Goal: Task Accomplishment & Management: Complete application form

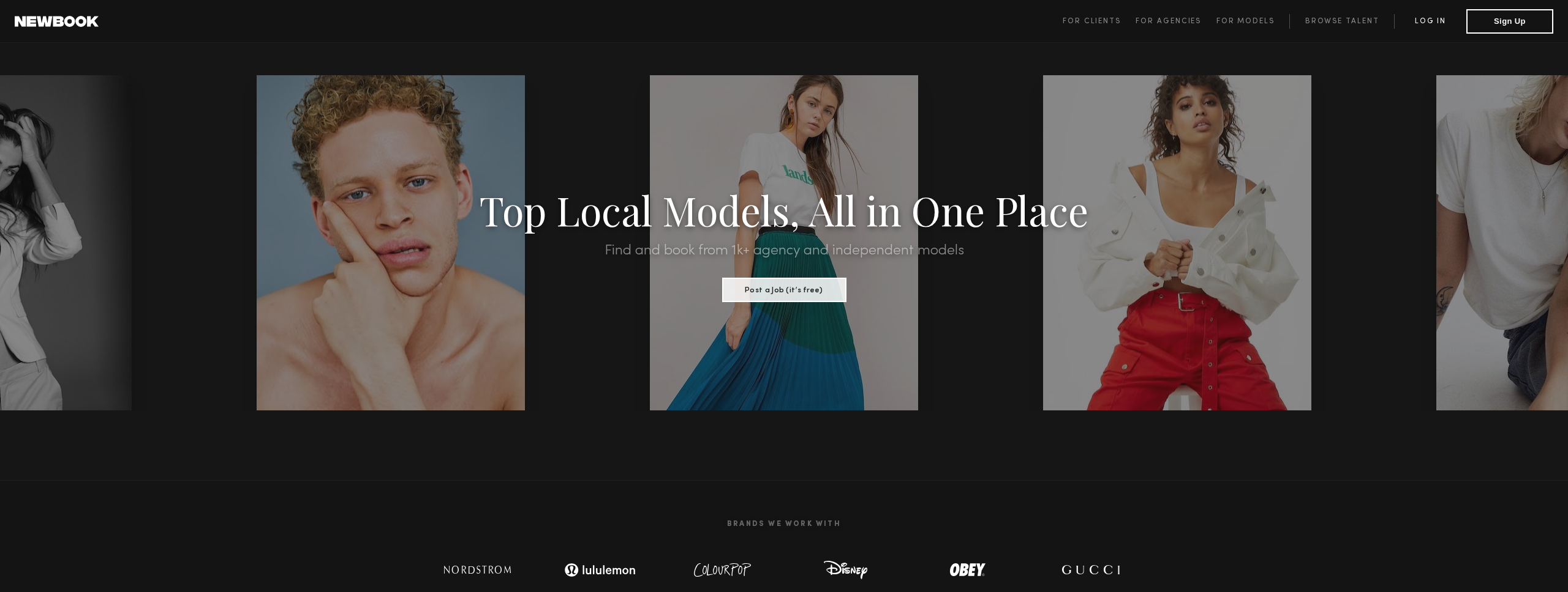
click at [1427, 20] on link "Log in" at bounding box center [1430, 21] width 73 height 15
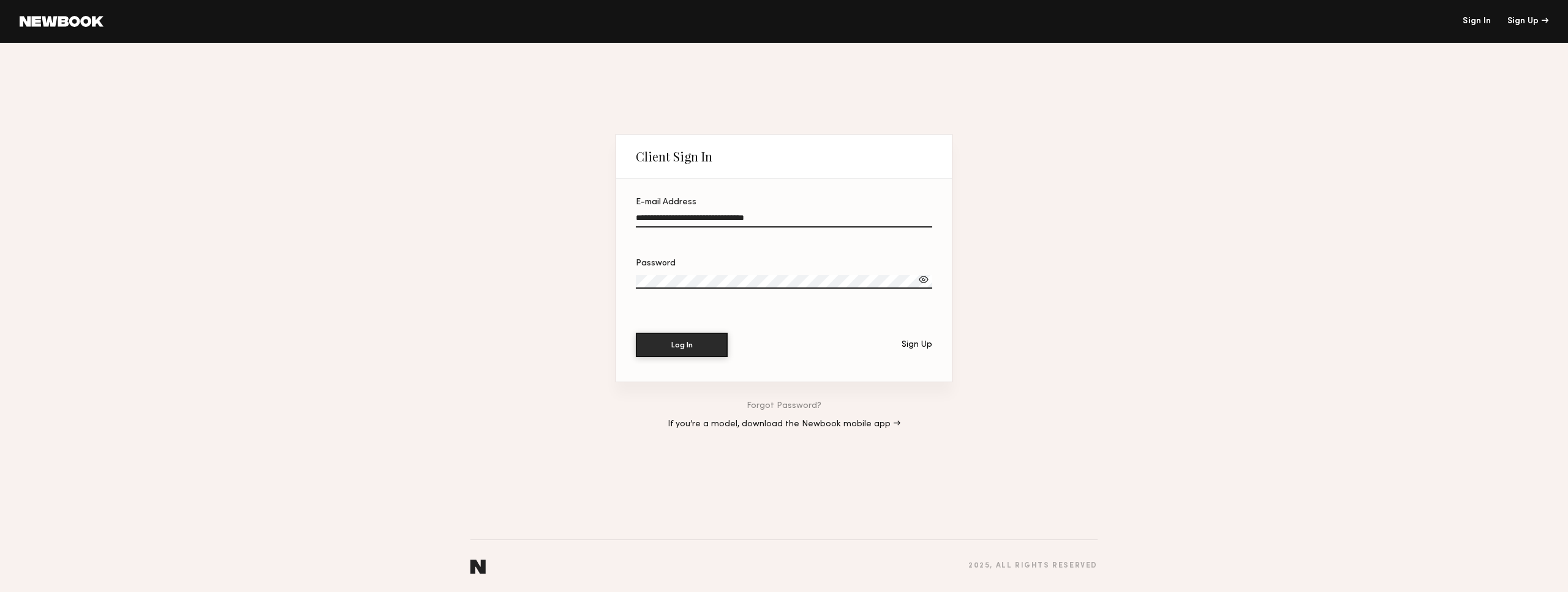
click at [809, 216] on input "**********" at bounding box center [784, 220] width 296 height 15
drag, startPoint x: 798, startPoint y: 218, endPoint x: 535, endPoint y: 212, distance: 263.1
click at [535, 212] on div "**********" at bounding box center [784, 317] width 1568 height 549
paste input "email"
type input "**********"
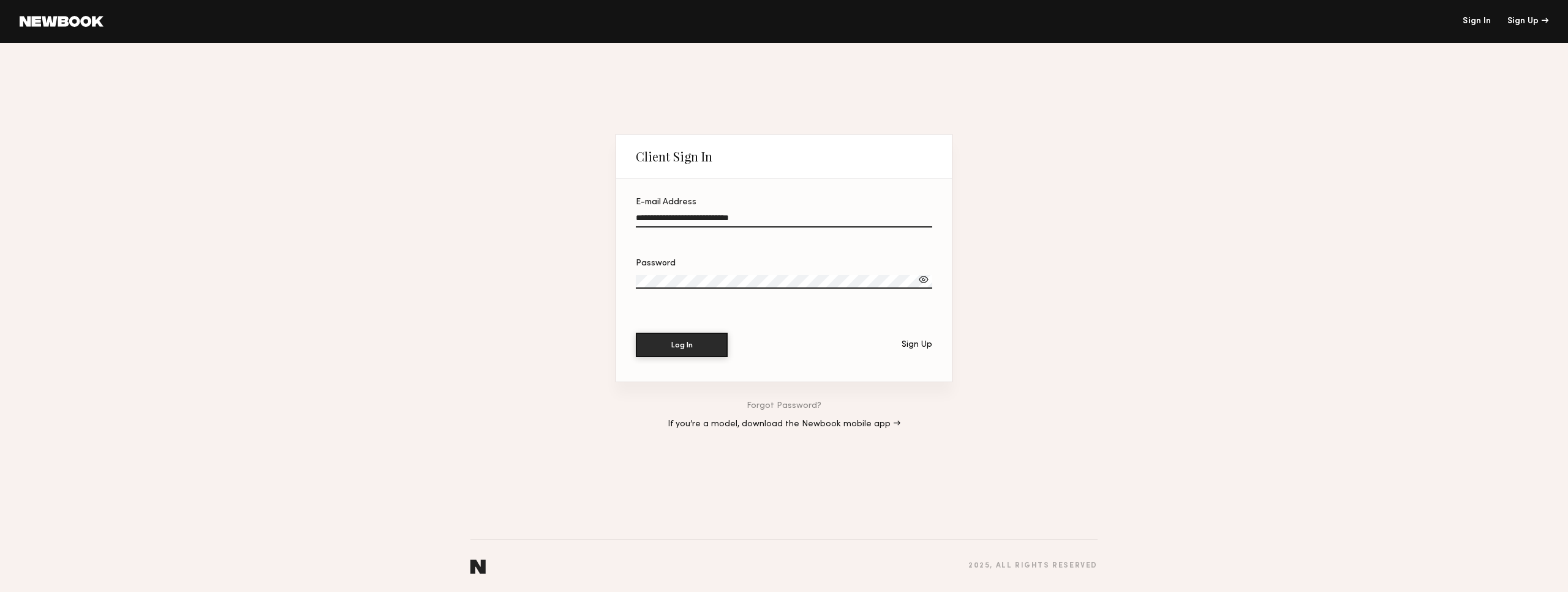
click at [569, 269] on div "**********" at bounding box center [784, 317] width 1568 height 549
click at [615, 281] on section "**********" at bounding box center [784, 258] width 337 height 248
click at [636, 333] on button "Log In" at bounding box center [682, 345] width 92 height 25
click at [925, 275] on div at bounding box center [924, 280] width 12 height 12
click at [636, 333] on button "Log In" at bounding box center [682, 345] width 92 height 25
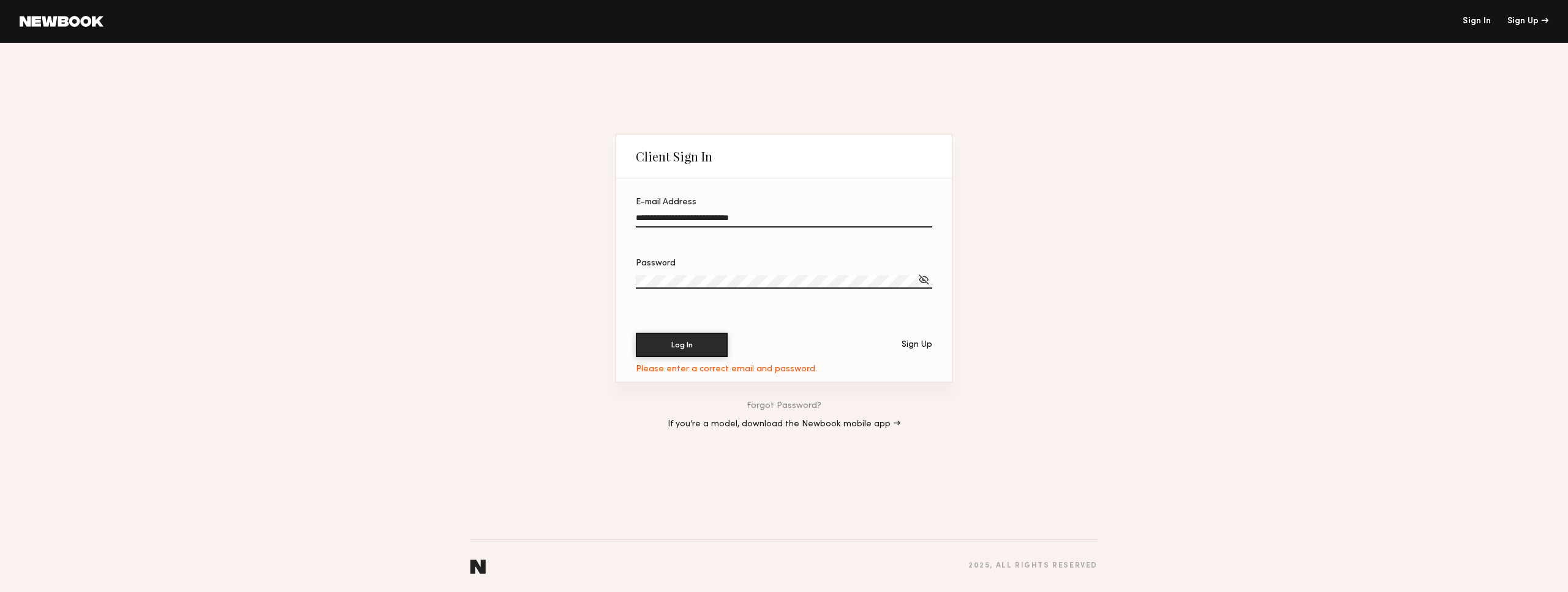
click at [636, 333] on button "Log In" at bounding box center [682, 345] width 92 height 25
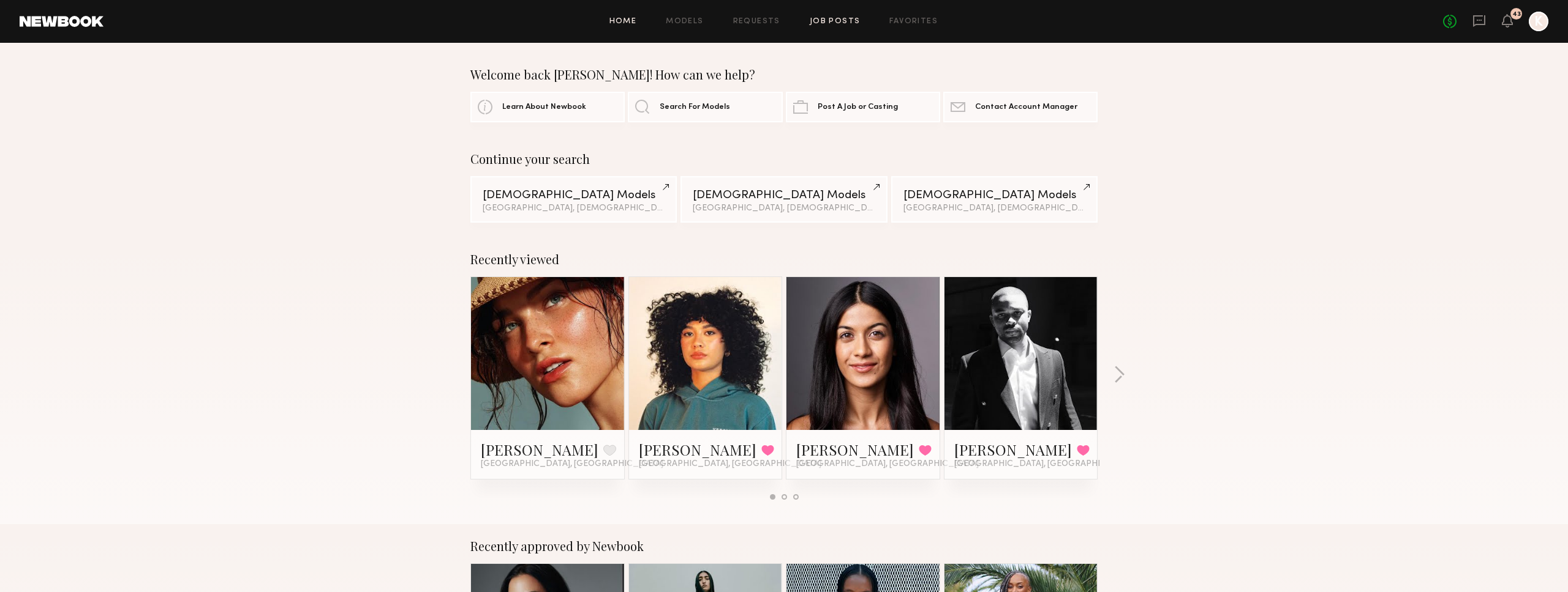
click at [842, 25] on link "Job Posts" at bounding box center [835, 21] width 51 height 8
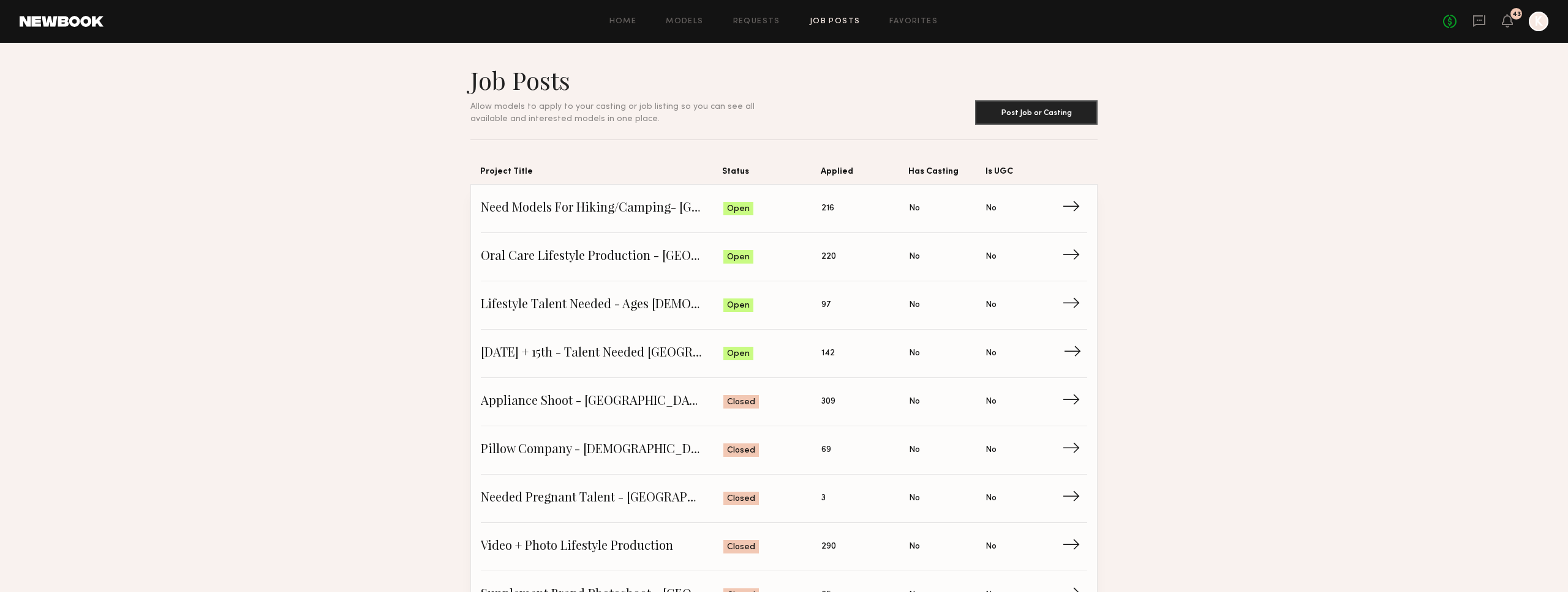
click at [567, 353] on span "[DATE] + 15th - Talent Needed [GEOGRAPHIC_DATA]" at bounding box center [602, 354] width 242 height 19
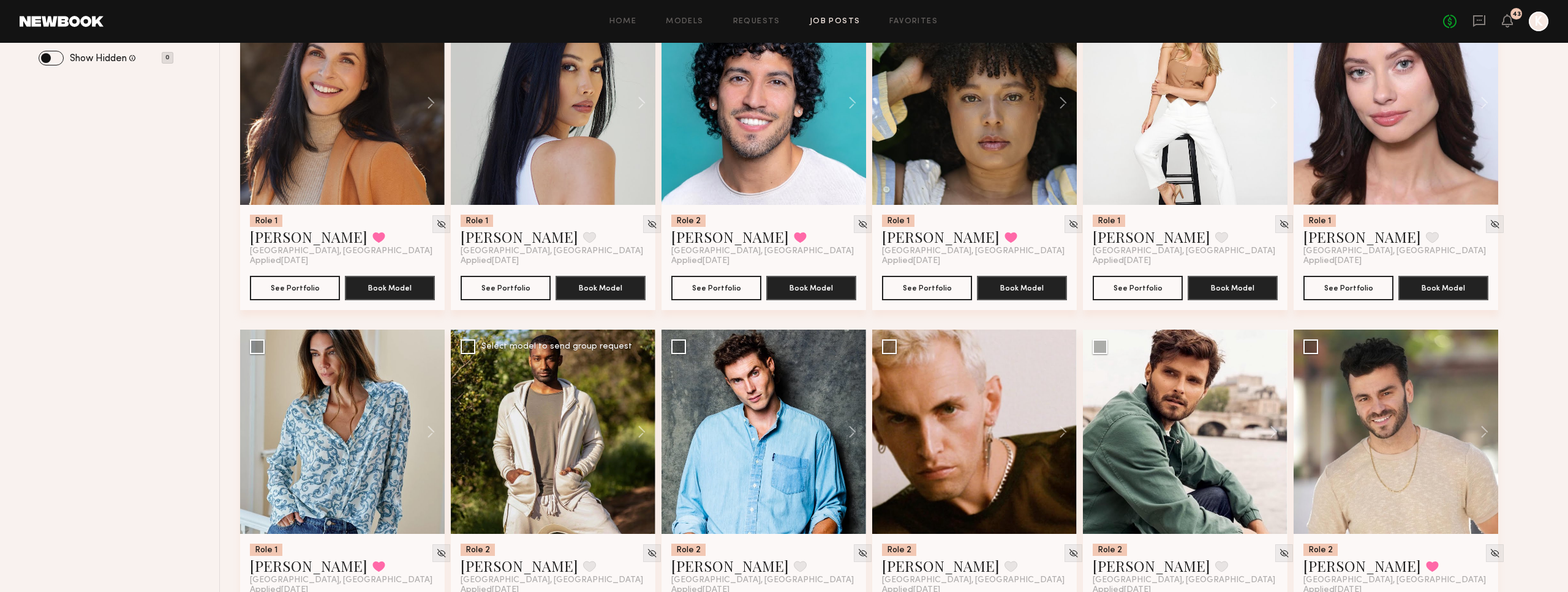
scroll to position [670, 0]
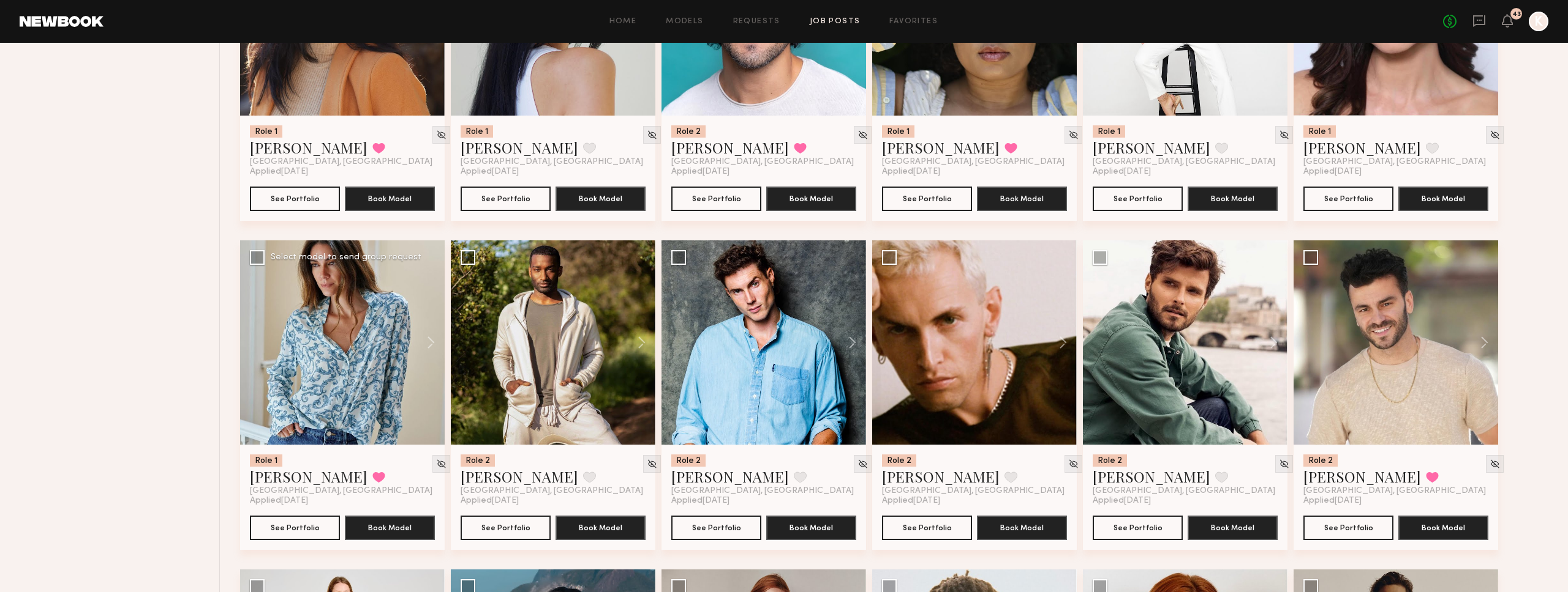
click at [299, 348] on div at bounding box center [342, 343] width 205 height 205
click at [363, 281] on div at bounding box center [342, 343] width 205 height 205
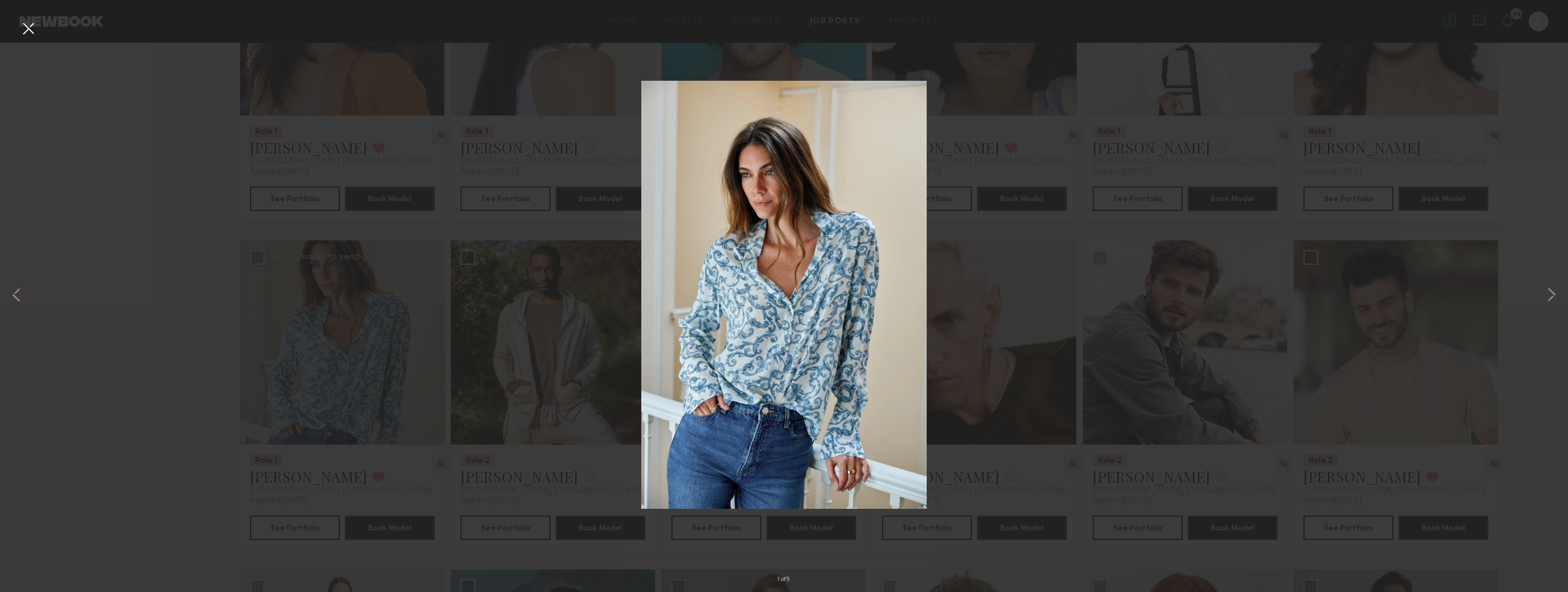
click at [363, 281] on nb-app "Home Models Requests Job Posts Favorites Sign Out No fees up to $5,000 43 K Fil…" at bounding box center [784, 278] width 1568 height 1898
click at [1440, 278] on div "1 of 5" at bounding box center [784, 296] width 1568 height 592
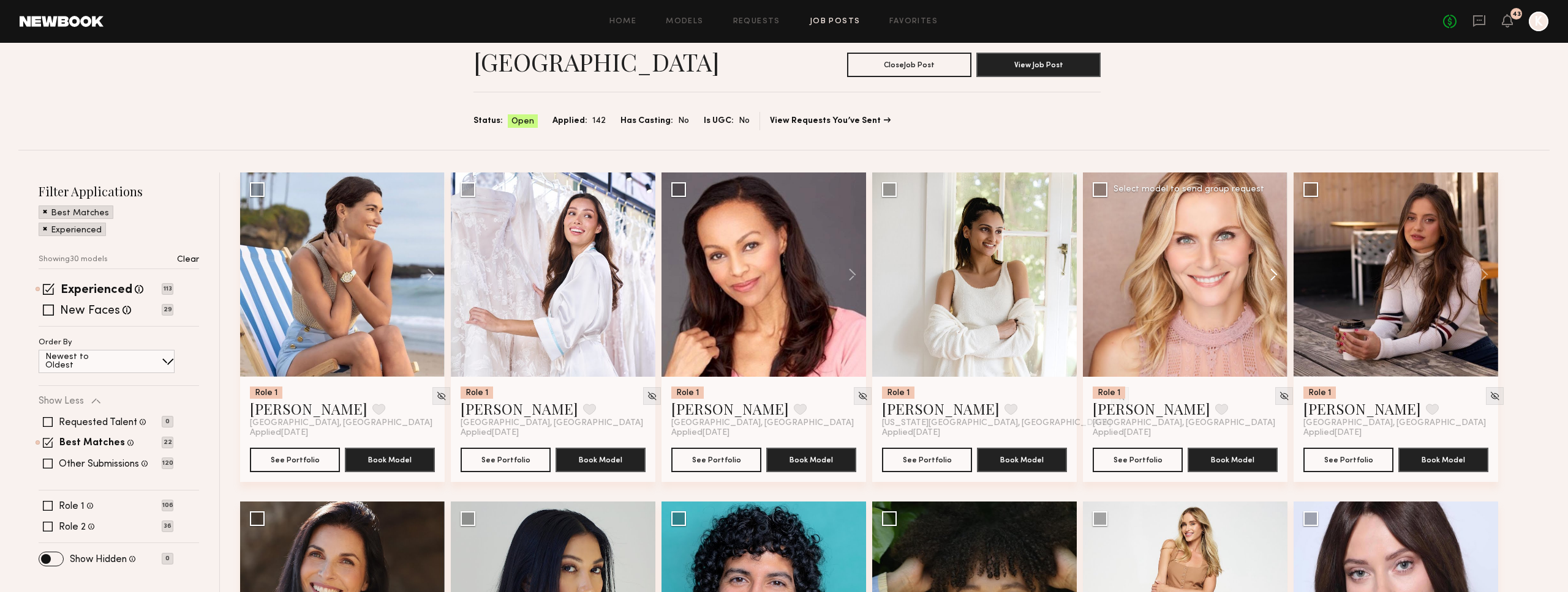
scroll to position [32, 0]
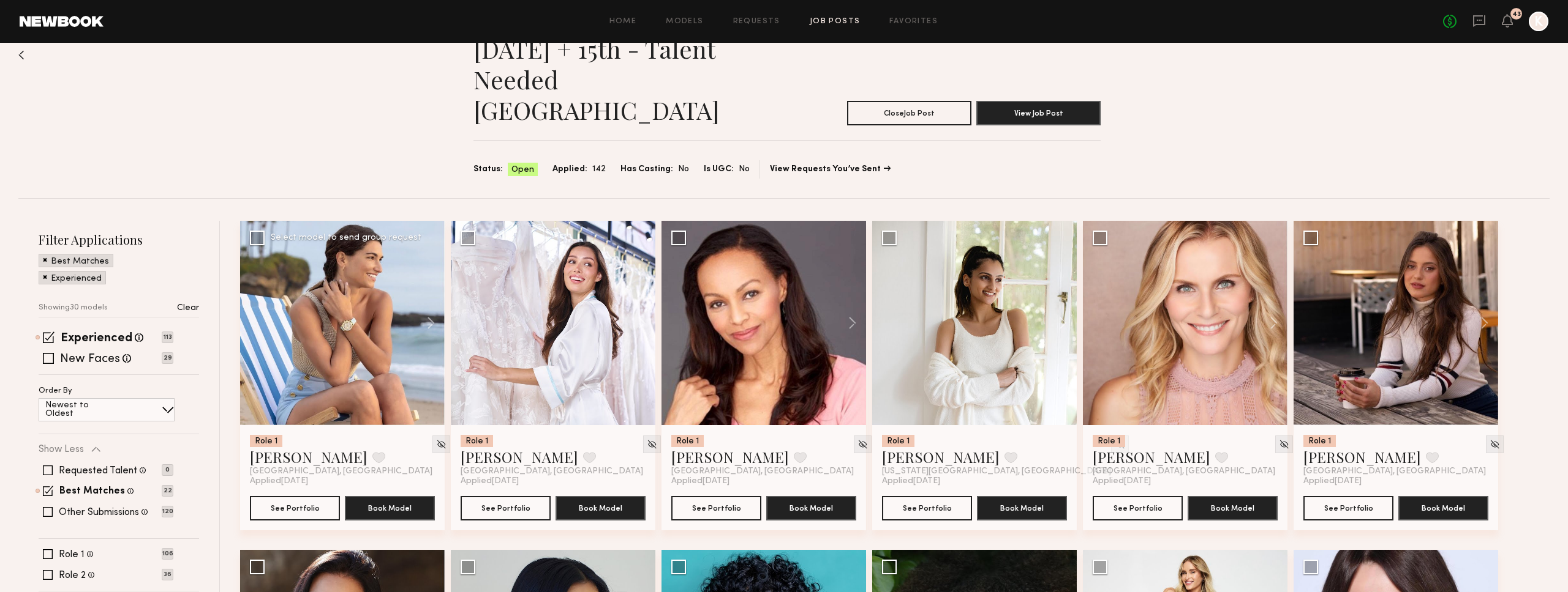
click at [349, 263] on div at bounding box center [342, 323] width 205 height 205
click at [429, 289] on button at bounding box center [425, 323] width 39 height 205
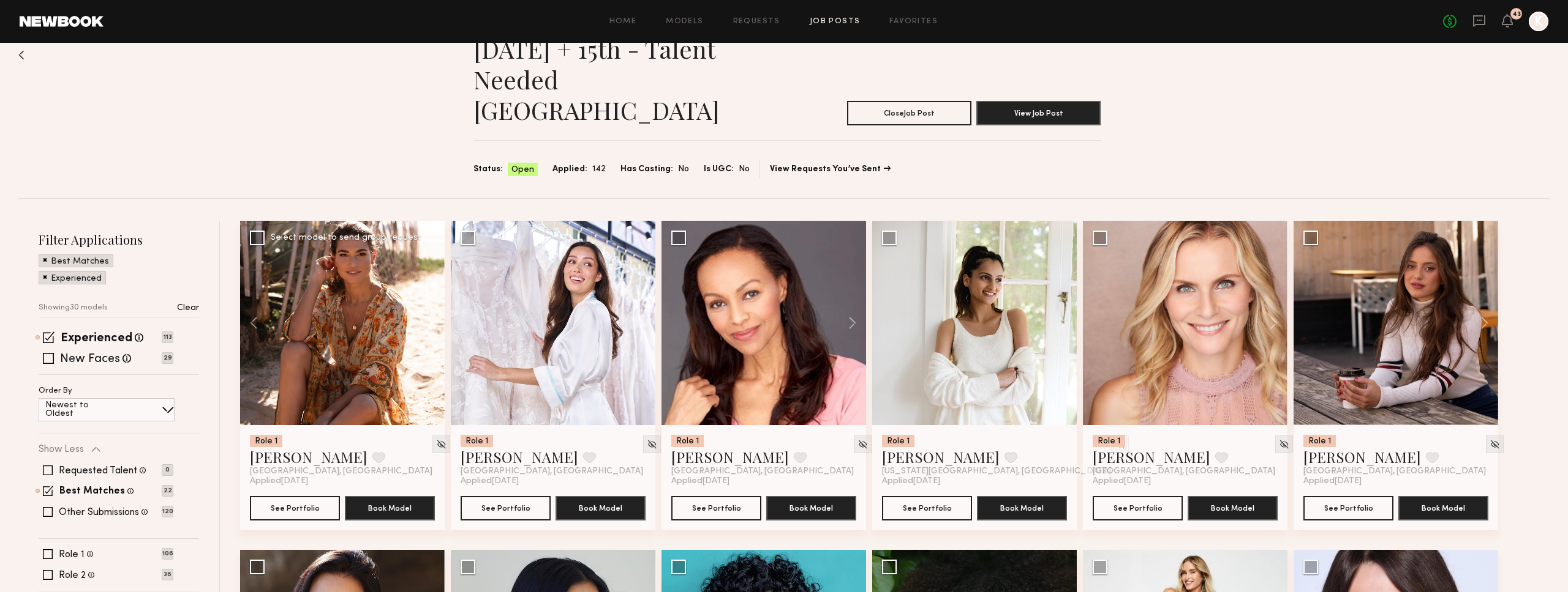
click at [429, 289] on button at bounding box center [425, 323] width 39 height 205
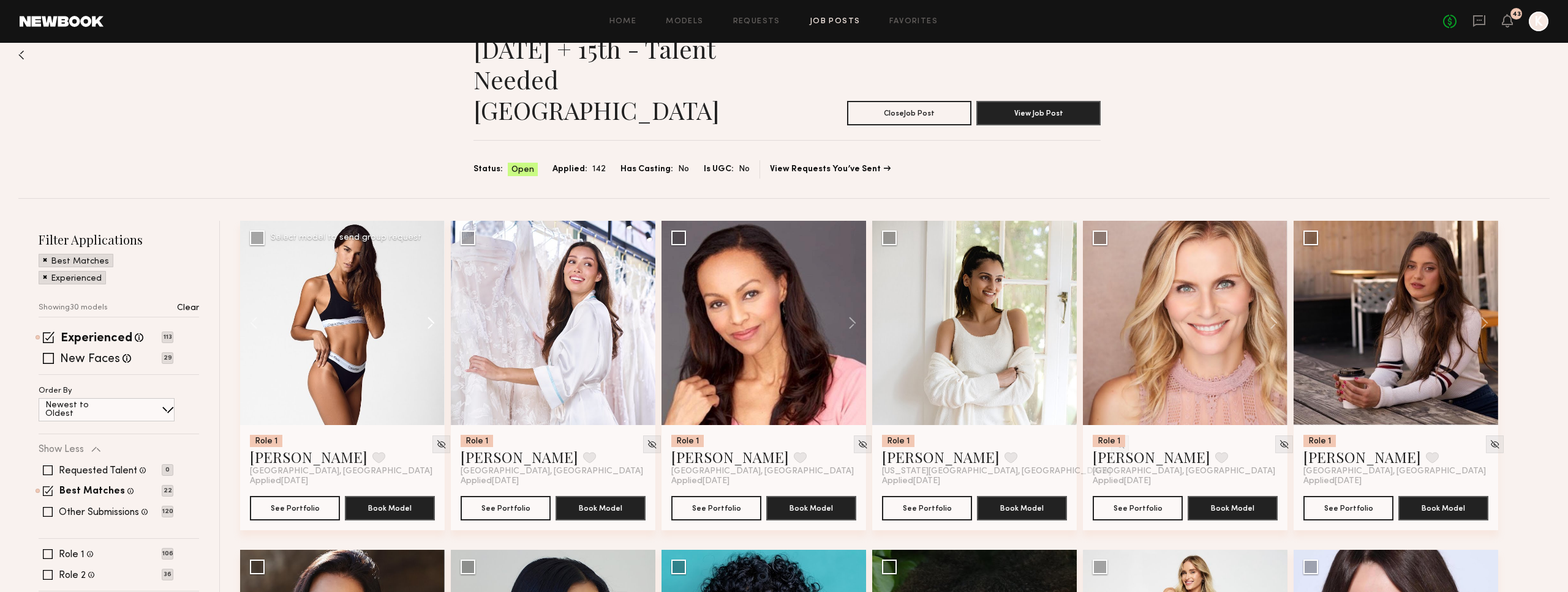
click at [429, 289] on button at bounding box center [425, 323] width 39 height 205
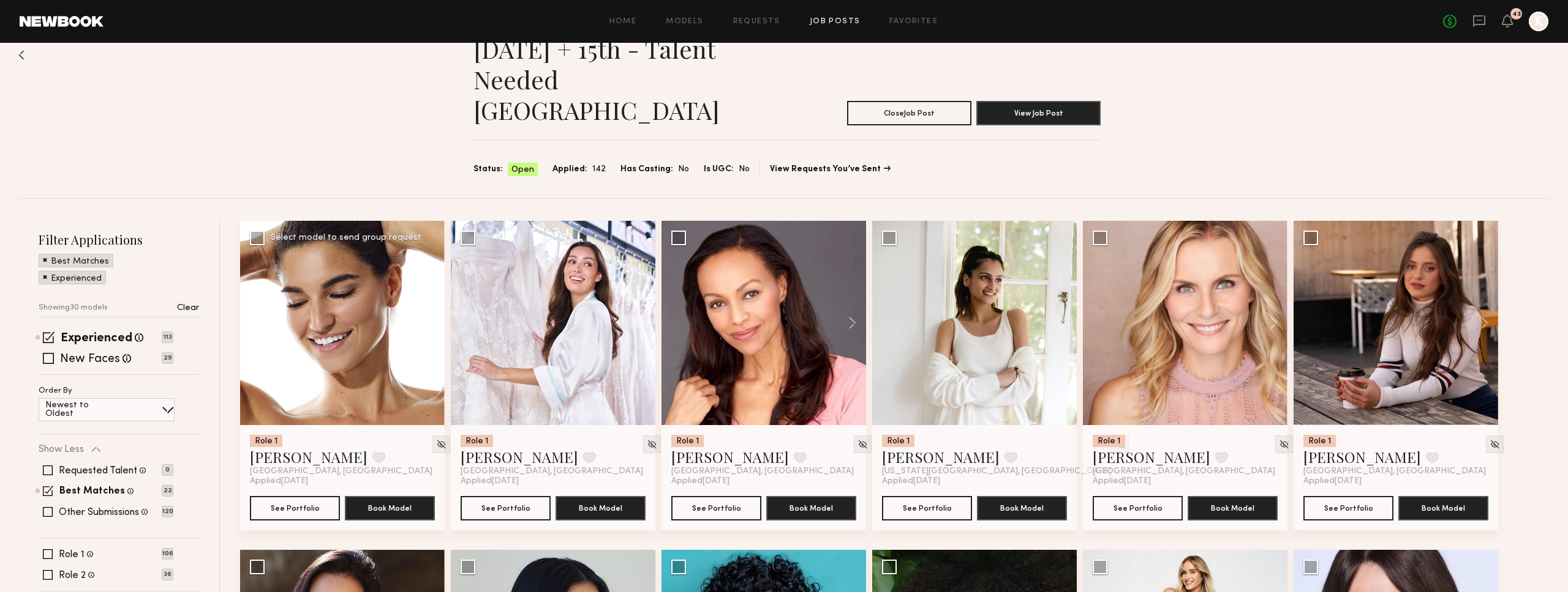
click at [429, 289] on button at bounding box center [425, 323] width 39 height 205
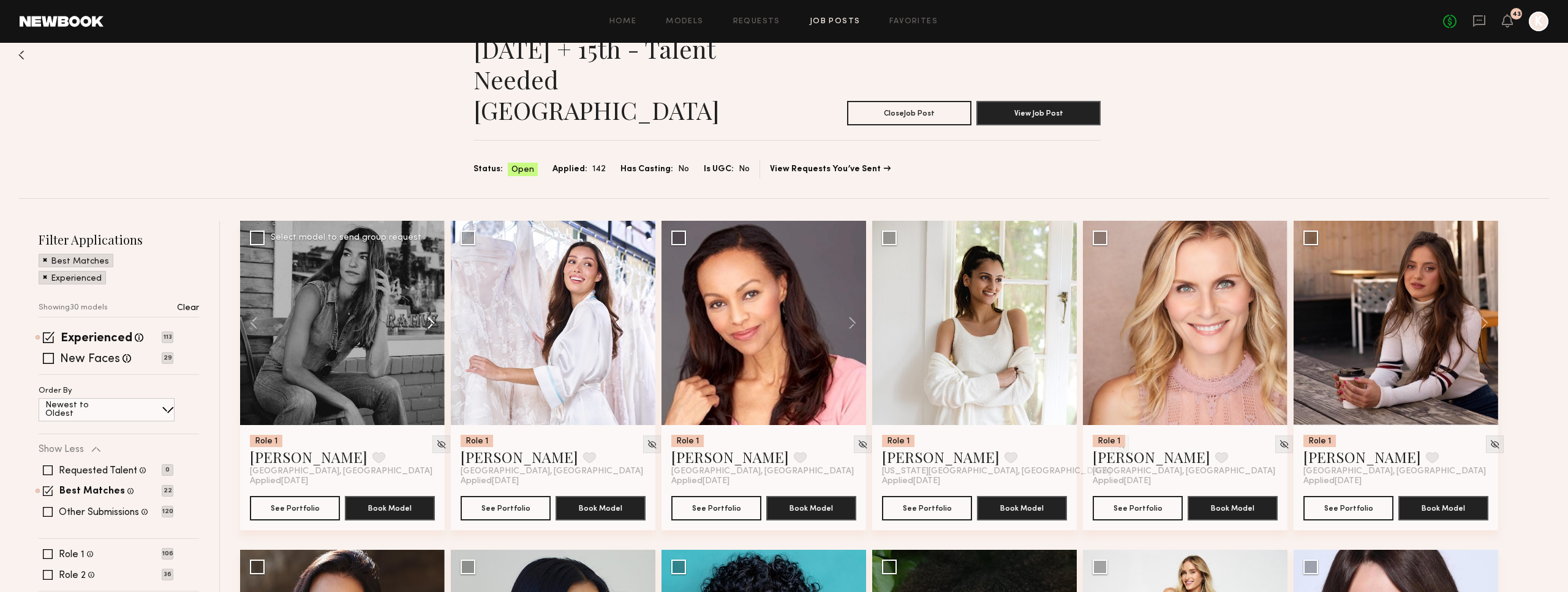
click at [429, 289] on button at bounding box center [425, 323] width 39 height 205
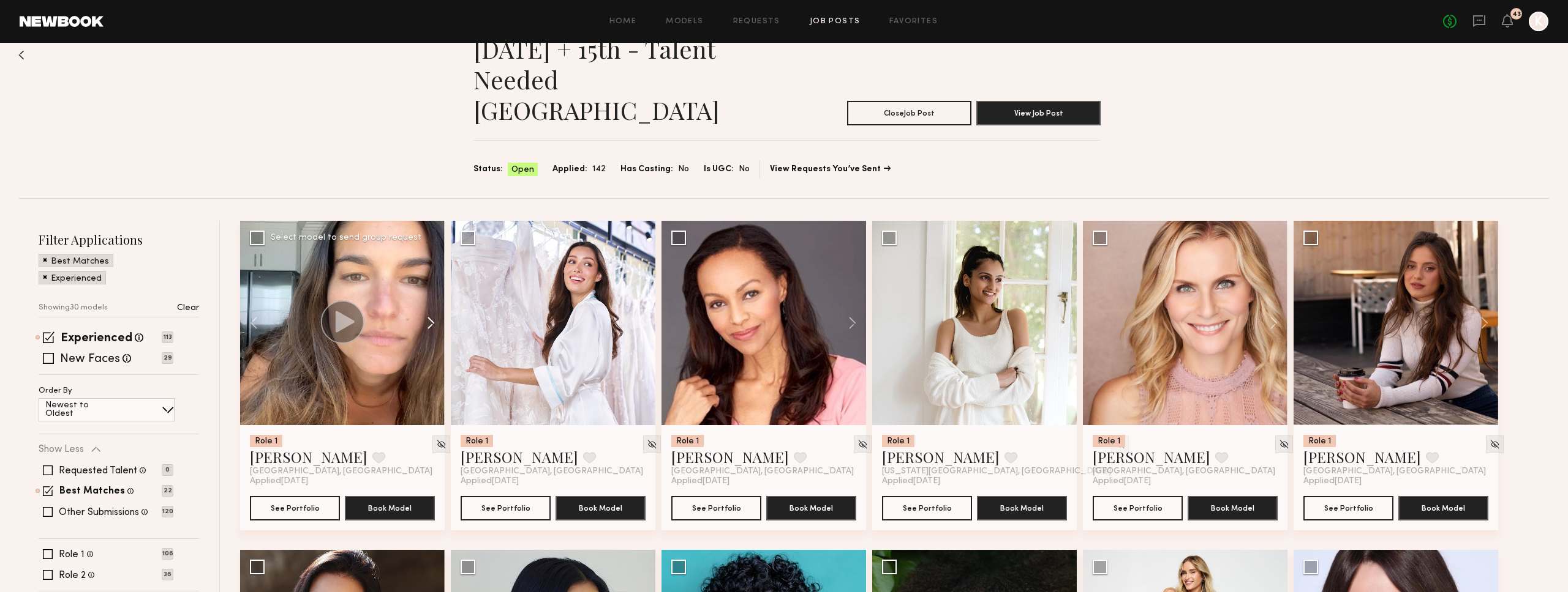
click at [429, 289] on button at bounding box center [425, 323] width 39 height 205
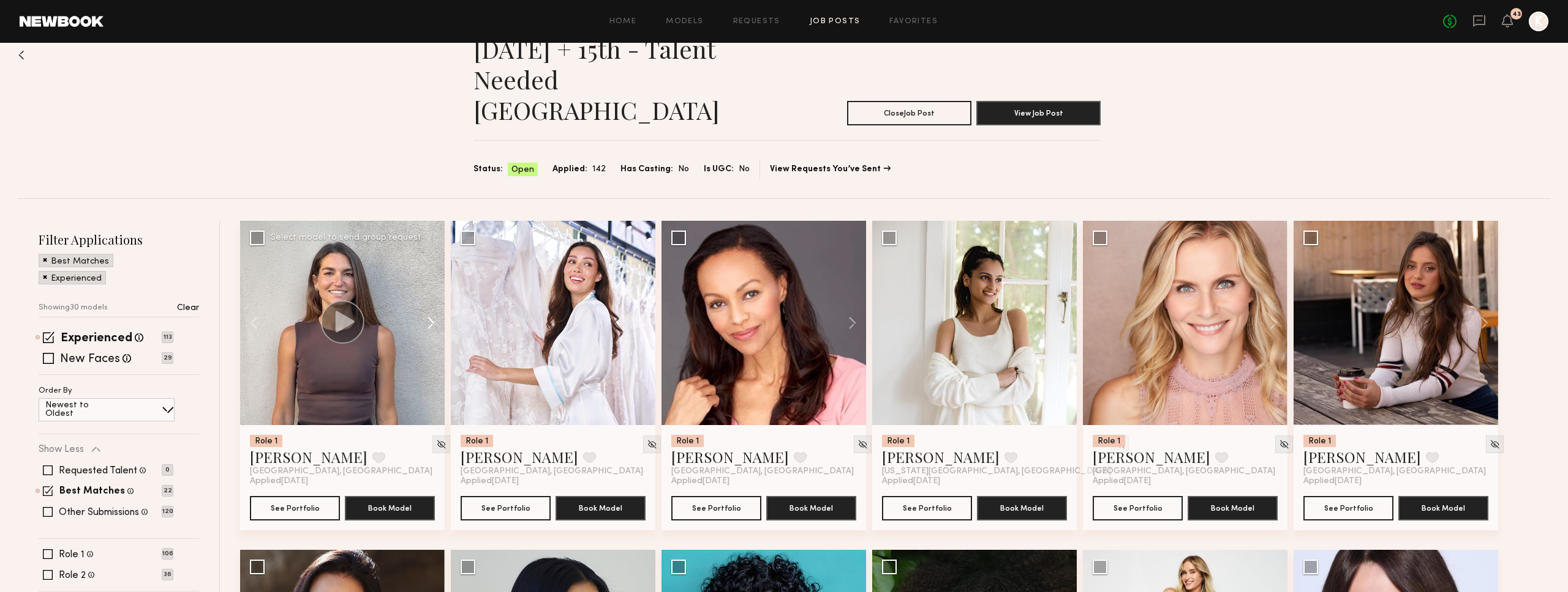
click at [429, 289] on button at bounding box center [425, 323] width 39 height 205
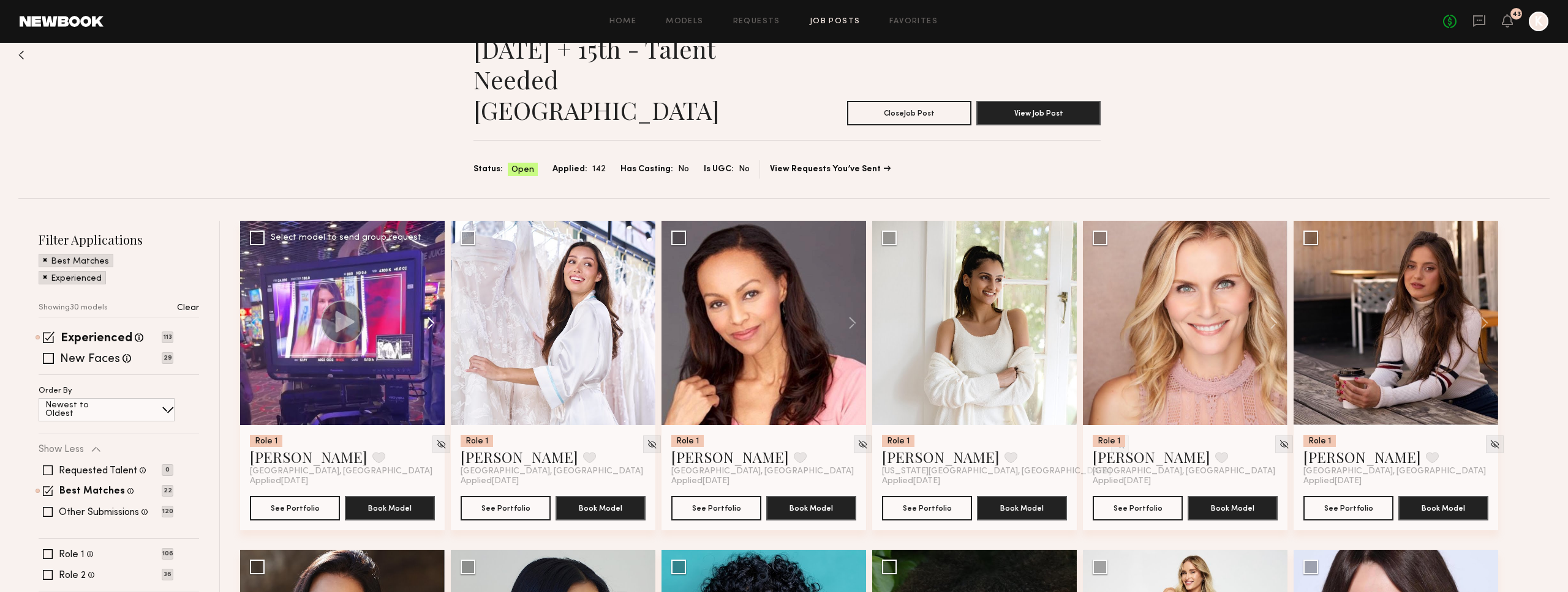
click at [429, 289] on button at bounding box center [425, 323] width 39 height 205
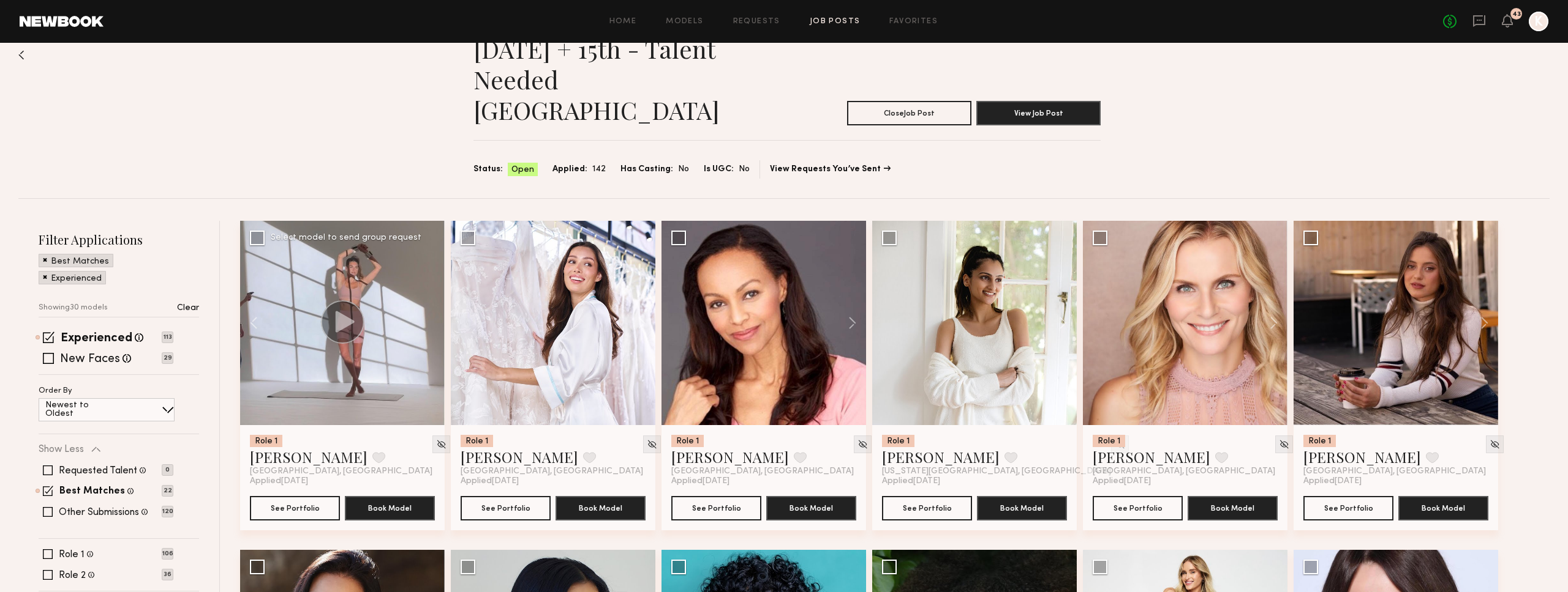
click at [429, 289] on div at bounding box center [342, 323] width 205 height 205
drag, startPoint x: 871, startPoint y: 147, endPoint x: 1089, endPoint y: 3, distance: 261.3
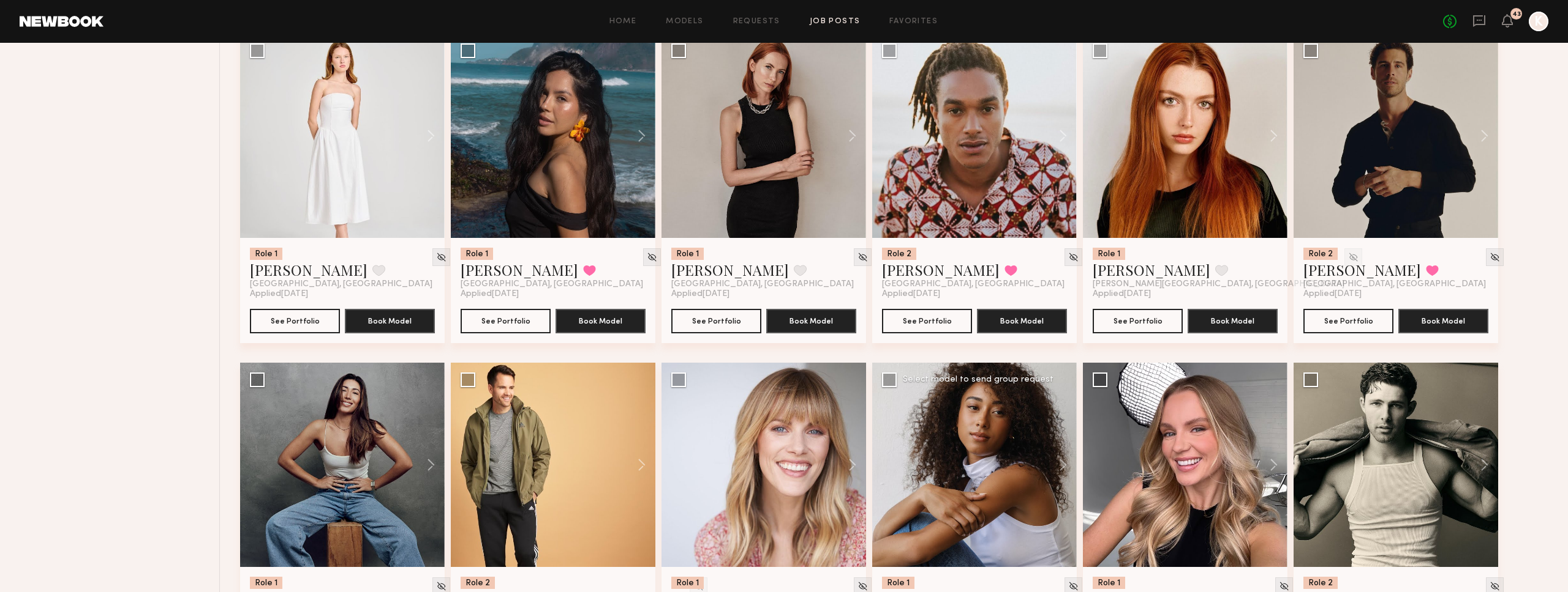
scroll to position [1212, 0]
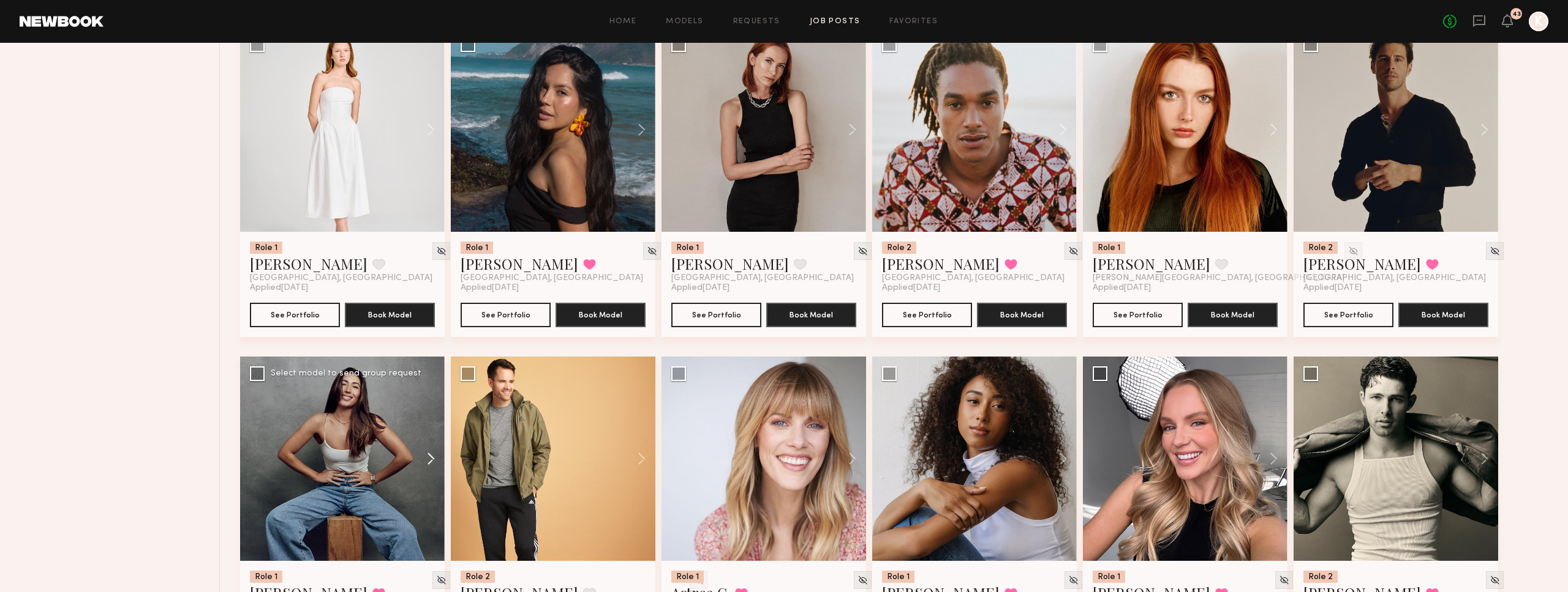
click at [429, 426] on button at bounding box center [425, 459] width 39 height 205
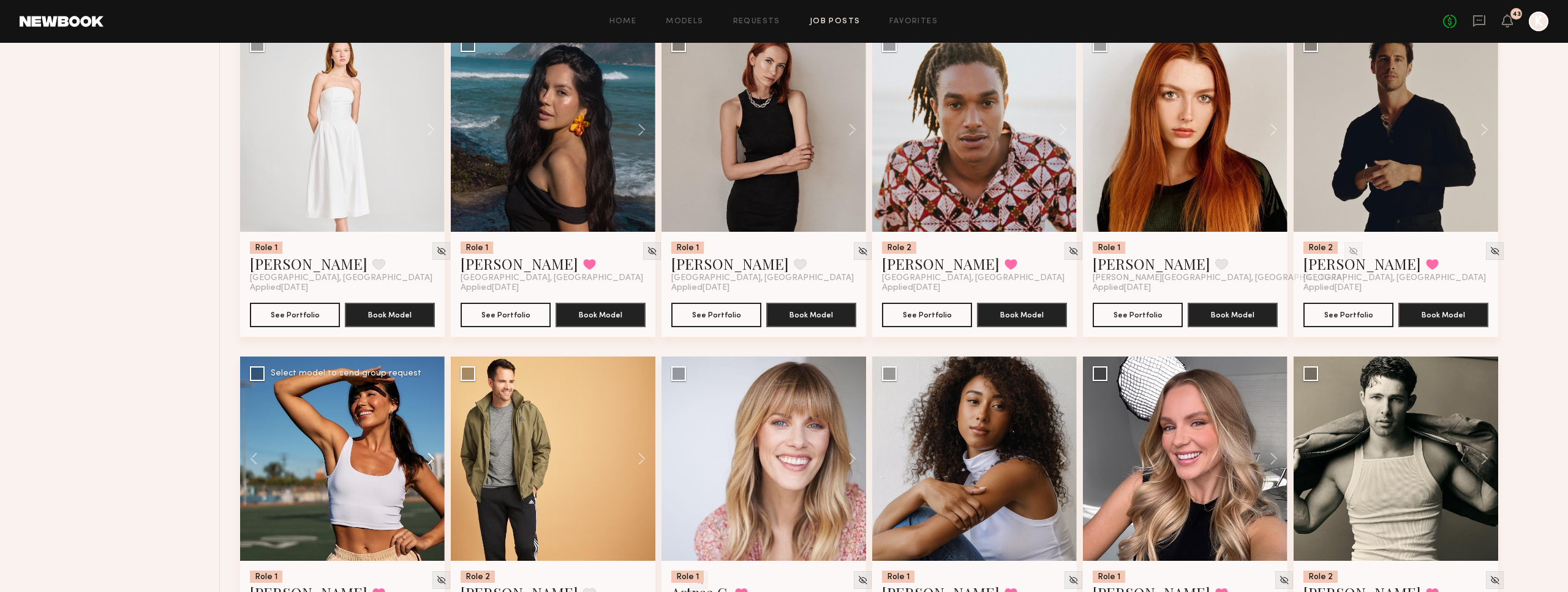
click at [429, 426] on button at bounding box center [425, 459] width 39 height 205
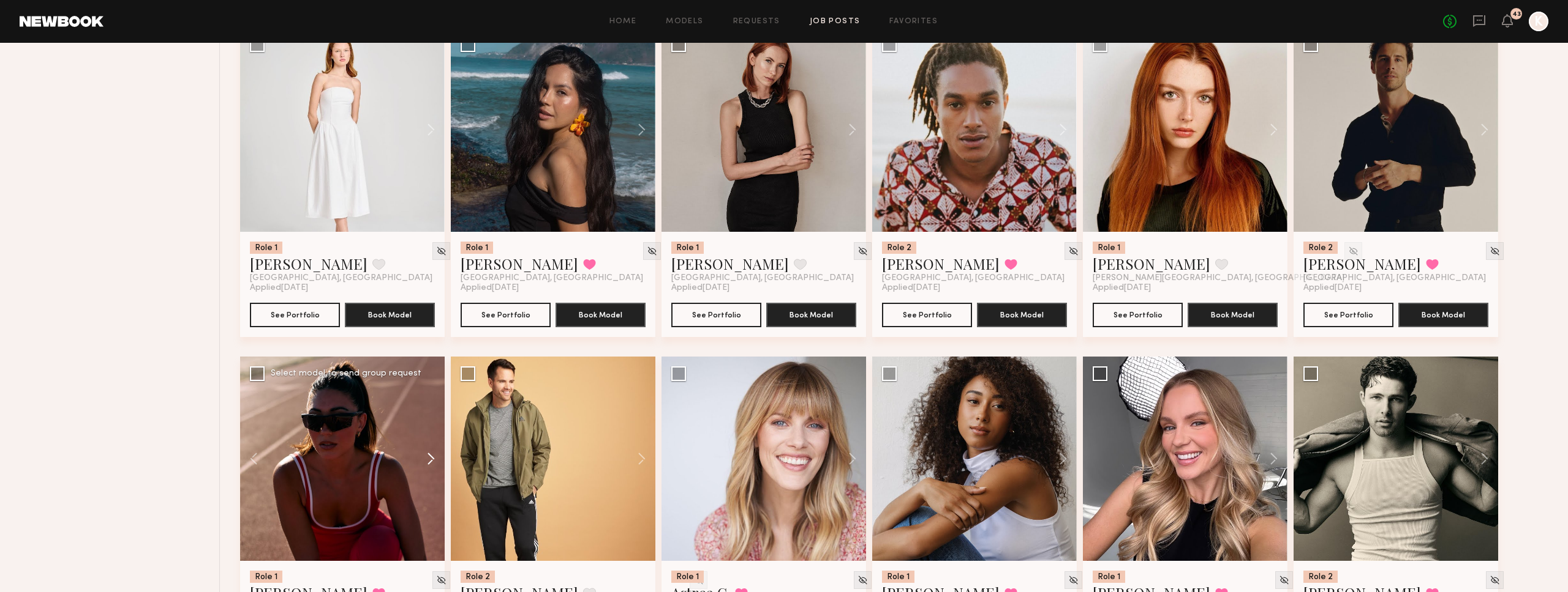
click at [429, 426] on button at bounding box center [425, 459] width 39 height 205
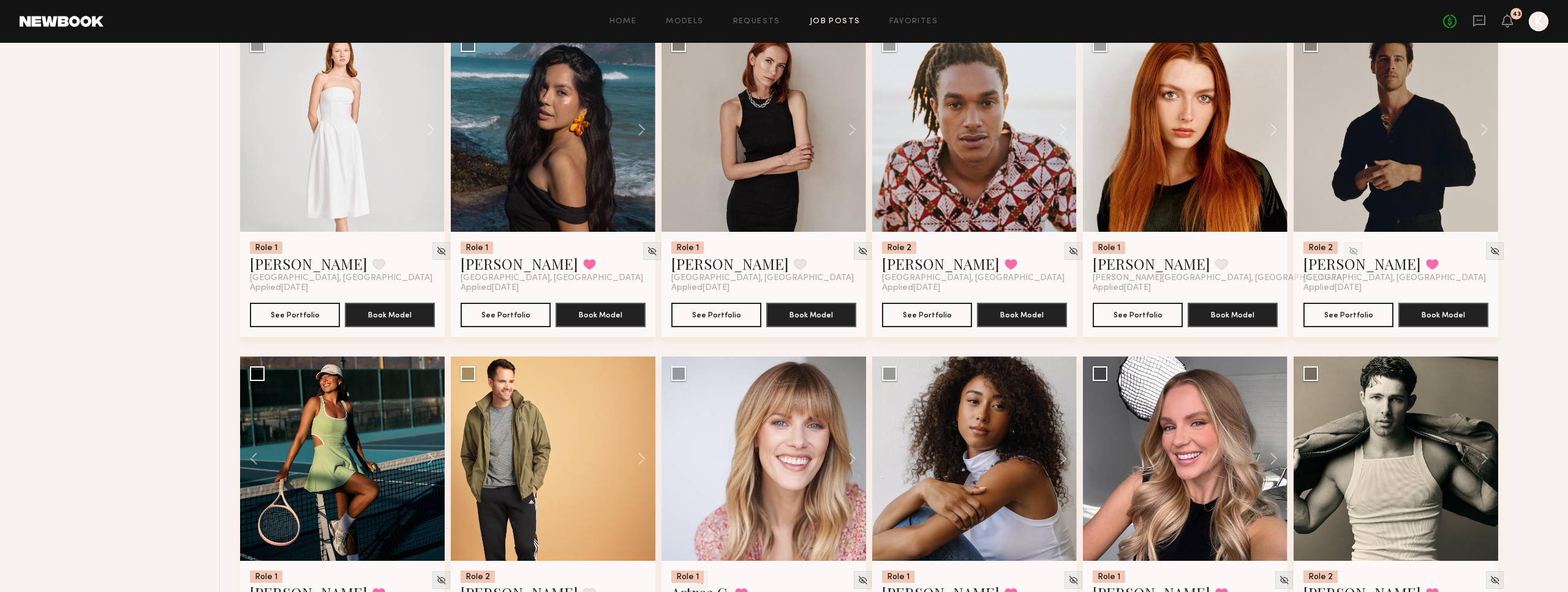
scroll to position [1275, 0]
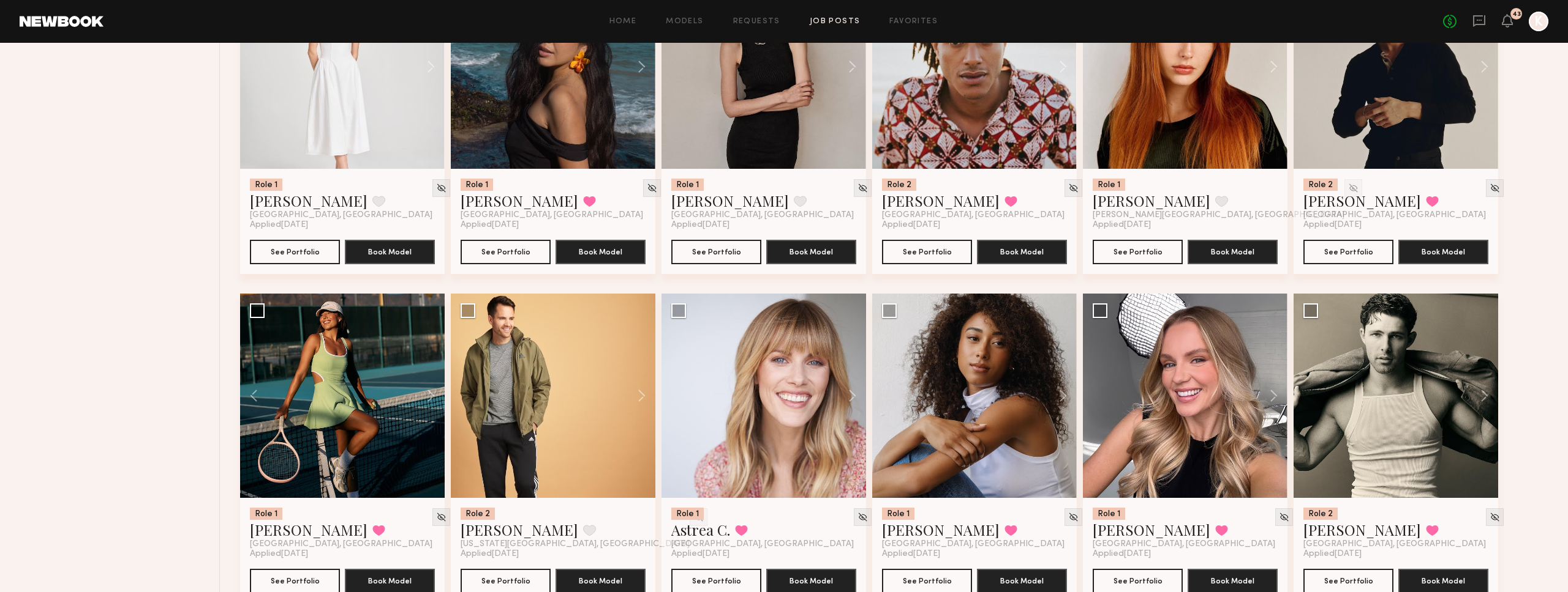
drag, startPoint x: 1489, startPoint y: 590, endPoint x: 1520, endPoint y: 710, distance: 123.9
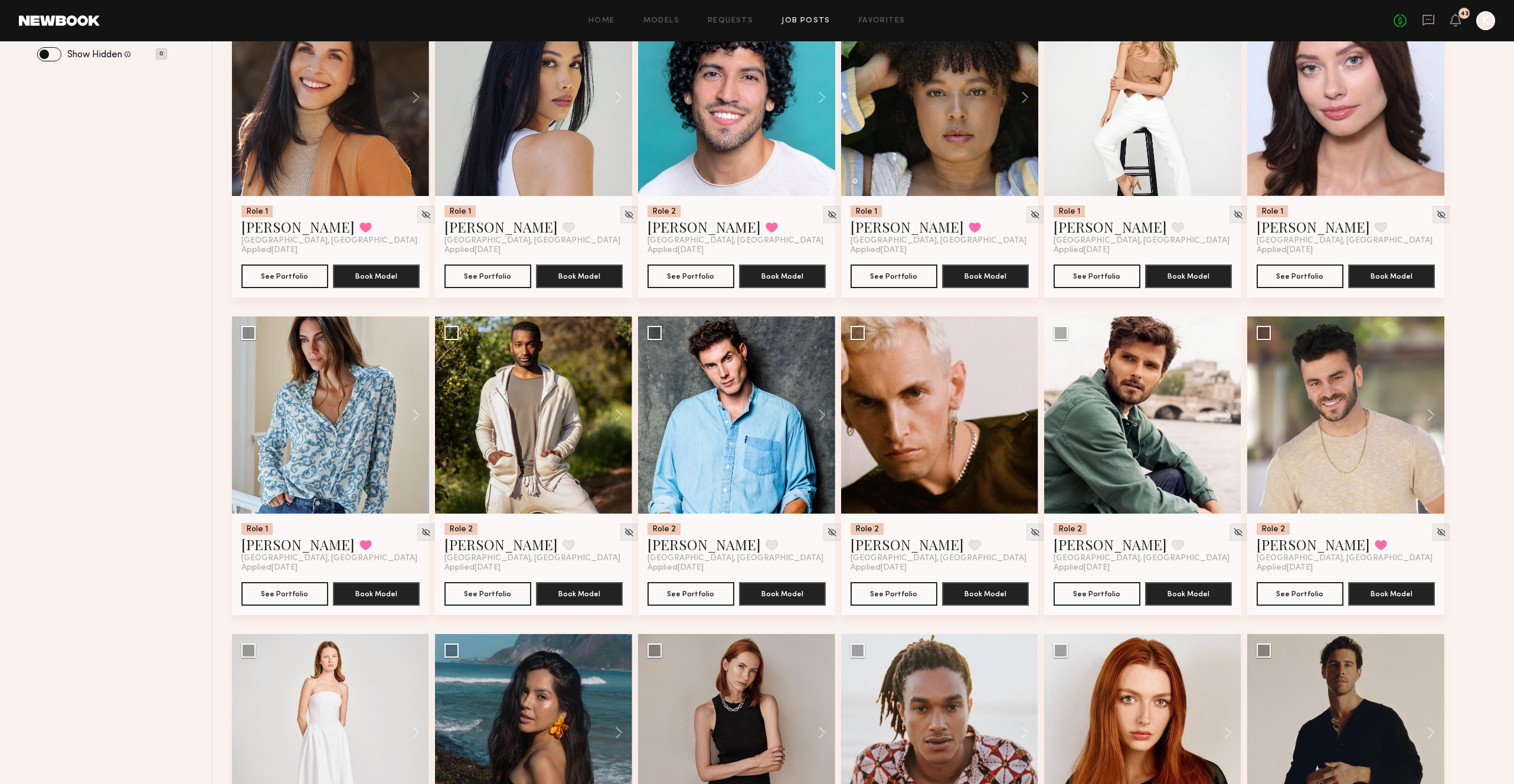
scroll to position [0, 0]
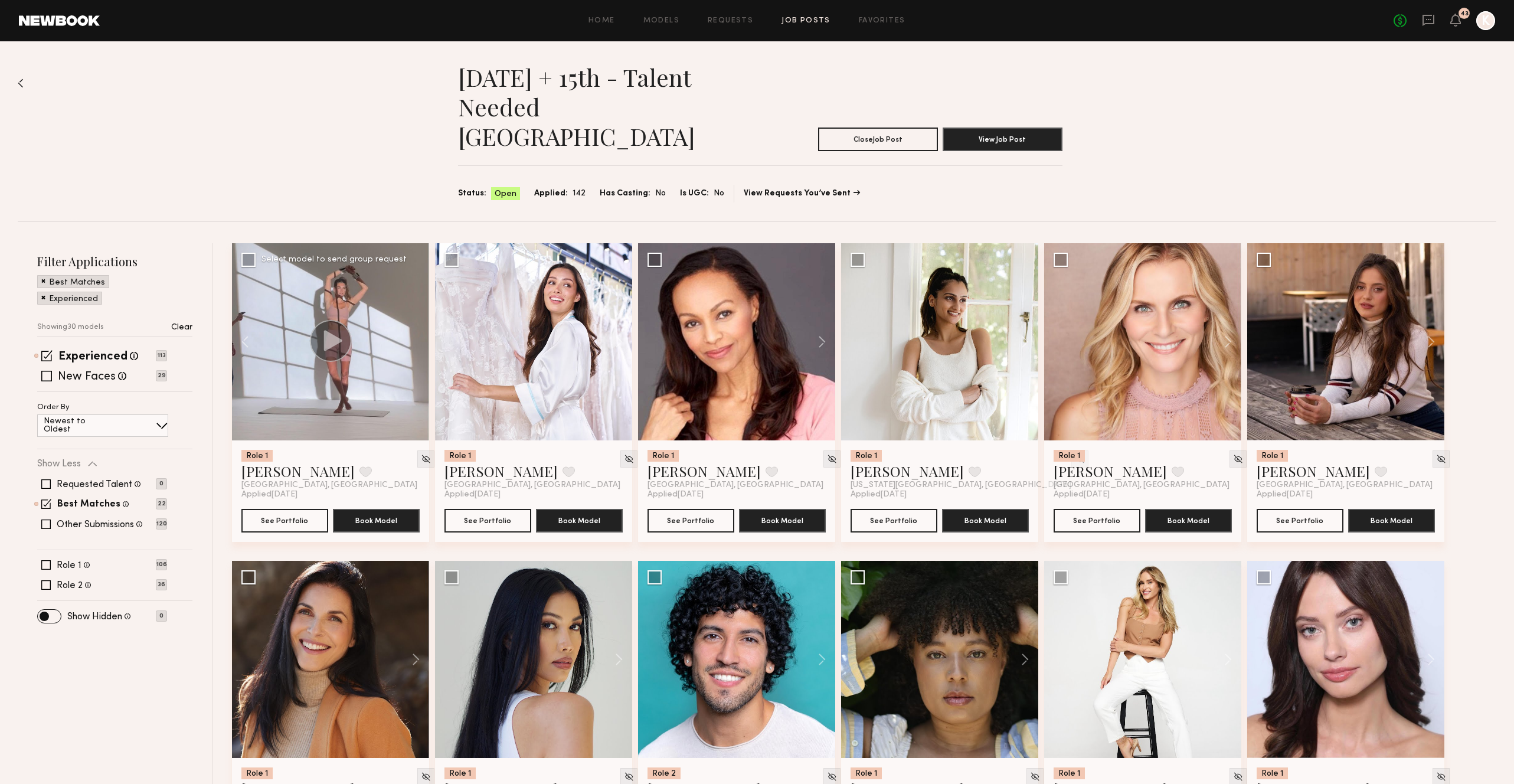
click at [474, 187] on span "Status:" at bounding box center [472, 193] width 28 height 13
drag, startPoint x: 541, startPoint y: 160, endPoint x: 552, endPoint y: 160, distance: 11.0
click at [542, 187] on span "Applied:" at bounding box center [550, 193] width 34 height 13
click at [552, 187] on span "Applied:" at bounding box center [550, 193] width 34 height 13
click at [47, 499] on span at bounding box center [46, 503] width 10 height 10
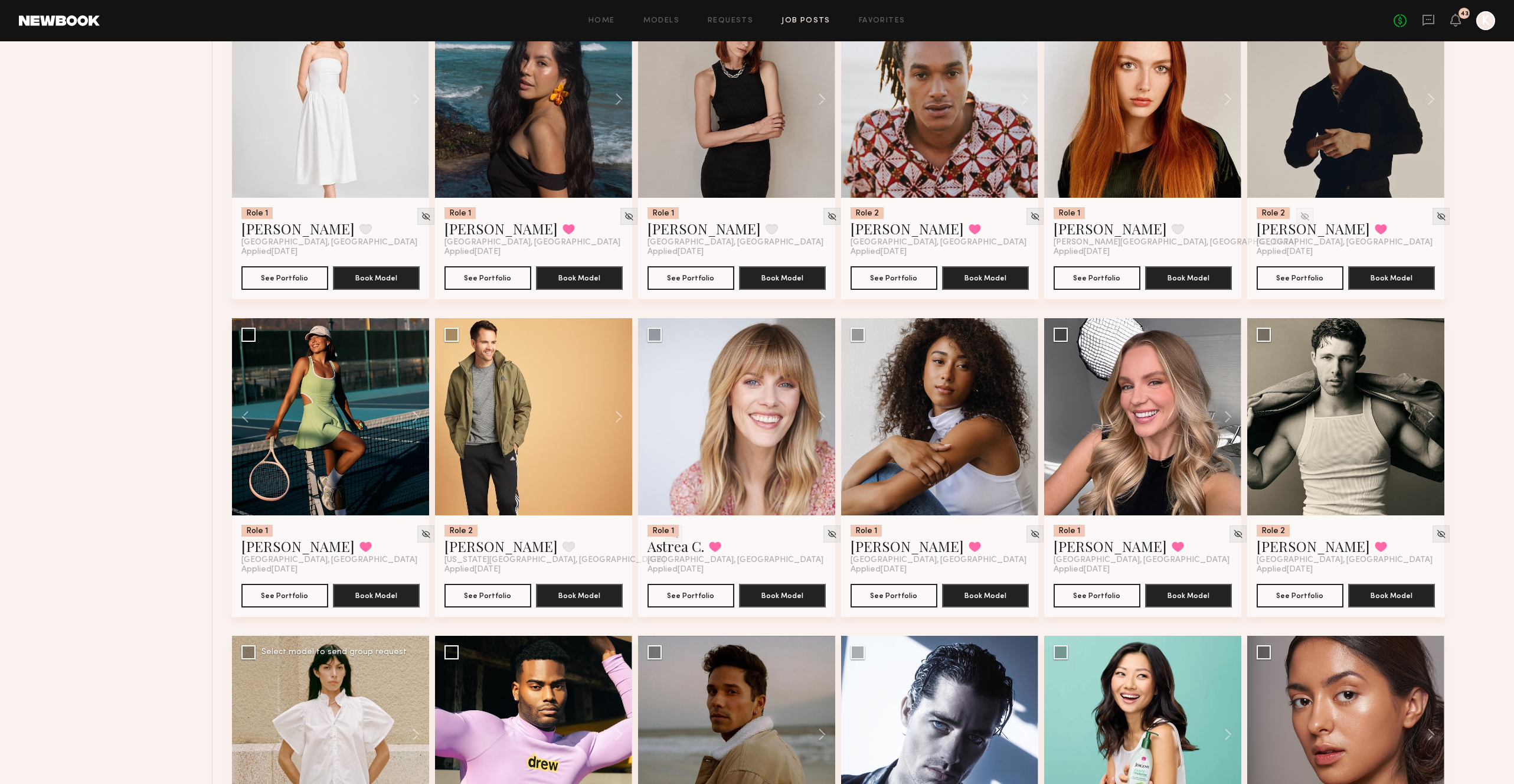
scroll to position [1206, 0]
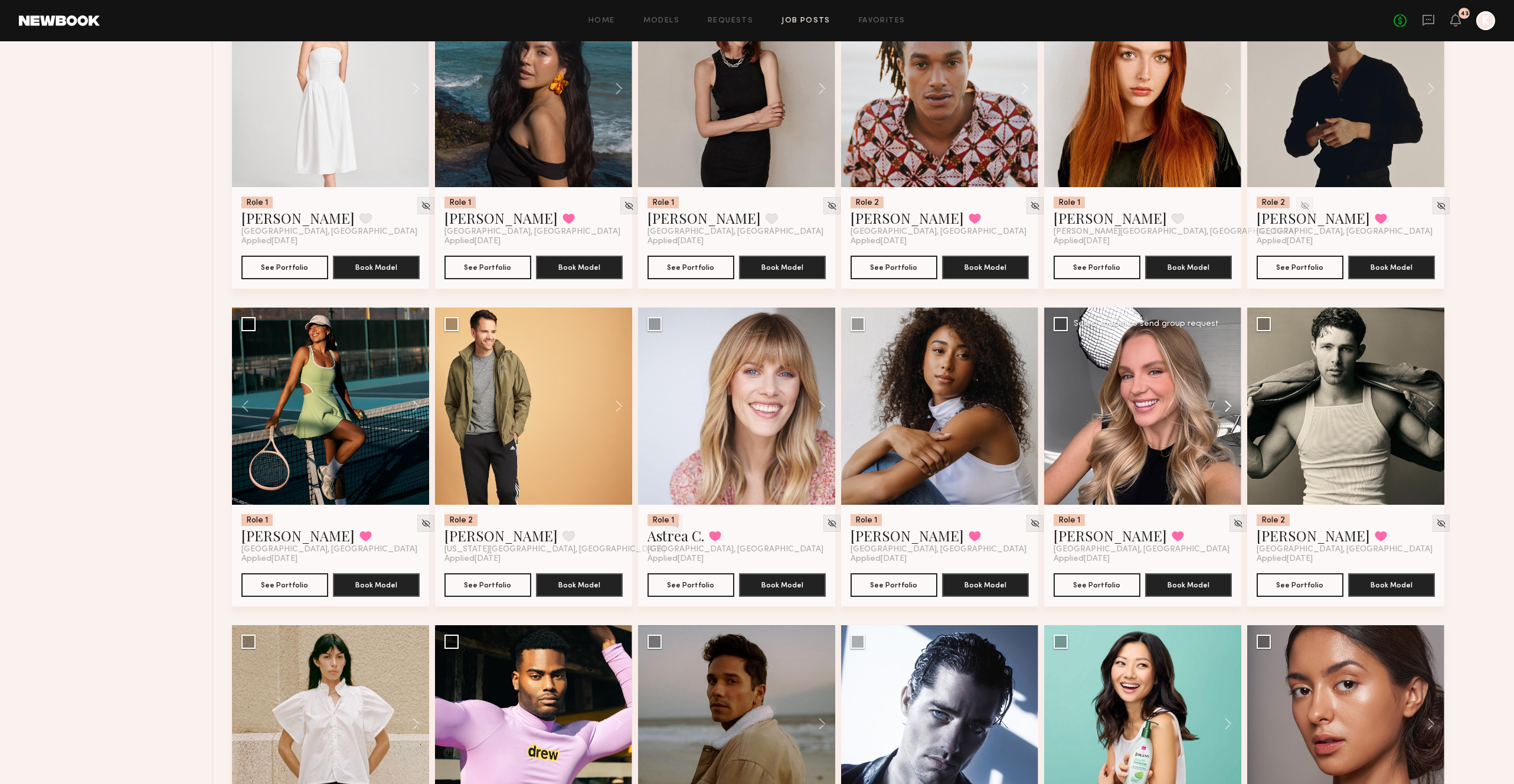
click at [1225, 372] on button at bounding box center [1223, 406] width 38 height 197
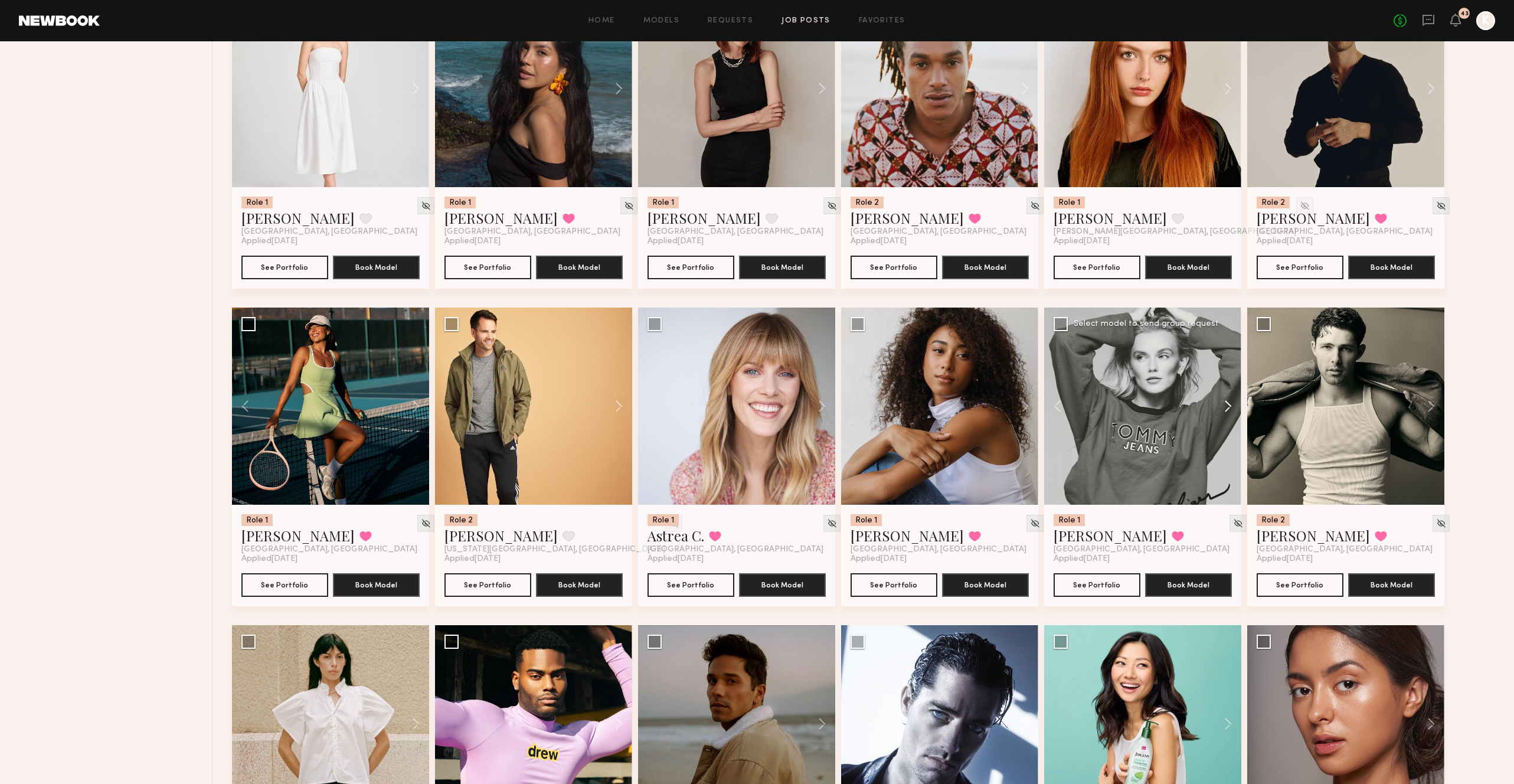
click at [1225, 372] on button at bounding box center [1223, 406] width 38 height 197
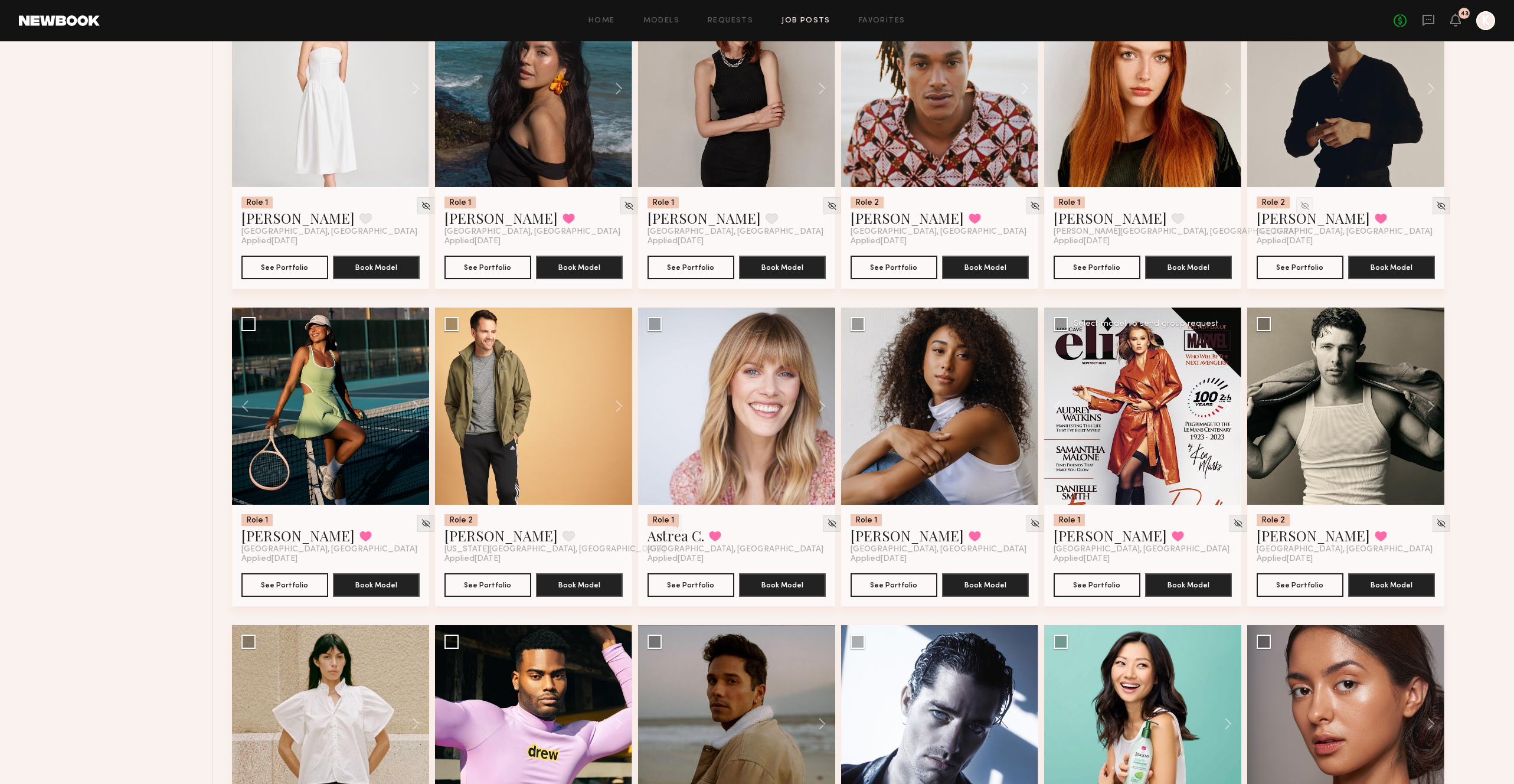
click at [1225, 372] on button at bounding box center [1223, 406] width 38 height 197
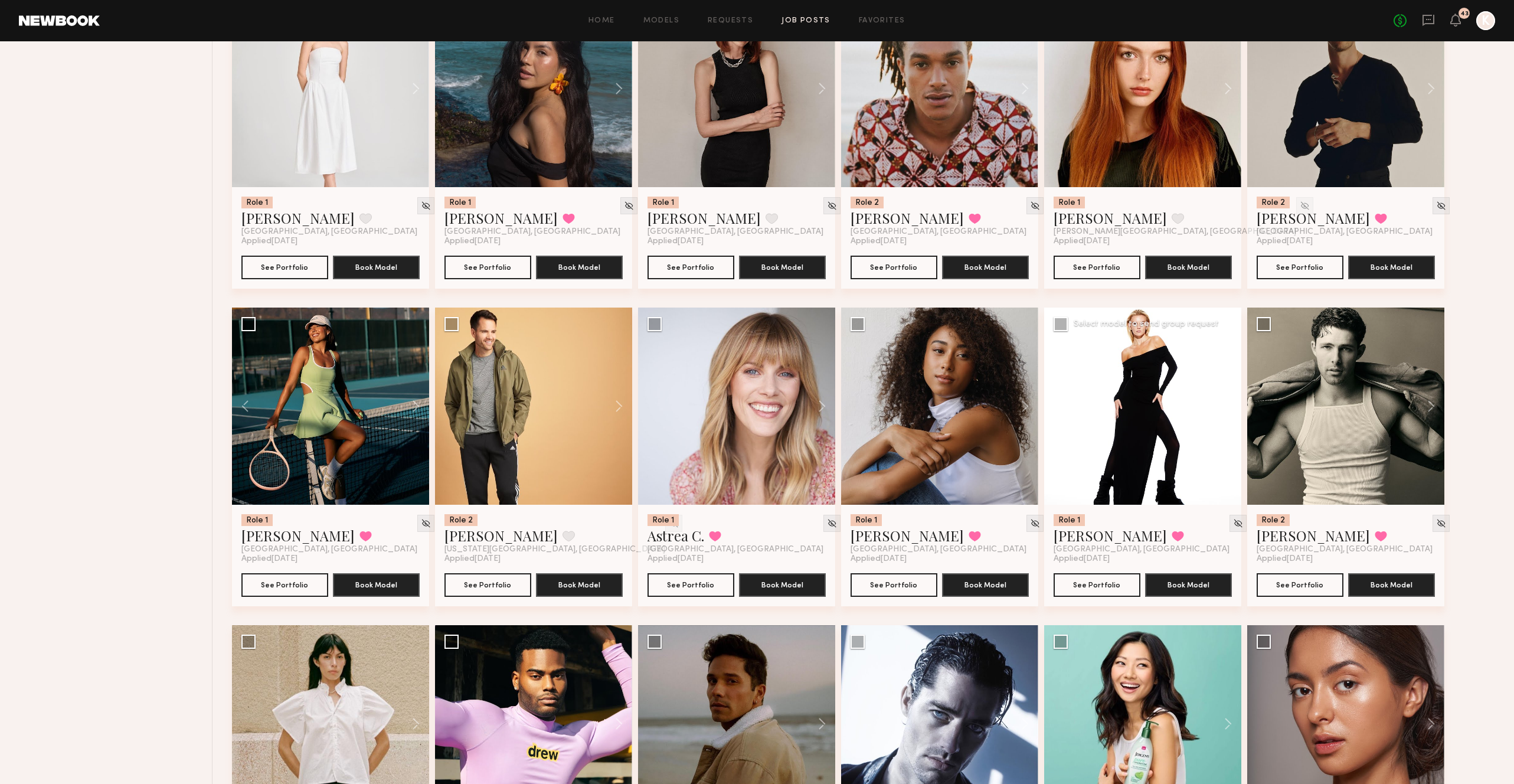
click at [1225, 372] on button at bounding box center [1223, 406] width 38 height 197
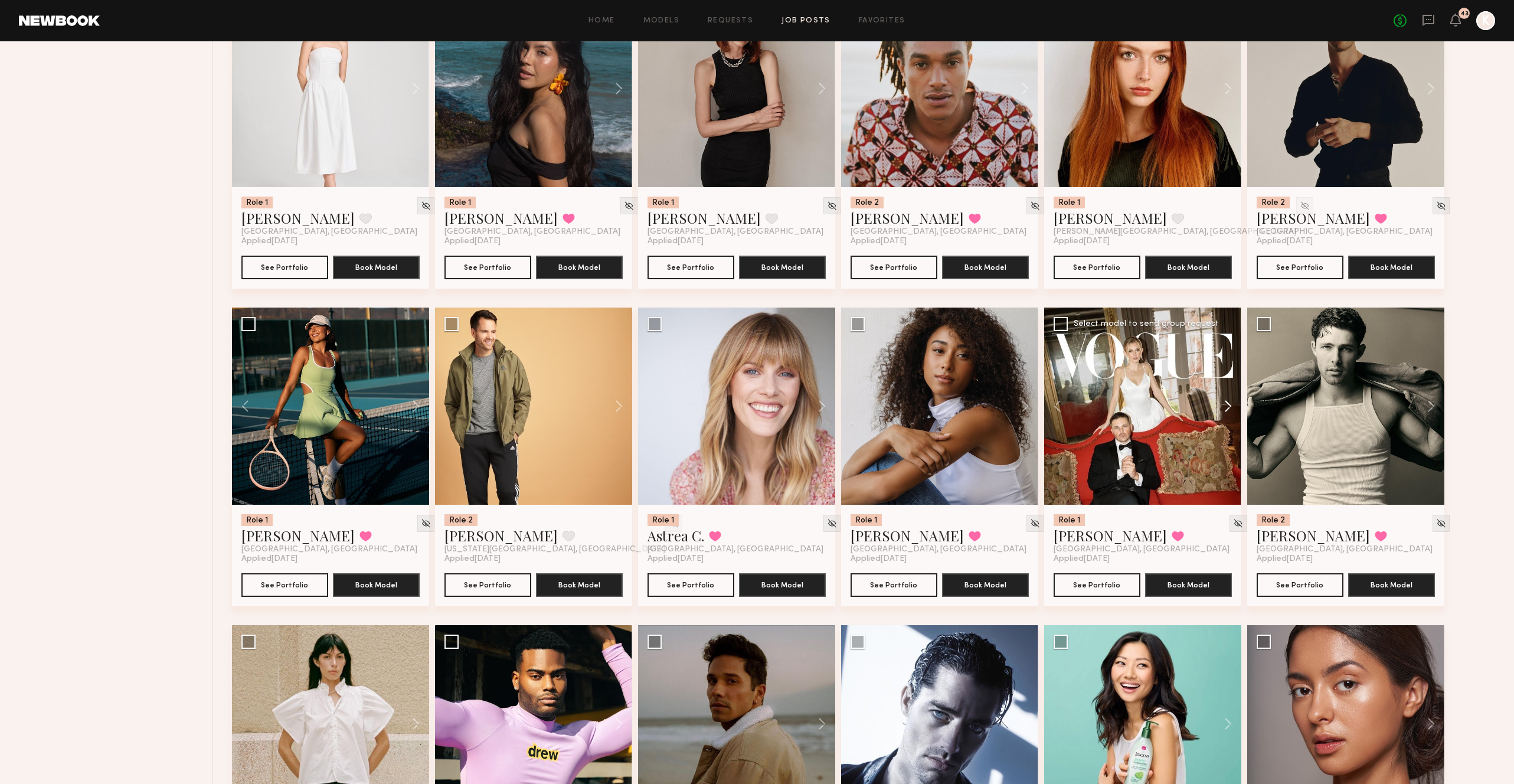
click at [1225, 372] on button at bounding box center [1223, 406] width 38 height 197
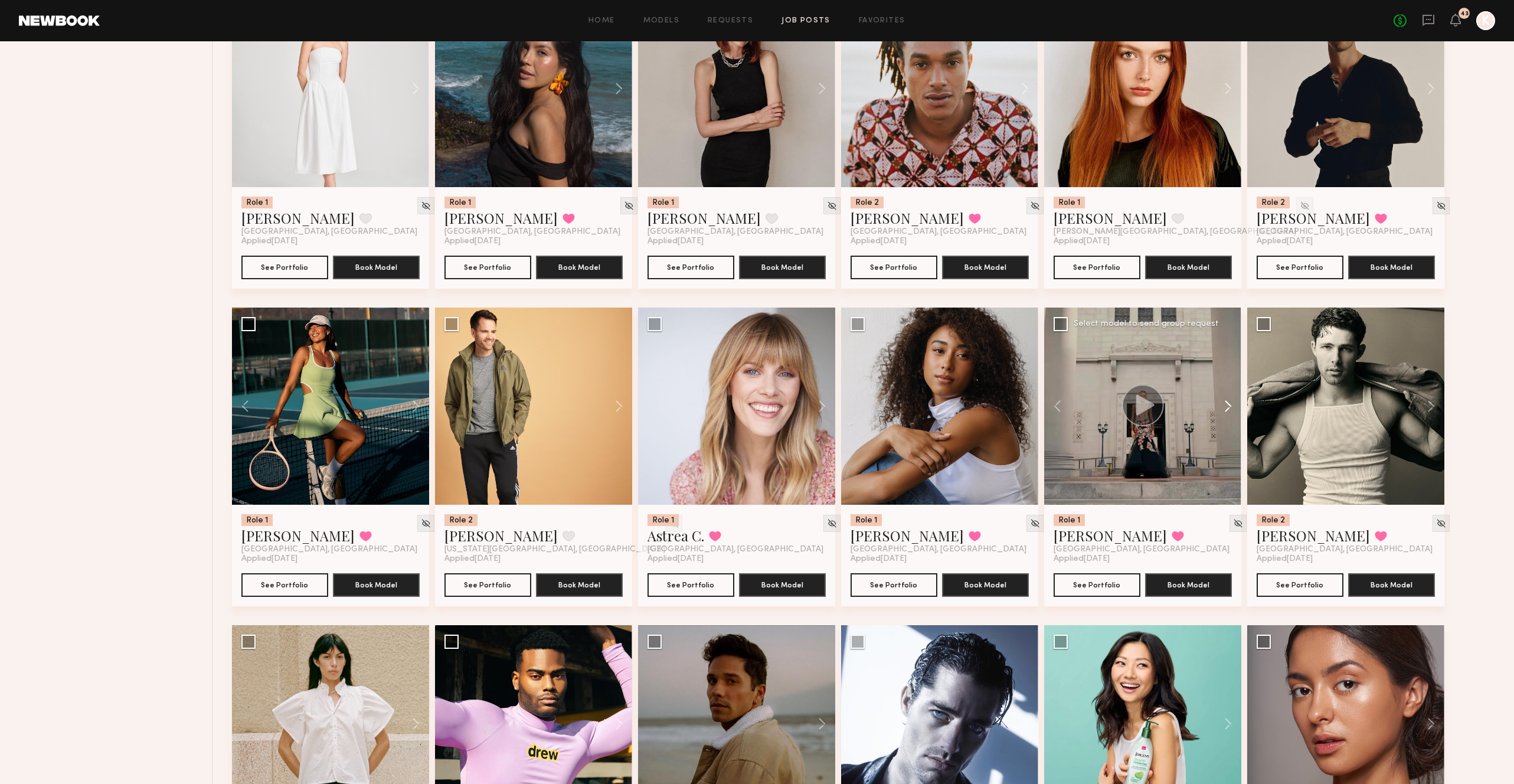
click at [1225, 372] on button at bounding box center [1223, 406] width 38 height 197
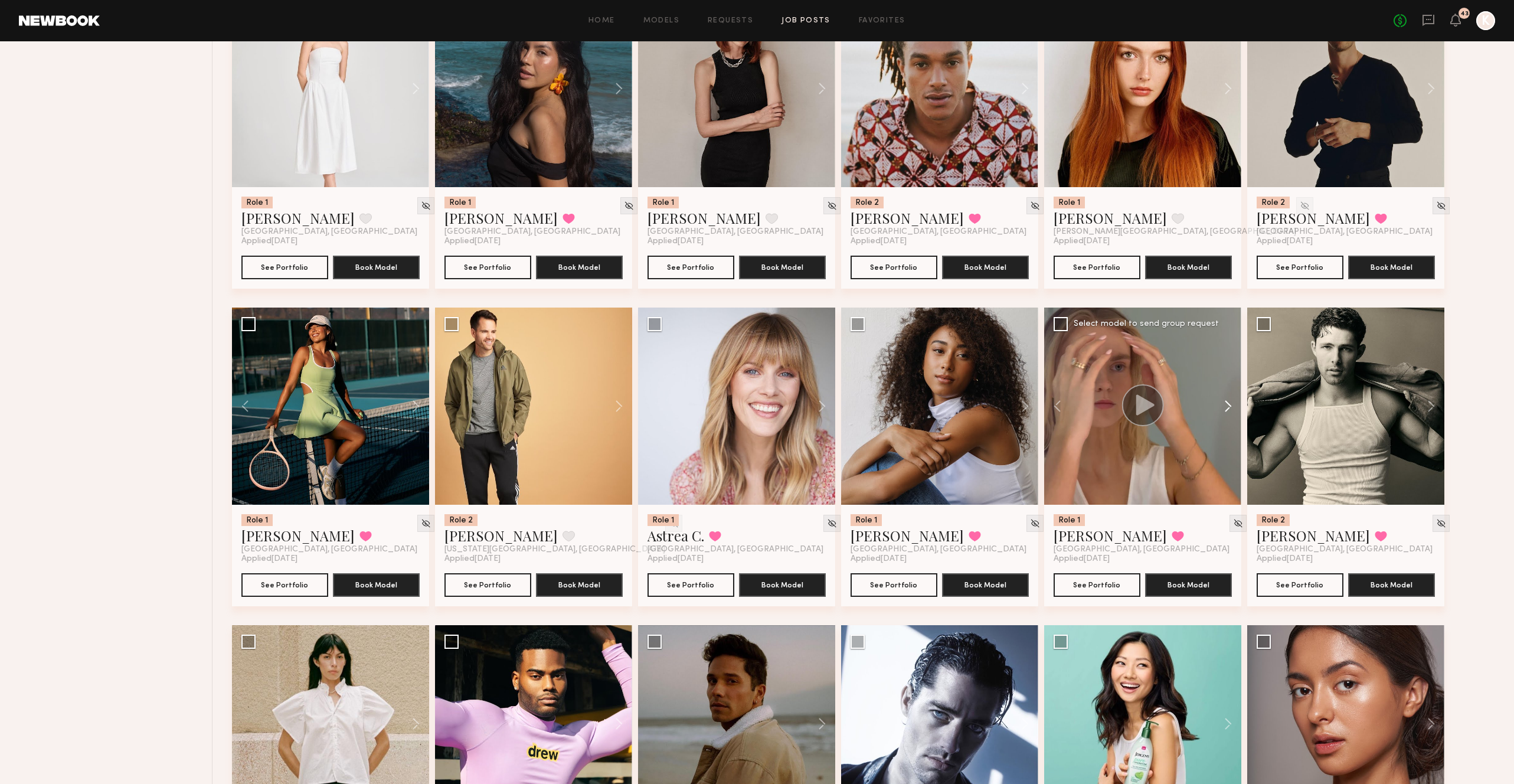
click at [1225, 372] on button at bounding box center [1223, 406] width 38 height 197
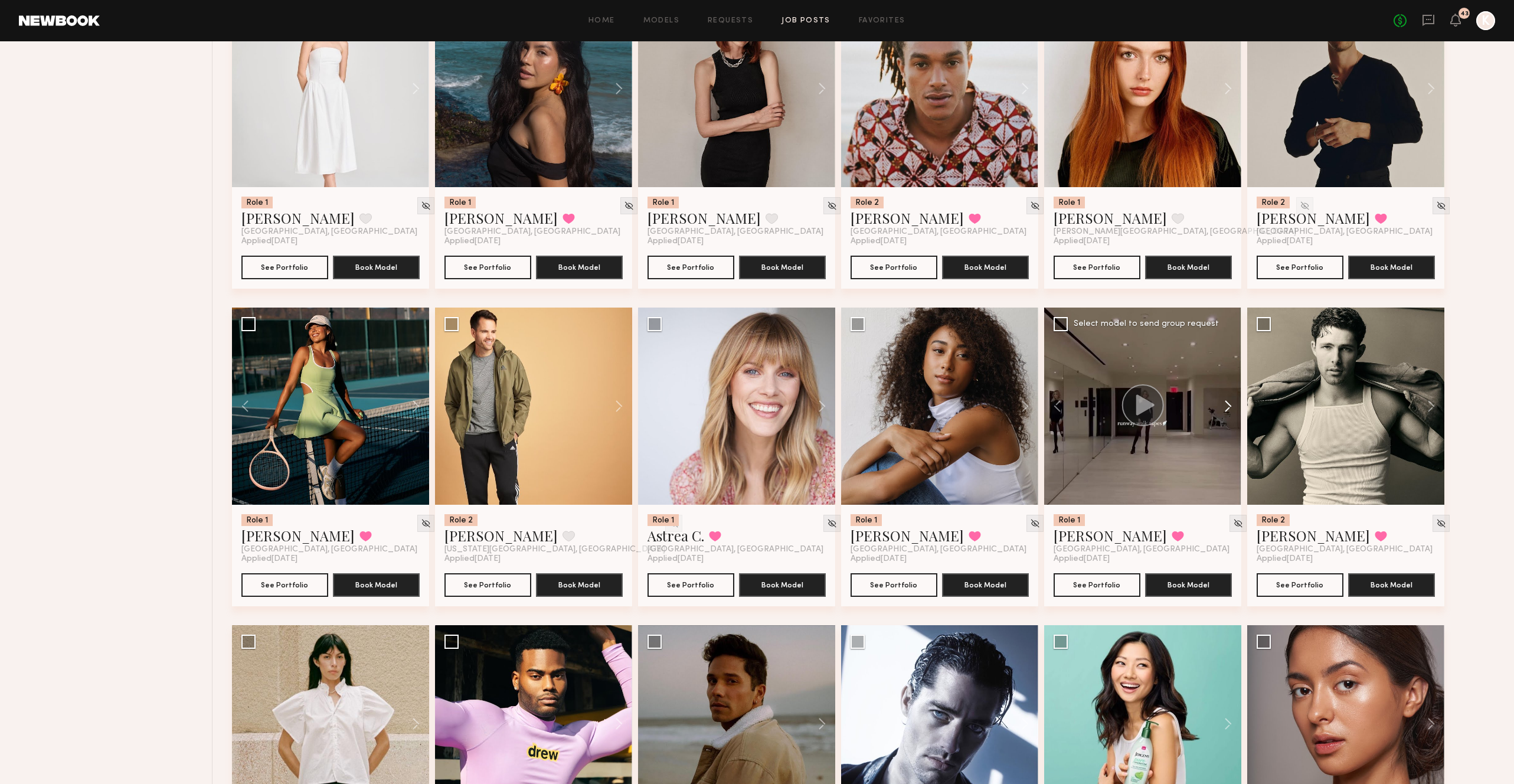
click at [1225, 372] on button at bounding box center [1223, 406] width 38 height 197
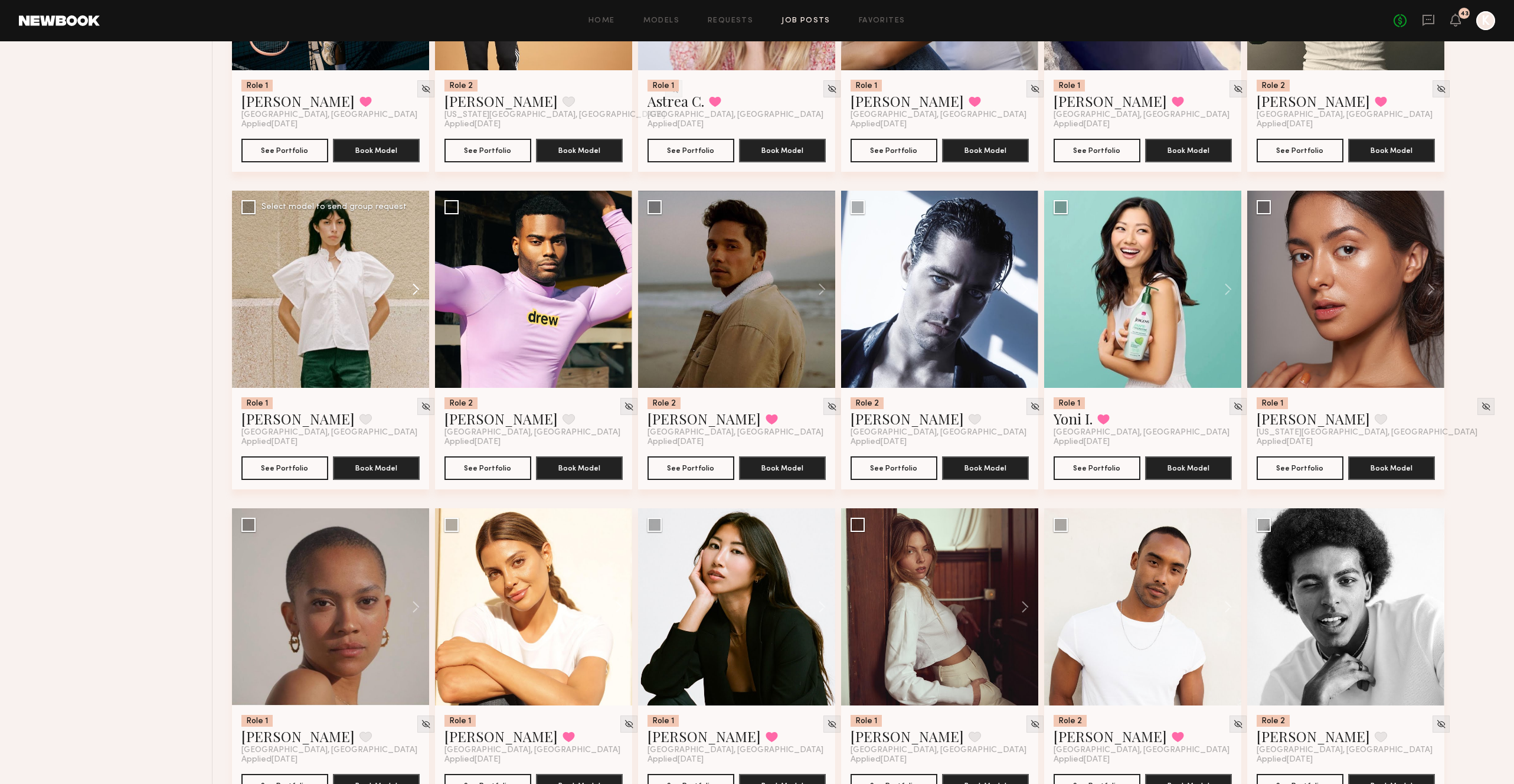
scroll to position [1586, 0]
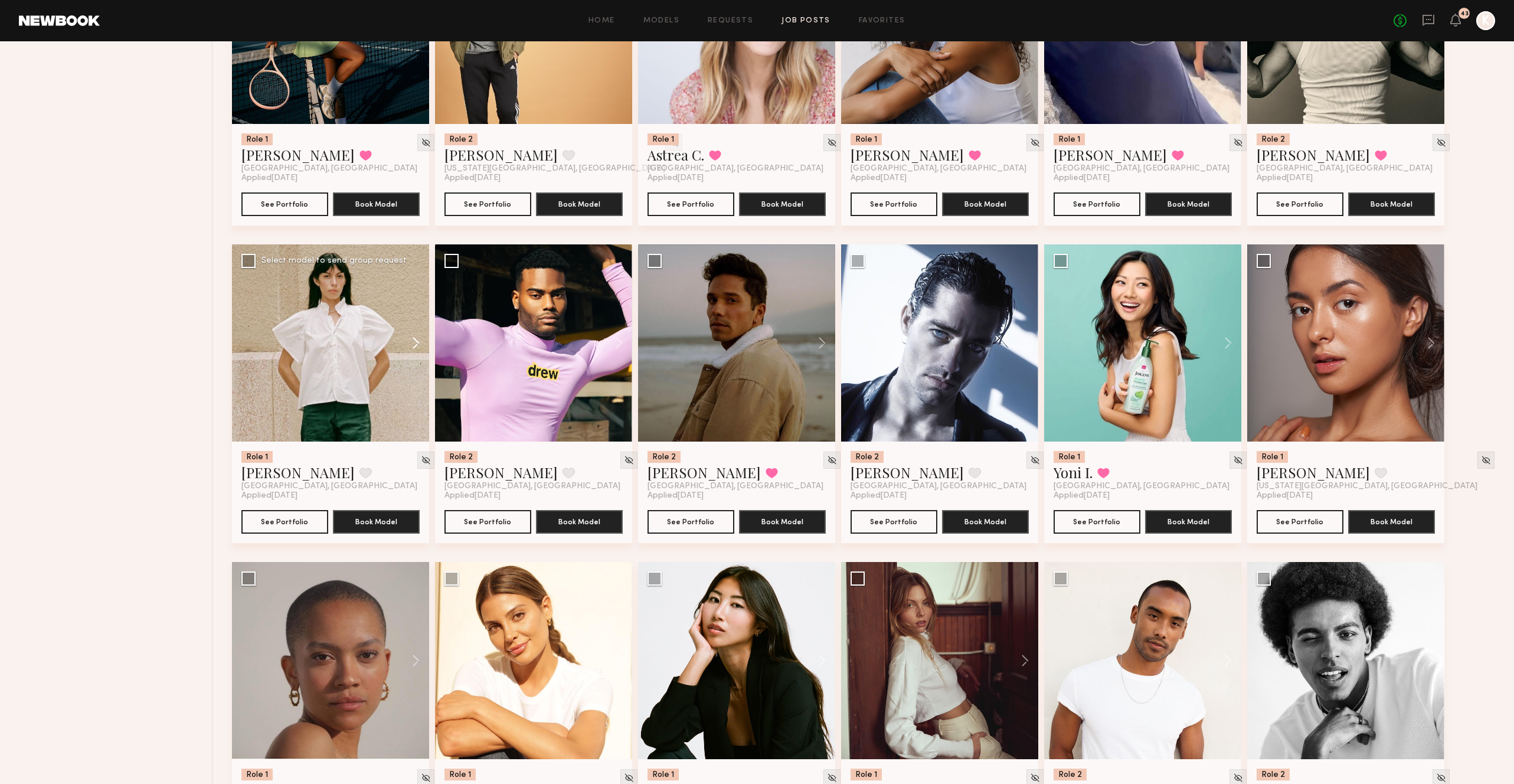
click at [412, 308] on button at bounding box center [411, 343] width 38 height 197
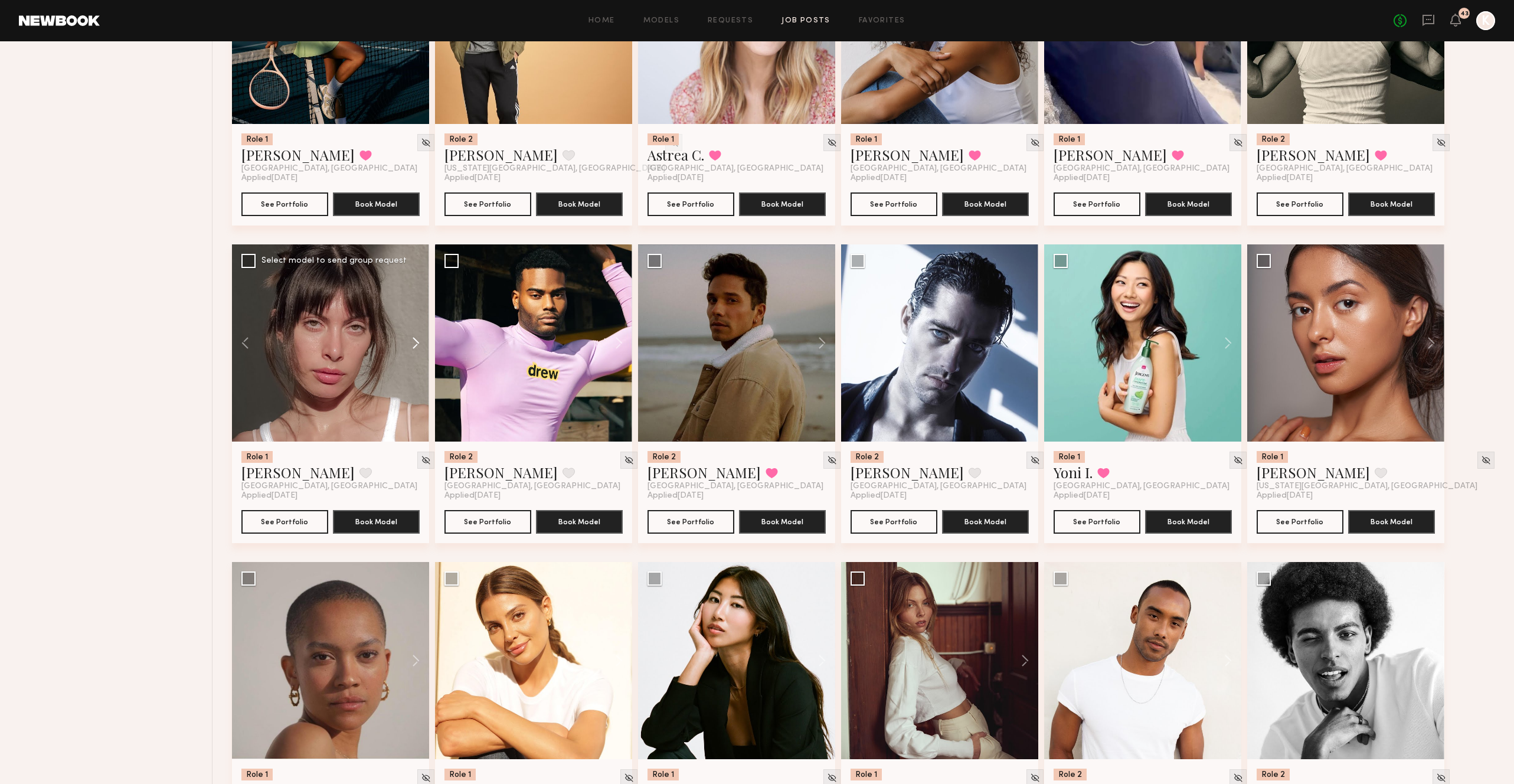
click at [412, 308] on button at bounding box center [411, 343] width 38 height 197
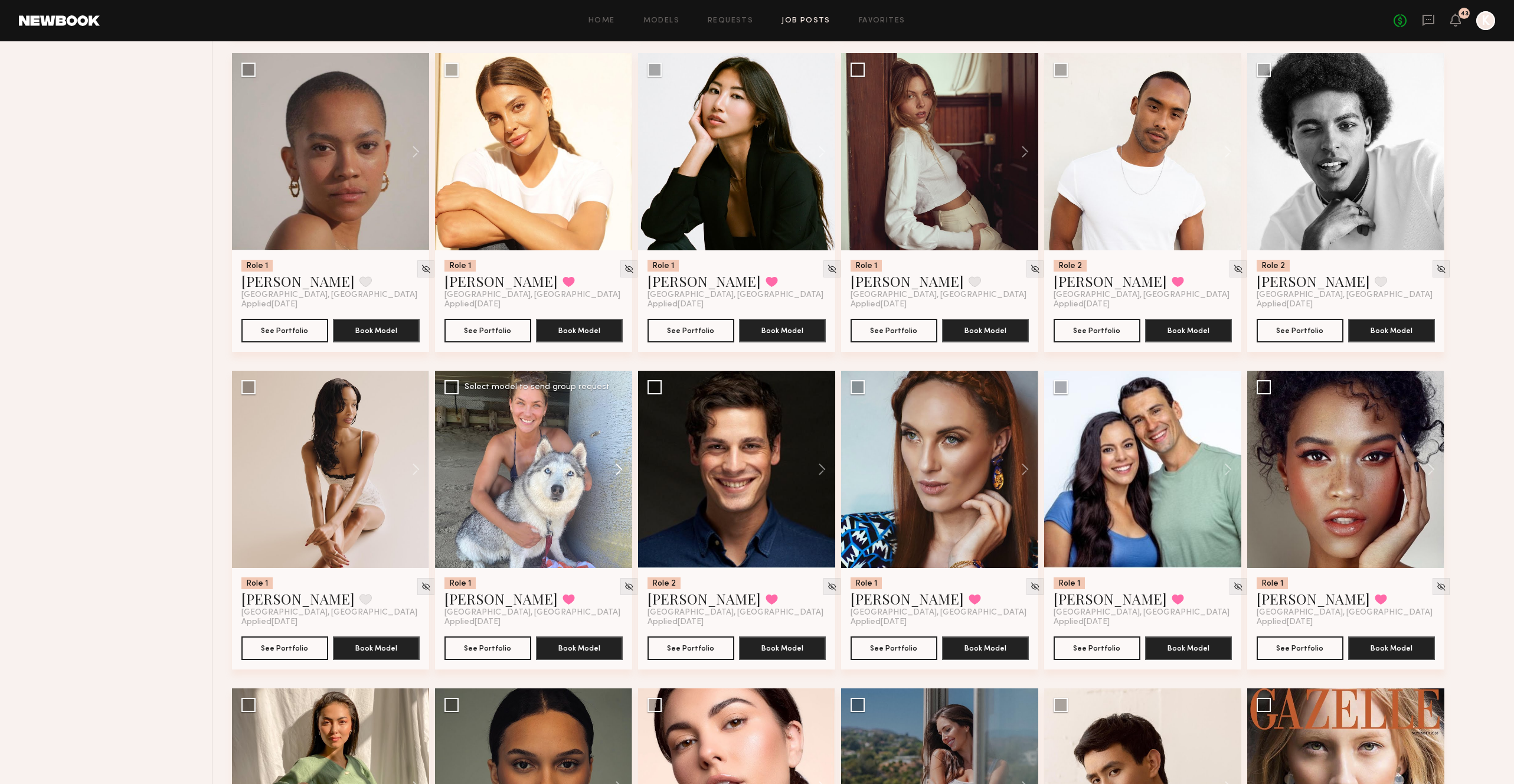
scroll to position [2097, 0]
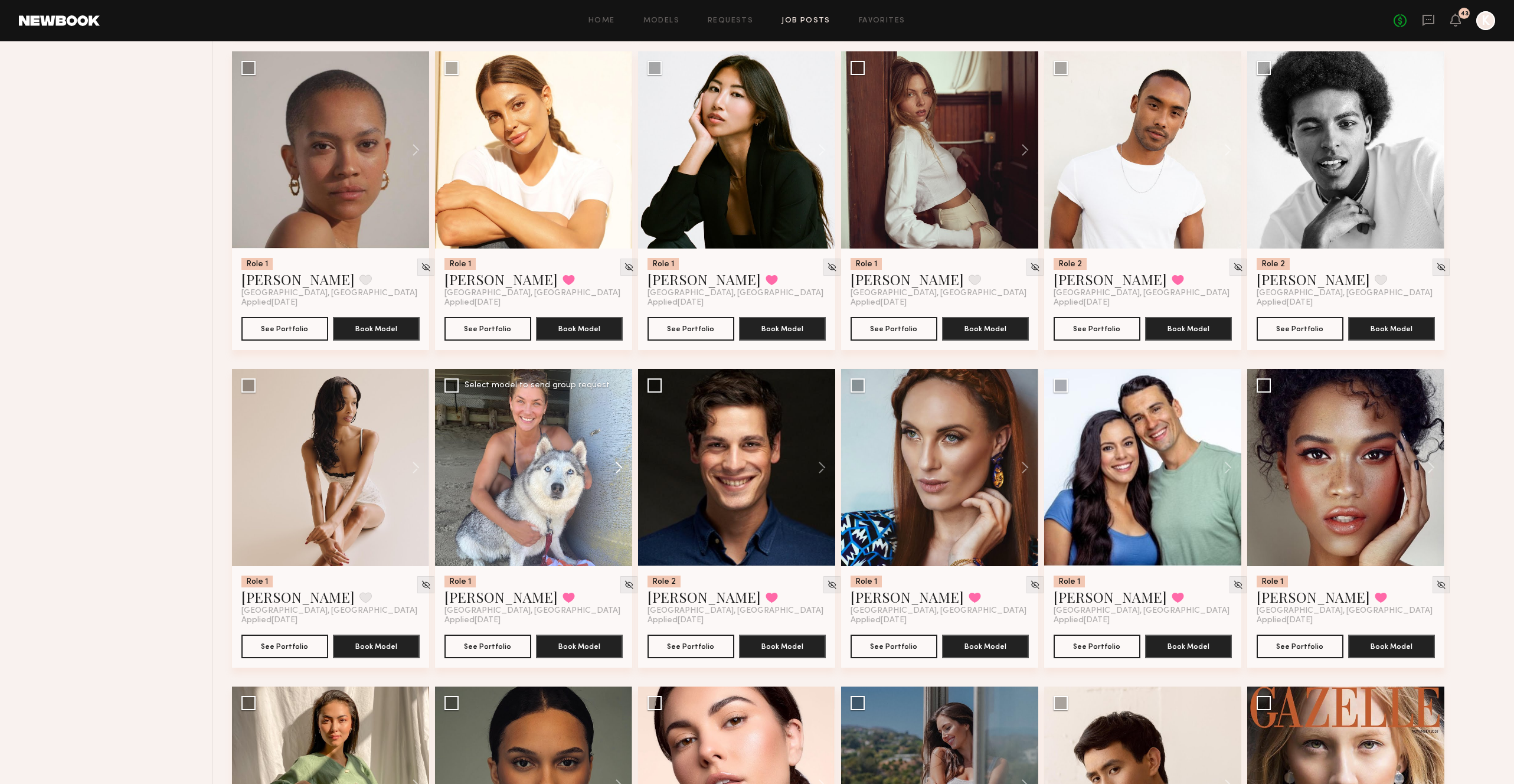
click at [620, 434] on button at bounding box center [613, 467] width 38 height 197
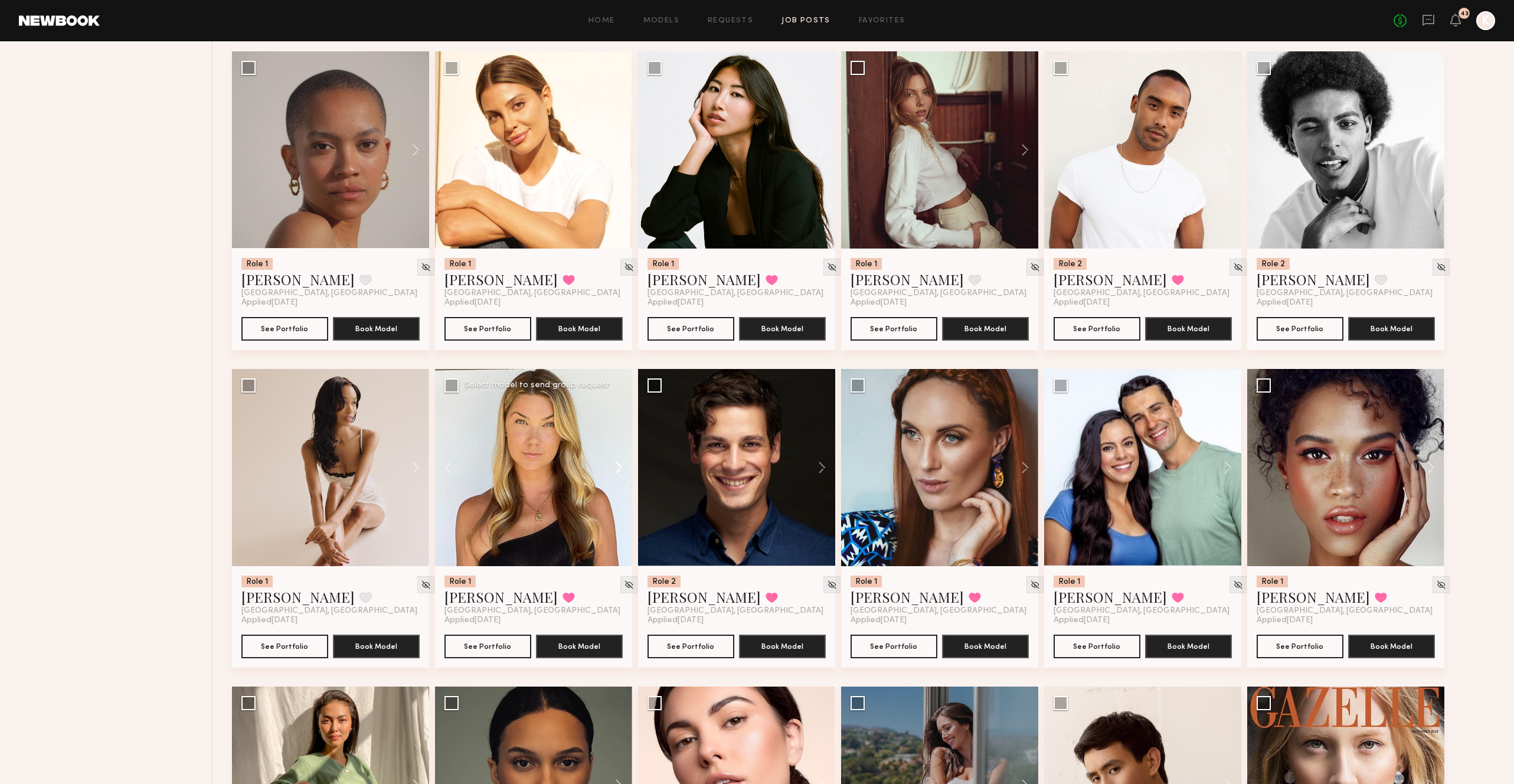
click at [619, 434] on button at bounding box center [613, 467] width 38 height 197
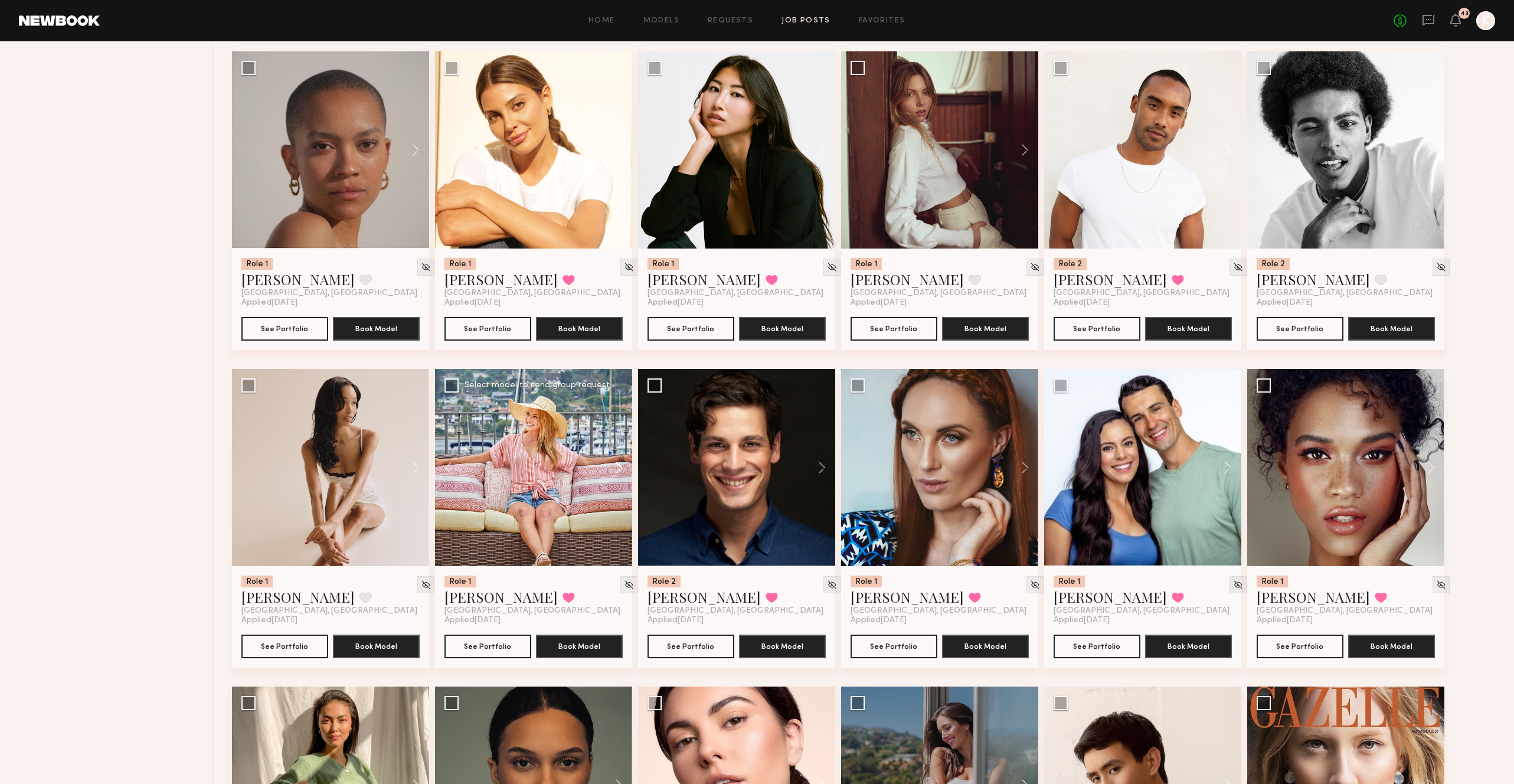
click at [619, 434] on button at bounding box center [613, 467] width 38 height 197
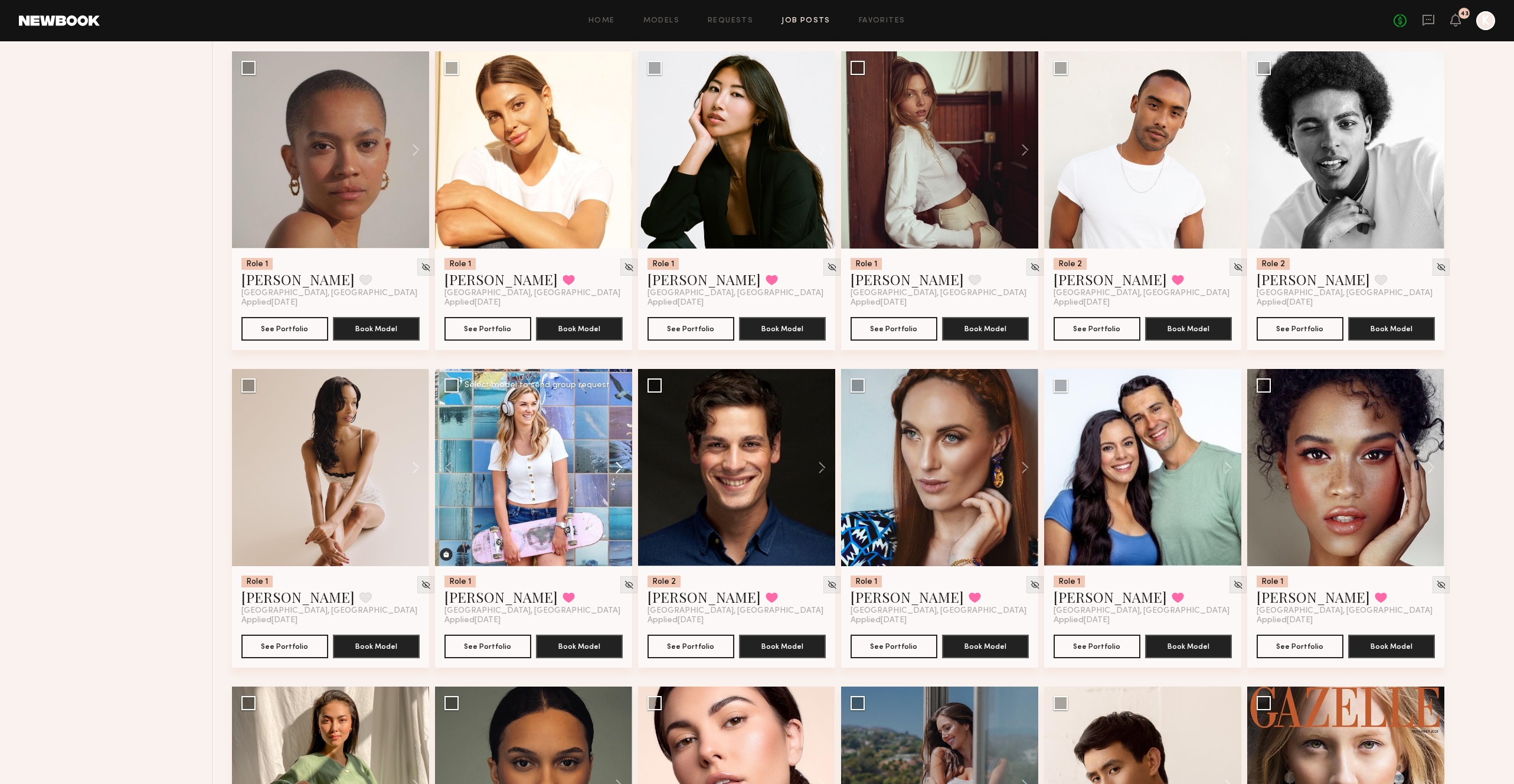
click at [619, 434] on button at bounding box center [613, 467] width 38 height 197
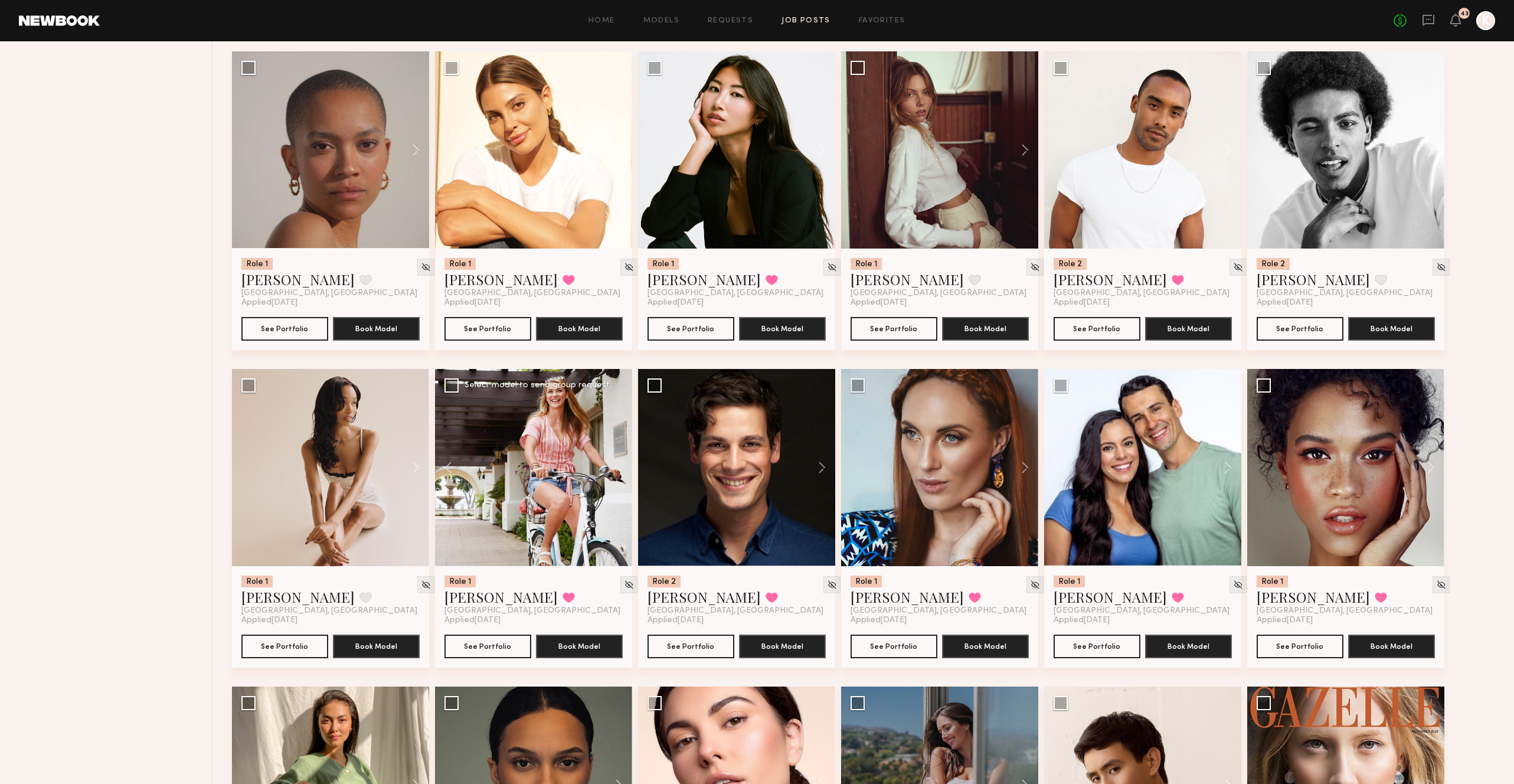
click at [619, 434] on div at bounding box center [534, 467] width 197 height 197
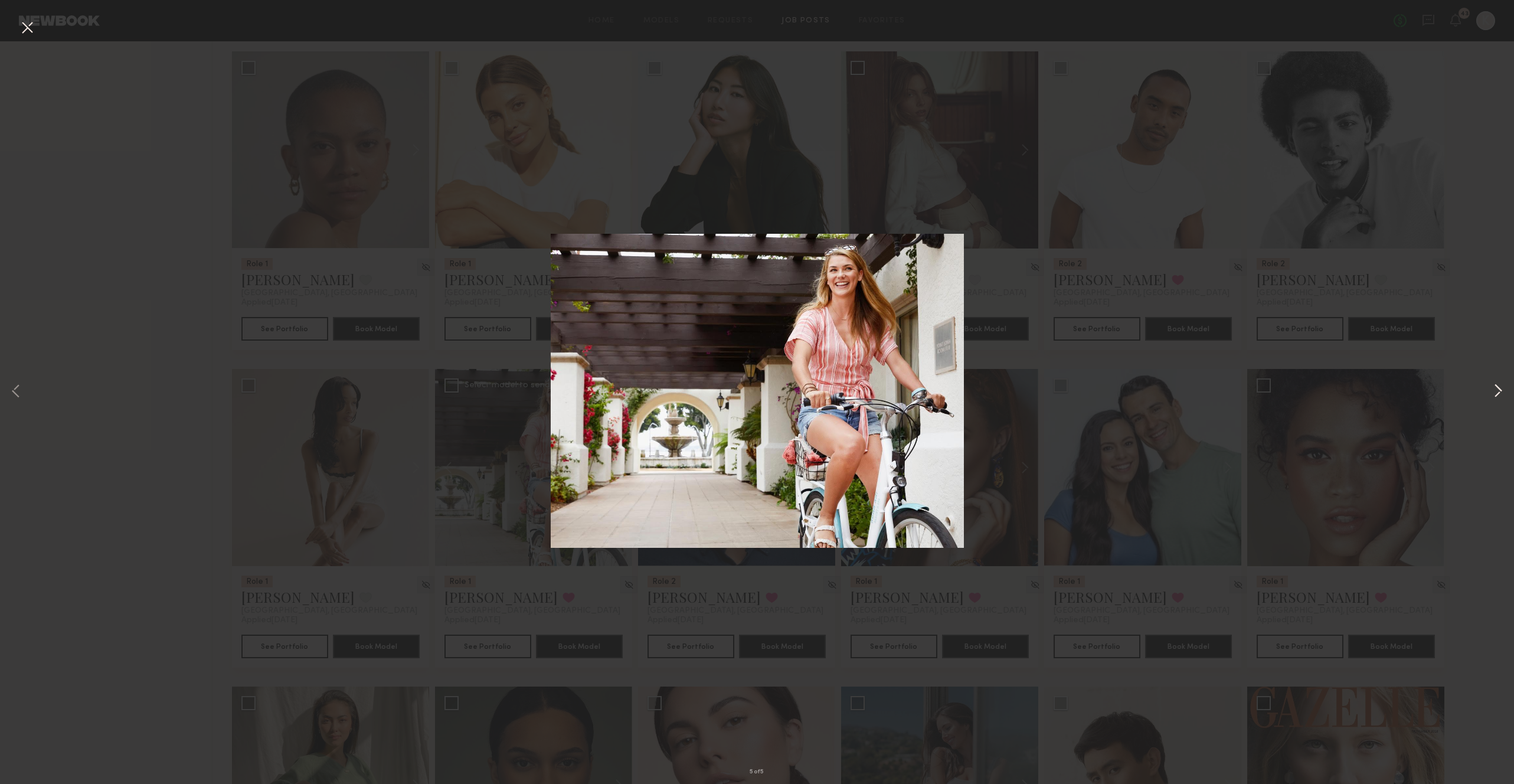
click at [1499, 376] on button at bounding box center [1498, 392] width 14 height 627
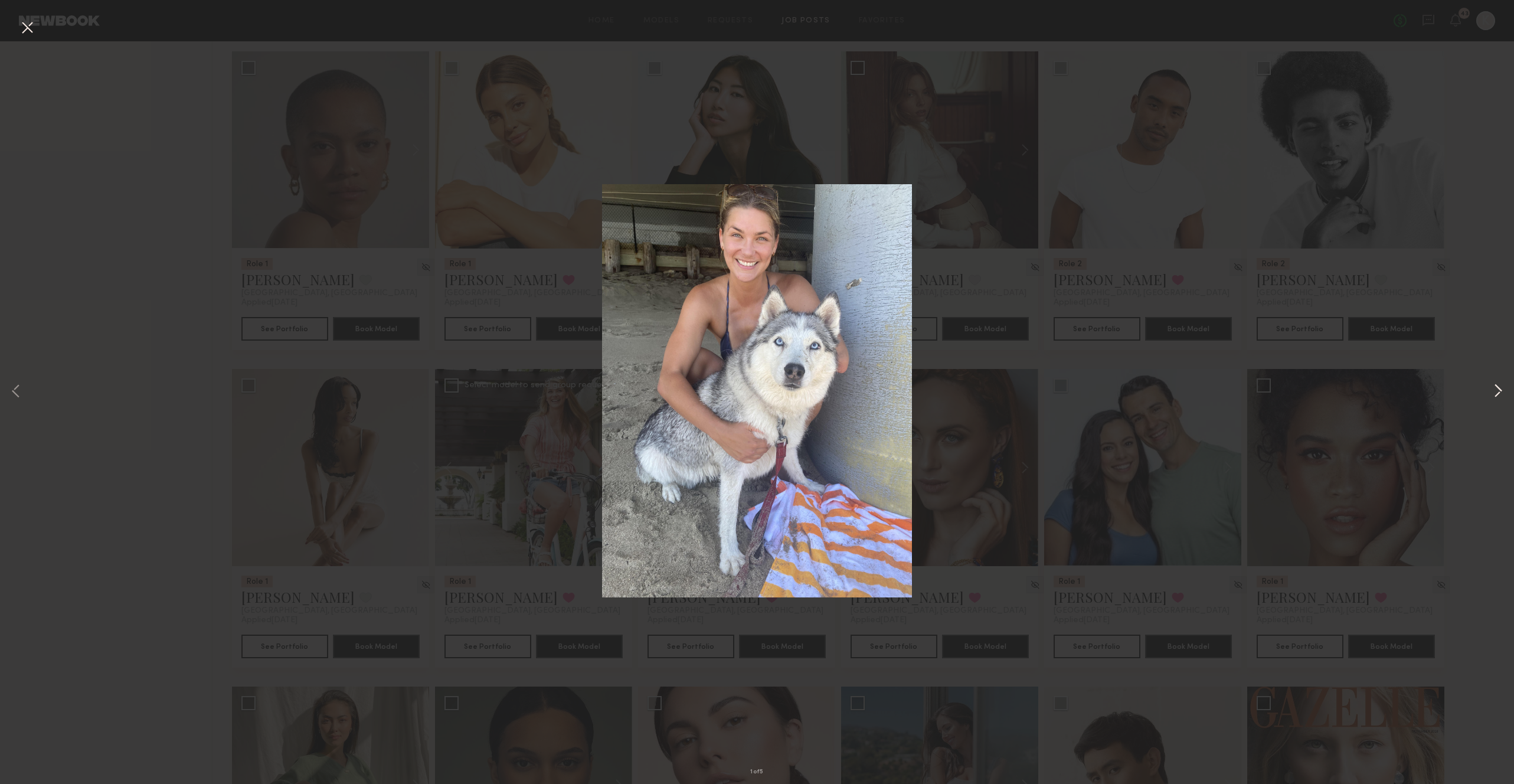
click at [1497, 383] on button at bounding box center [1498, 392] width 14 height 627
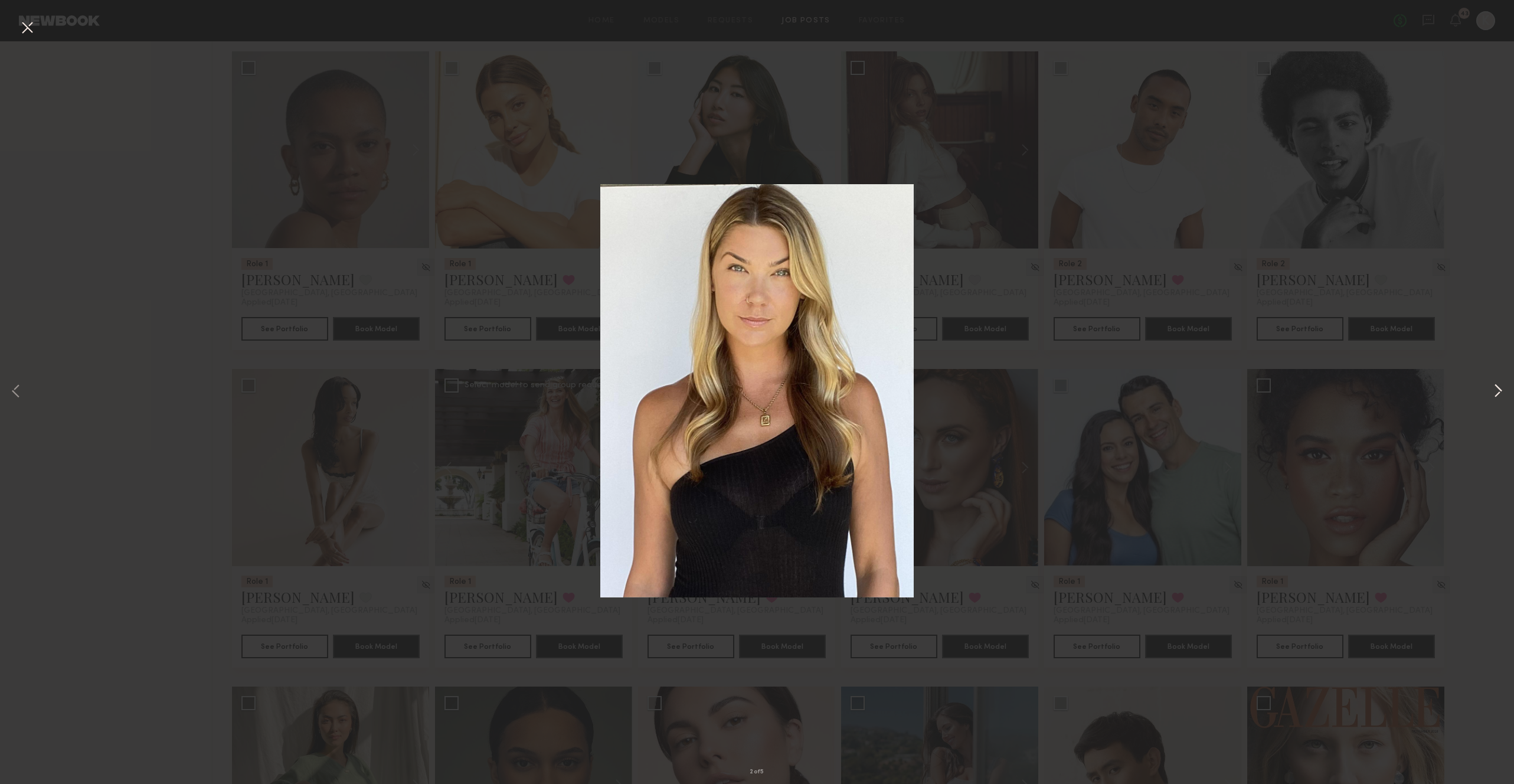
click at [1496, 385] on button at bounding box center [1498, 392] width 14 height 627
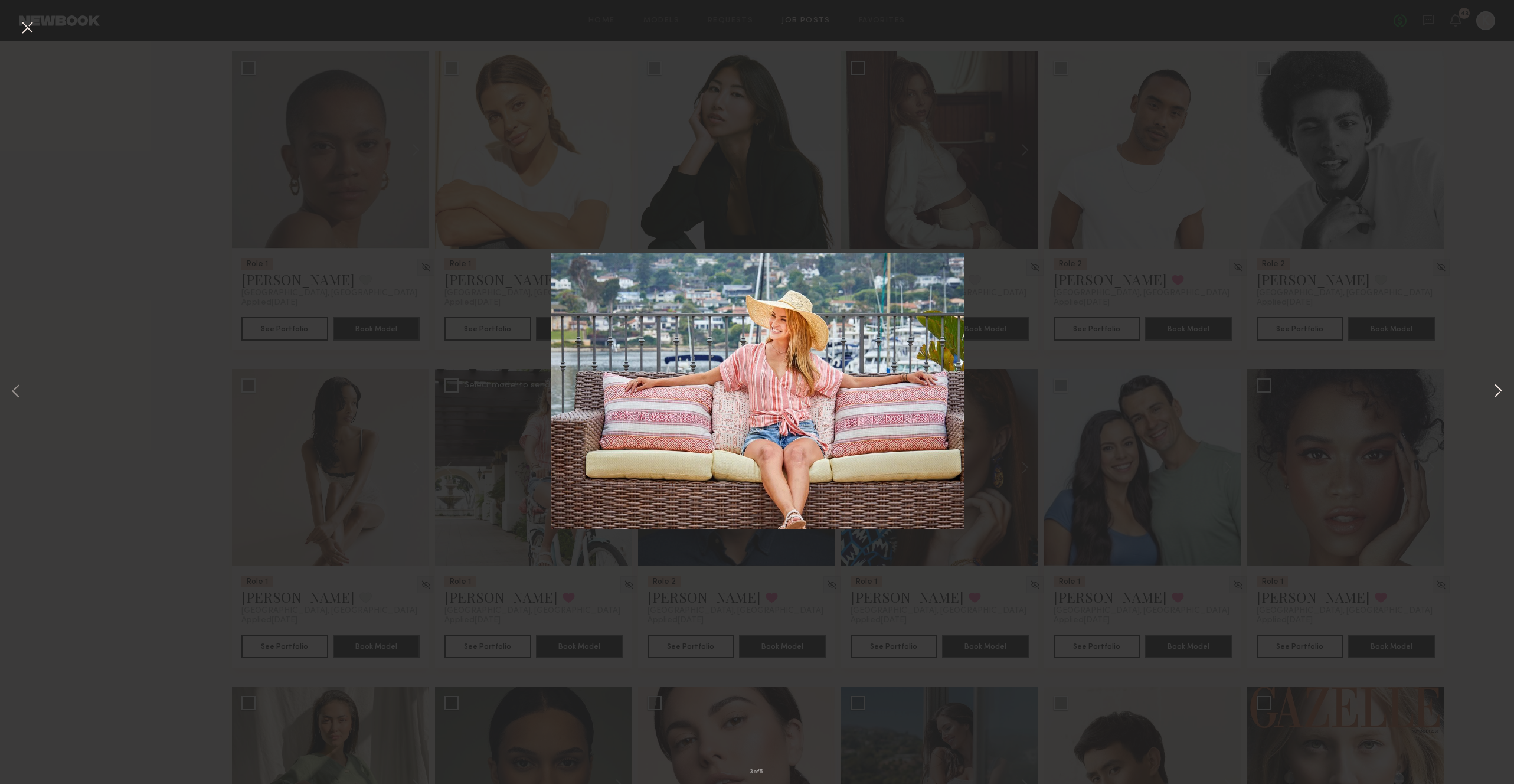
click at [1496, 385] on button at bounding box center [1498, 392] width 14 height 627
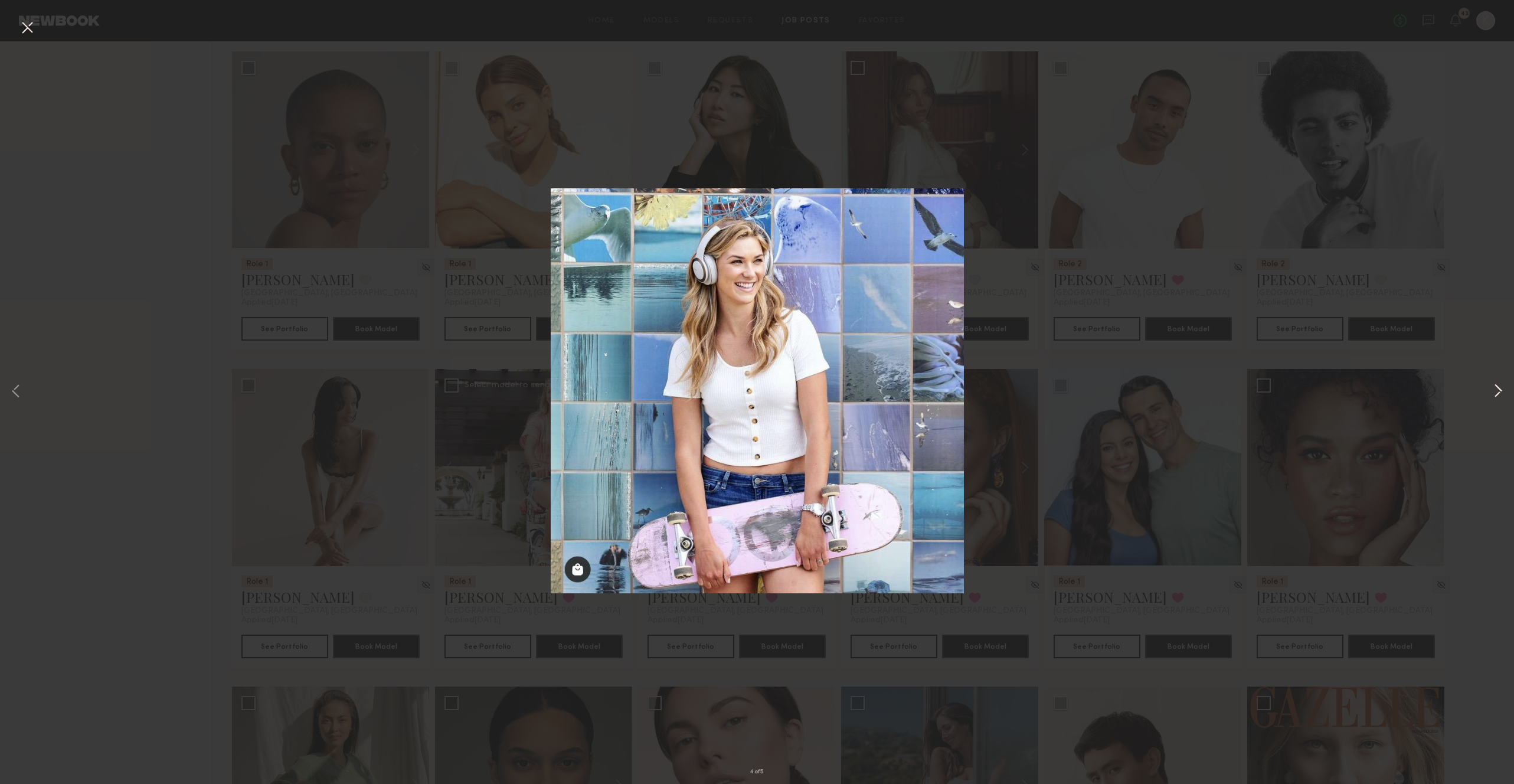
click at [1496, 385] on button at bounding box center [1498, 392] width 14 height 627
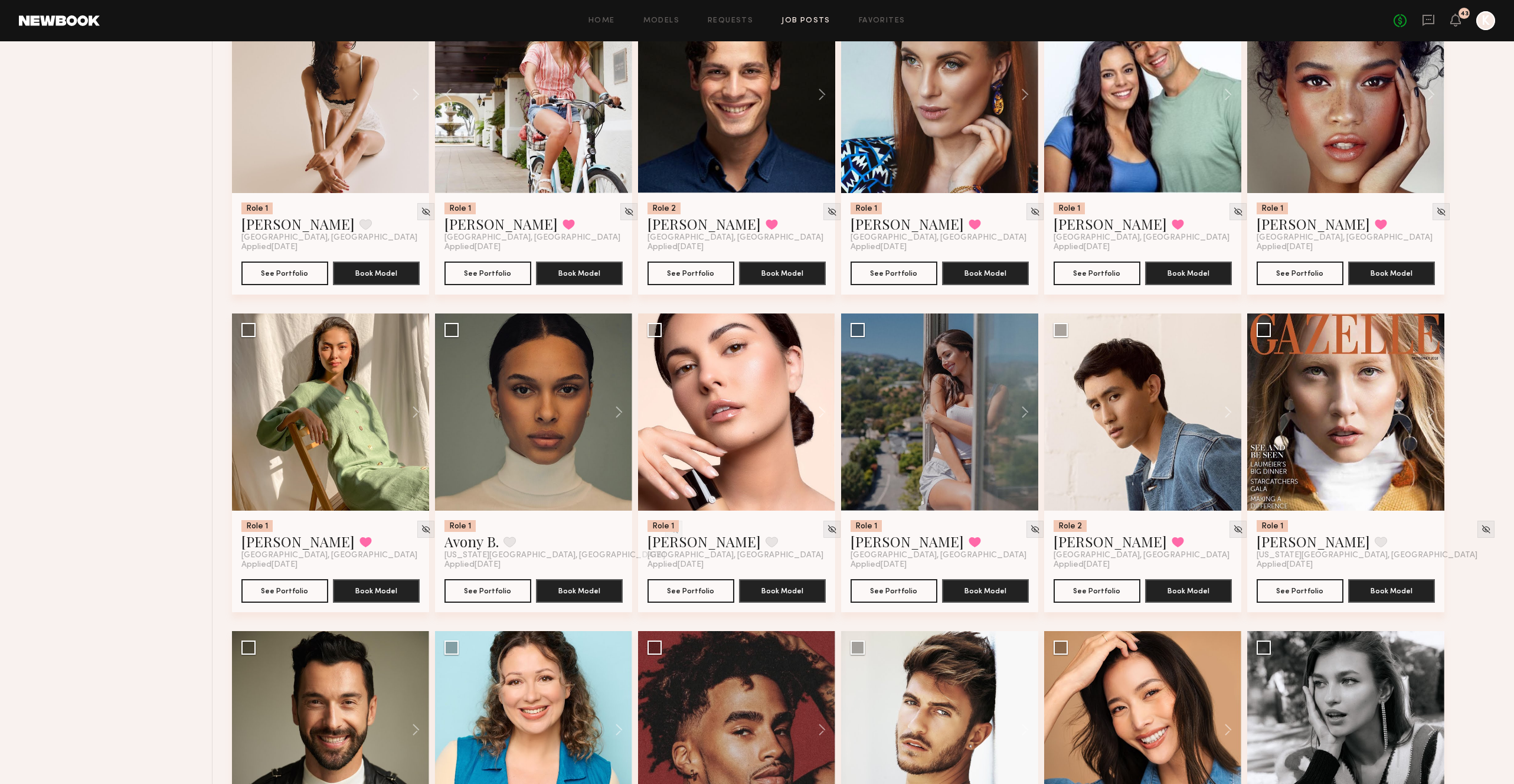
scroll to position [2498, 0]
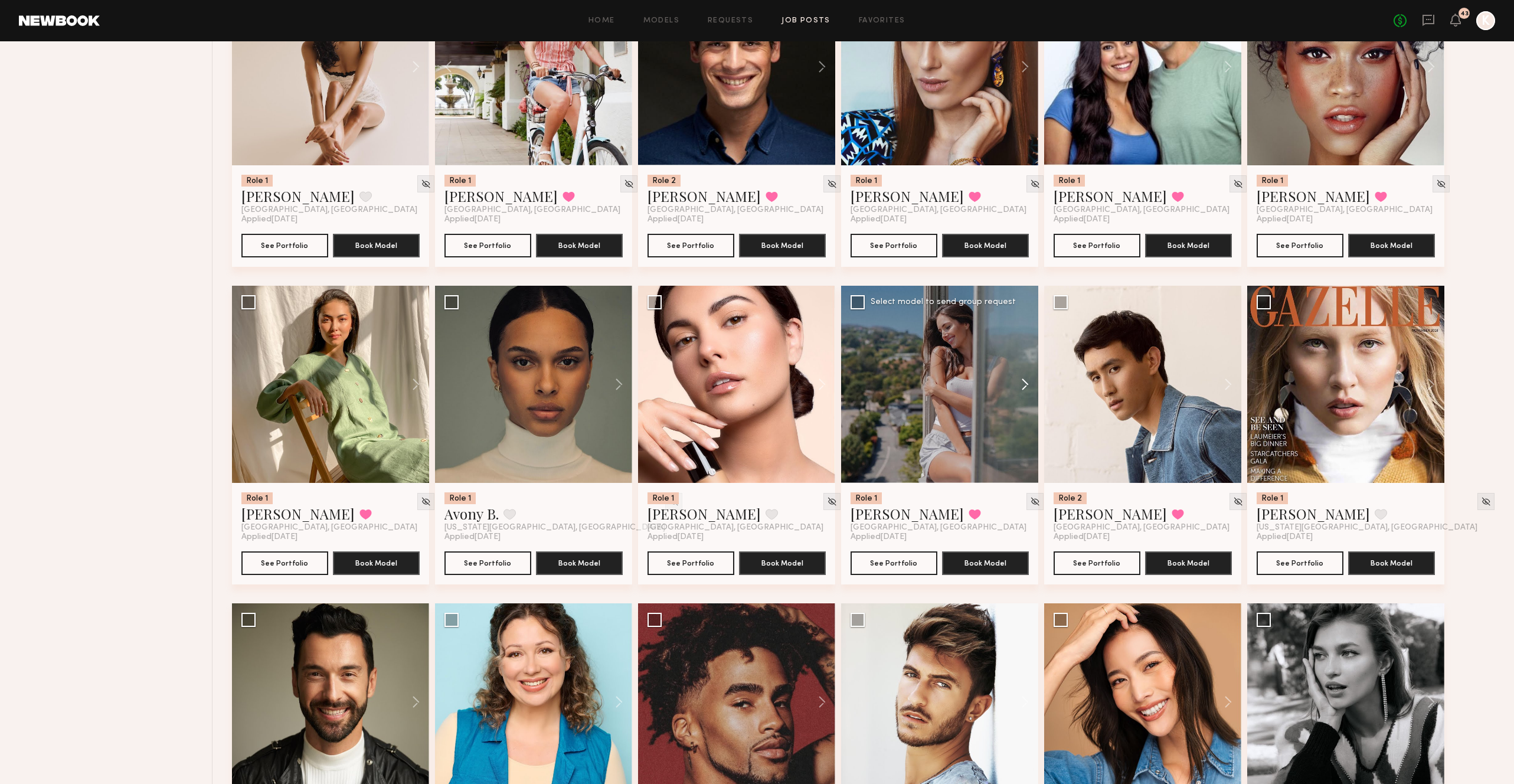
click at [1023, 355] on button at bounding box center [1019, 384] width 38 height 197
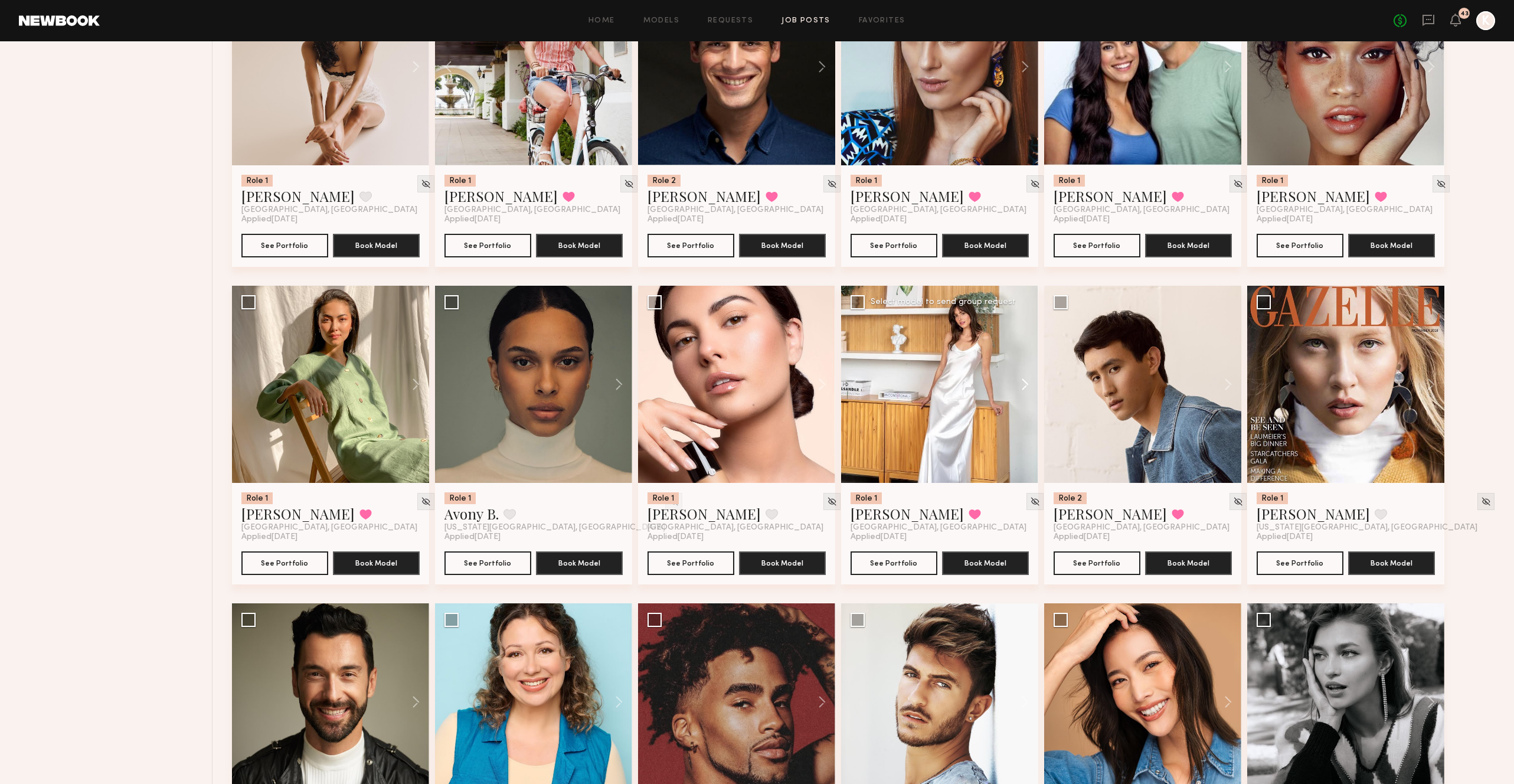
click at [1023, 355] on button at bounding box center [1019, 384] width 38 height 197
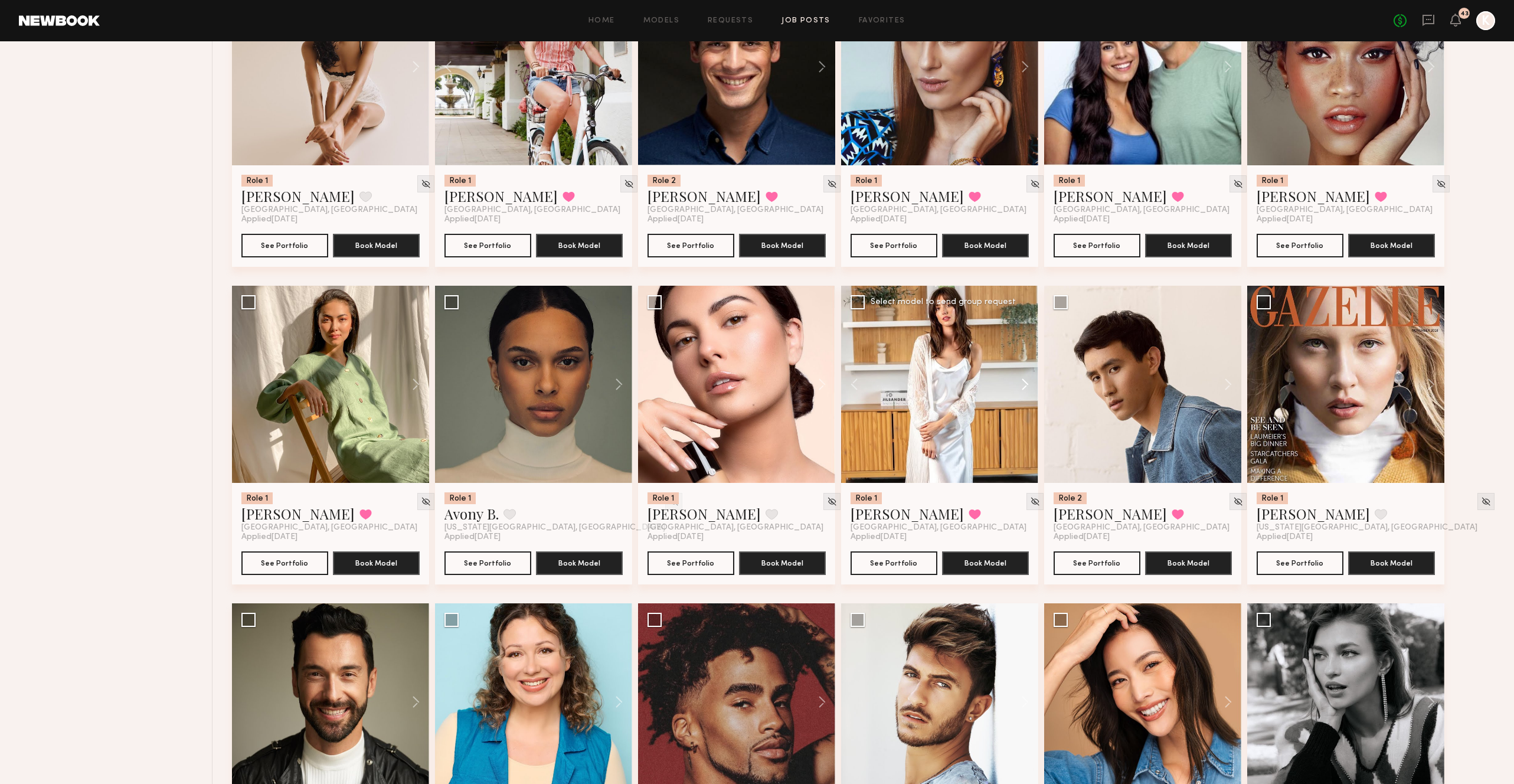
click at [1023, 355] on button at bounding box center [1019, 384] width 38 height 197
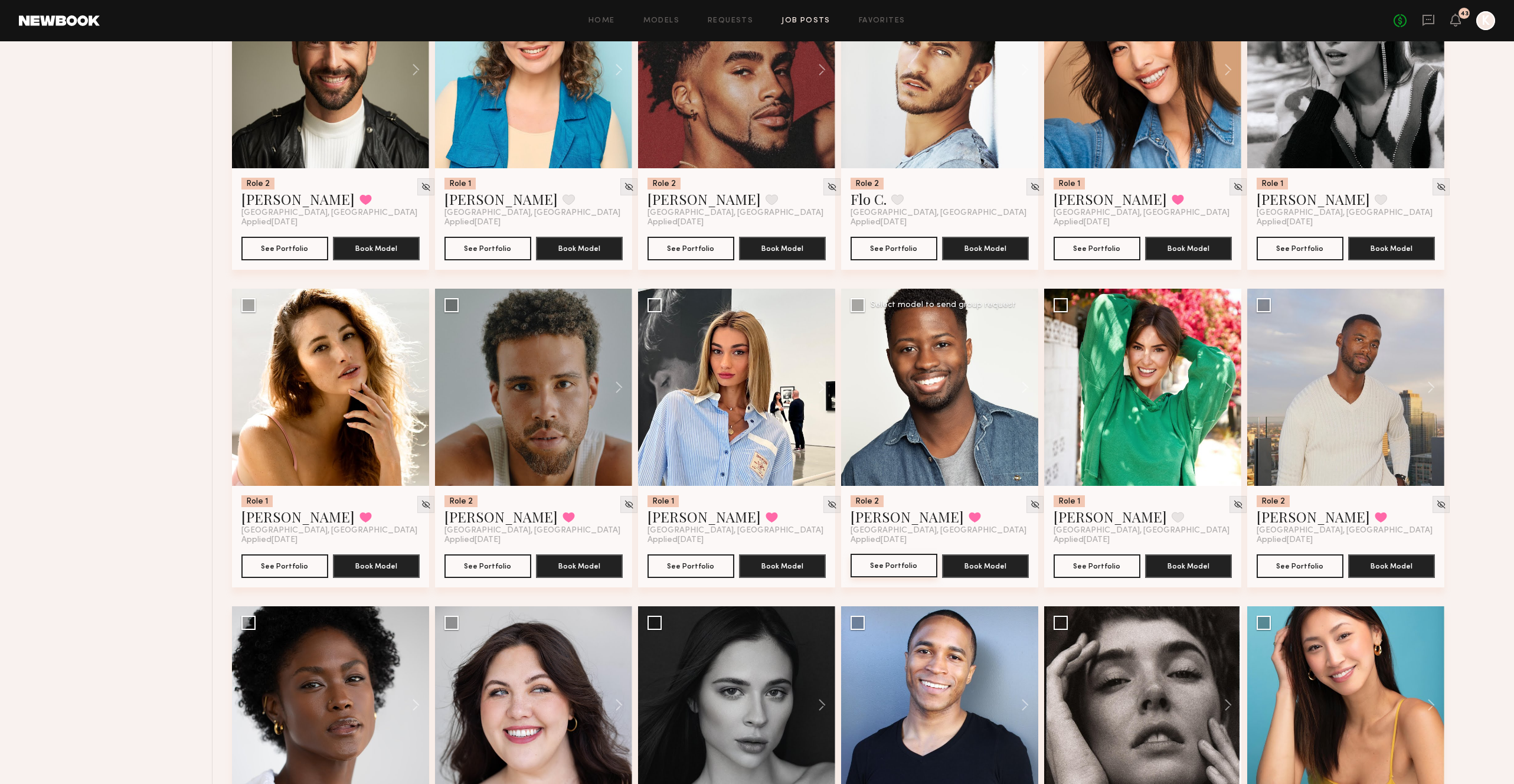
scroll to position [3202, 0]
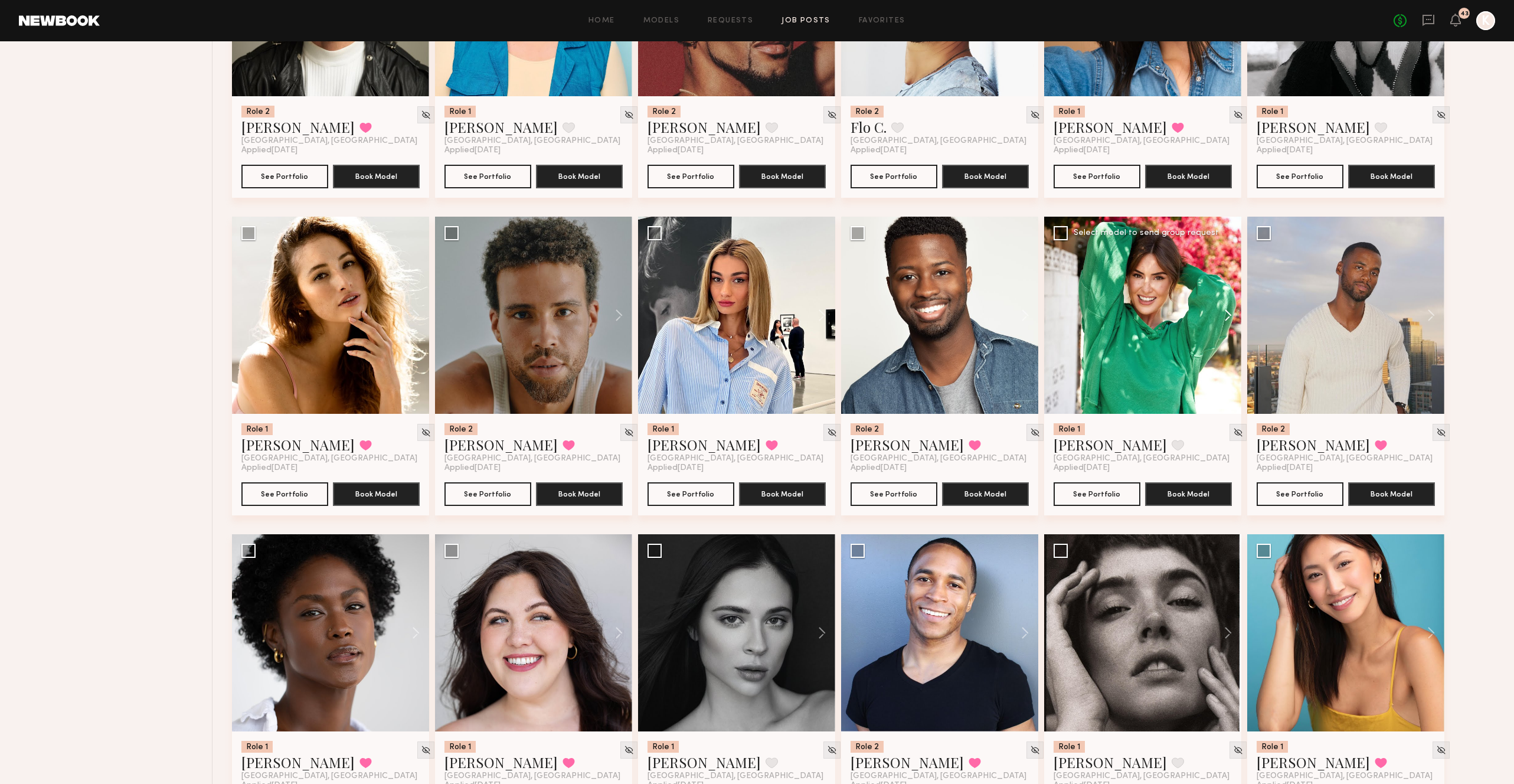
click at [1227, 285] on button at bounding box center [1223, 315] width 38 height 197
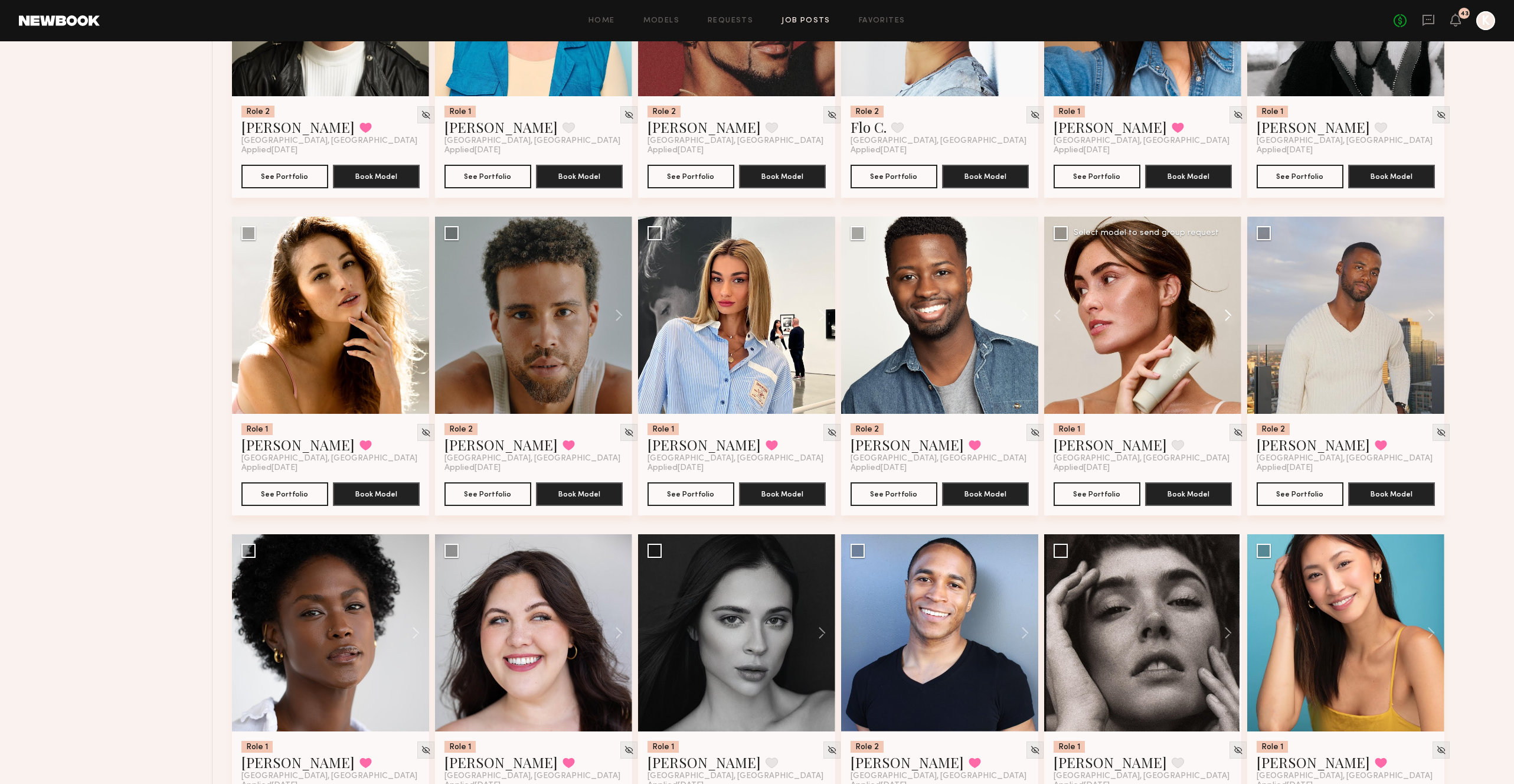
click at [1226, 285] on button at bounding box center [1223, 315] width 38 height 197
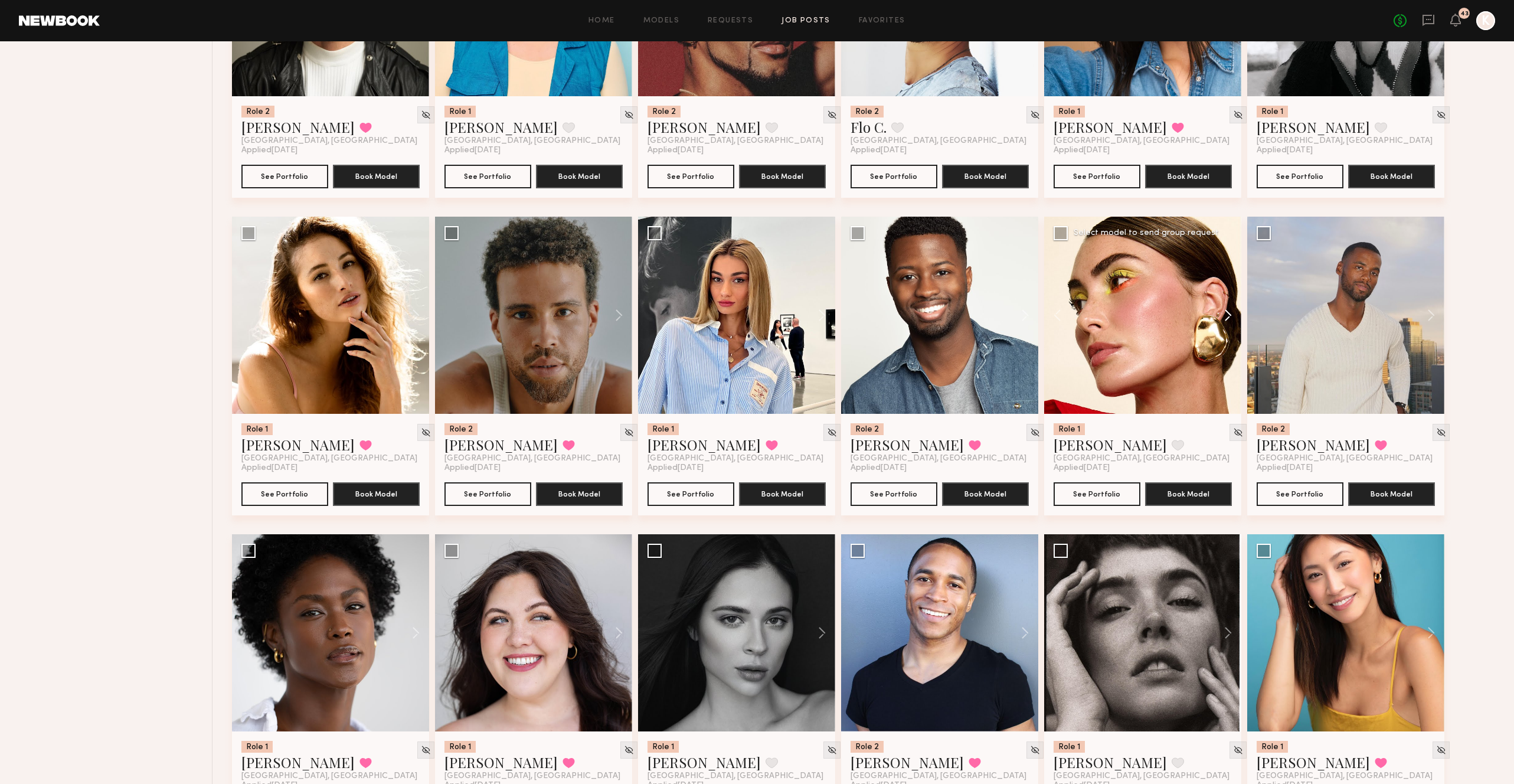
click at [1226, 285] on button at bounding box center [1223, 315] width 38 height 197
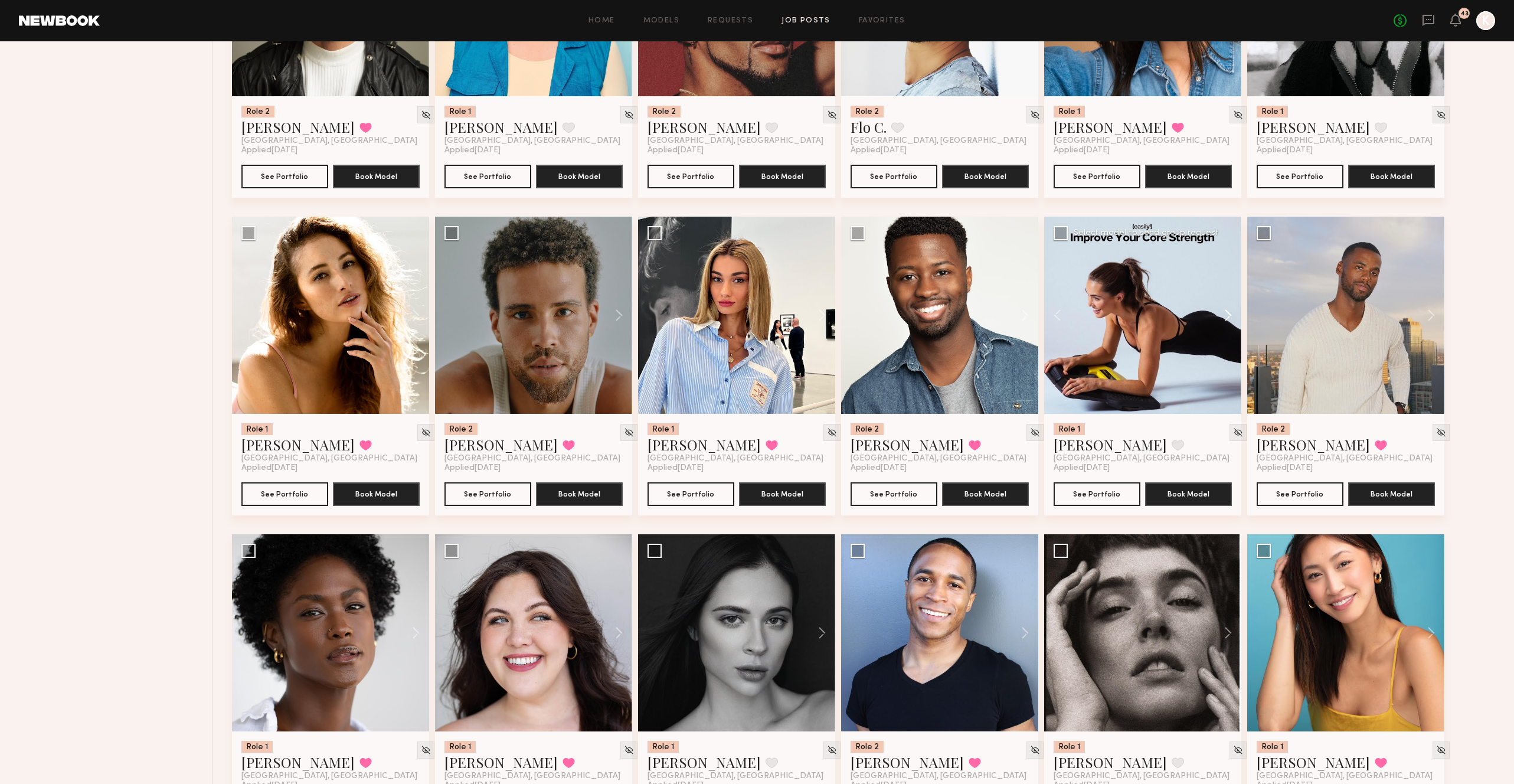
click at [1226, 285] on button at bounding box center [1223, 315] width 38 height 197
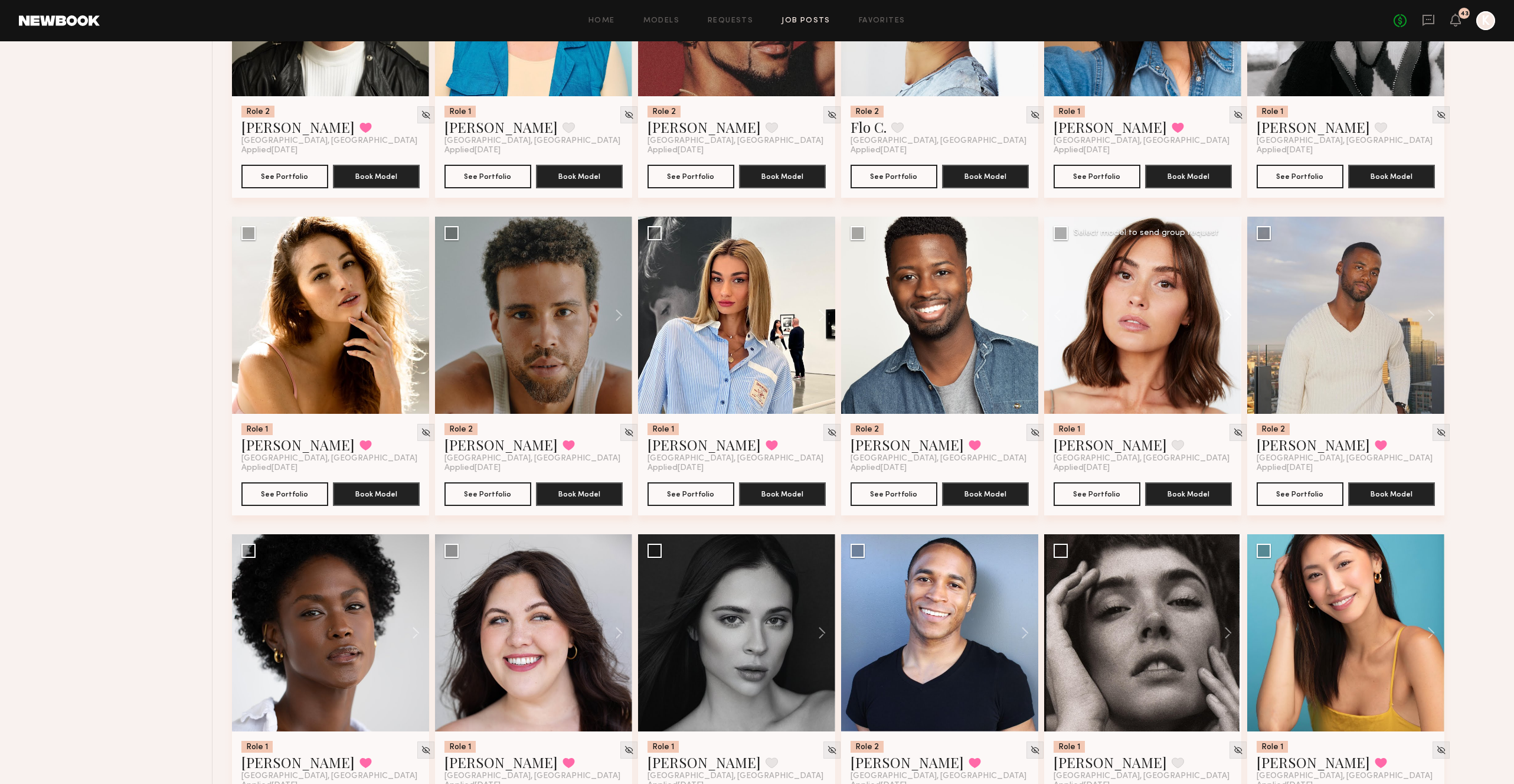
click at [1226, 287] on button at bounding box center [1223, 315] width 38 height 197
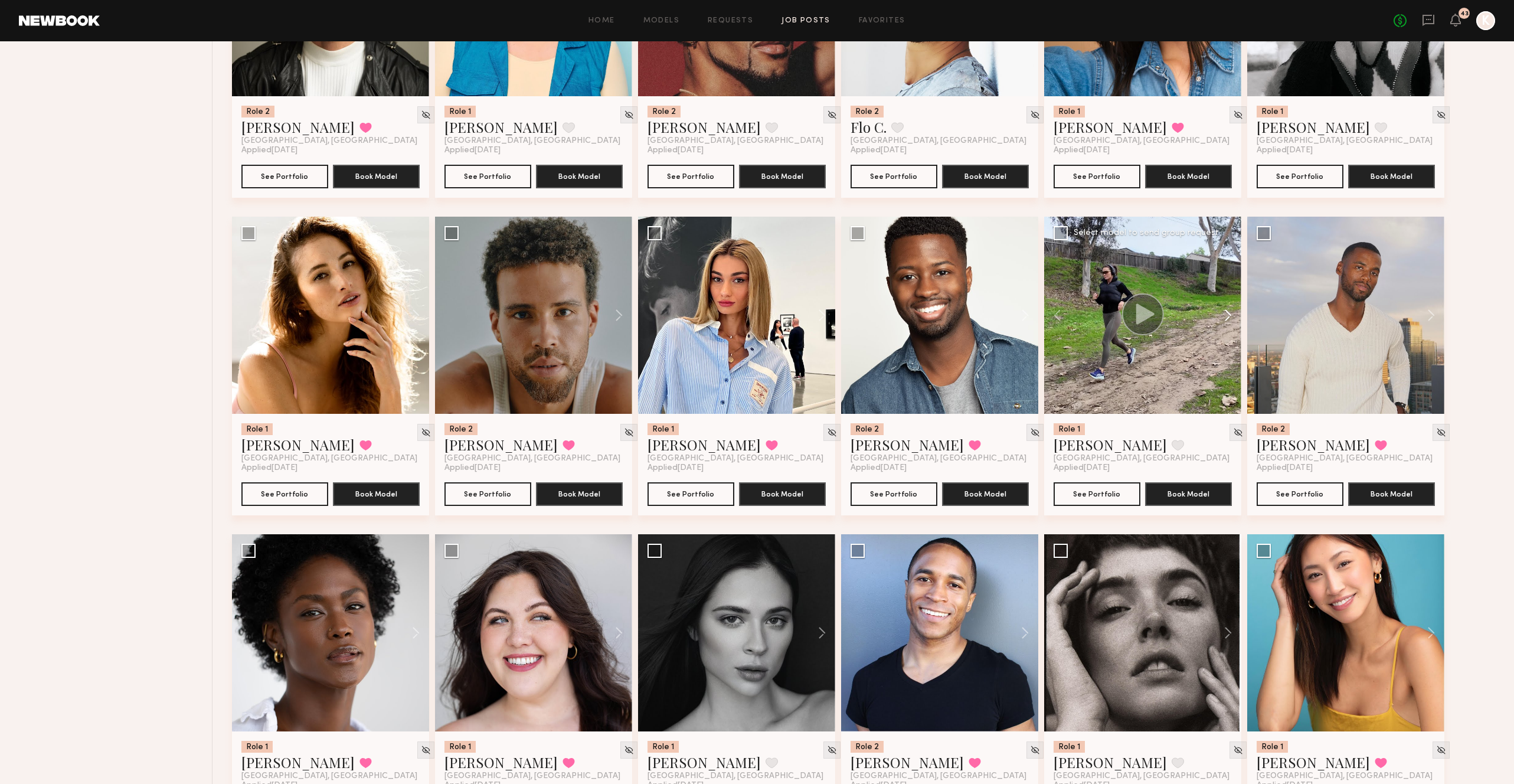
click at [1226, 286] on button at bounding box center [1223, 315] width 38 height 197
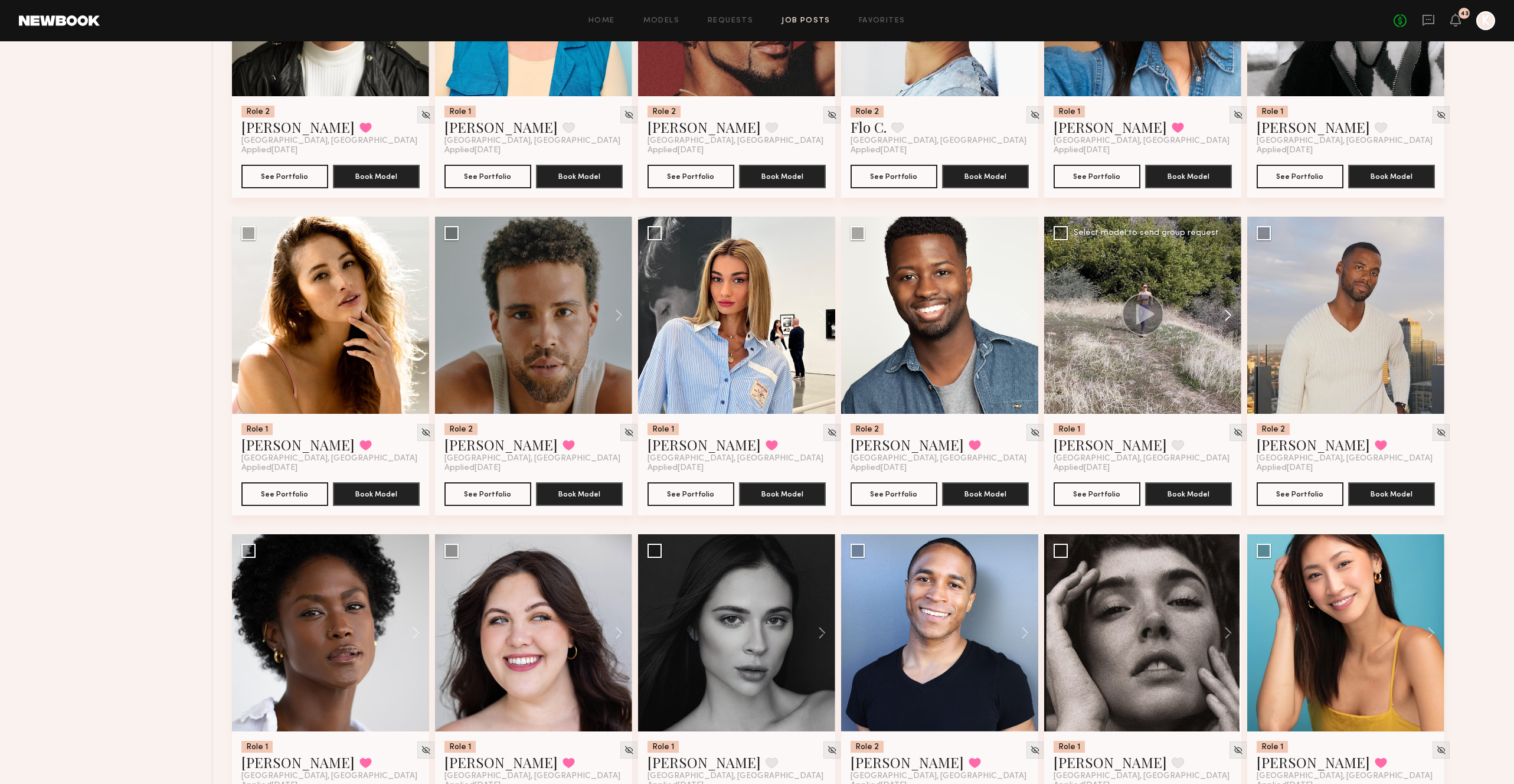
click at [1226, 286] on button at bounding box center [1223, 315] width 38 height 197
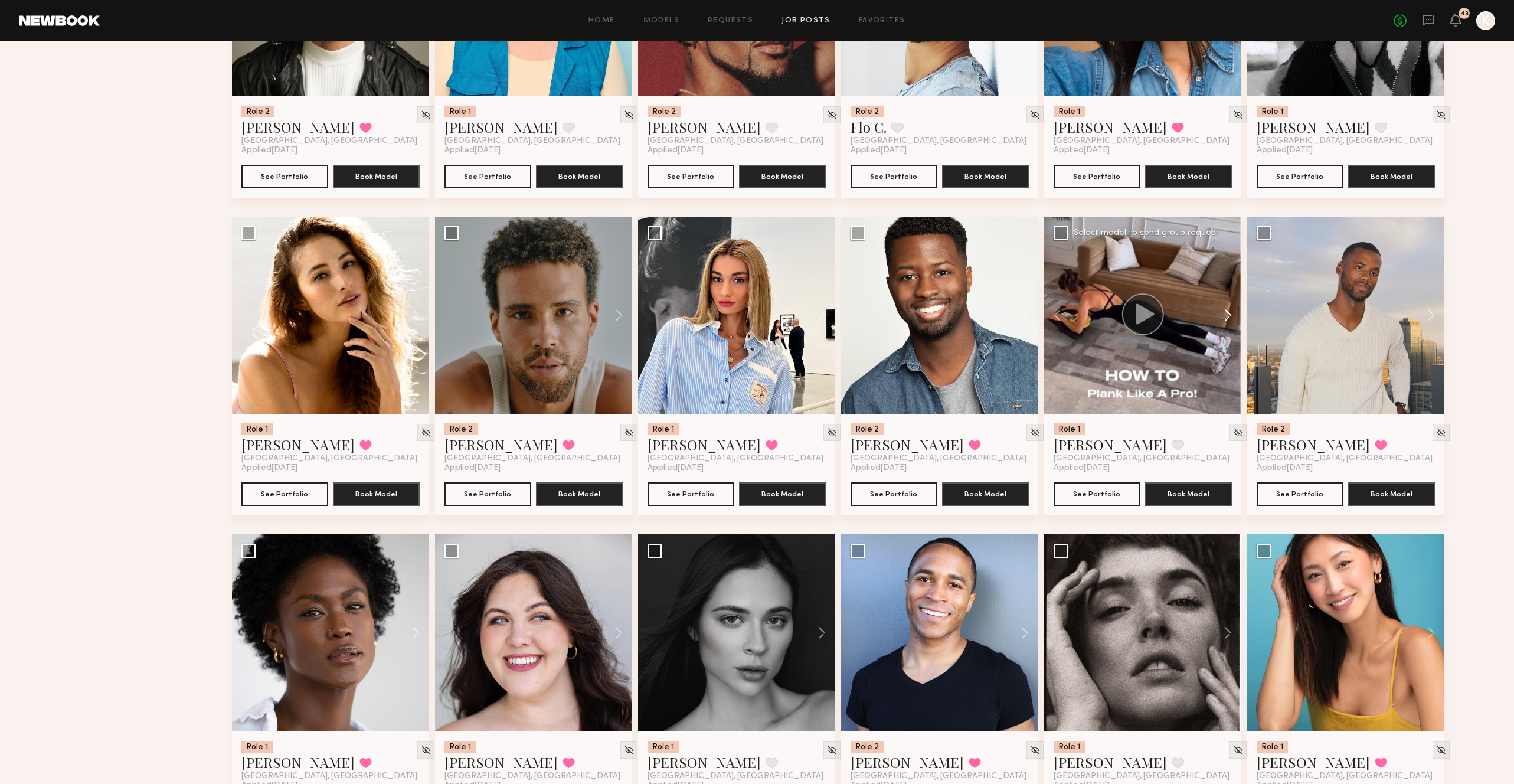
click at [1226, 286] on button at bounding box center [1223, 315] width 38 height 197
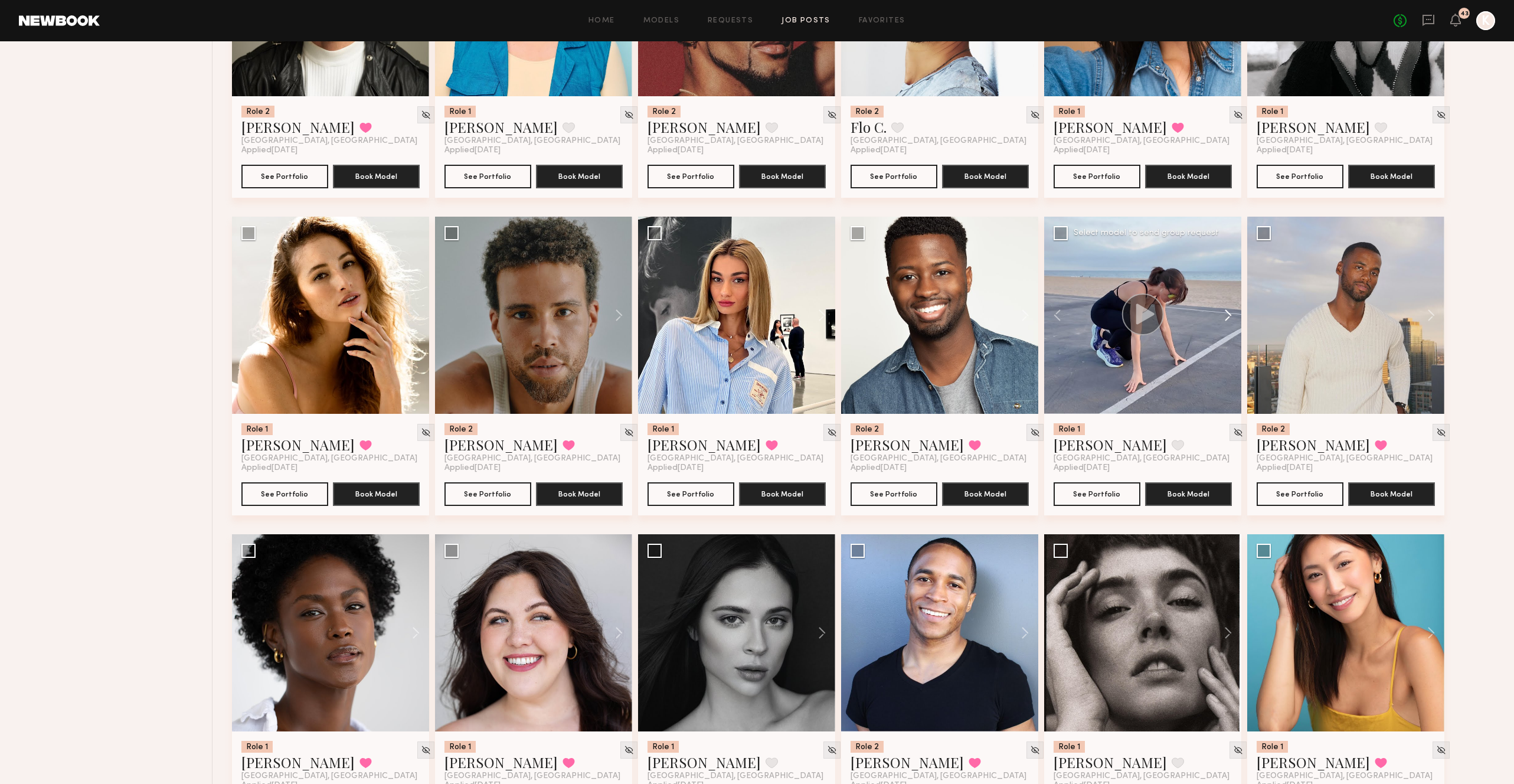
click at [1226, 286] on button at bounding box center [1223, 315] width 38 height 197
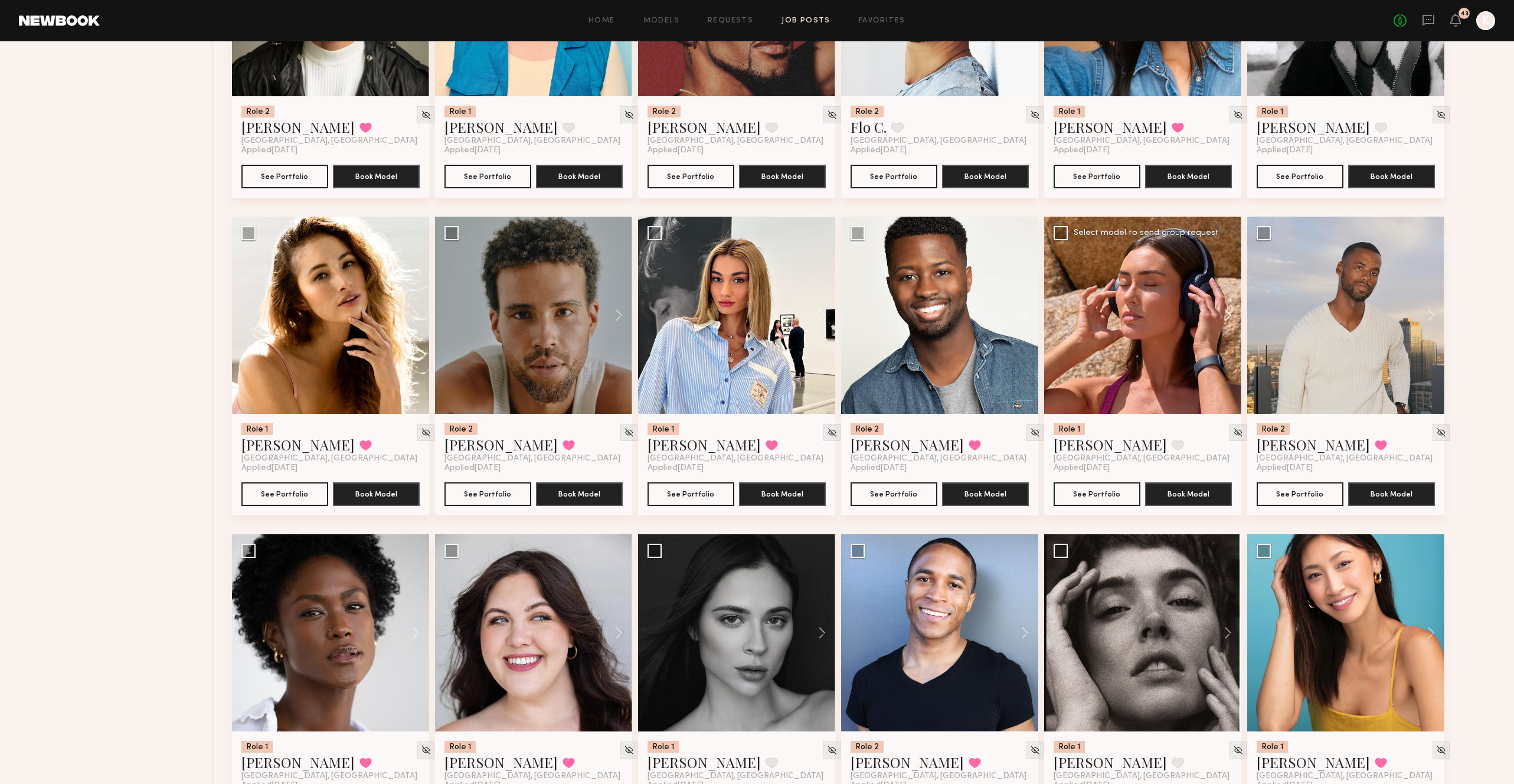
click at [1226, 286] on button at bounding box center [1223, 315] width 38 height 197
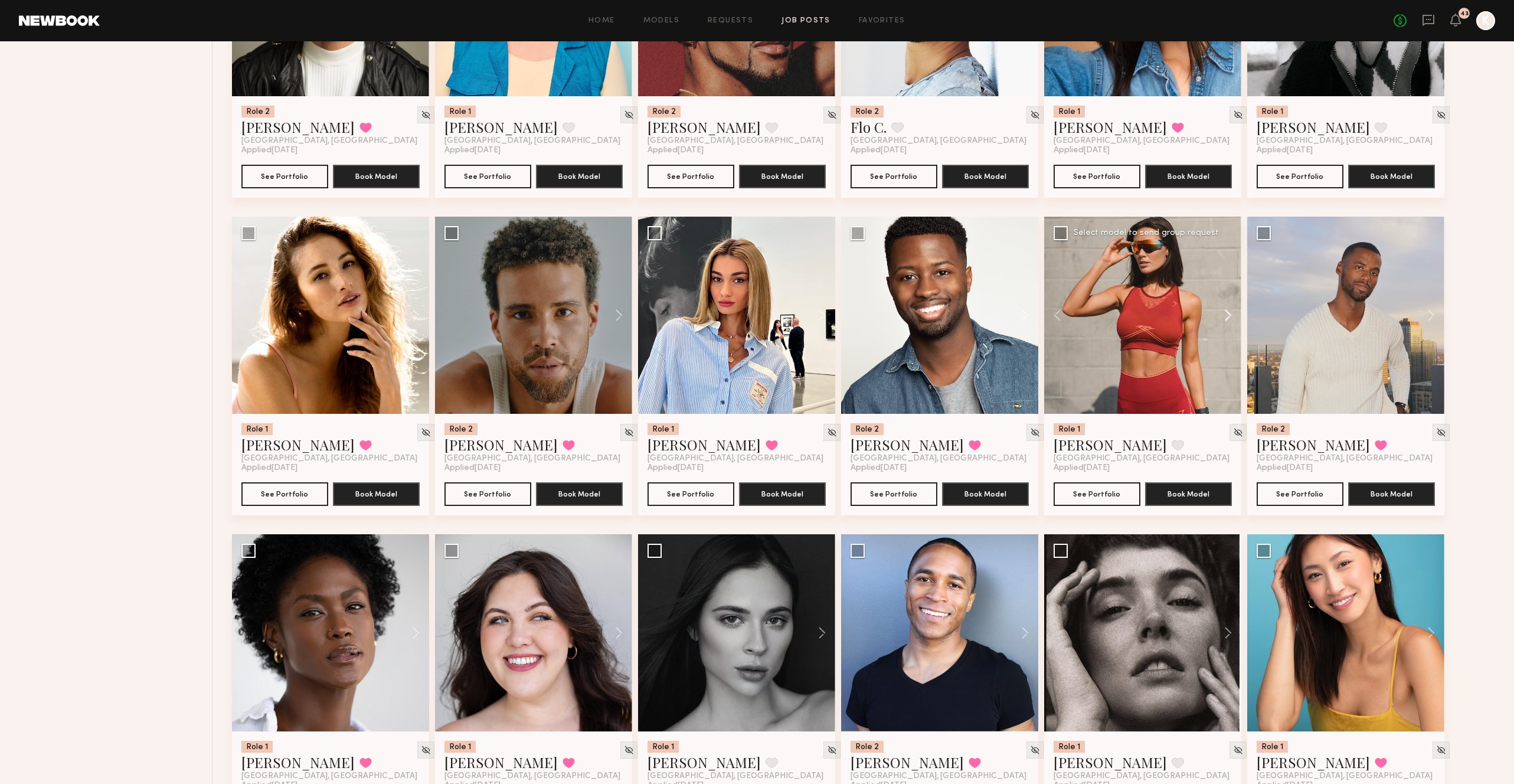
click at [1226, 286] on button at bounding box center [1223, 315] width 38 height 197
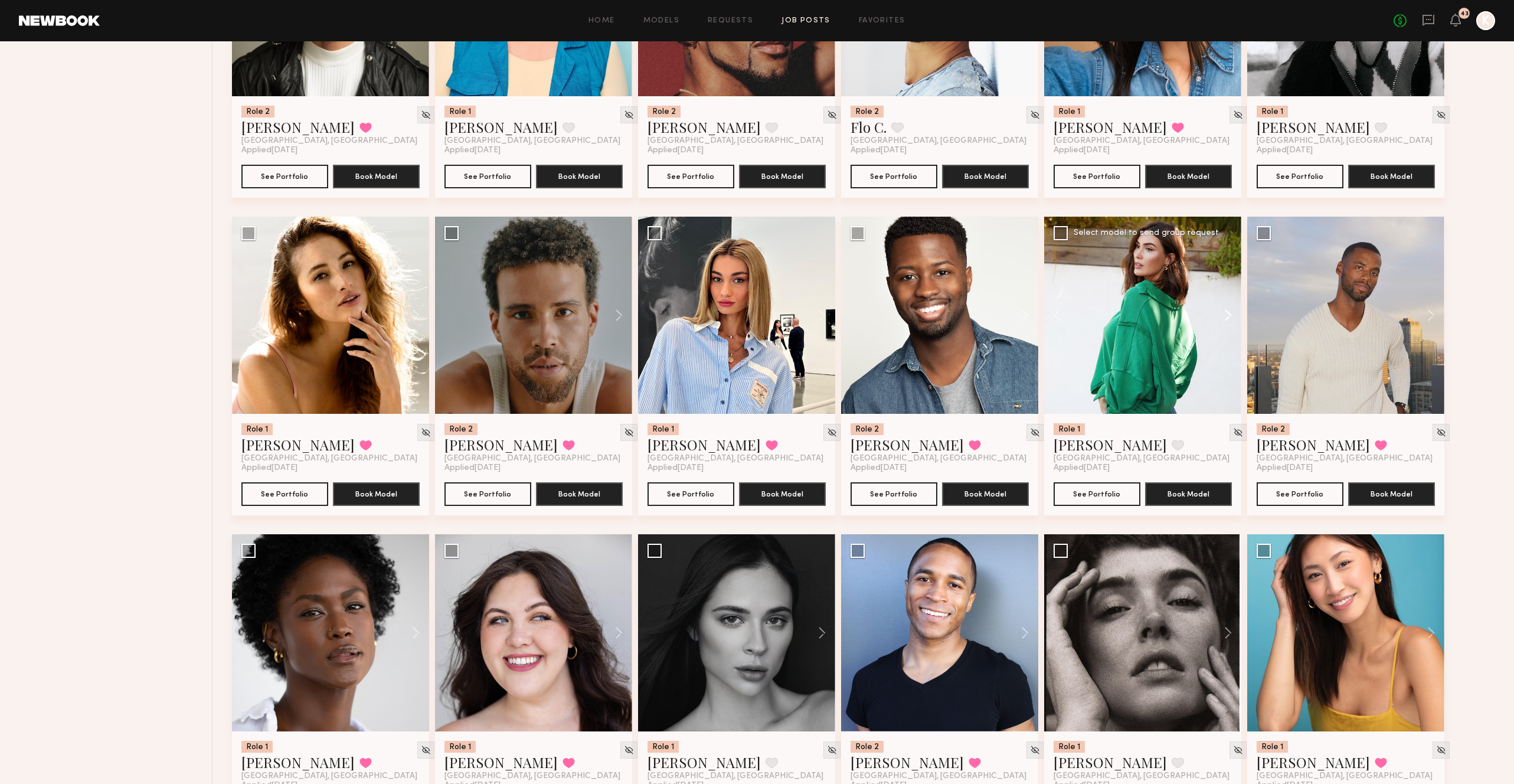
click at [1226, 286] on button at bounding box center [1223, 315] width 38 height 197
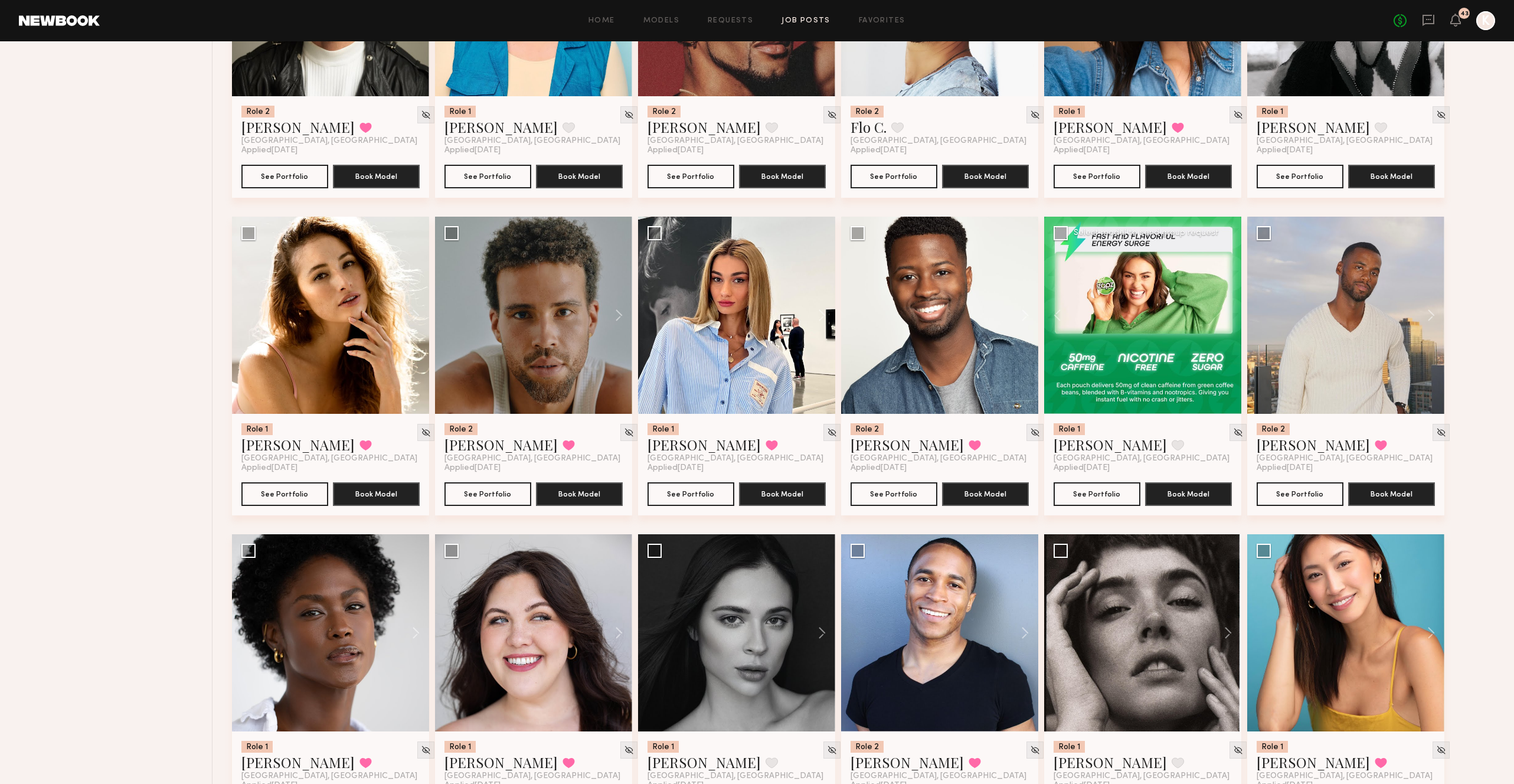
click at [1226, 286] on div at bounding box center [1143, 315] width 197 height 197
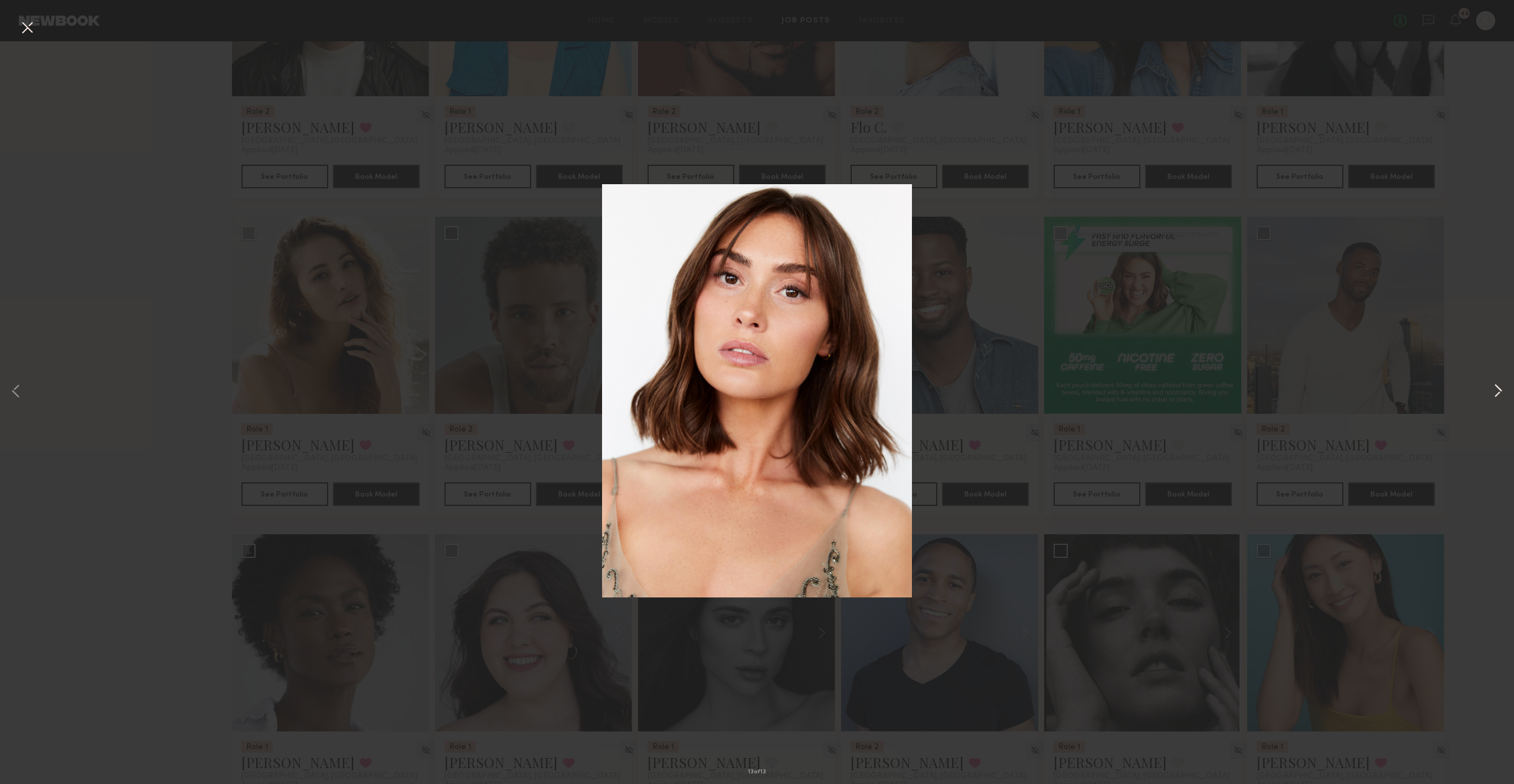
click at [1497, 385] on button at bounding box center [1498, 392] width 14 height 627
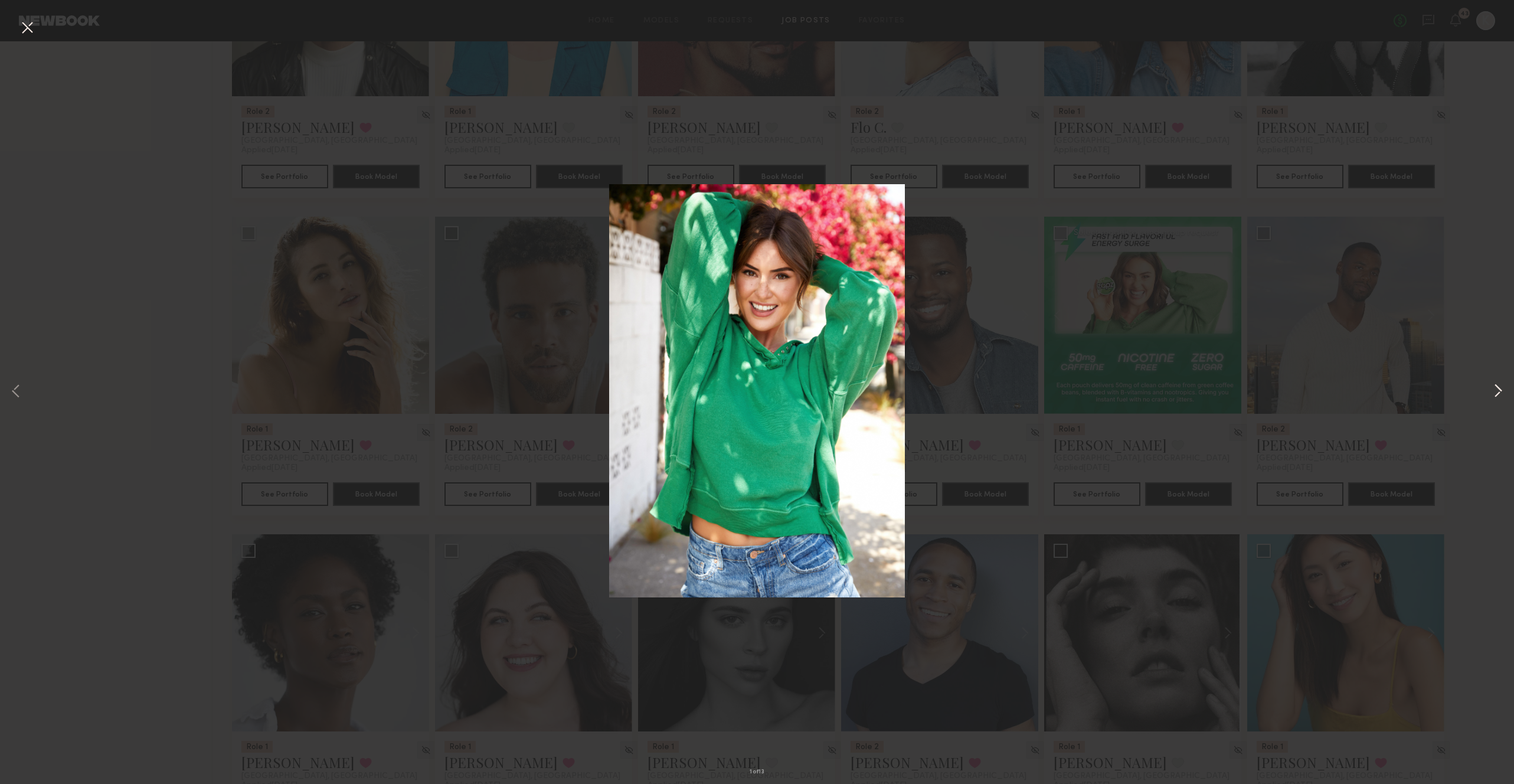
click at [1497, 387] on button at bounding box center [1498, 392] width 14 height 627
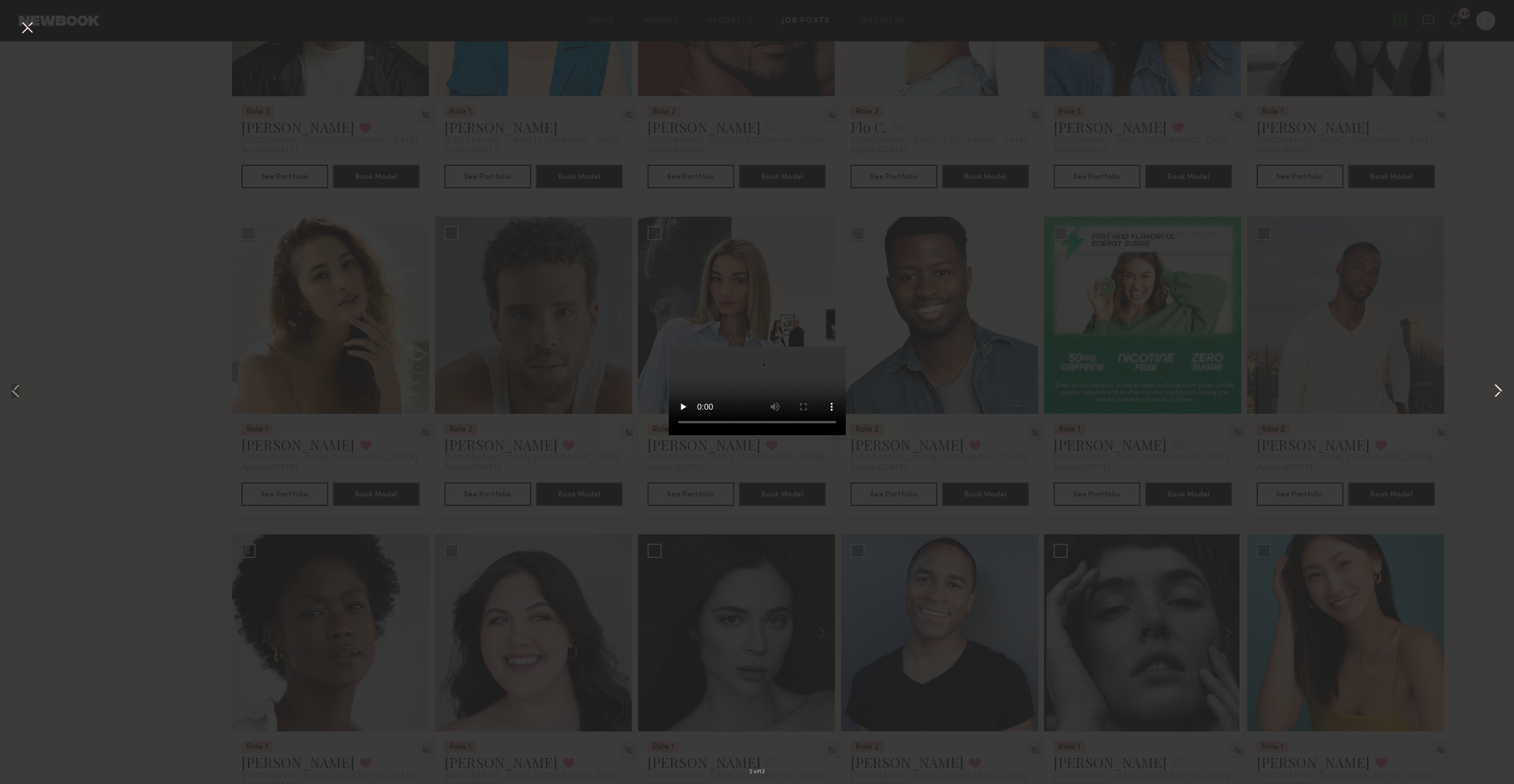
click at [1497, 387] on button at bounding box center [1498, 392] width 14 height 627
drag, startPoint x: 480, startPoint y: 353, endPoint x: 453, endPoint y: 357, distance: 27.3
click at [480, 353] on div "3 of 13" at bounding box center [757, 392] width 1514 height 784
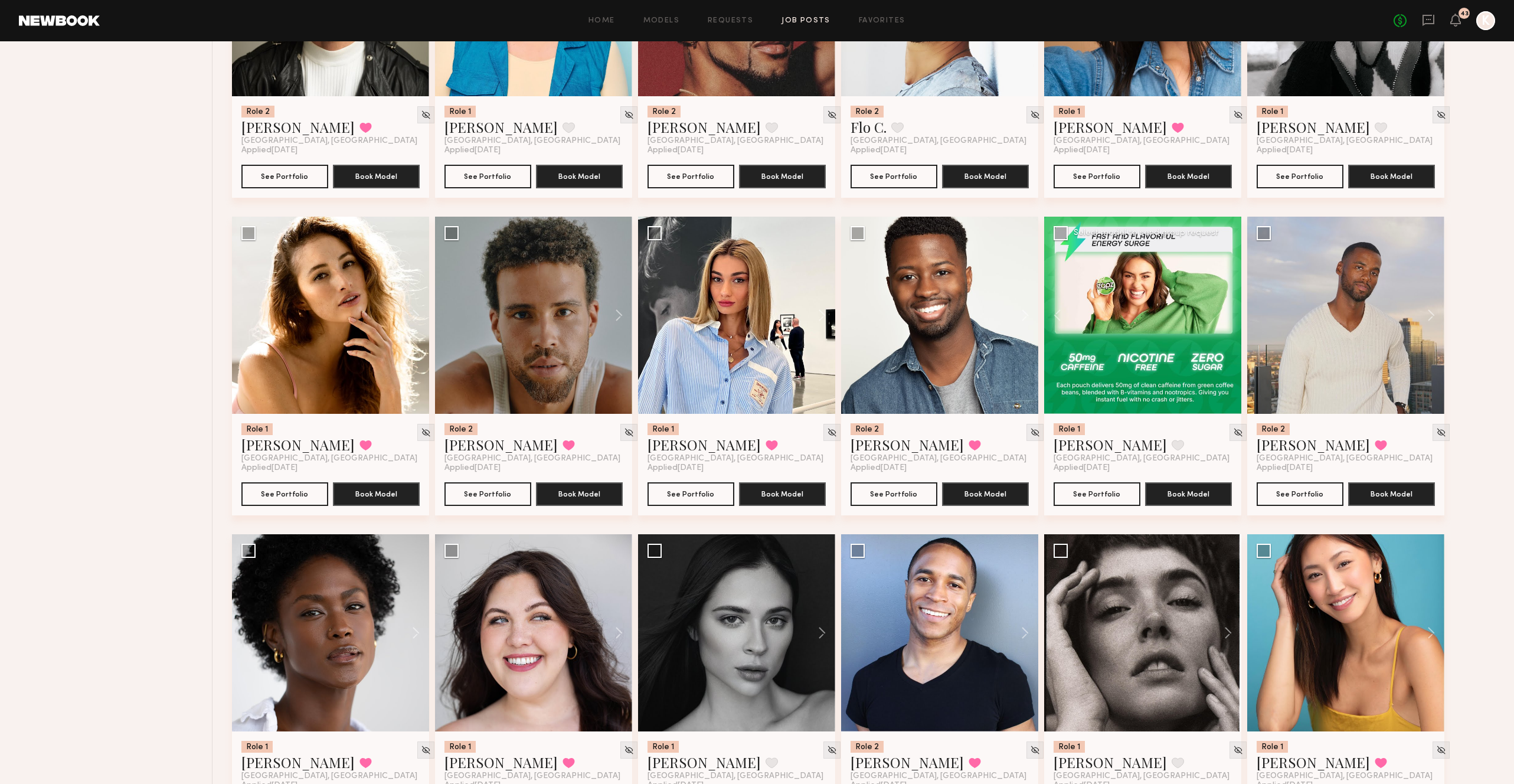
click at [1209, 281] on div at bounding box center [1143, 315] width 197 height 197
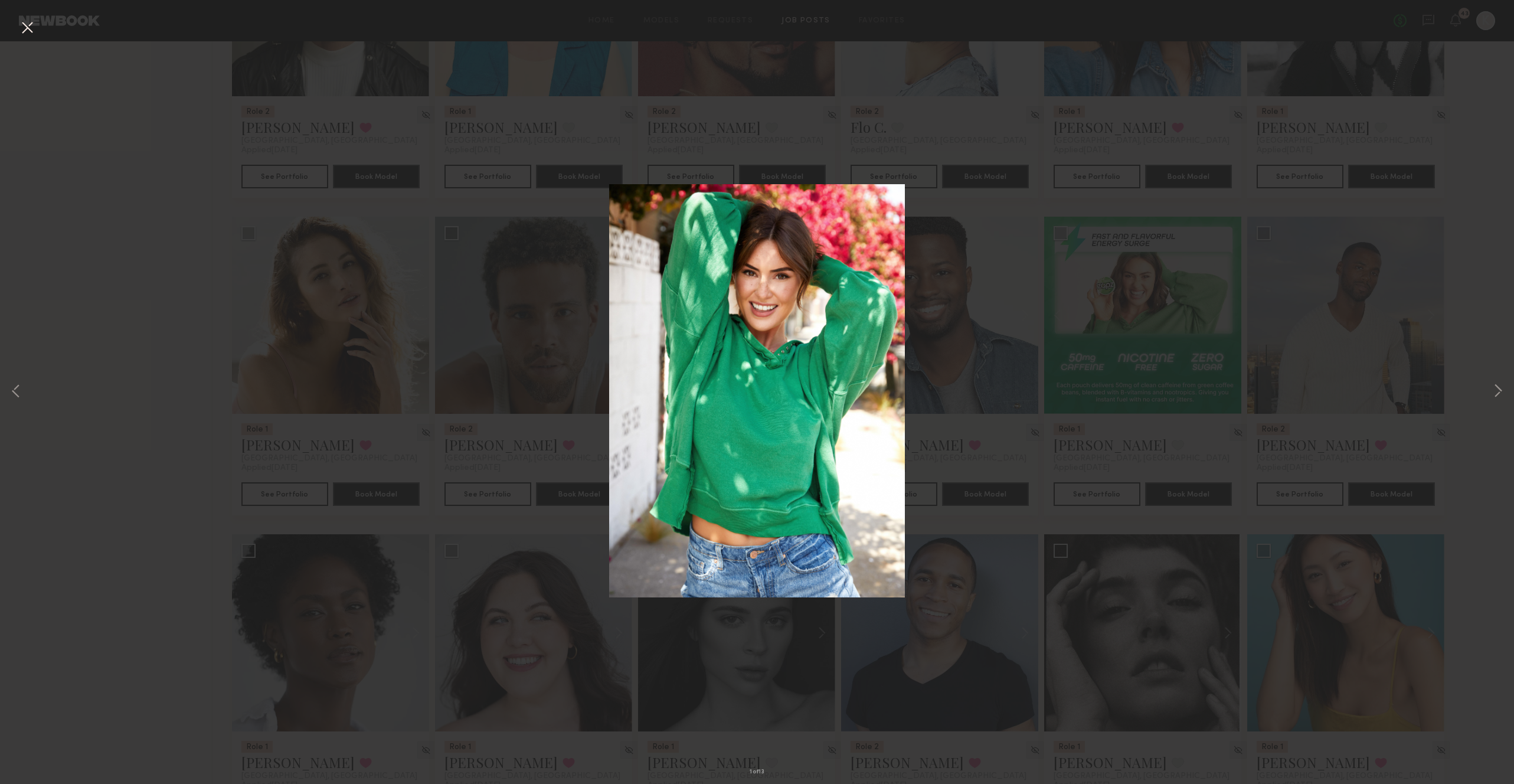
click at [999, 380] on div "1 of 13" at bounding box center [757, 392] width 1514 height 784
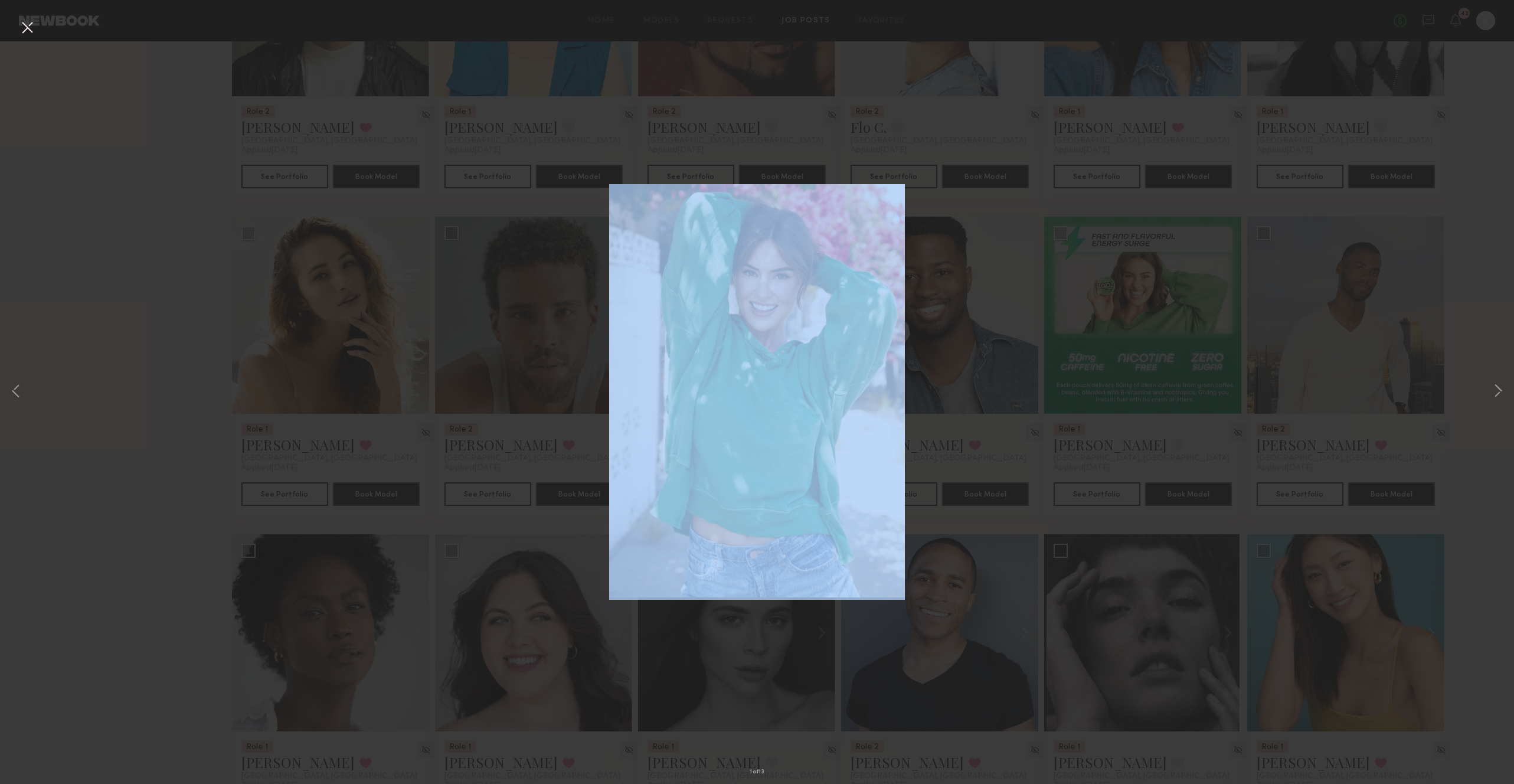
click at [999, 380] on div "1 of 13" at bounding box center [757, 392] width 1514 height 784
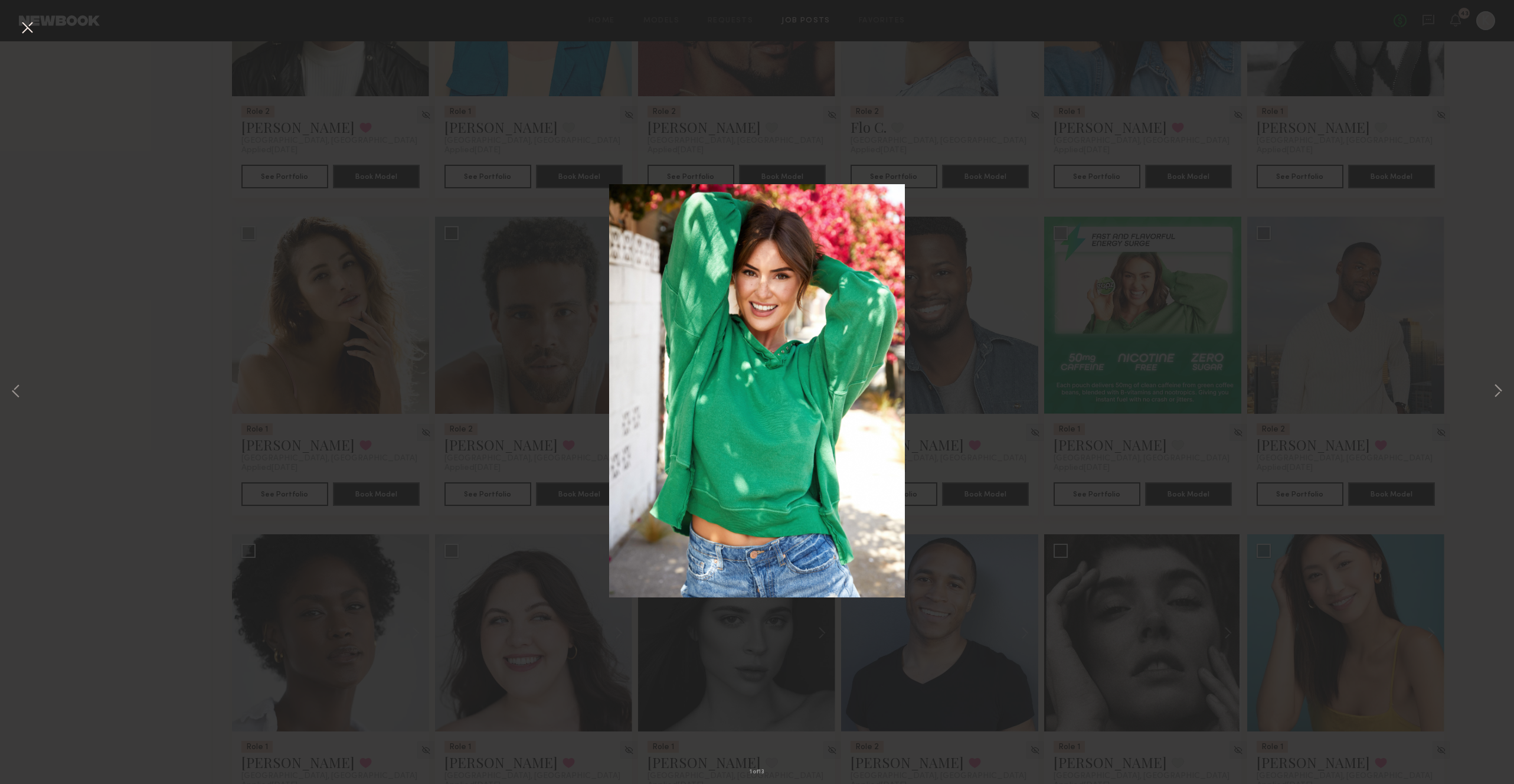
click at [235, 307] on div "1 of 13" at bounding box center [757, 392] width 1514 height 784
drag, startPoint x: 235, startPoint y: 307, endPoint x: 227, endPoint y: 321, distance: 16.1
click at [235, 307] on div "1 of 13" at bounding box center [757, 392] width 1514 height 784
click at [198, 406] on div "1 of 13" at bounding box center [757, 392] width 1514 height 784
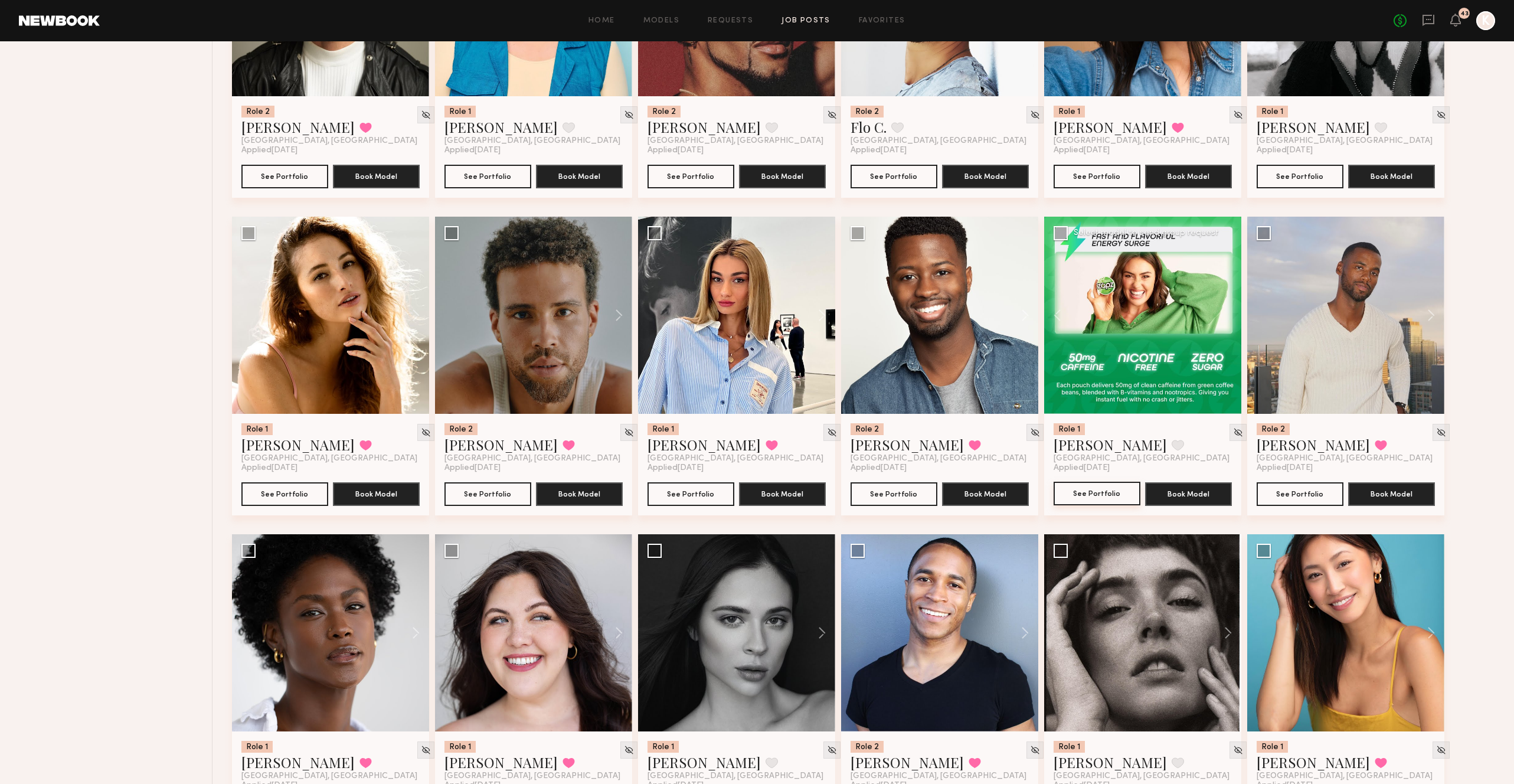
click at [1112, 481] on button "See Portfolio" at bounding box center [1097, 493] width 86 height 24
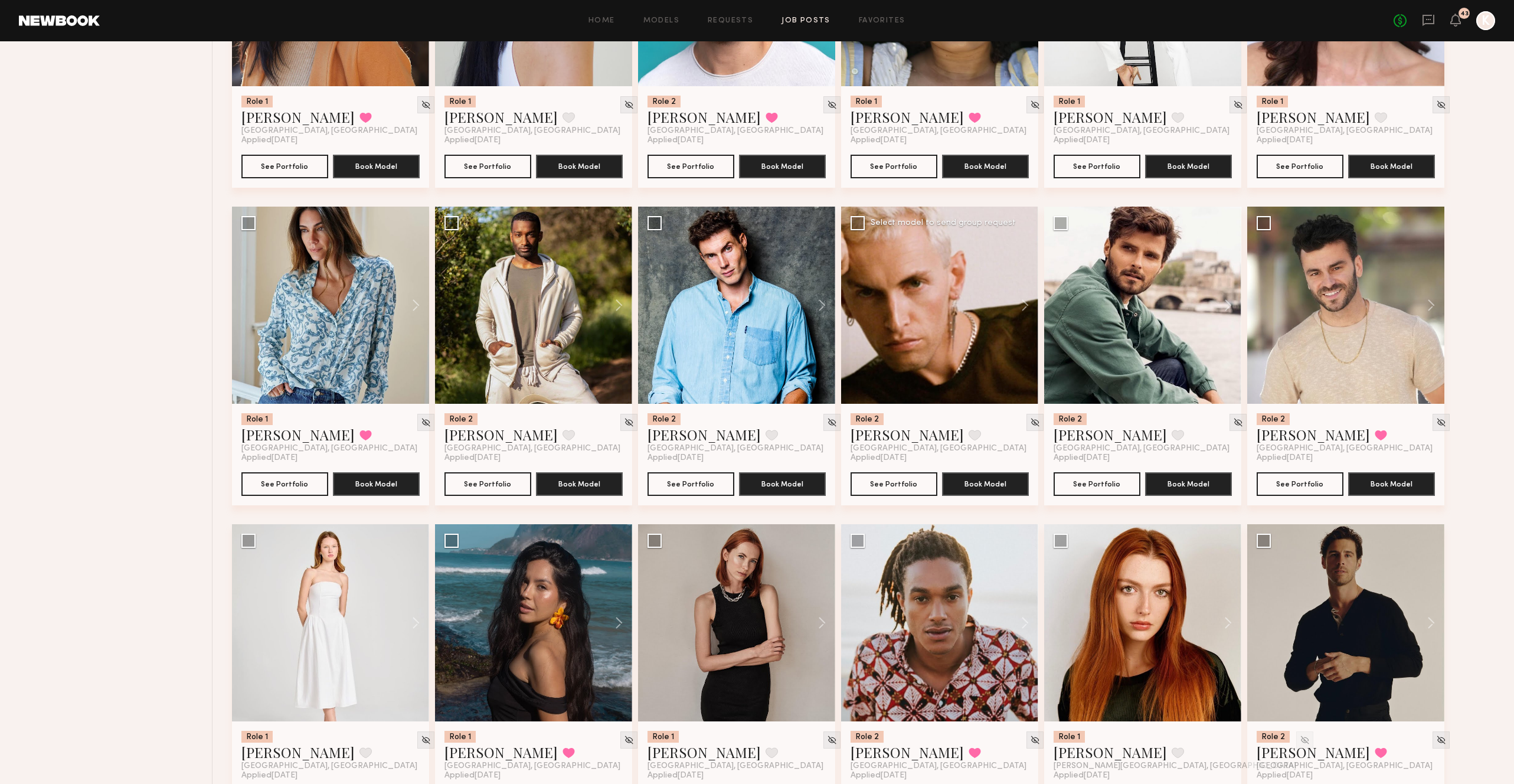
scroll to position [605, 0]
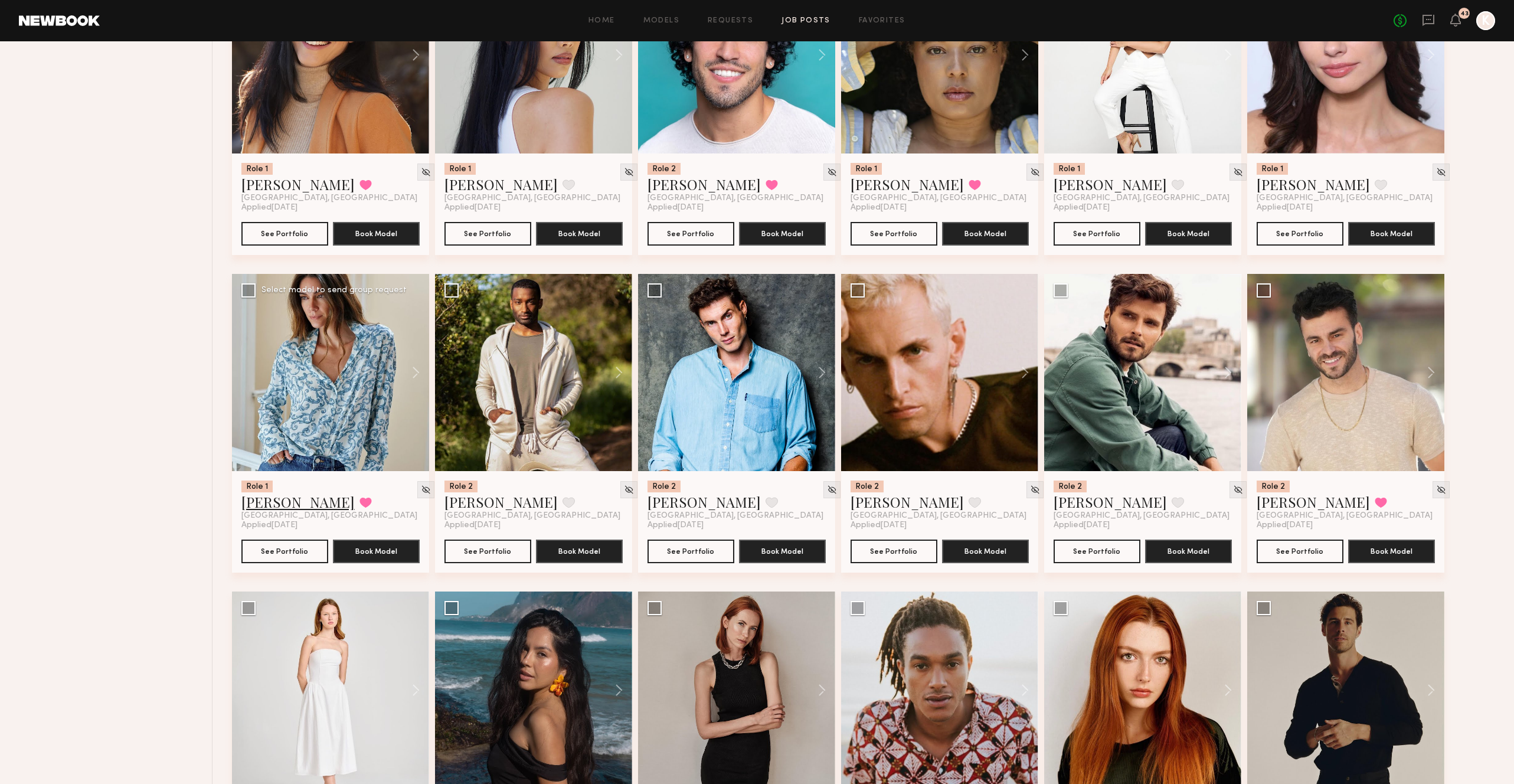
click at [258, 492] on link "[PERSON_NAME]" at bounding box center [298, 501] width 114 height 19
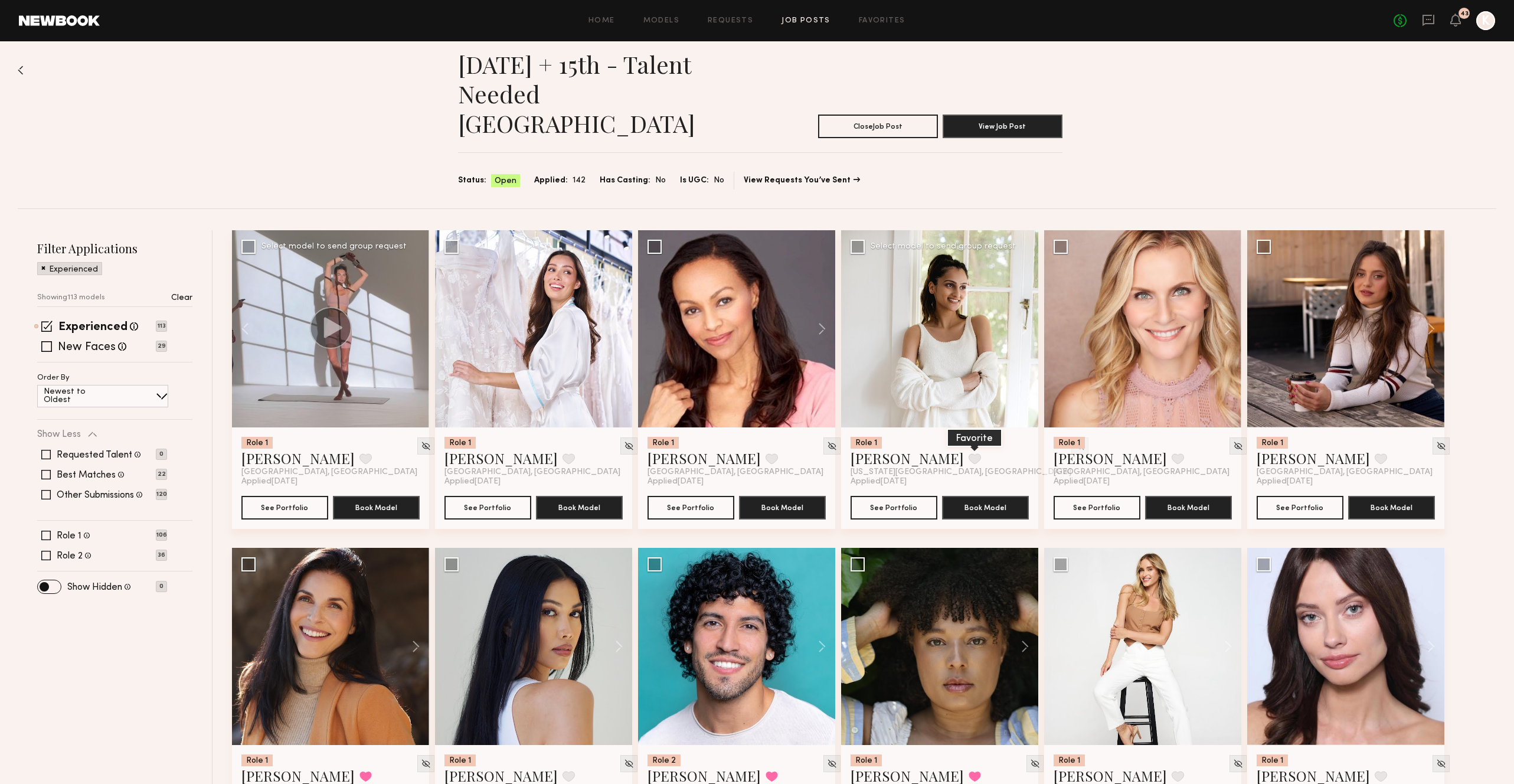
scroll to position [0, 0]
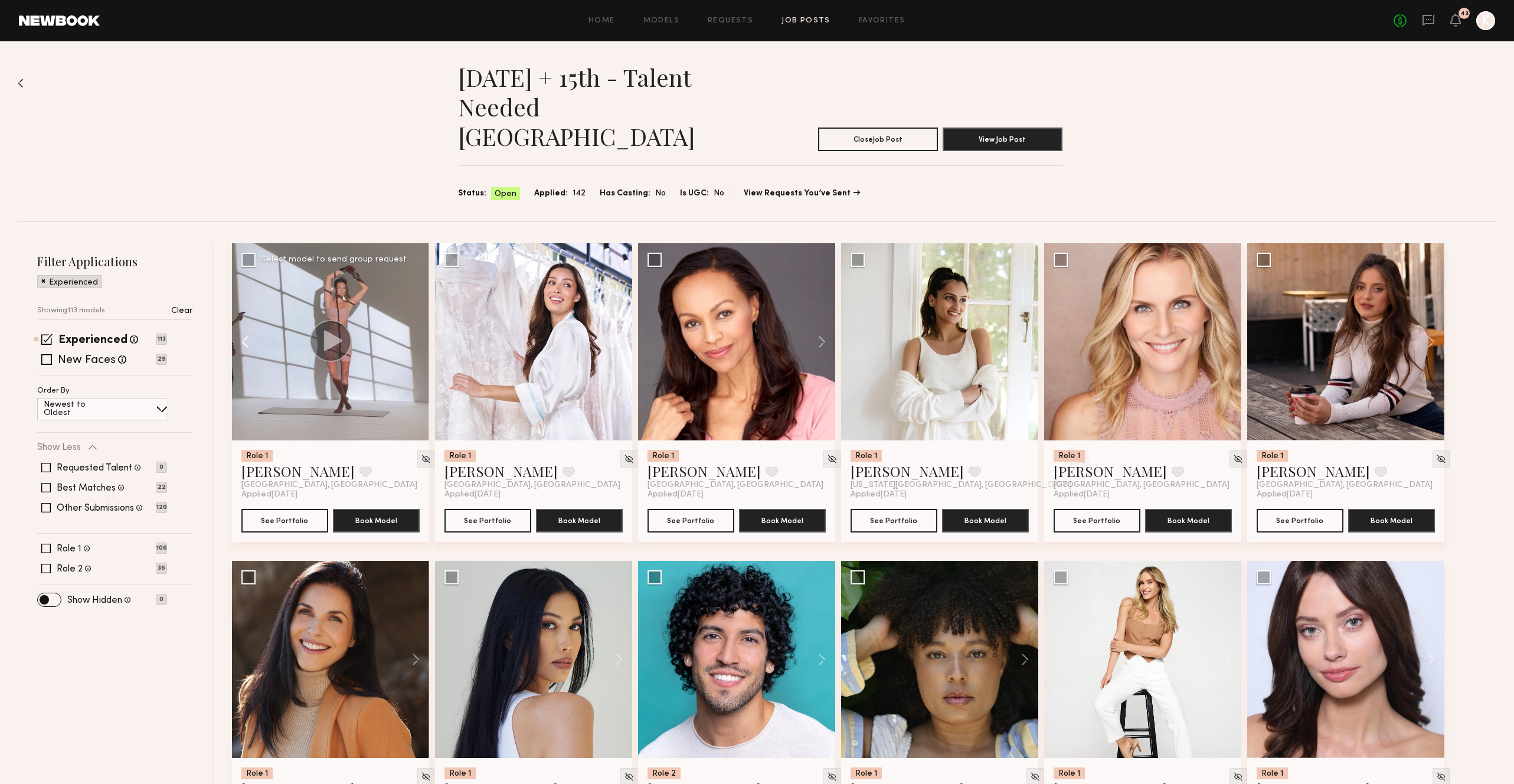
click at [245, 312] on button at bounding box center [251, 342] width 38 height 197
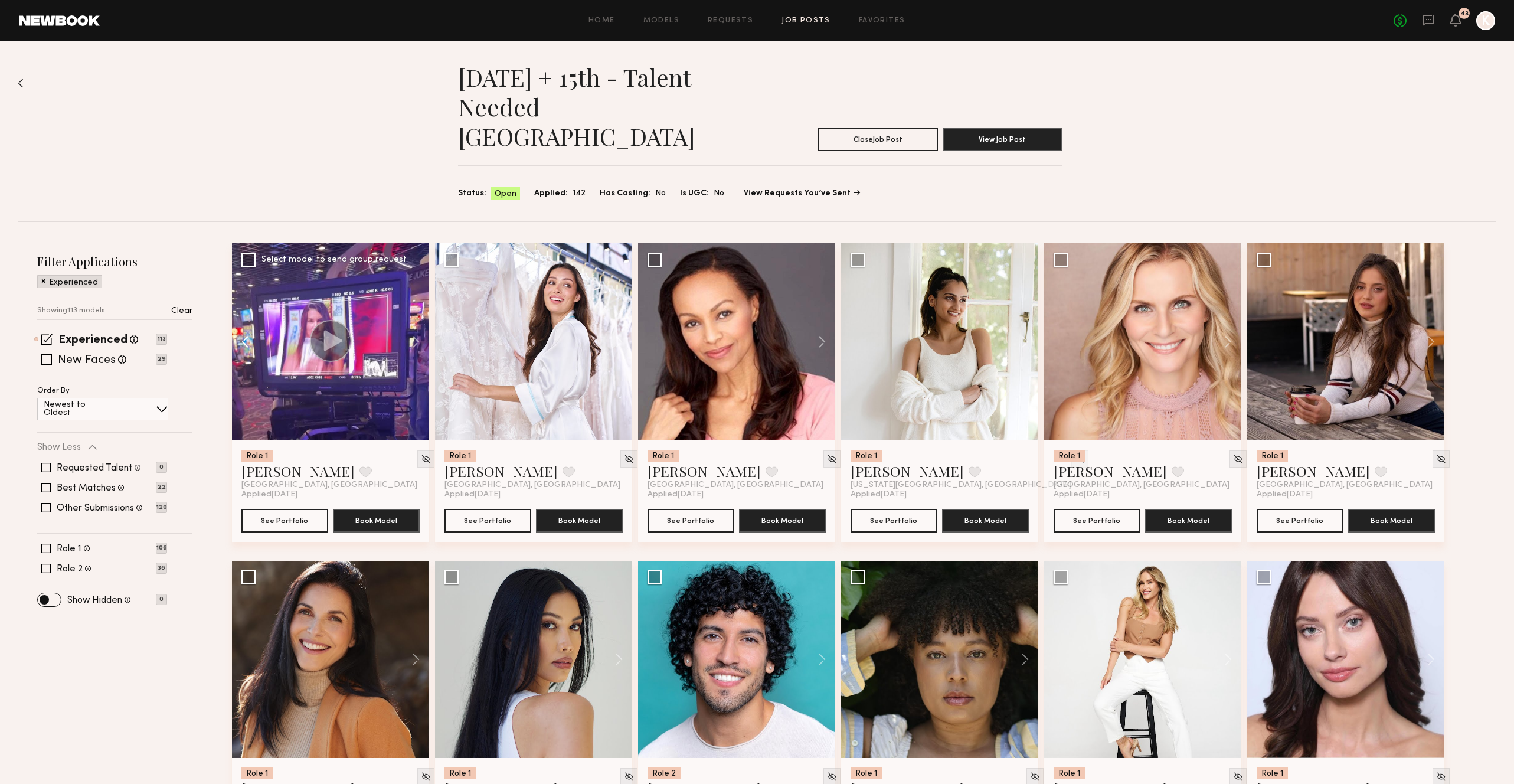
click at [245, 312] on button at bounding box center [251, 342] width 38 height 197
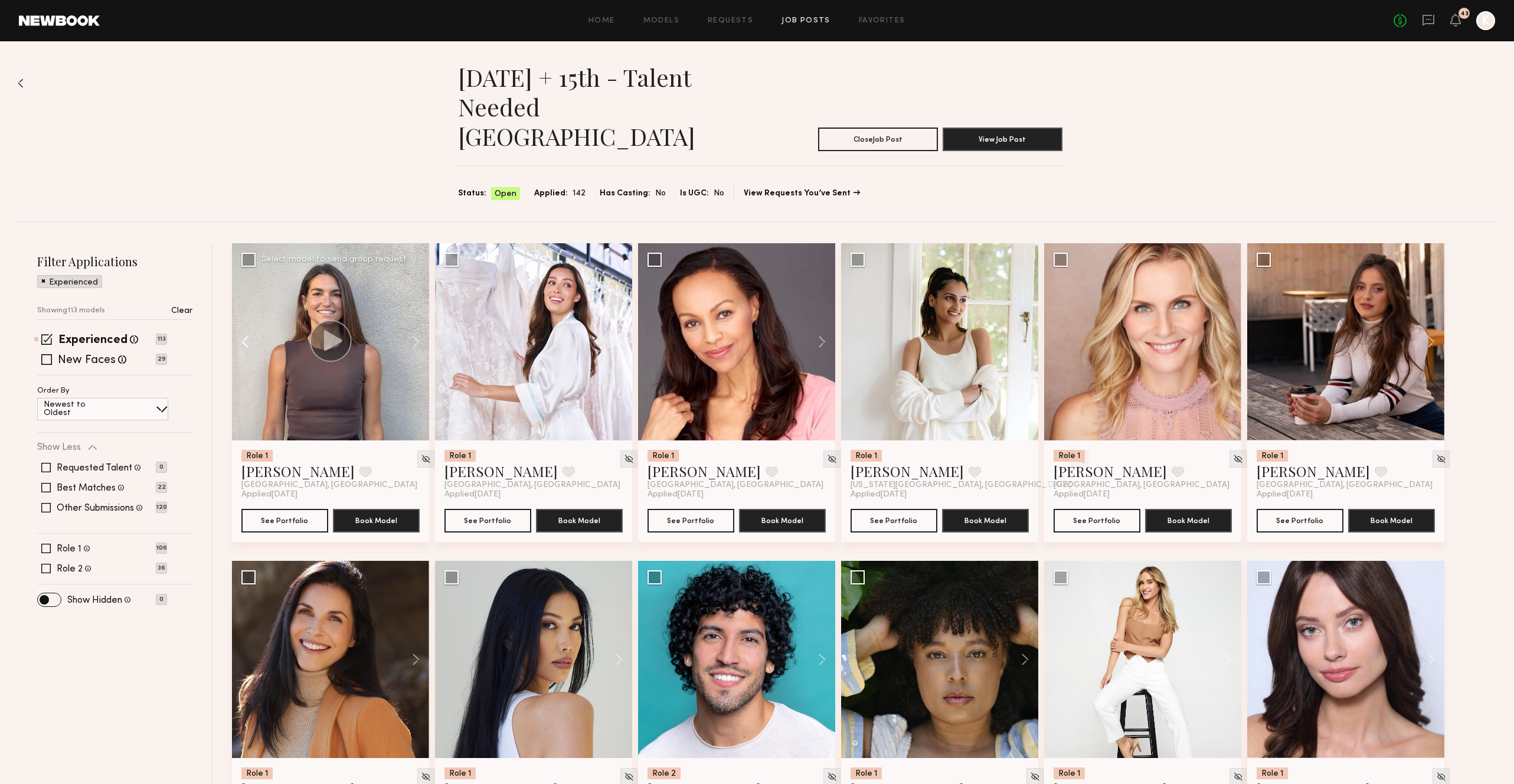
click at [245, 312] on button at bounding box center [251, 342] width 38 height 197
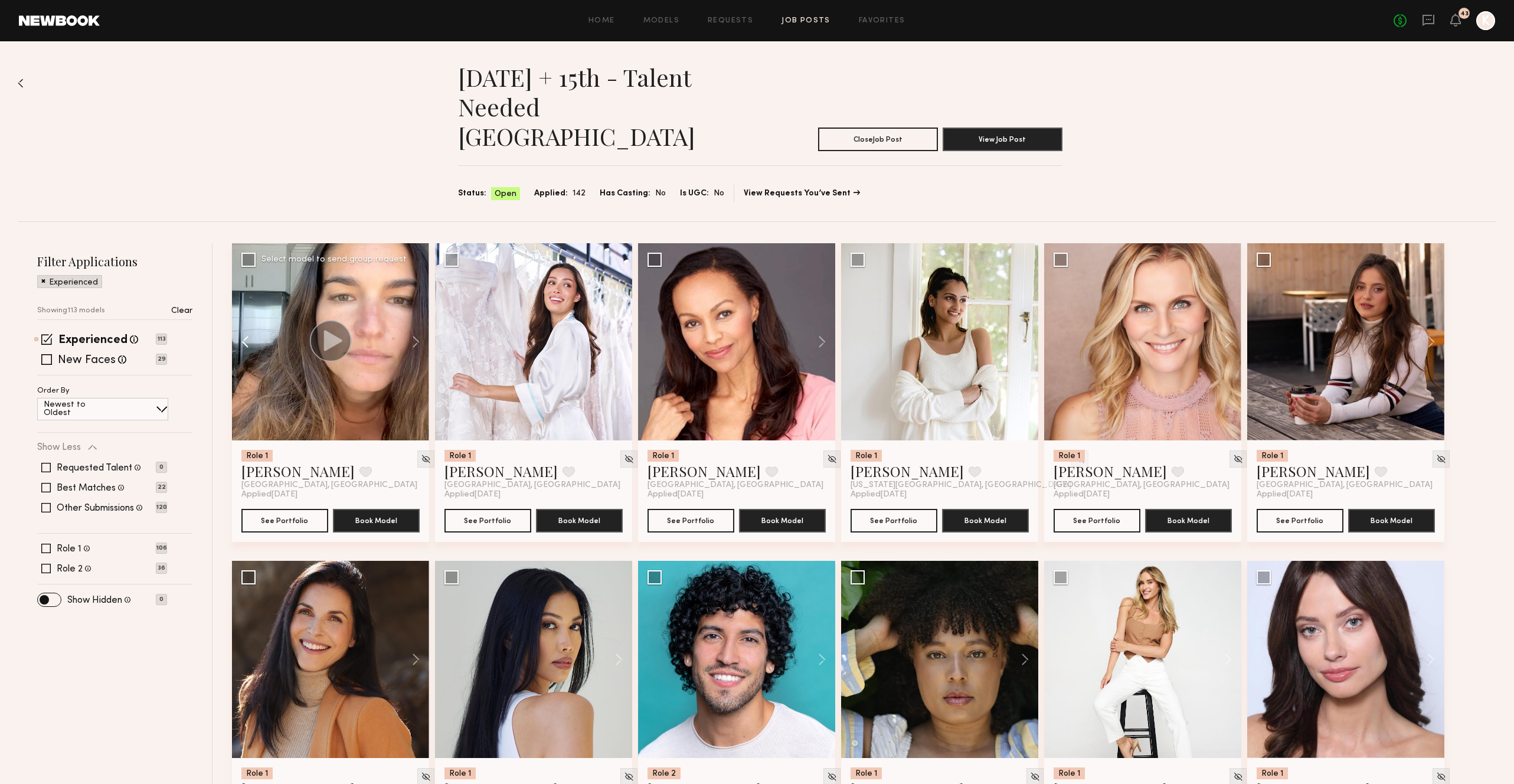
click at [245, 312] on button at bounding box center [251, 342] width 38 height 197
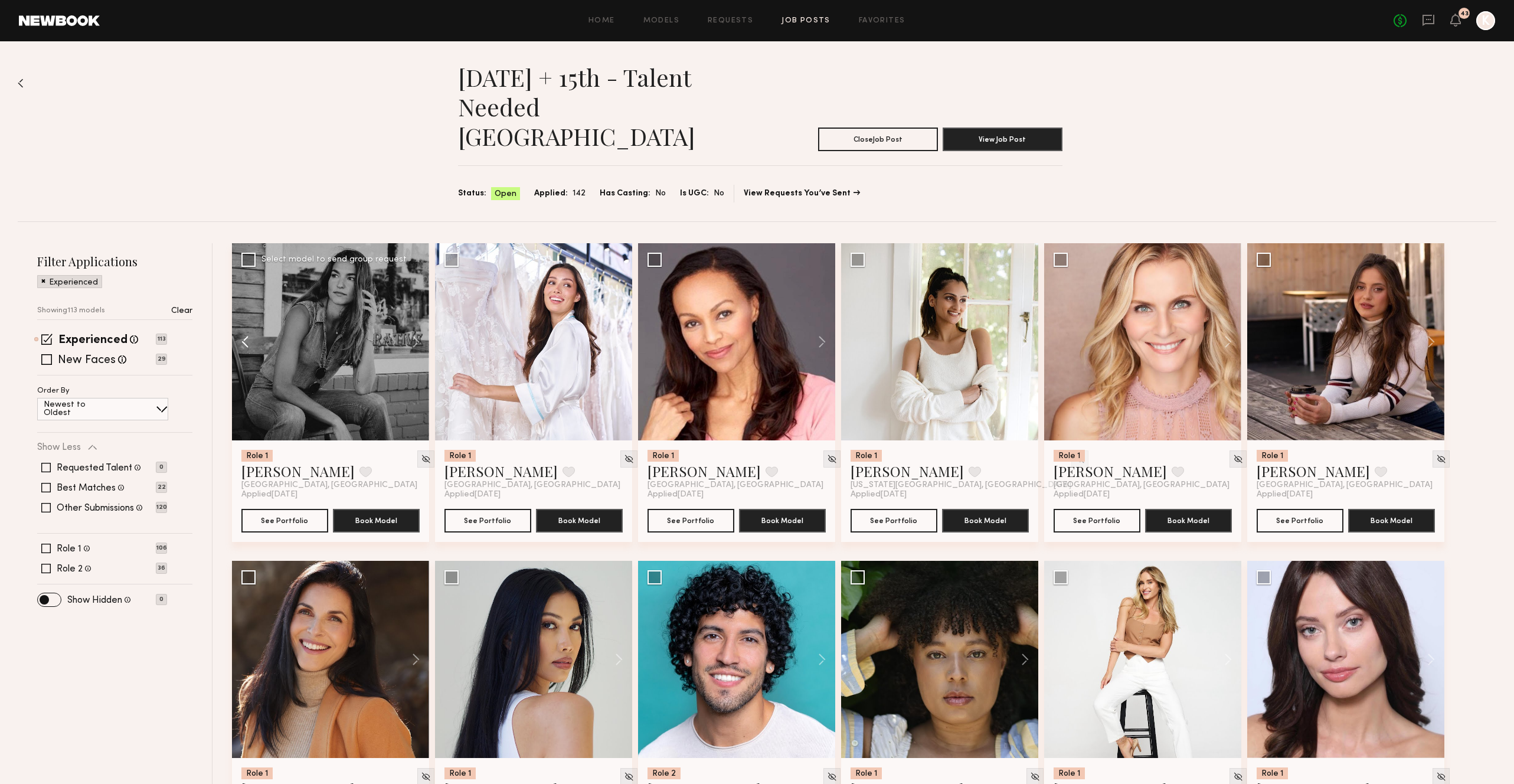
click at [245, 312] on button at bounding box center [251, 342] width 38 height 197
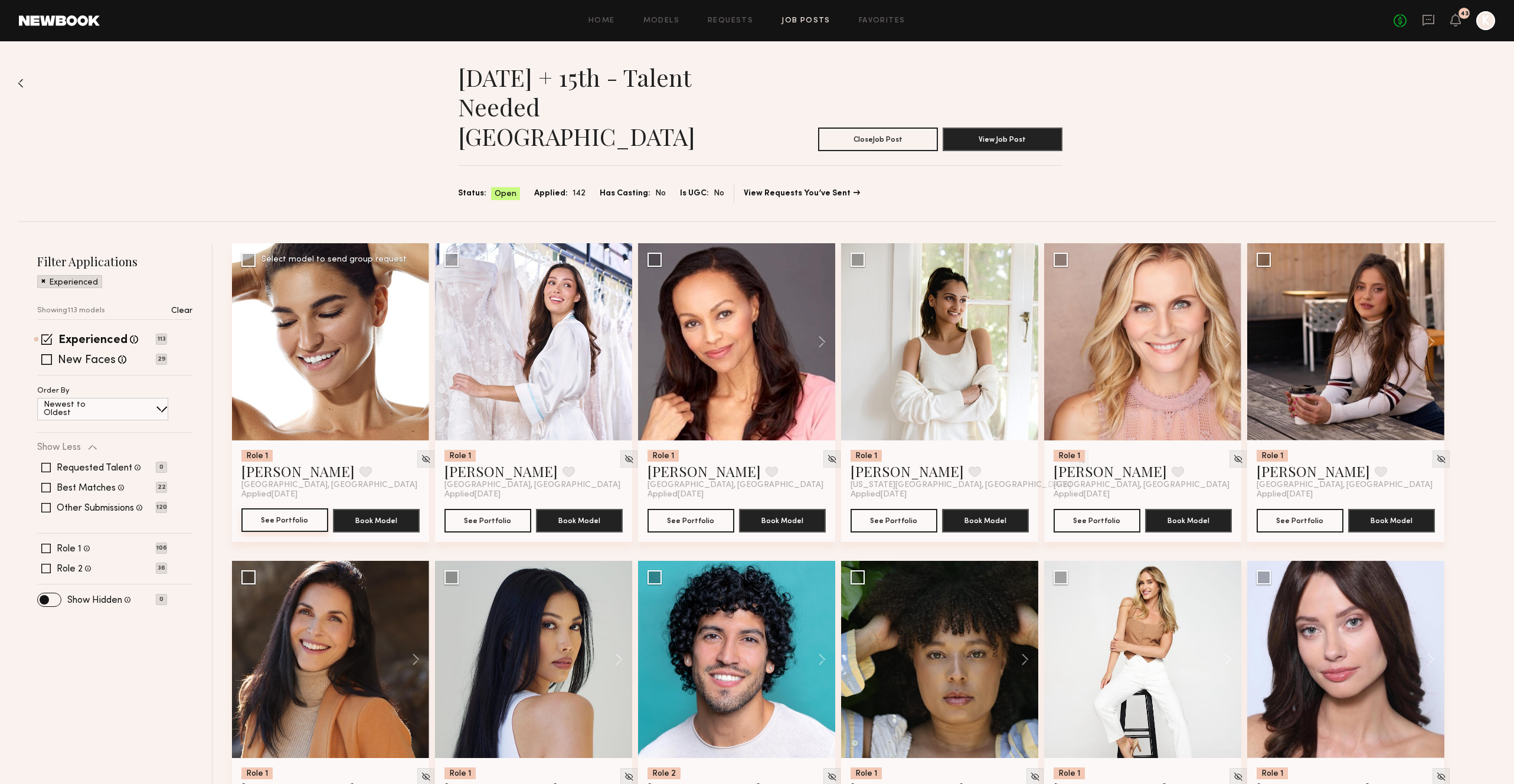
click at [280, 508] on button "See Portfolio" at bounding box center [284, 520] width 86 height 24
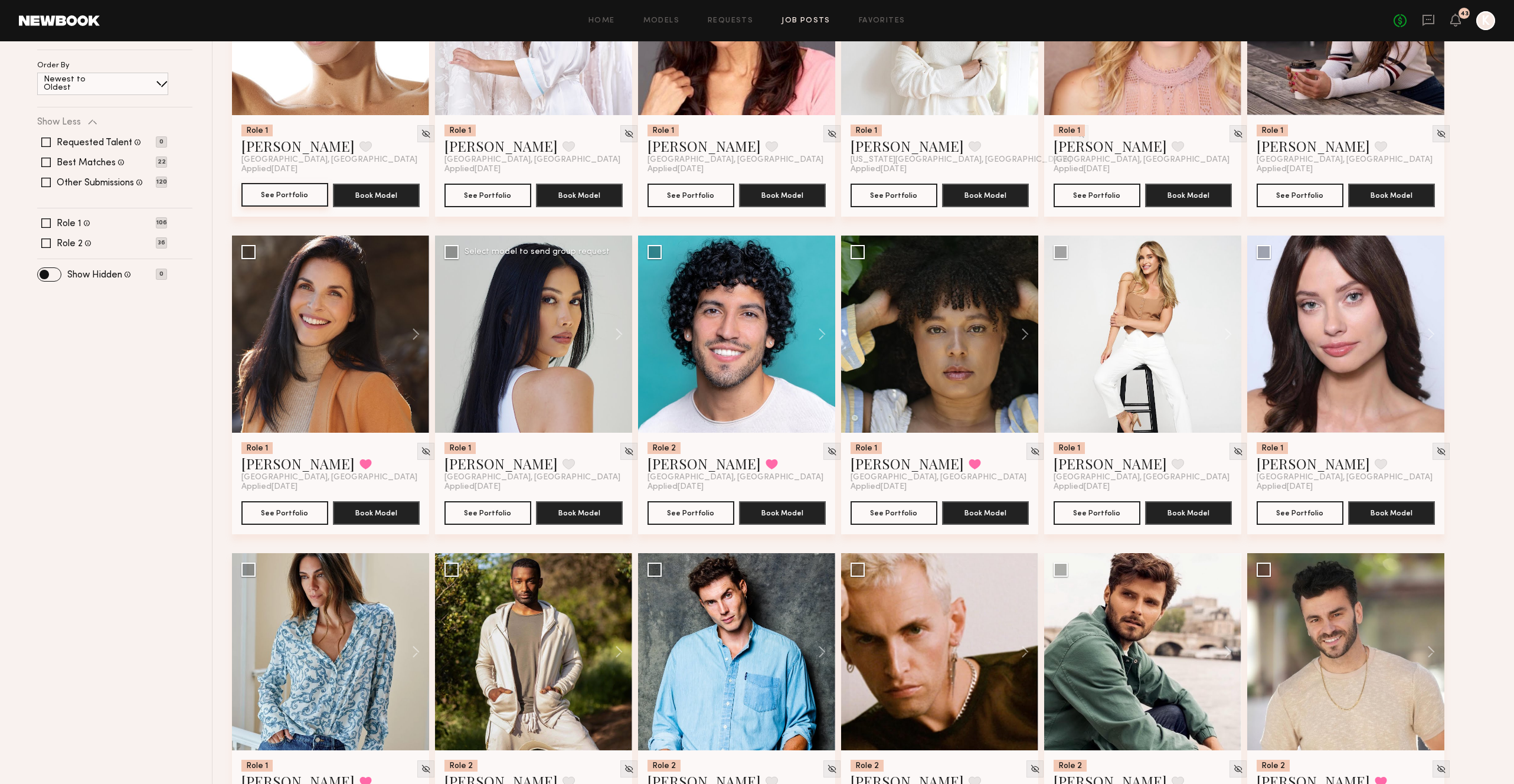
scroll to position [362, 0]
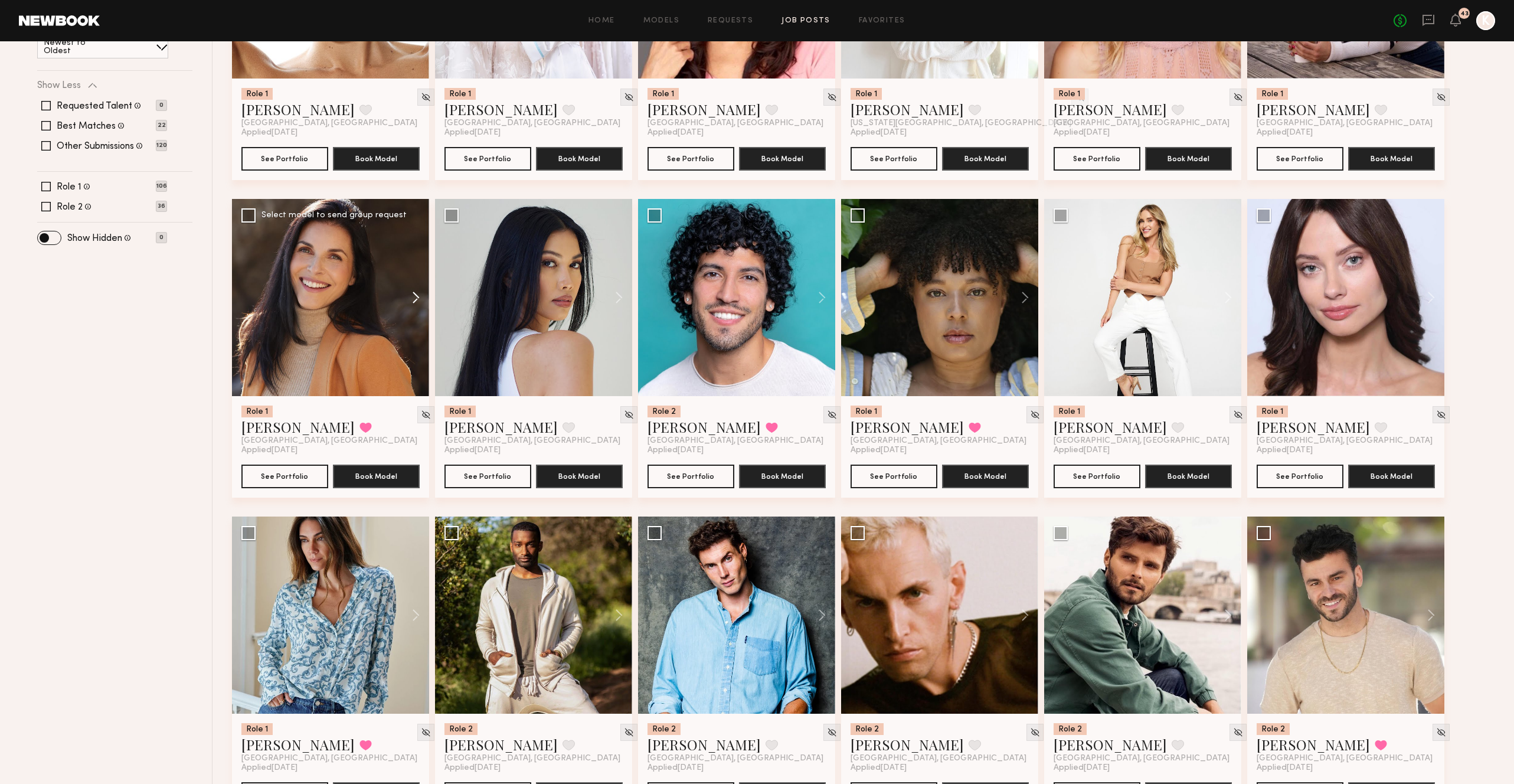
click at [413, 267] on button at bounding box center [411, 298] width 38 height 197
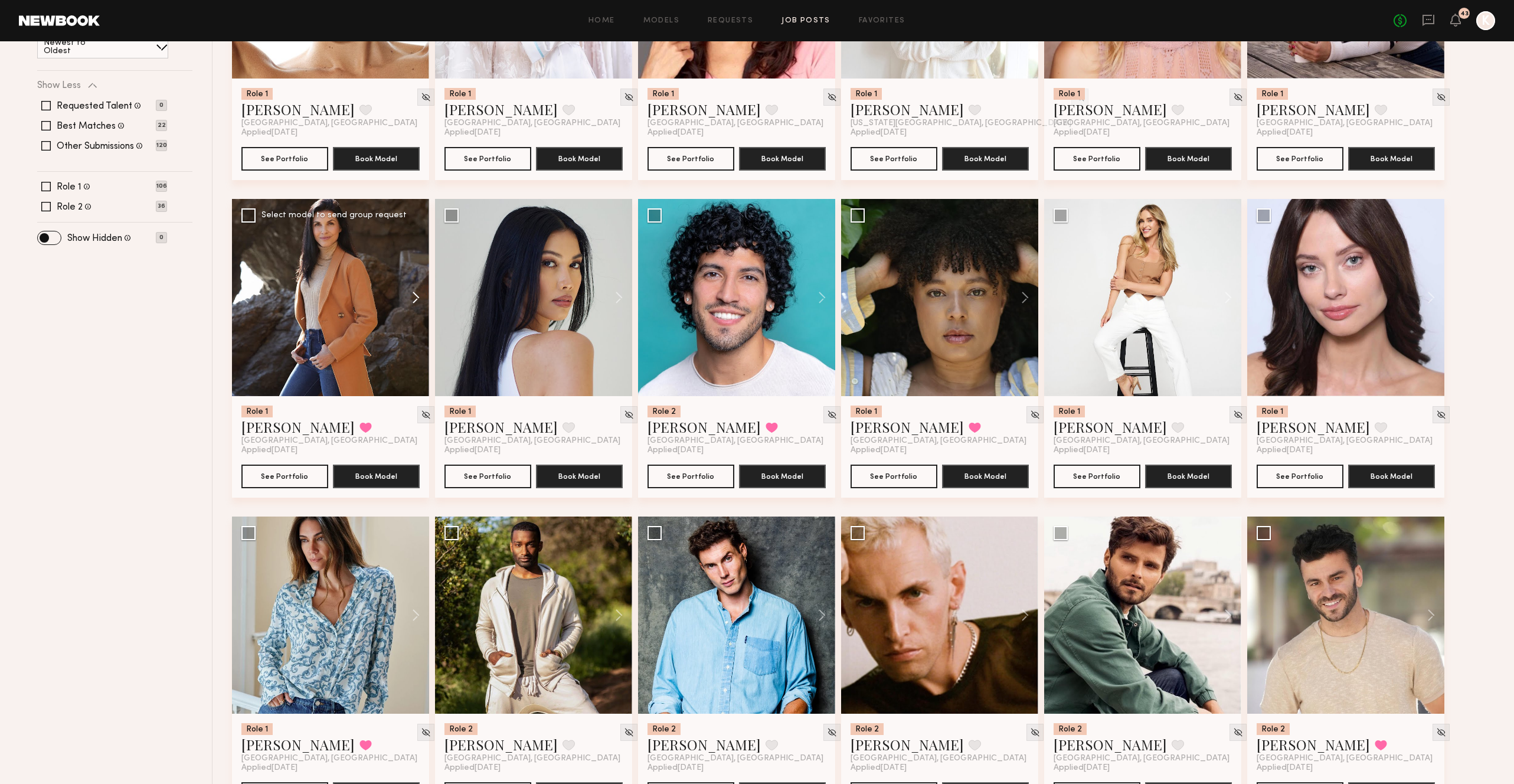
click at [413, 267] on button at bounding box center [411, 298] width 38 height 197
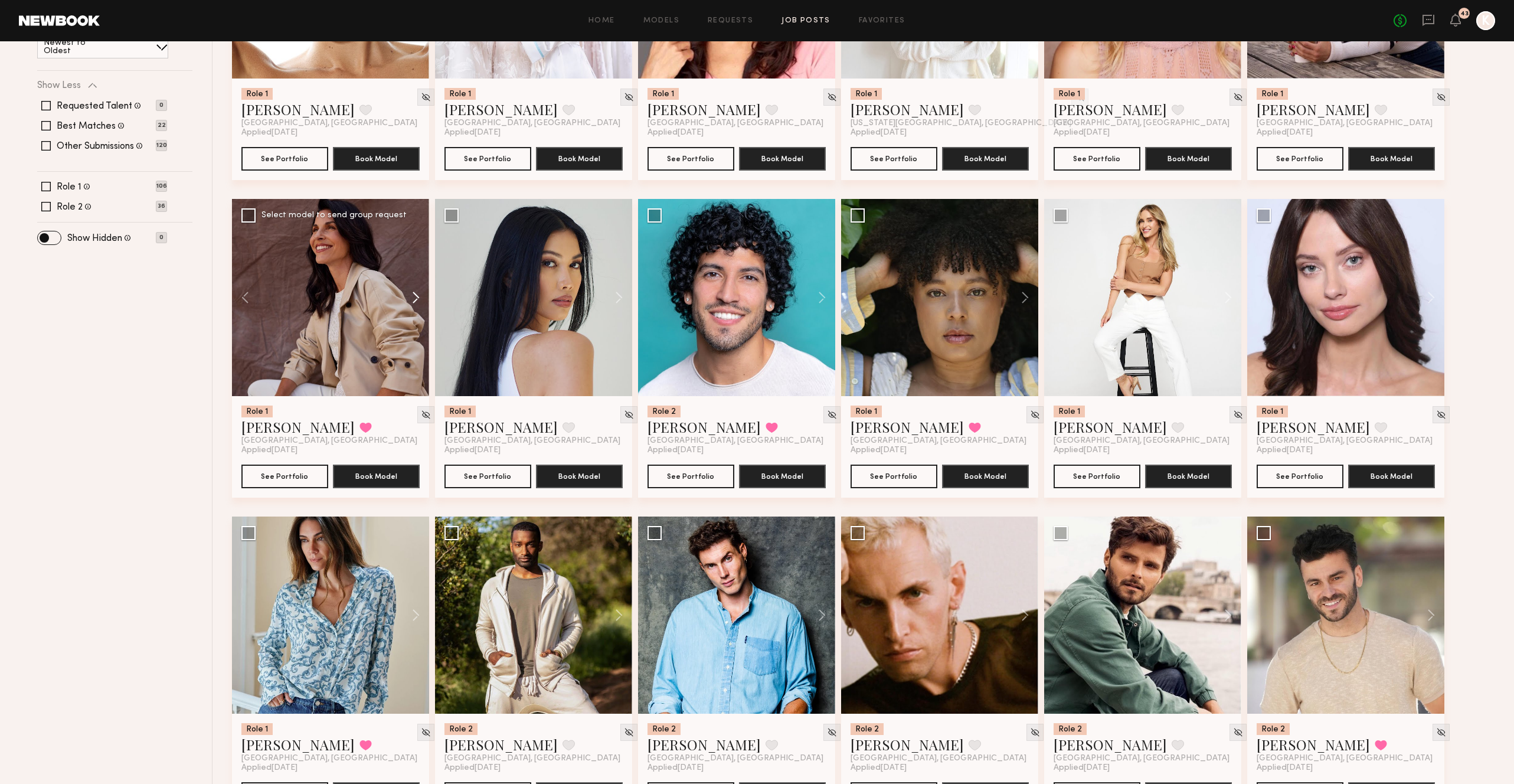
click at [413, 267] on button at bounding box center [411, 298] width 38 height 197
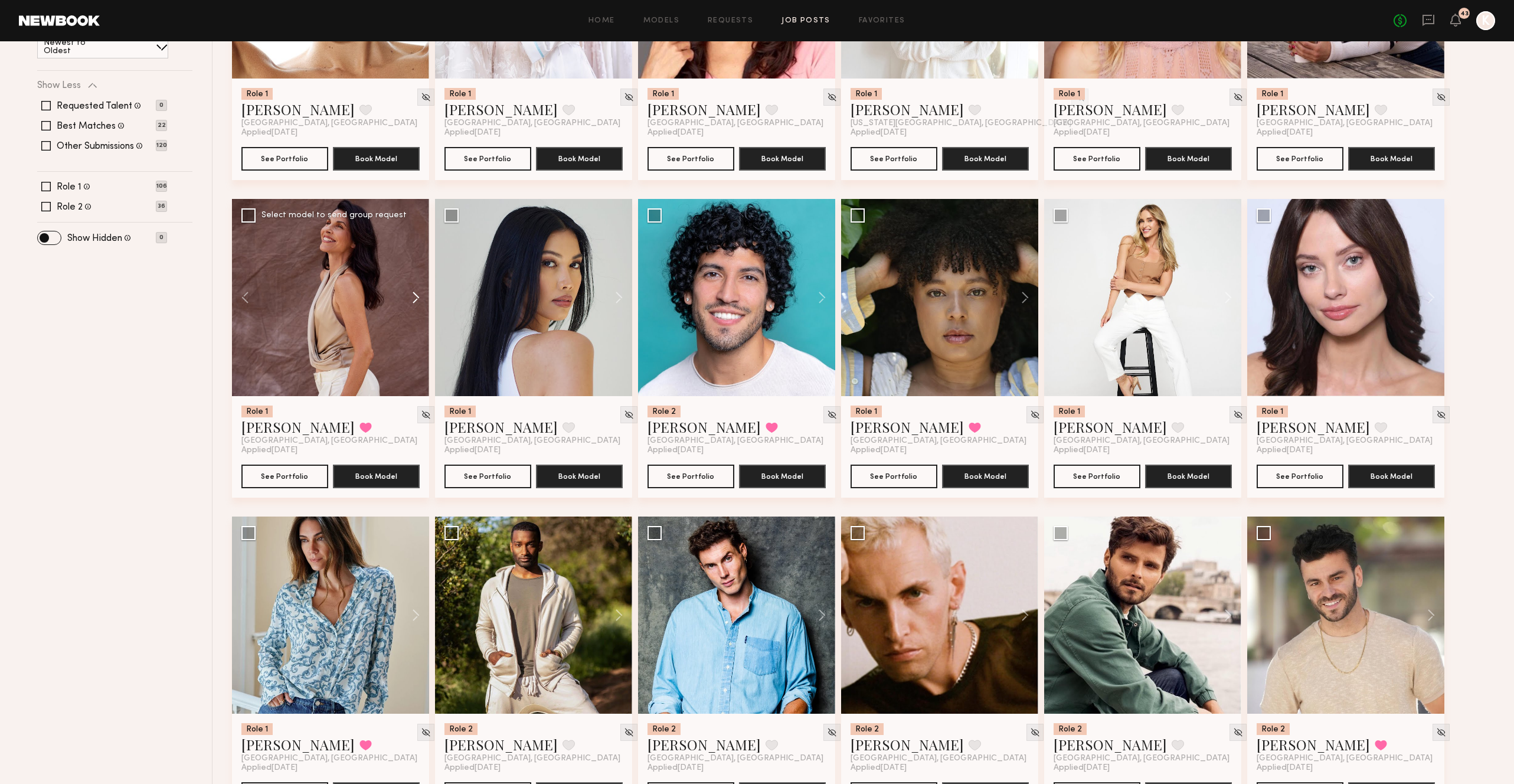
click at [413, 267] on button at bounding box center [411, 298] width 38 height 197
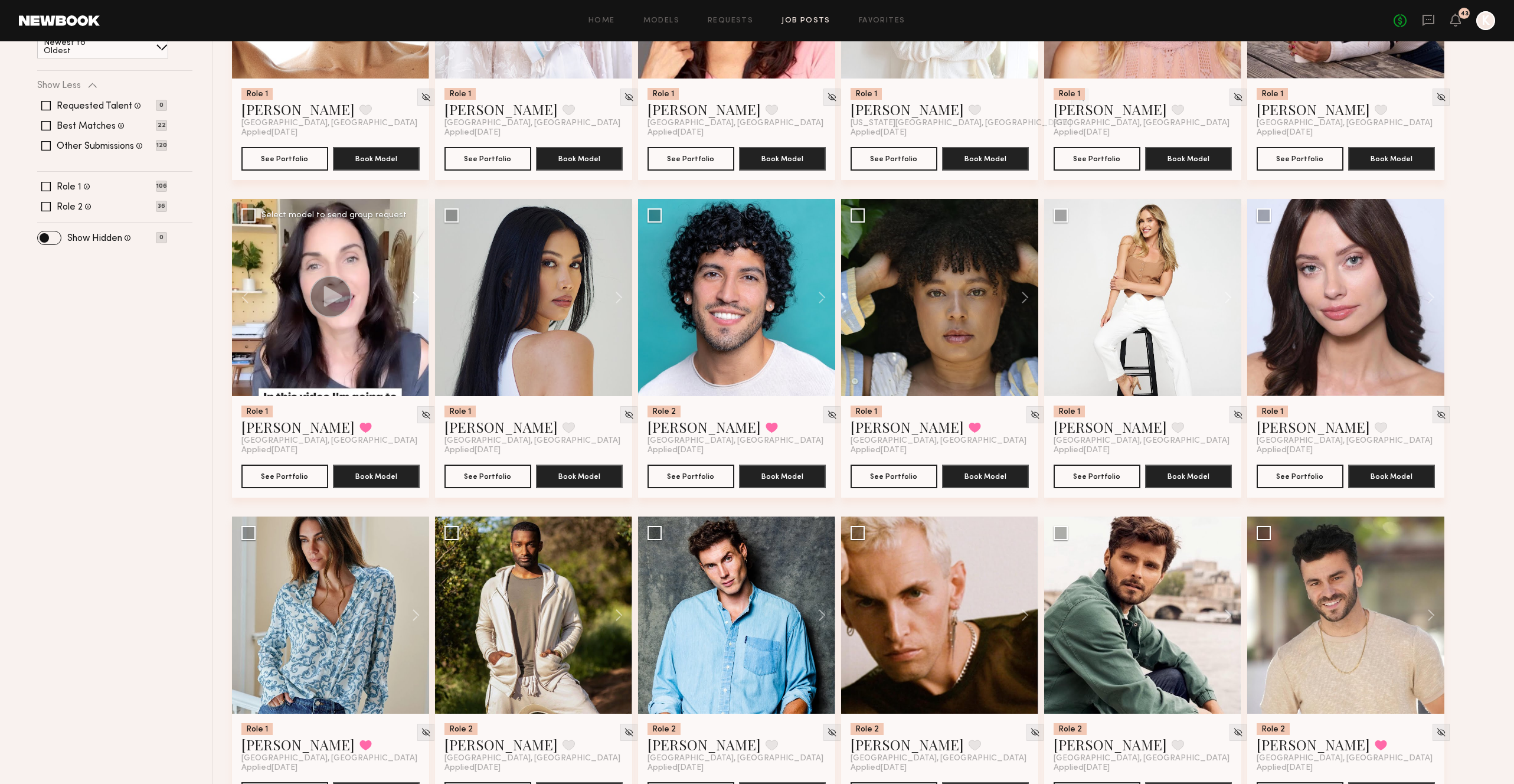
click at [413, 267] on button at bounding box center [411, 298] width 38 height 197
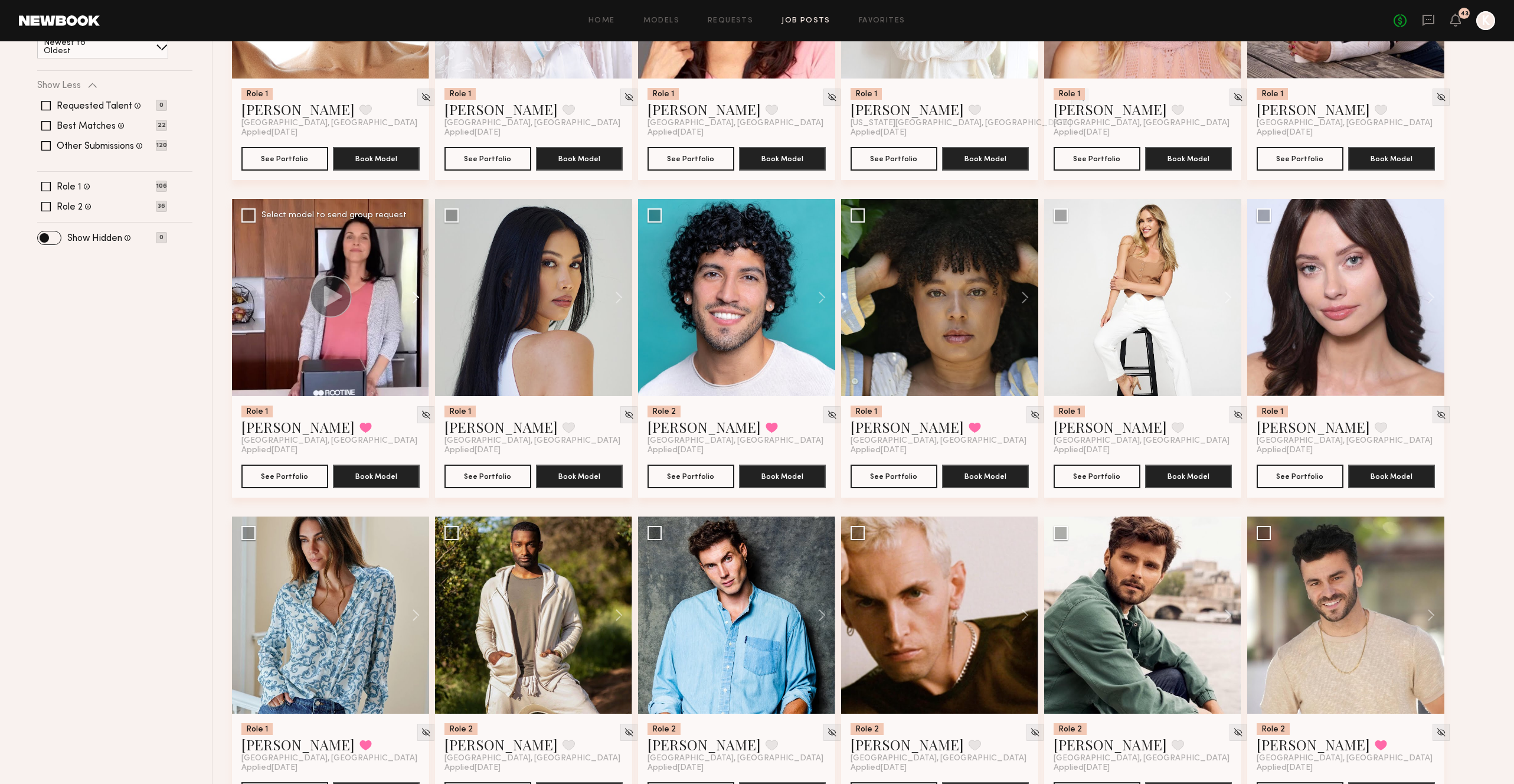
click at [413, 267] on button at bounding box center [411, 298] width 38 height 197
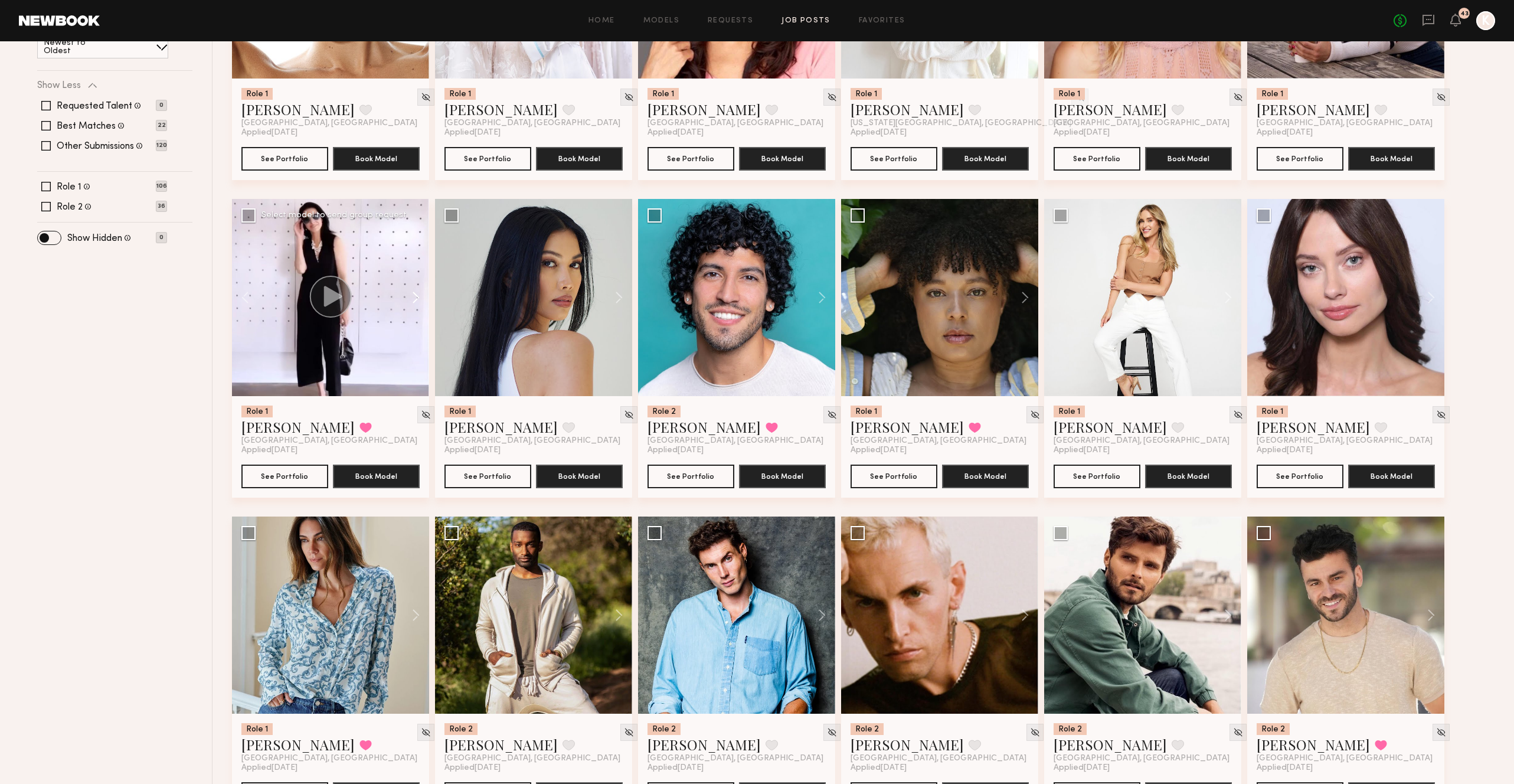
click at [413, 267] on button at bounding box center [411, 298] width 38 height 197
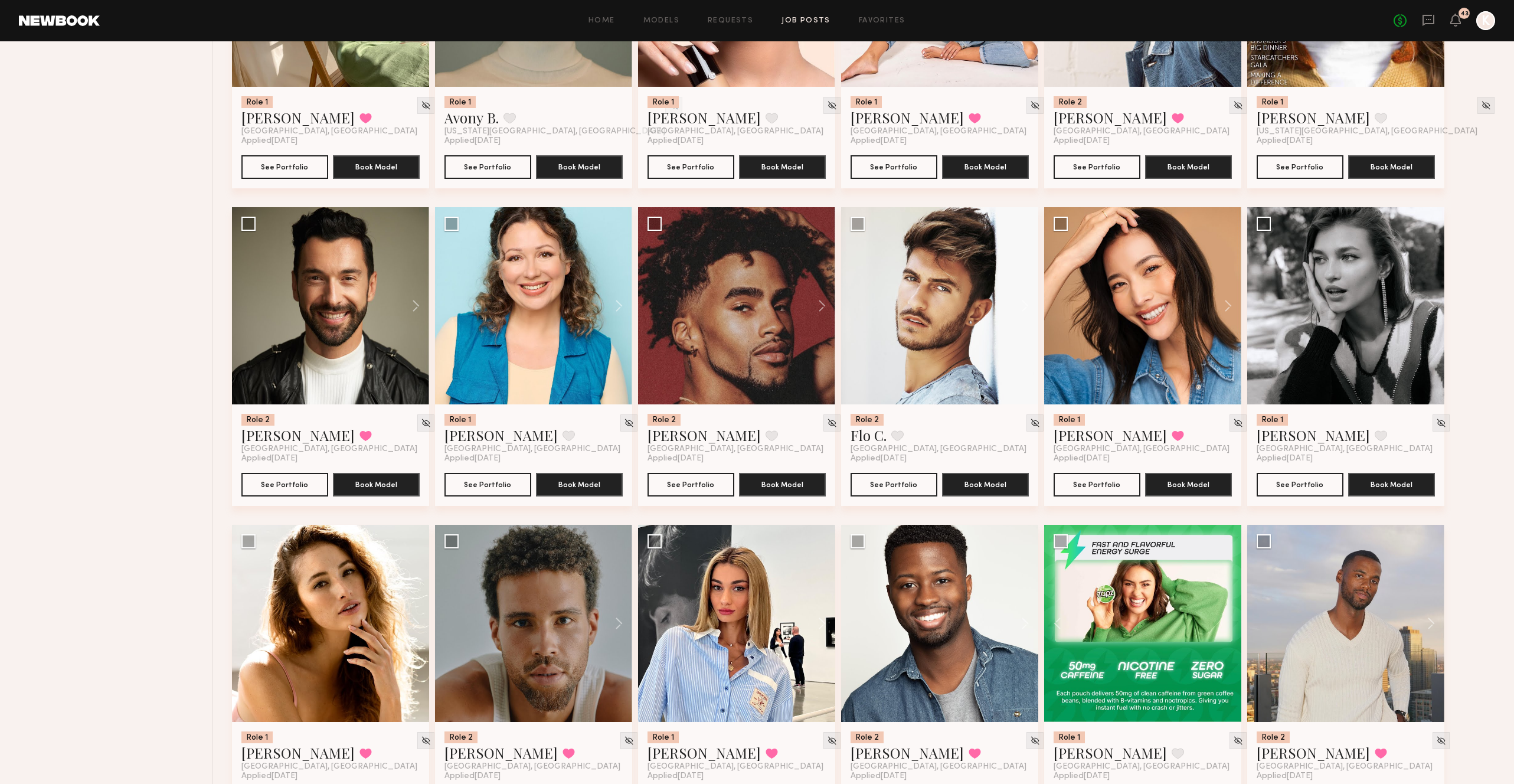
scroll to position [2917, 0]
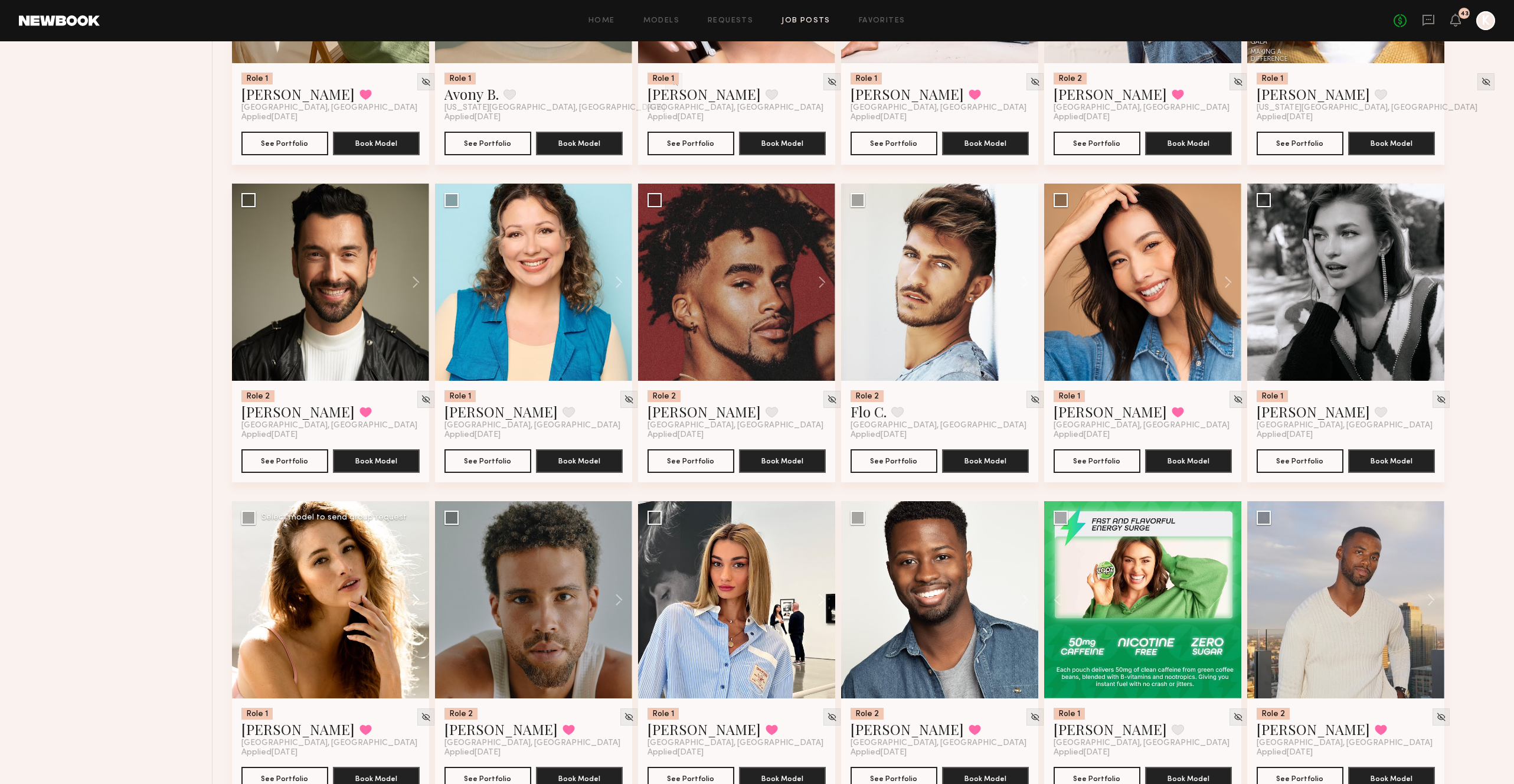
click at [416, 568] on button at bounding box center [411, 600] width 38 height 197
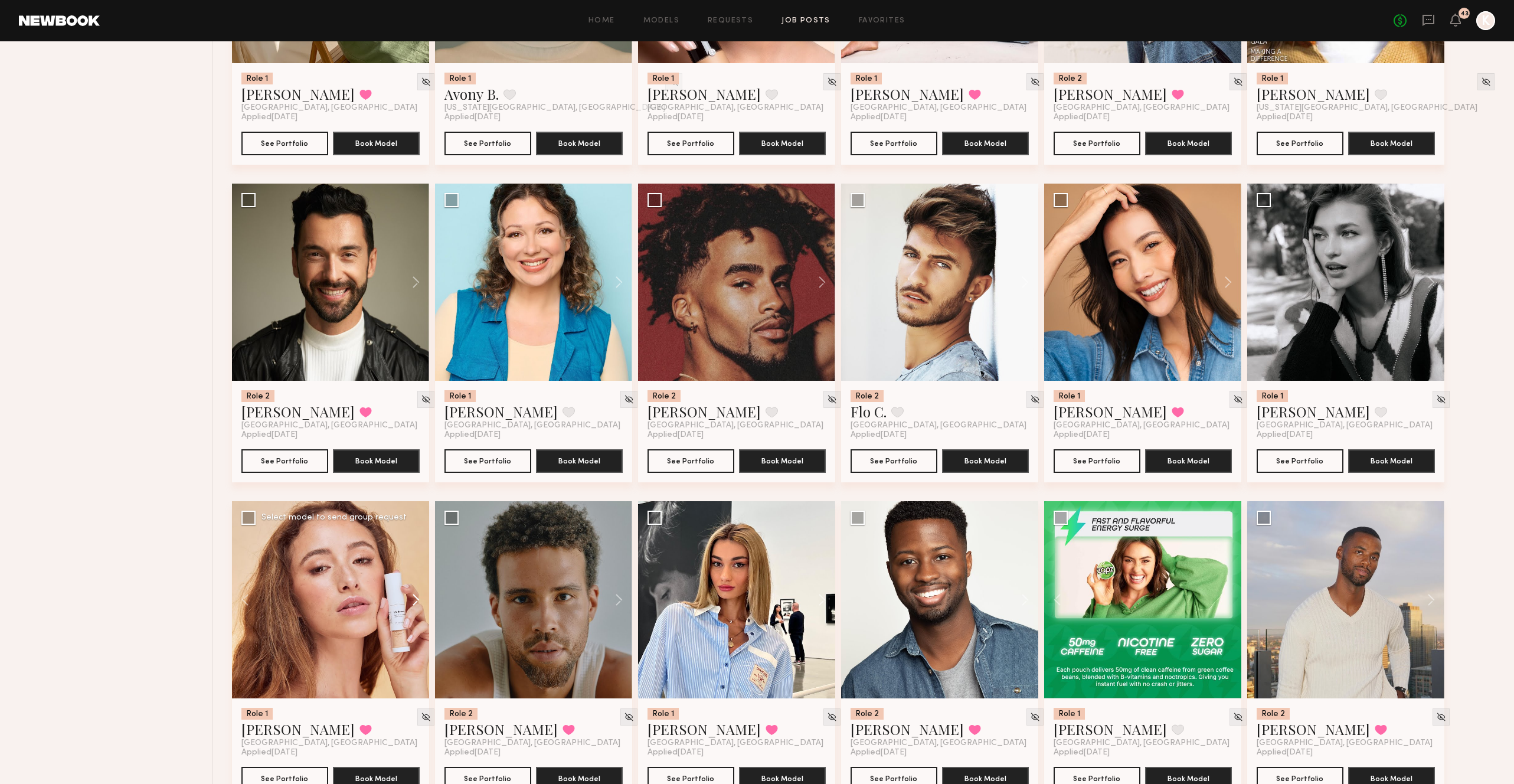
click at [416, 568] on button at bounding box center [411, 600] width 38 height 197
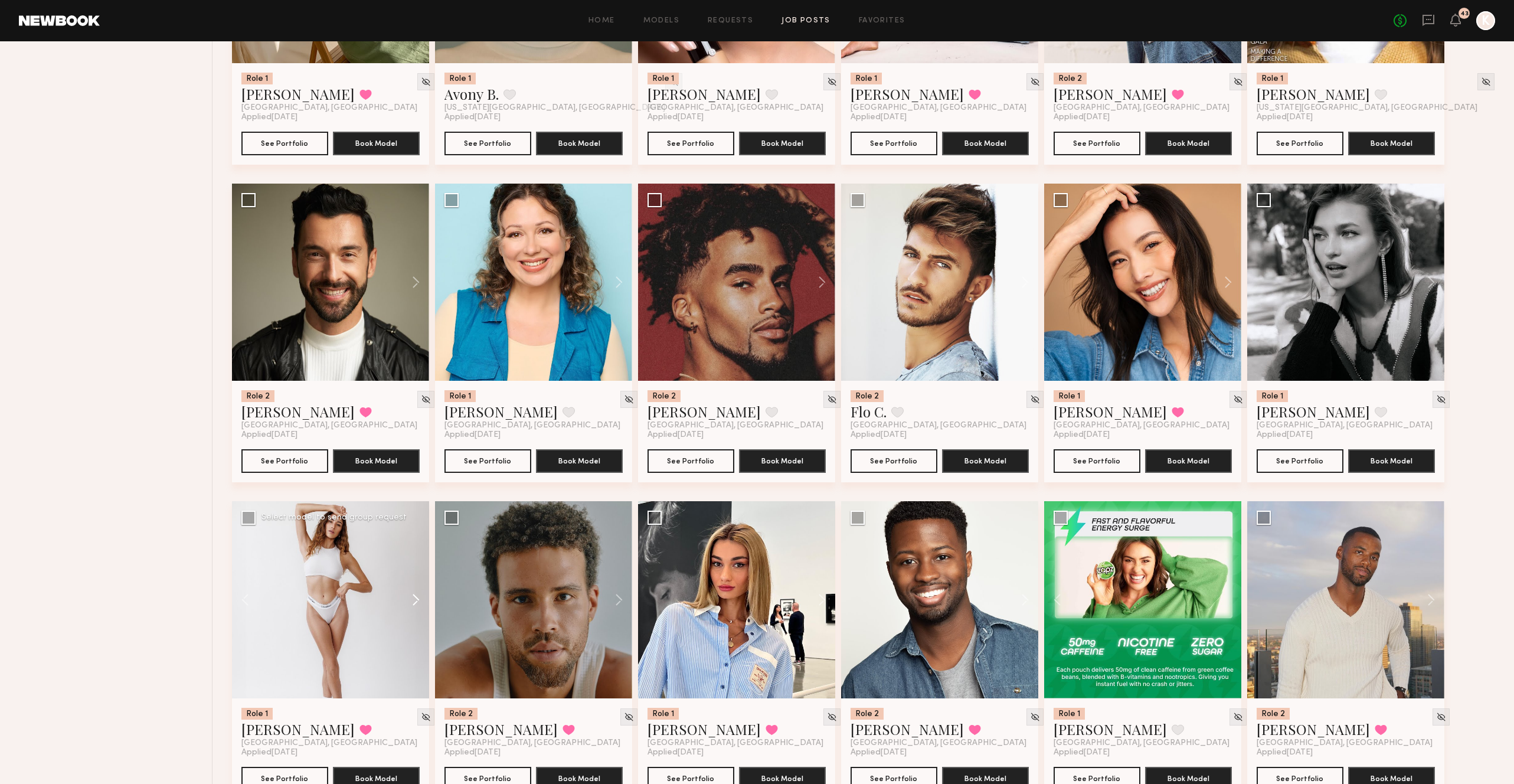
click at [416, 568] on button at bounding box center [411, 600] width 38 height 197
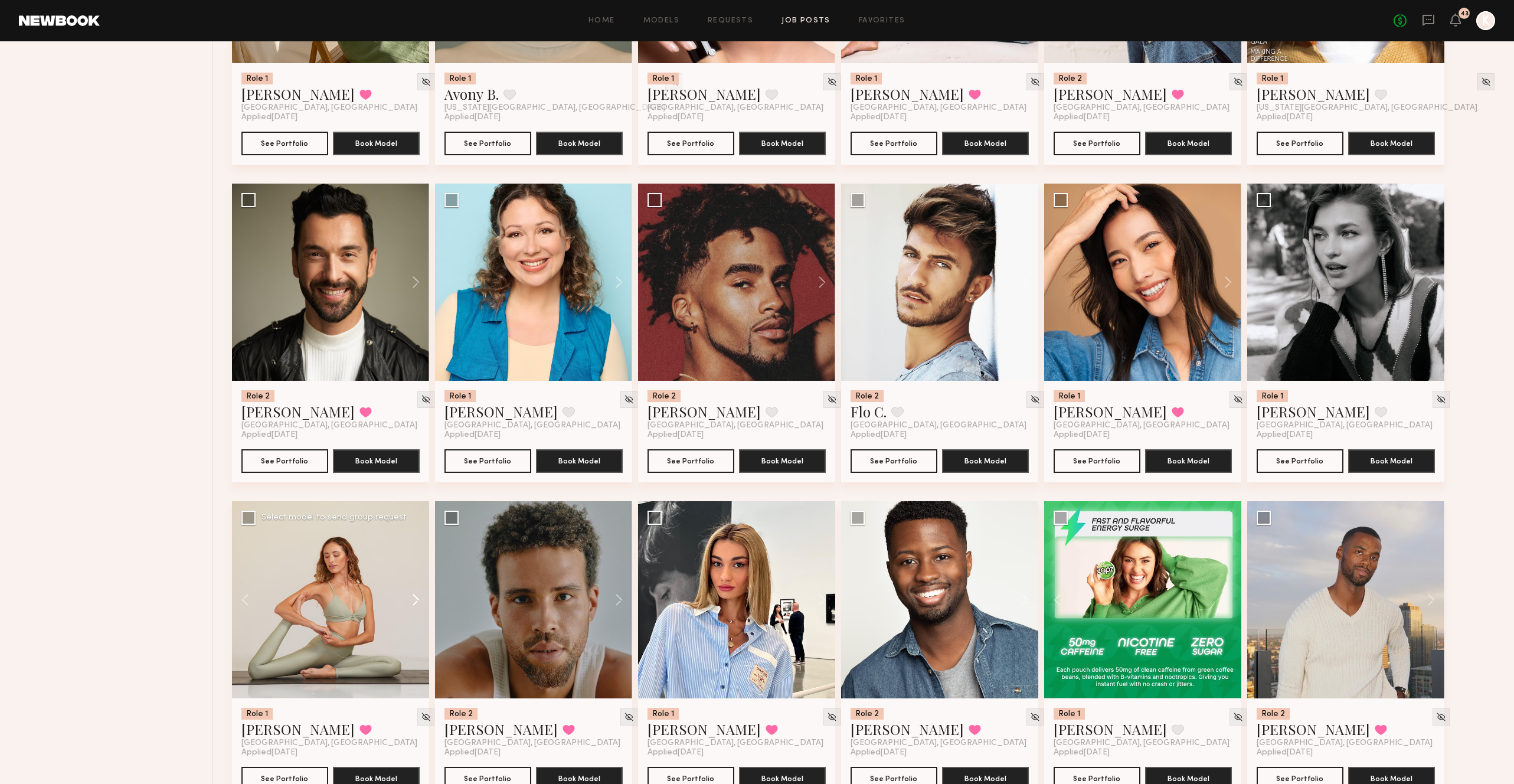
click at [416, 568] on button at bounding box center [411, 600] width 38 height 197
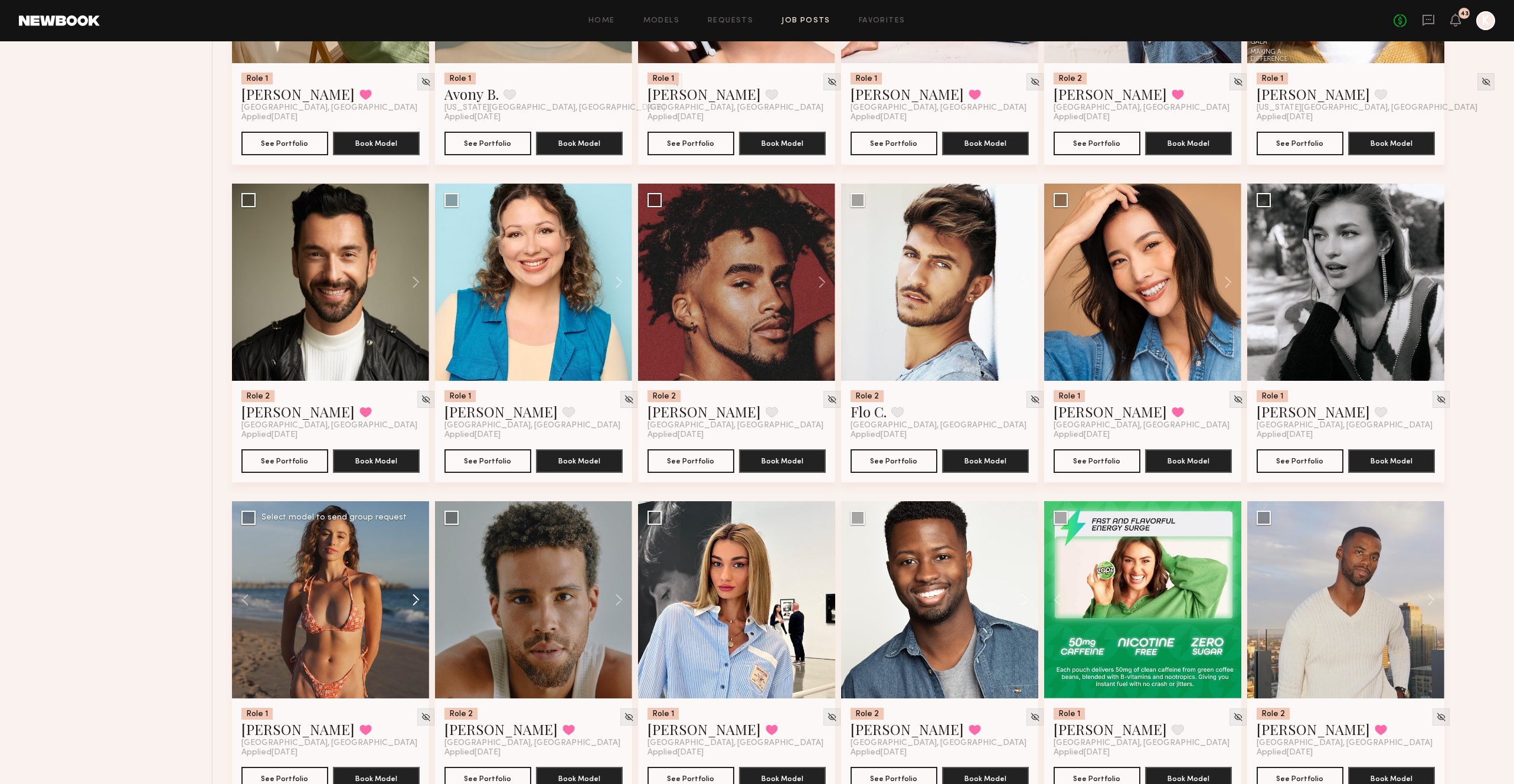
click at [416, 568] on button at bounding box center [411, 600] width 38 height 197
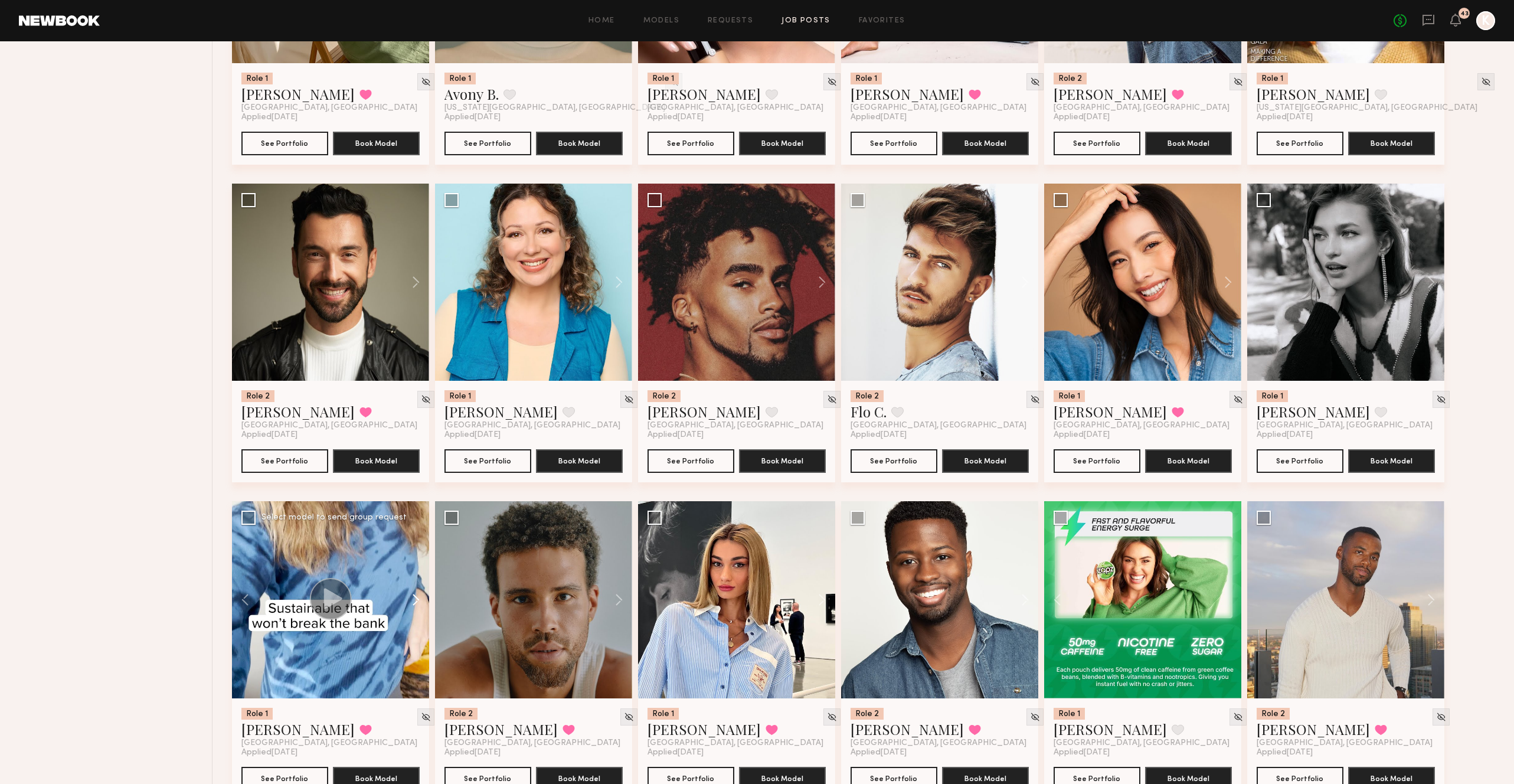
click at [416, 568] on button at bounding box center [411, 600] width 38 height 197
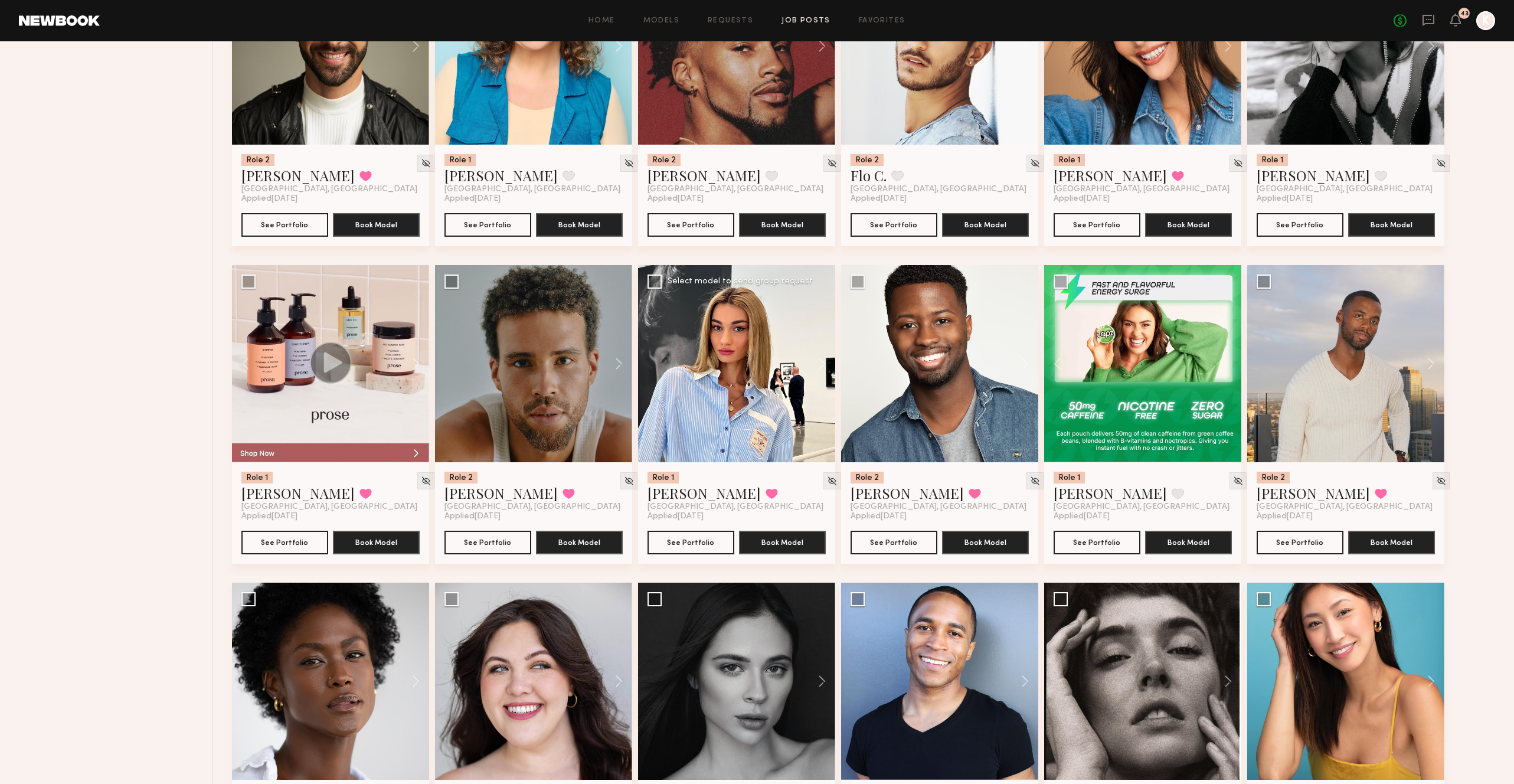
scroll to position [3319, 0]
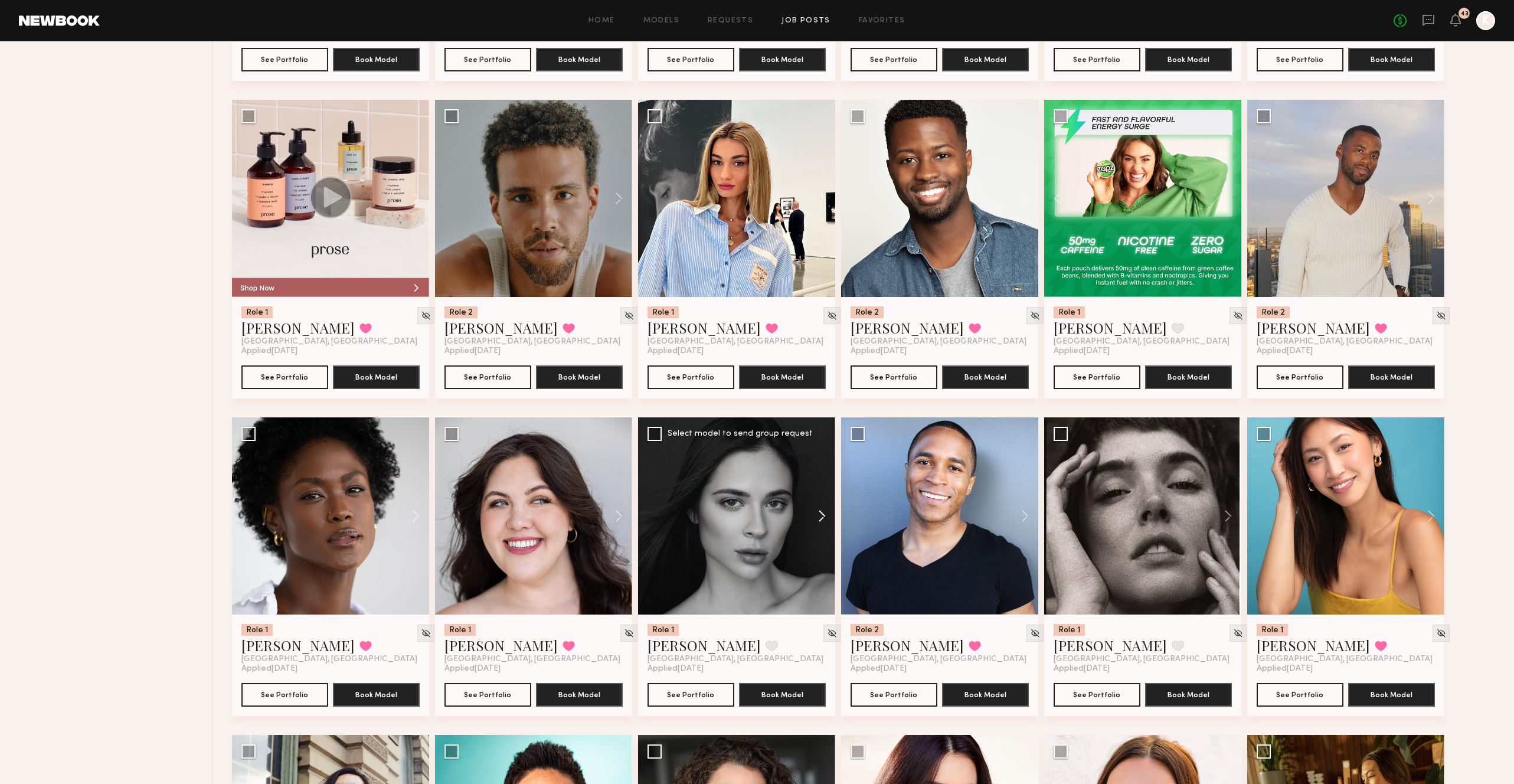
click at [817, 487] on button at bounding box center [816, 516] width 38 height 197
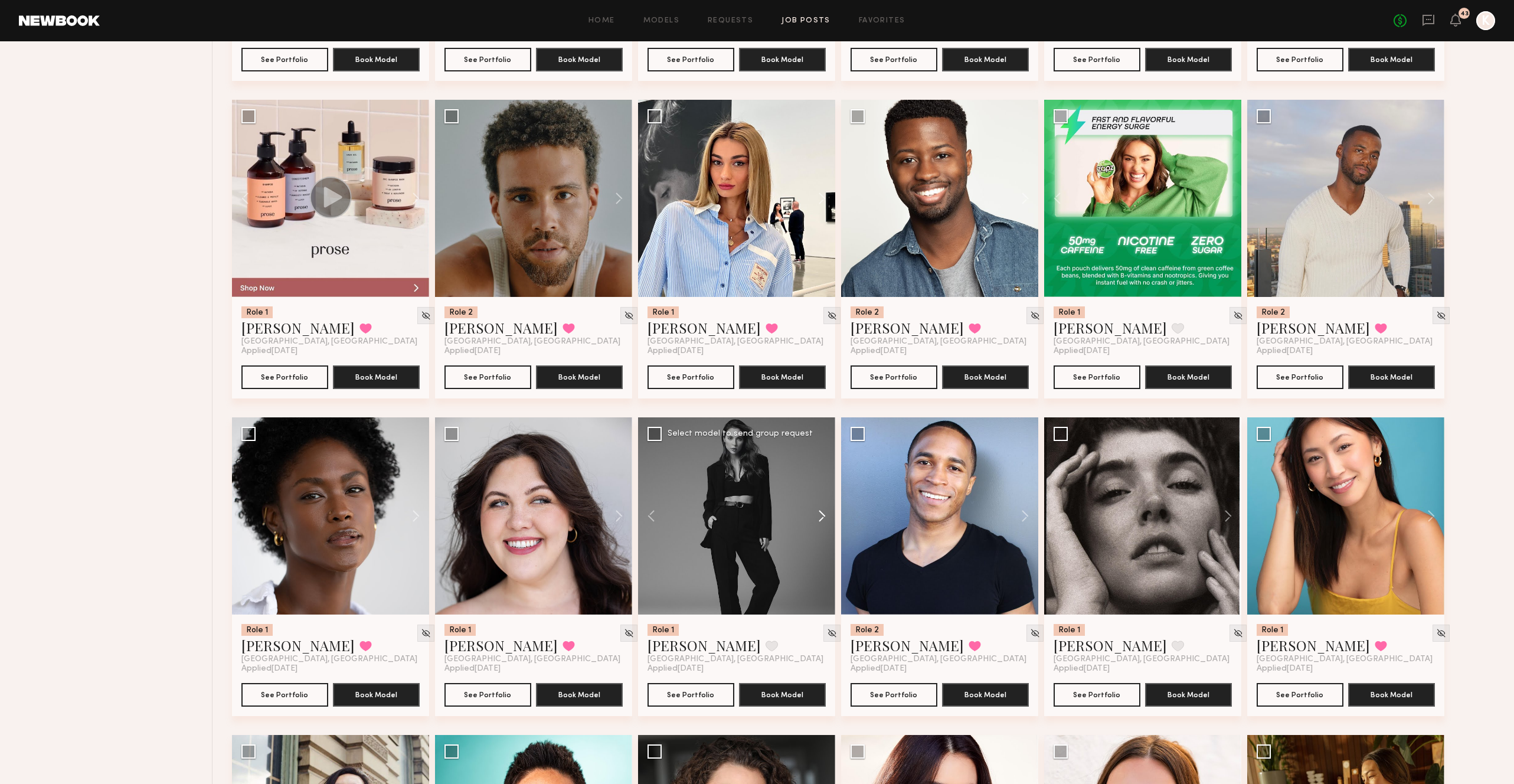
click at [817, 487] on button at bounding box center [816, 516] width 38 height 197
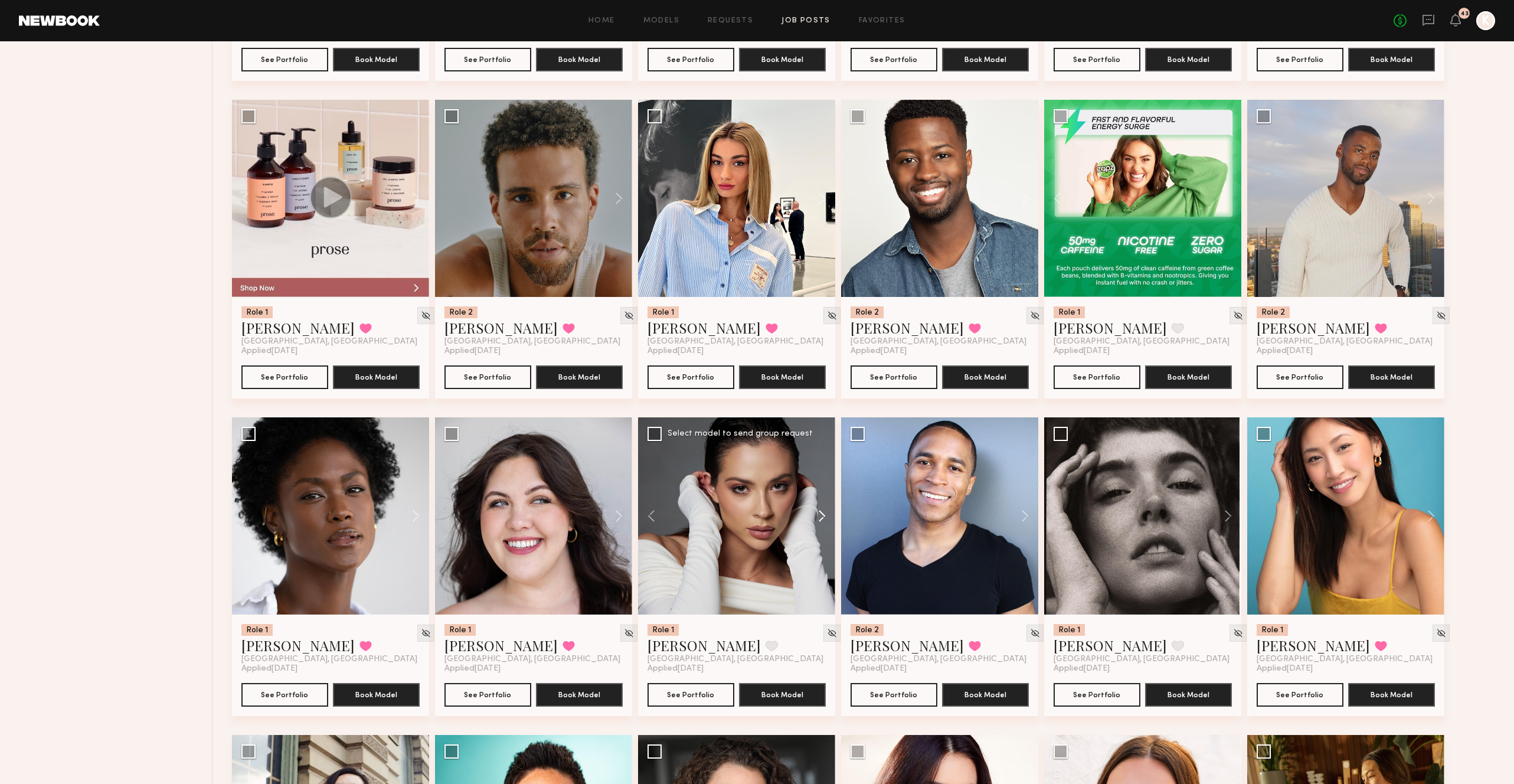
click at [817, 487] on button at bounding box center [816, 516] width 38 height 197
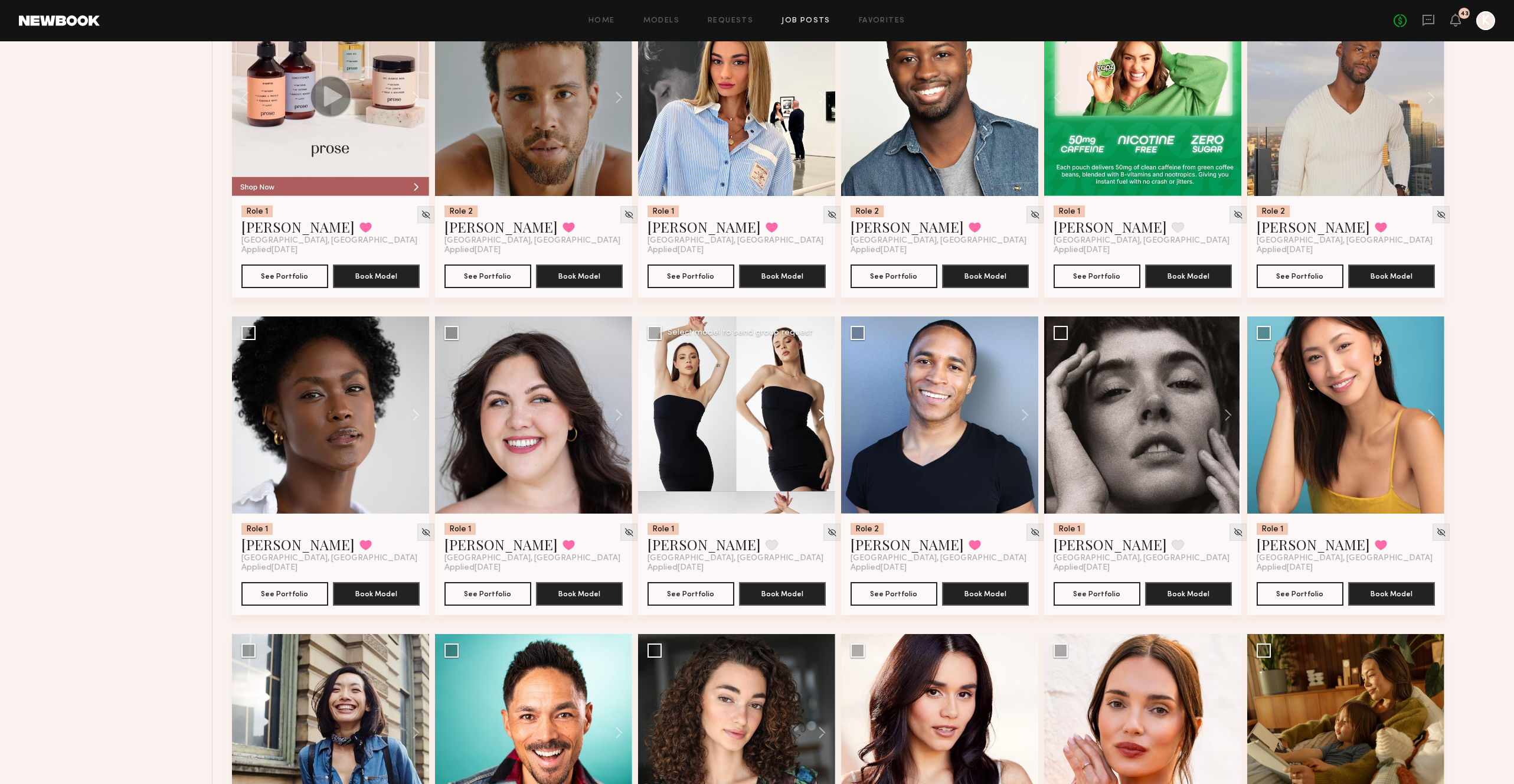
scroll to position [3521, 0]
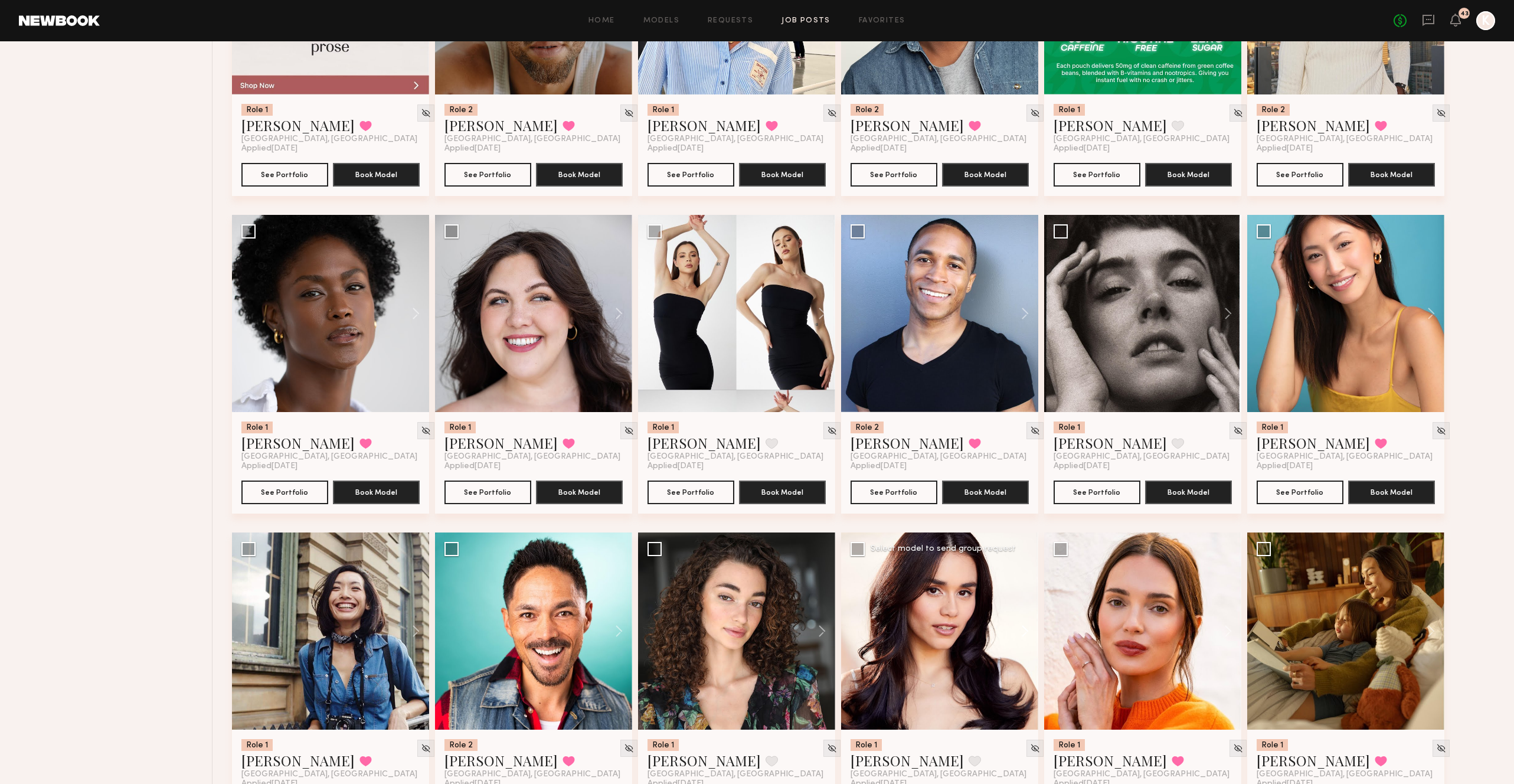
click at [1027, 571] on button at bounding box center [1019, 631] width 38 height 197
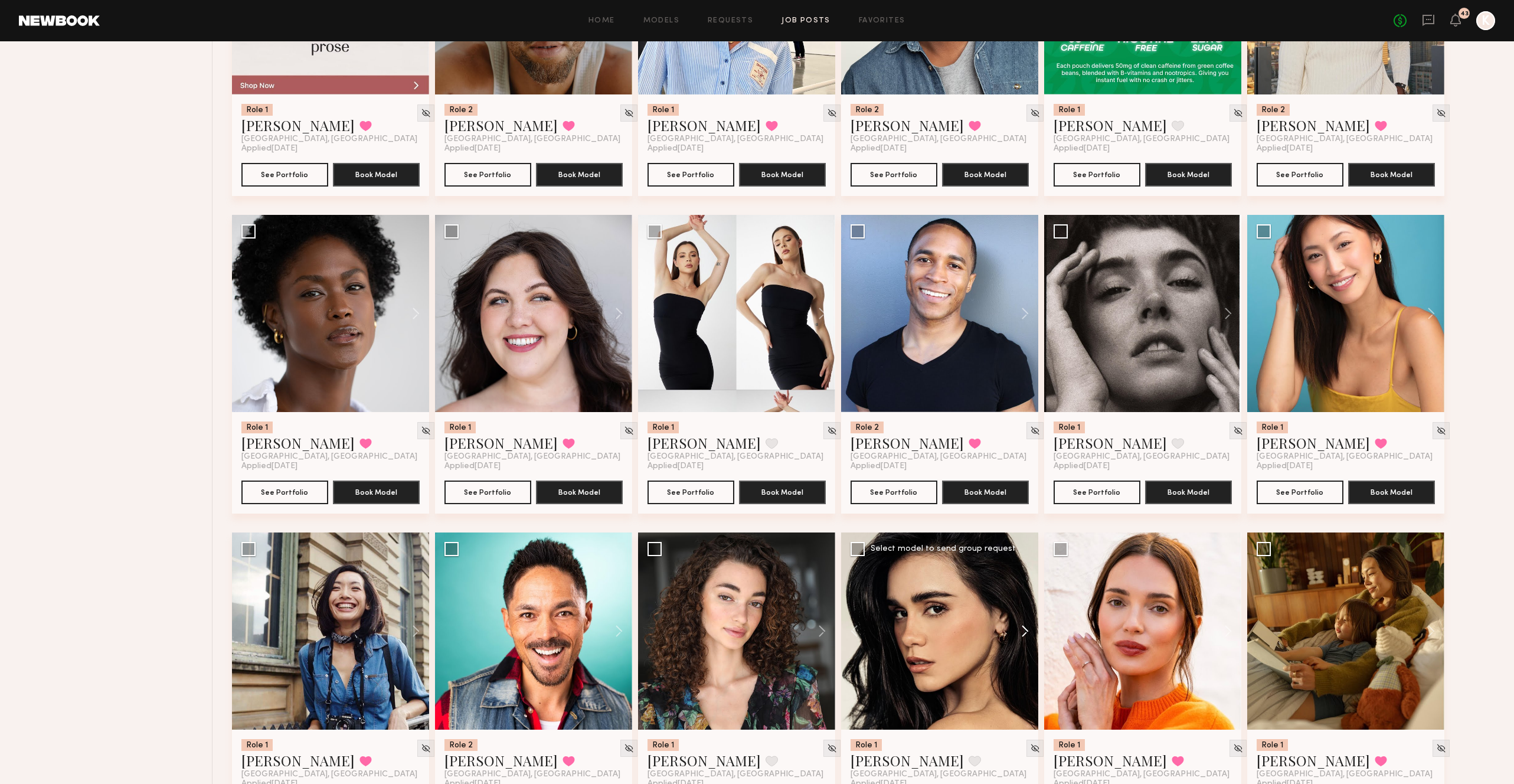
click at [1027, 571] on button at bounding box center [1019, 631] width 38 height 197
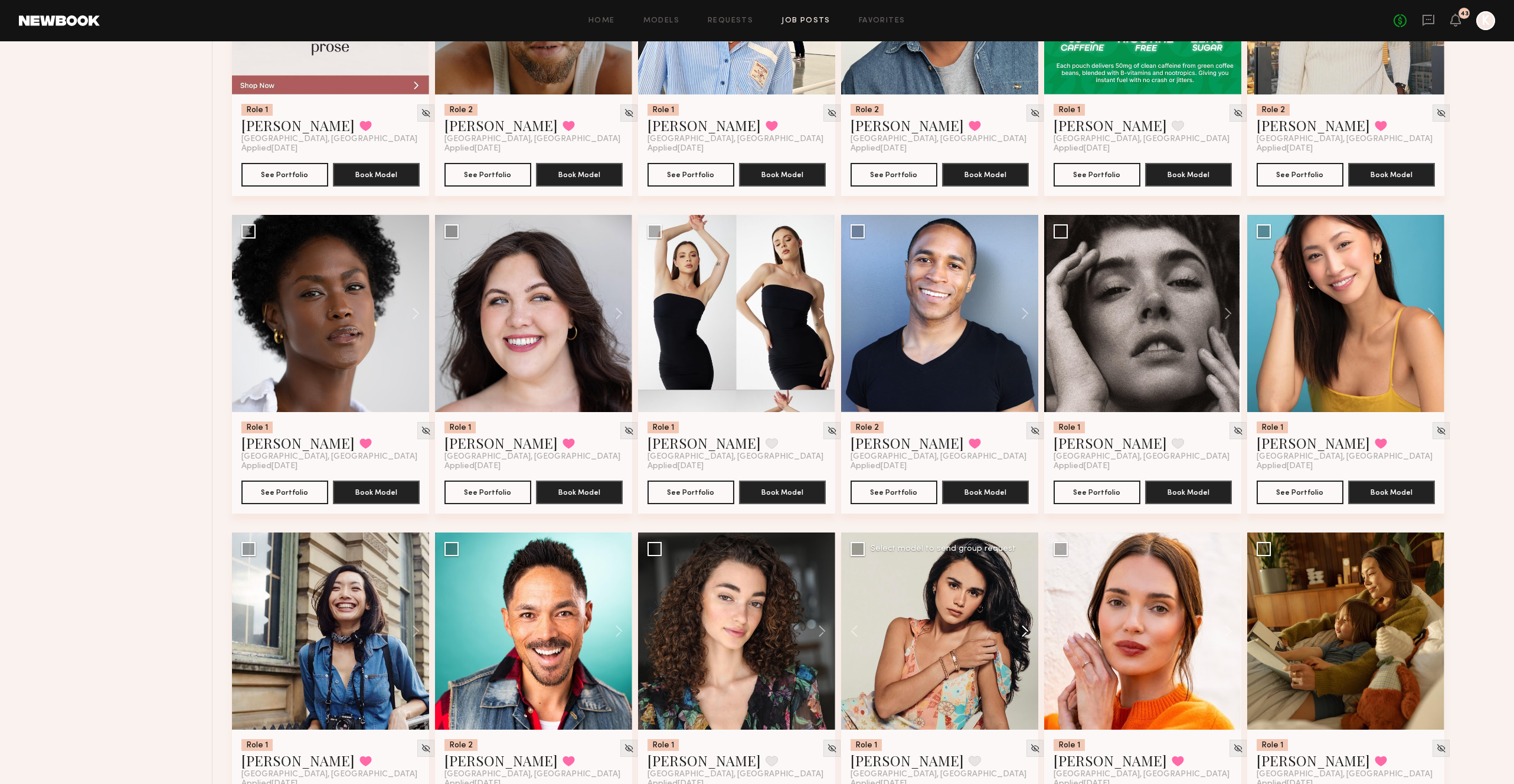
click at [1027, 571] on button at bounding box center [1019, 631] width 38 height 197
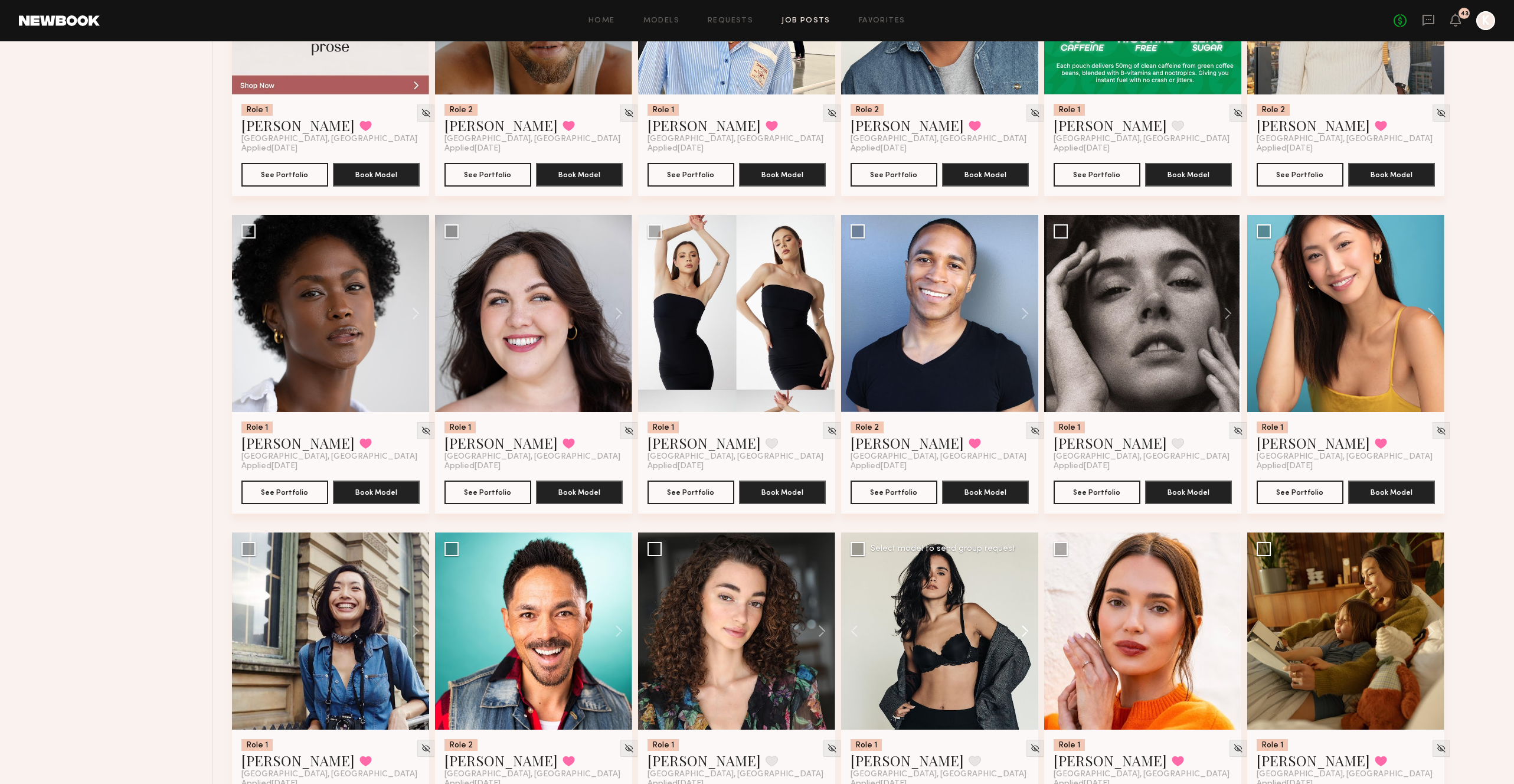
click at [1027, 571] on button at bounding box center [1019, 631] width 38 height 197
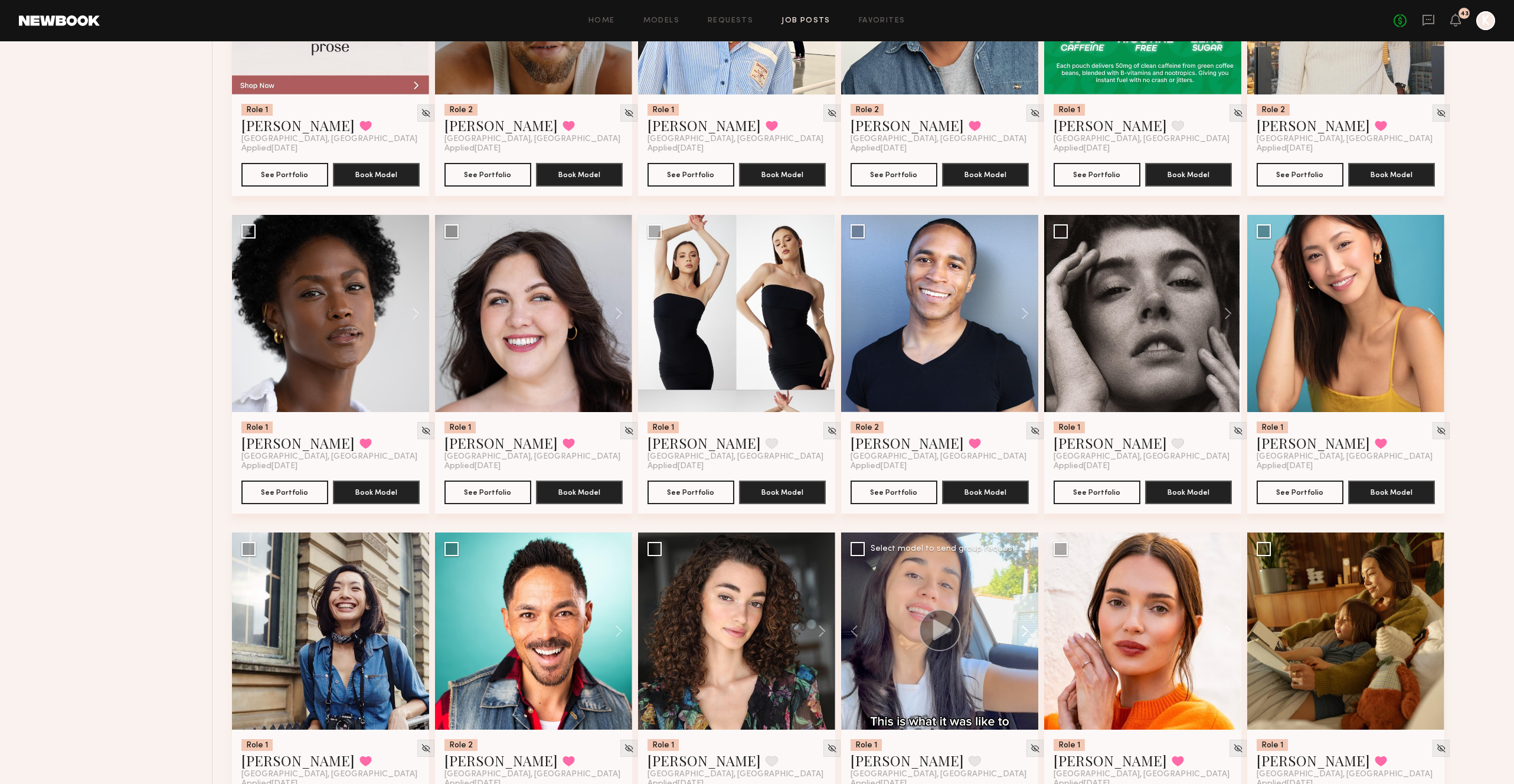
click at [1027, 571] on button at bounding box center [1019, 631] width 38 height 197
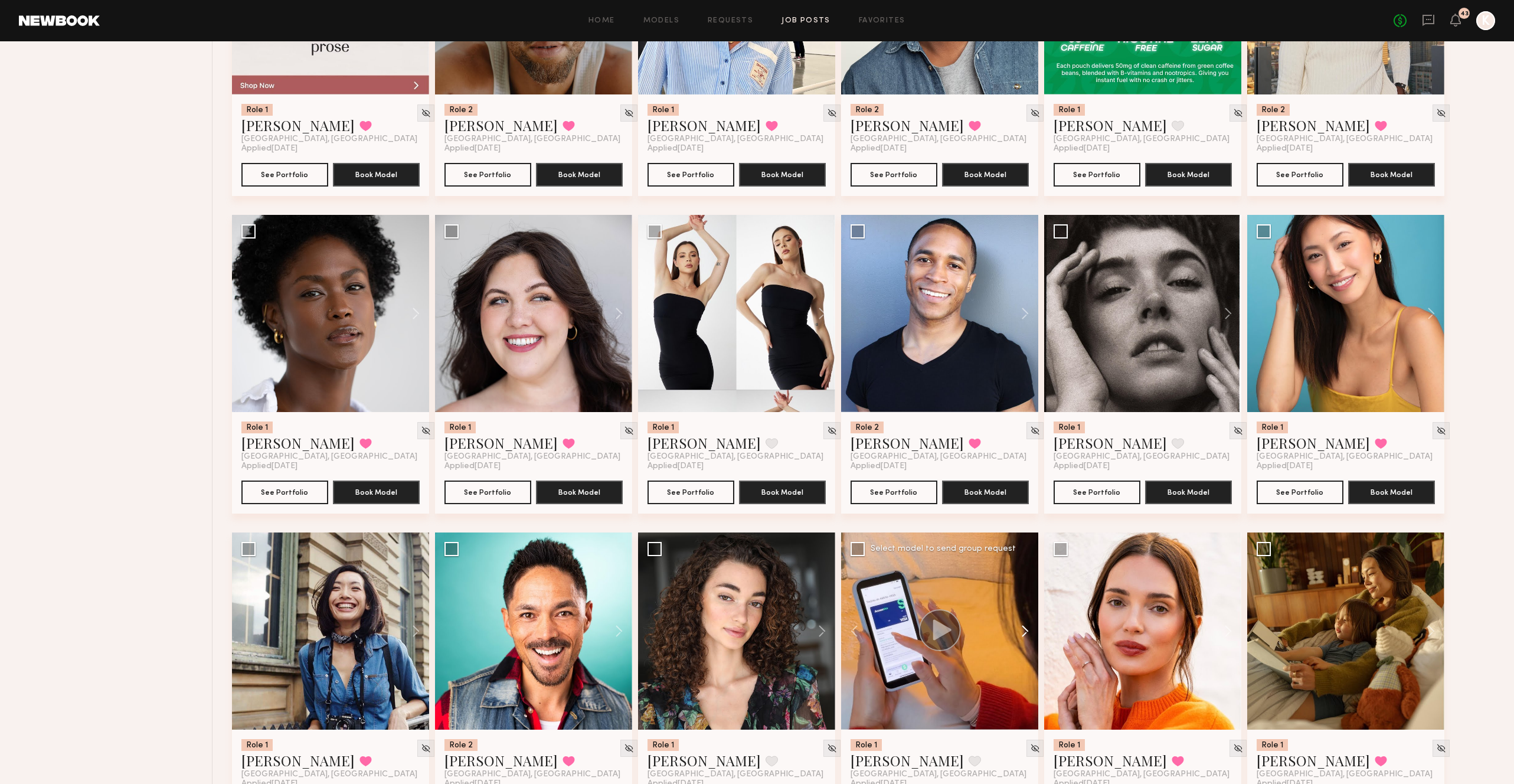
click at [1027, 571] on button at bounding box center [1019, 631] width 38 height 197
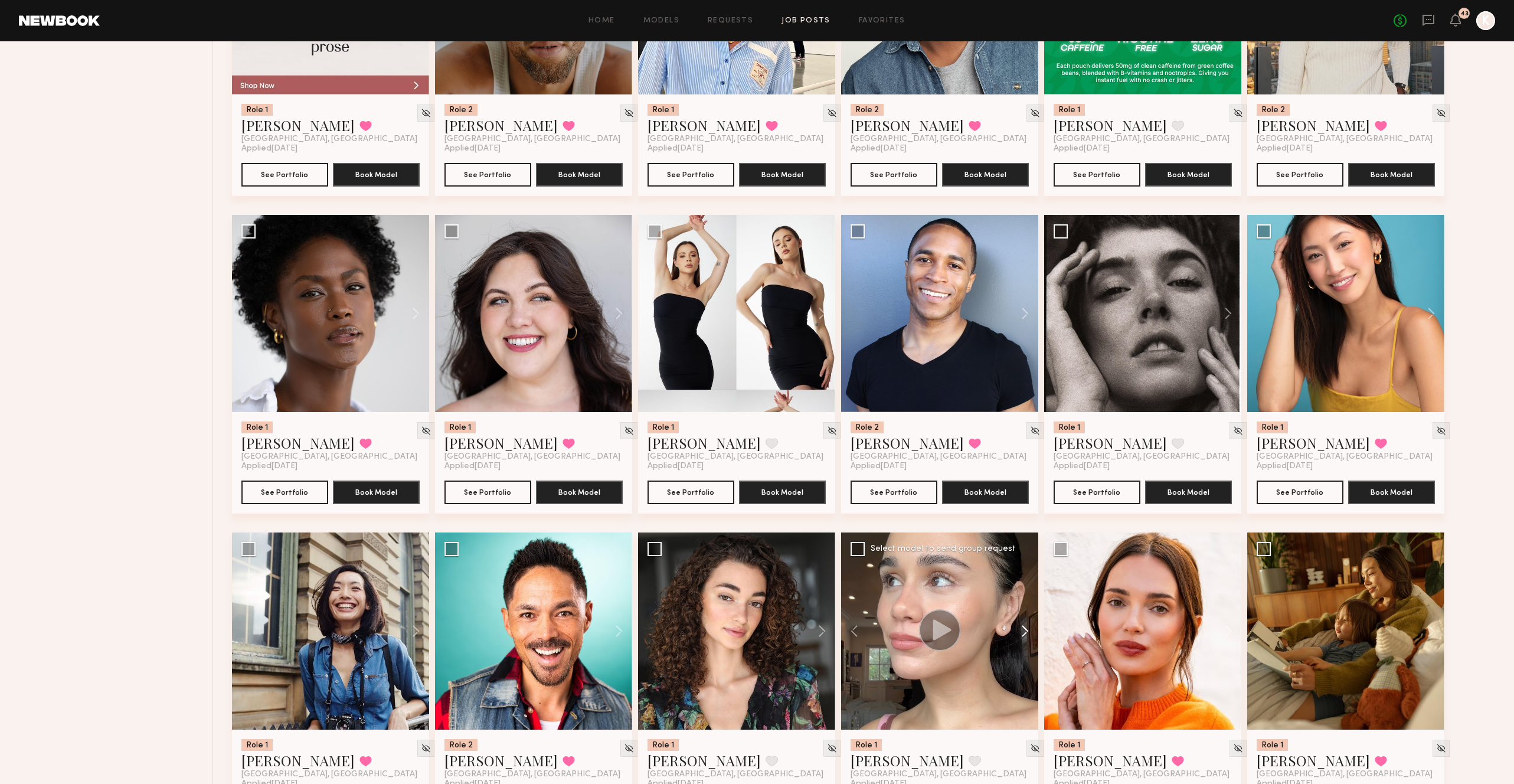
click at [1027, 571] on button at bounding box center [1019, 631] width 38 height 197
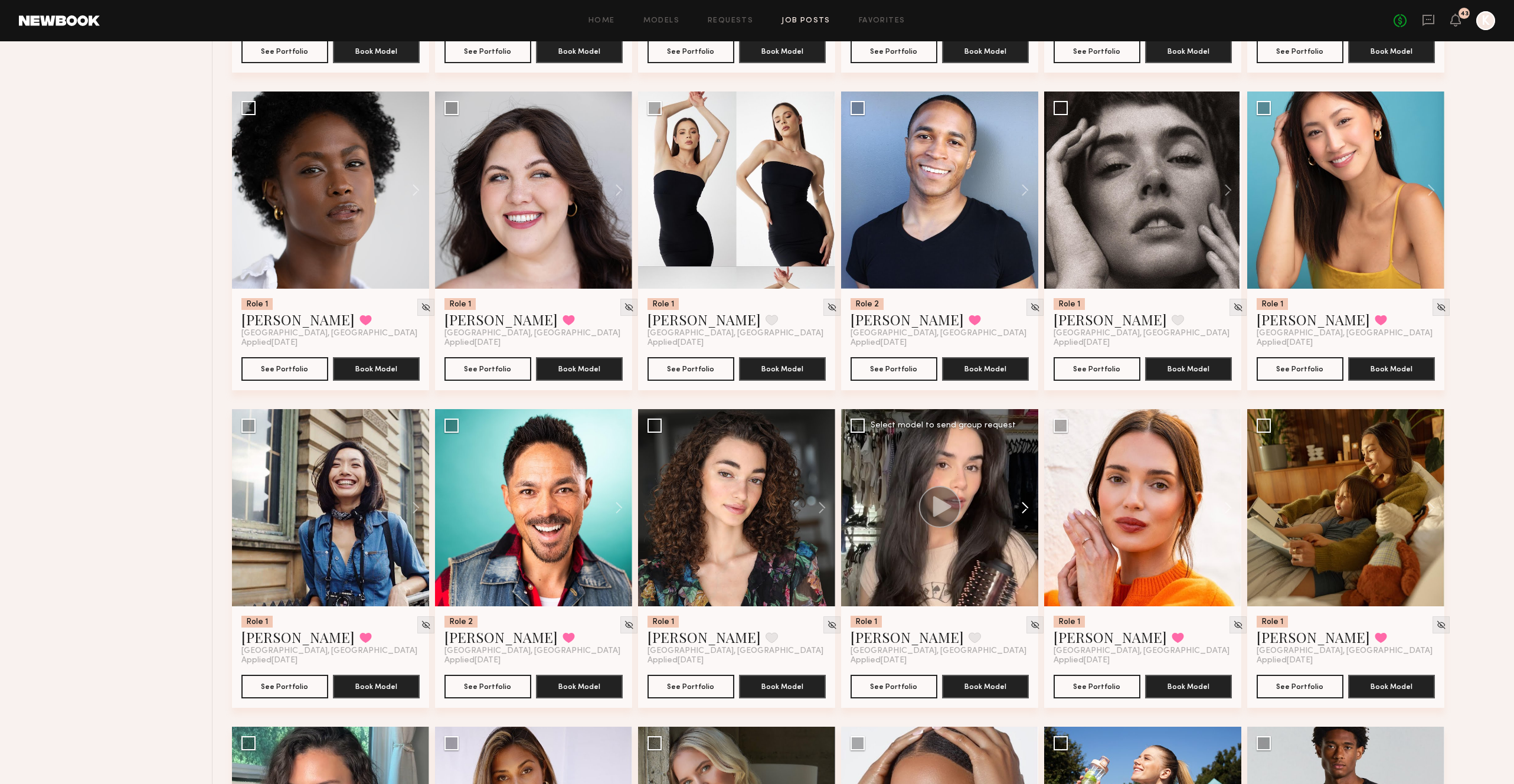
scroll to position [3890, 0]
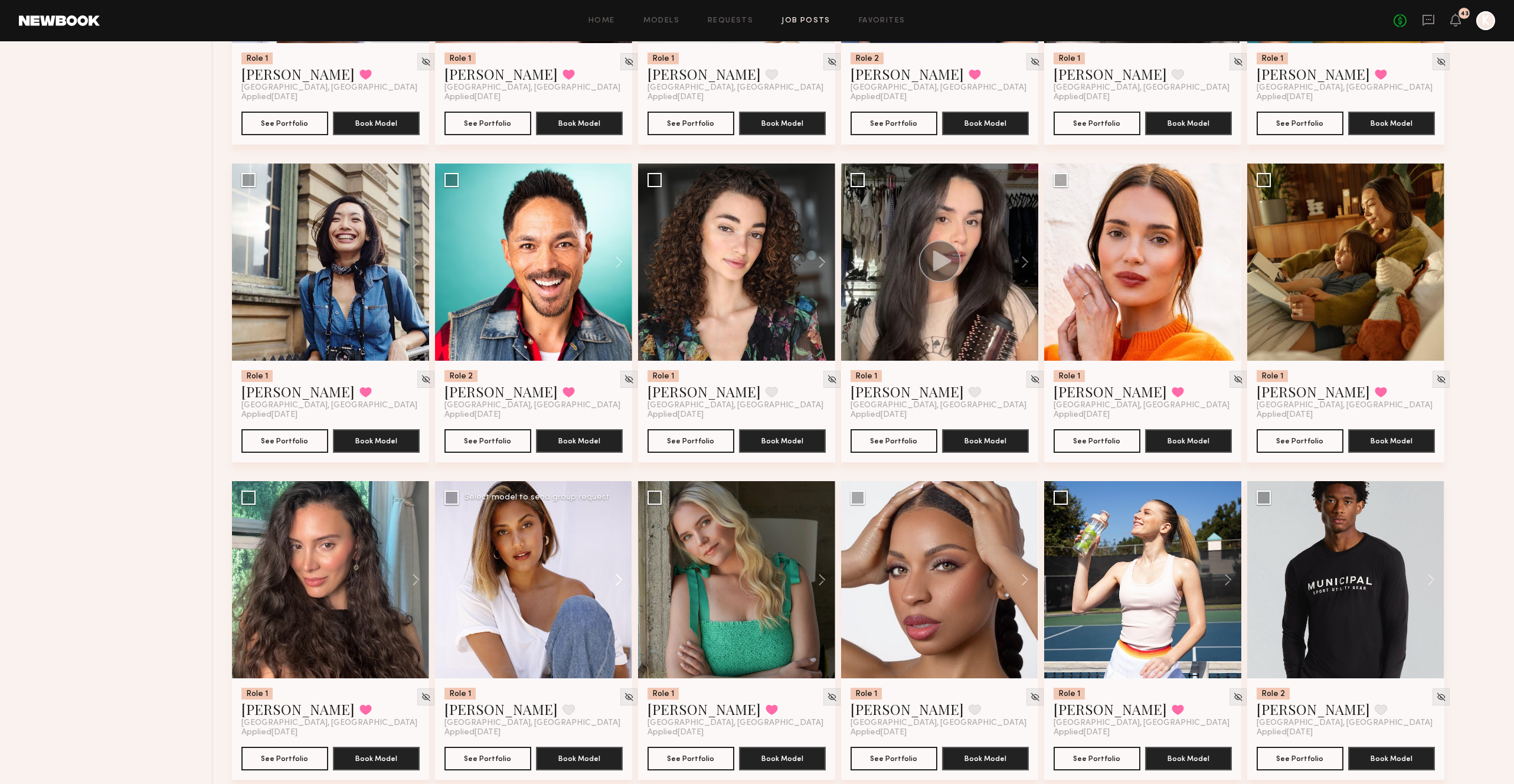
click at [620, 546] on button at bounding box center [613, 580] width 38 height 197
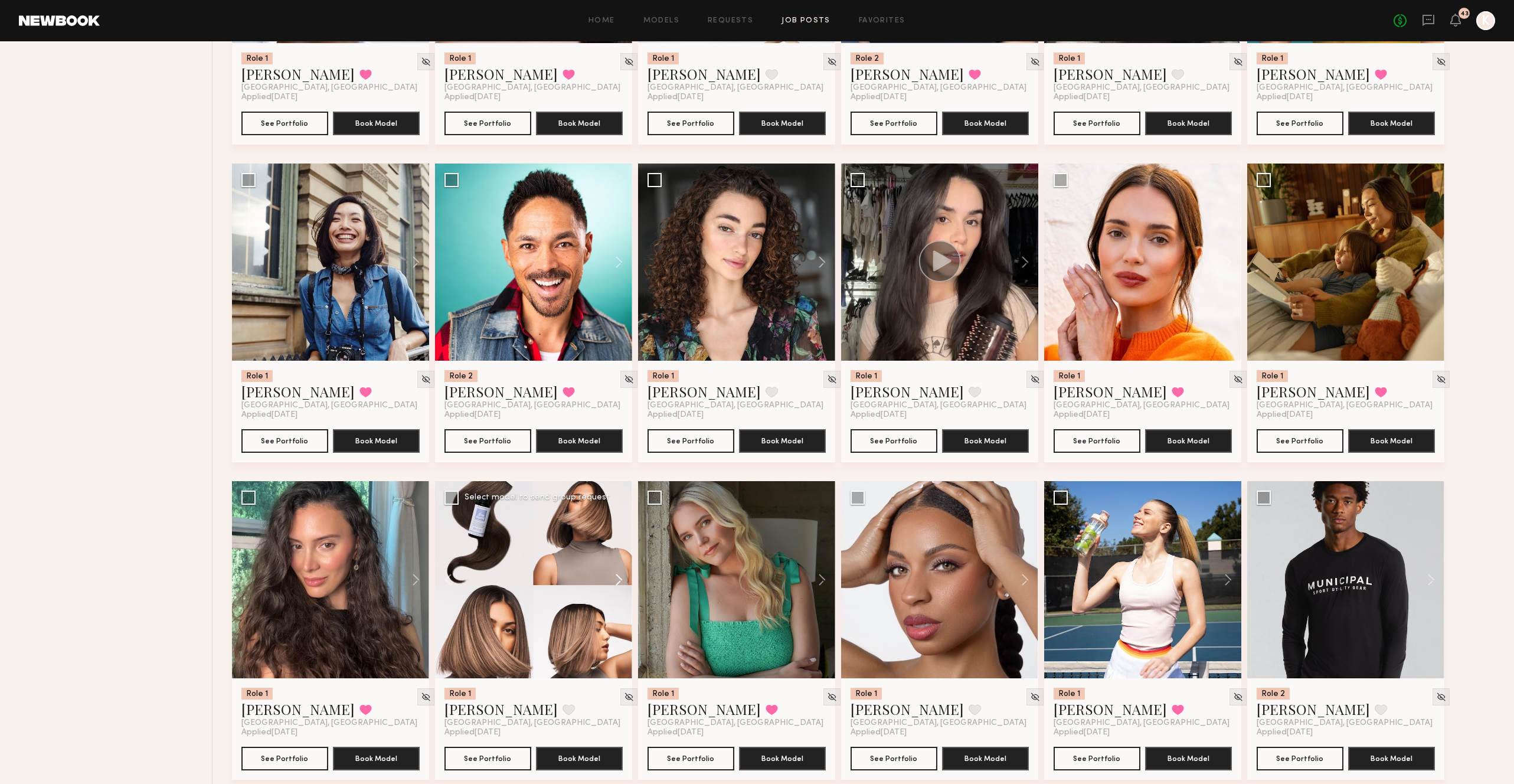
click at [620, 546] on button at bounding box center [613, 580] width 38 height 197
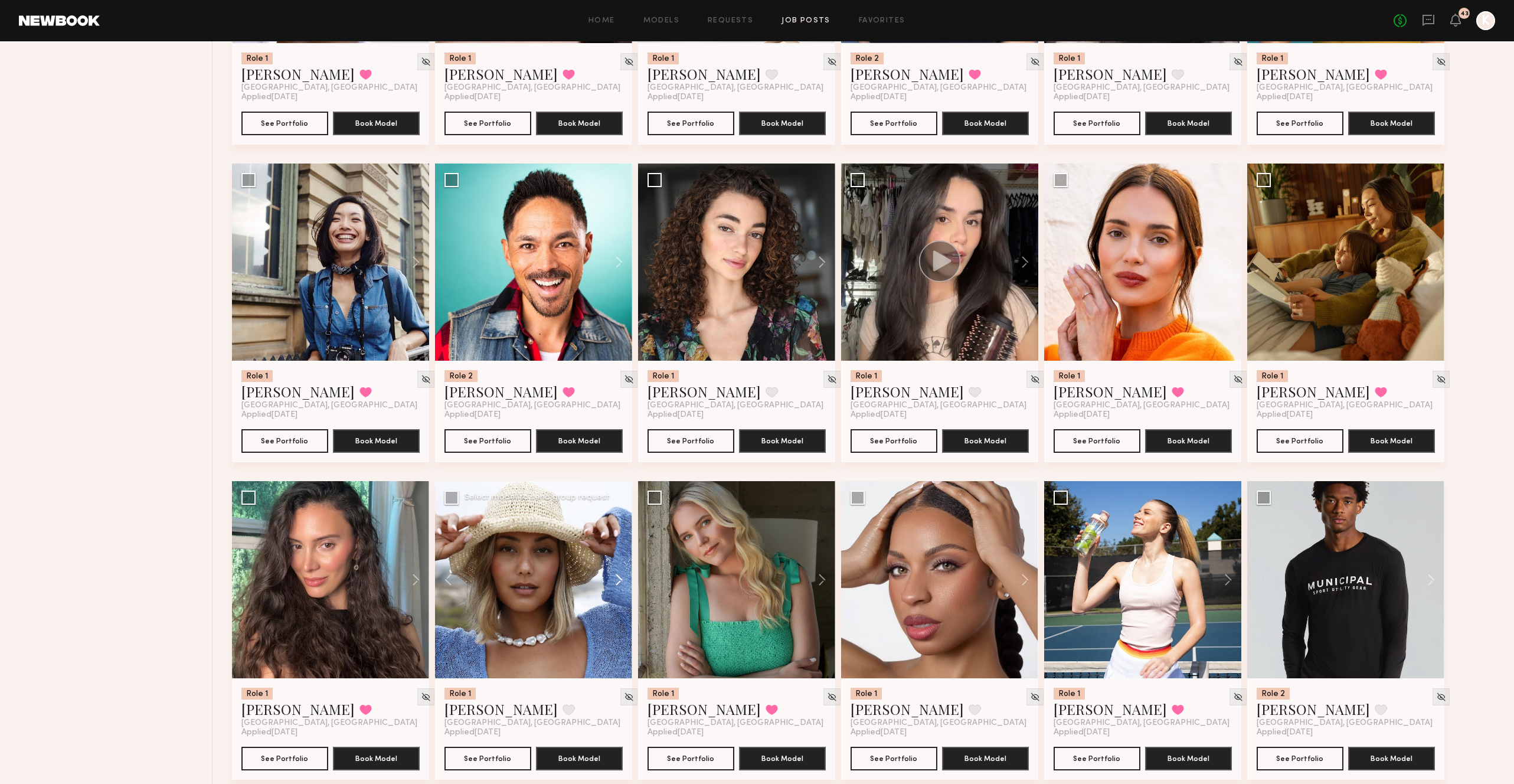
click at [620, 546] on button at bounding box center [613, 580] width 38 height 197
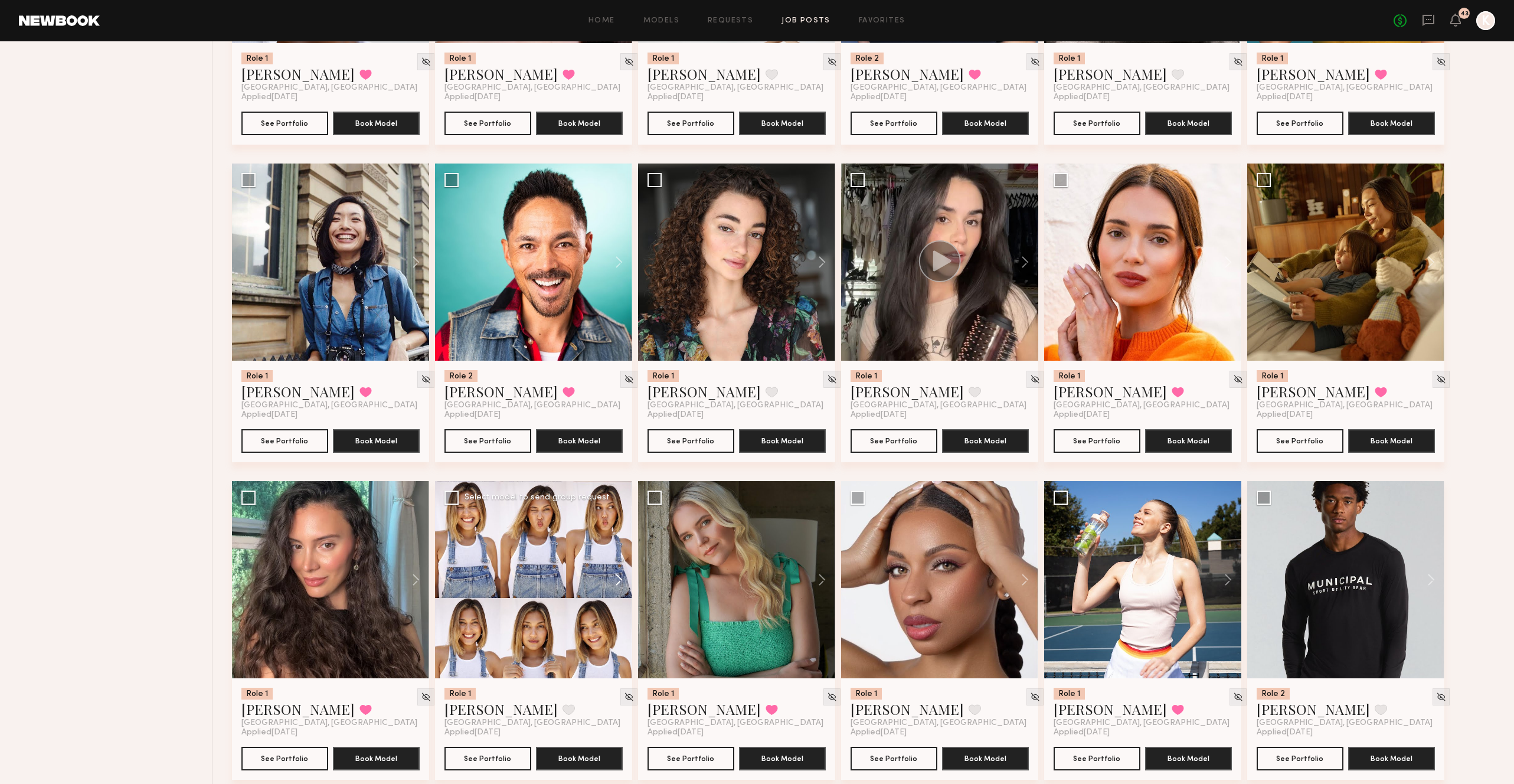
click at [620, 546] on button at bounding box center [613, 580] width 38 height 197
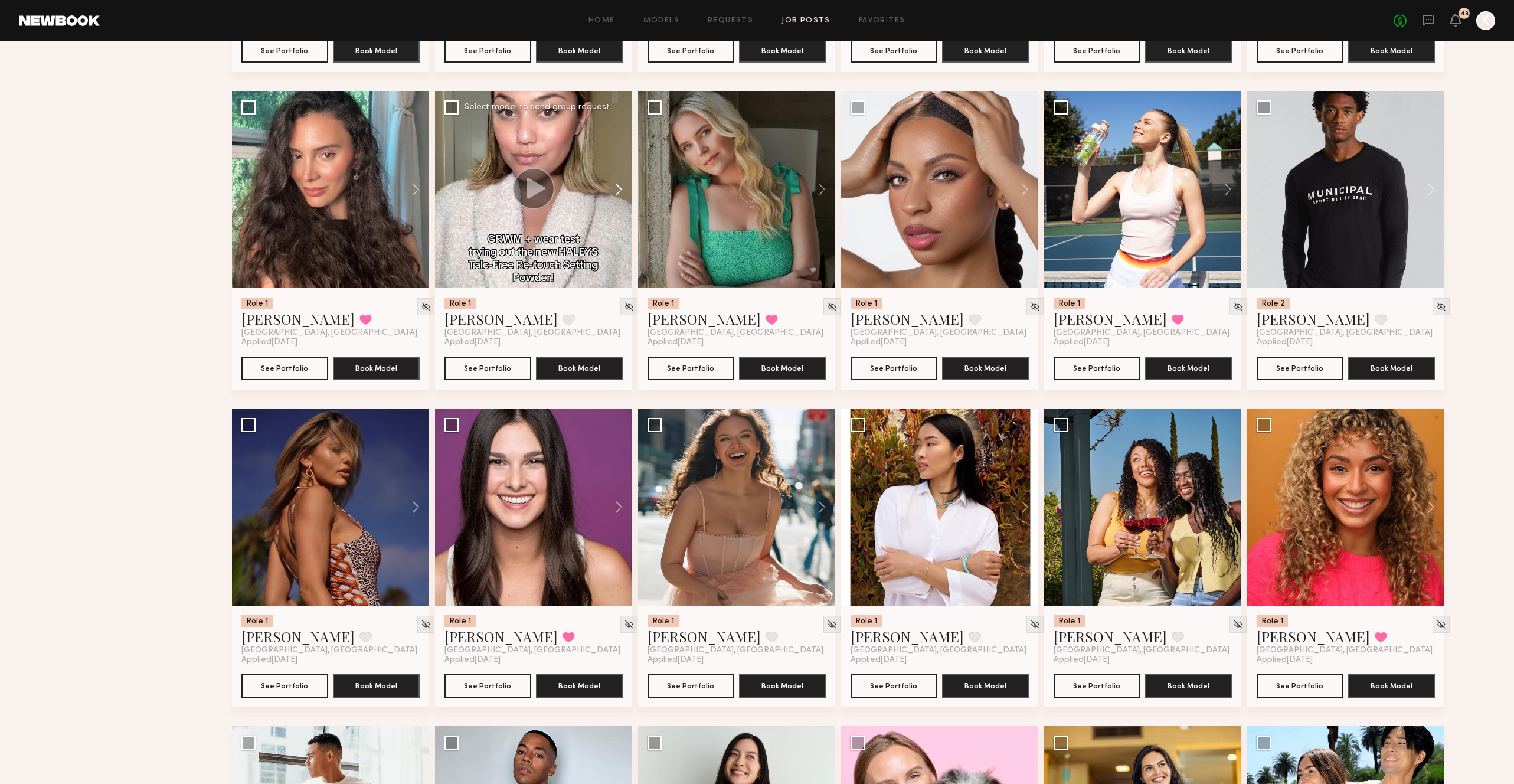
scroll to position [4384, 0]
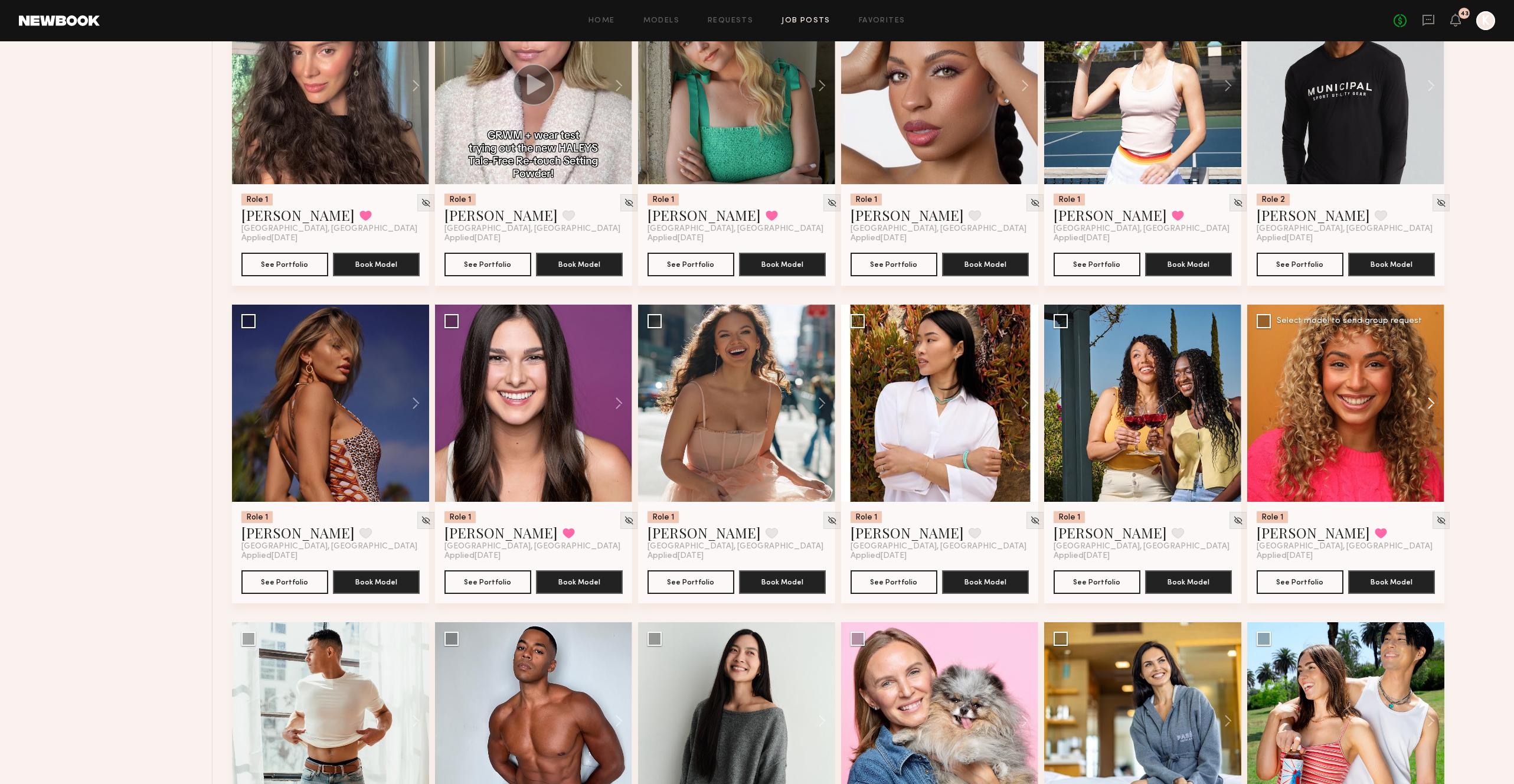
click at [1428, 372] on button at bounding box center [1426, 403] width 38 height 197
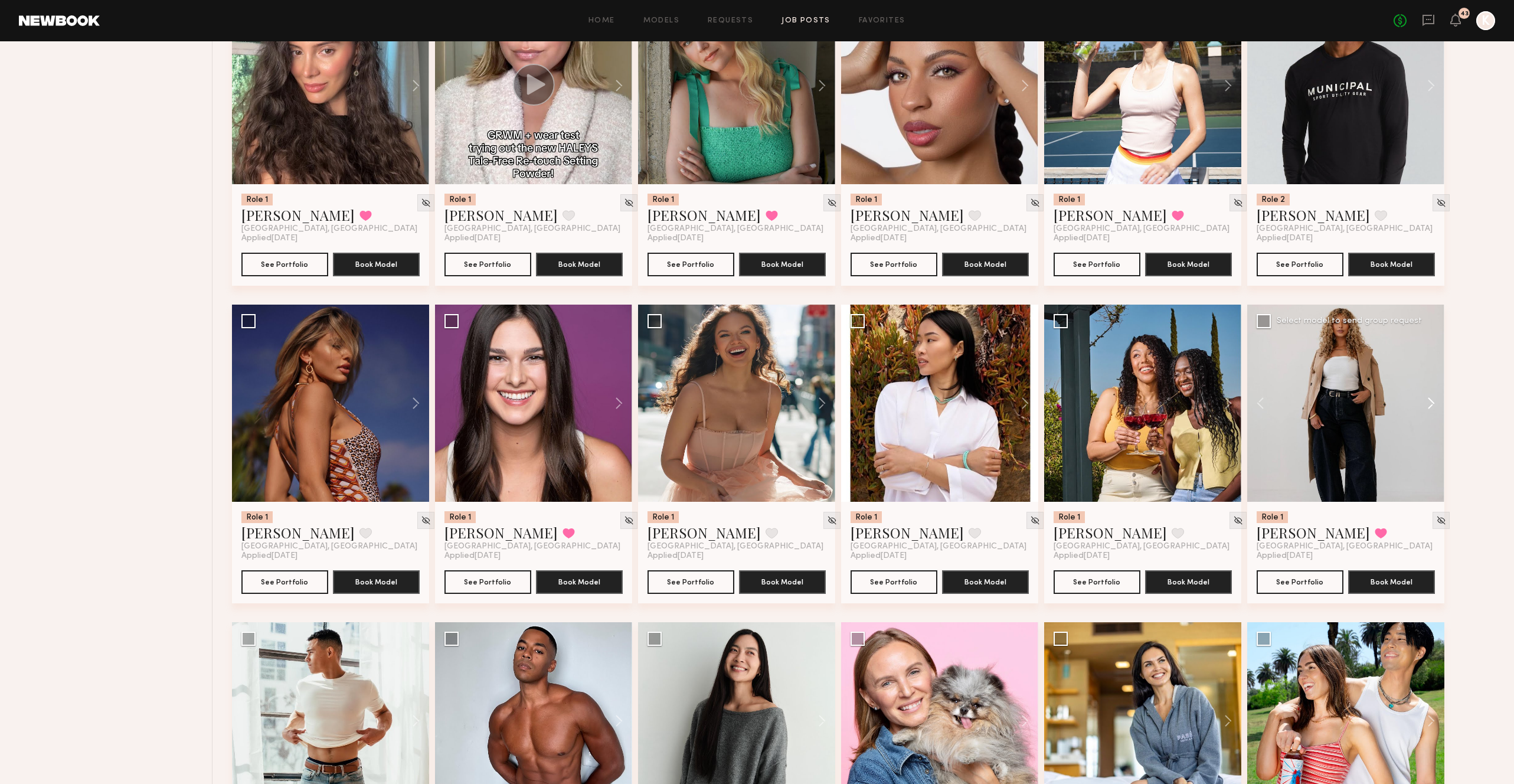
click at [1428, 372] on button at bounding box center [1426, 403] width 38 height 197
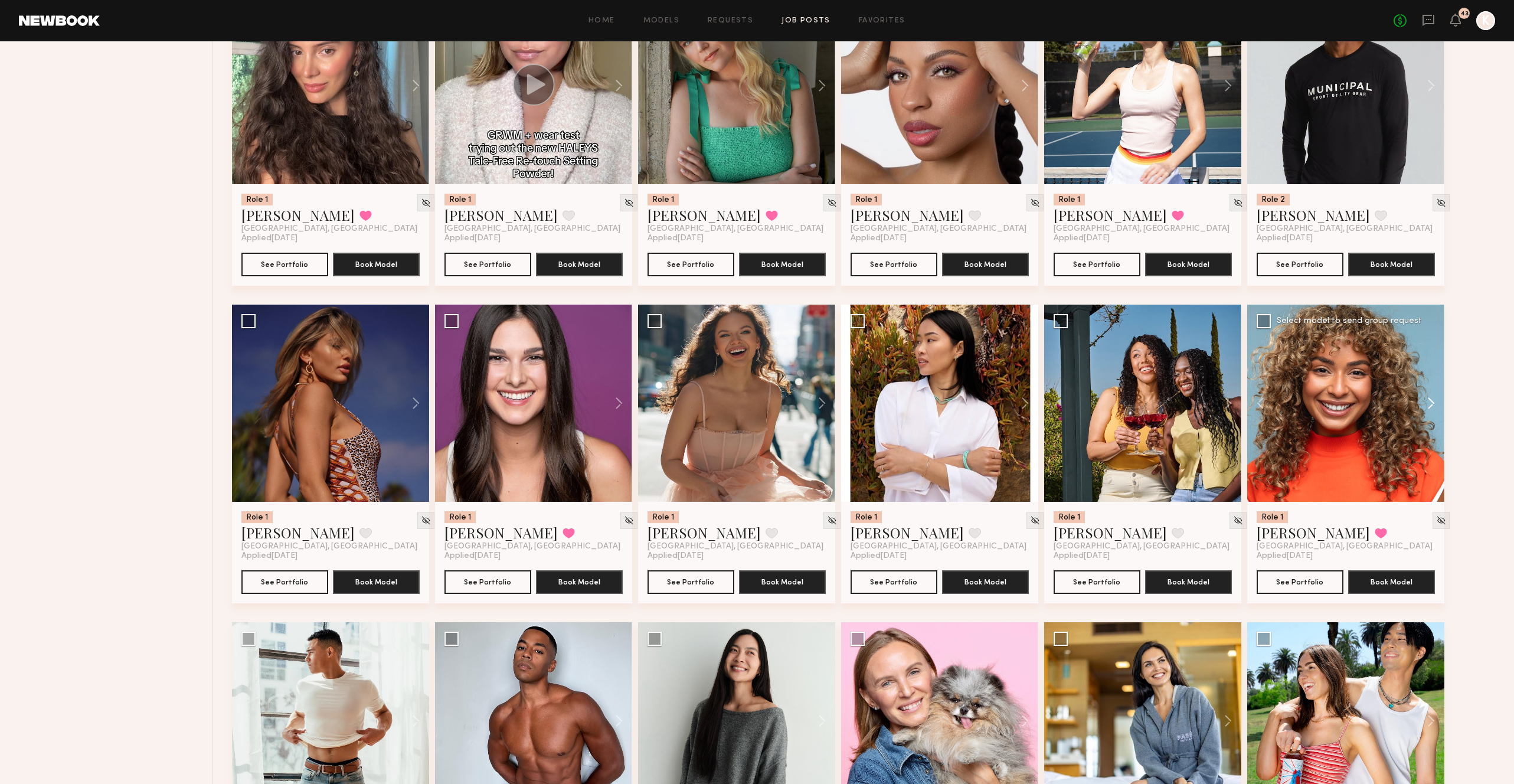
click at [1428, 372] on button at bounding box center [1426, 403] width 38 height 197
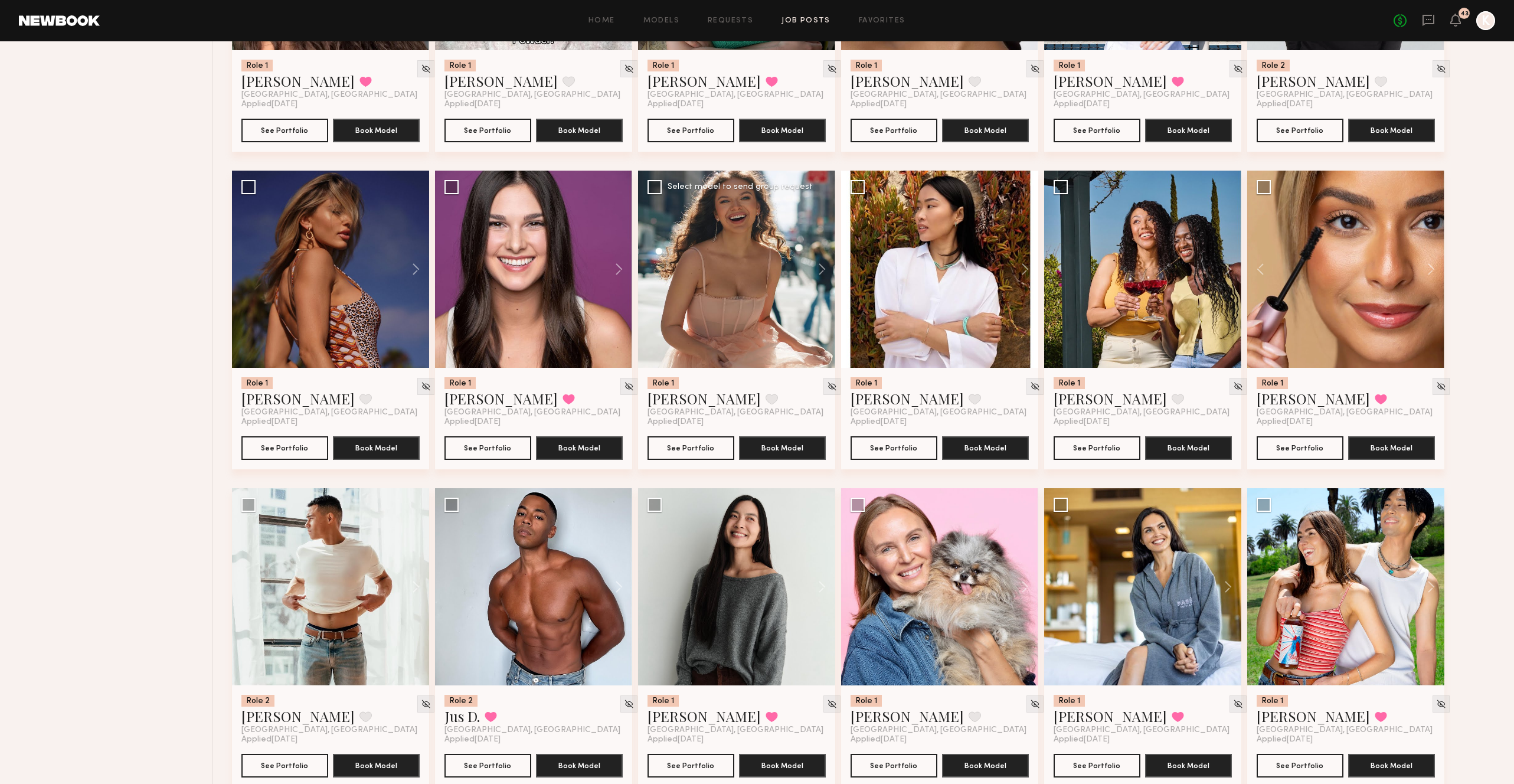
scroll to position [4599, 0]
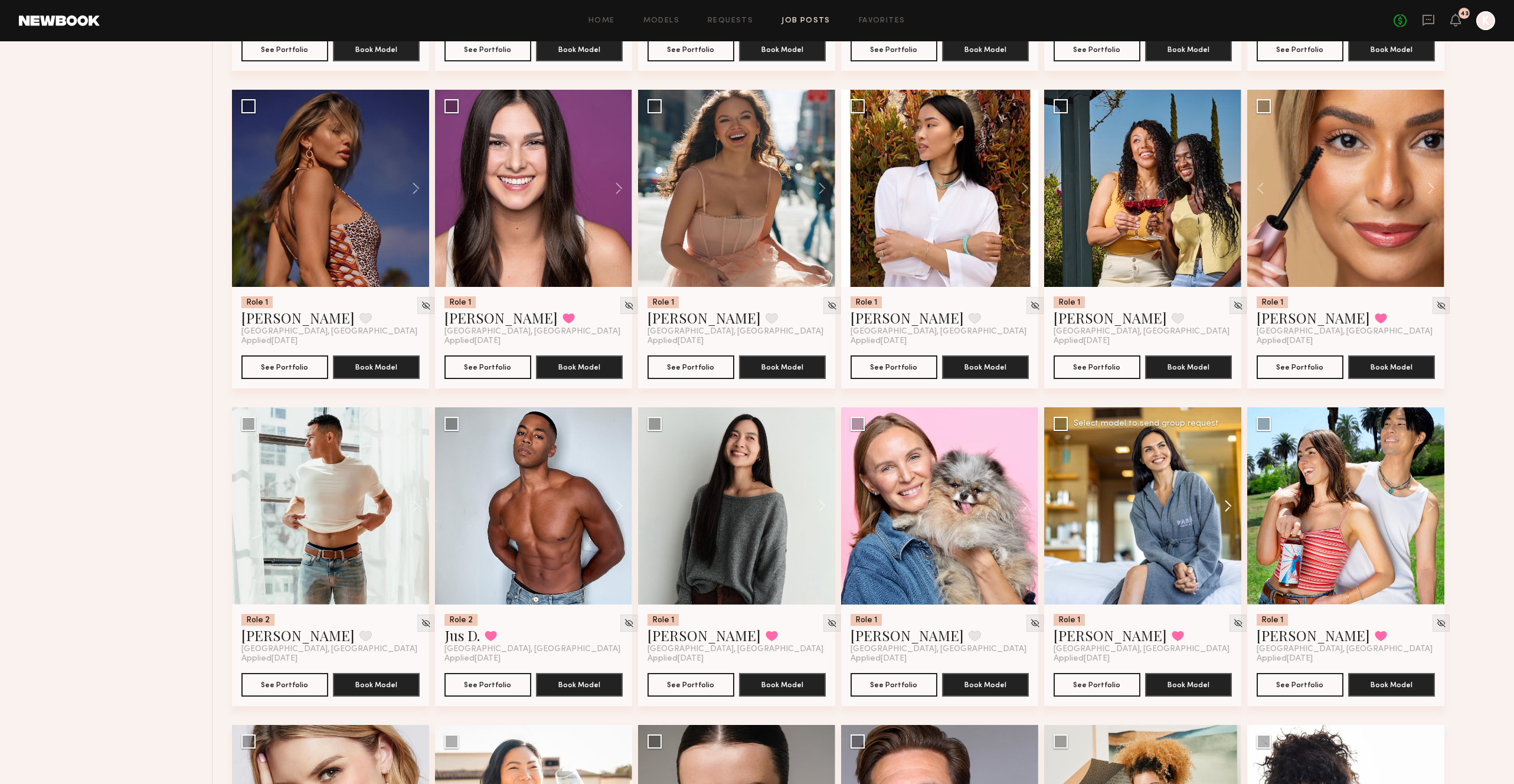
click at [1224, 471] on button at bounding box center [1223, 506] width 38 height 197
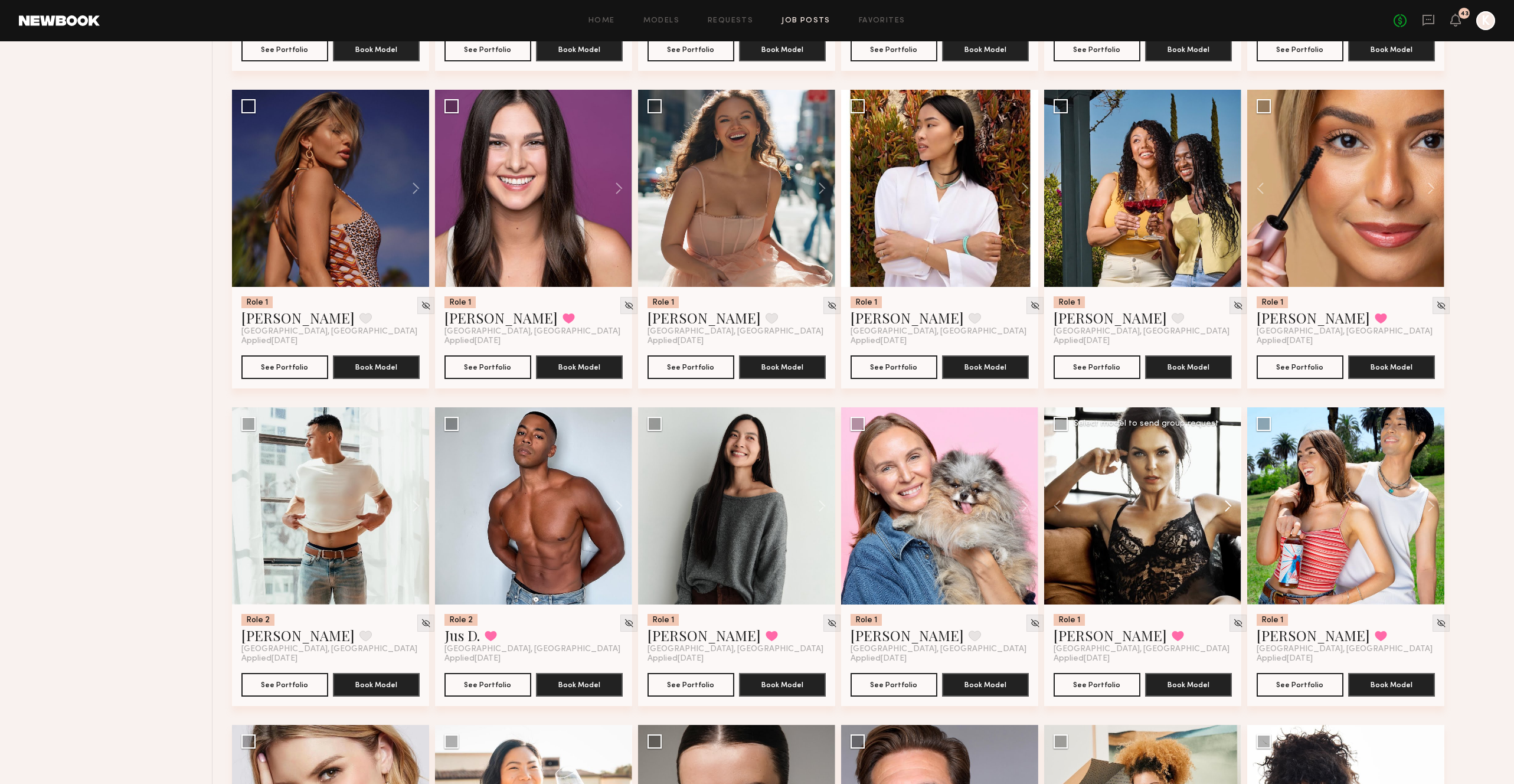
click at [1224, 473] on button at bounding box center [1223, 506] width 38 height 197
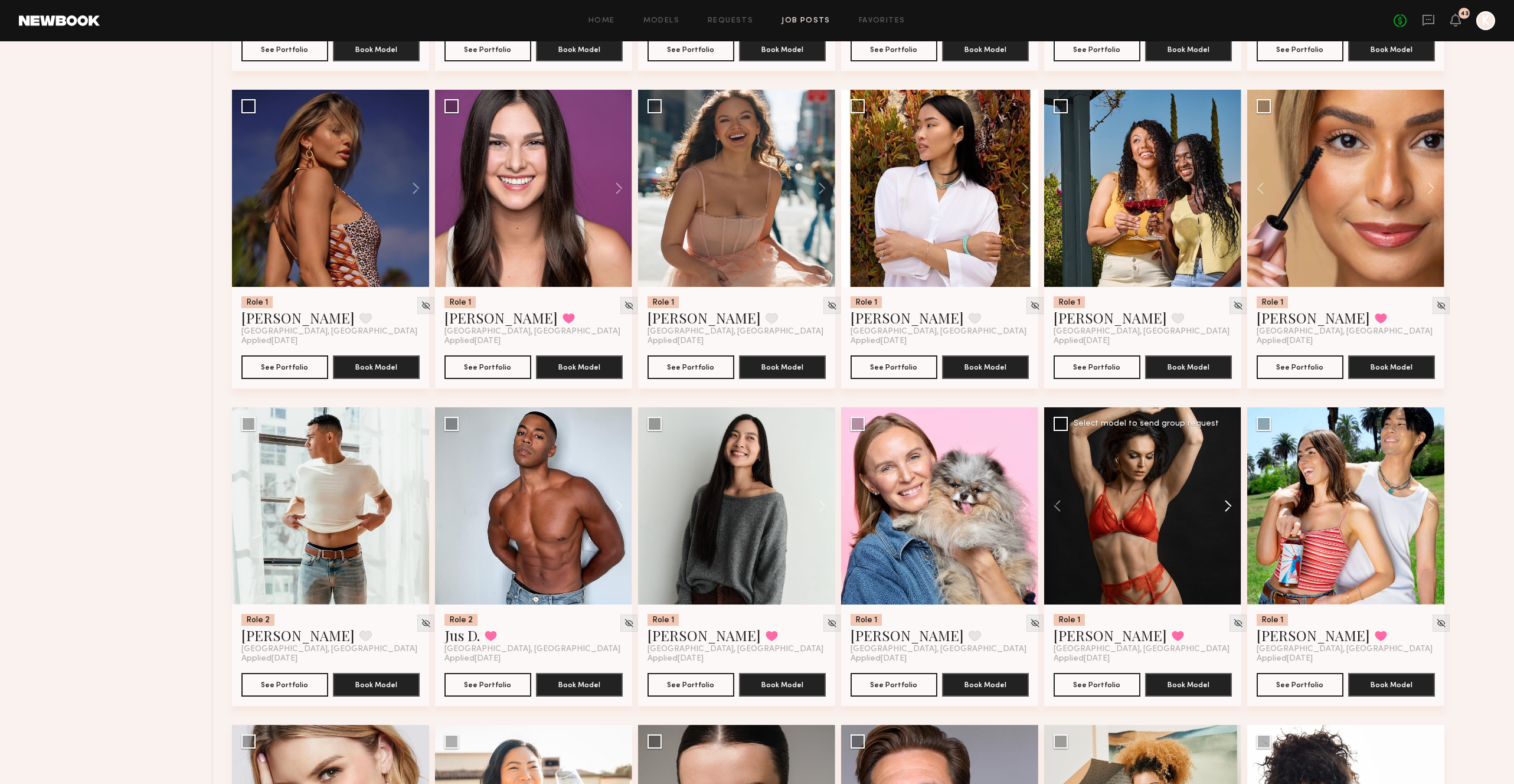
click at [1224, 473] on button at bounding box center [1223, 506] width 38 height 197
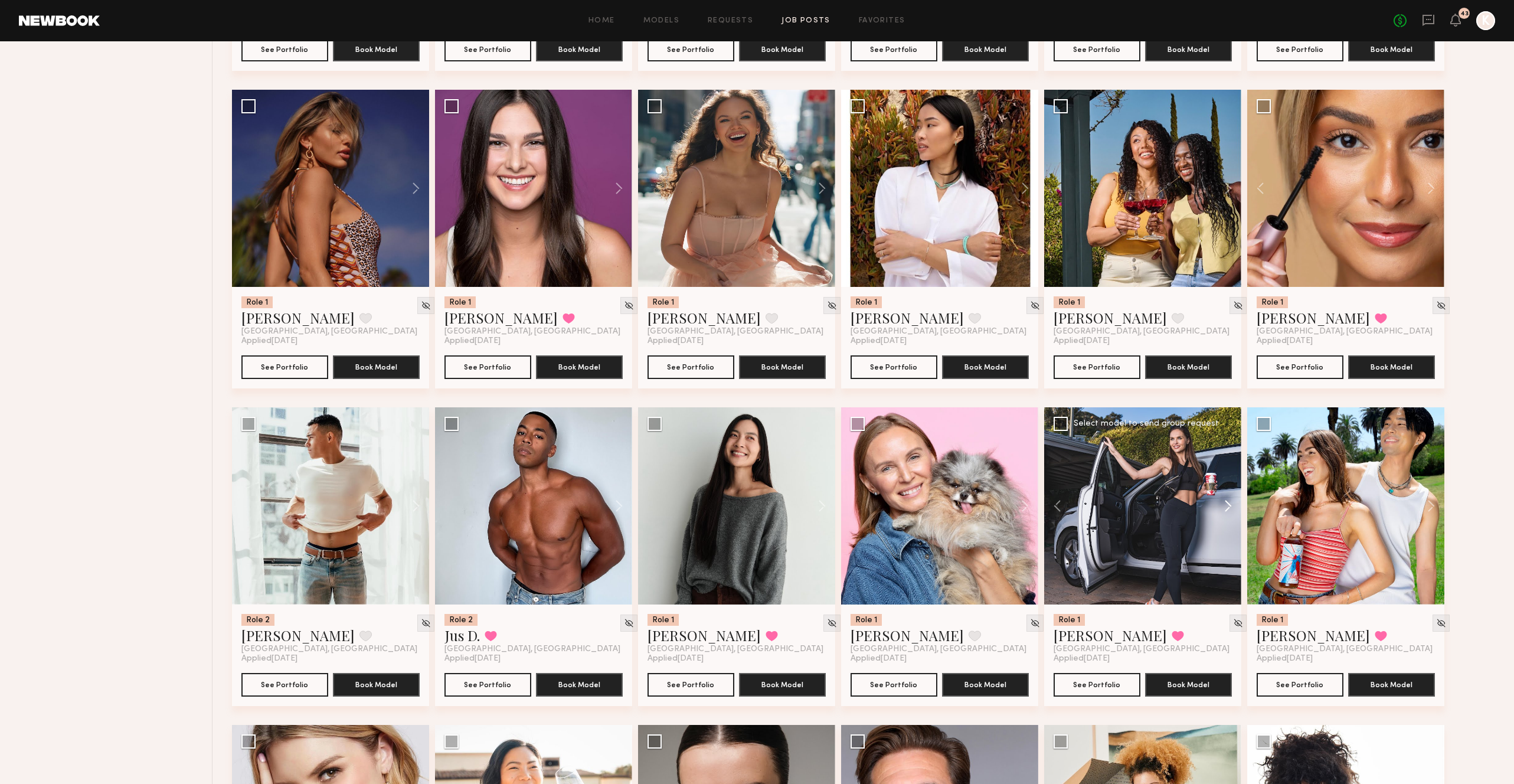
click at [1224, 473] on button at bounding box center [1223, 506] width 38 height 197
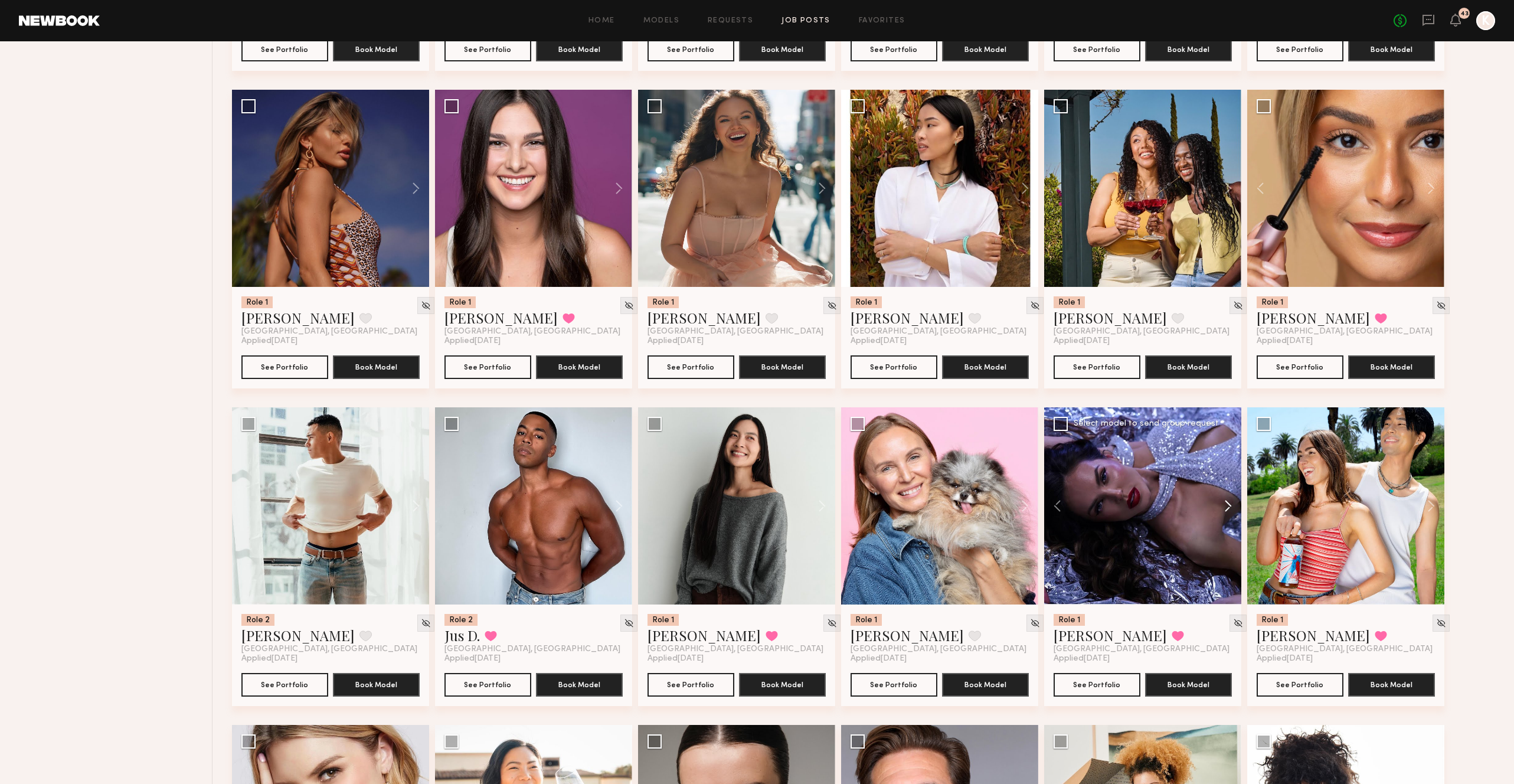
click at [1224, 473] on button at bounding box center [1223, 506] width 38 height 197
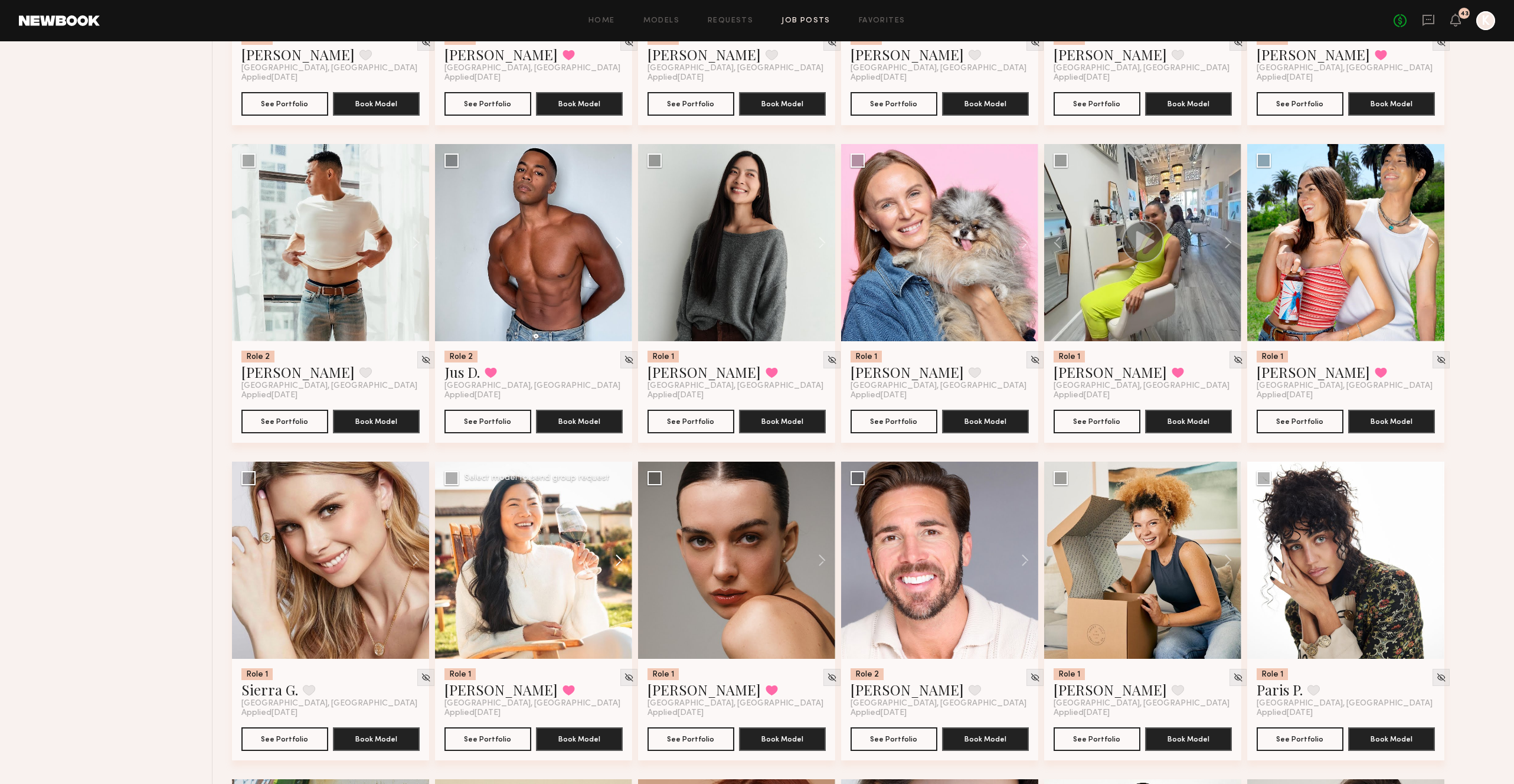
scroll to position [4884, 0]
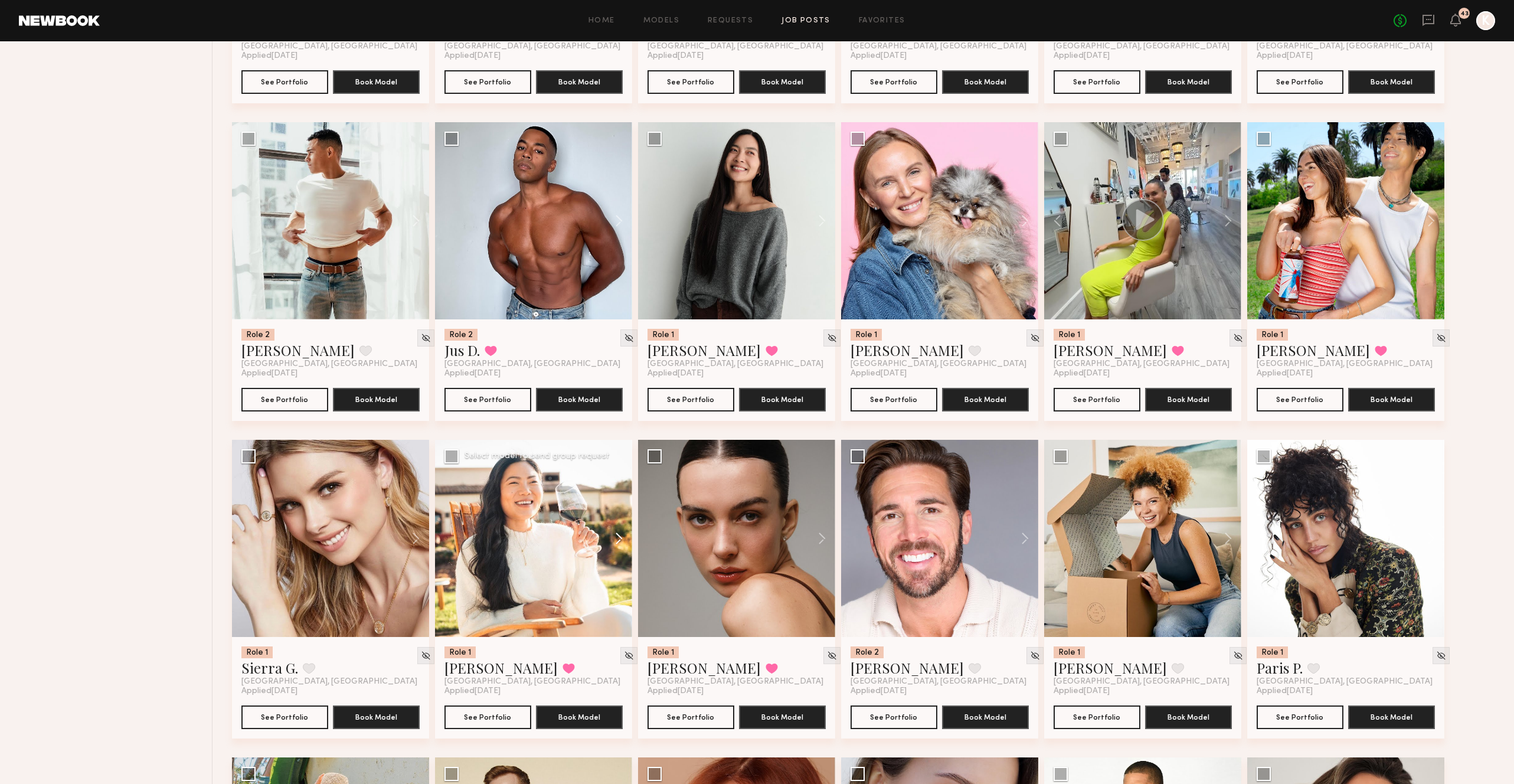
click at [619, 508] on button at bounding box center [613, 538] width 38 height 197
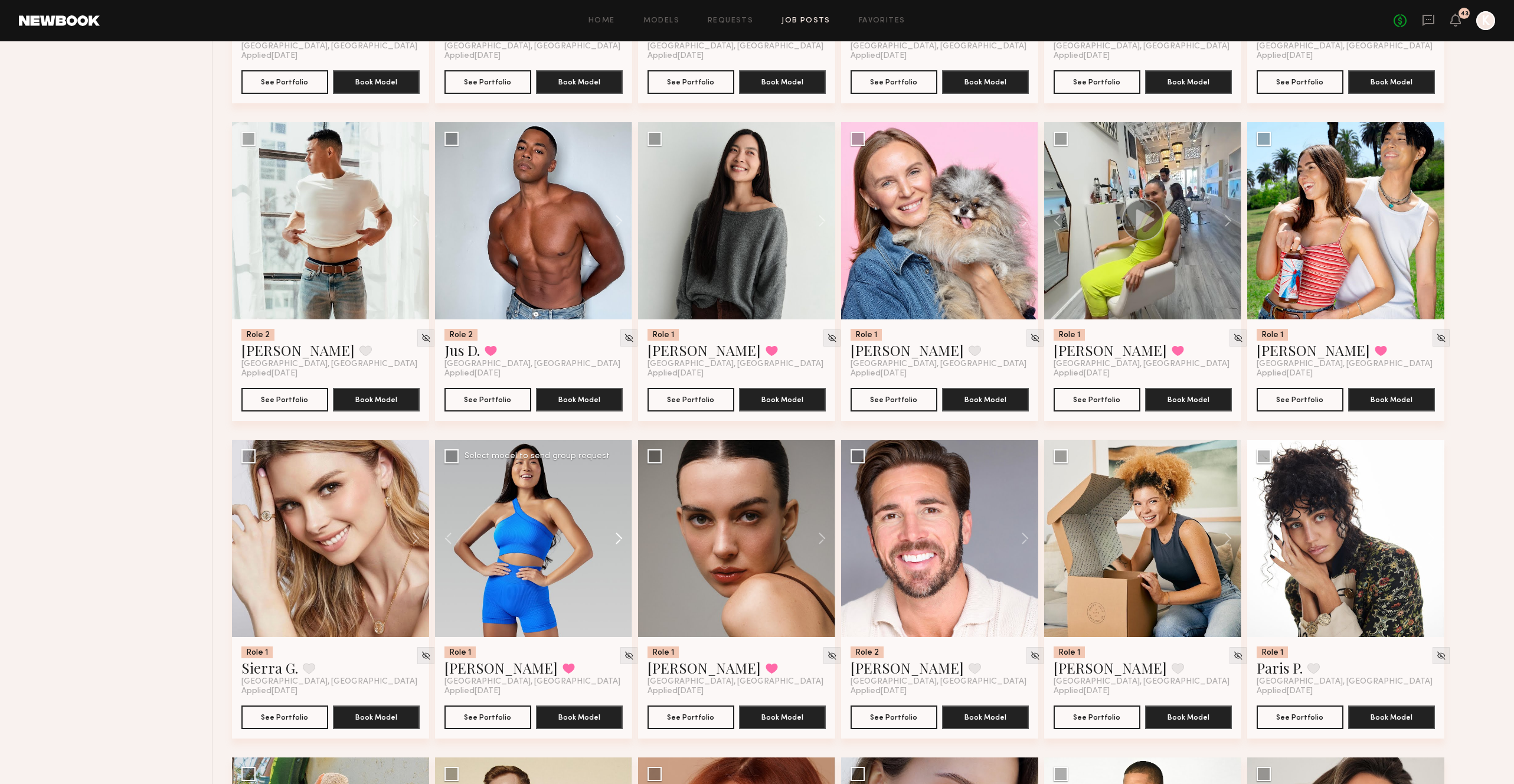
click at [619, 508] on button at bounding box center [613, 538] width 38 height 197
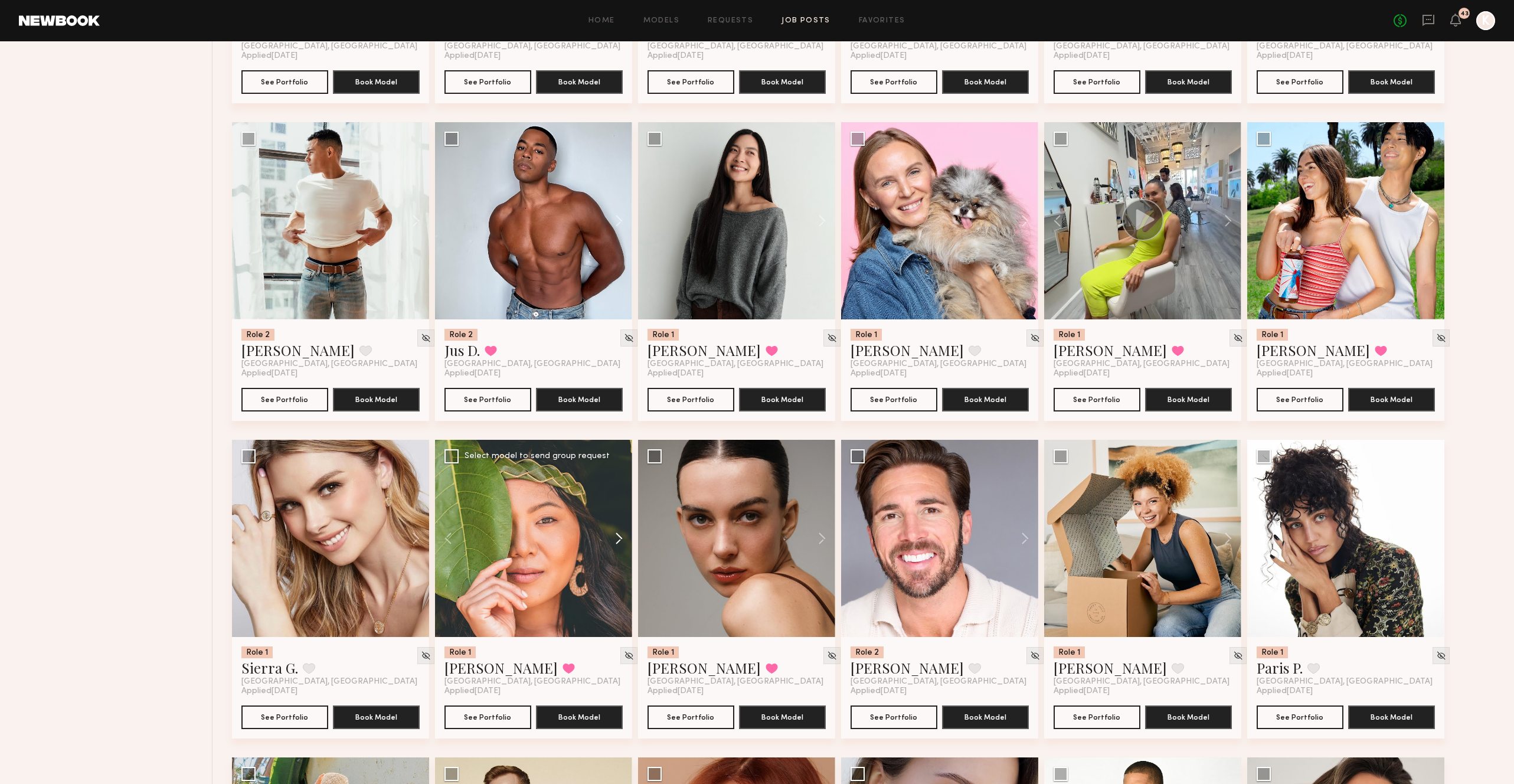
click at [619, 508] on button at bounding box center [613, 538] width 38 height 197
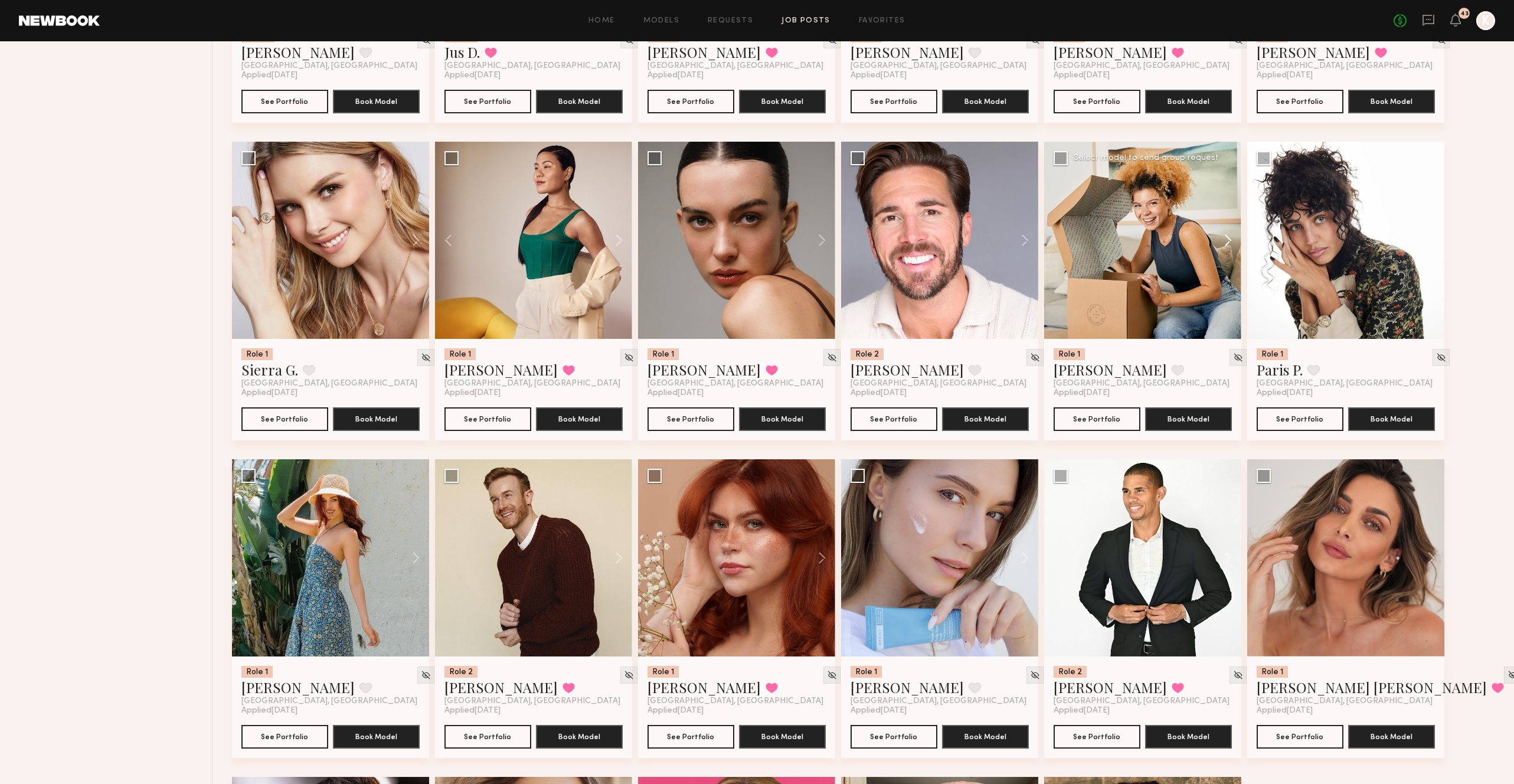
scroll to position [5184, 0]
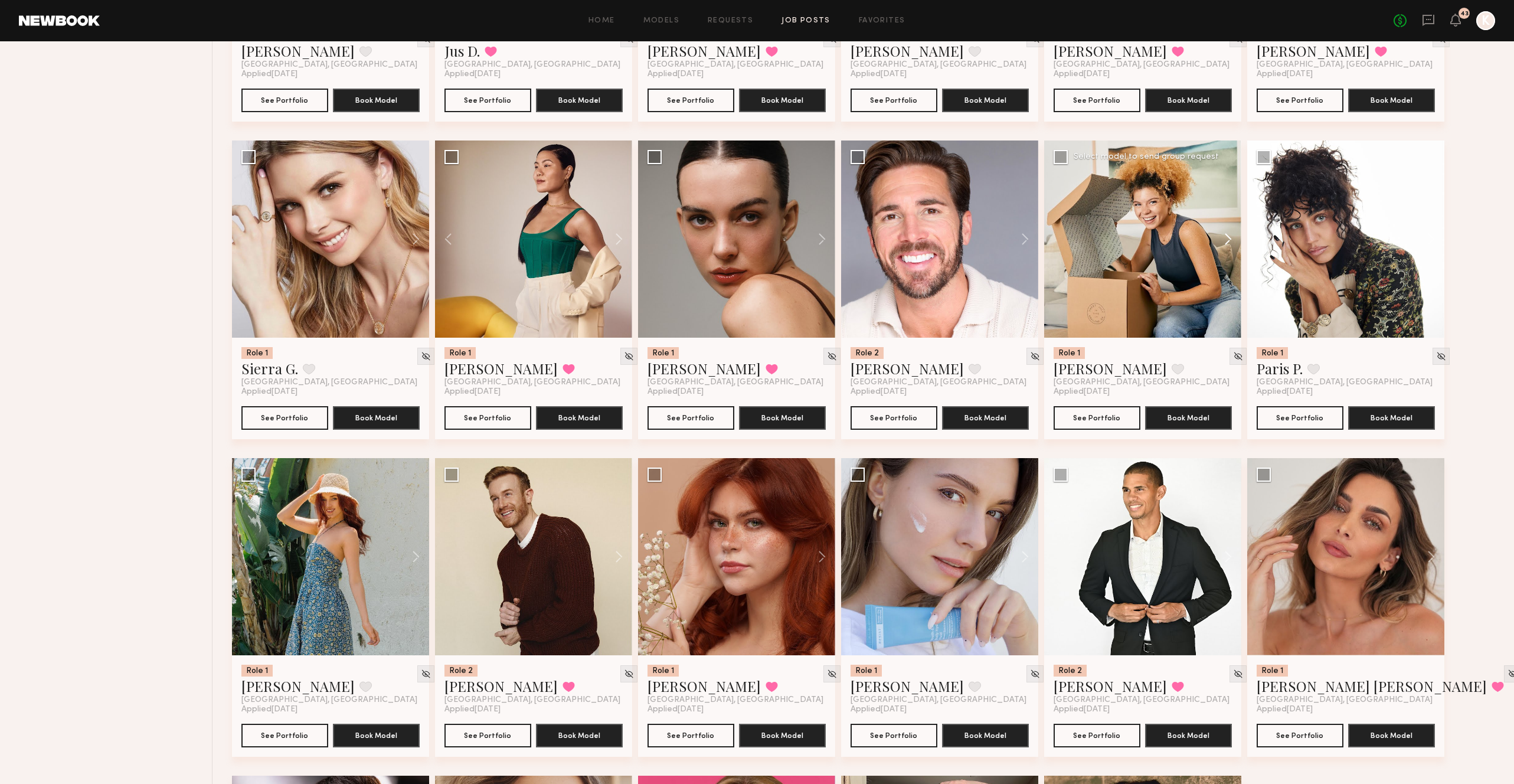
click at [1228, 208] on button at bounding box center [1223, 239] width 38 height 197
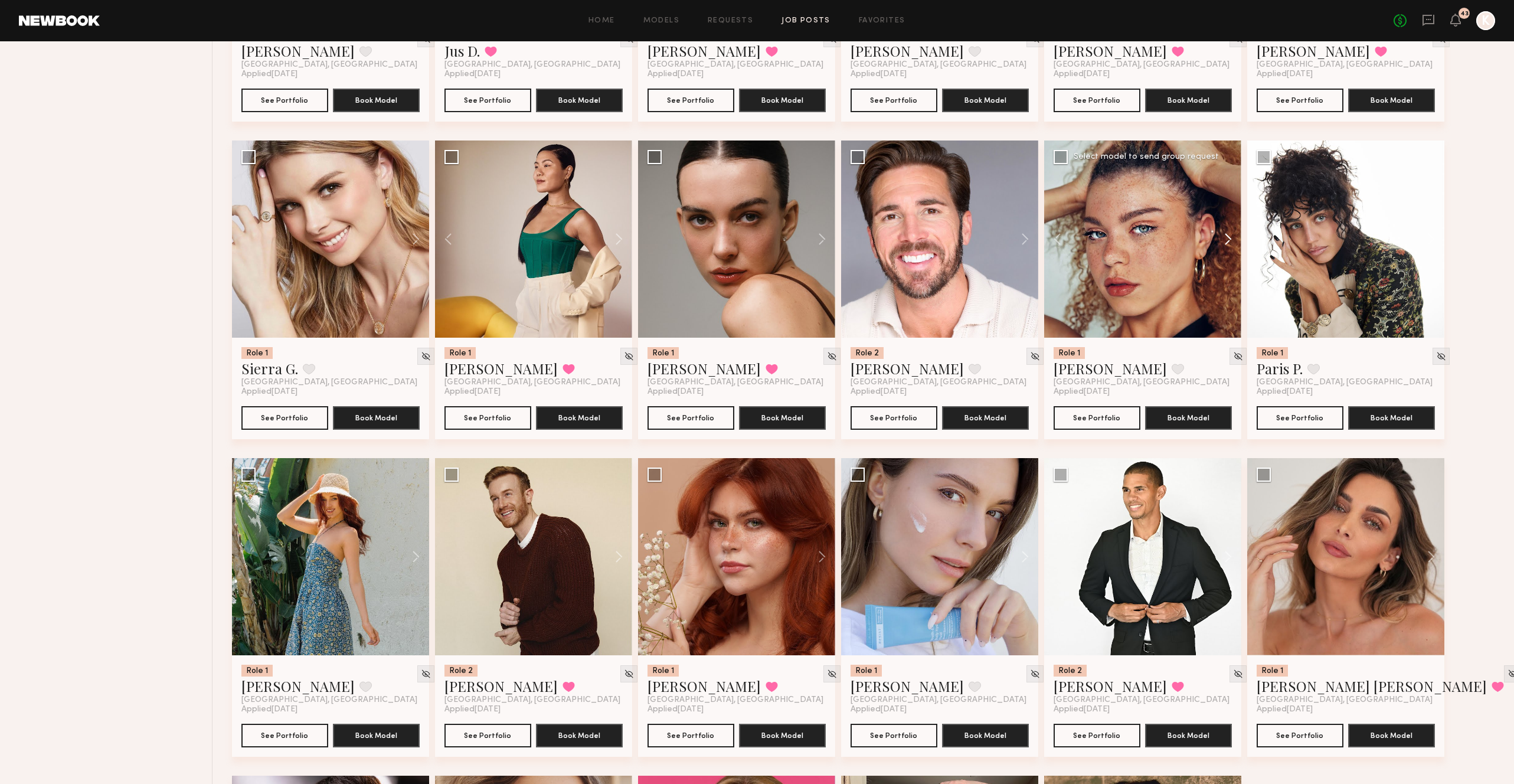
click at [1228, 208] on button at bounding box center [1223, 239] width 38 height 197
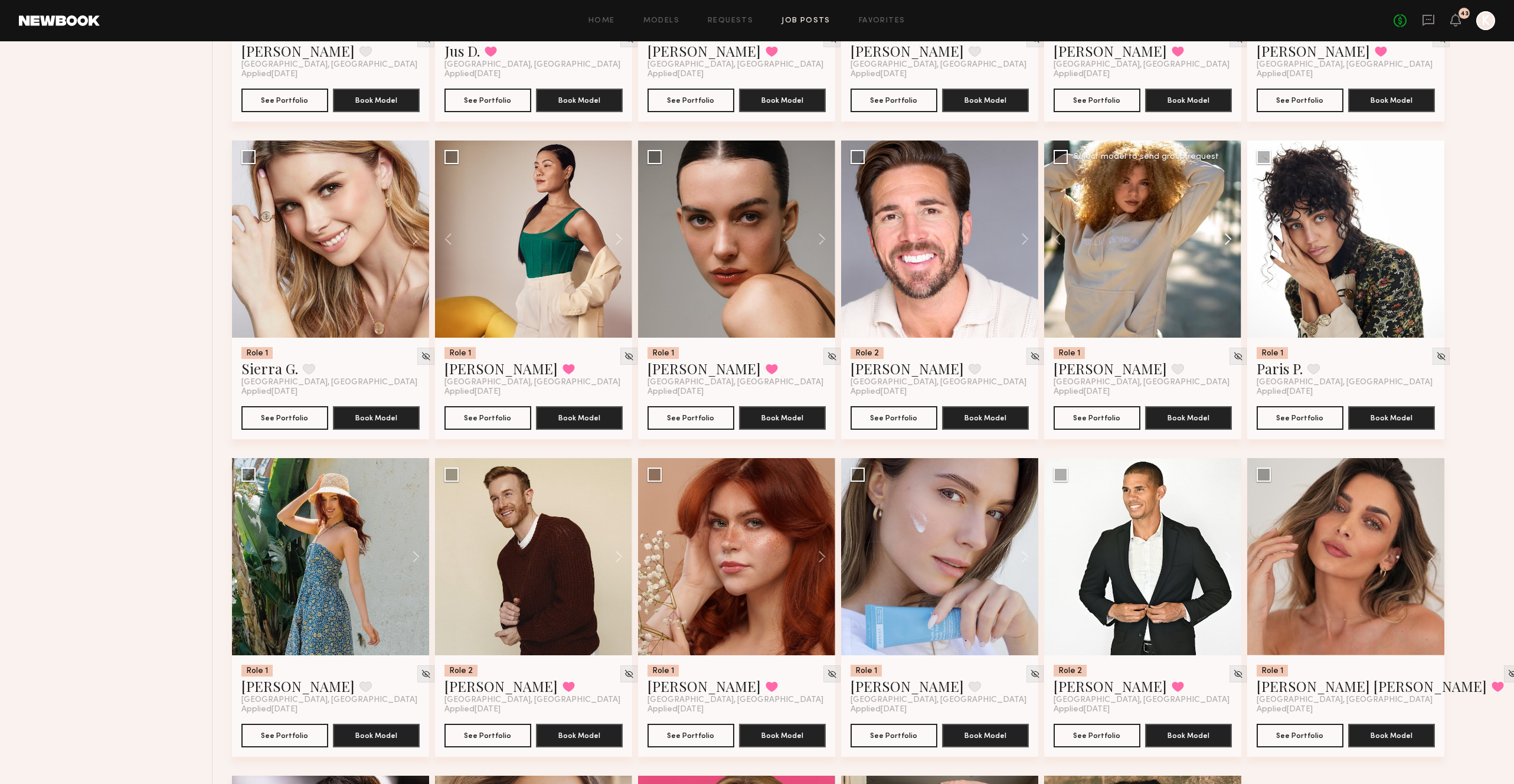
click at [1228, 208] on button at bounding box center [1223, 239] width 38 height 197
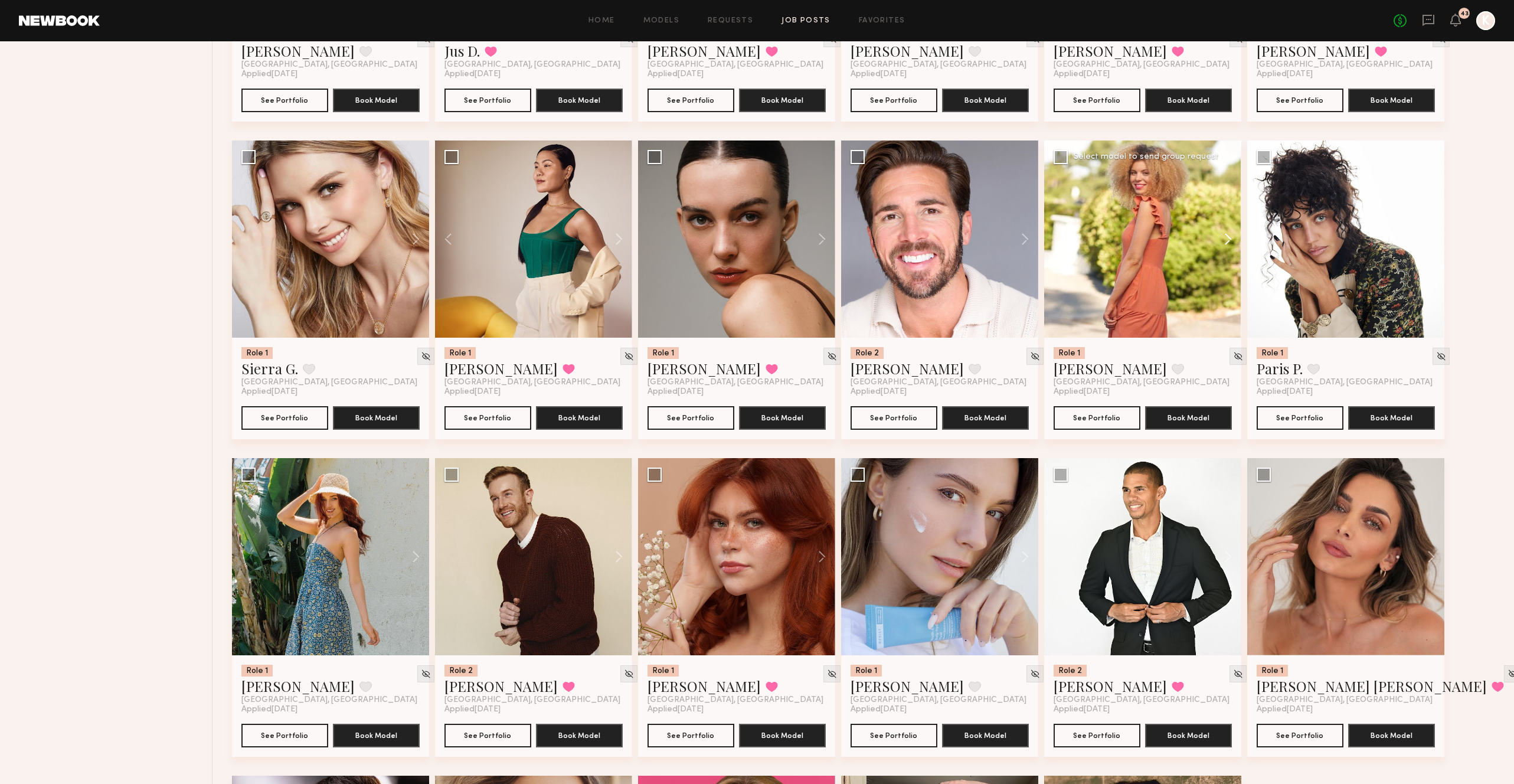
click at [1228, 208] on button at bounding box center [1223, 239] width 38 height 197
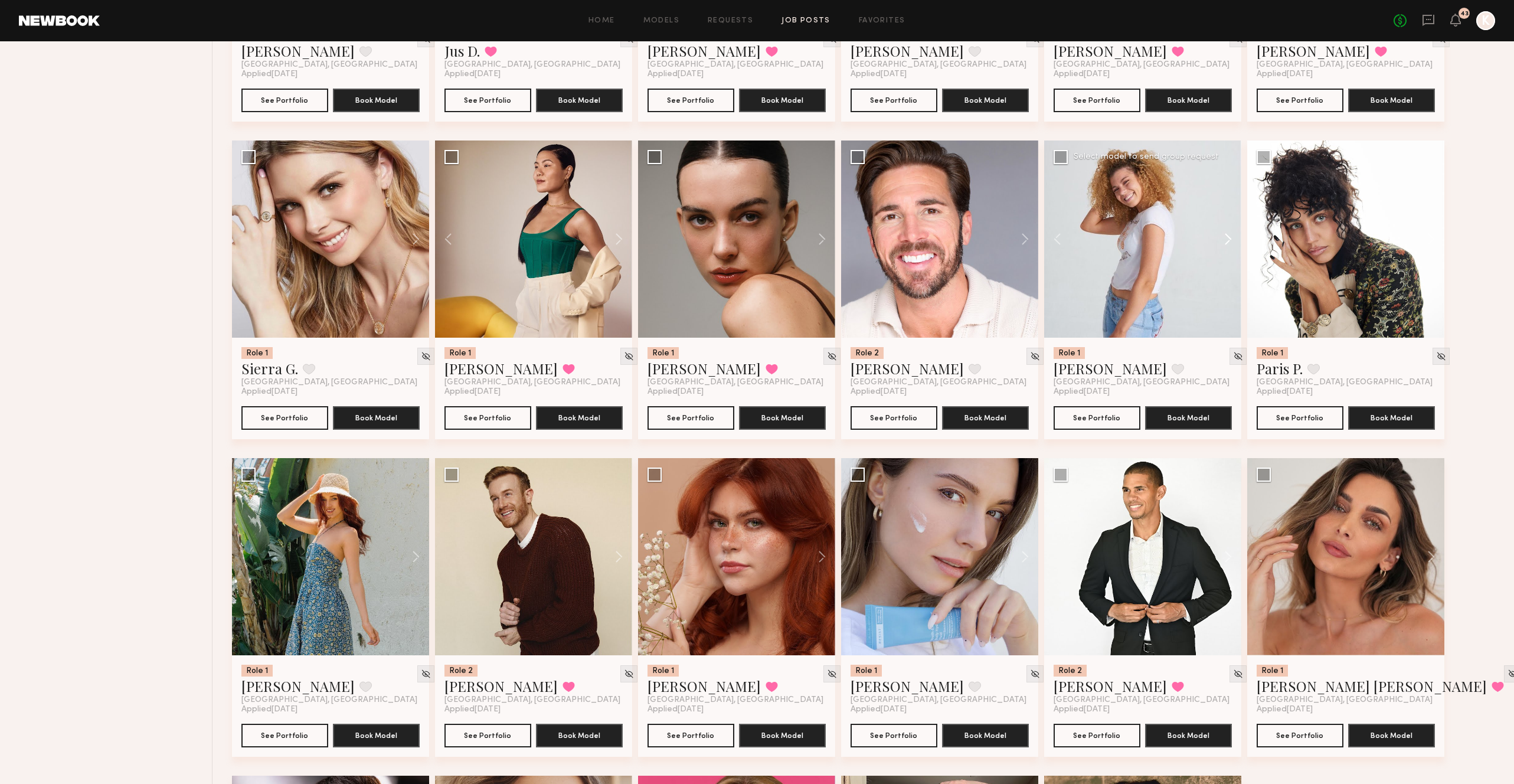
click at [1228, 208] on button at bounding box center [1223, 239] width 38 height 197
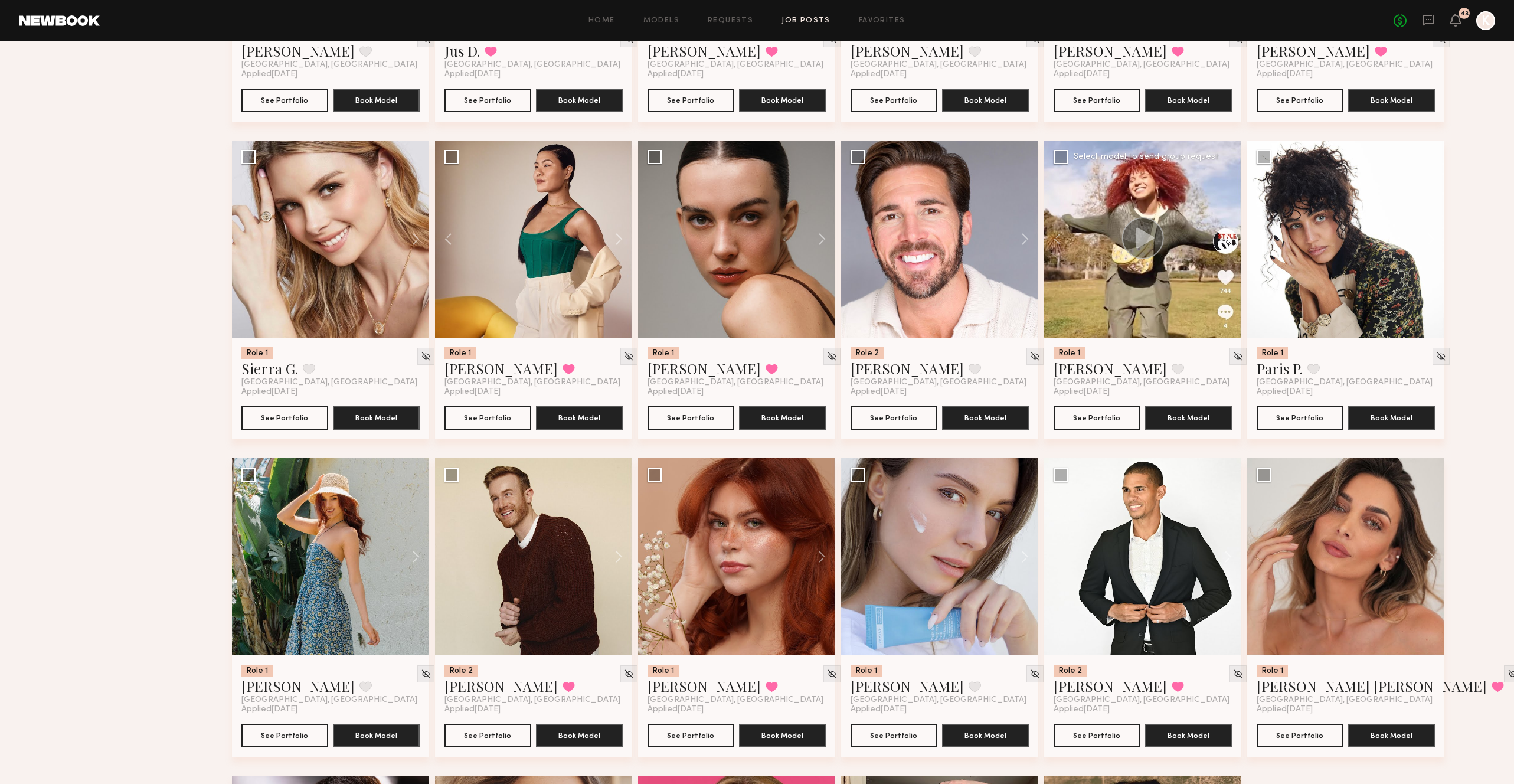
click at [1228, 208] on button at bounding box center [1223, 239] width 38 height 197
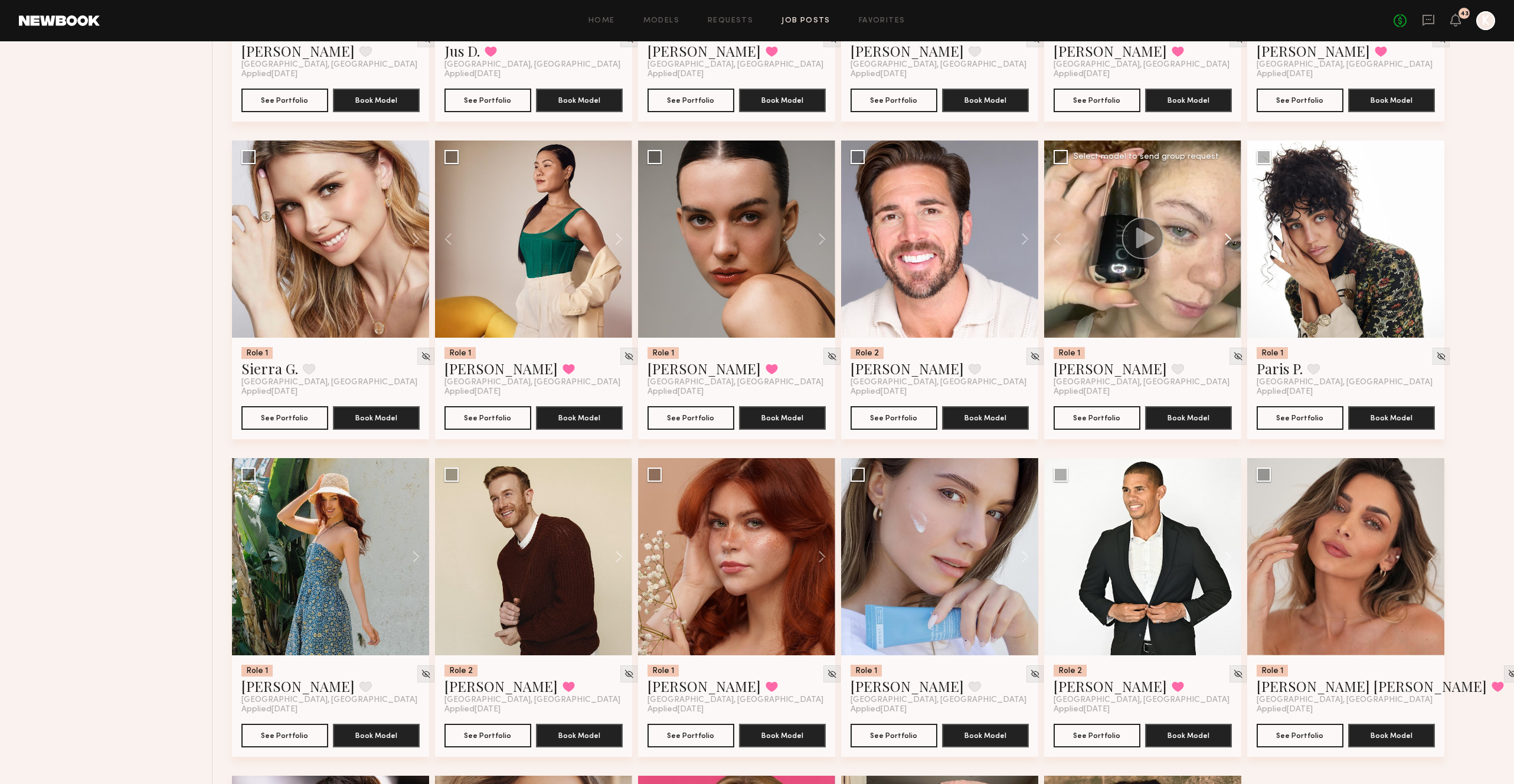
click at [1228, 208] on button at bounding box center [1223, 239] width 38 height 197
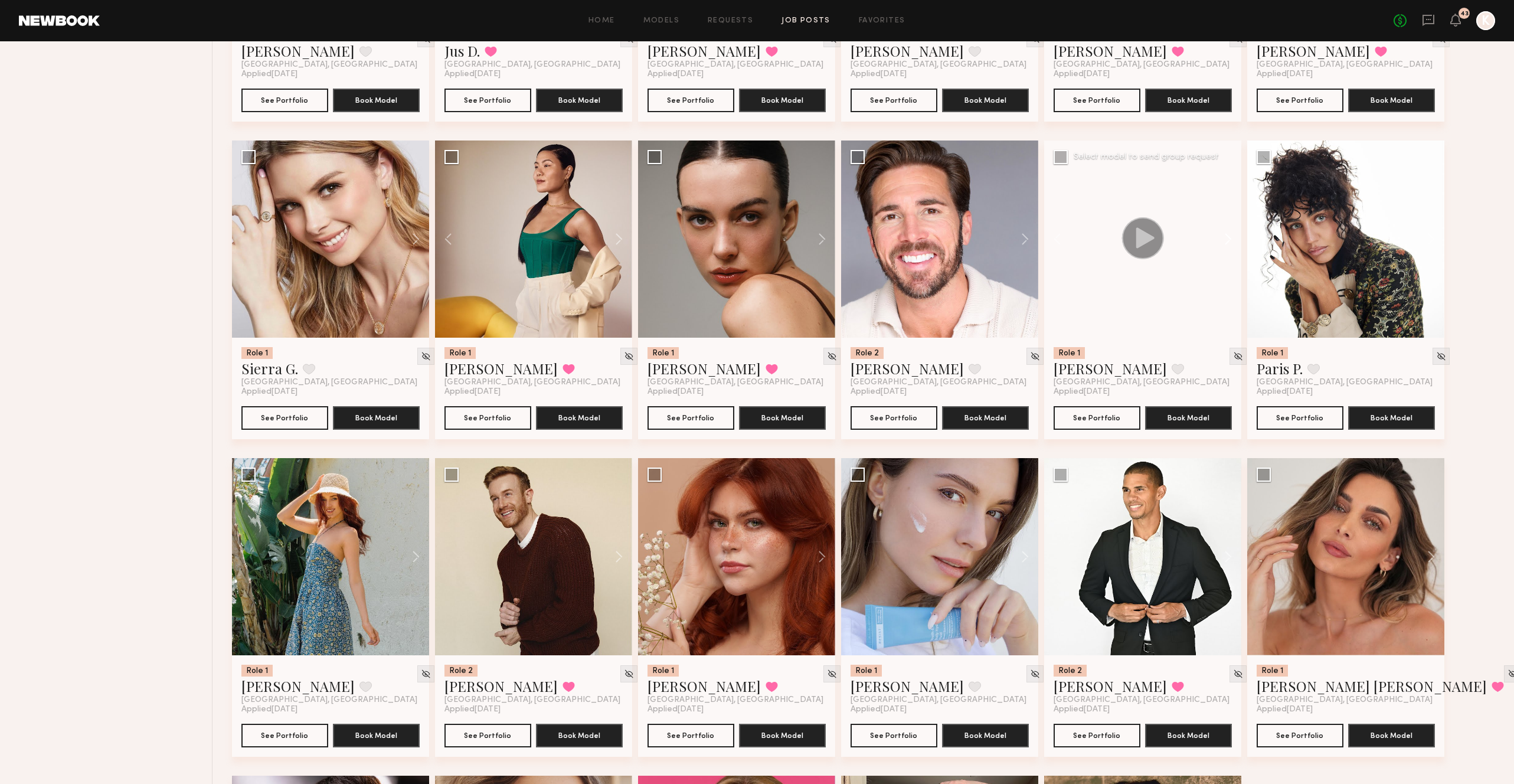
click at [1228, 208] on button at bounding box center [1223, 239] width 38 height 197
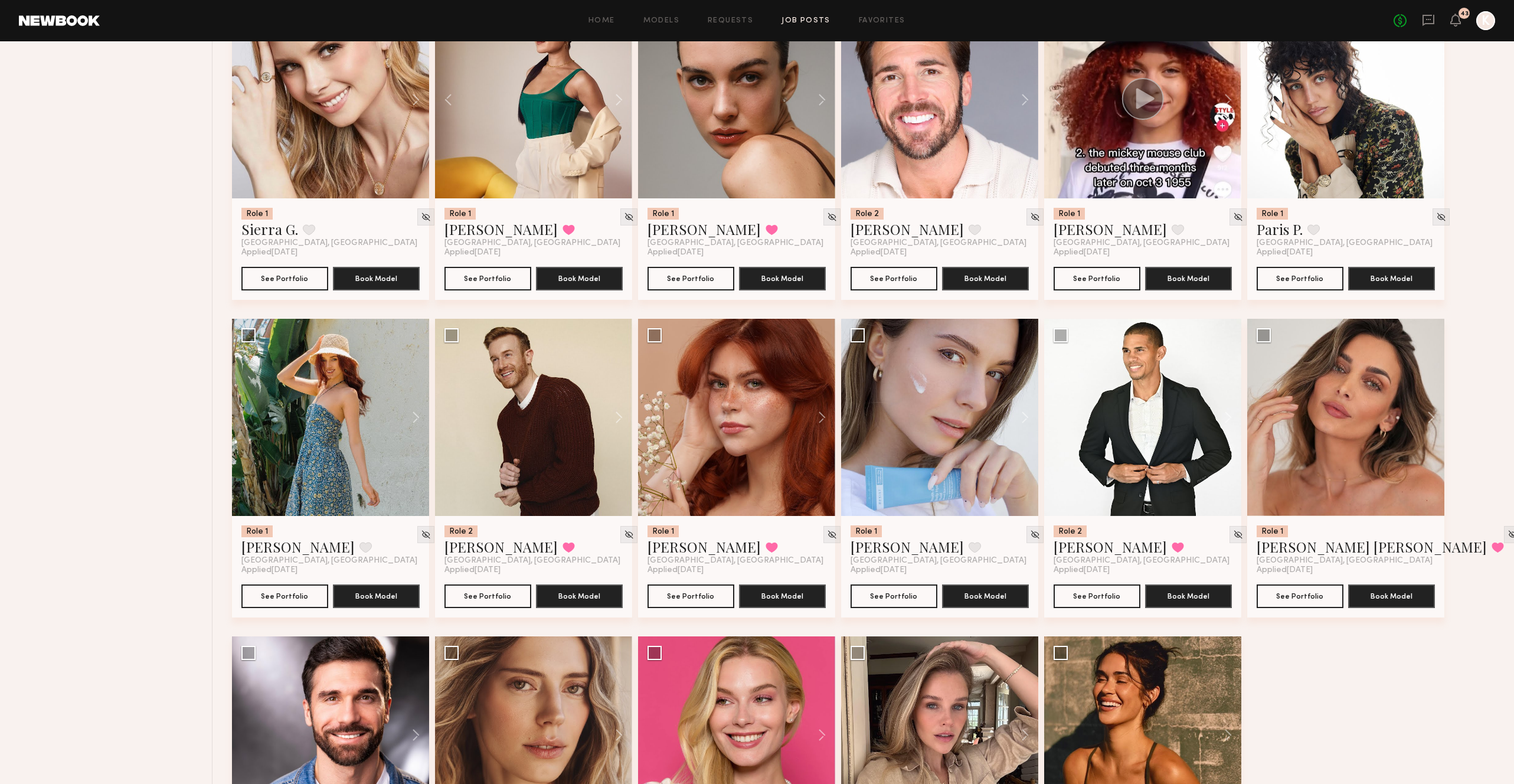
scroll to position [5341, 0]
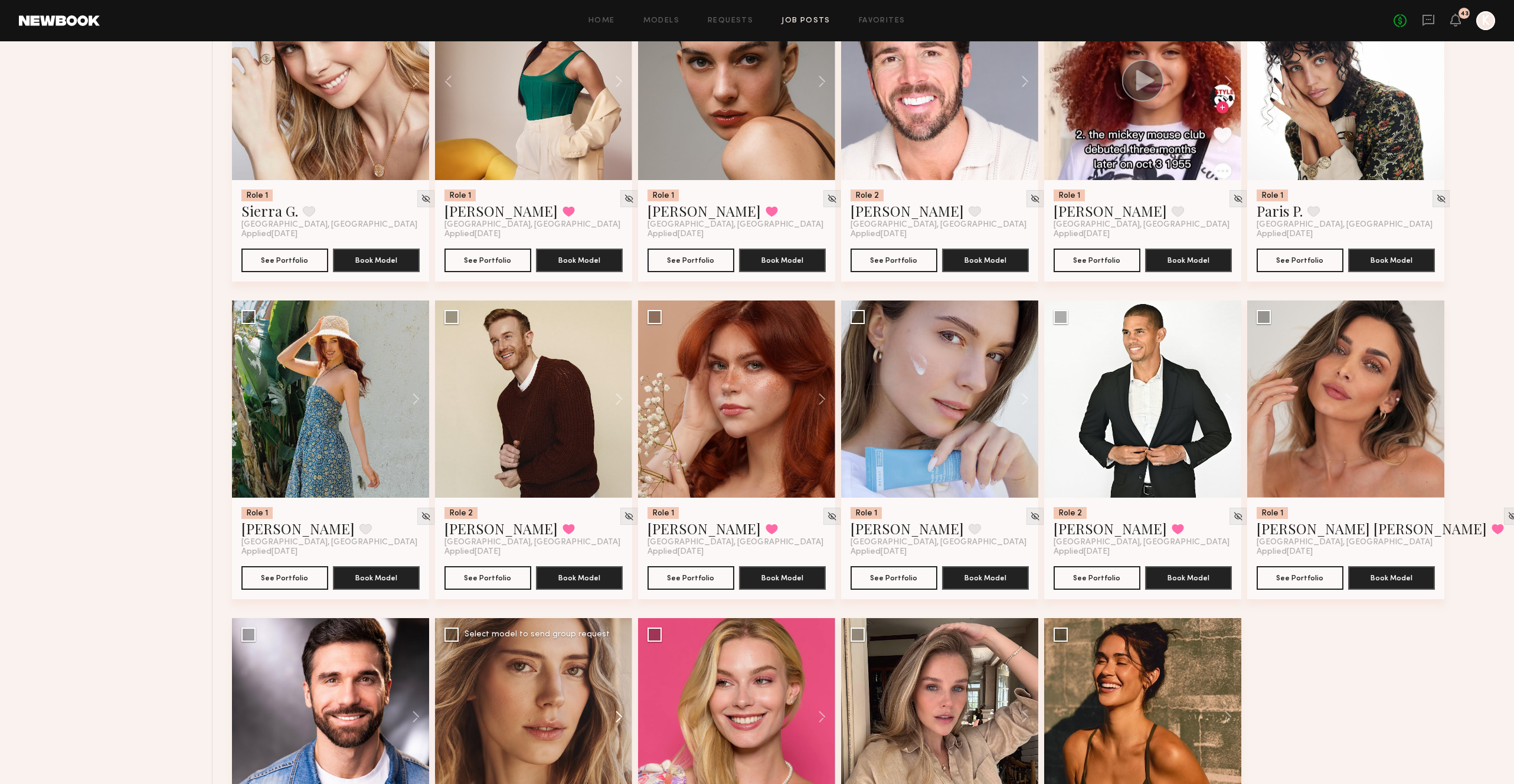
click at [615, 571] on button at bounding box center [613, 717] width 38 height 197
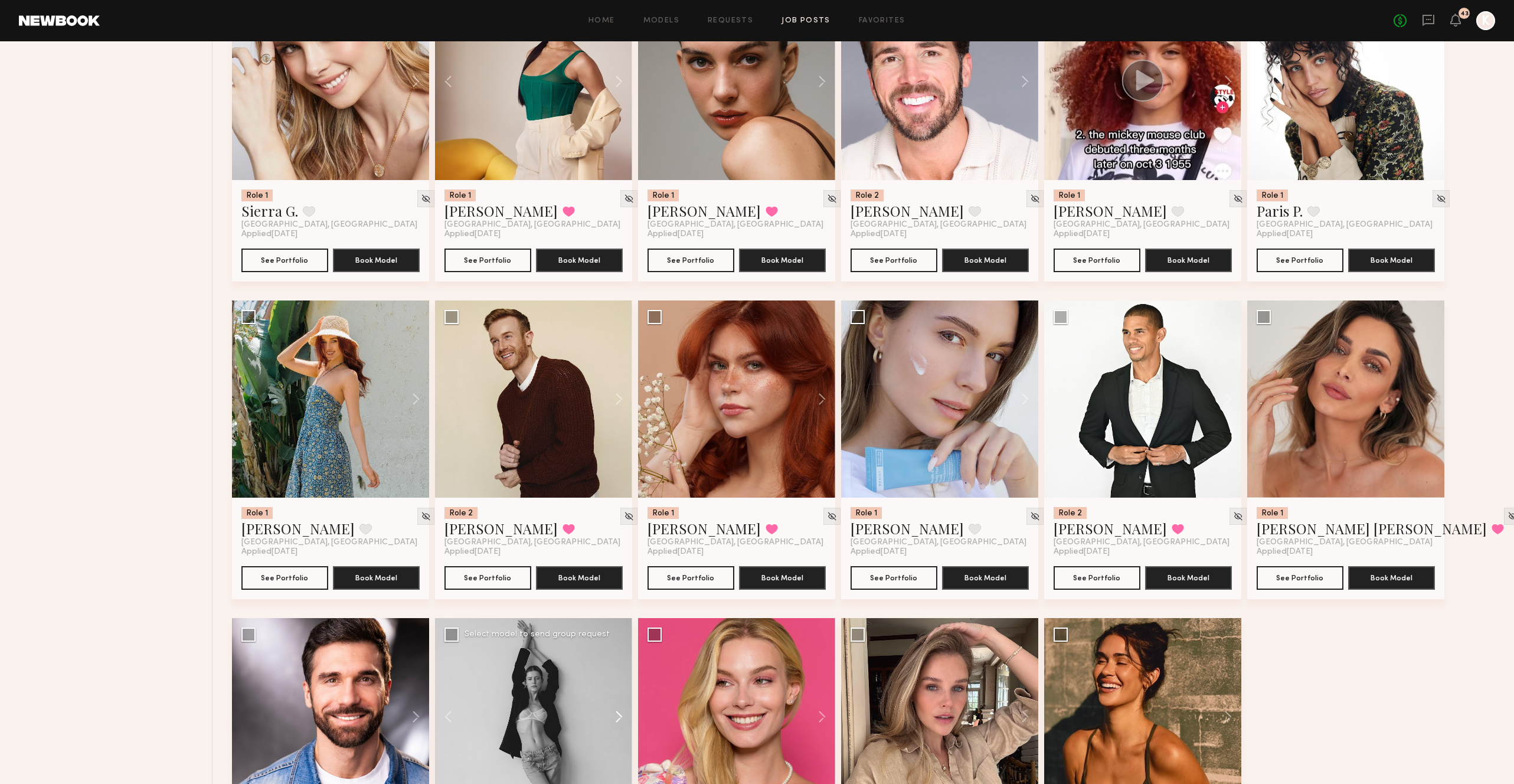
click at [615, 571] on button at bounding box center [613, 717] width 38 height 197
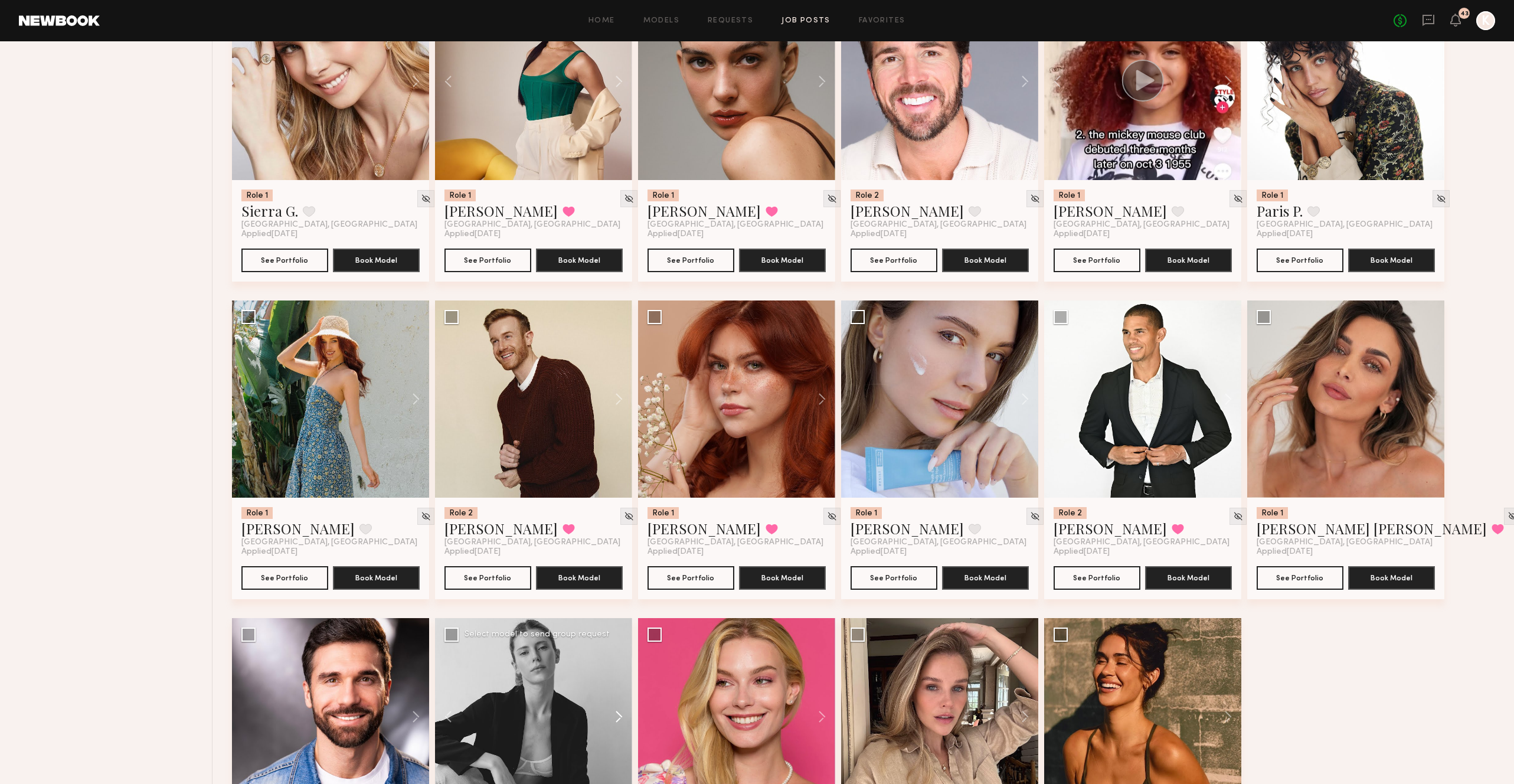
click at [615, 571] on button at bounding box center [613, 717] width 38 height 197
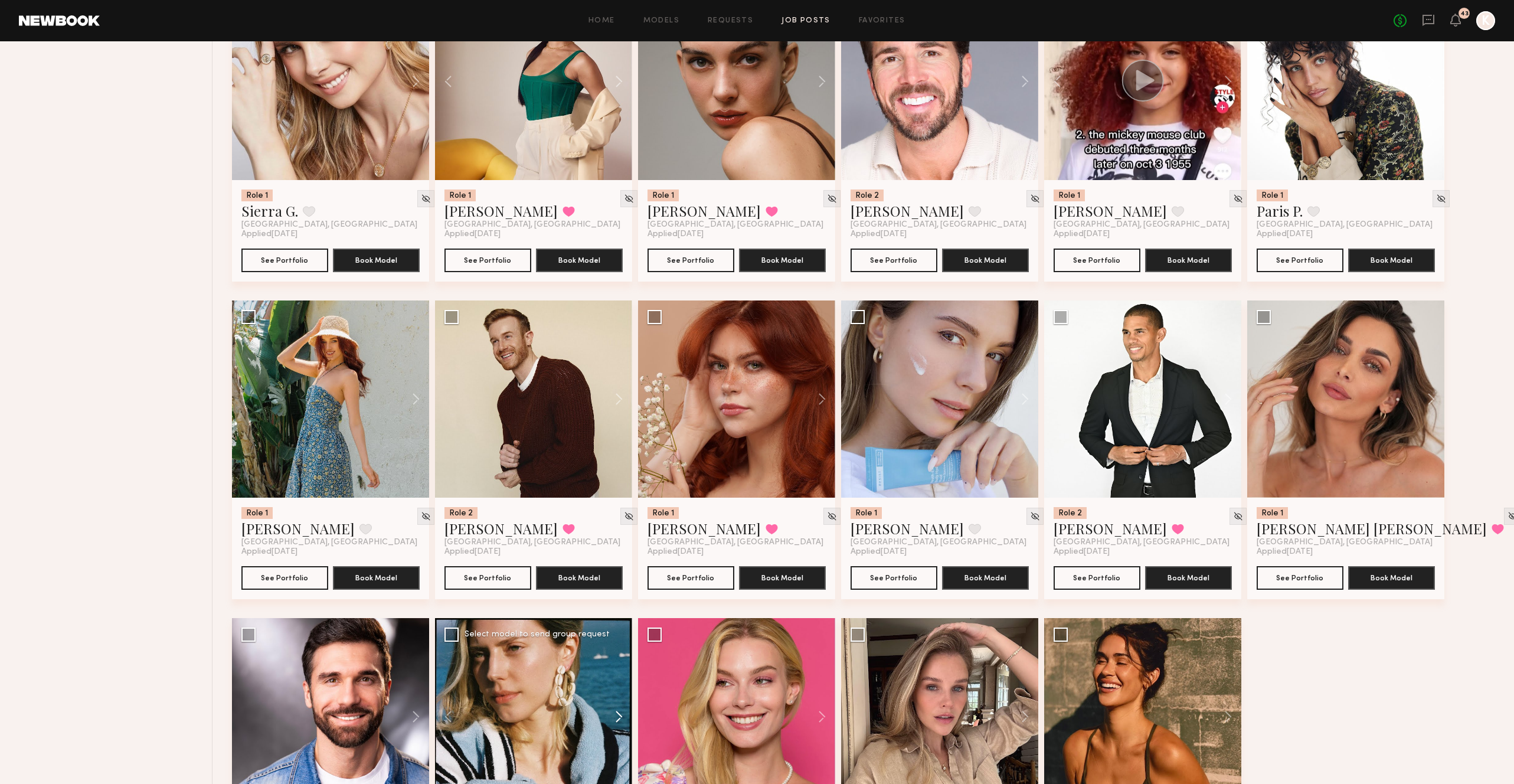
click at [615, 571] on button at bounding box center [613, 717] width 38 height 197
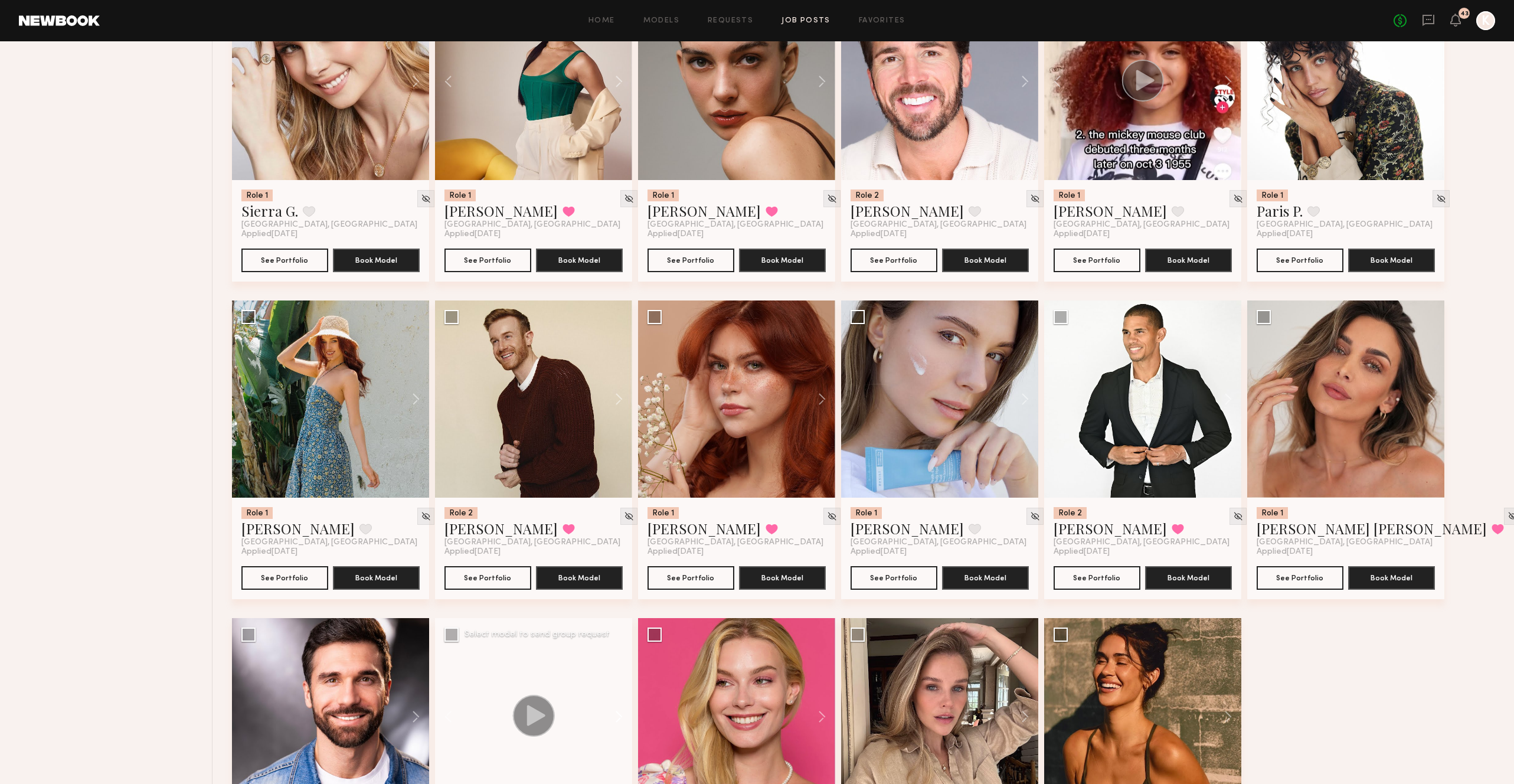
click at [615, 571] on button at bounding box center [613, 717] width 38 height 197
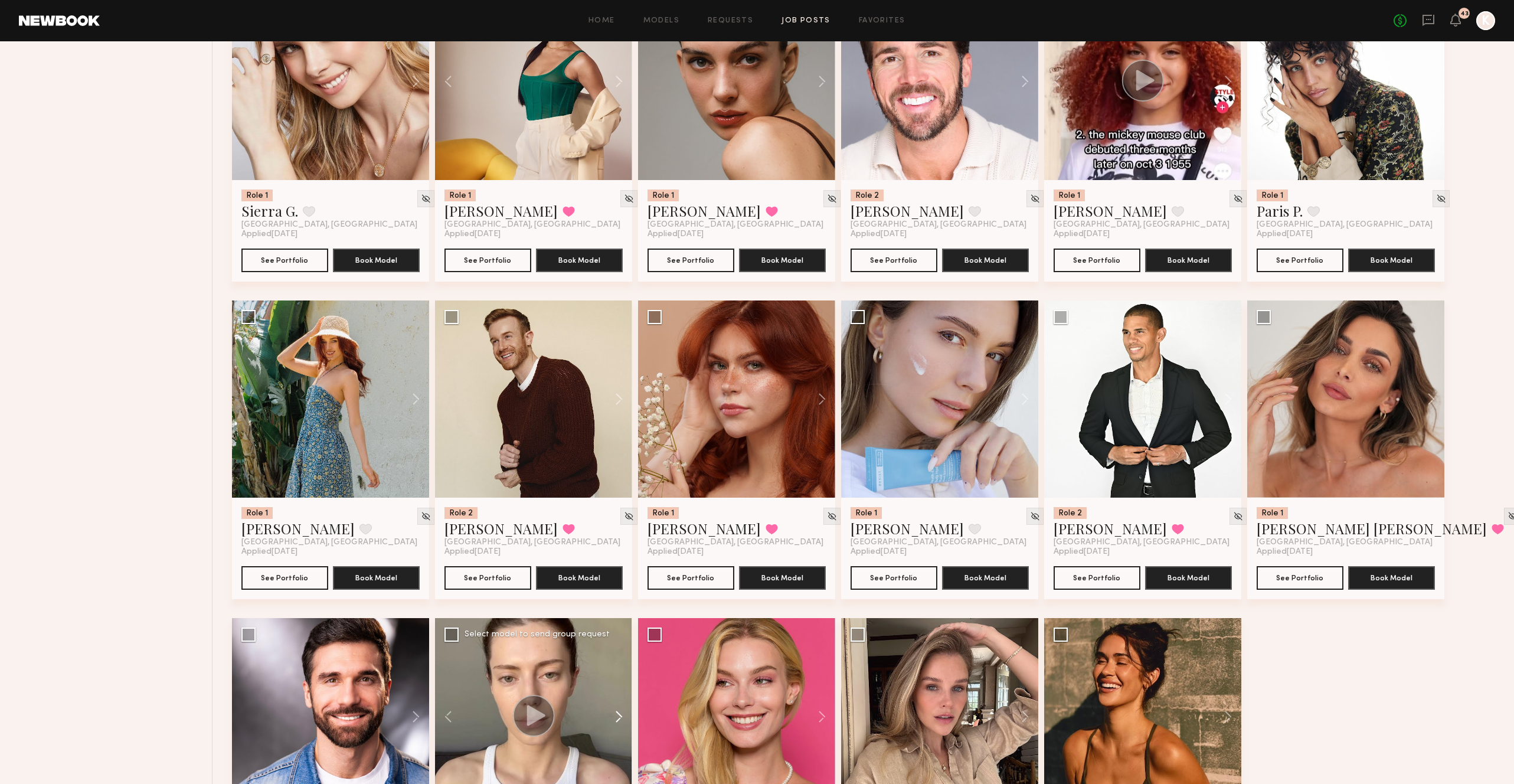
click at [615, 571] on button at bounding box center [613, 717] width 38 height 197
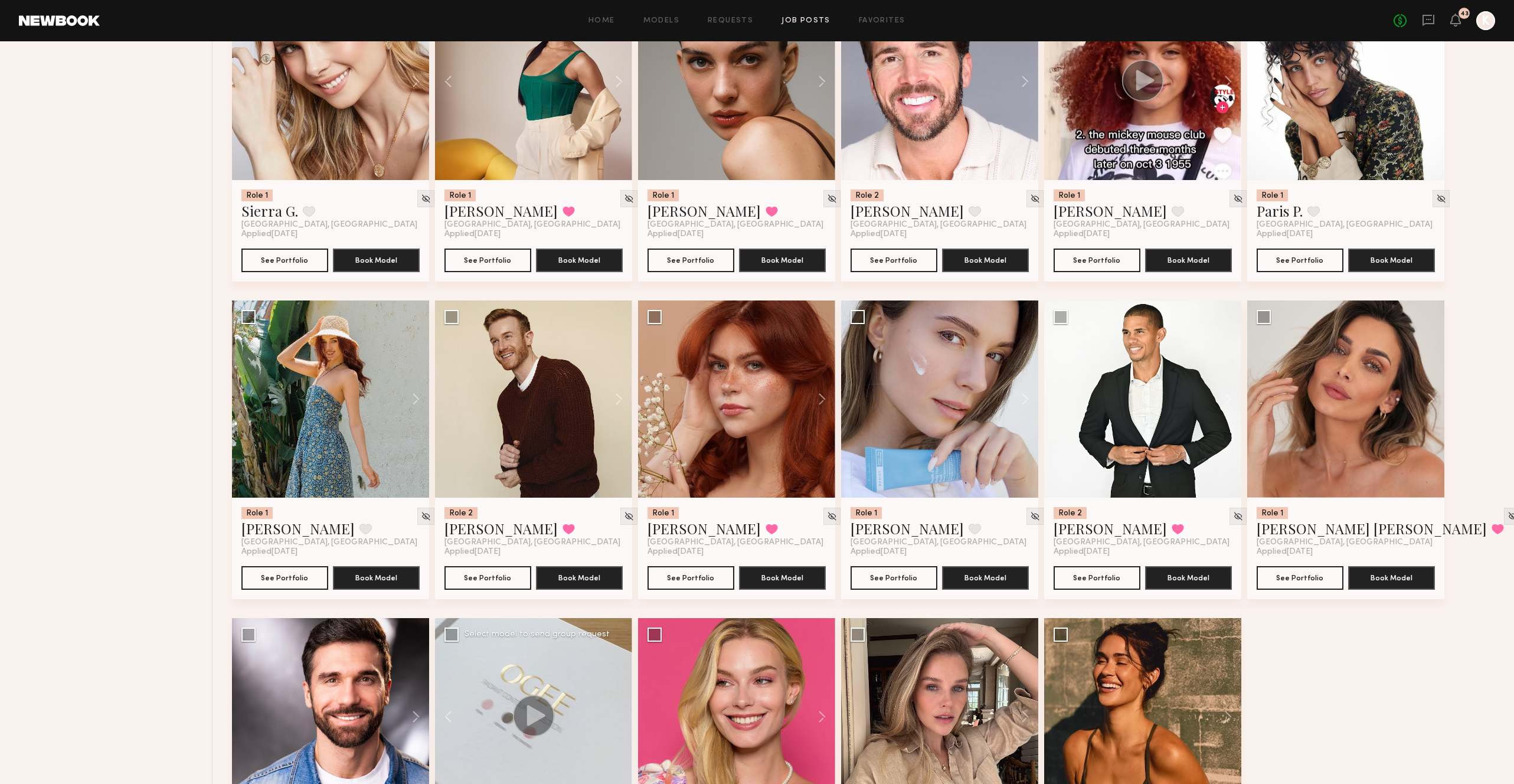
click at [615, 571] on div at bounding box center [534, 717] width 197 height 197
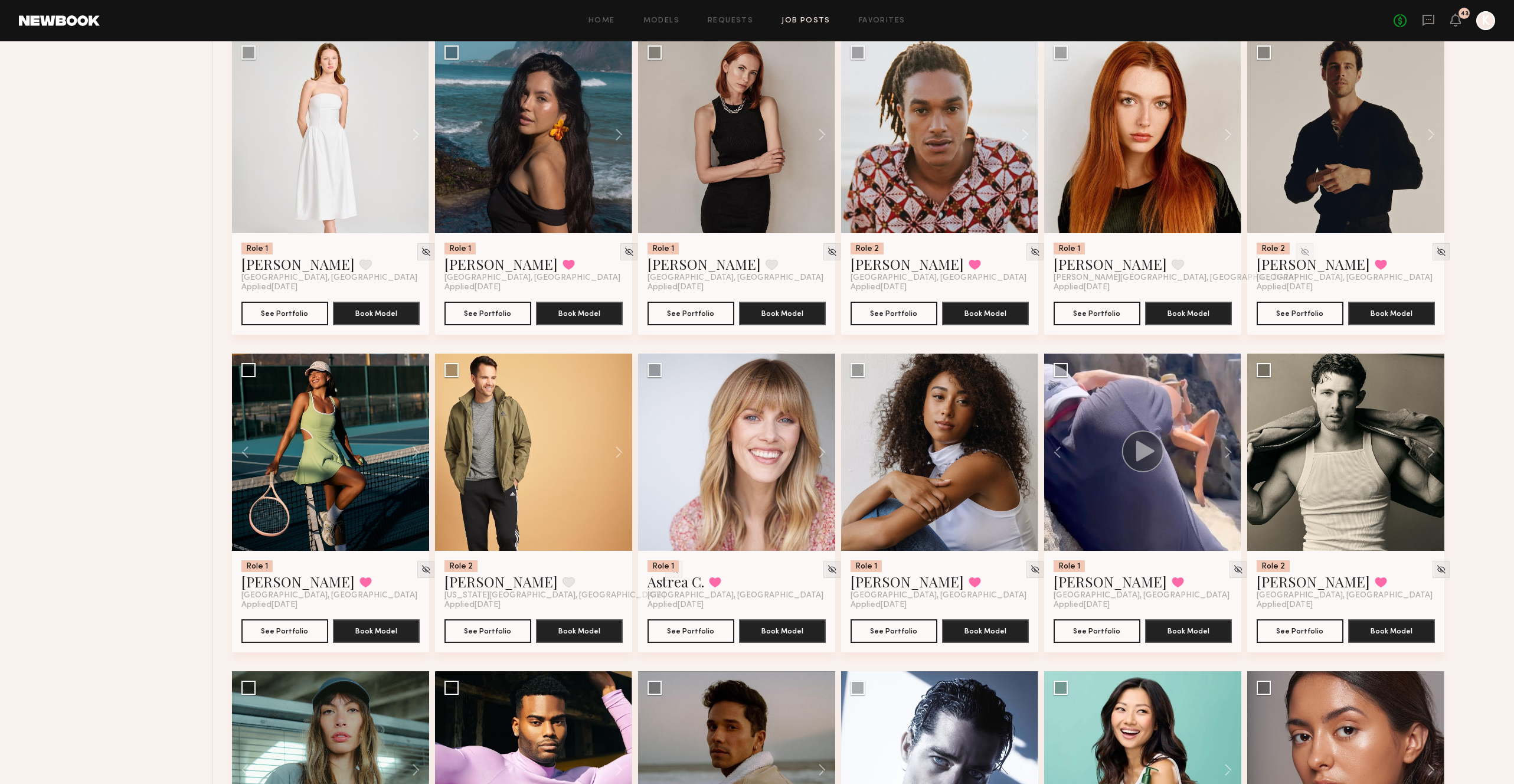
scroll to position [0, 0]
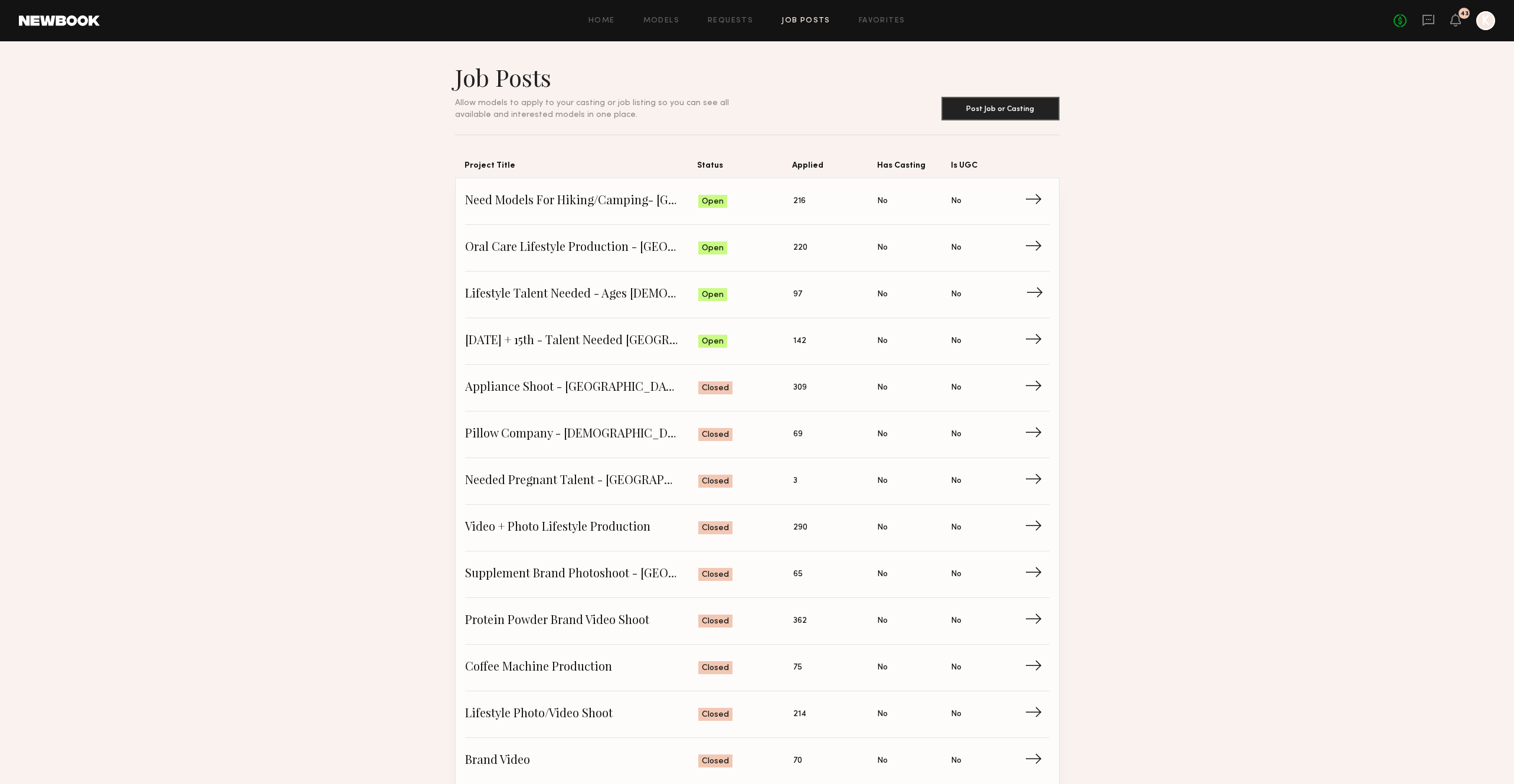
click at [625, 290] on span "Lifestyle Talent Needed - Ages [DEMOGRAPHIC_DATA] ([DATE])" at bounding box center [582, 295] width 234 height 18
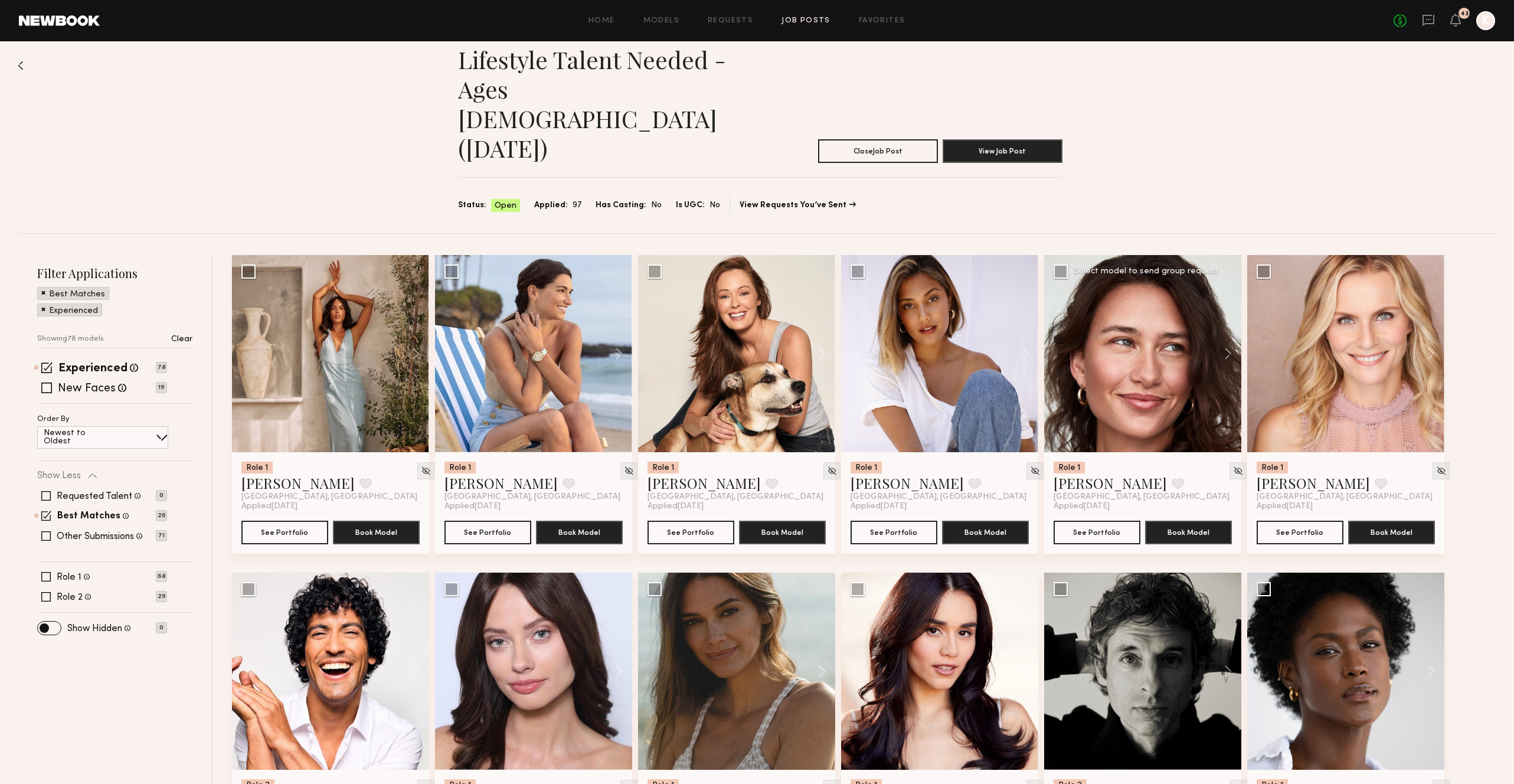
scroll to position [22, 0]
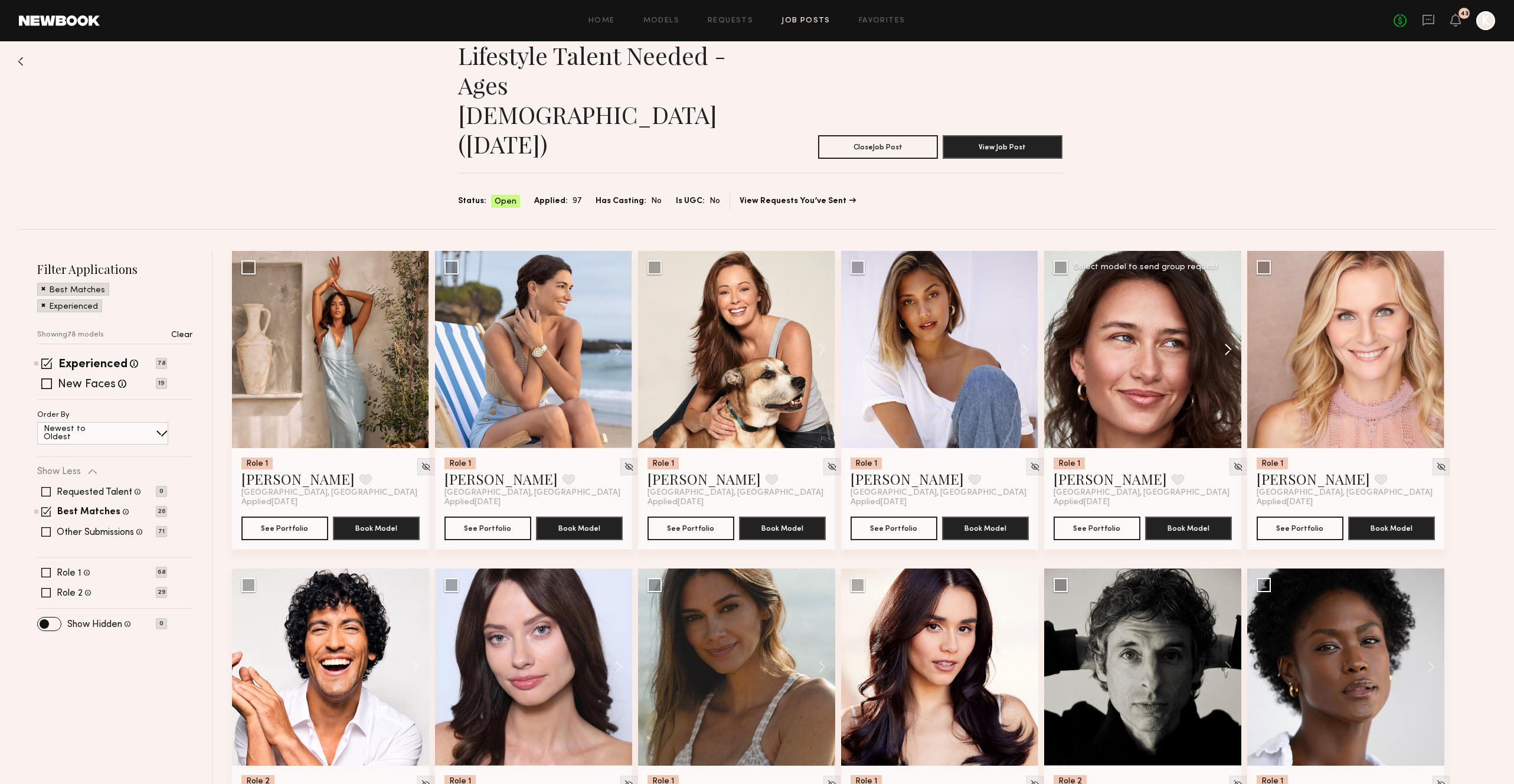
click at [1227, 289] on button at bounding box center [1223, 350] width 38 height 197
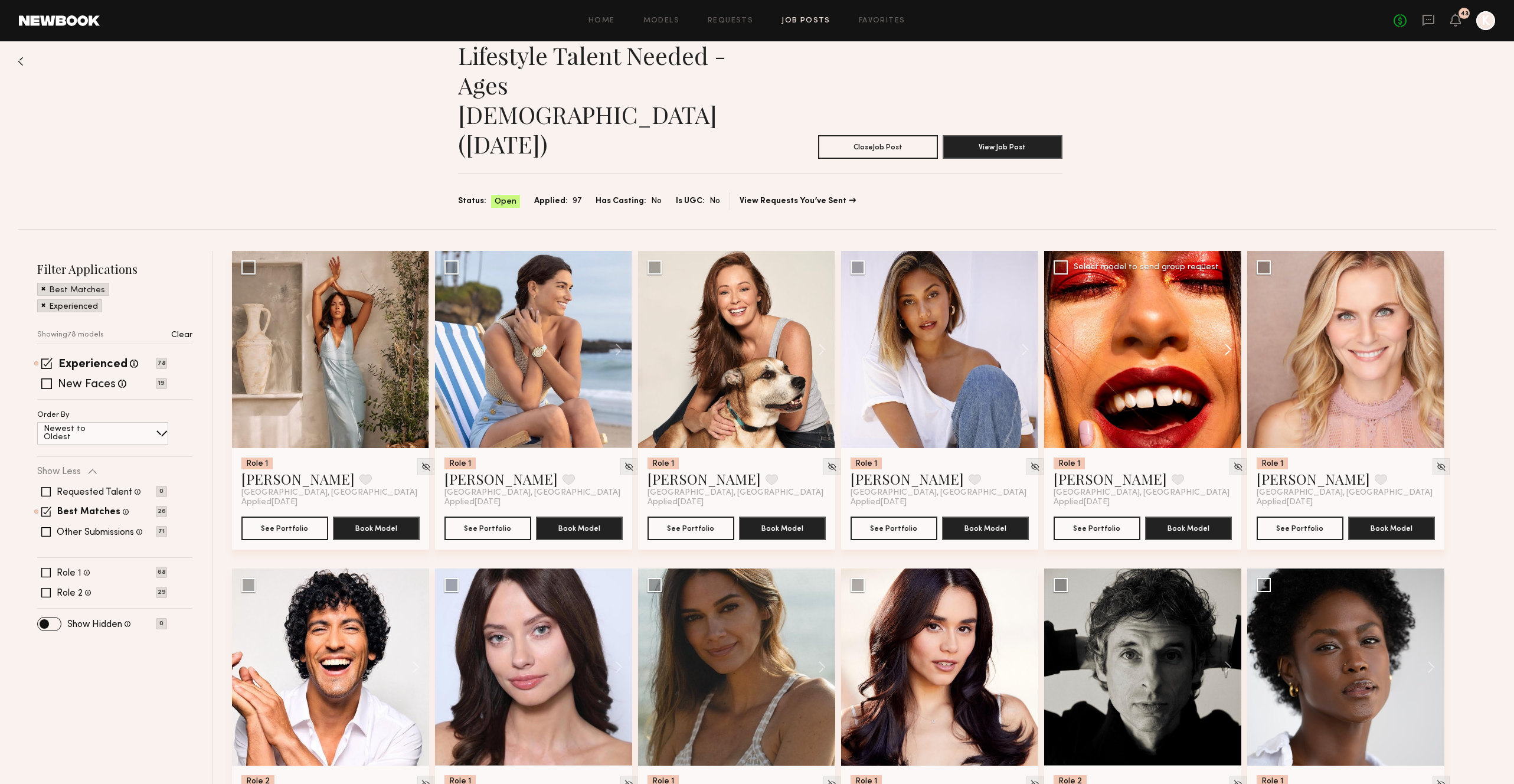
click at [1226, 288] on button at bounding box center [1223, 350] width 38 height 197
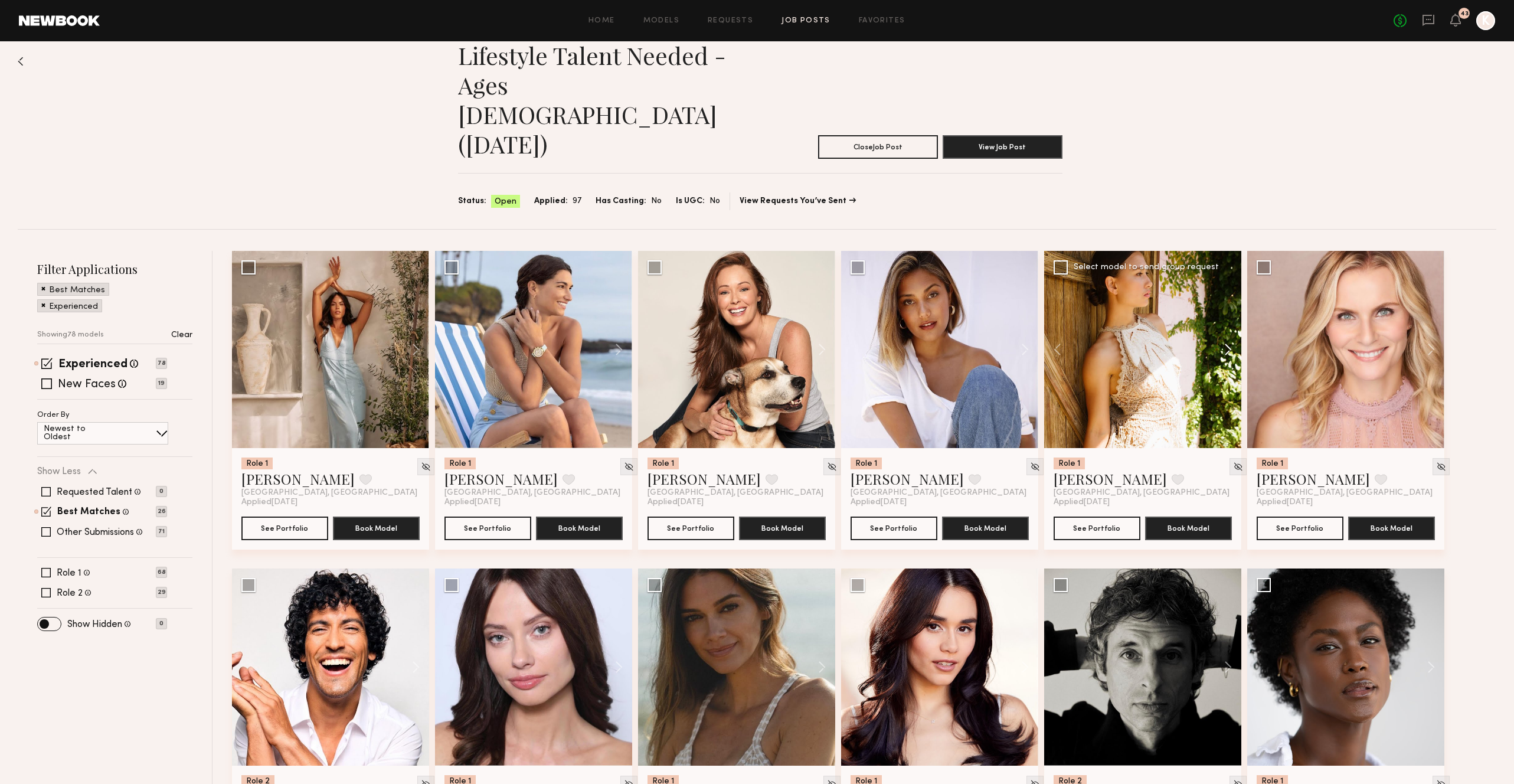
click at [1226, 288] on button at bounding box center [1223, 350] width 38 height 197
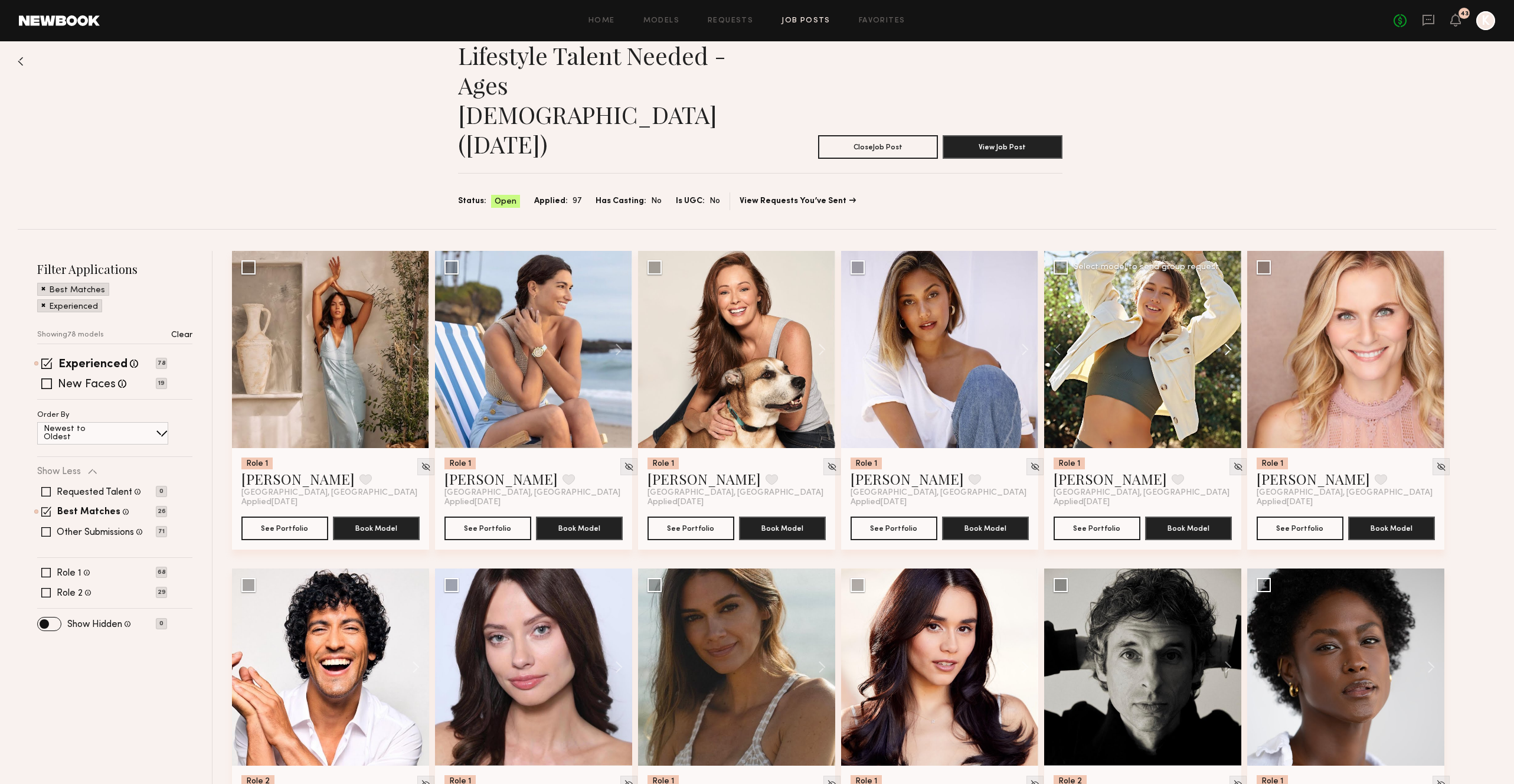
click at [1226, 288] on button at bounding box center [1223, 350] width 38 height 197
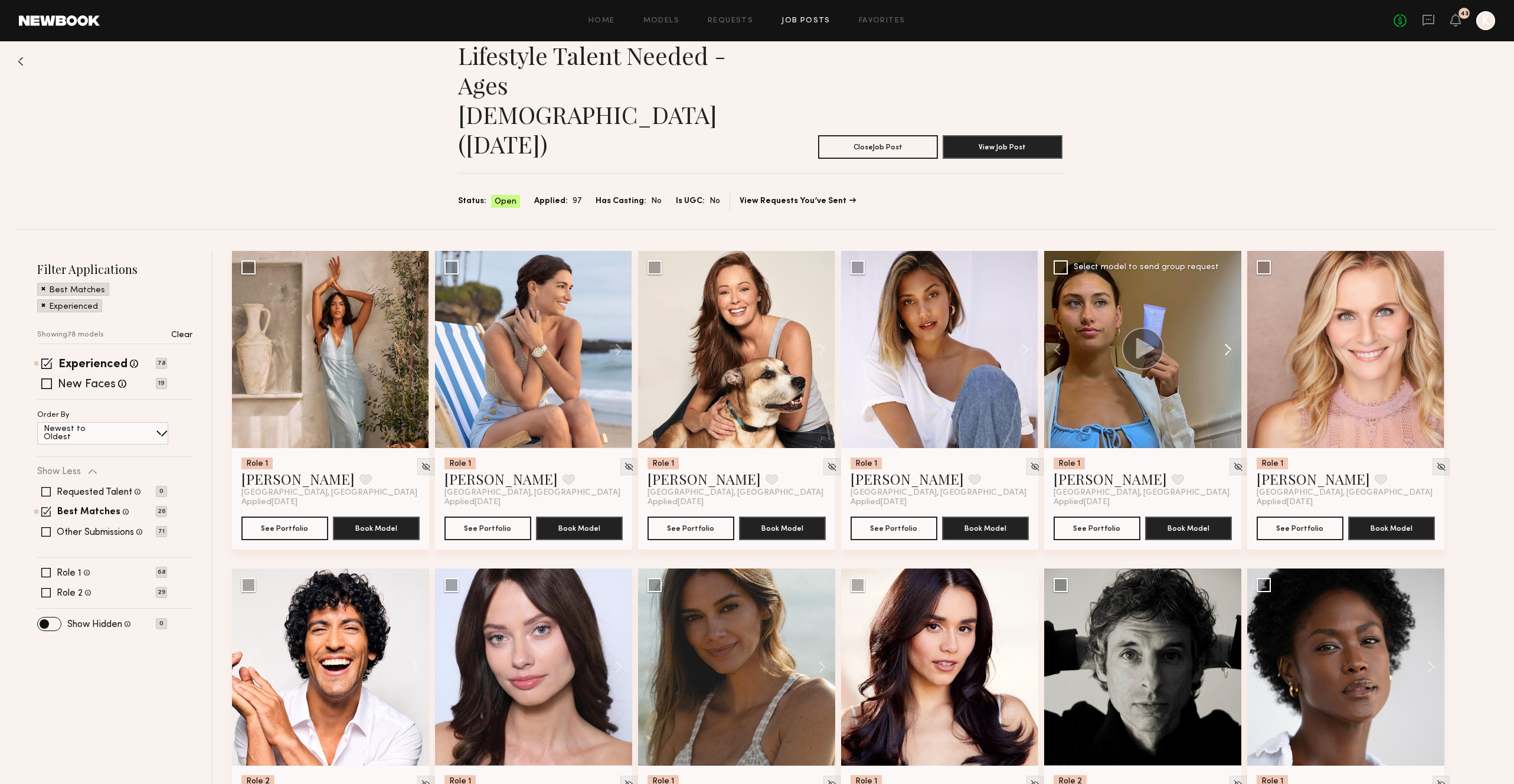
click at [1226, 288] on button at bounding box center [1223, 350] width 38 height 197
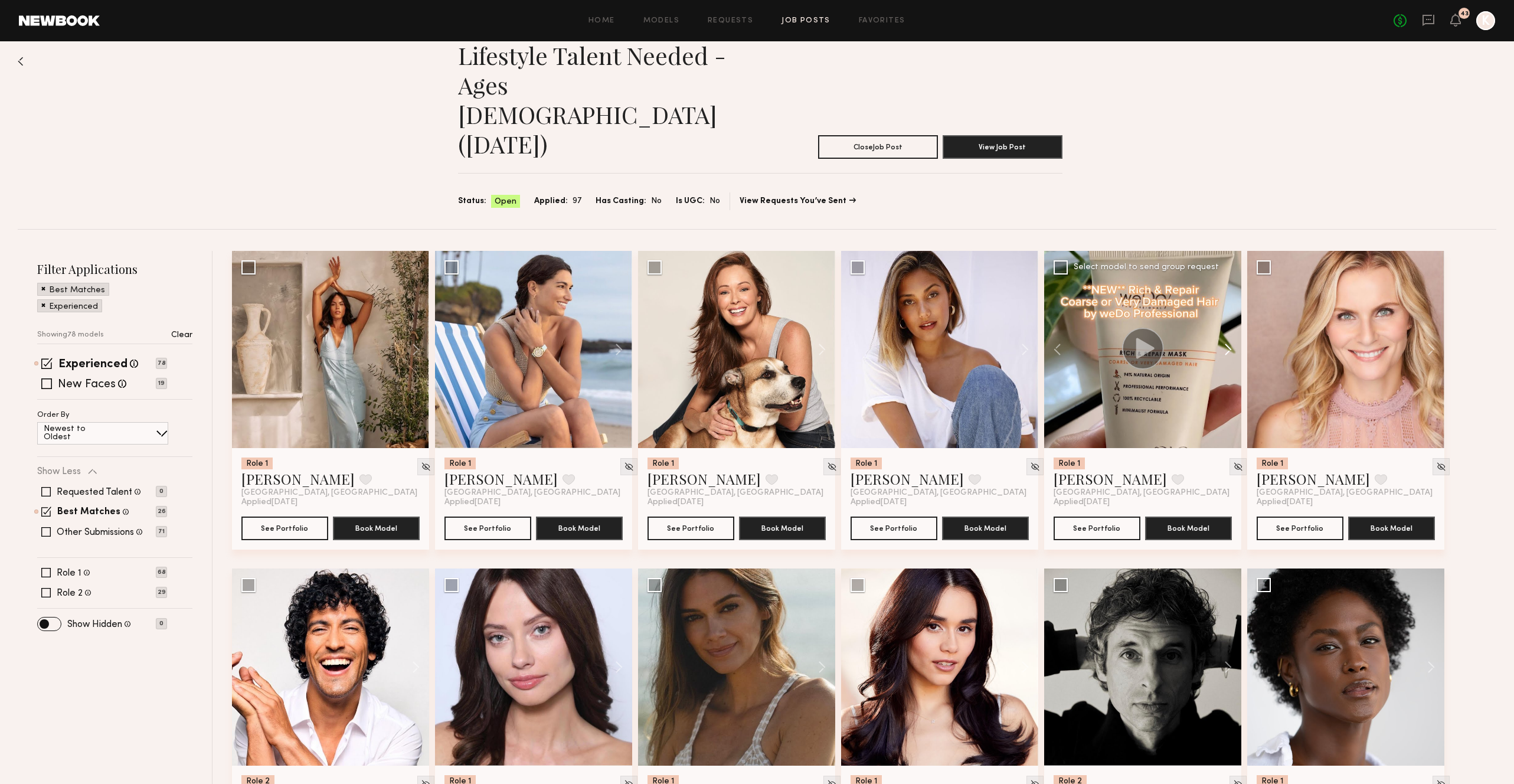
click at [1226, 288] on button at bounding box center [1223, 350] width 38 height 197
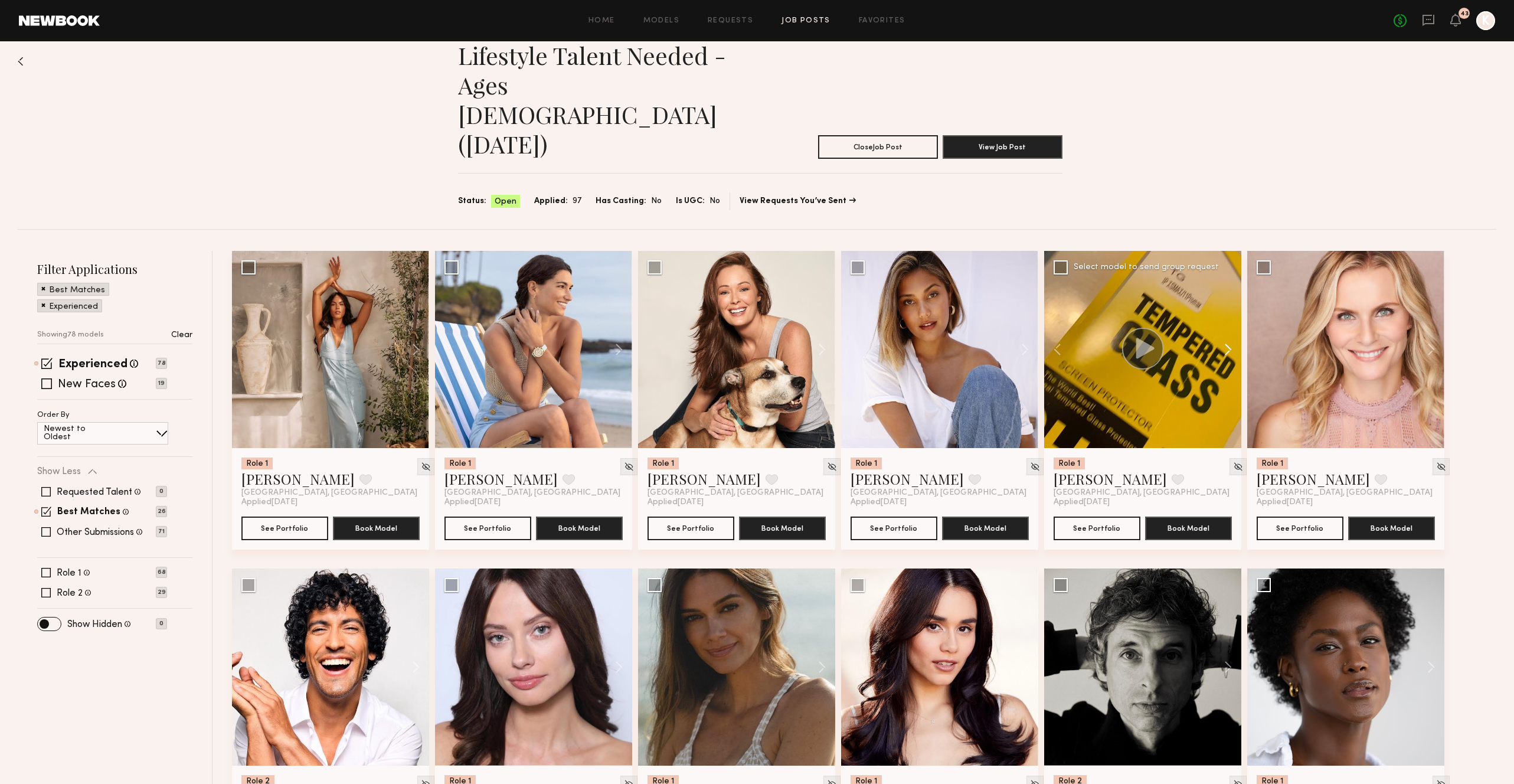
click at [1226, 288] on button at bounding box center [1223, 350] width 38 height 197
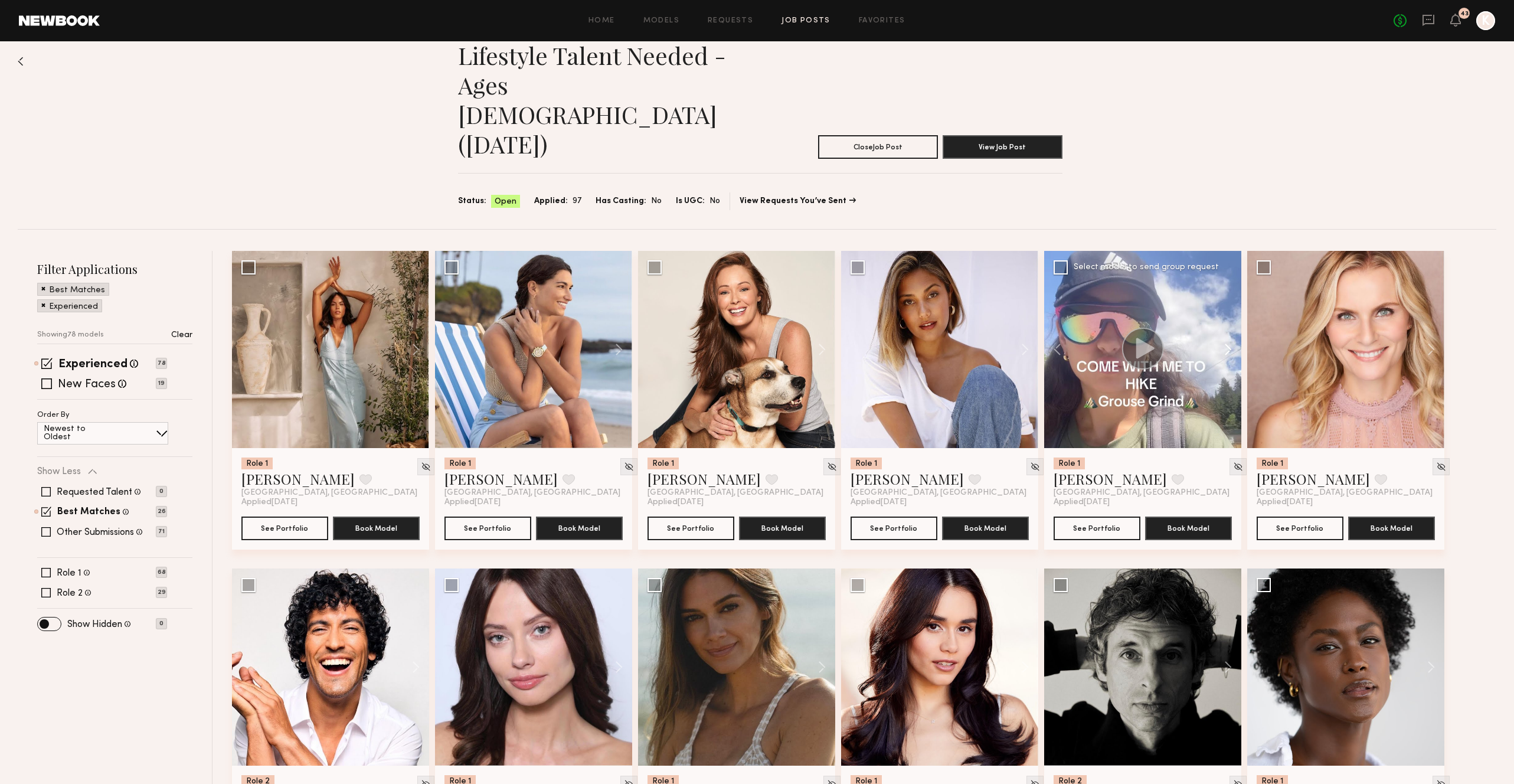
click at [1226, 288] on button at bounding box center [1223, 350] width 38 height 197
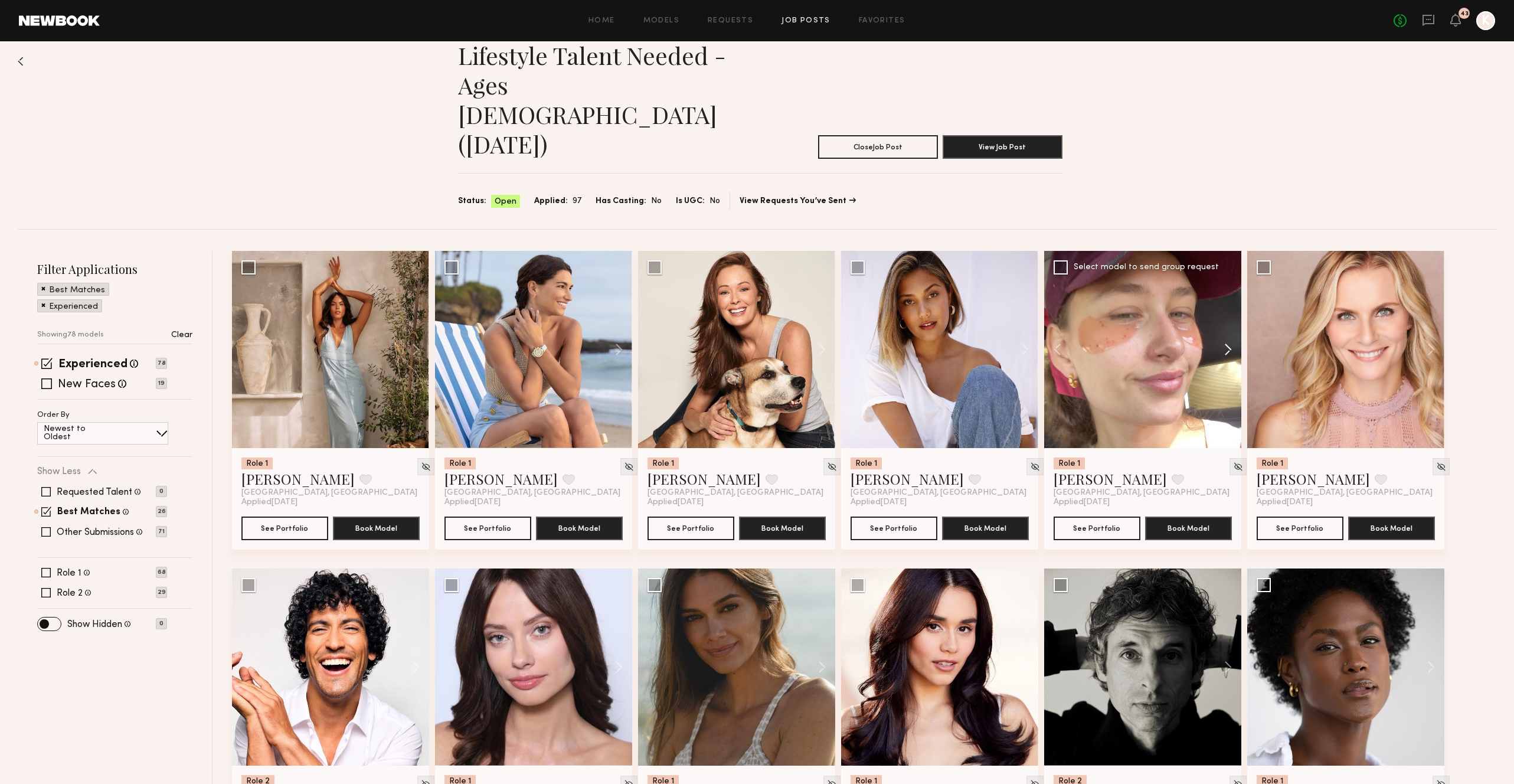
click at [1226, 288] on button at bounding box center [1223, 350] width 38 height 197
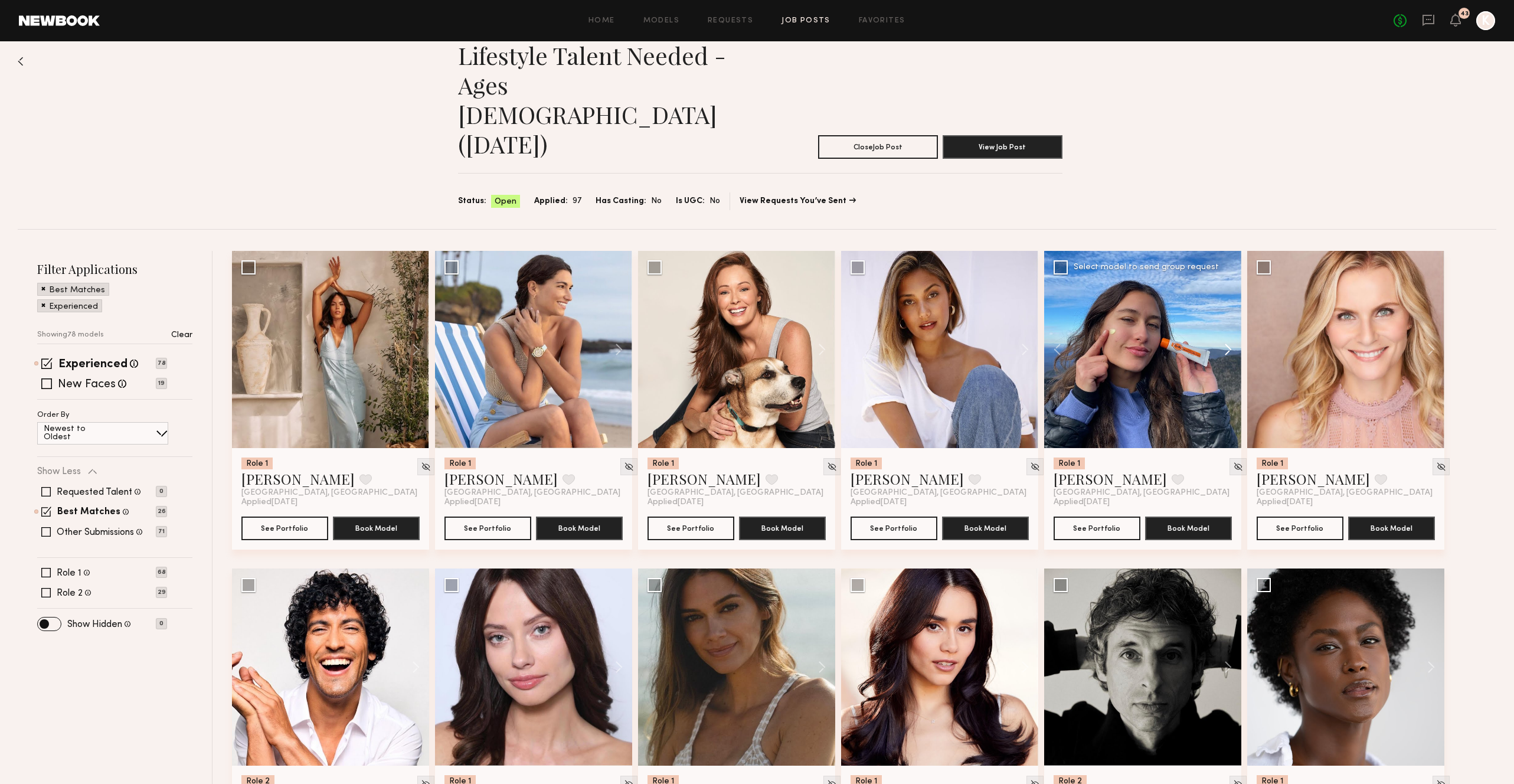
click at [1226, 288] on button at bounding box center [1223, 350] width 38 height 197
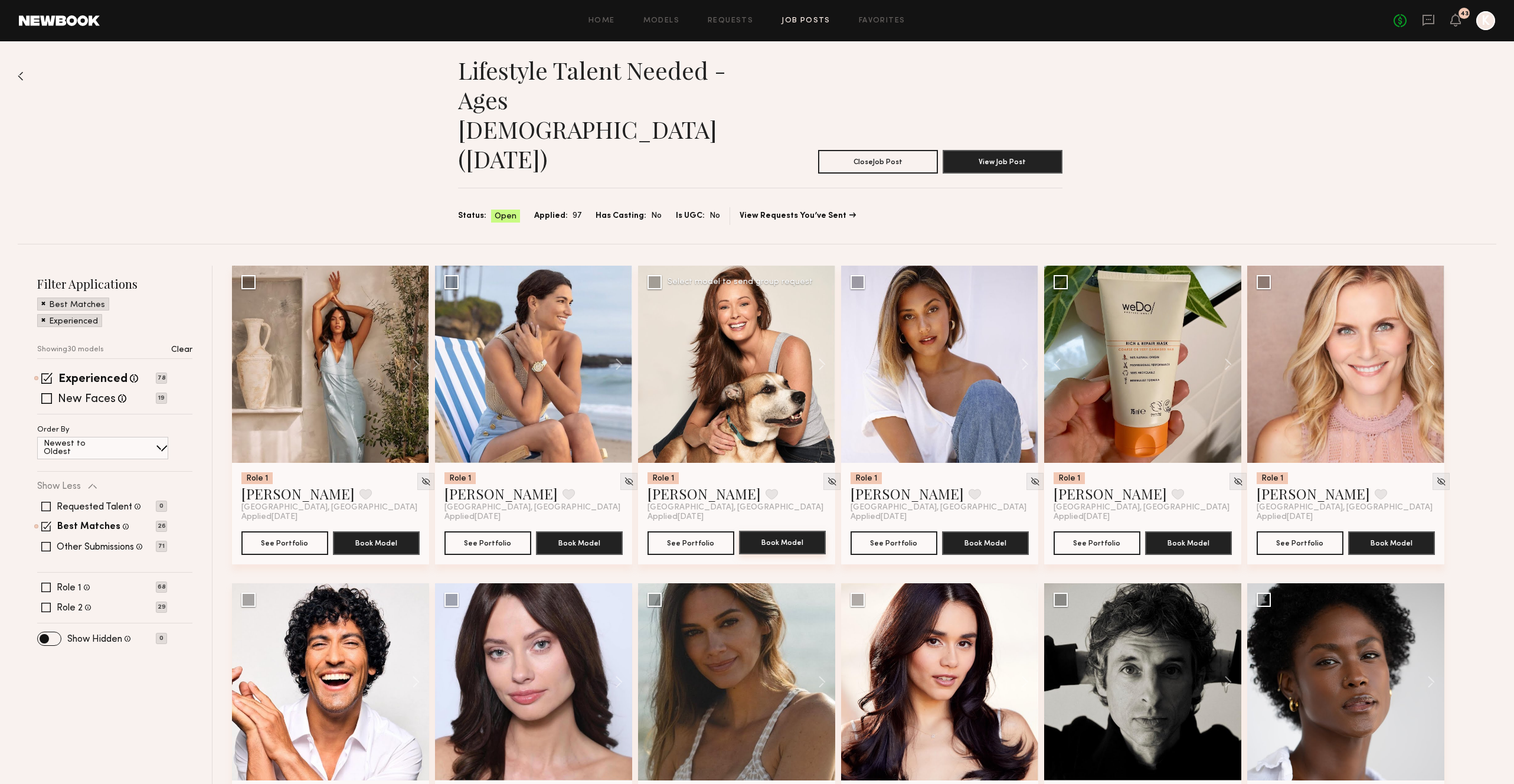
scroll to position [0, 0]
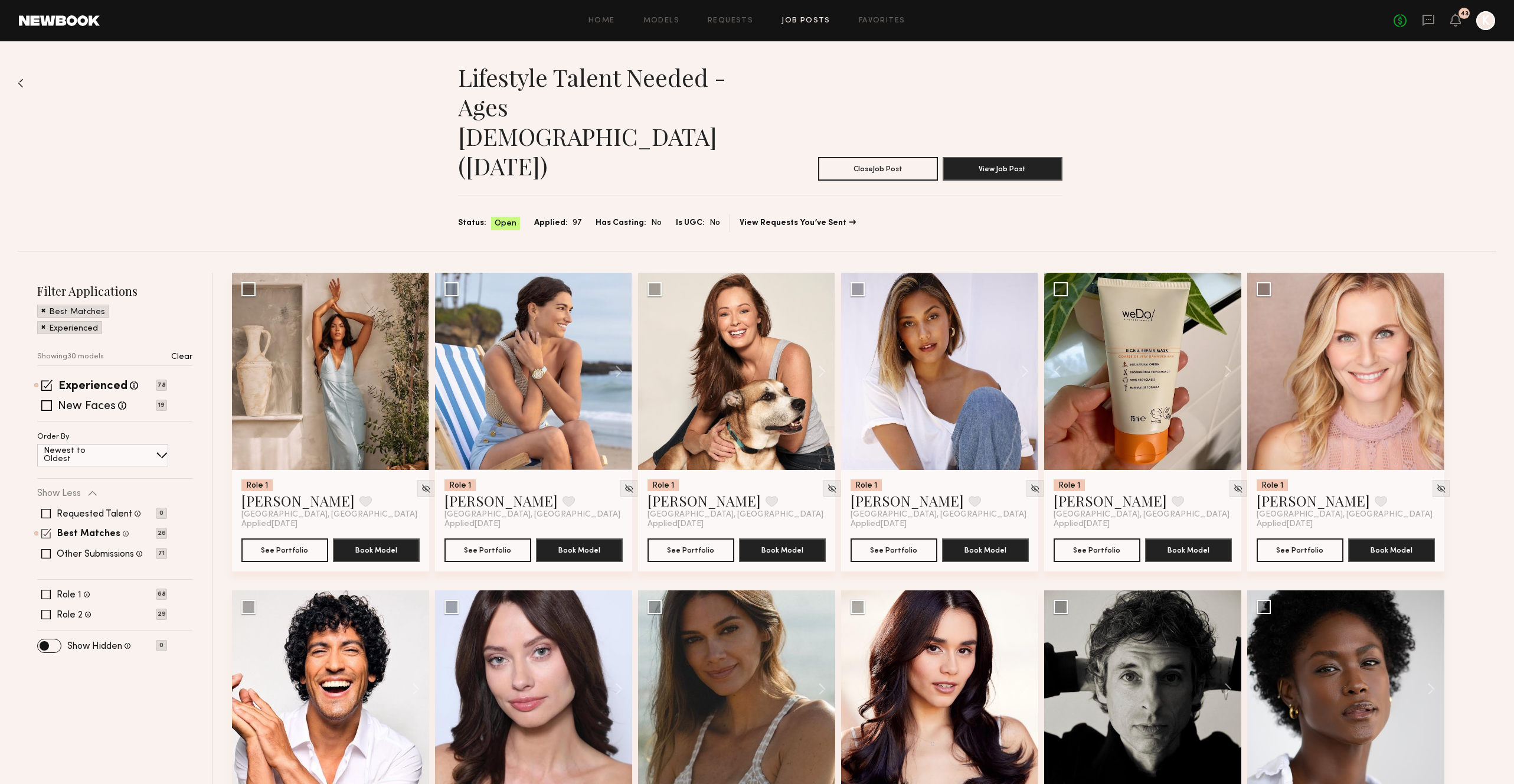
click at [43, 528] on span at bounding box center [46, 533] width 10 height 10
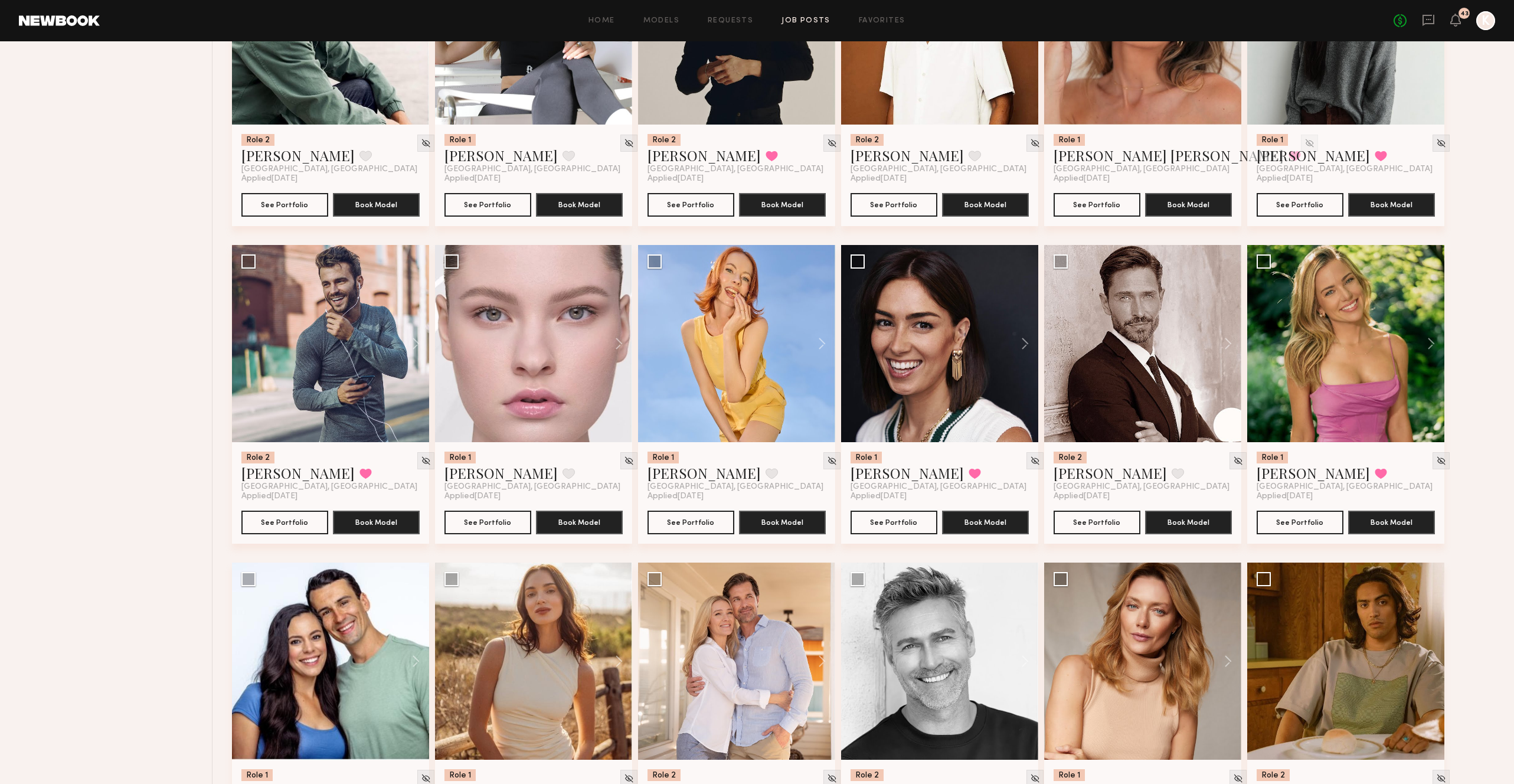
scroll to position [1396, 0]
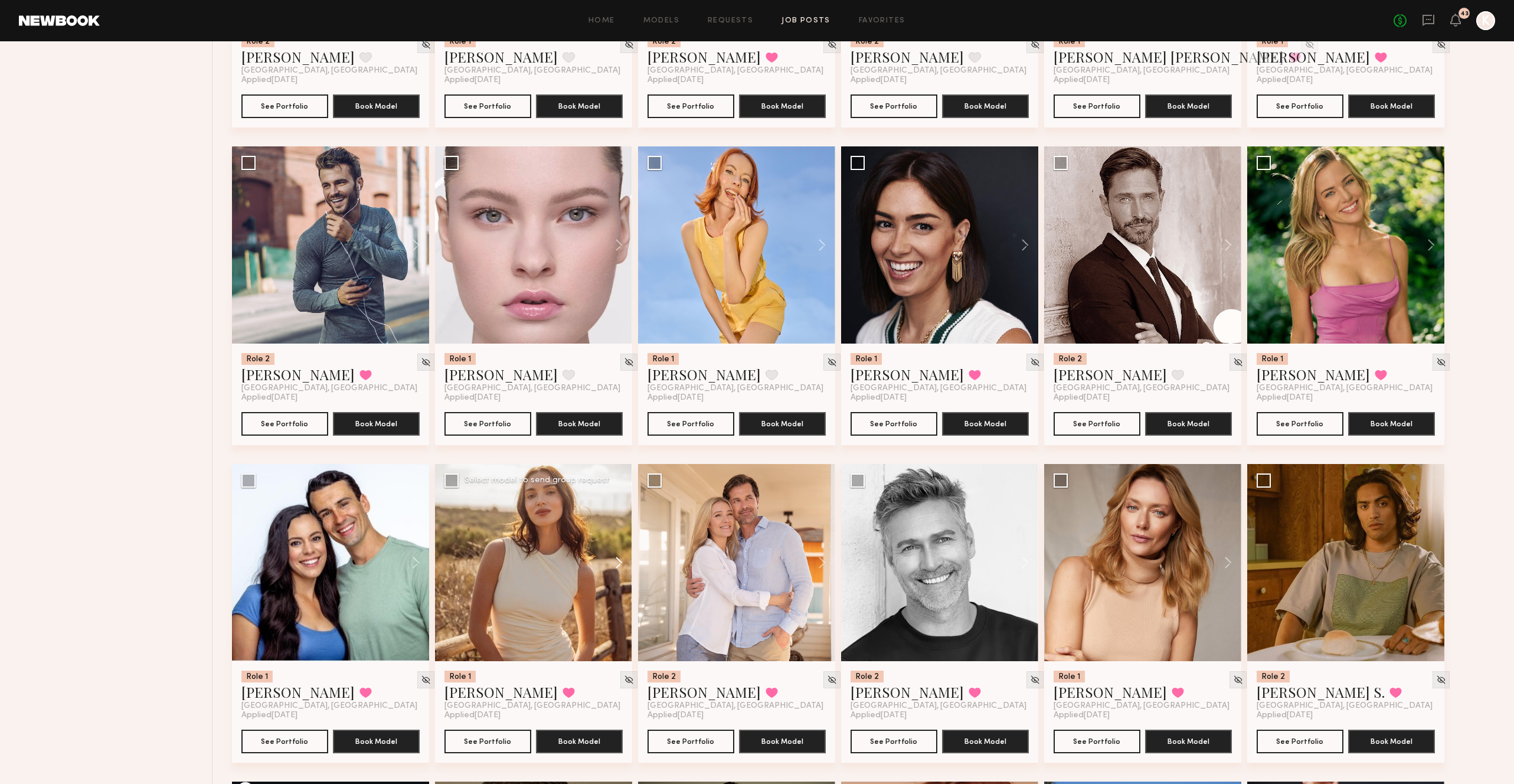
click at [623, 505] on button at bounding box center [613, 563] width 38 height 197
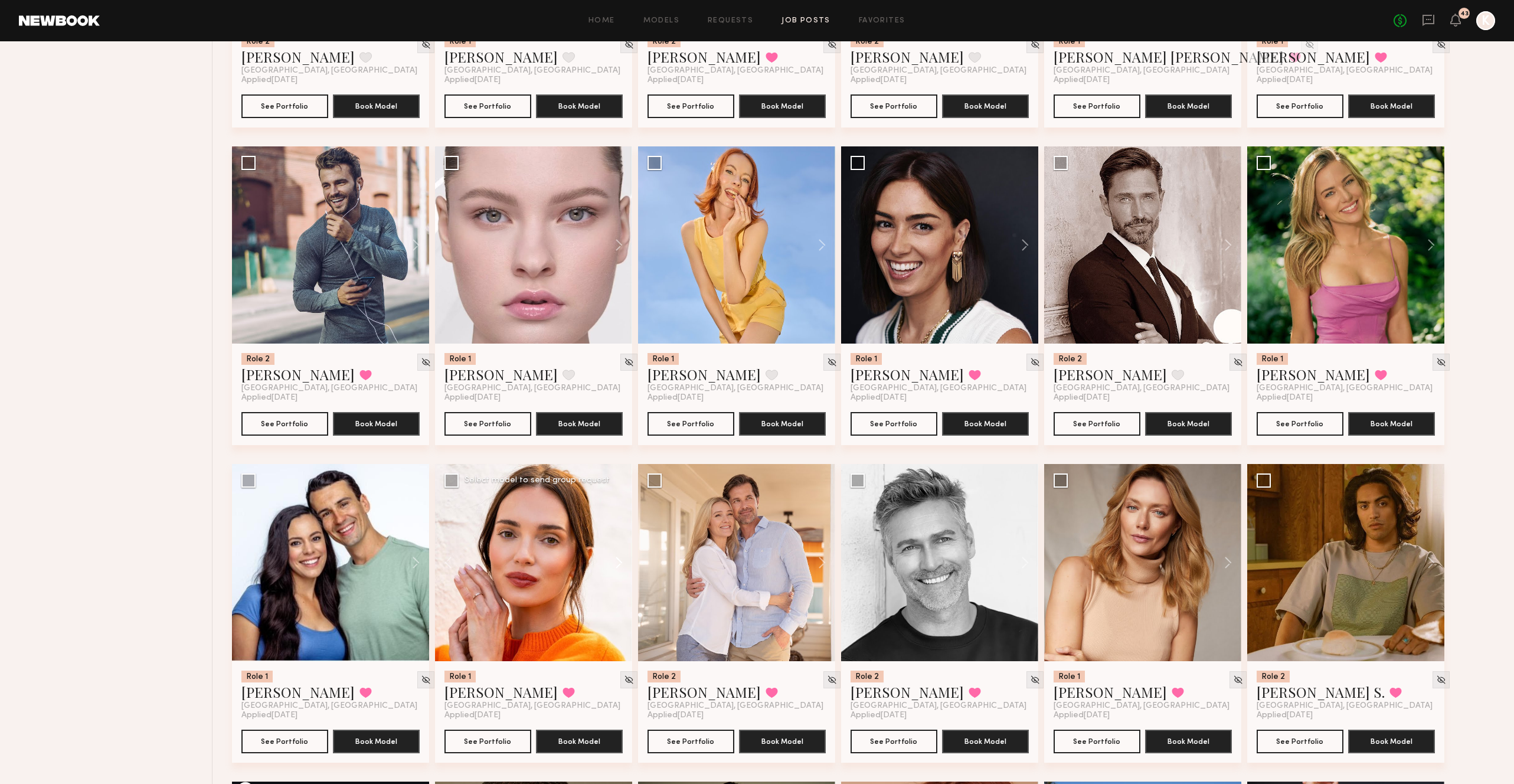
click at [623, 505] on button at bounding box center [613, 563] width 38 height 197
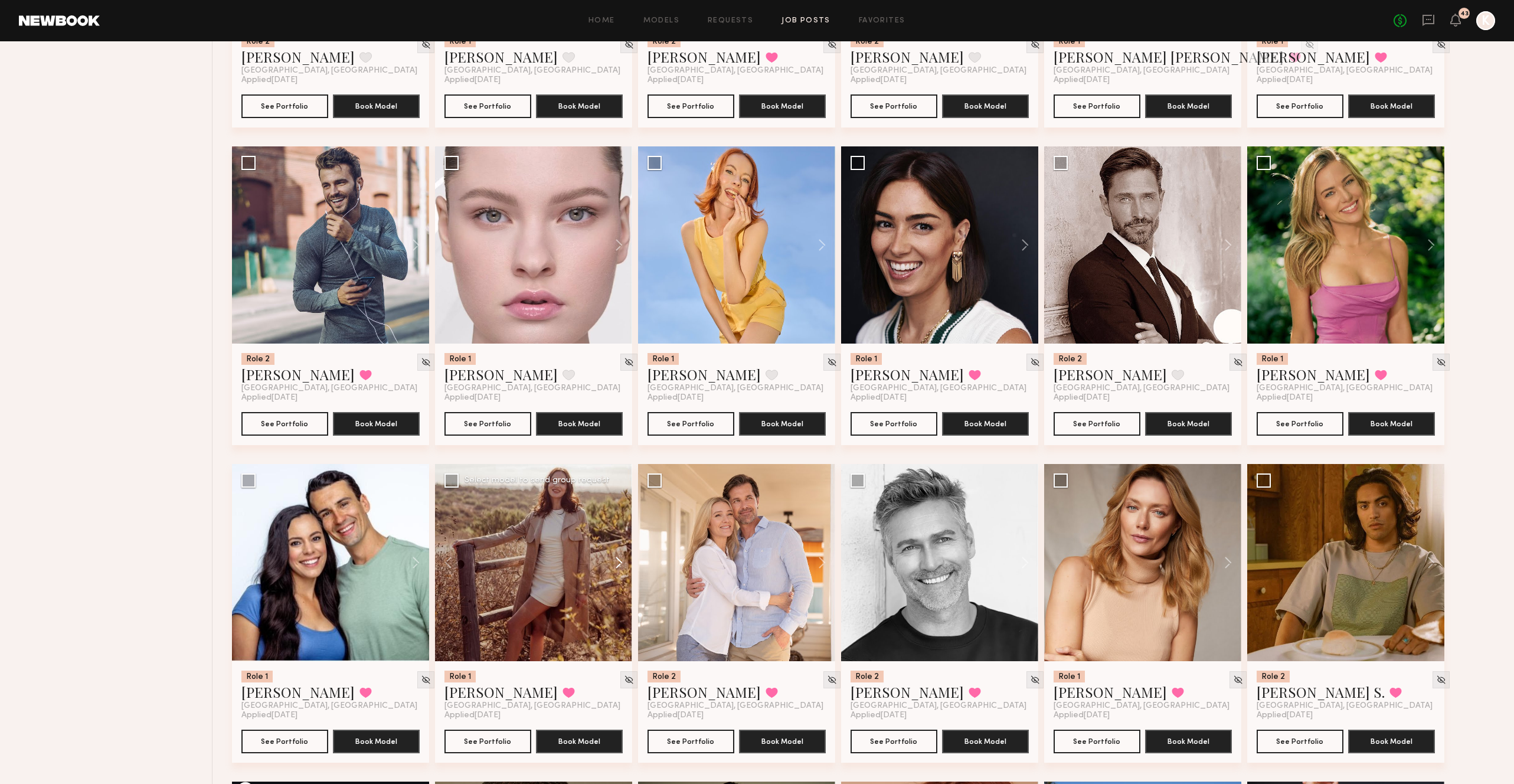
click at [623, 505] on button at bounding box center [613, 563] width 38 height 197
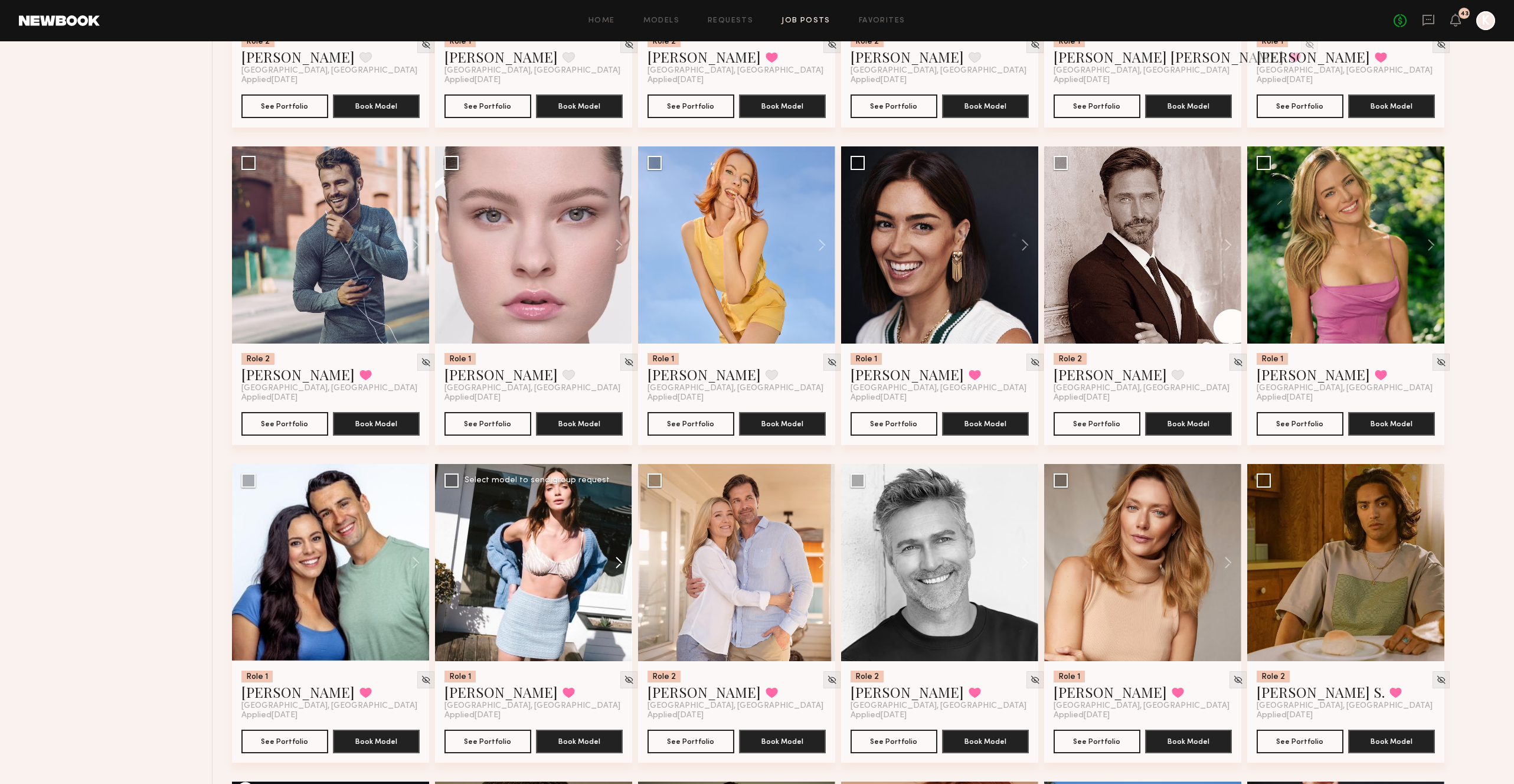
click at [623, 505] on button at bounding box center [613, 563] width 38 height 197
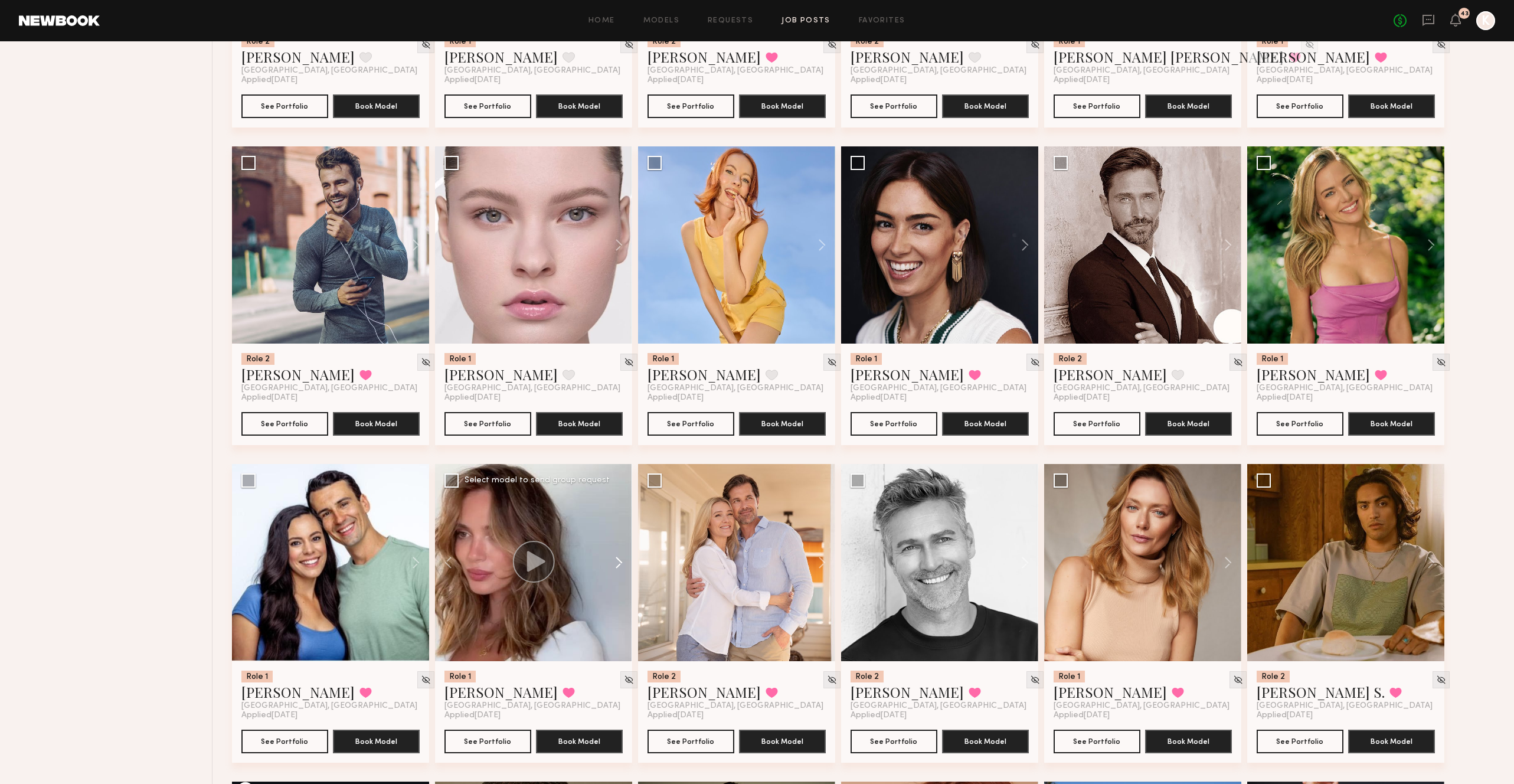
click at [623, 505] on button at bounding box center [613, 563] width 38 height 197
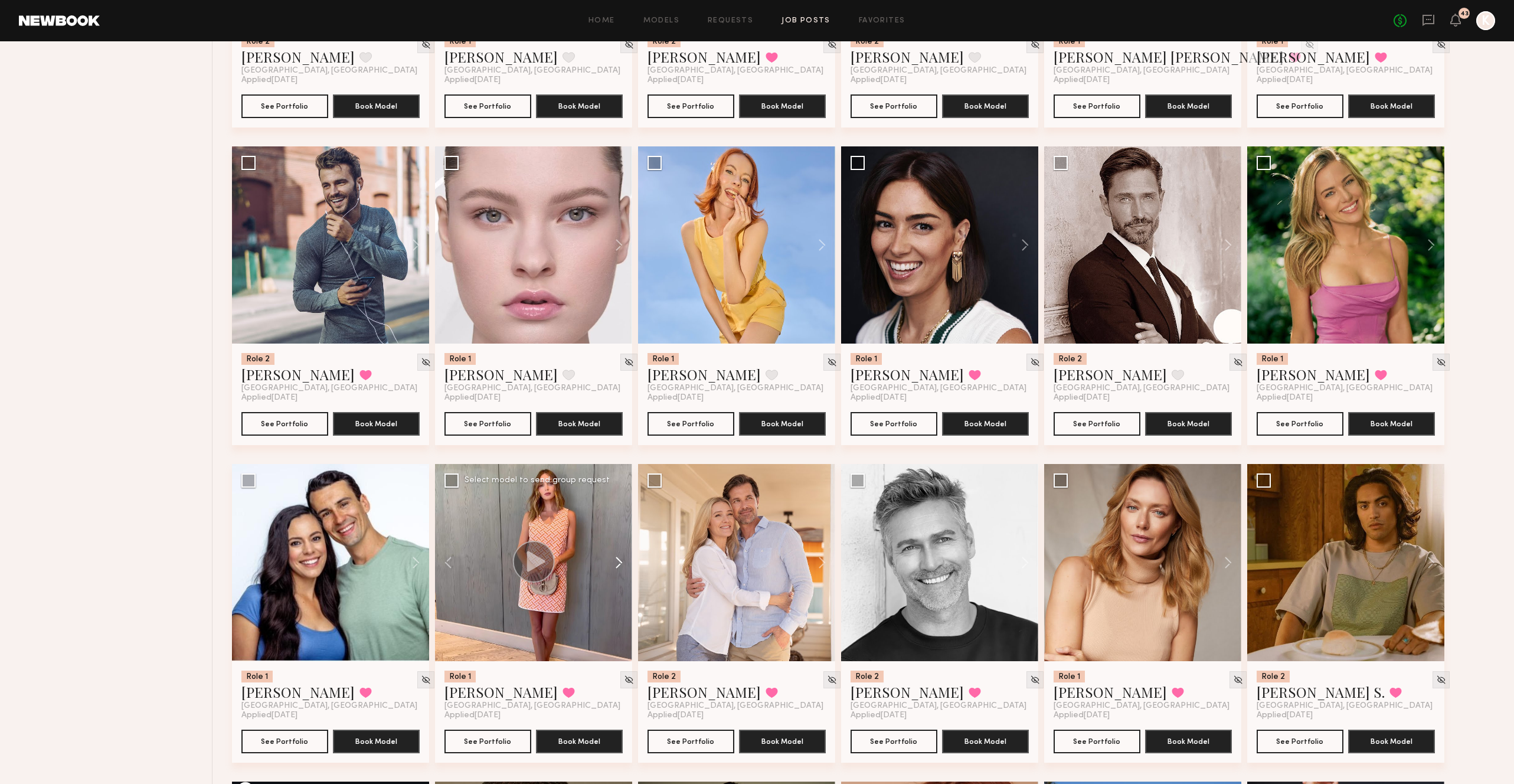
click at [623, 505] on button at bounding box center [613, 563] width 38 height 197
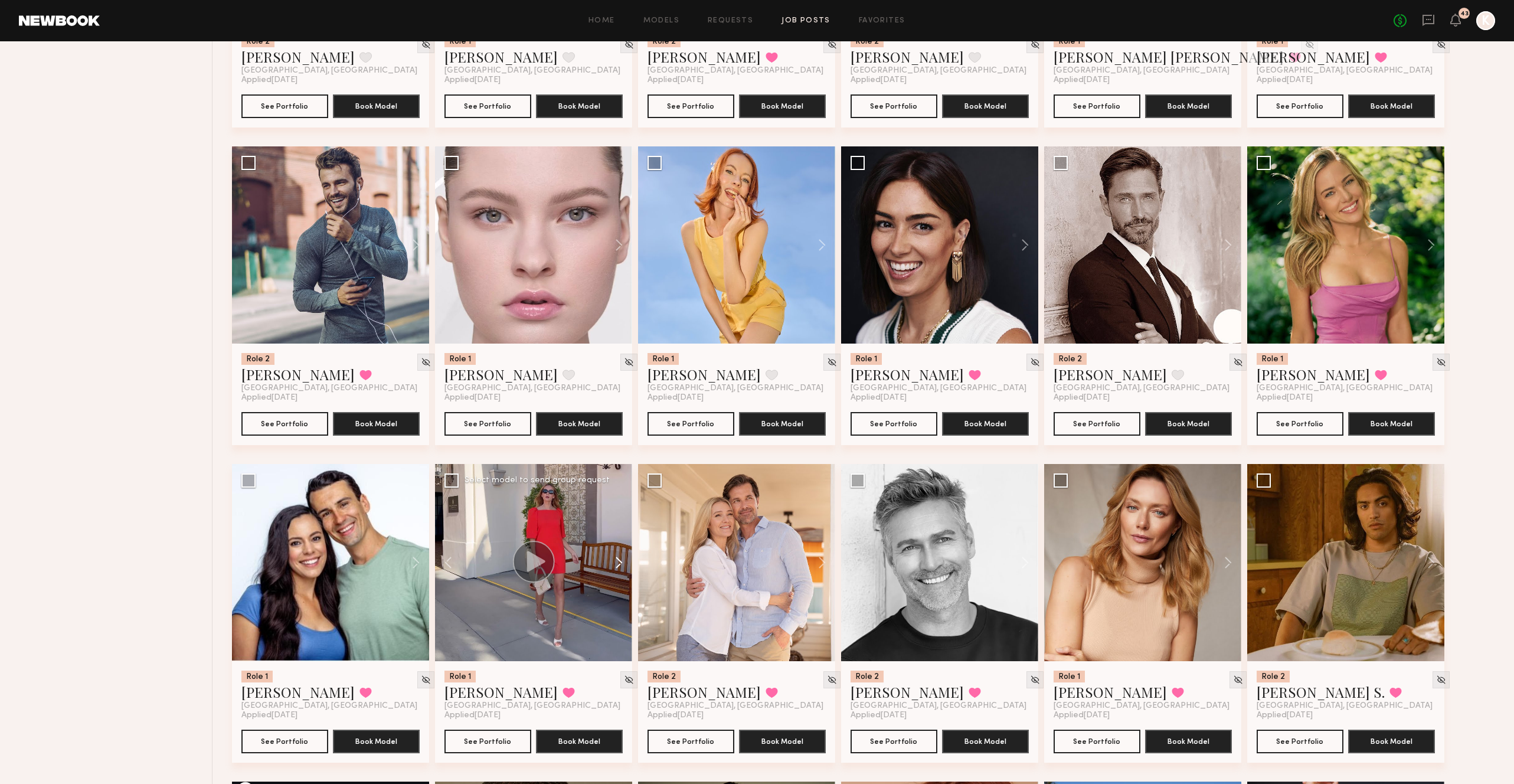
click at [623, 505] on button at bounding box center [613, 563] width 38 height 197
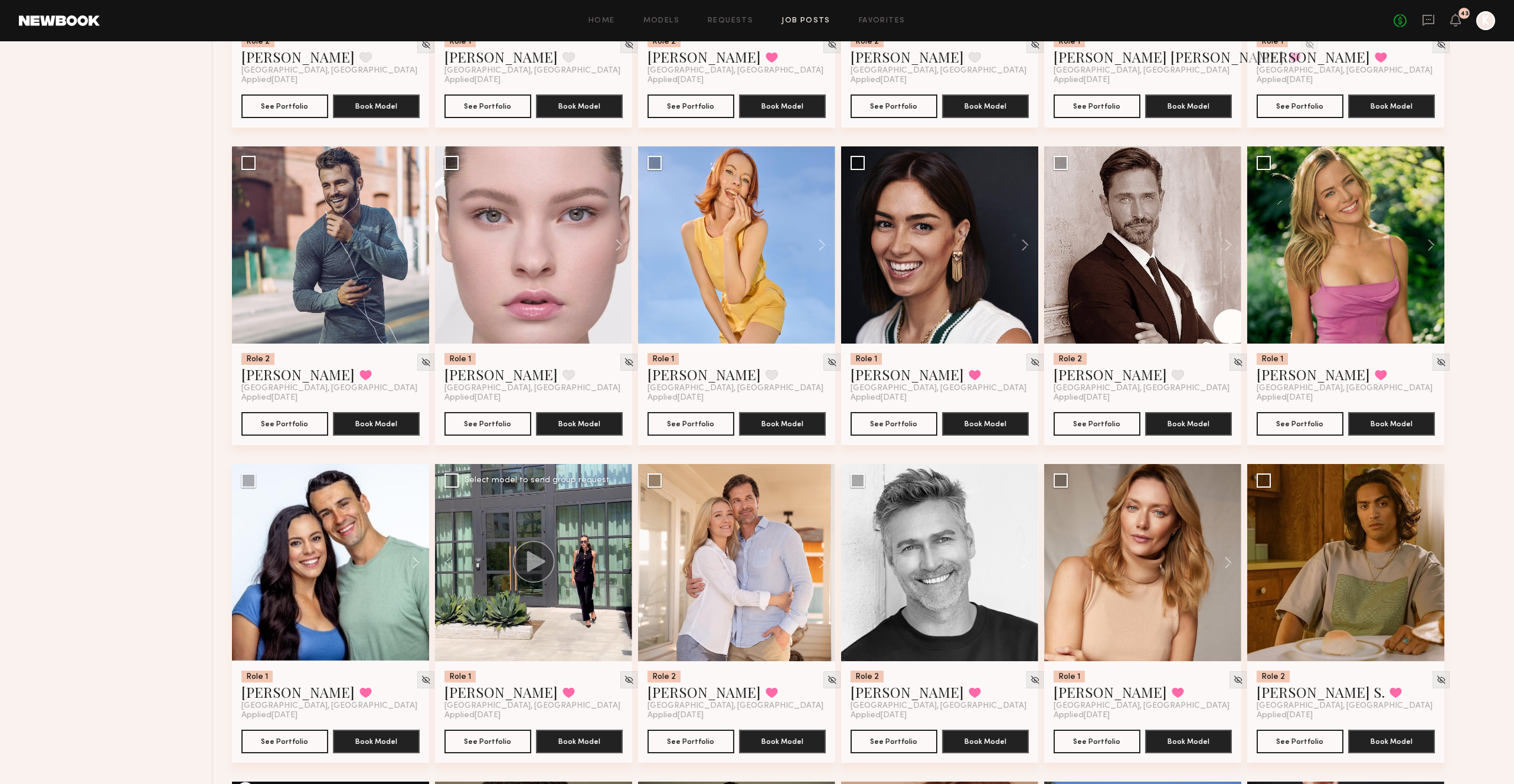
click at [623, 505] on div at bounding box center [534, 563] width 197 height 197
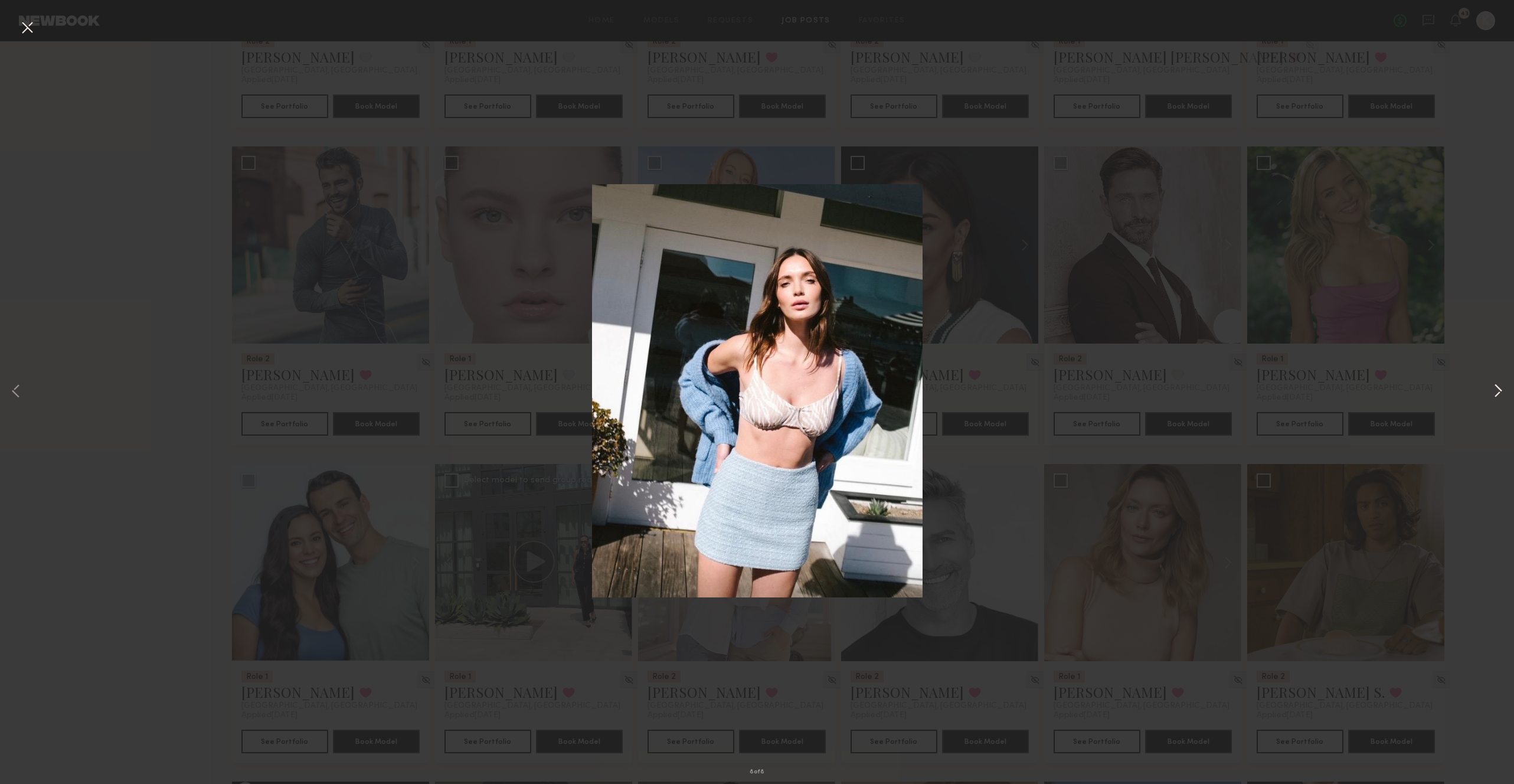
click at [1497, 387] on button at bounding box center [1498, 392] width 14 height 627
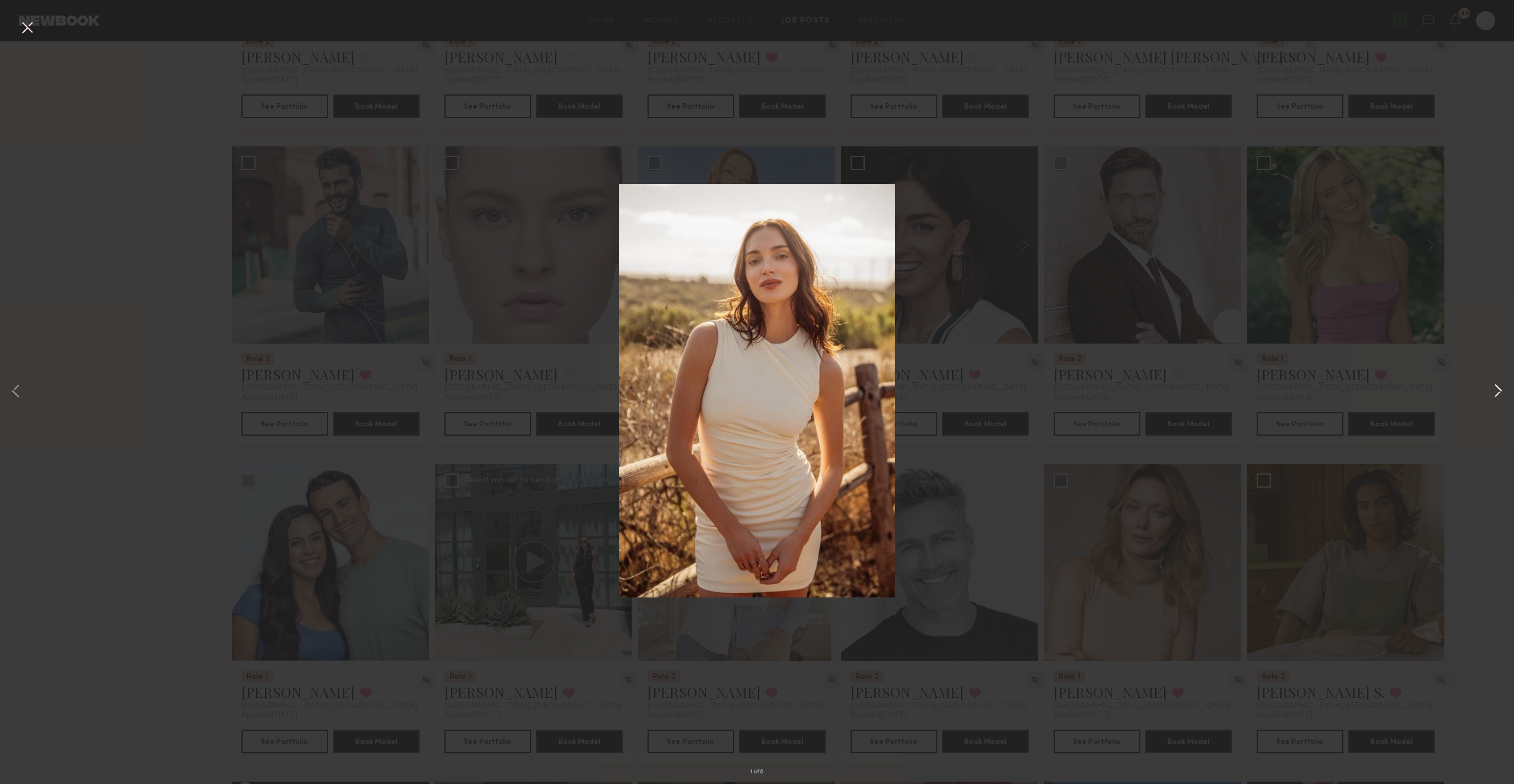
click at [1496, 388] on button at bounding box center [1498, 392] width 14 height 627
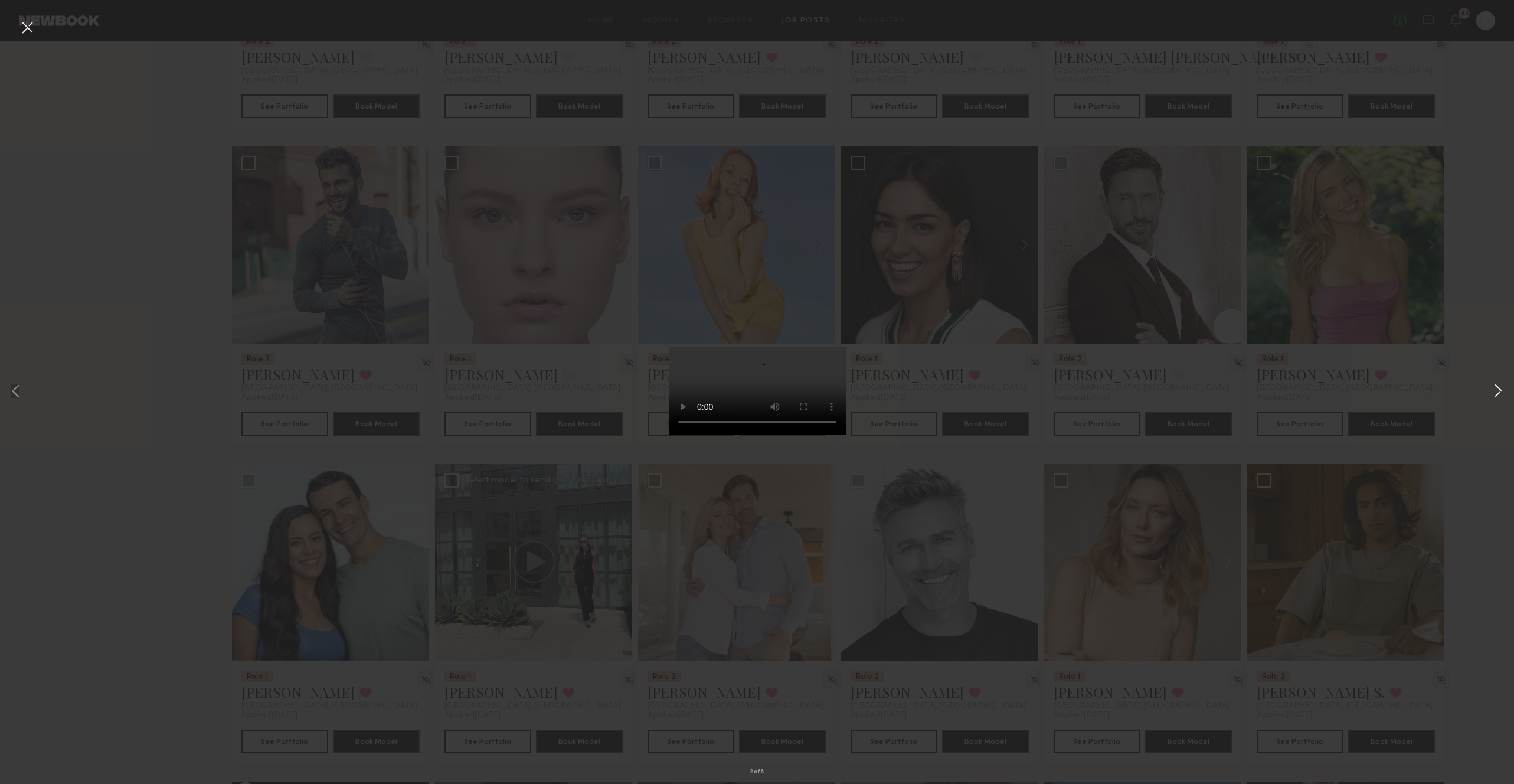
click at [1496, 388] on button at bounding box center [1498, 392] width 14 height 627
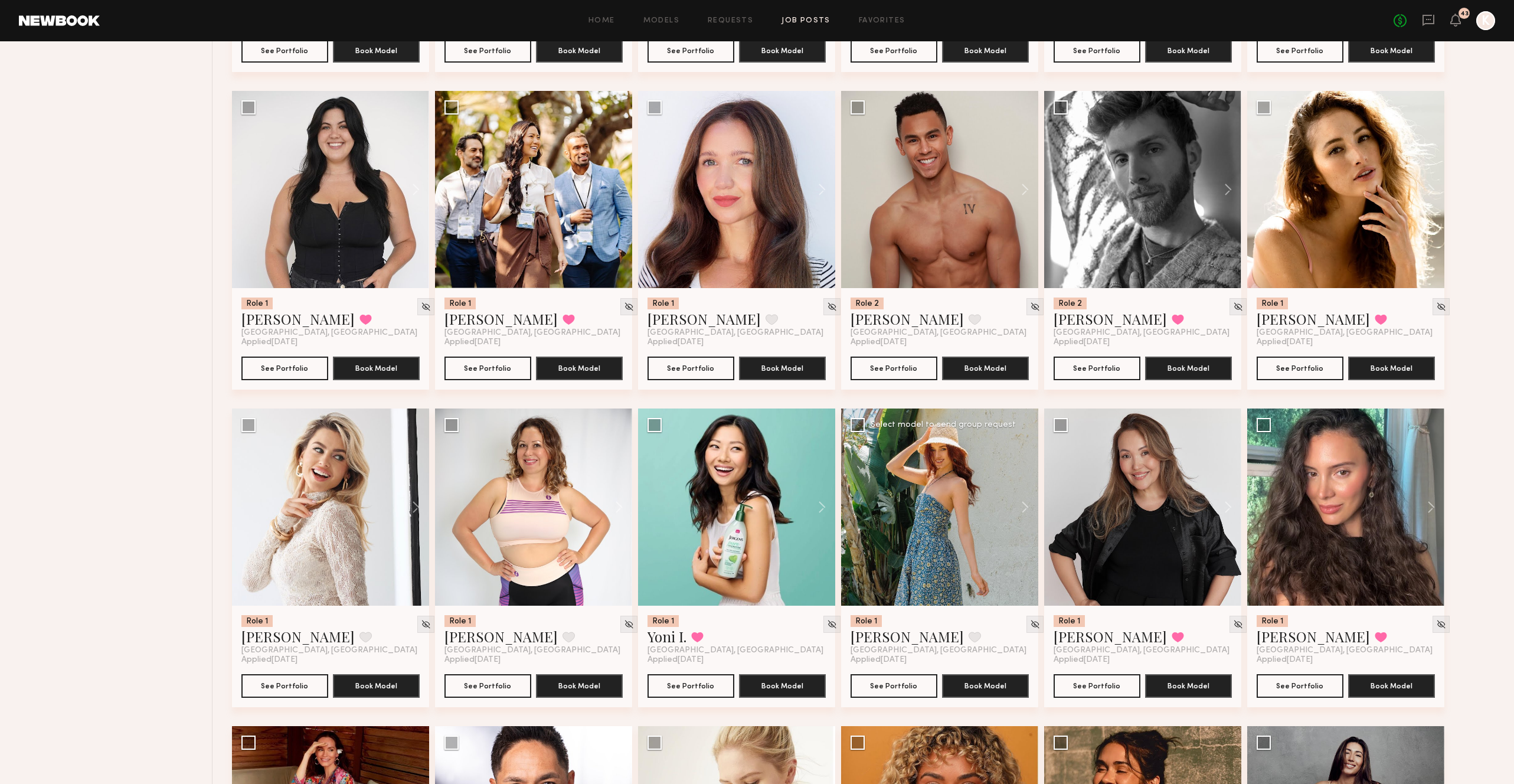
scroll to position [2434, 0]
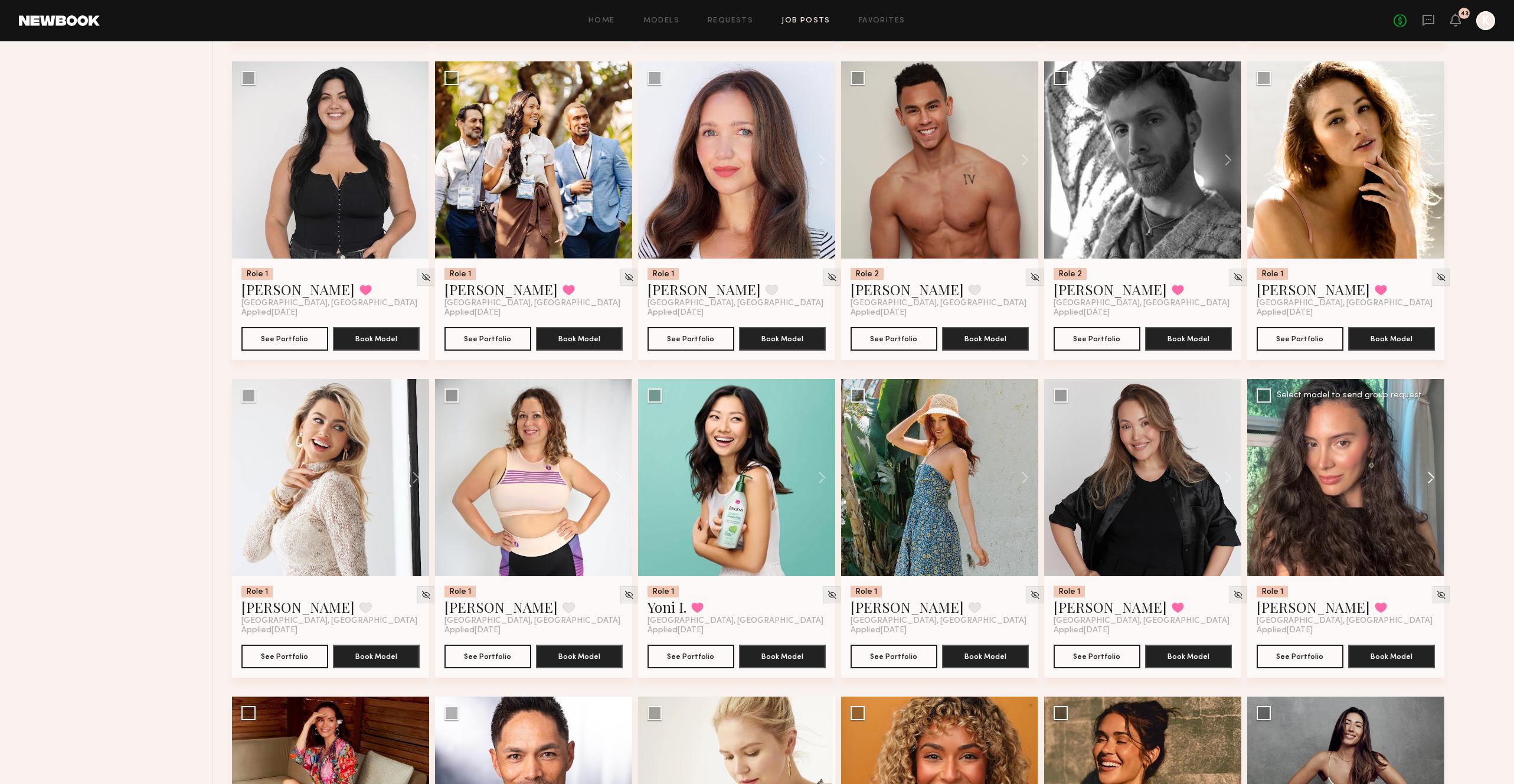
click at [1434, 415] on button at bounding box center [1426, 478] width 38 height 197
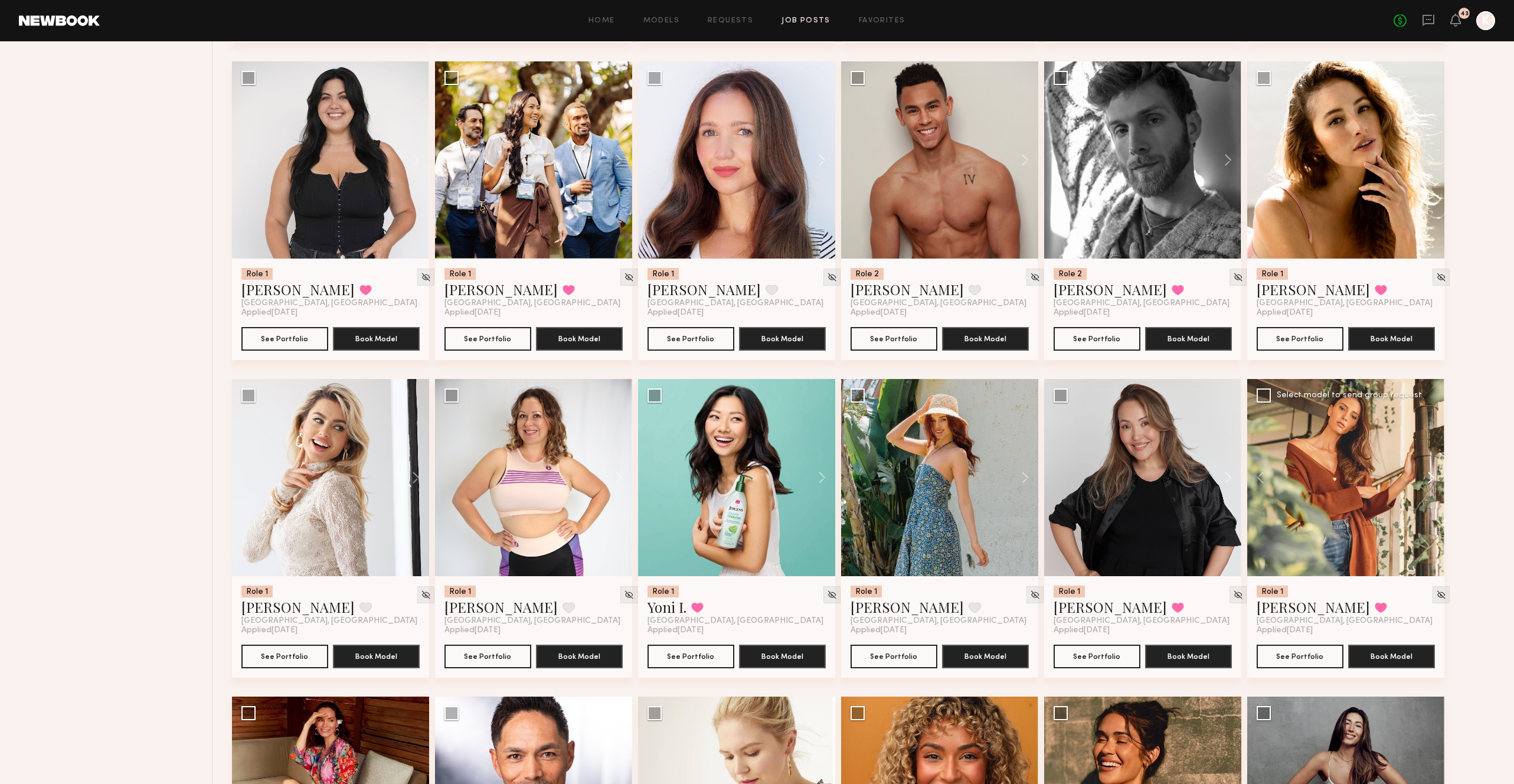
click at [1434, 415] on button at bounding box center [1426, 478] width 38 height 197
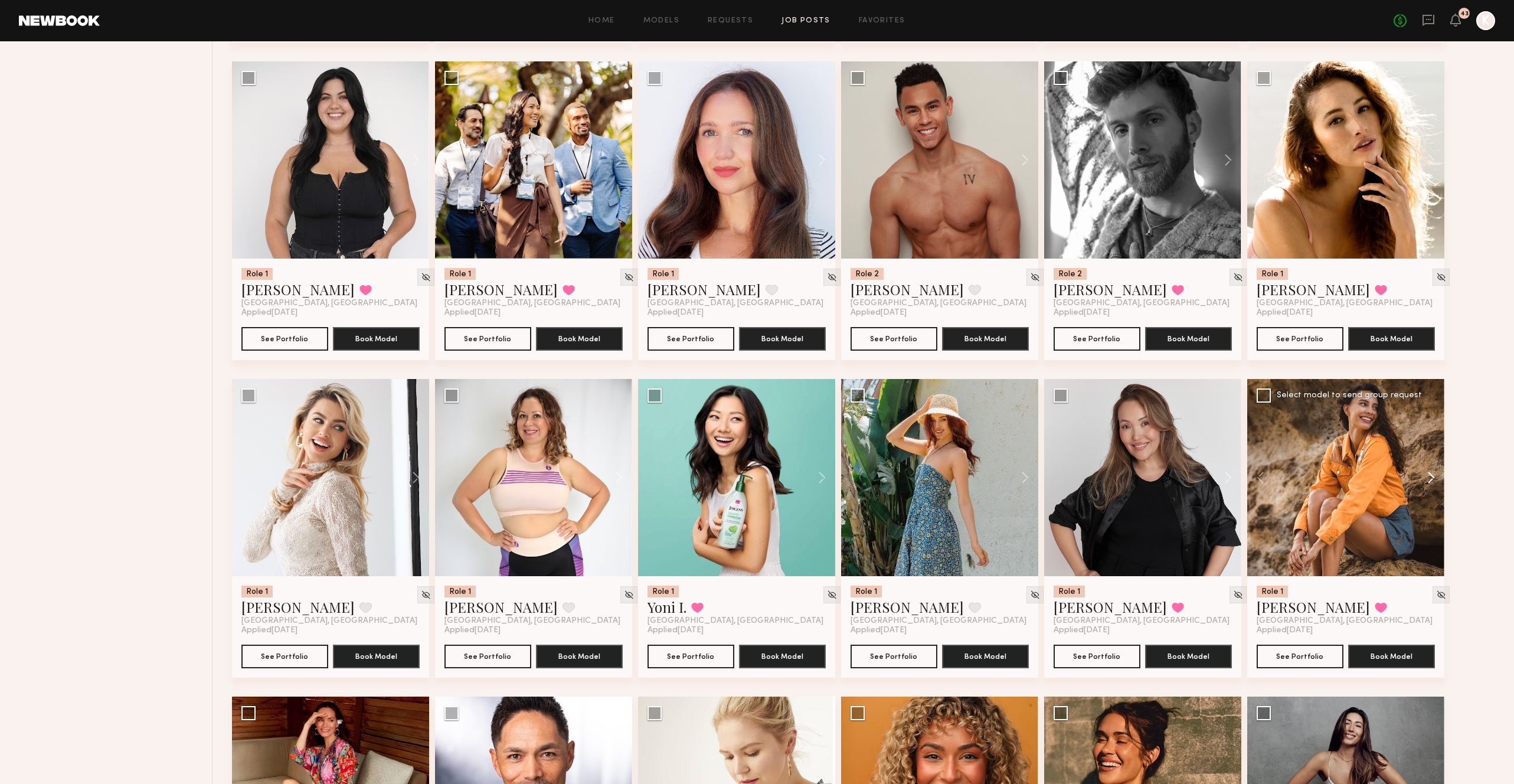
click at [1434, 415] on button at bounding box center [1426, 478] width 38 height 197
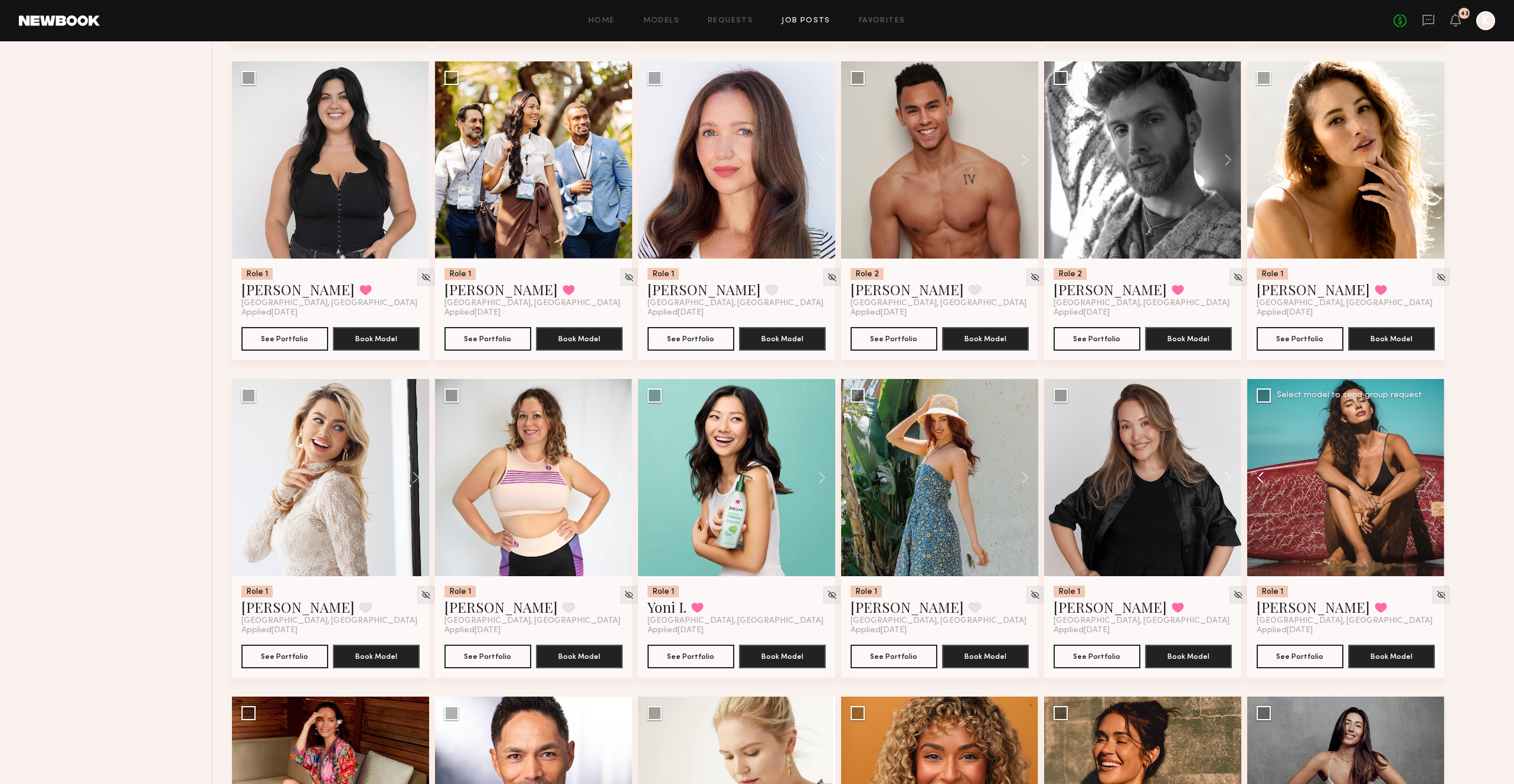
click at [1264, 415] on button at bounding box center [1266, 478] width 38 height 197
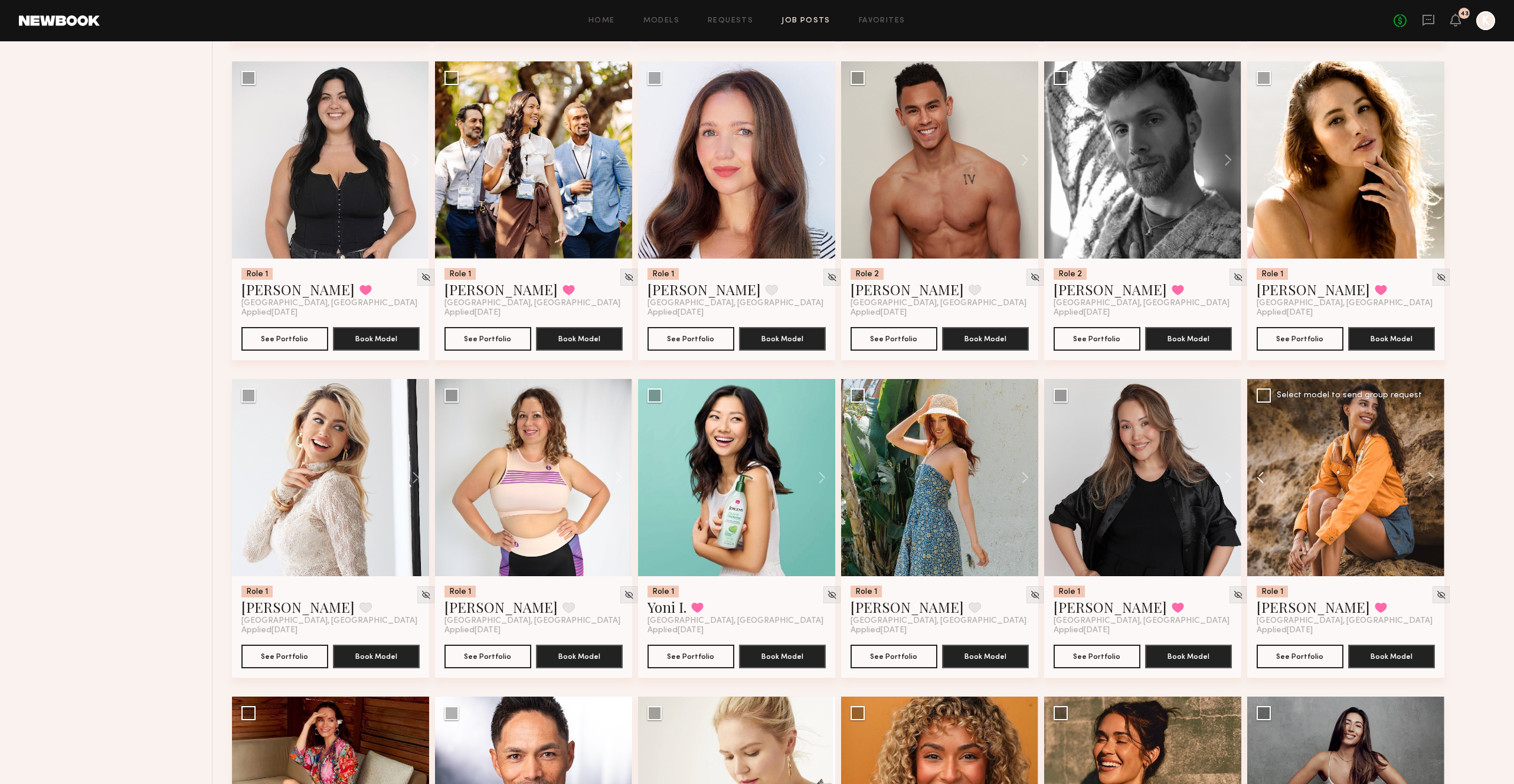
click at [1261, 415] on button at bounding box center [1266, 478] width 38 height 197
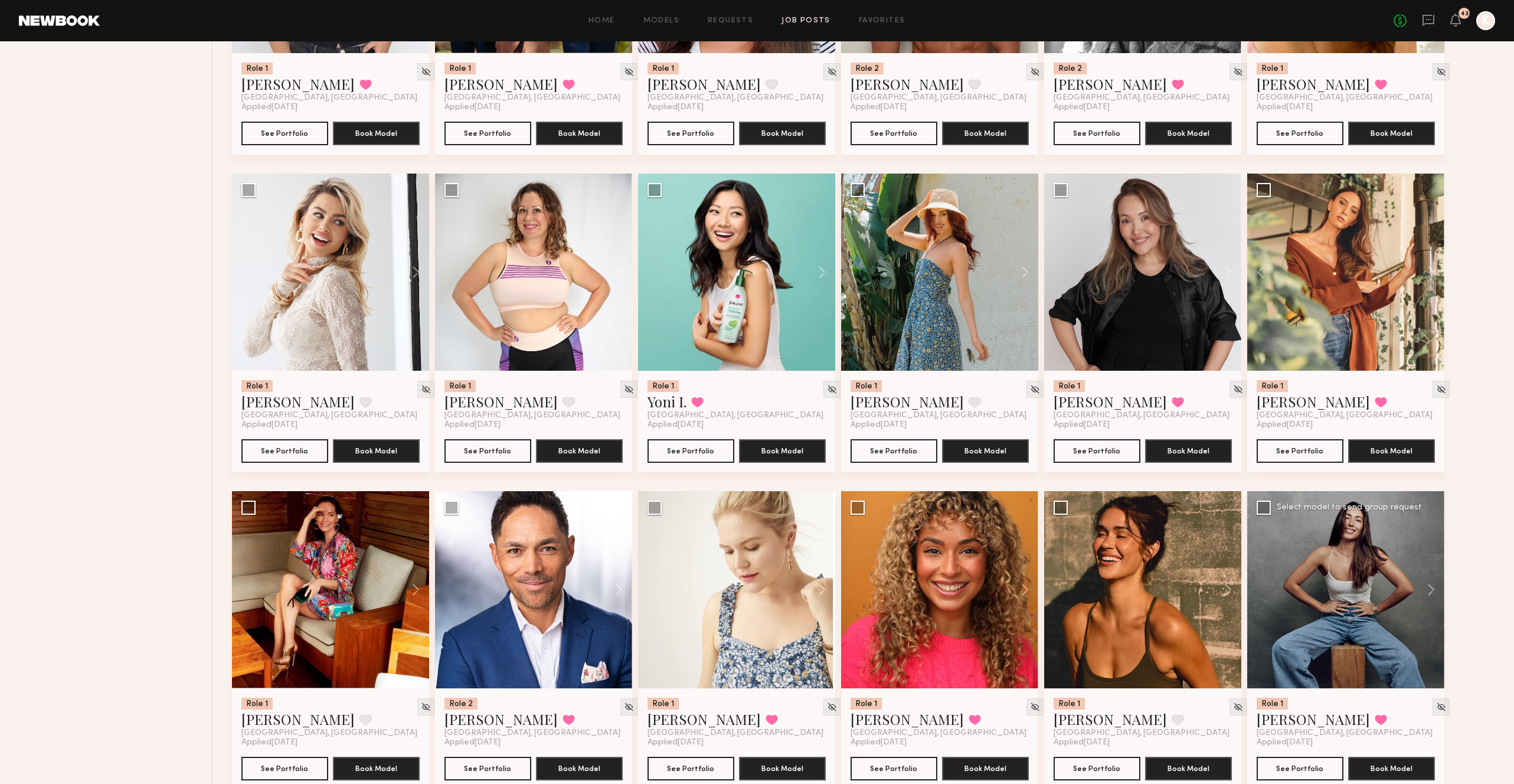
scroll to position [2663, 0]
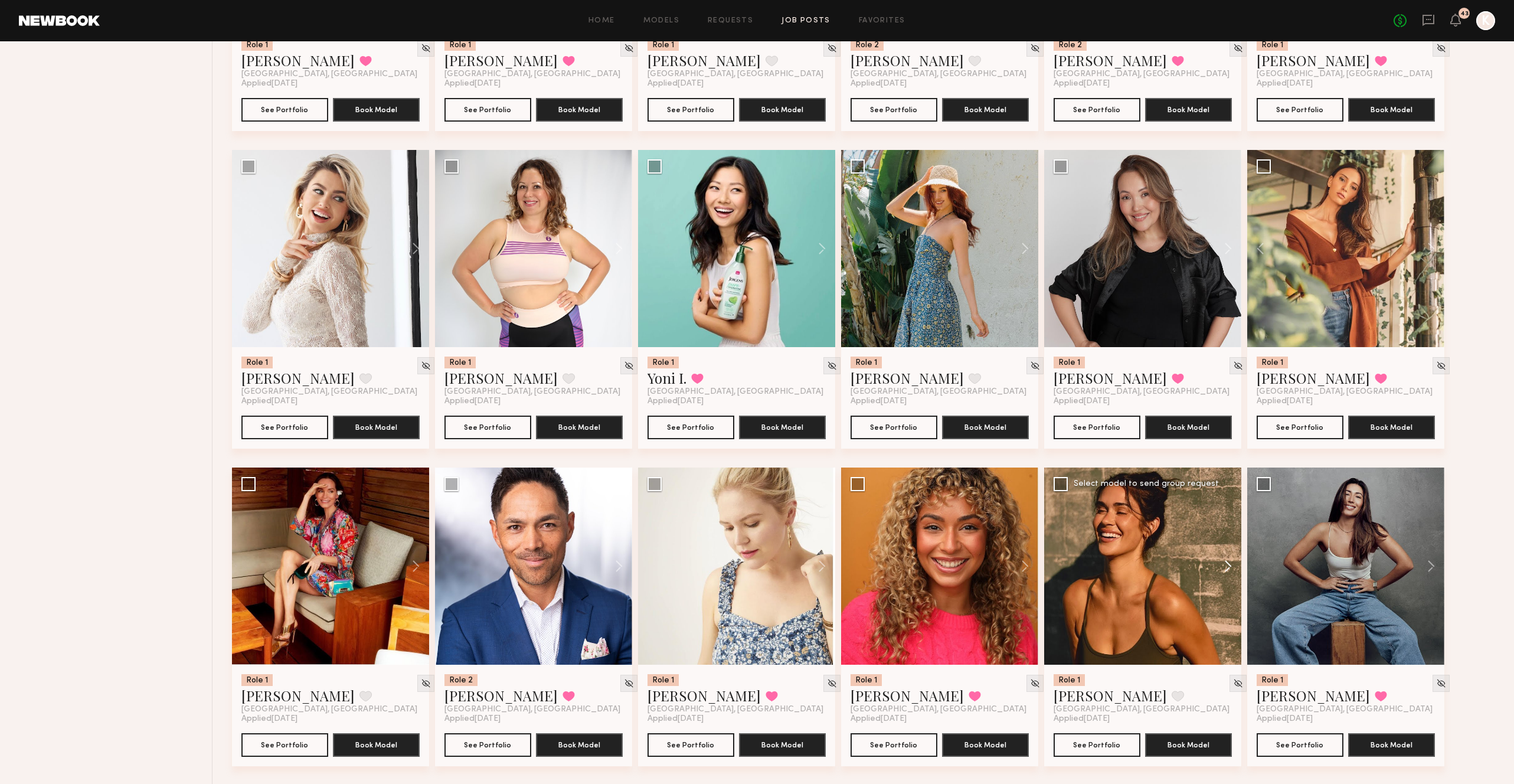
click at [1229, 507] on button at bounding box center [1223, 566] width 38 height 197
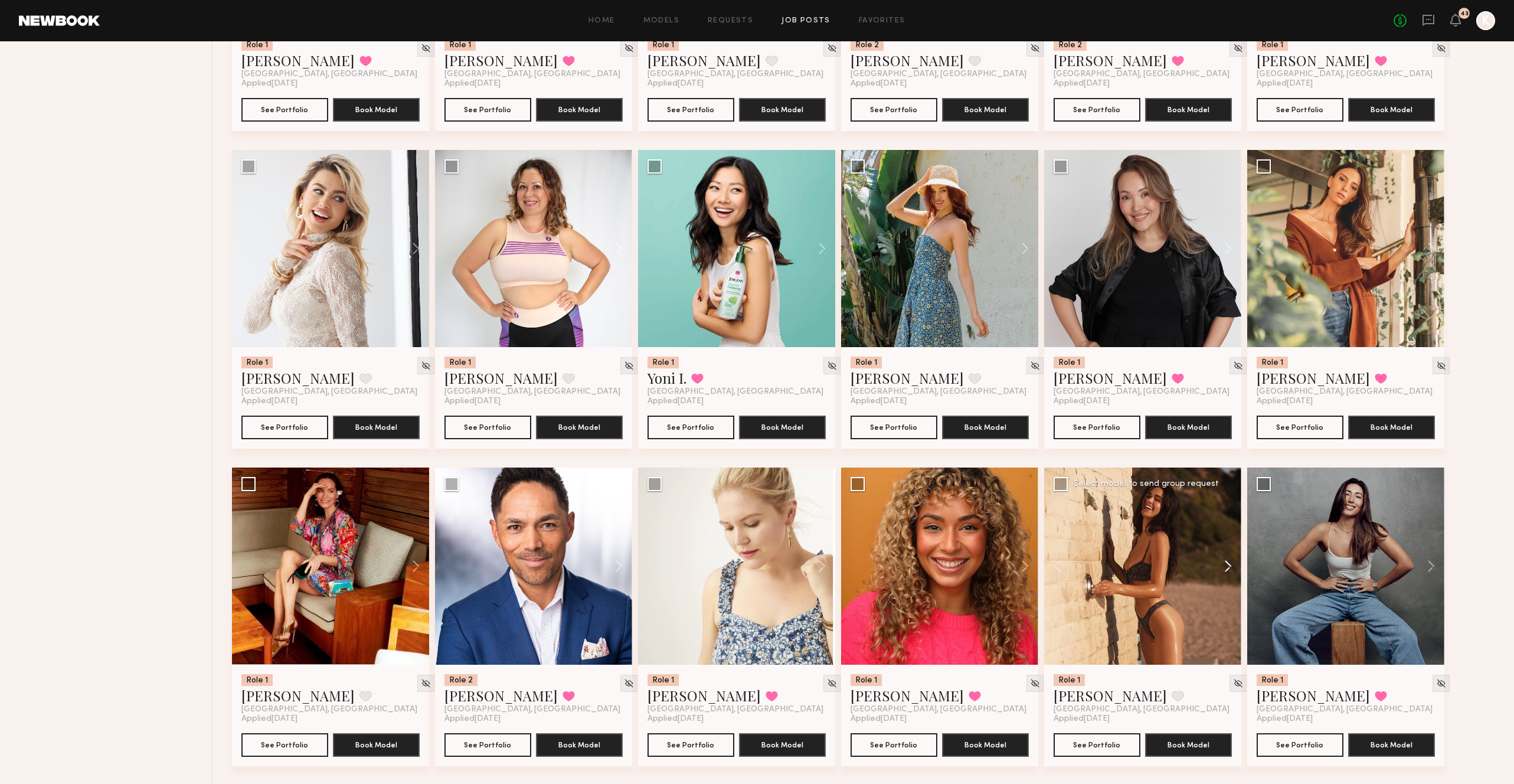
click at [1228, 506] on button at bounding box center [1223, 566] width 38 height 197
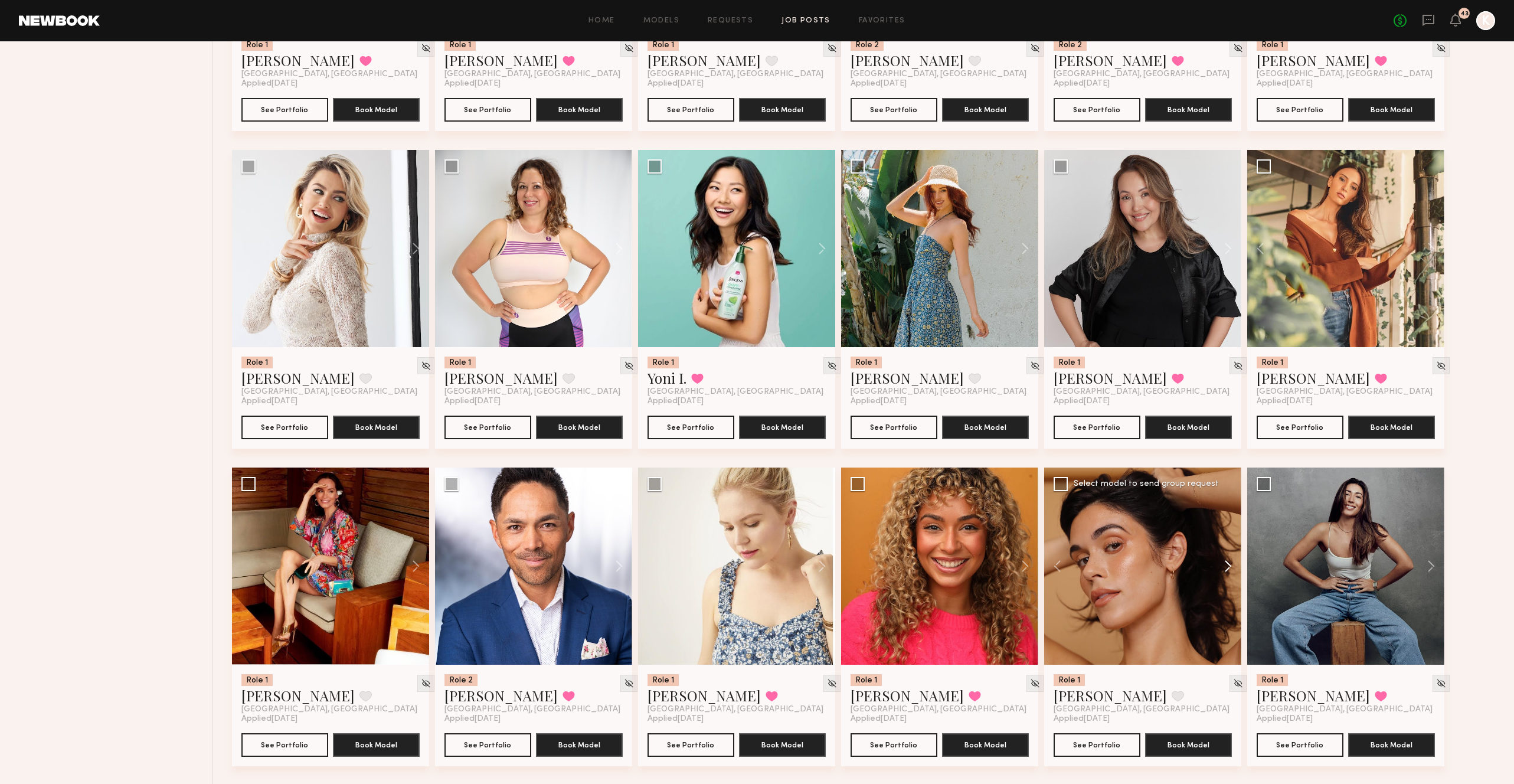
click at [1228, 506] on button at bounding box center [1223, 566] width 38 height 197
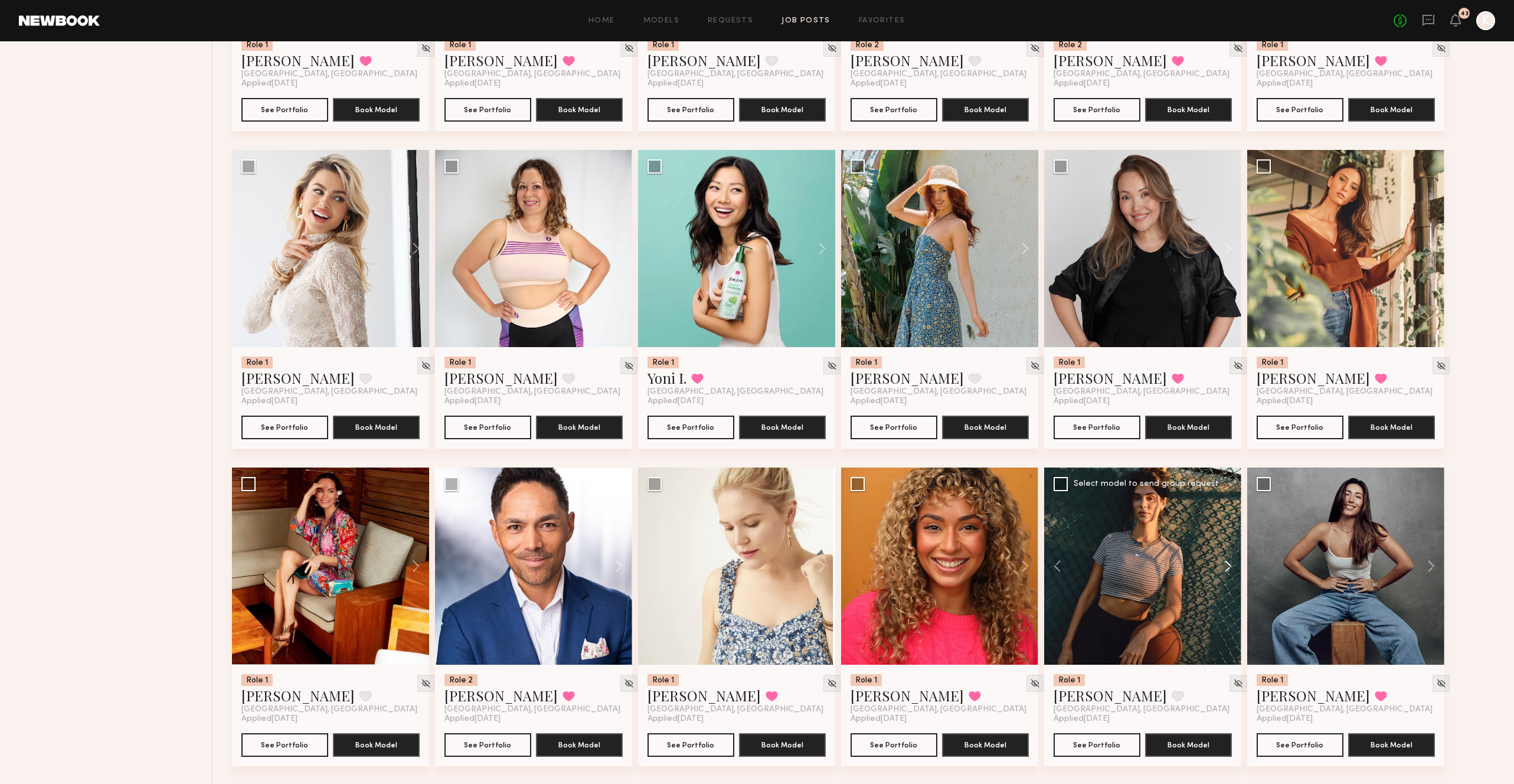
click at [1223, 505] on button at bounding box center [1223, 566] width 38 height 197
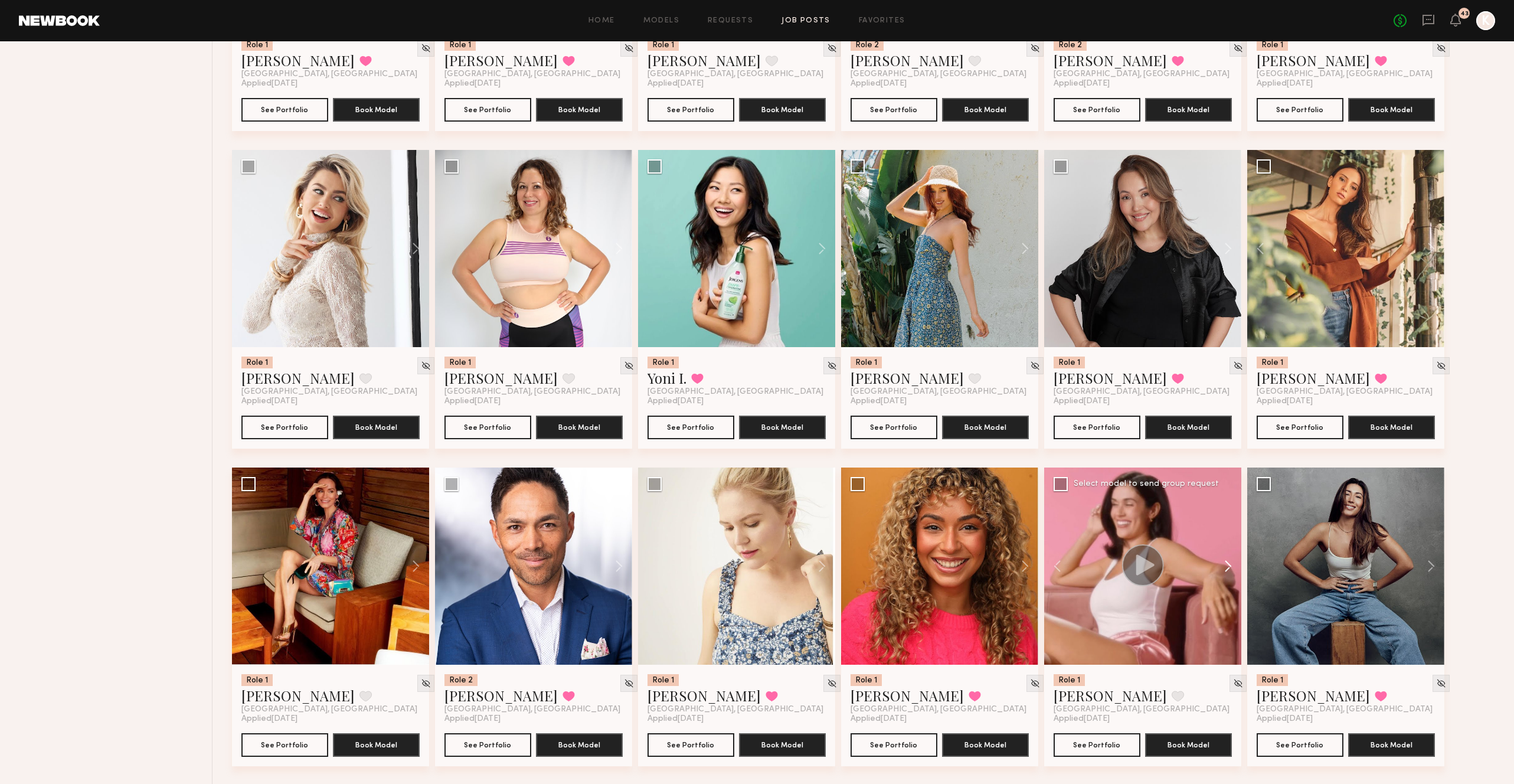
click at [1223, 505] on button at bounding box center [1223, 566] width 38 height 197
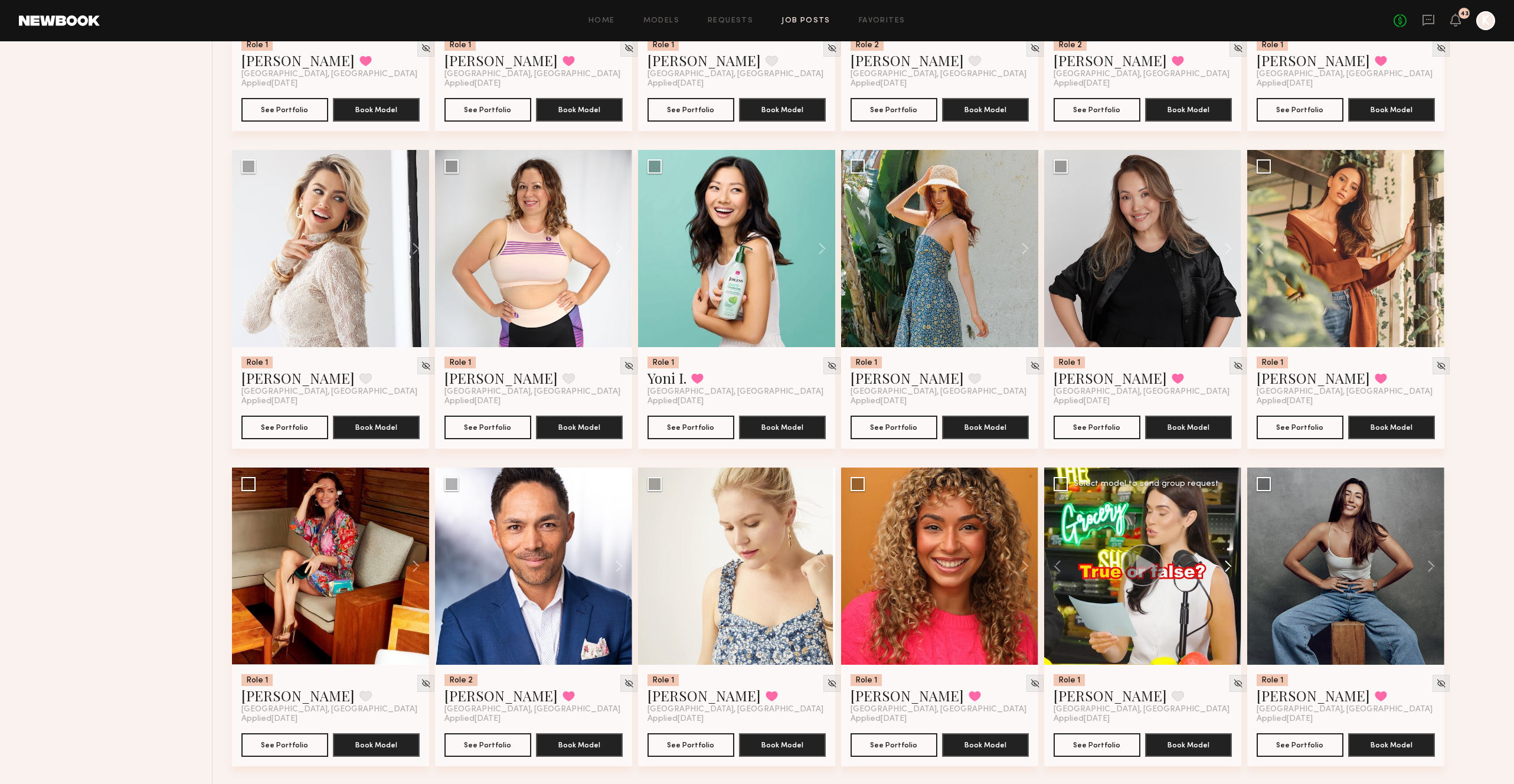
click at [1223, 505] on button at bounding box center [1223, 566] width 38 height 197
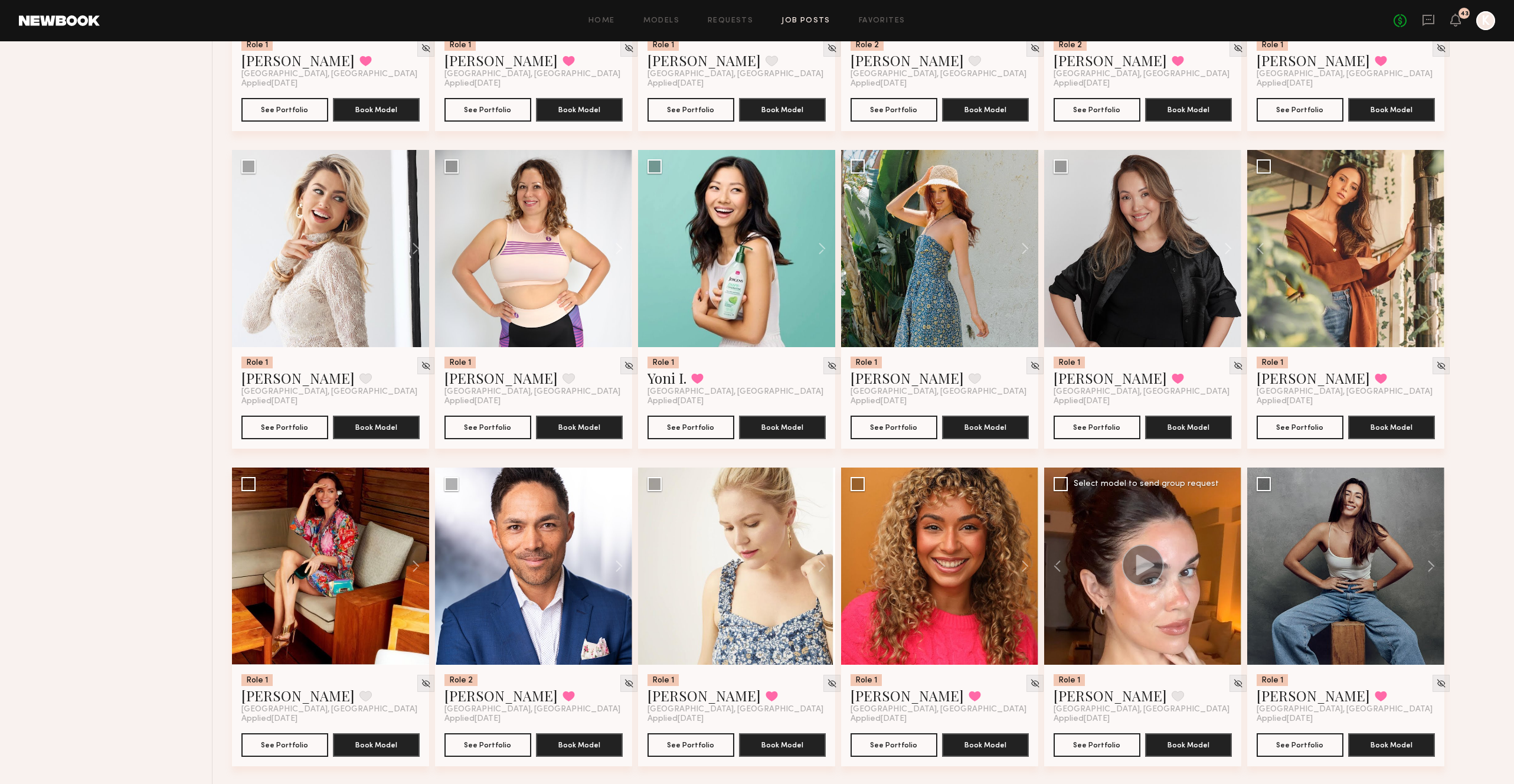
click at [1223, 505] on div at bounding box center [1143, 566] width 197 height 197
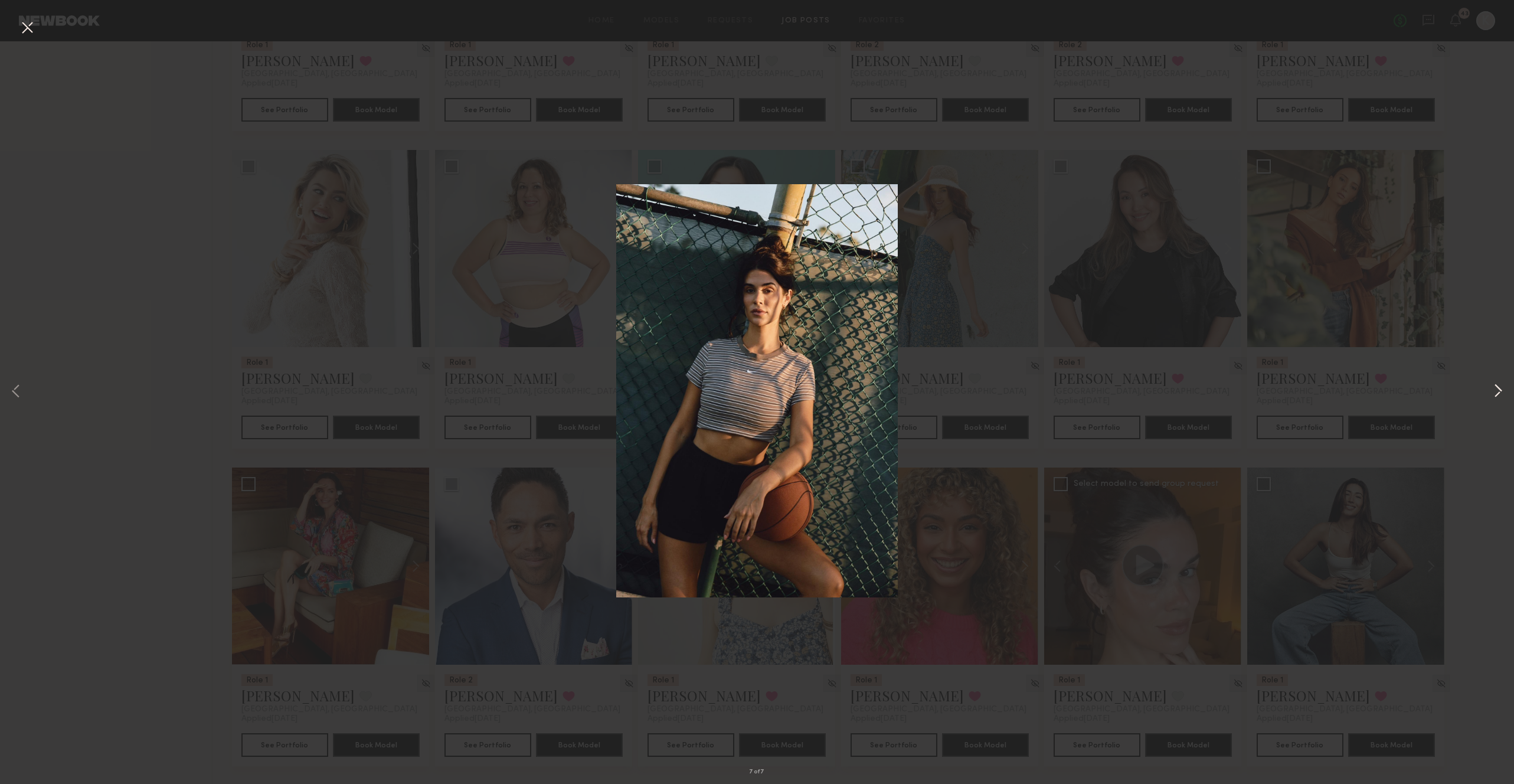
click at [1493, 390] on button at bounding box center [1498, 392] width 14 height 627
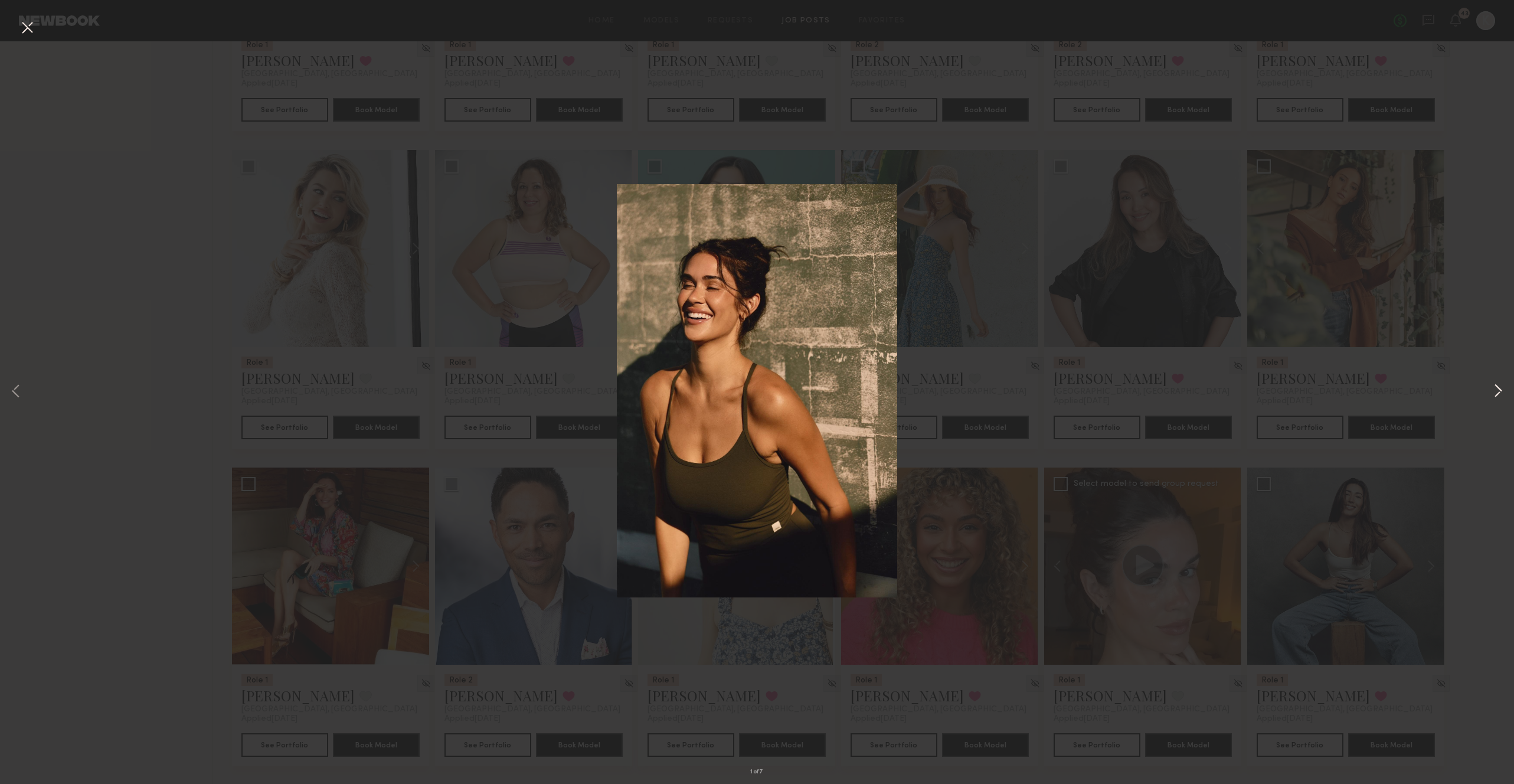
click at [1493, 390] on button at bounding box center [1498, 392] width 14 height 627
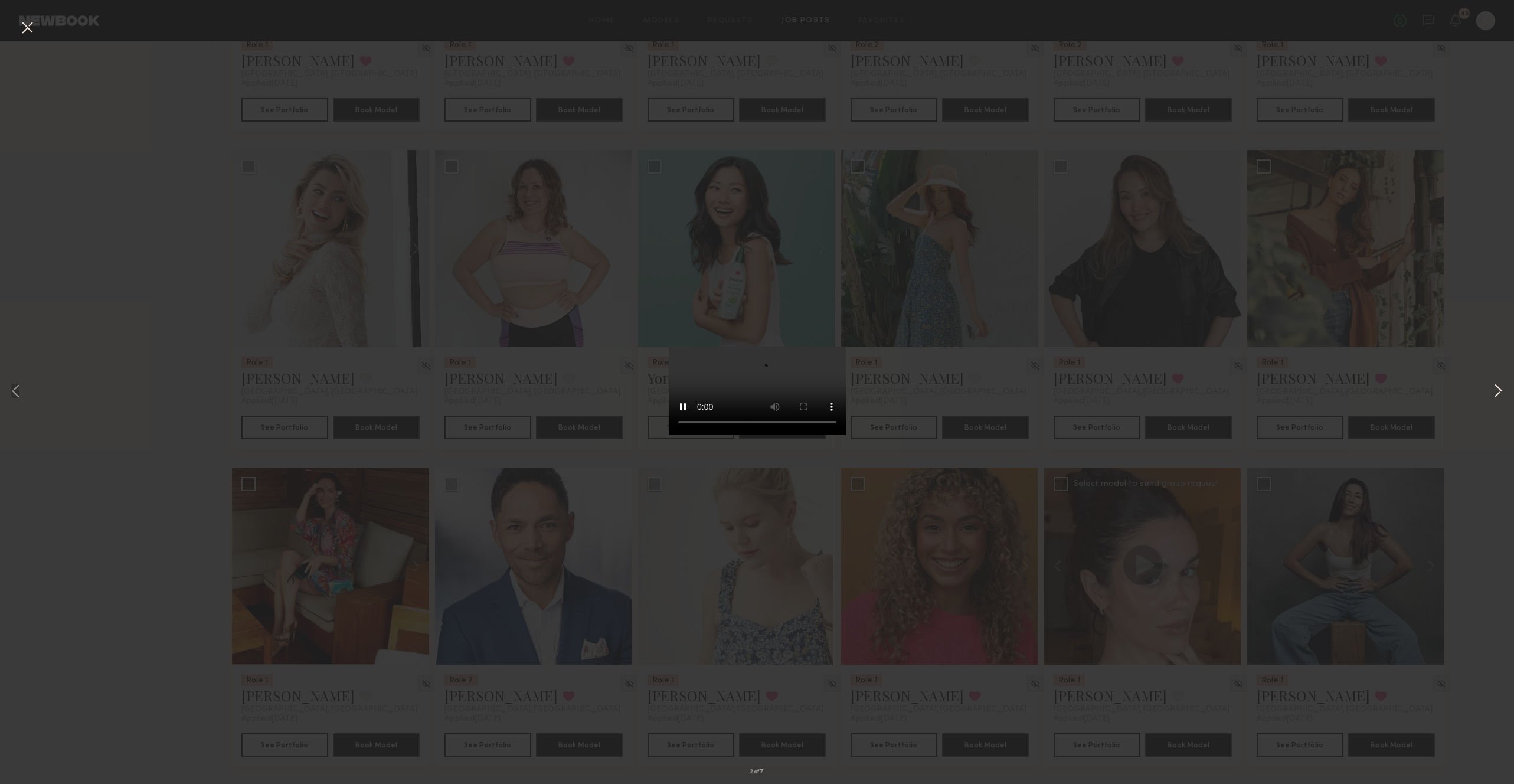
click at [1493, 390] on button at bounding box center [1498, 392] width 14 height 627
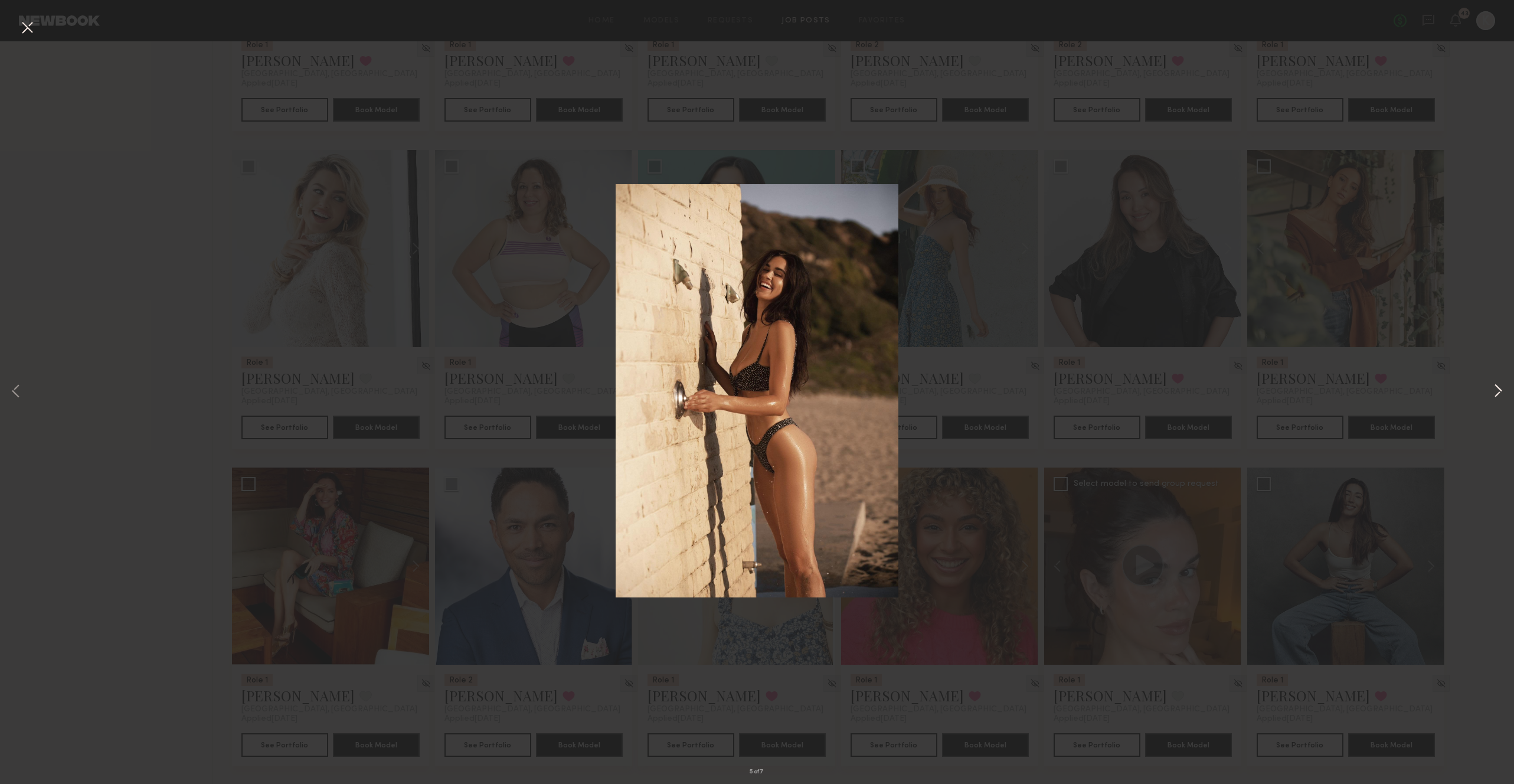
click at [1493, 390] on button at bounding box center [1498, 392] width 14 height 627
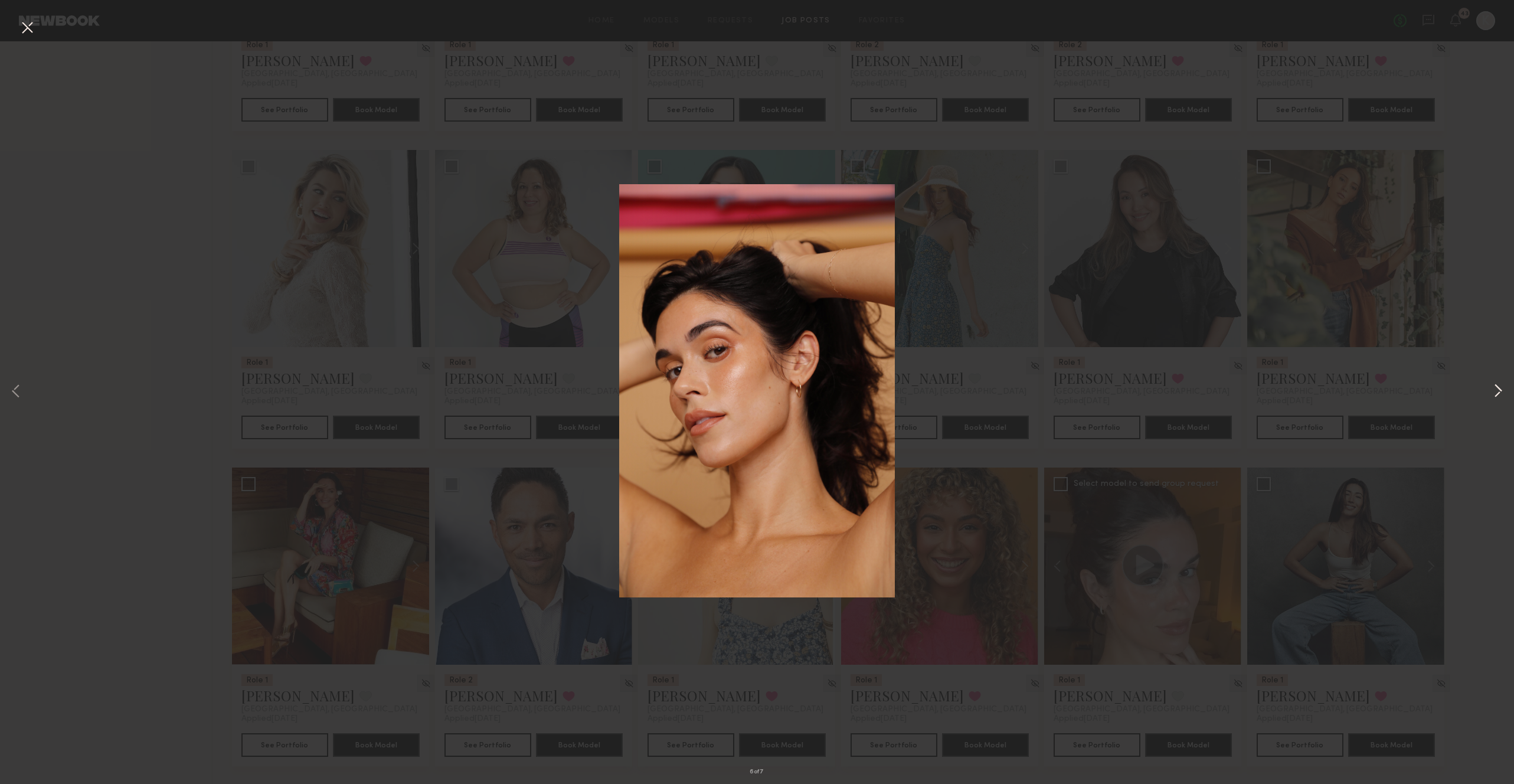
click at [1504, 389] on button at bounding box center [1498, 392] width 14 height 627
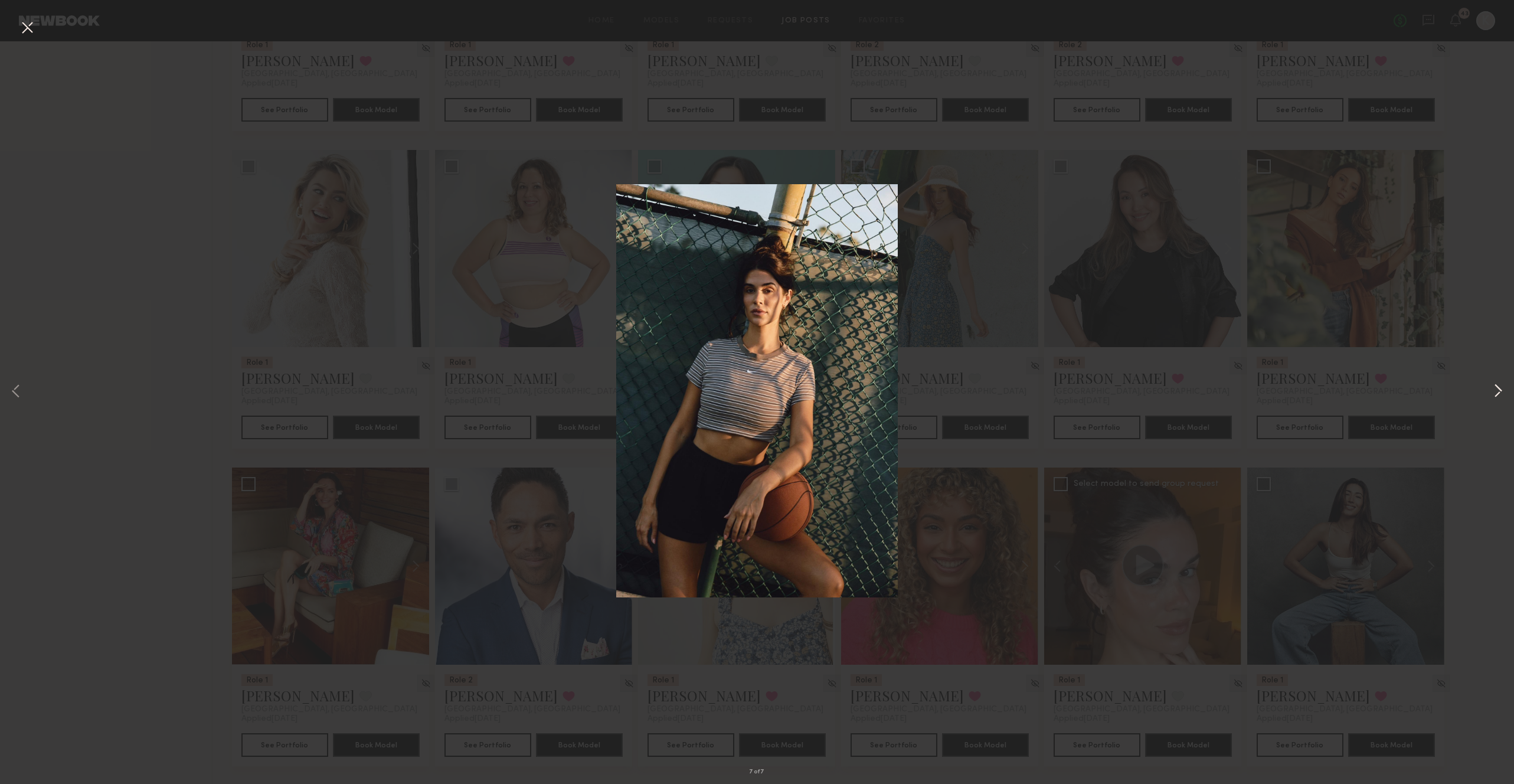
click at [1504, 389] on button at bounding box center [1498, 392] width 14 height 627
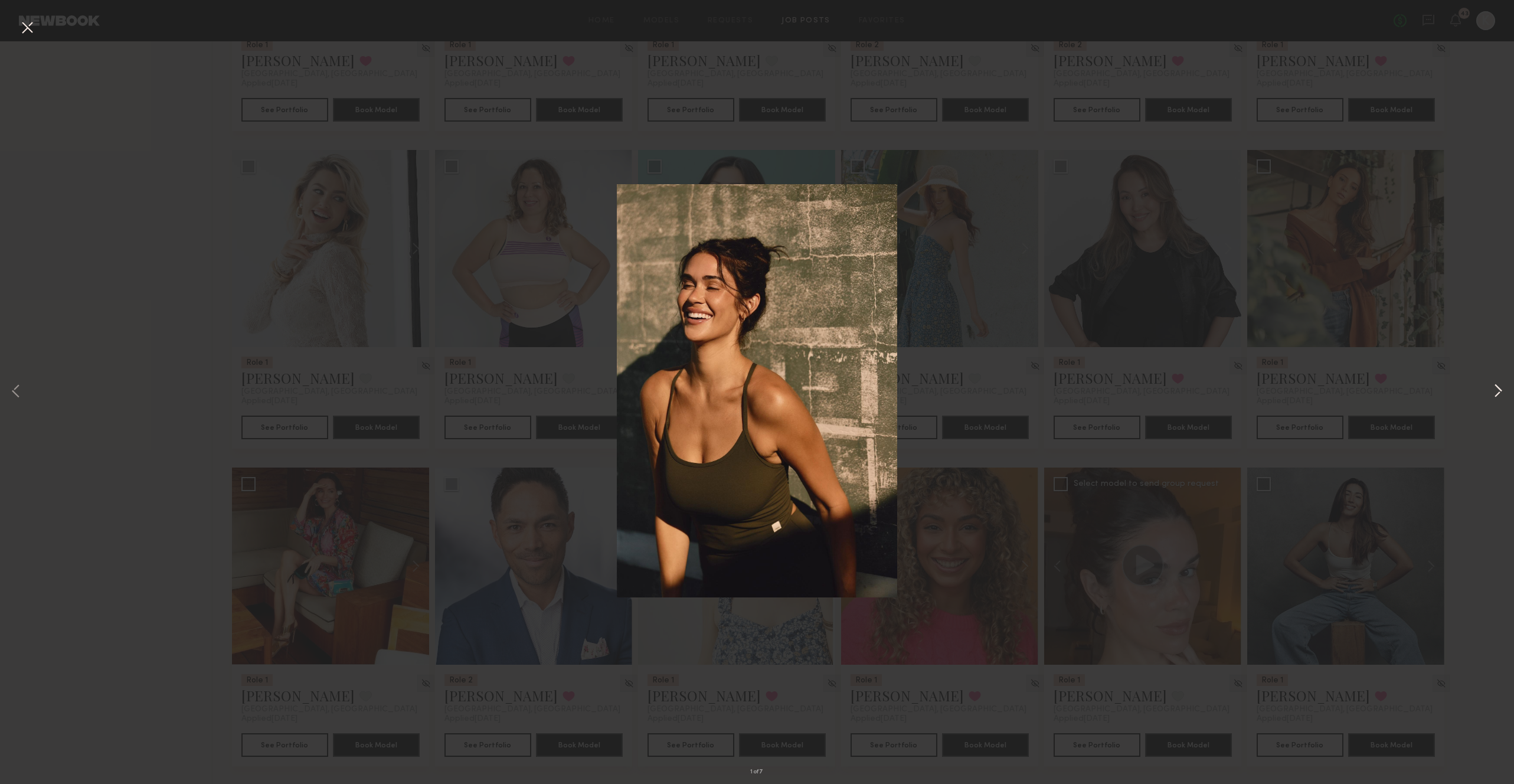
click at [1504, 389] on button at bounding box center [1498, 392] width 14 height 627
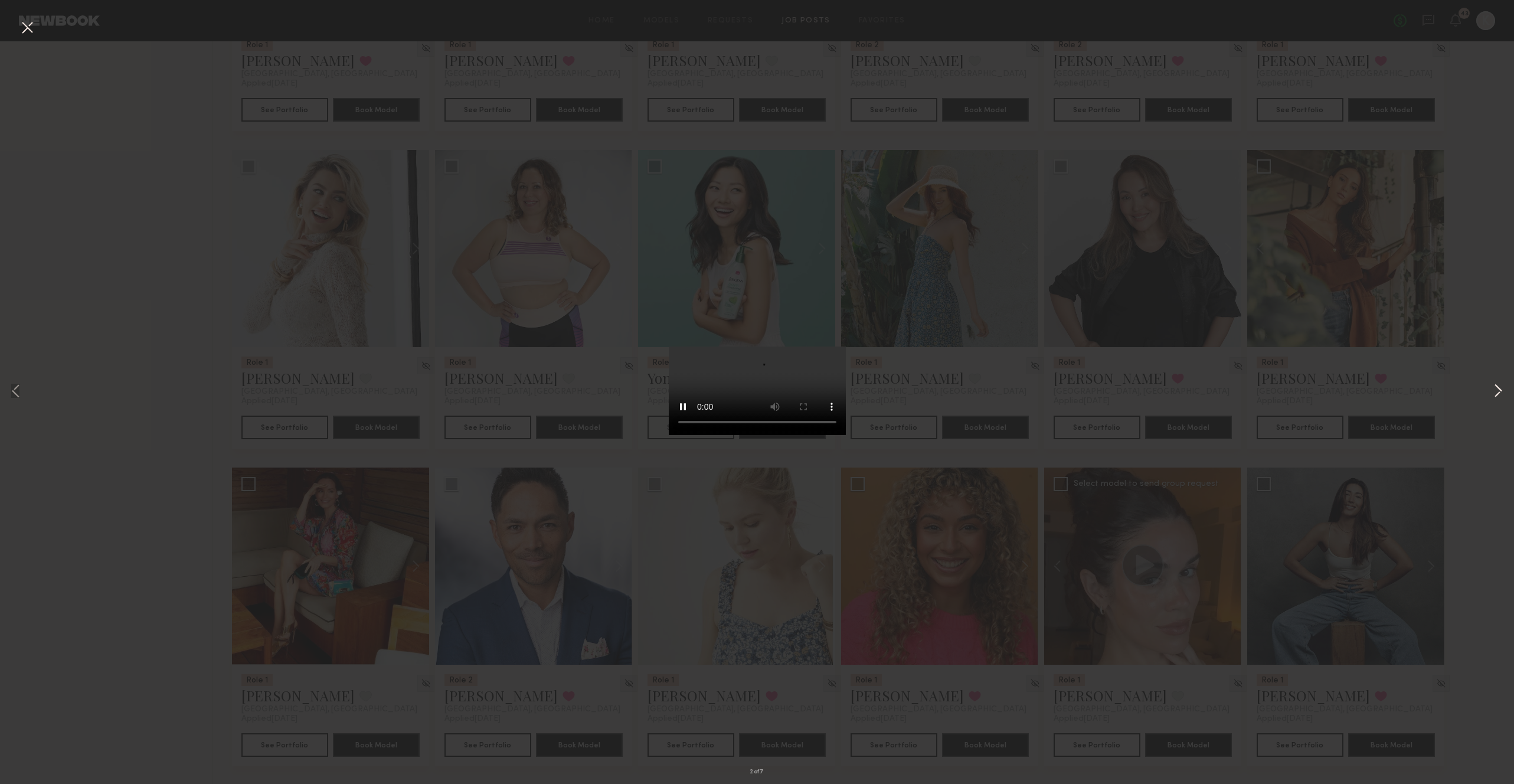
click at [1503, 390] on button at bounding box center [1498, 392] width 14 height 627
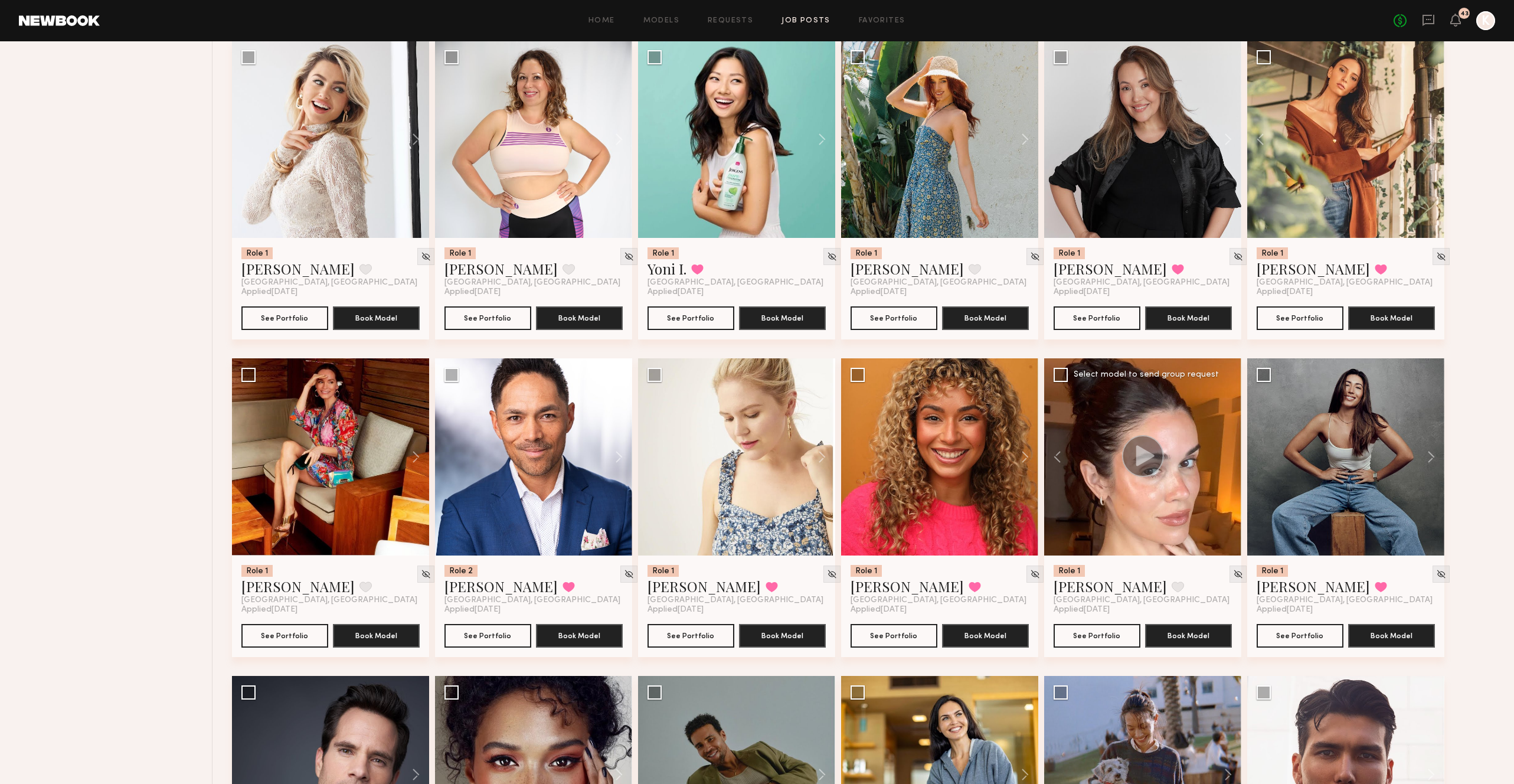
scroll to position [2765, 0]
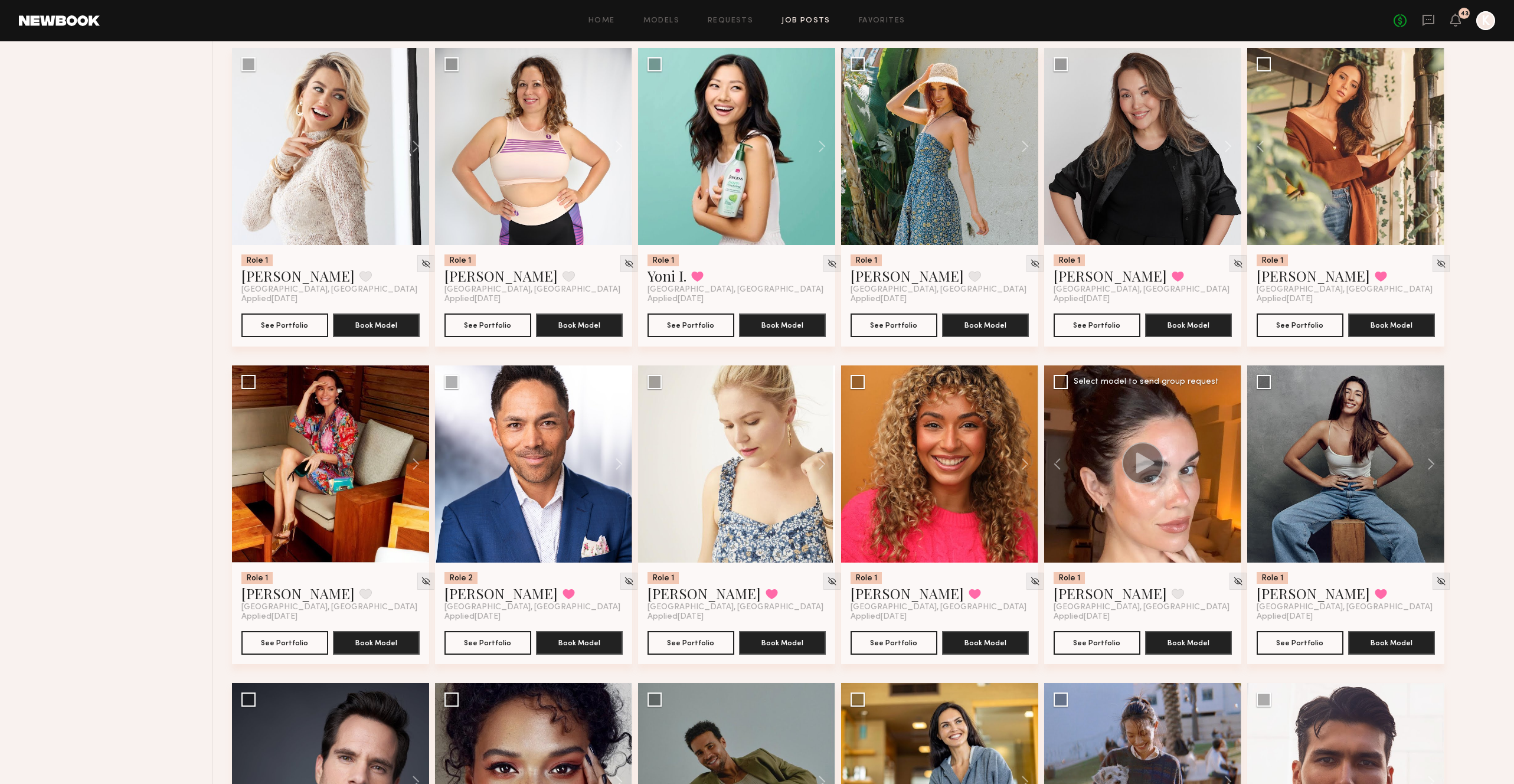
click at [1228, 415] on div at bounding box center [1143, 464] width 197 height 197
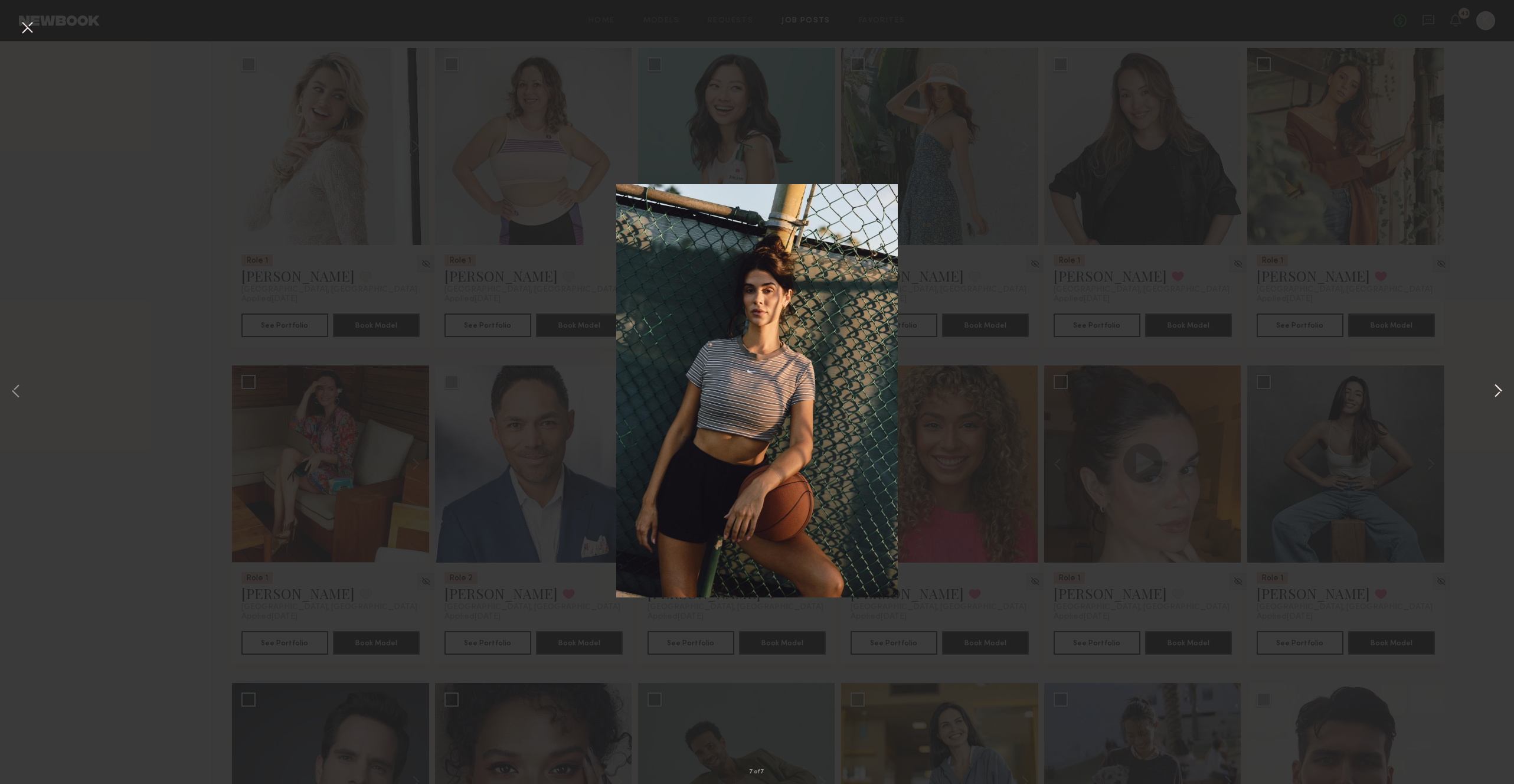
drag, startPoint x: 1481, startPoint y: 381, endPoint x: 1492, endPoint y: 387, distance: 12.5
click at [1481, 381] on div "7 of 7" at bounding box center [757, 392] width 1514 height 784
click at [1498, 392] on button at bounding box center [1498, 392] width 14 height 627
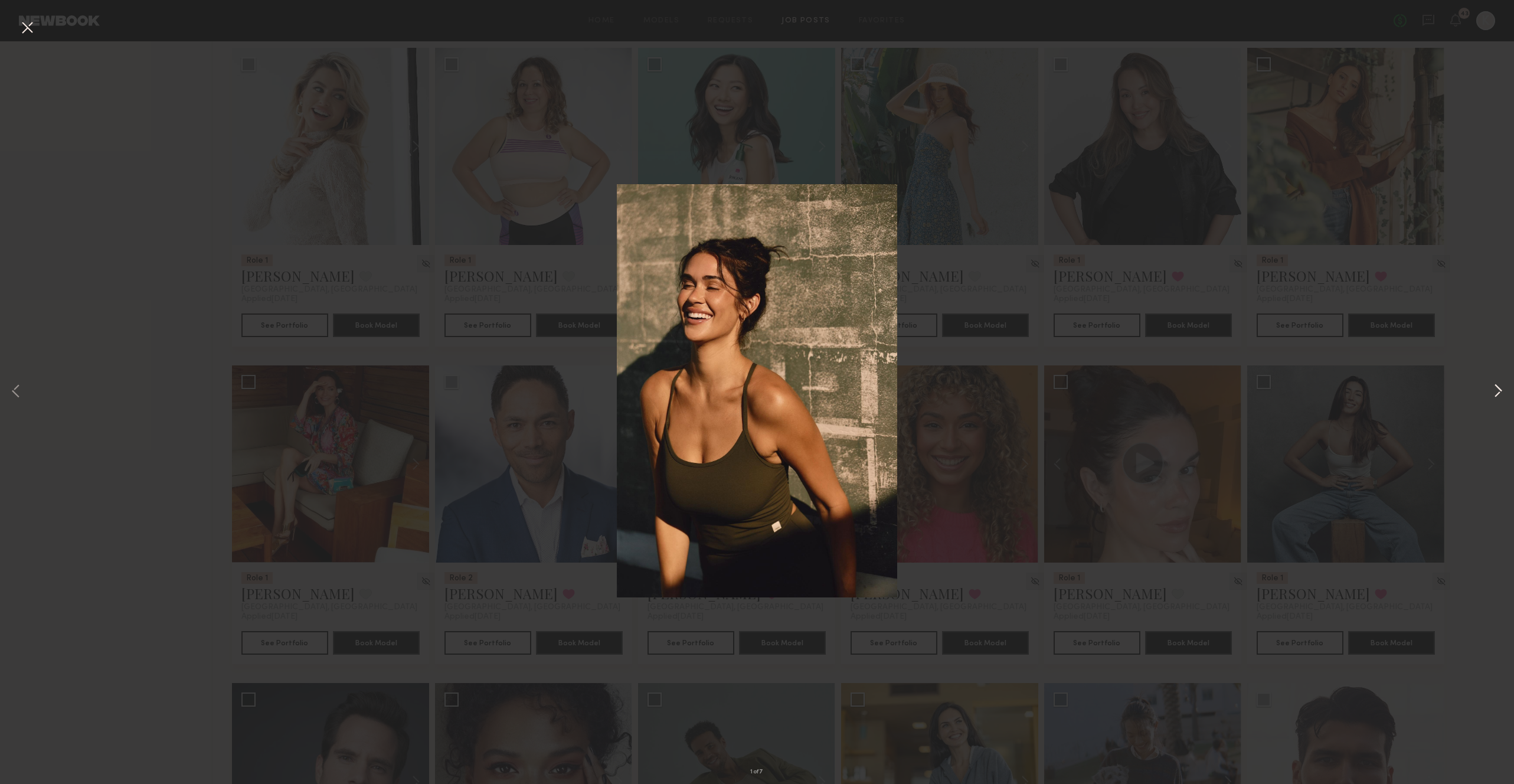
click at [1498, 392] on button at bounding box center [1498, 392] width 14 height 627
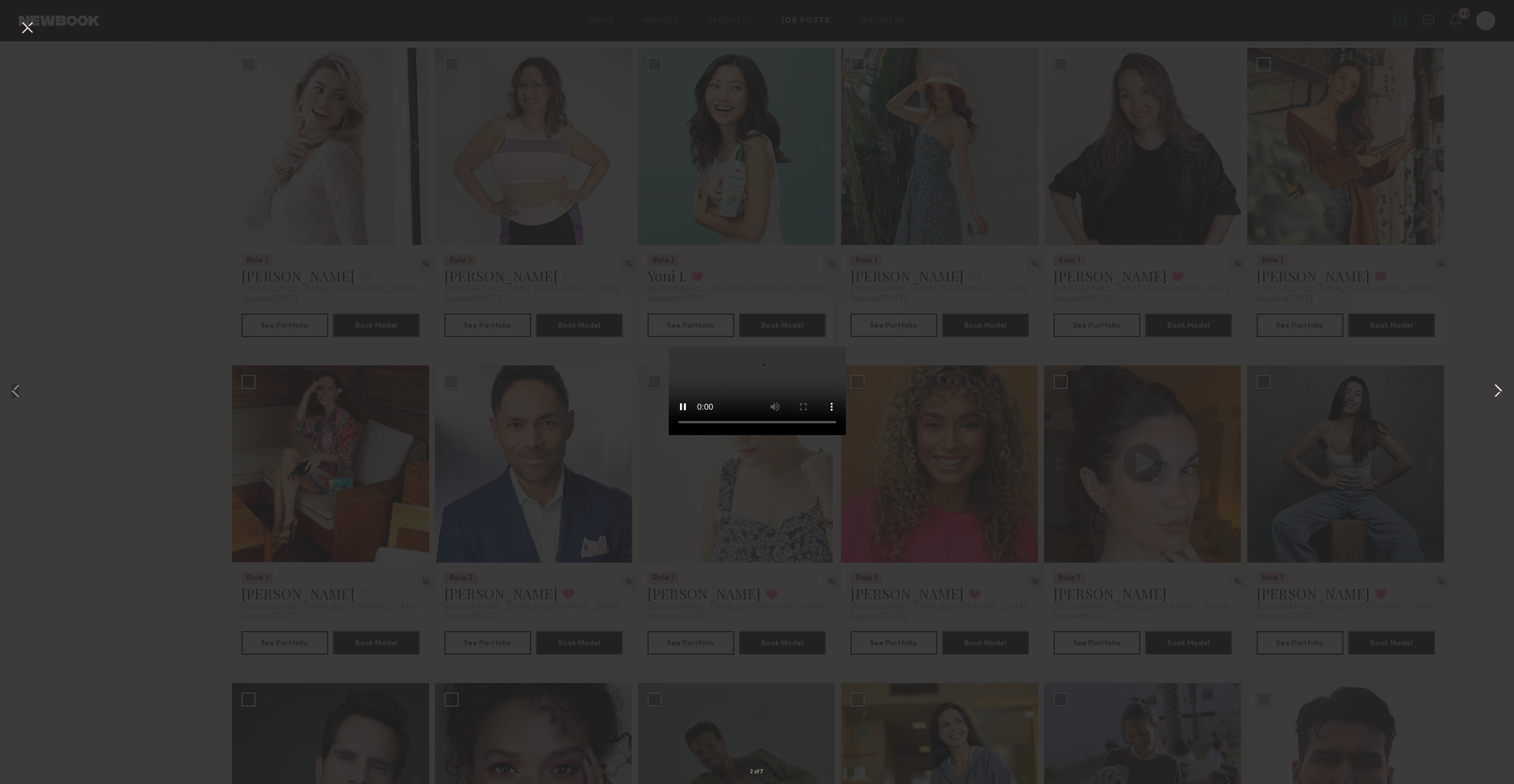
click at [1498, 392] on button at bounding box center [1498, 392] width 14 height 627
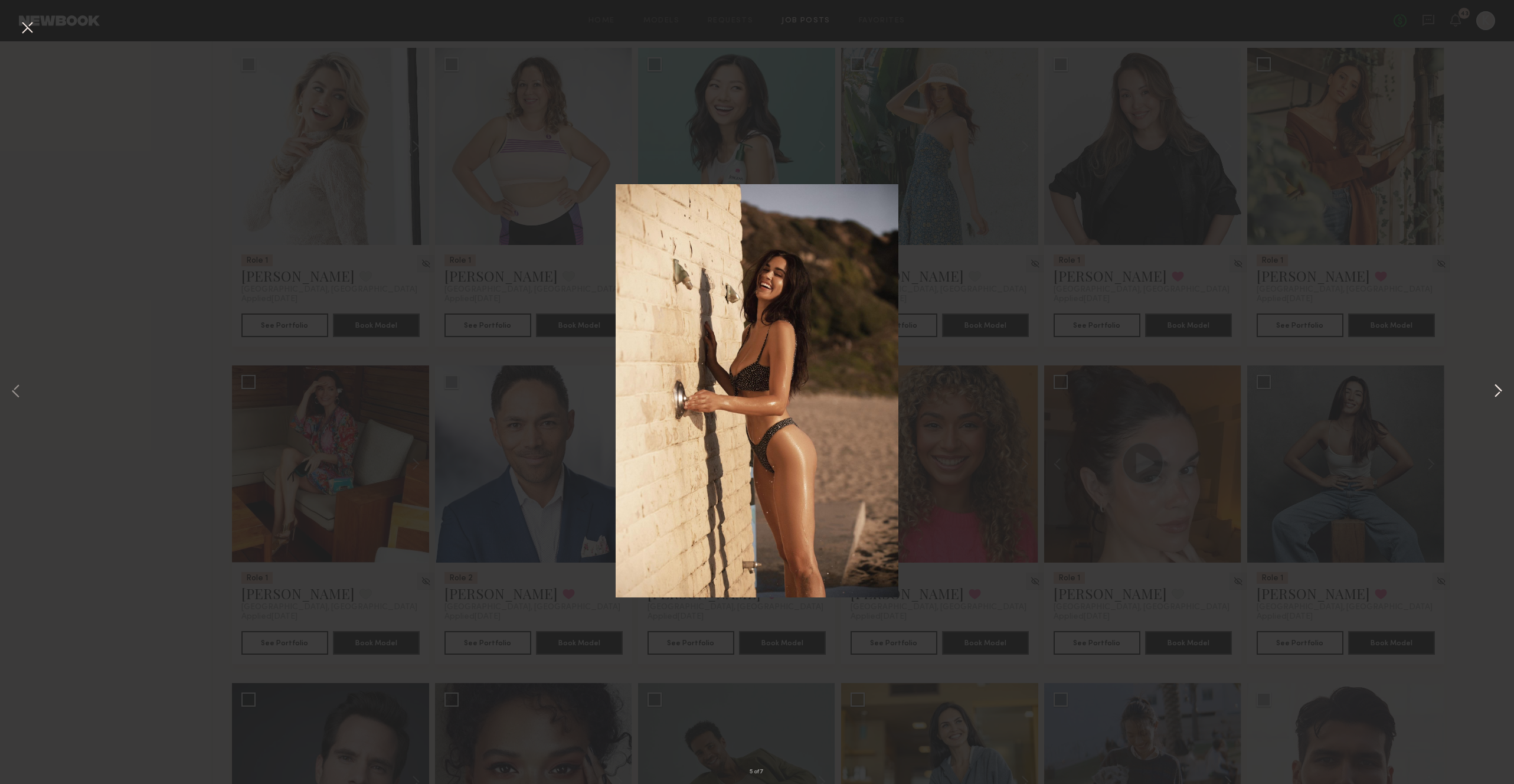
click at [1497, 391] on button at bounding box center [1498, 392] width 14 height 627
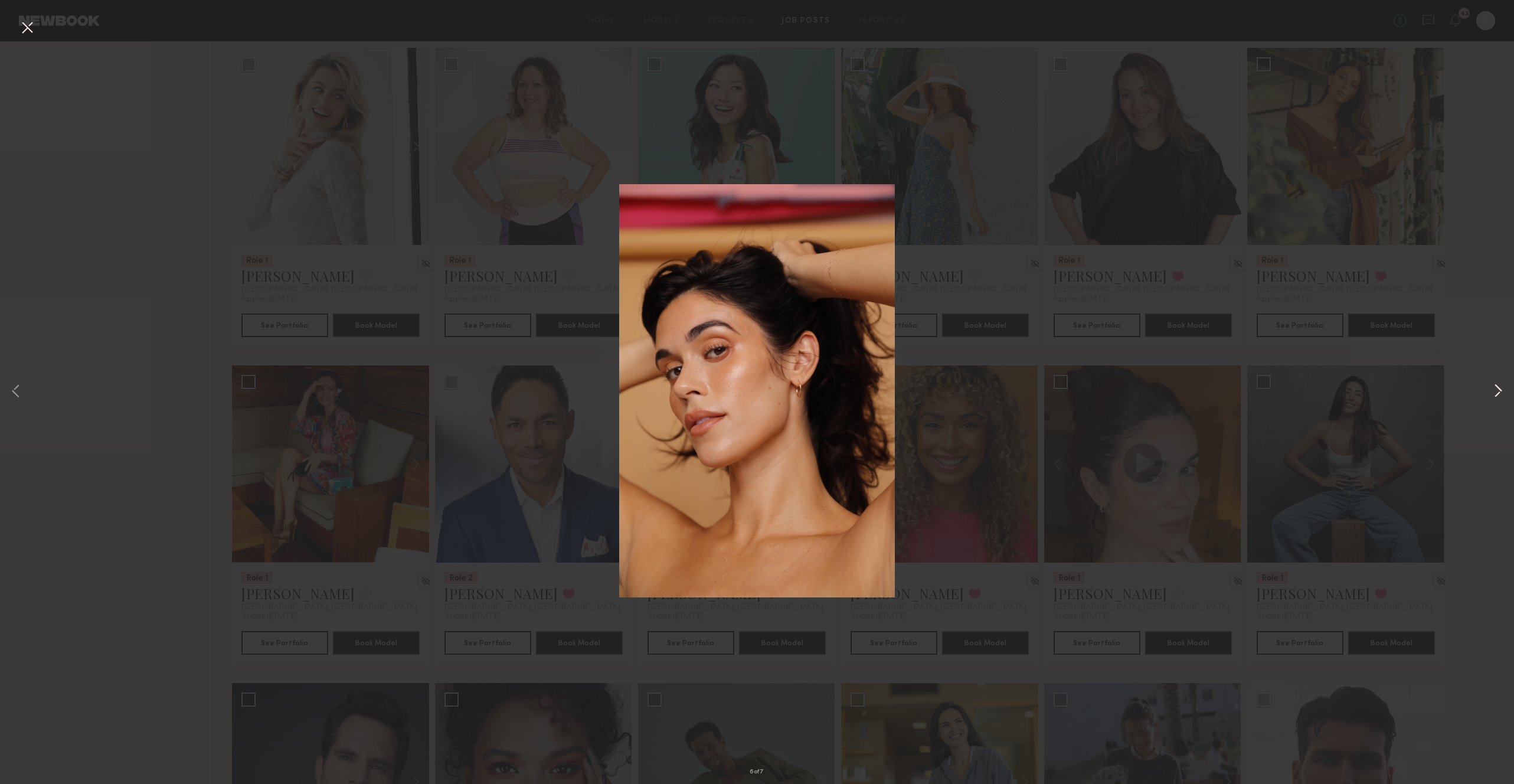
click at [1497, 391] on button at bounding box center [1498, 392] width 14 height 627
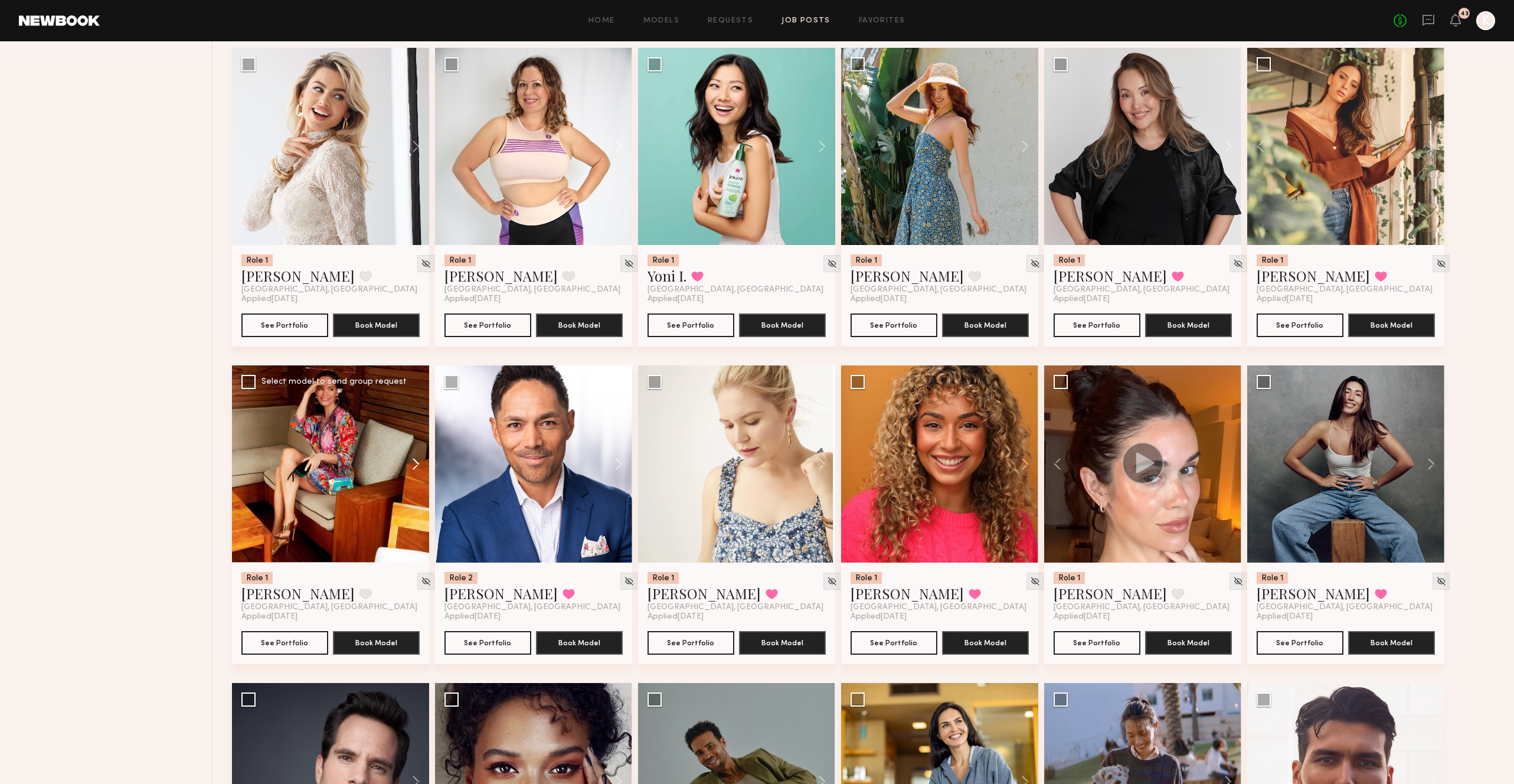
click at [410, 406] on button at bounding box center [411, 464] width 38 height 197
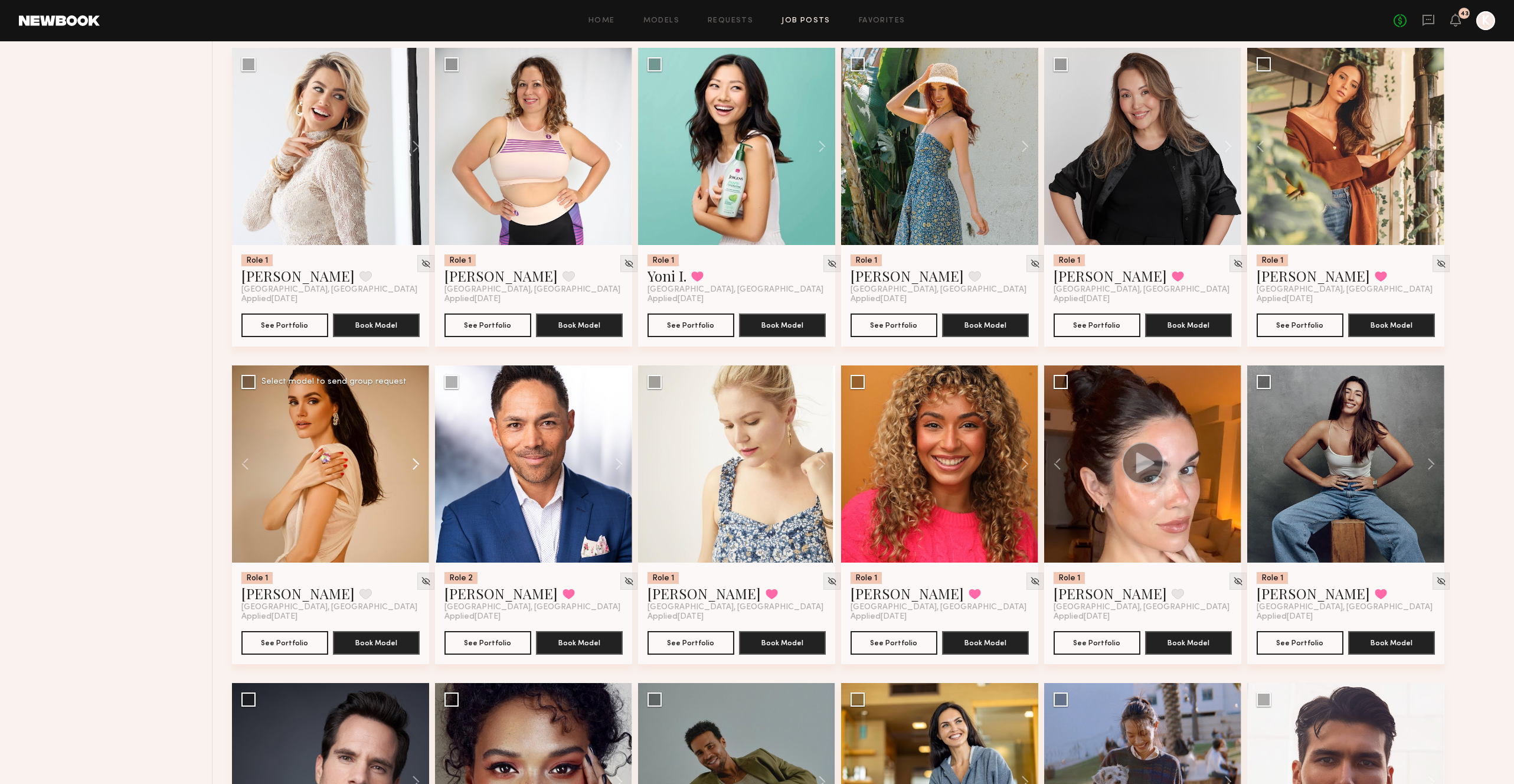
click at [410, 406] on button at bounding box center [411, 464] width 38 height 197
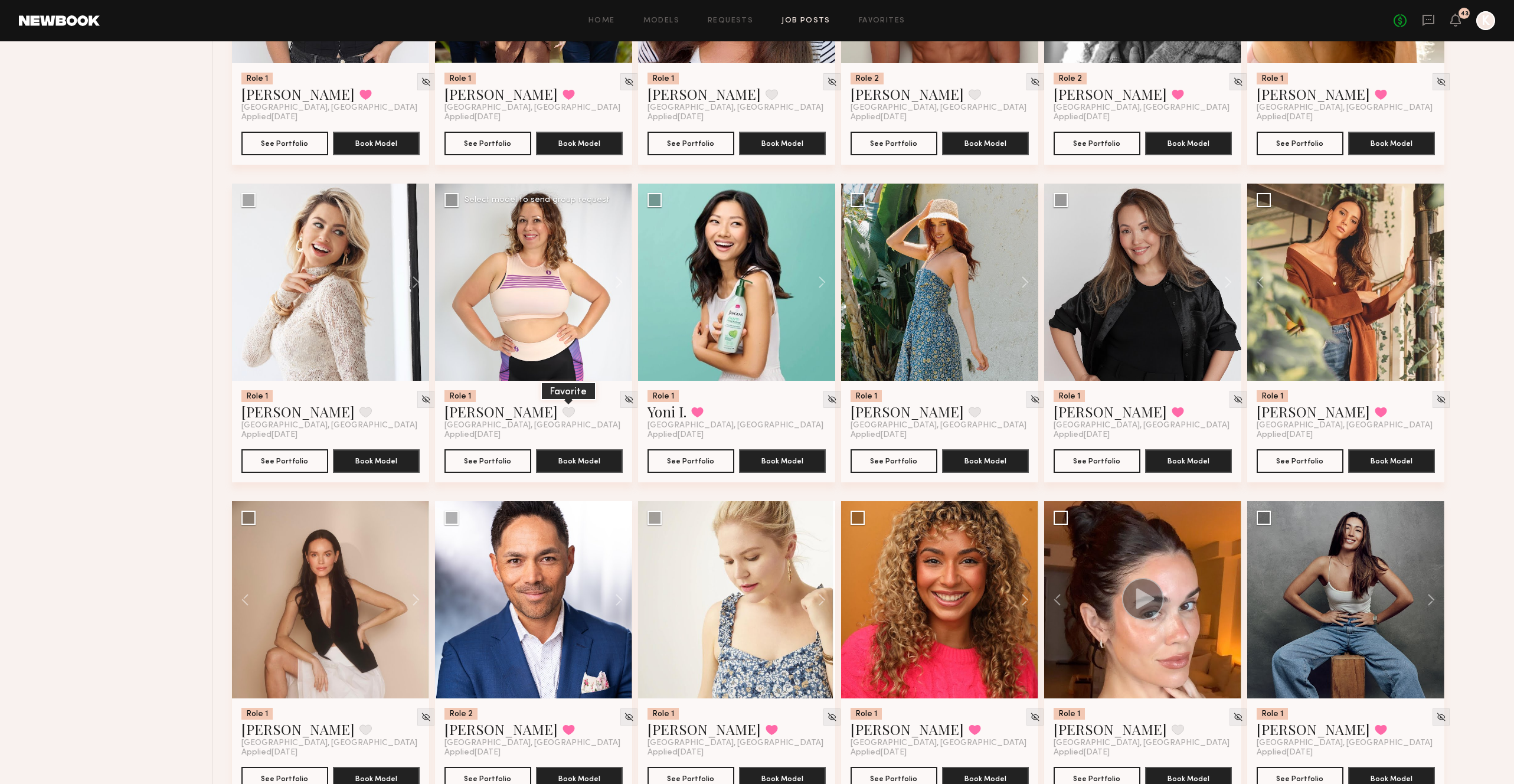
scroll to position [2597, 0]
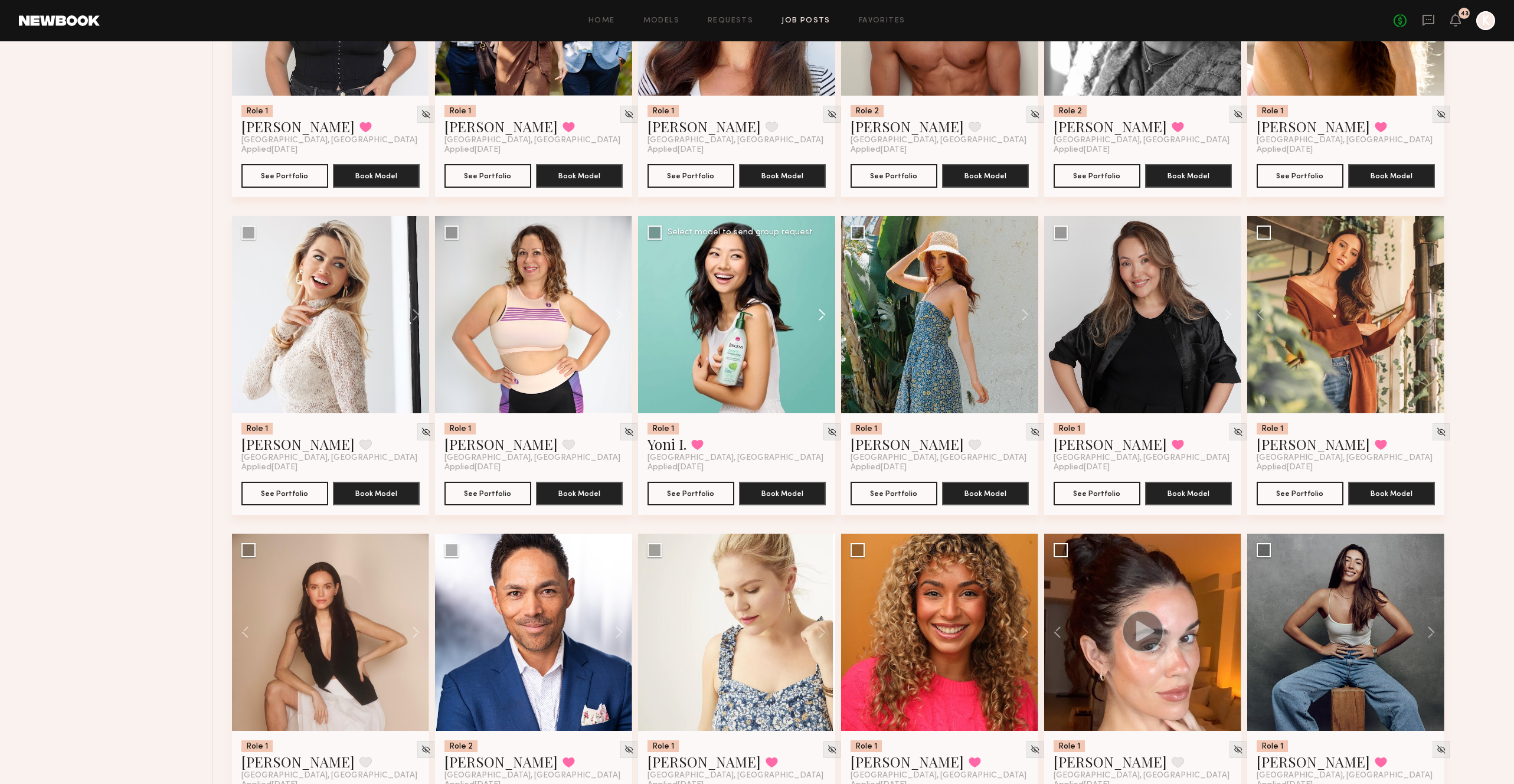
click at [820, 255] on button at bounding box center [816, 315] width 38 height 197
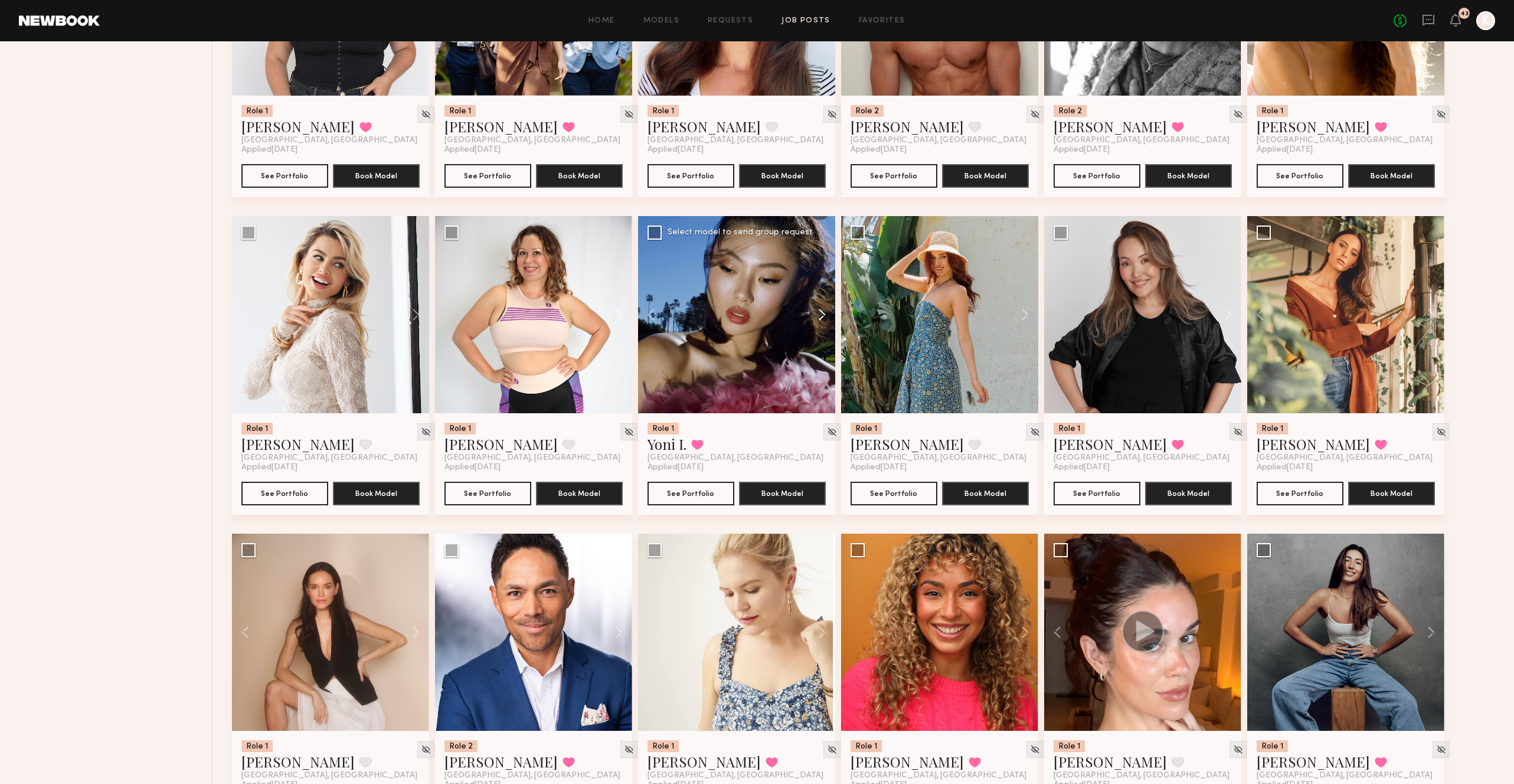
click at [820, 255] on button at bounding box center [816, 315] width 38 height 197
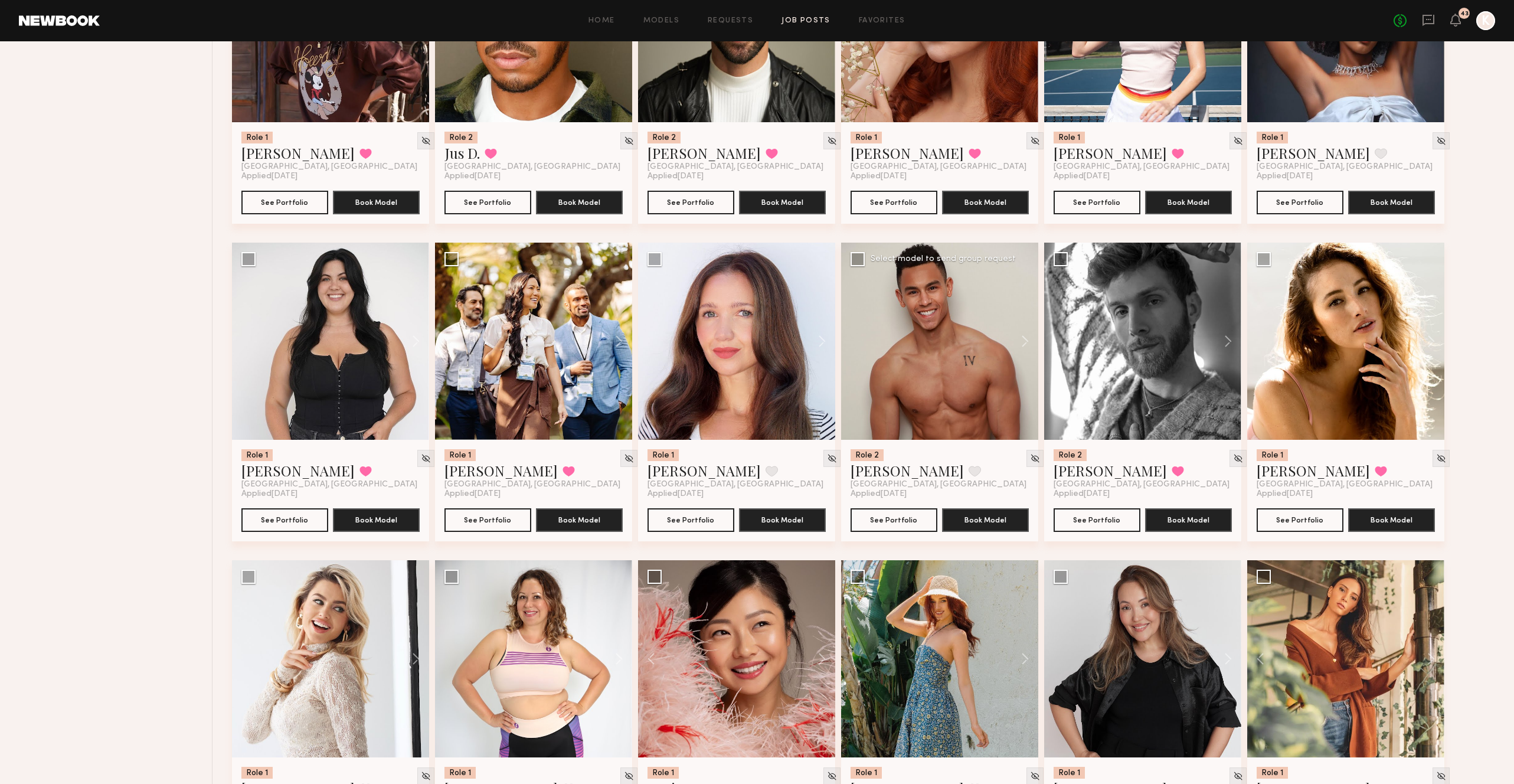
scroll to position [2242, 0]
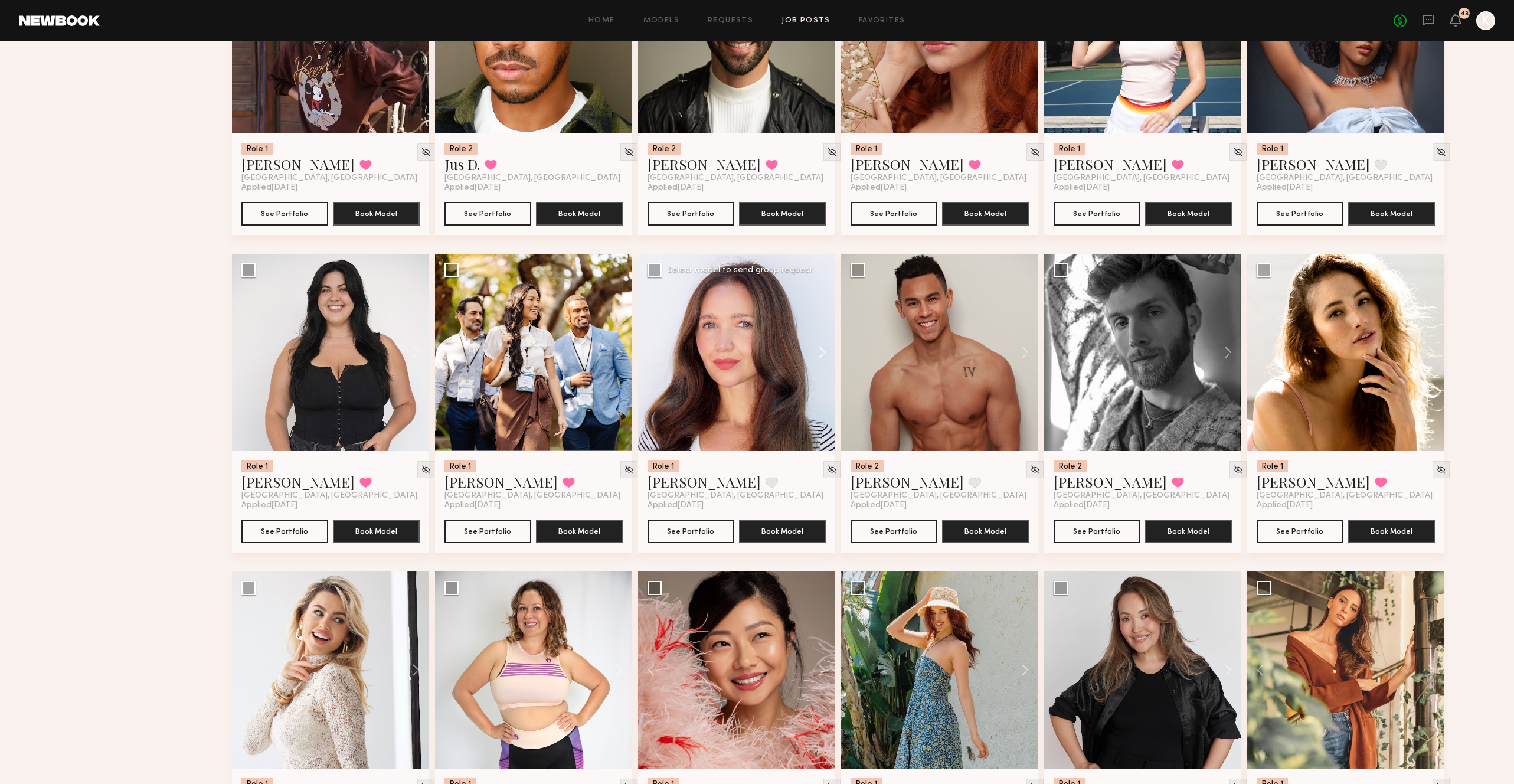
click at [822, 290] on button at bounding box center [816, 352] width 38 height 197
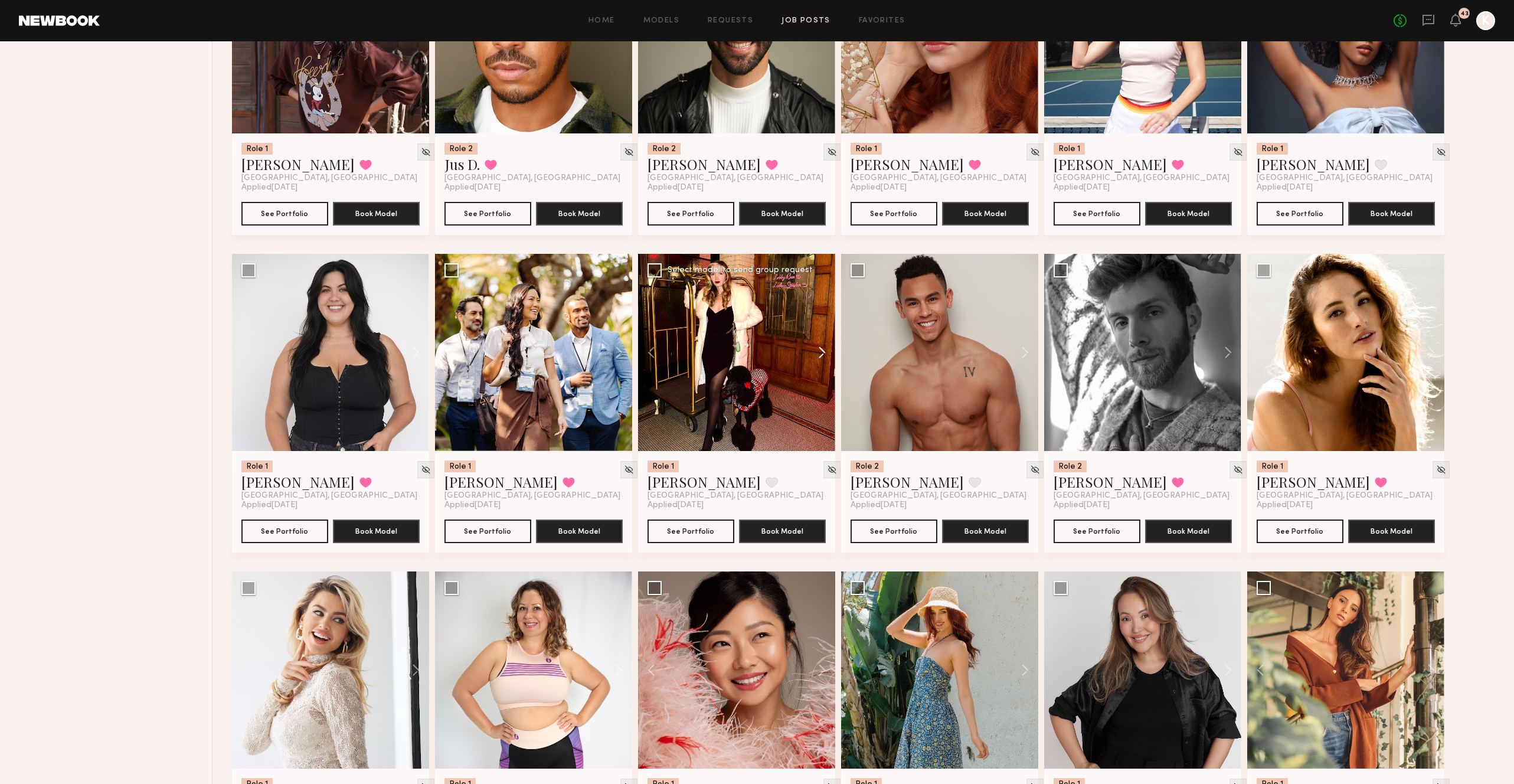
click at [822, 290] on button at bounding box center [816, 352] width 38 height 197
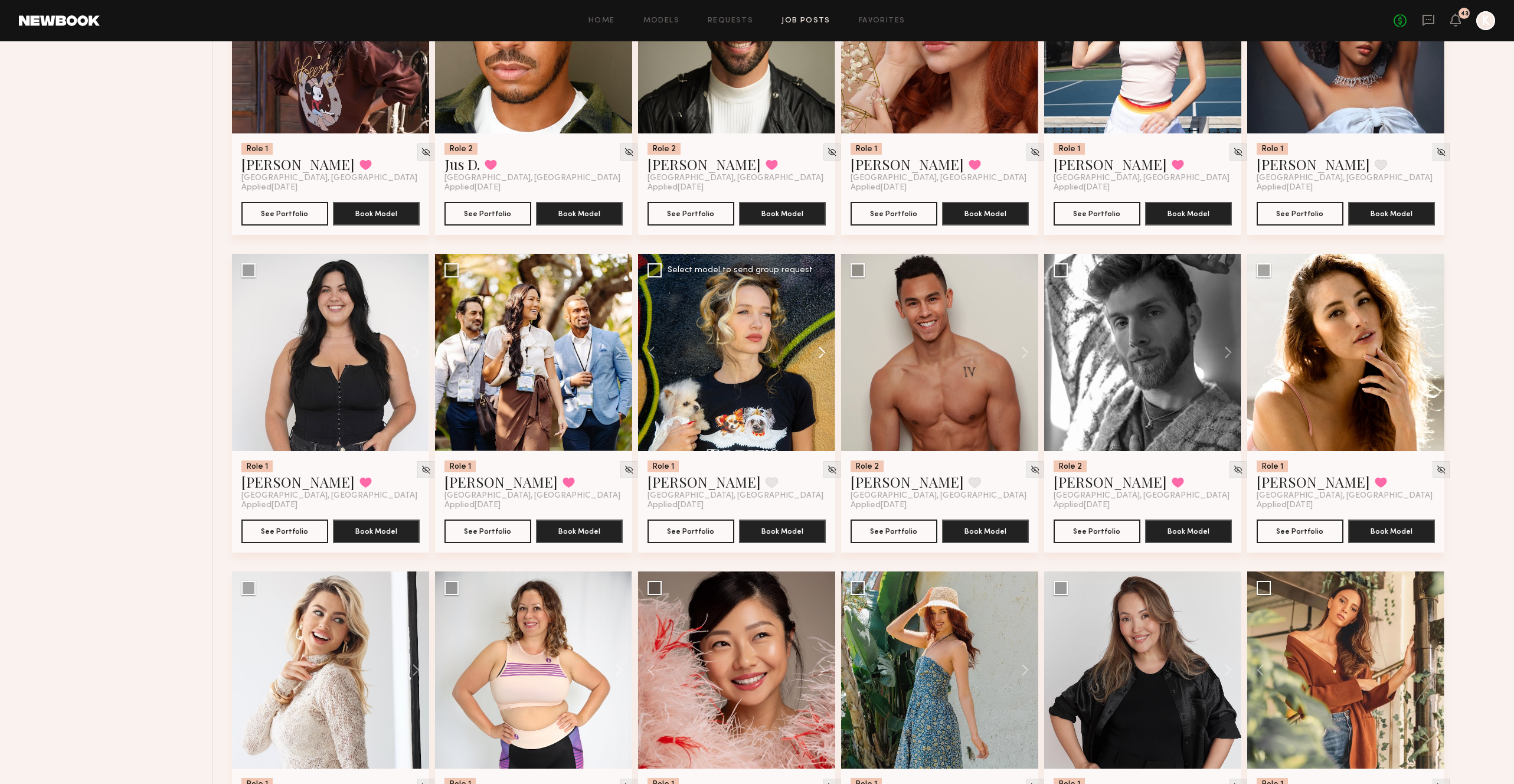
click at [822, 290] on button at bounding box center [816, 352] width 38 height 197
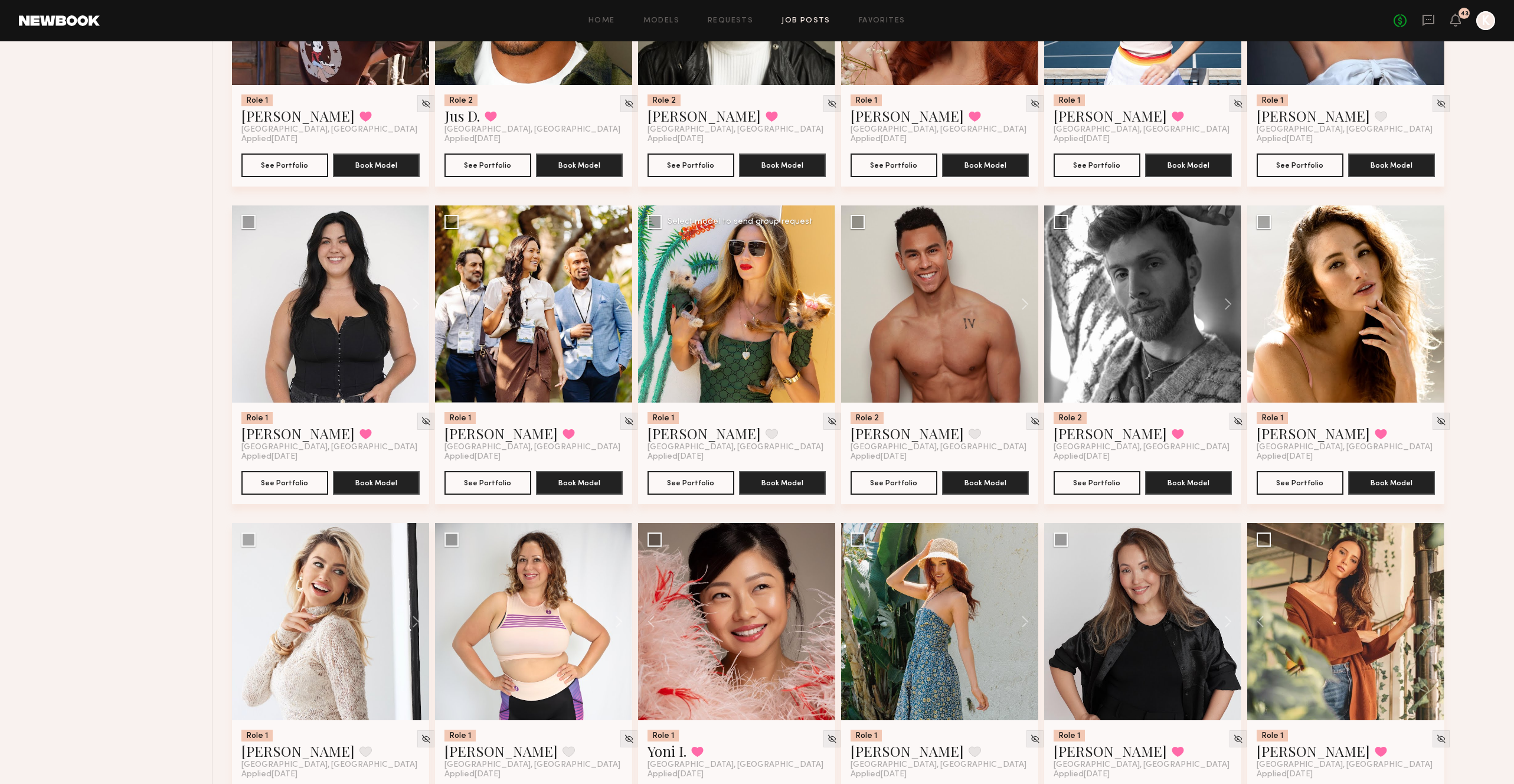
scroll to position [2396, 0]
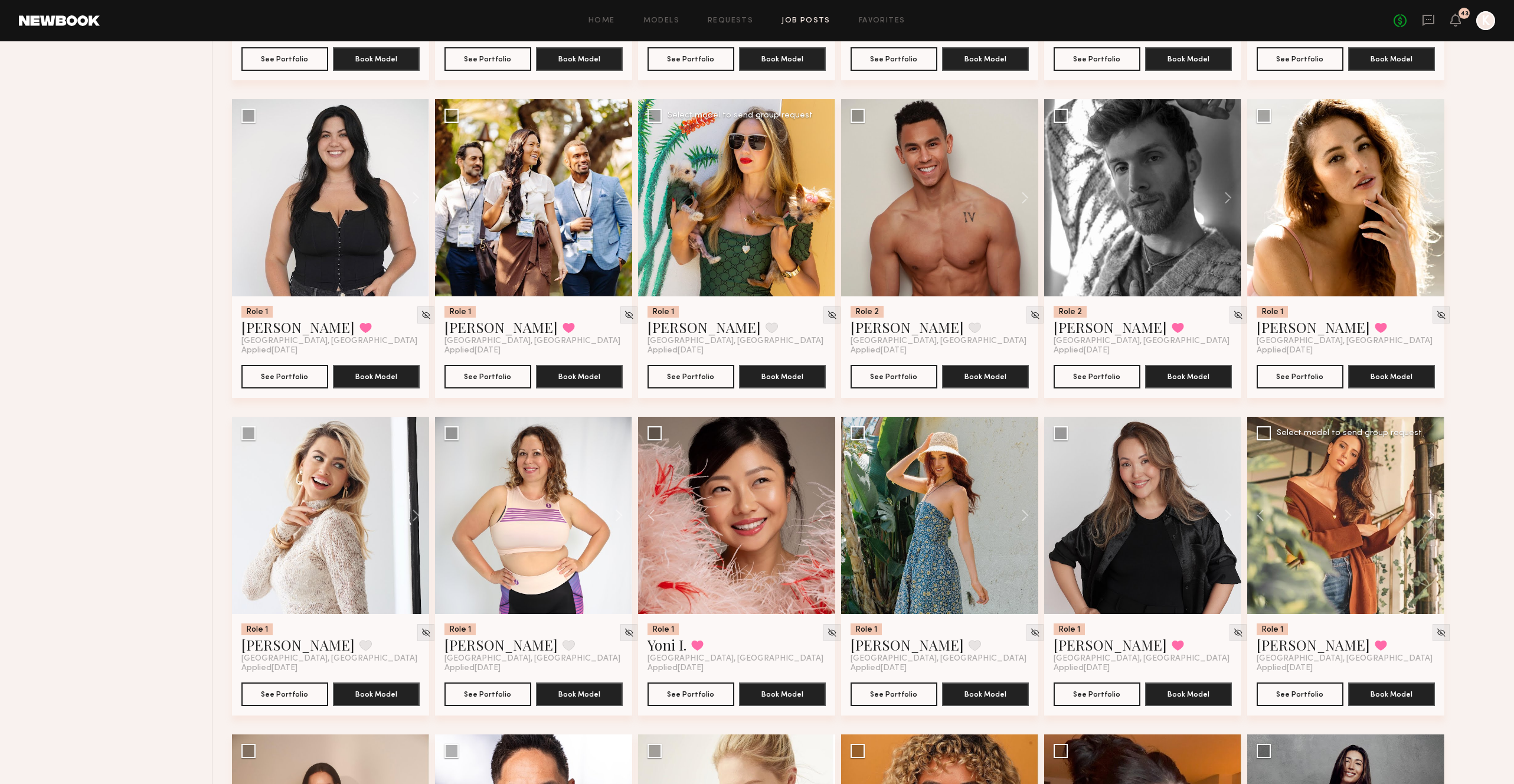
click at [1428, 457] on button at bounding box center [1426, 516] width 38 height 197
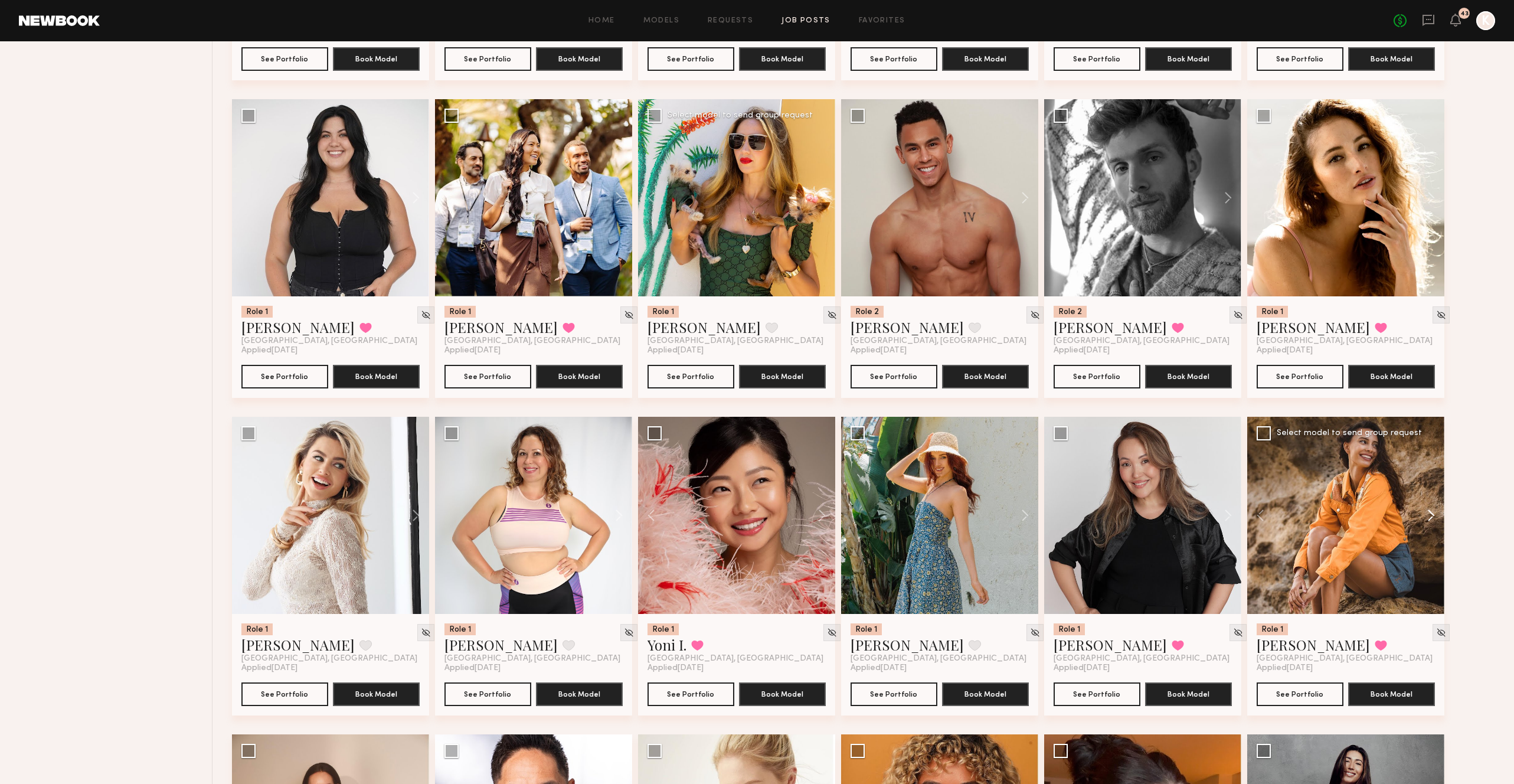
click at [1428, 457] on button at bounding box center [1426, 516] width 38 height 197
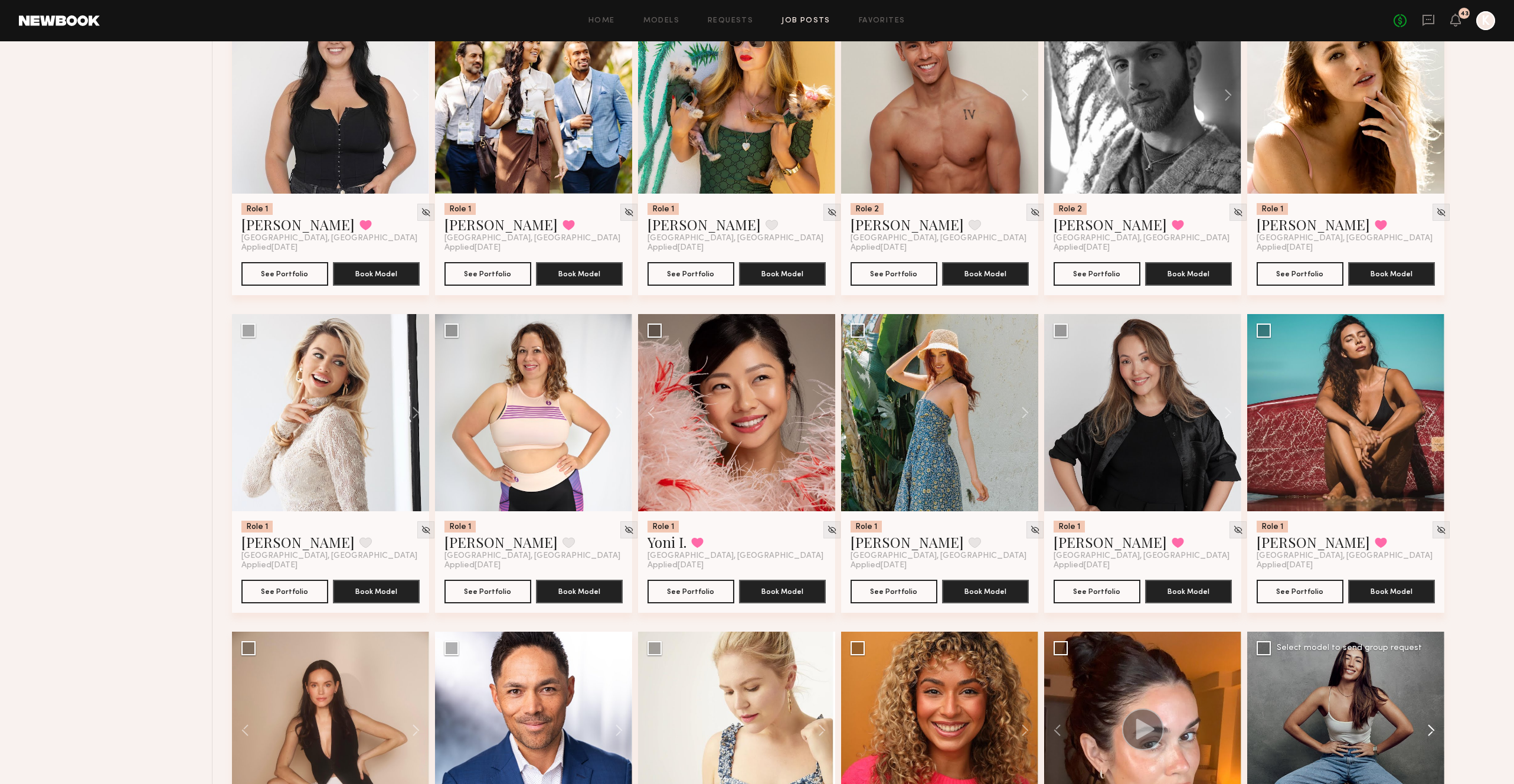
scroll to position [2704, 0]
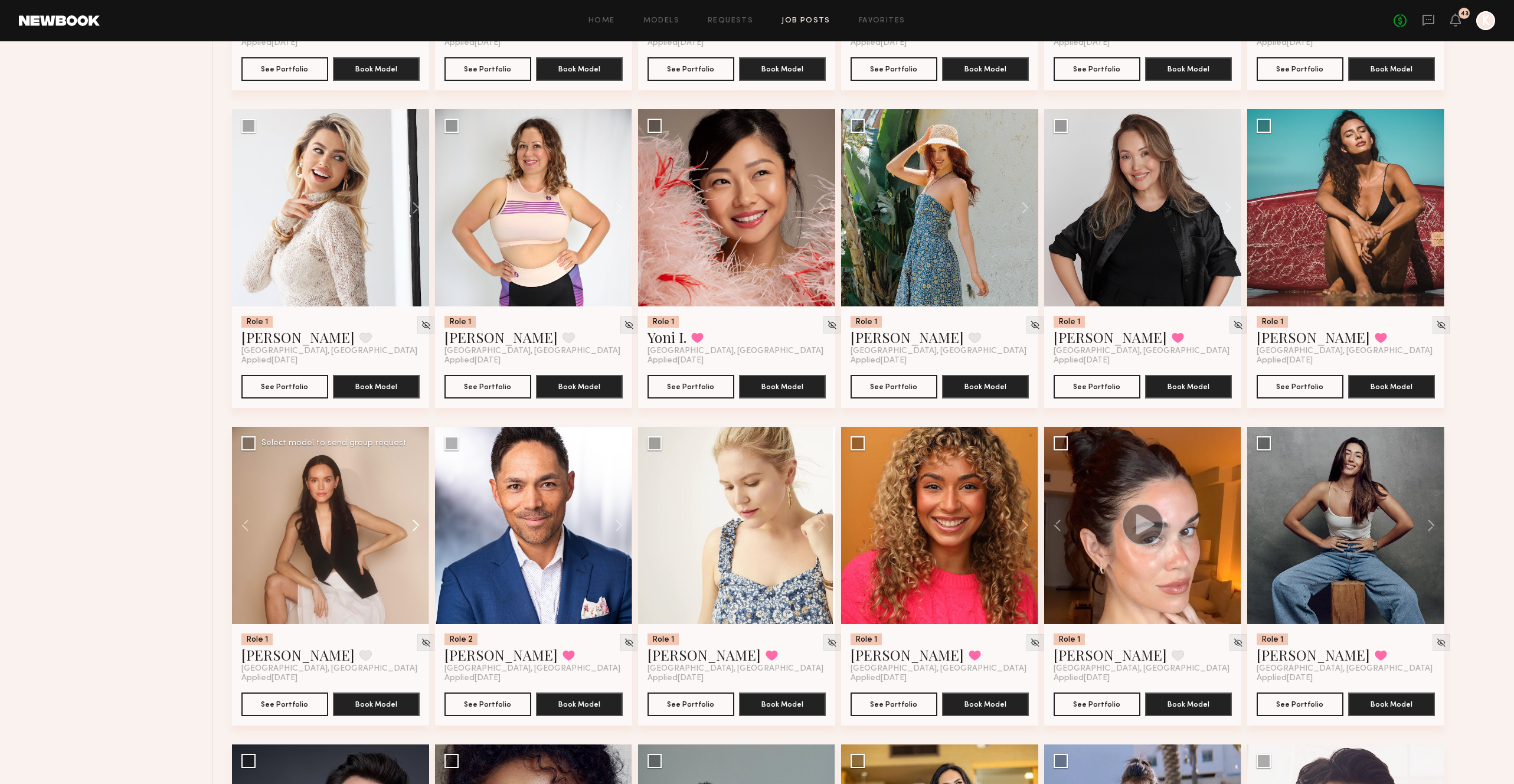
click at [419, 463] on button at bounding box center [411, 526] width 38 height 197
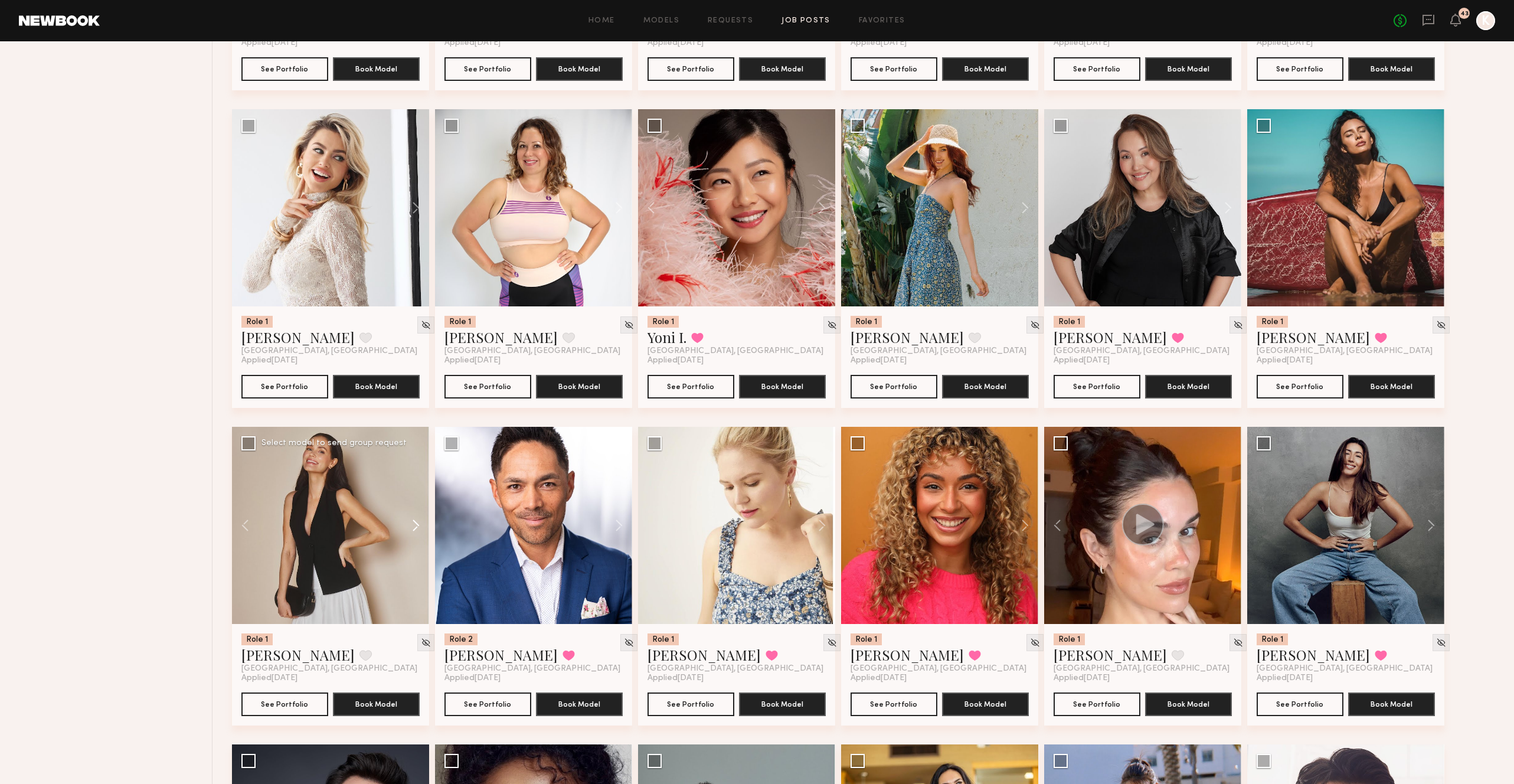
click at [419, 463] on button at bounding box center [411, 526] width 38 height 197
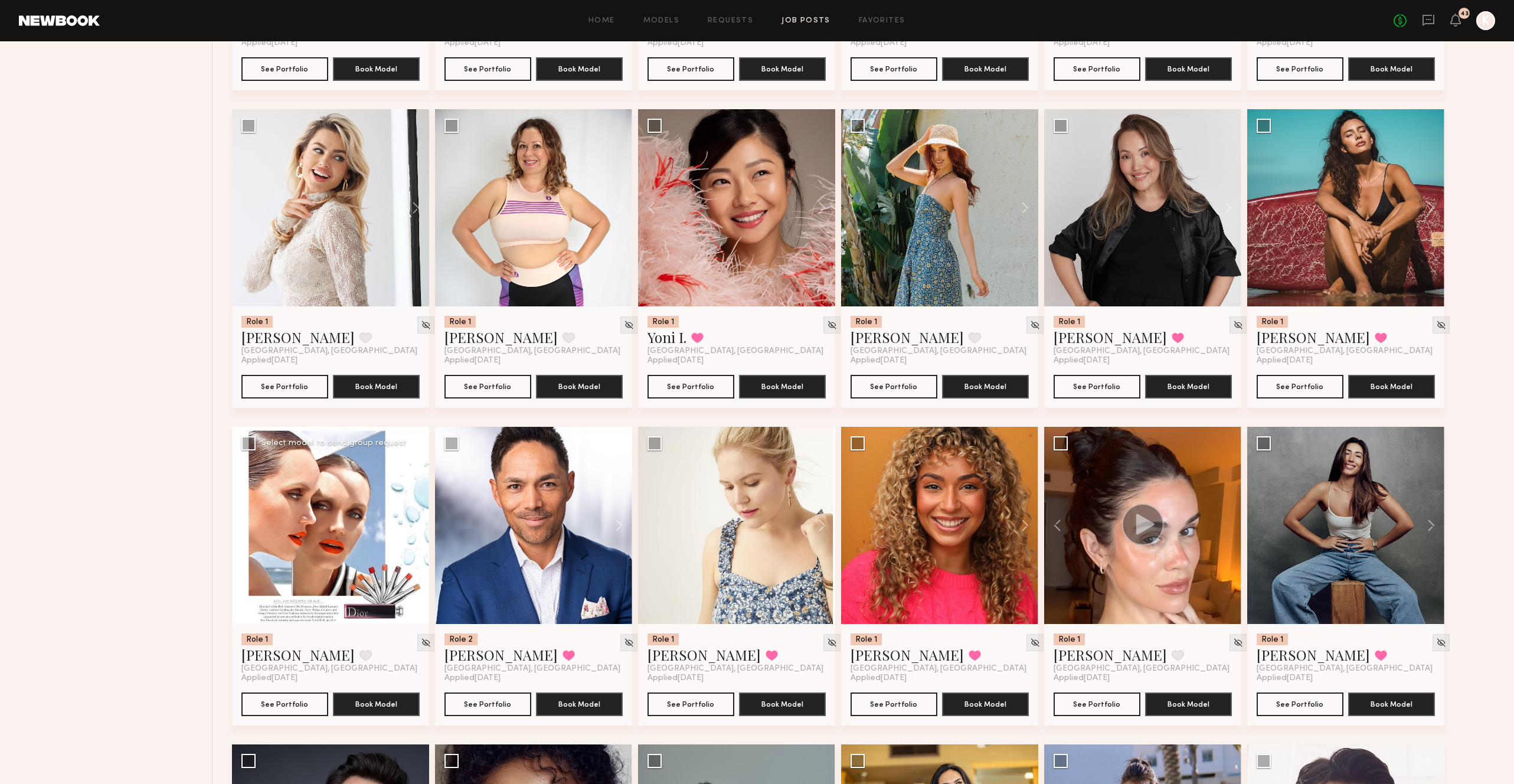
click at [419, 463] on button at bounding box center [411, 526] width 38 height 197
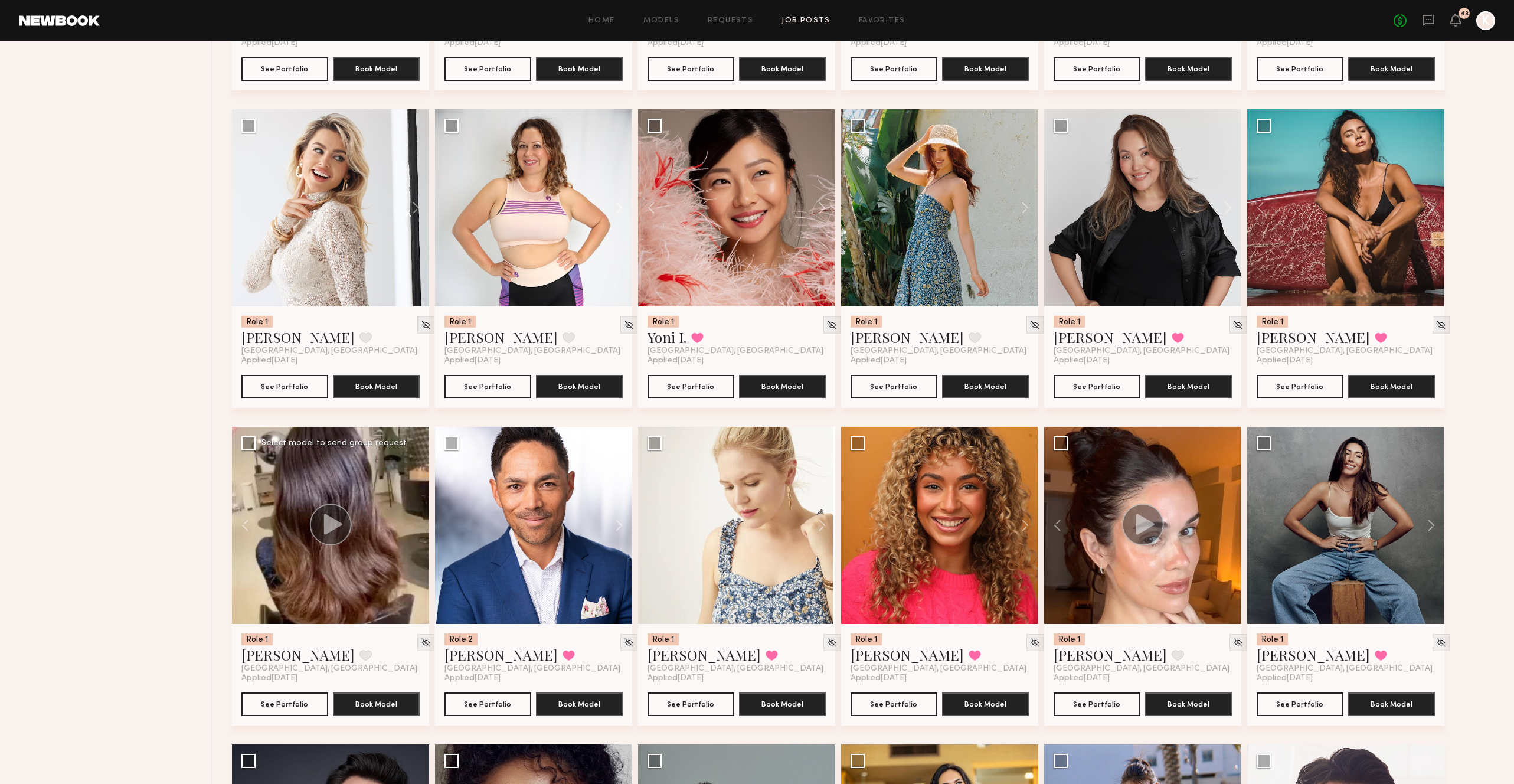
click at [419, 463] on div at bounding box center [331, 526] width 197 height 197
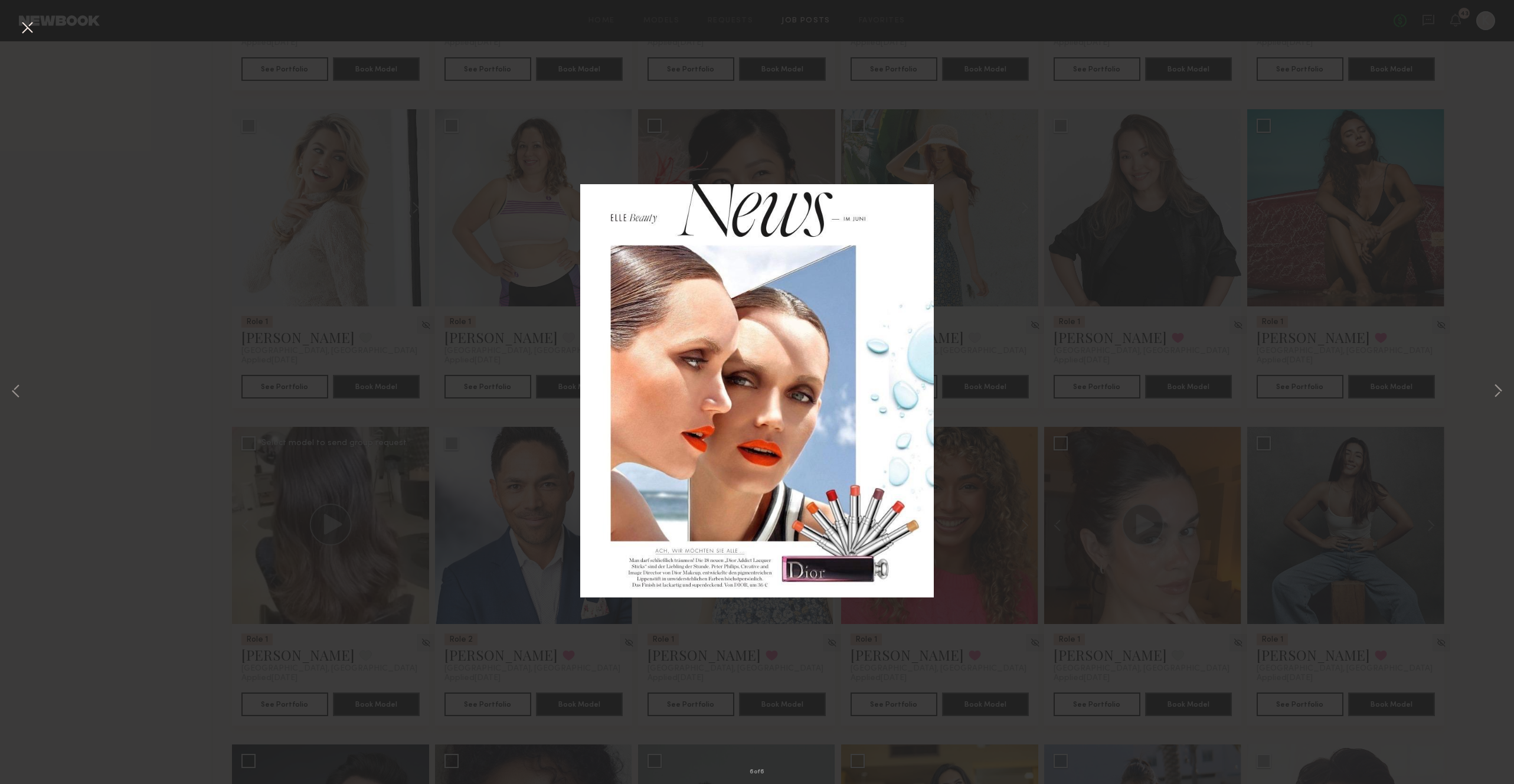
click at [1270, 227] on div "6 of 6" at bounding box center [757, 392] width 1514 height 784
click at [29, 21] on button at bounding box center [27, 29] width 19 height 21
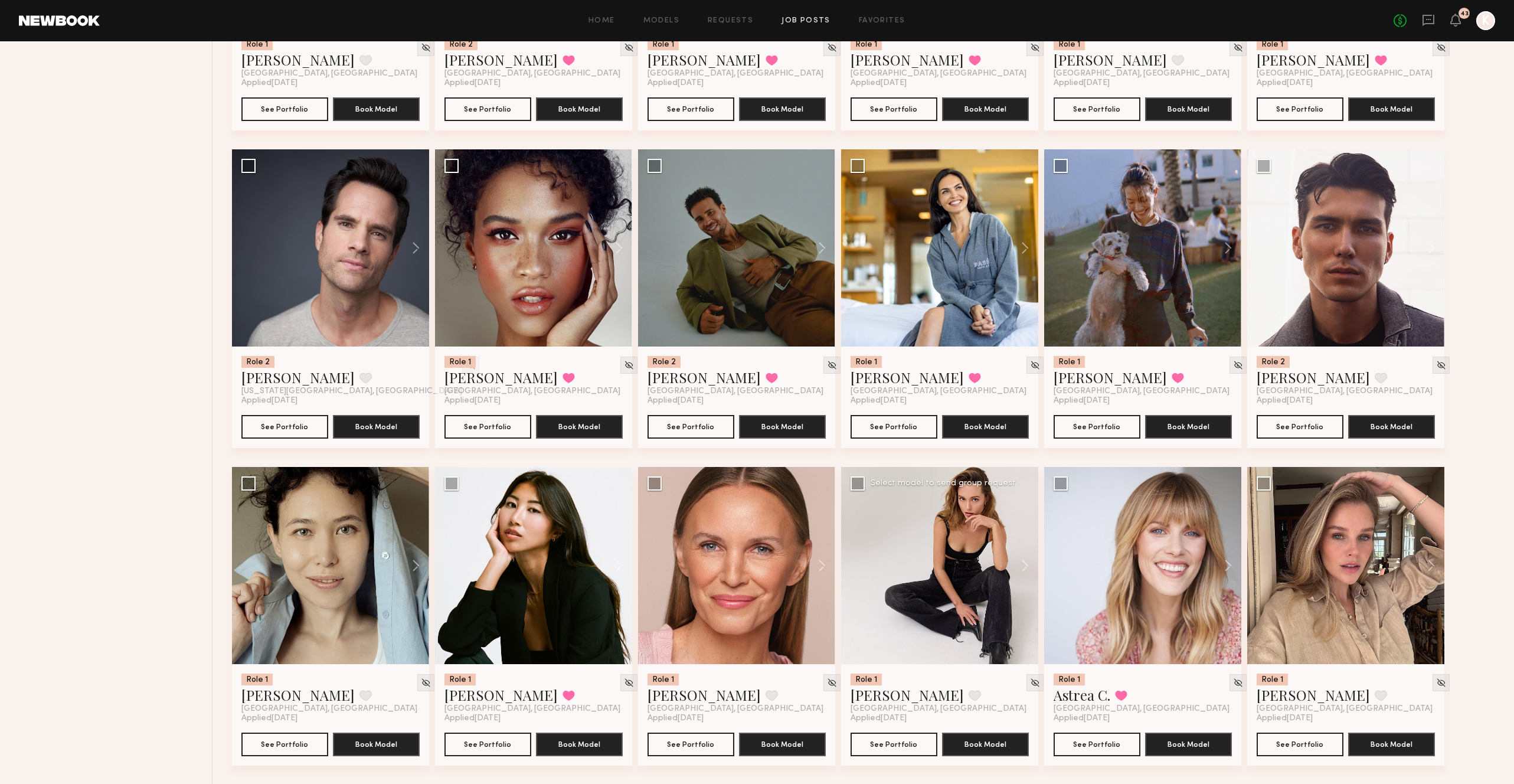
scroll to position [3342, 0]
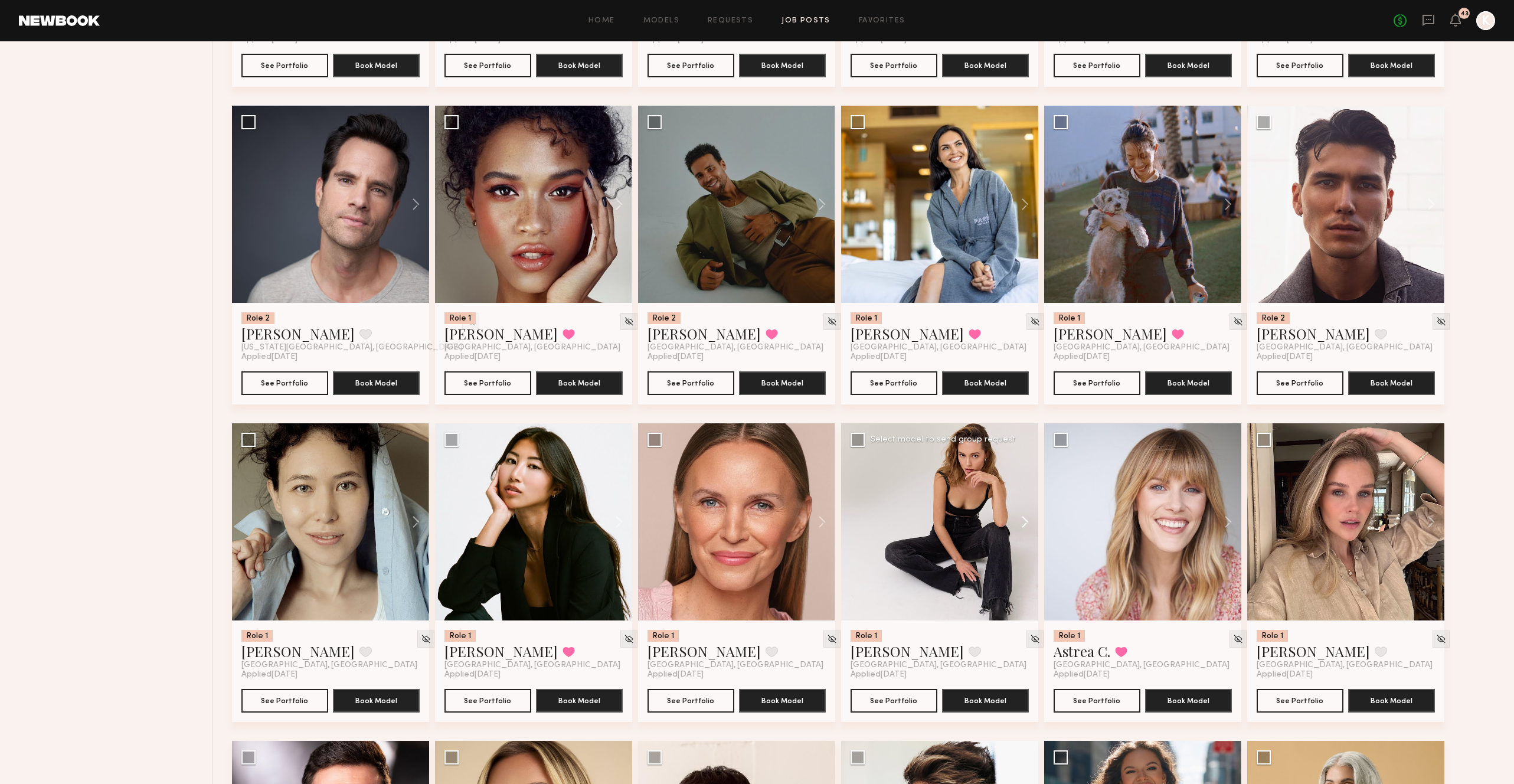
click at [1016, 461] on button at bounding box center [1019, 522] width 38 height 197
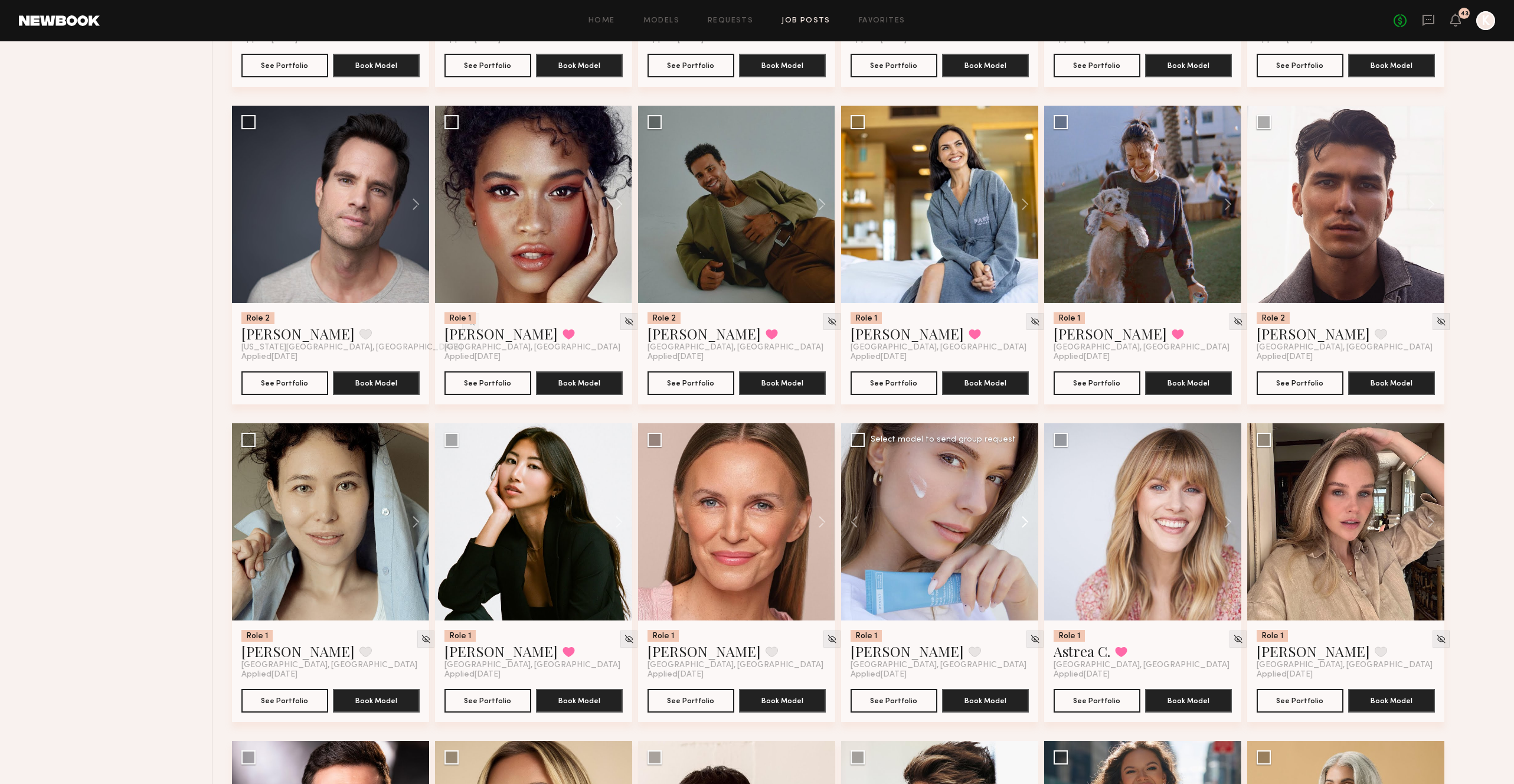
click at [1015, 461] on button at bounding box center [1019, 522] width 38 height 197
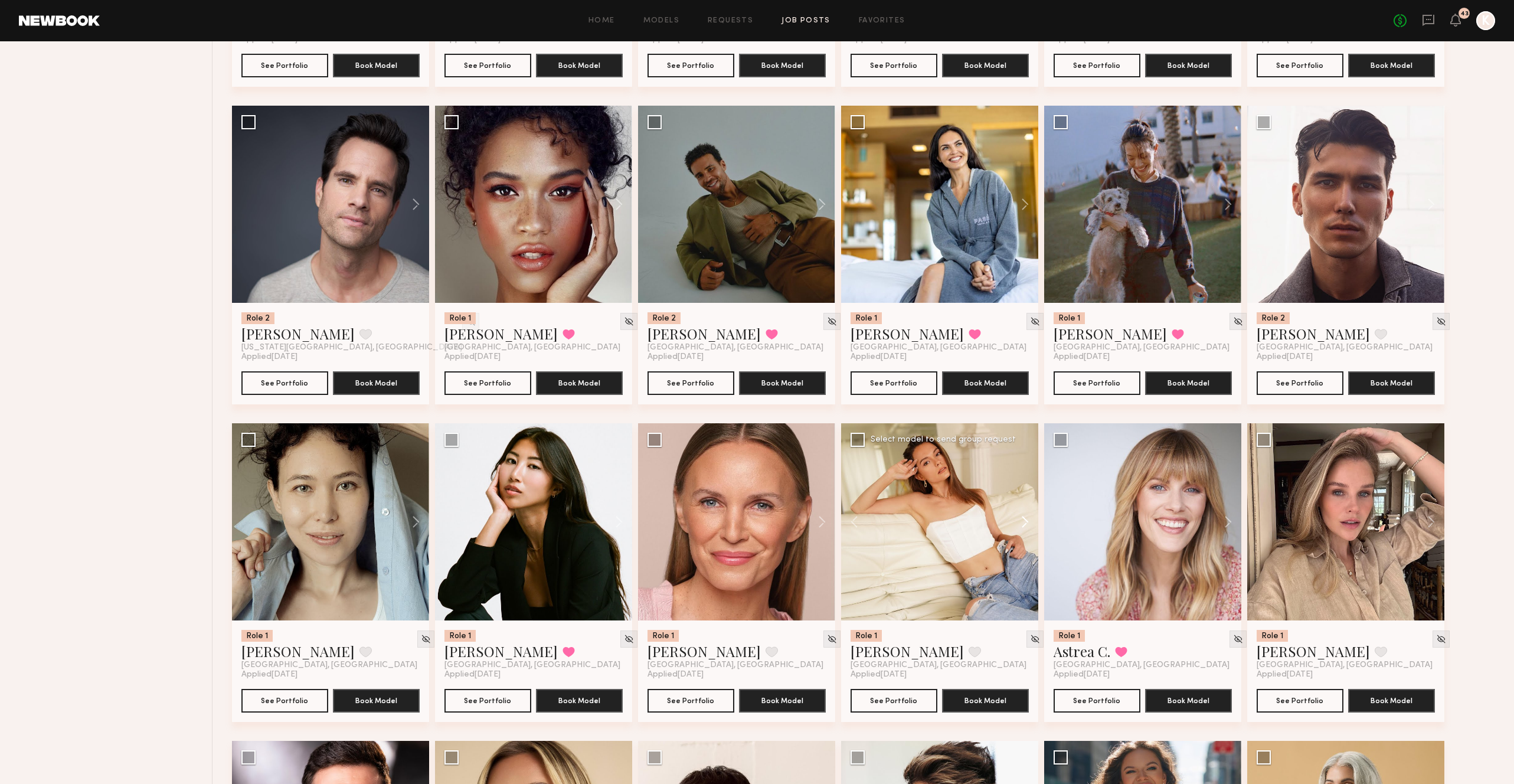
click at [1015, 461] on button at bounding box center [1019, 522] width 38 height 197
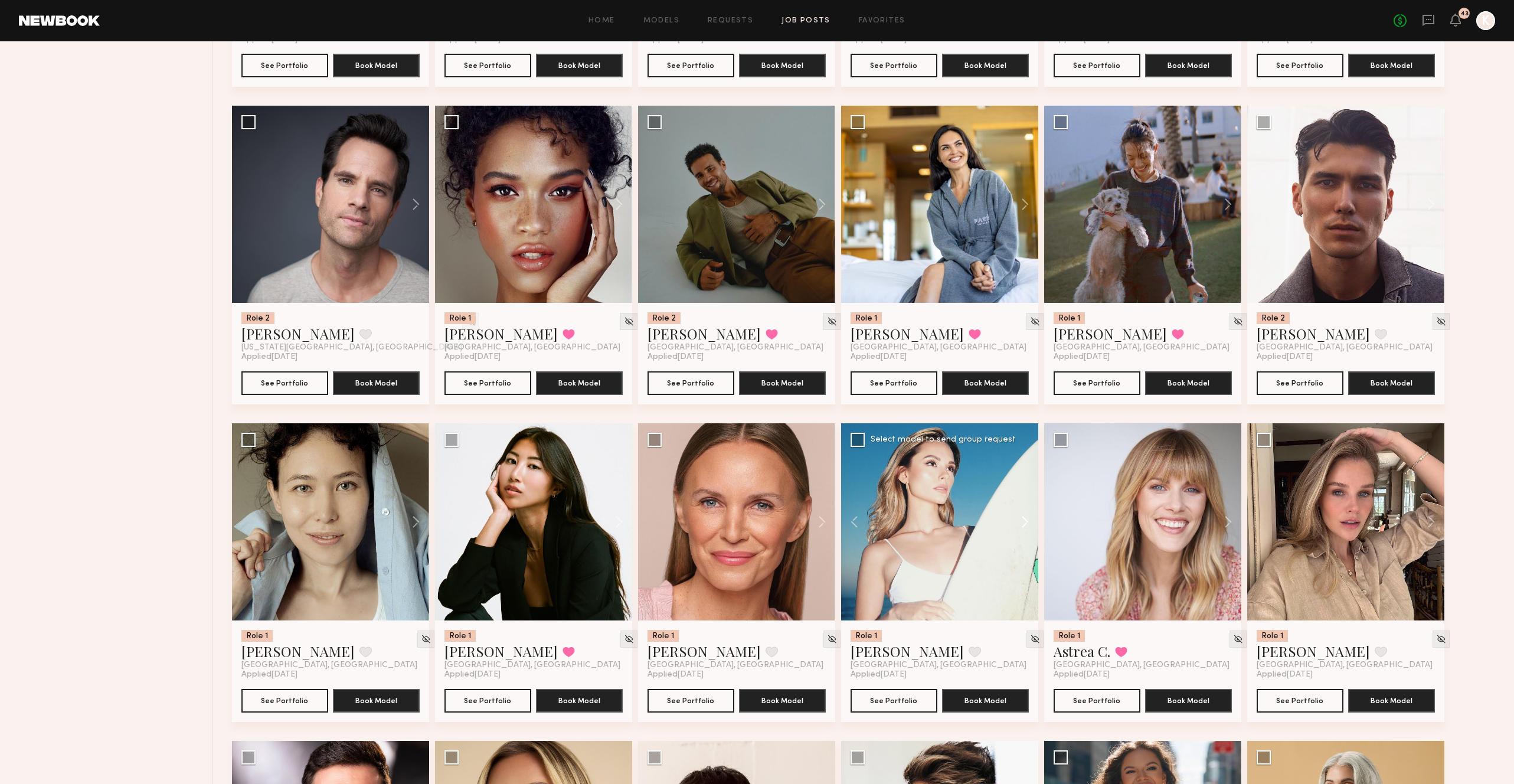
click at [1015, 461] on button at bounding box center [1019, 522] width 38 height 197
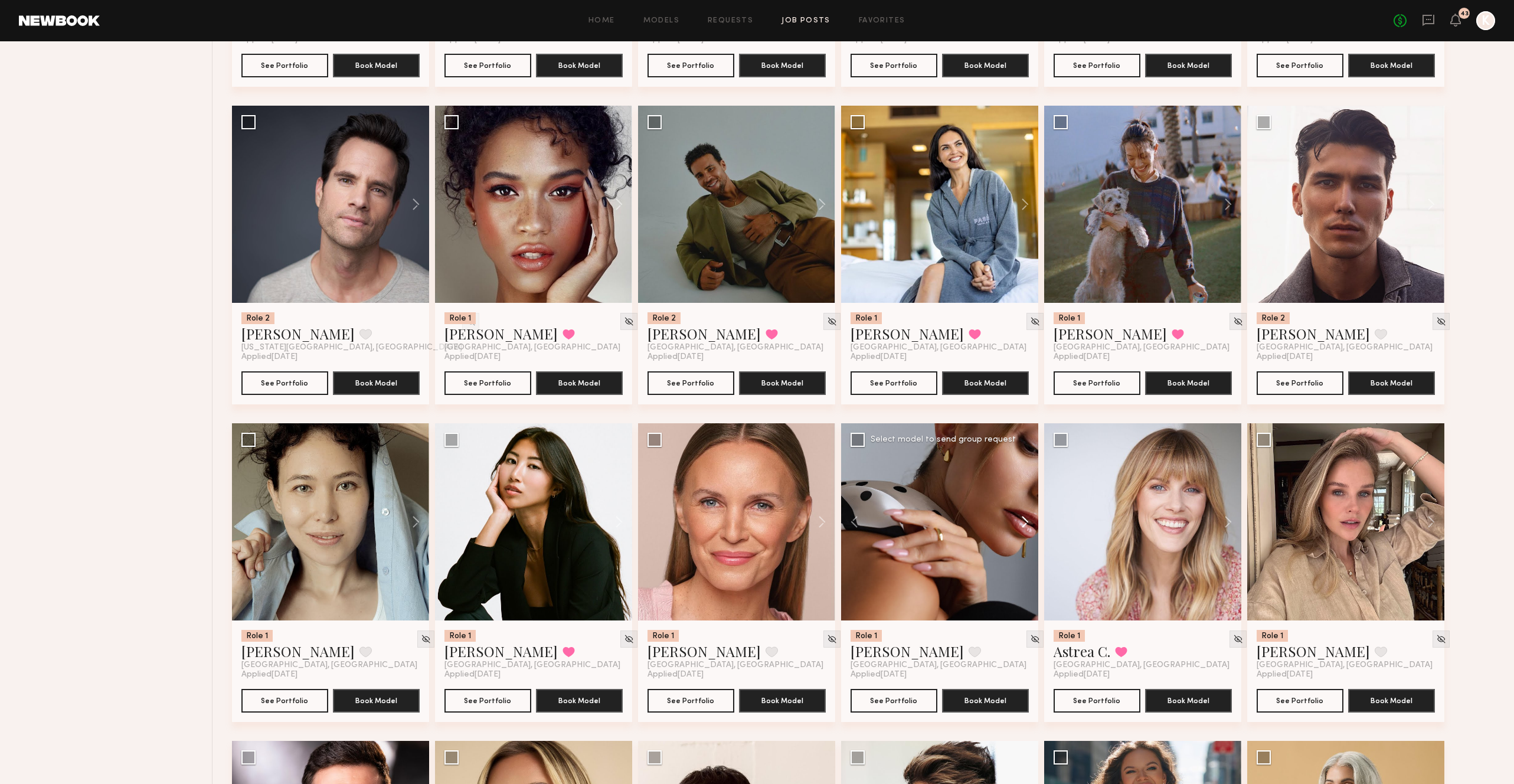
click at [1026, 462] on button at bounding box center [1019, 522] width 38 height 197
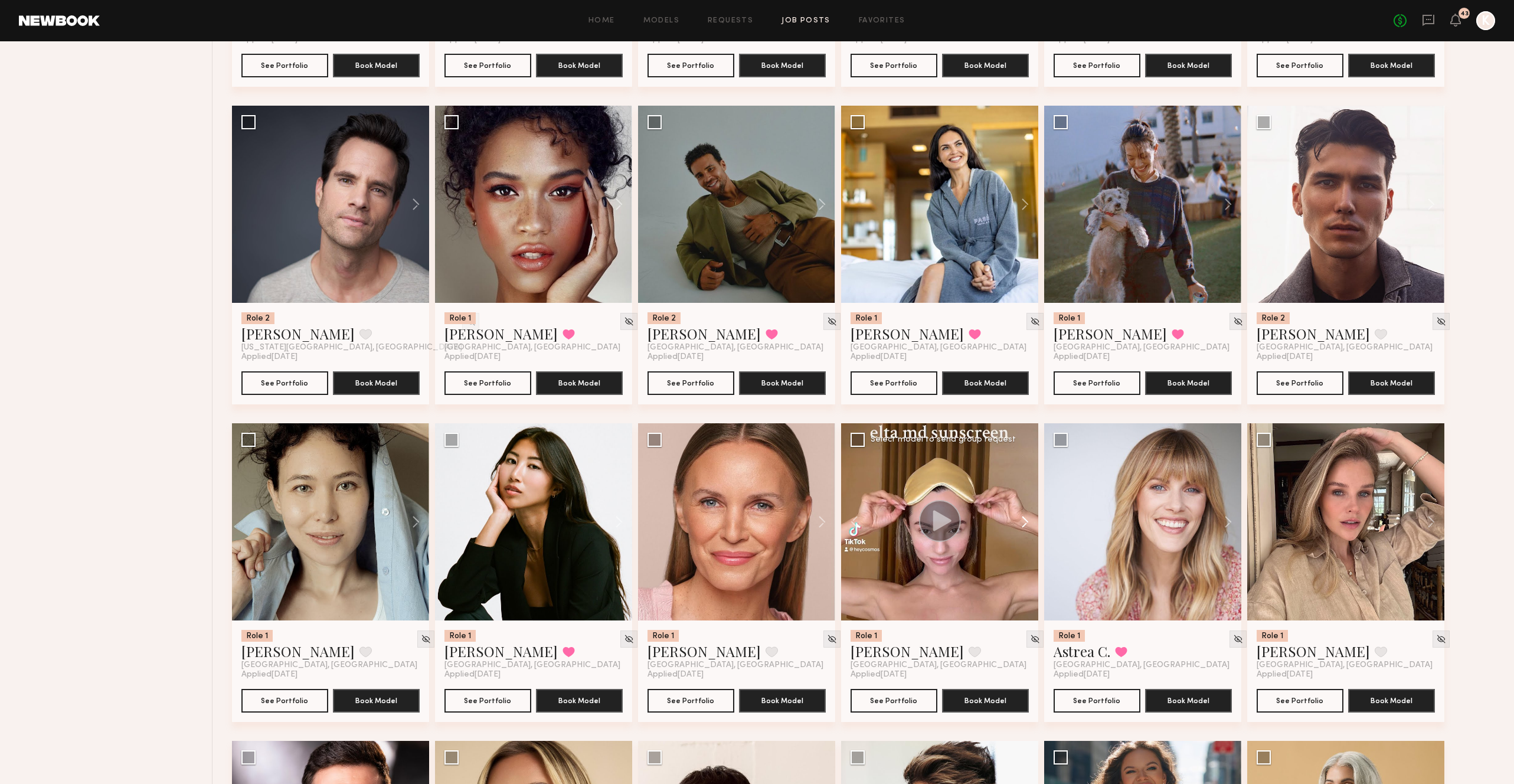
click at [1026, 462] on button at bounding box center [1019, 522] width 38 height 197
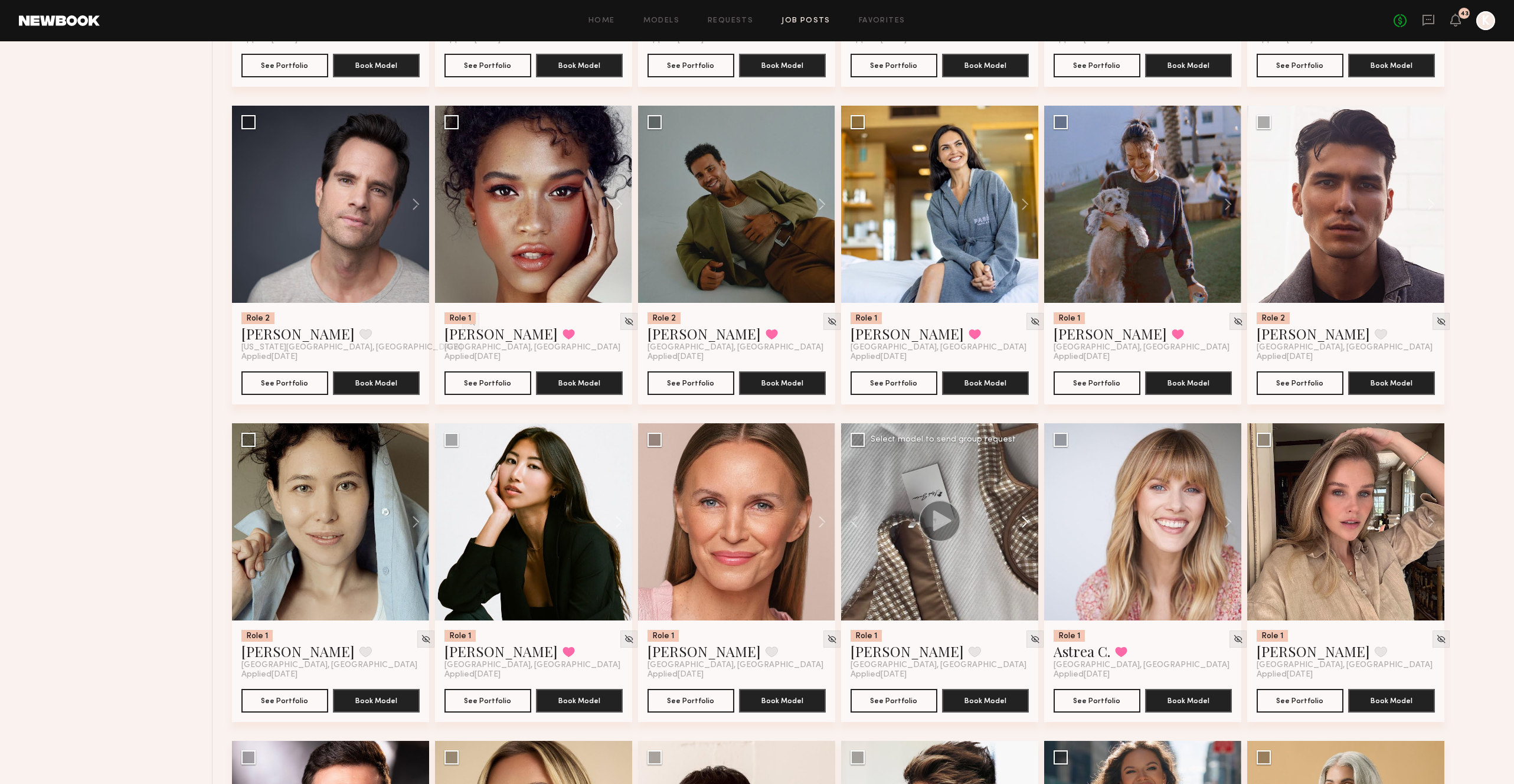
click at [1026, 462] on button at bounding box center [1019, 522] width 38 height 197
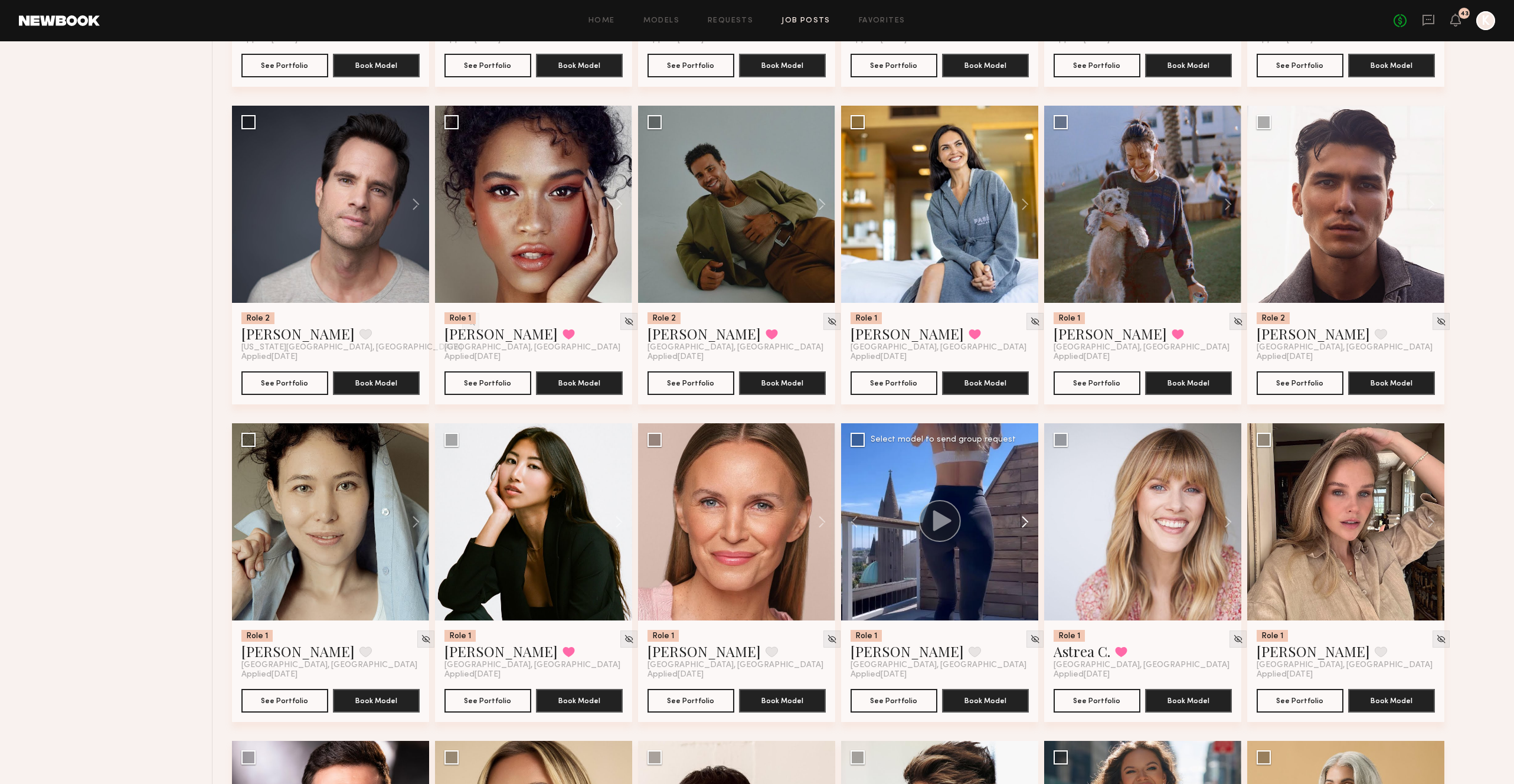
click at [1026, 462] on button at bounding box center [1019, 522] width 38 height 197
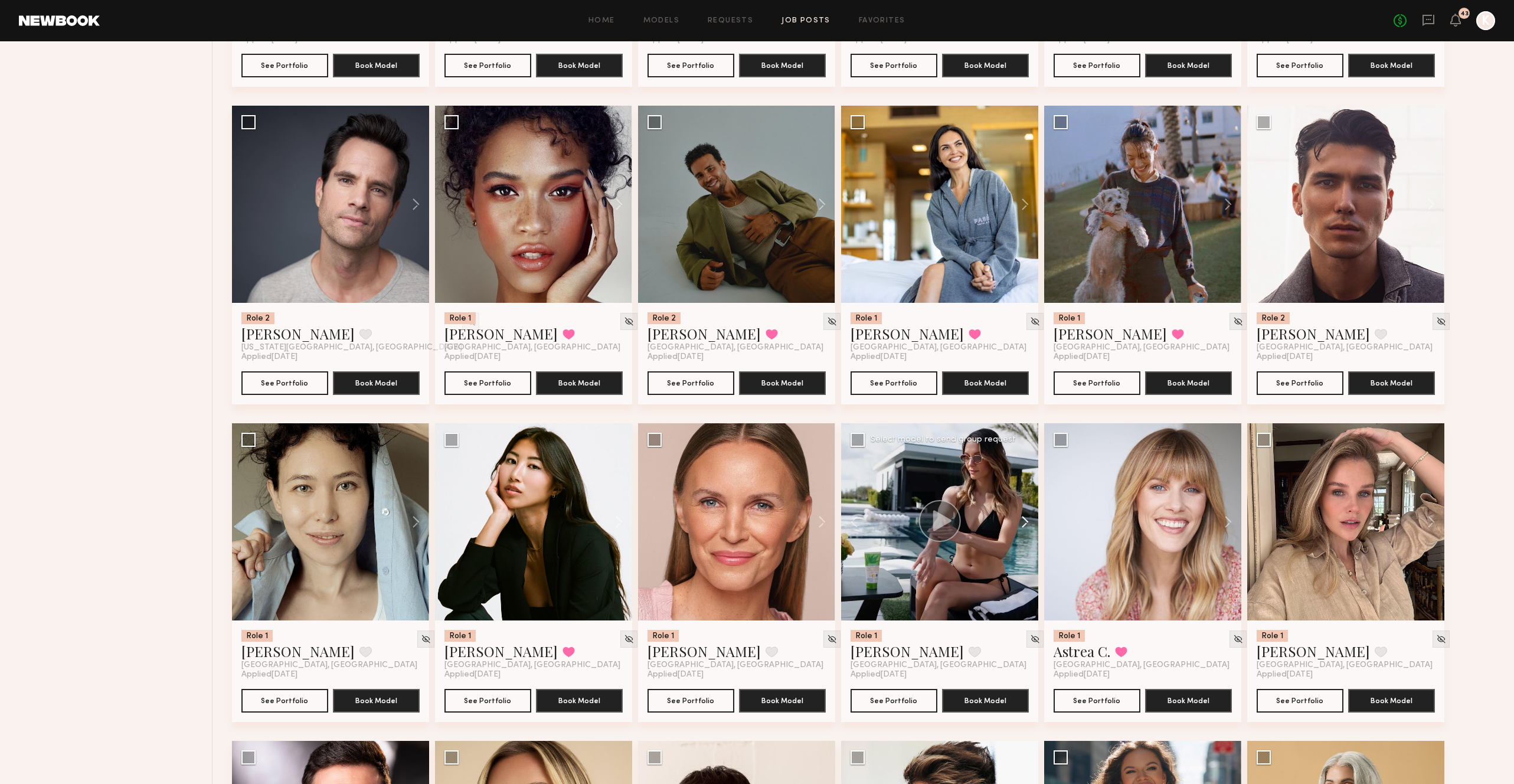
click at [1026, 462] on button at bounding box center [1019, 522] width 38 height 197
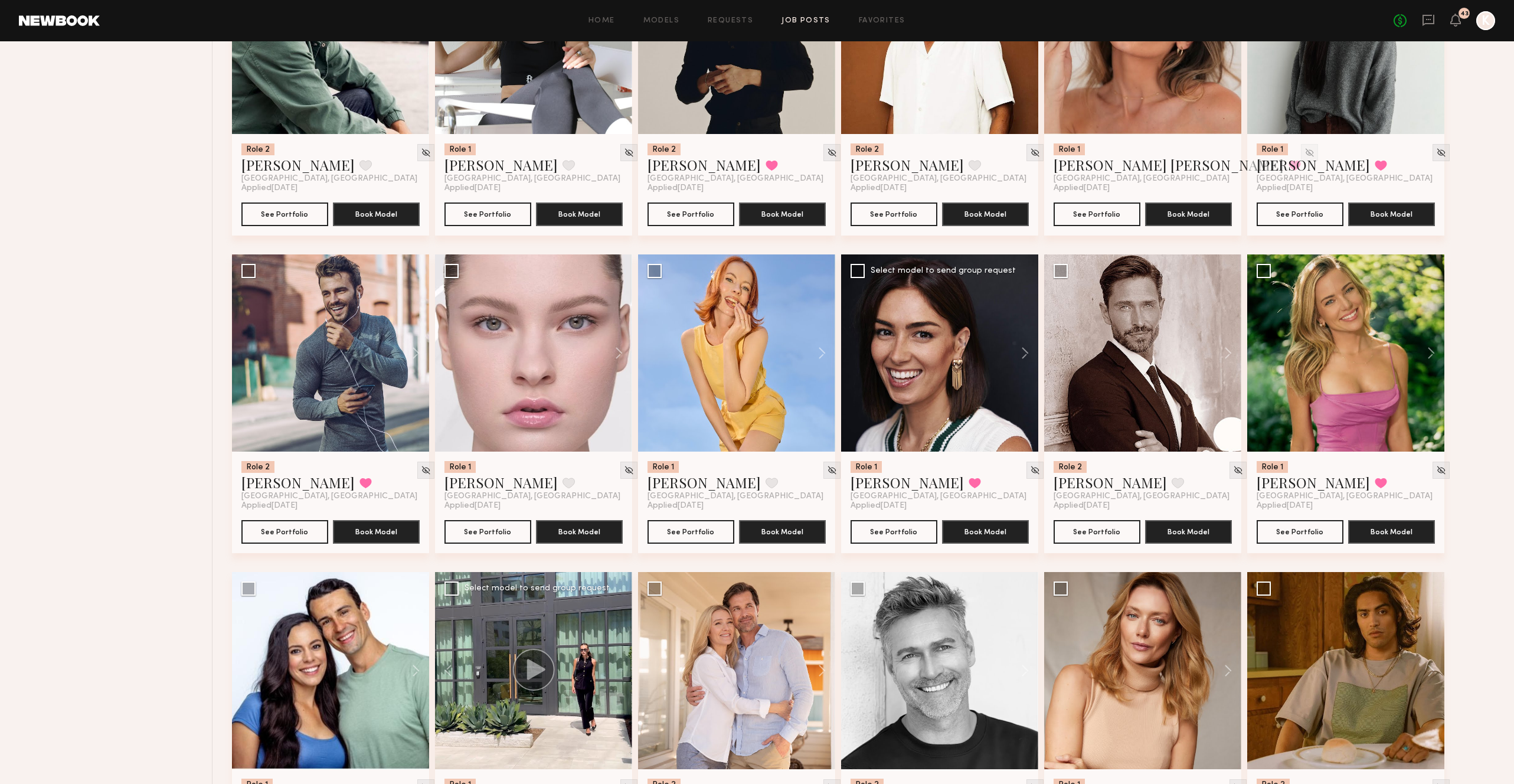
scroll to position [1171, 0]
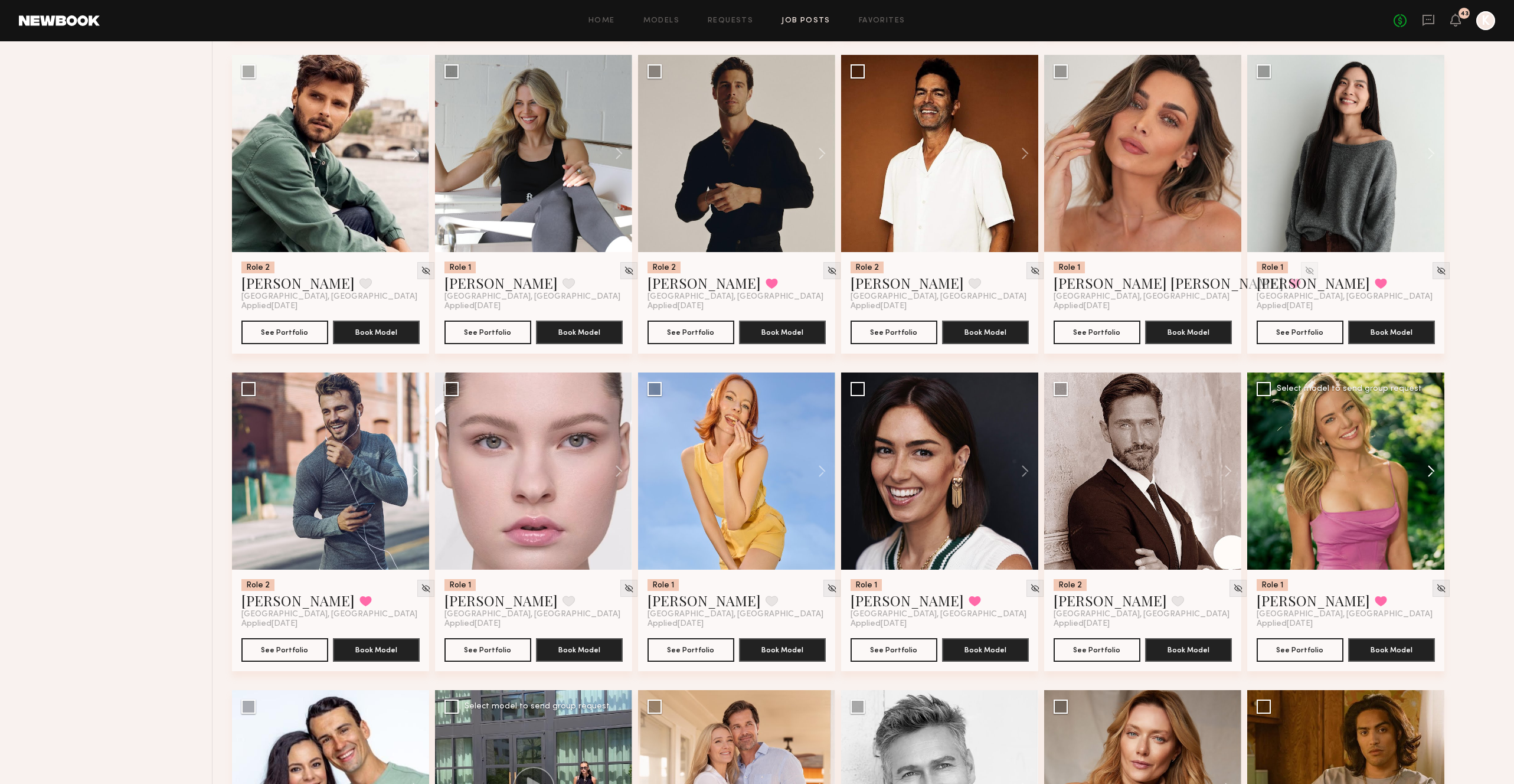
click at [1423, 404] on button at bounding box center [1426, 471] width 38 height 197
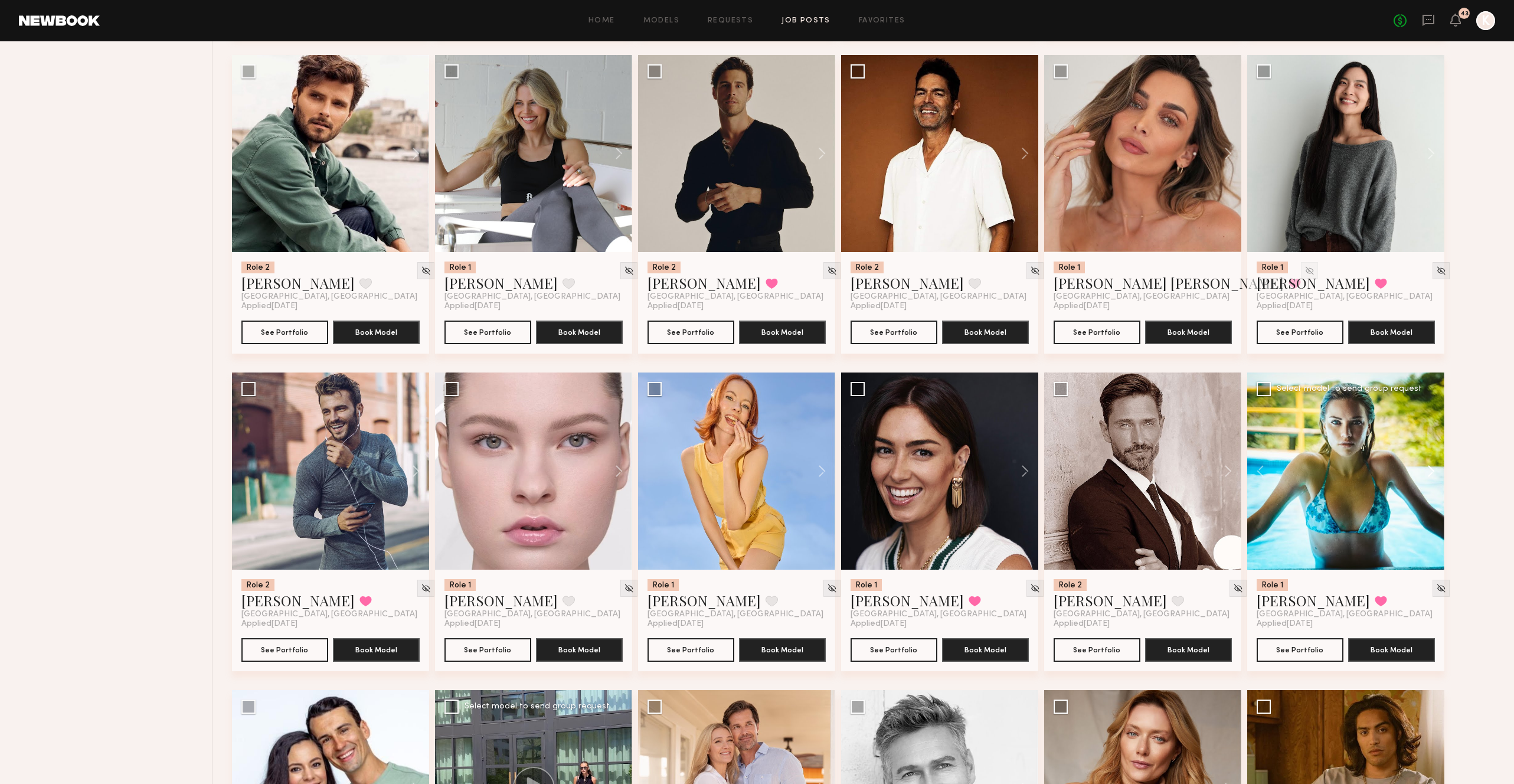
click at [1424, 407] on button at bounding box center [1426, 471] width 38 height 197
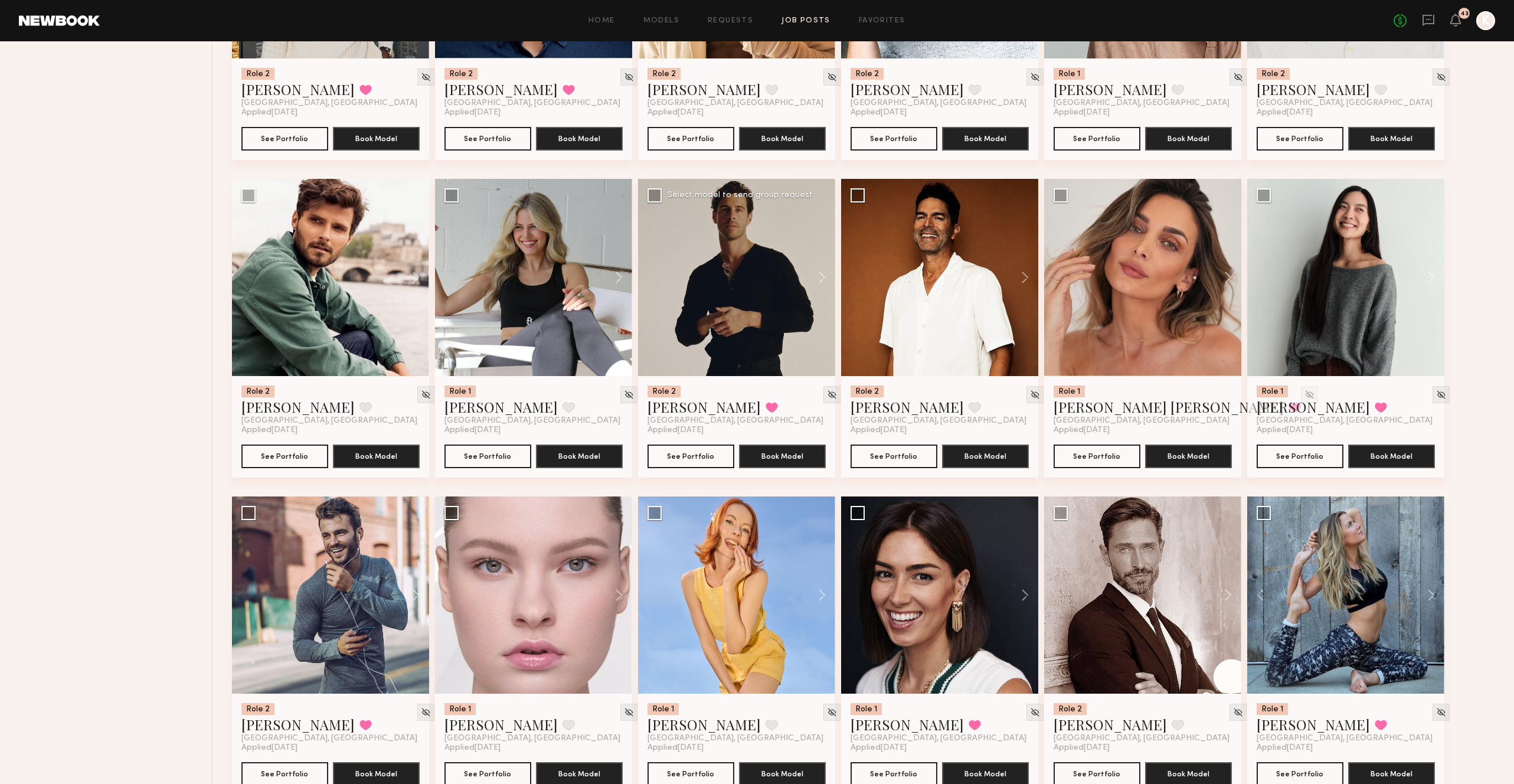
scroll to position [905, 0]
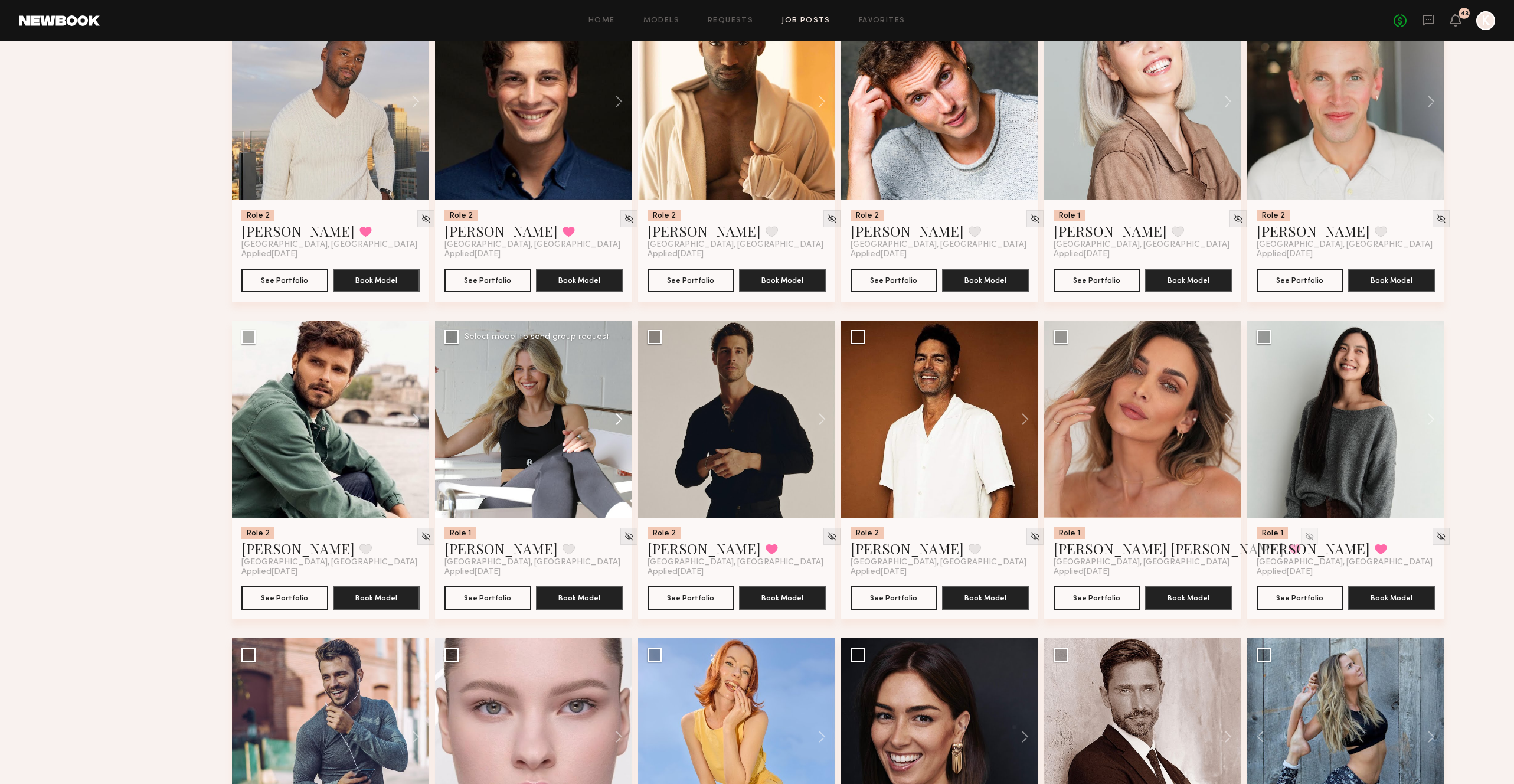
click at [613, 358] on button at bounding box center [613, 420] width 38 height 197
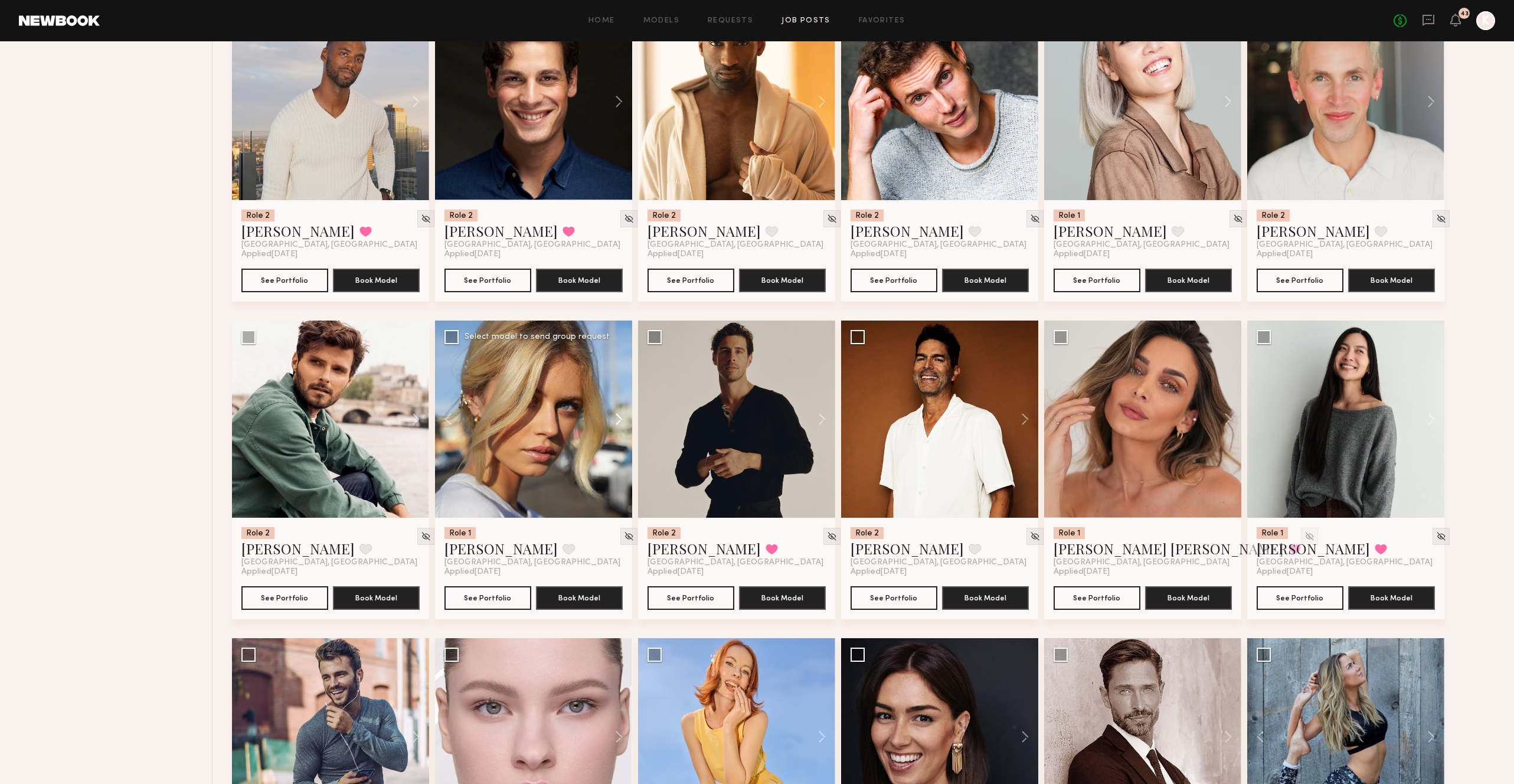
click at [620, 359] on button at bounding box center [613, 420] width 38 height 197
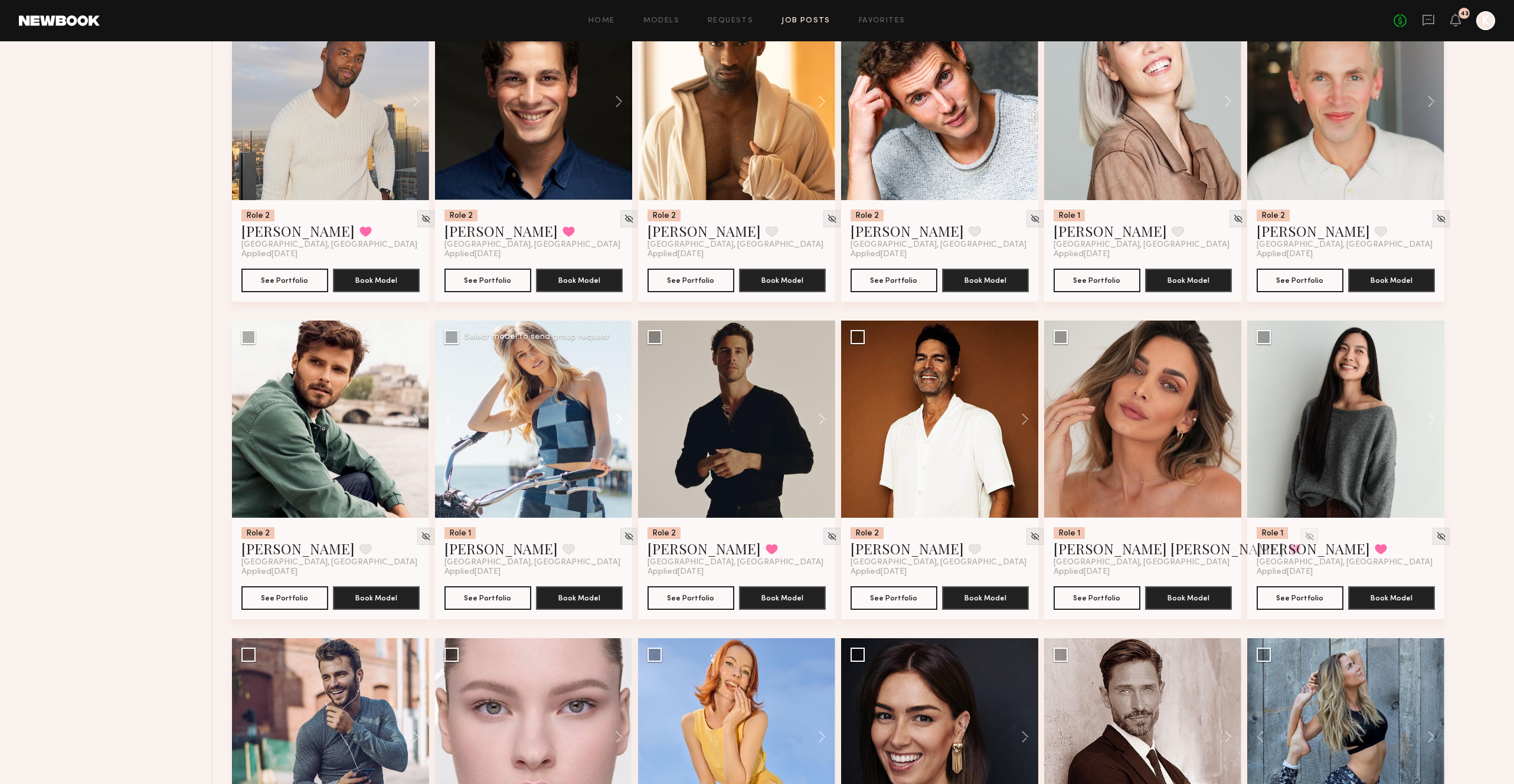
click at [620, 359] on button at bounding box center [613, 420] width 38 height 197
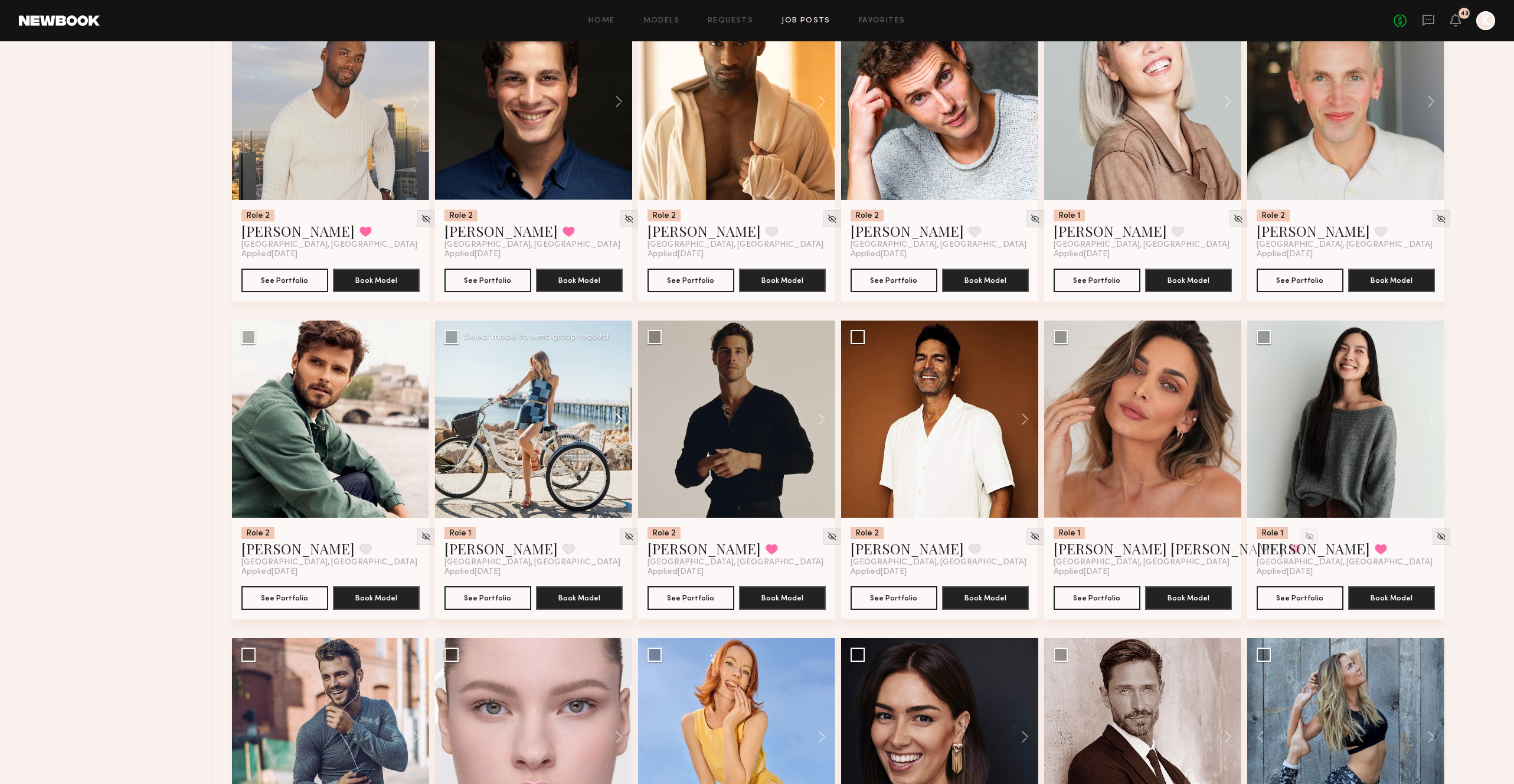
click at [620, 359] on button at bounding box center [613, 420] width 38 height 197
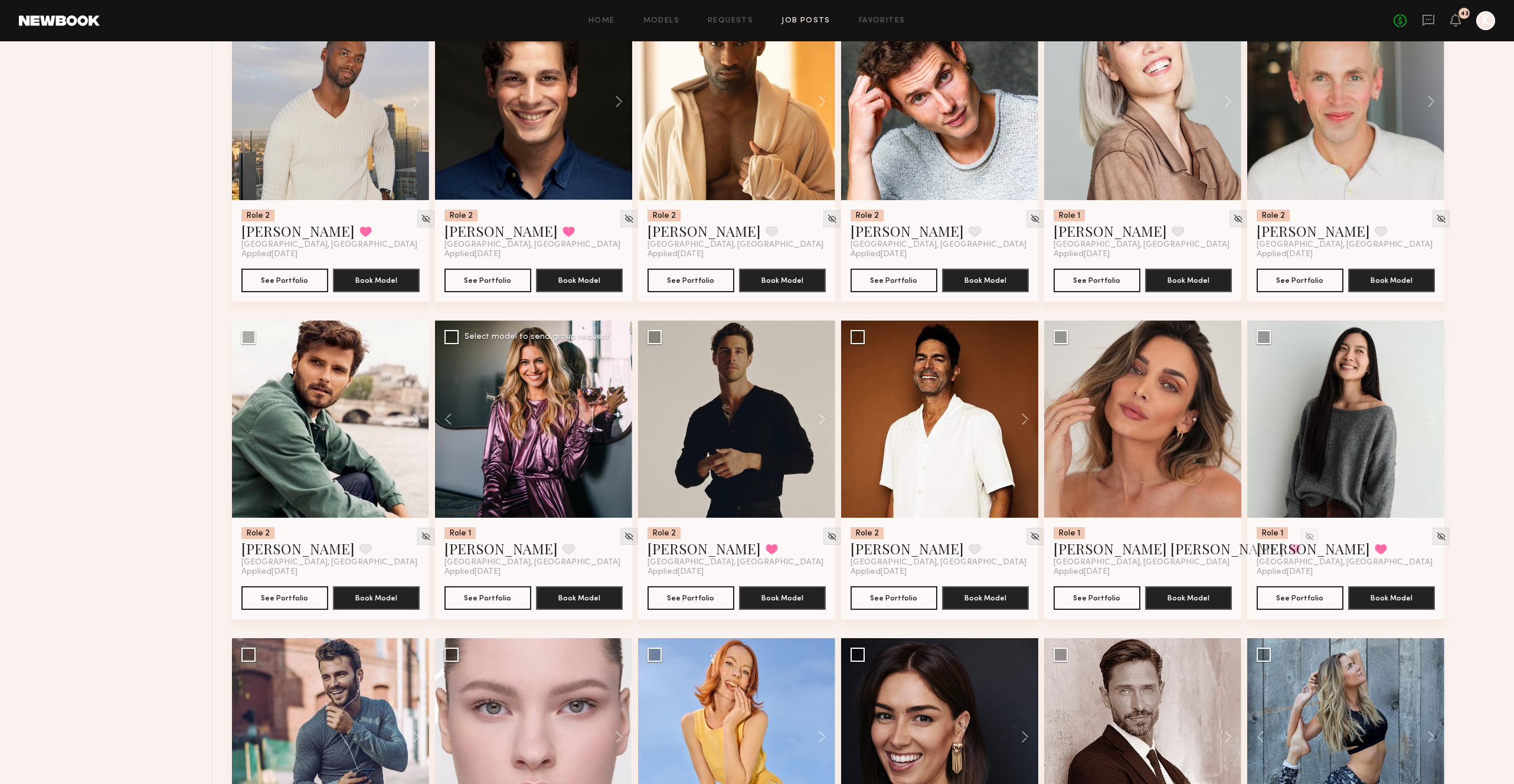
click at [620, 359] on div at bounding box center [534, 420] width 197 height 197
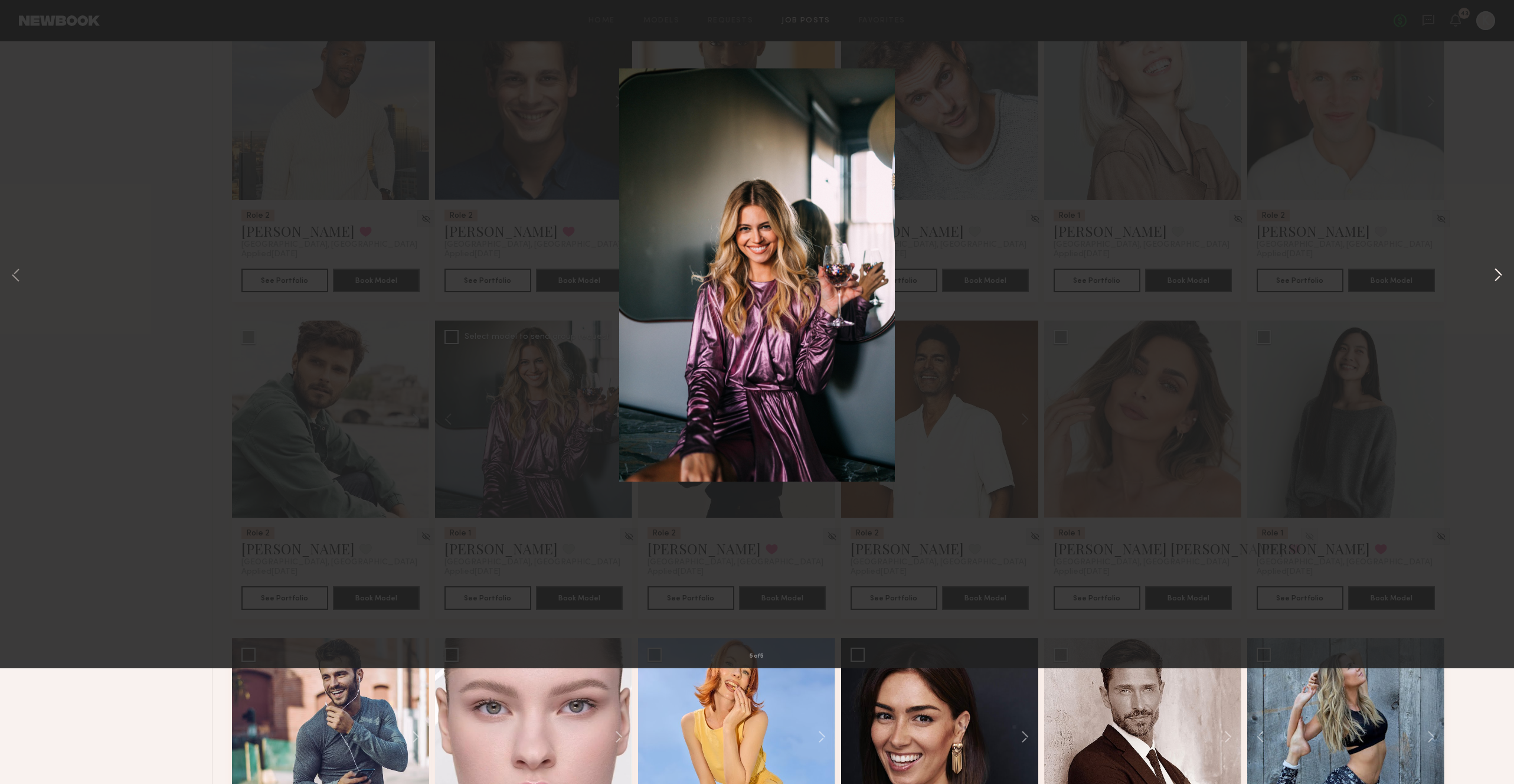
click at [1499, 394] on button at bounding box center [1498, 392] width 14 height 627
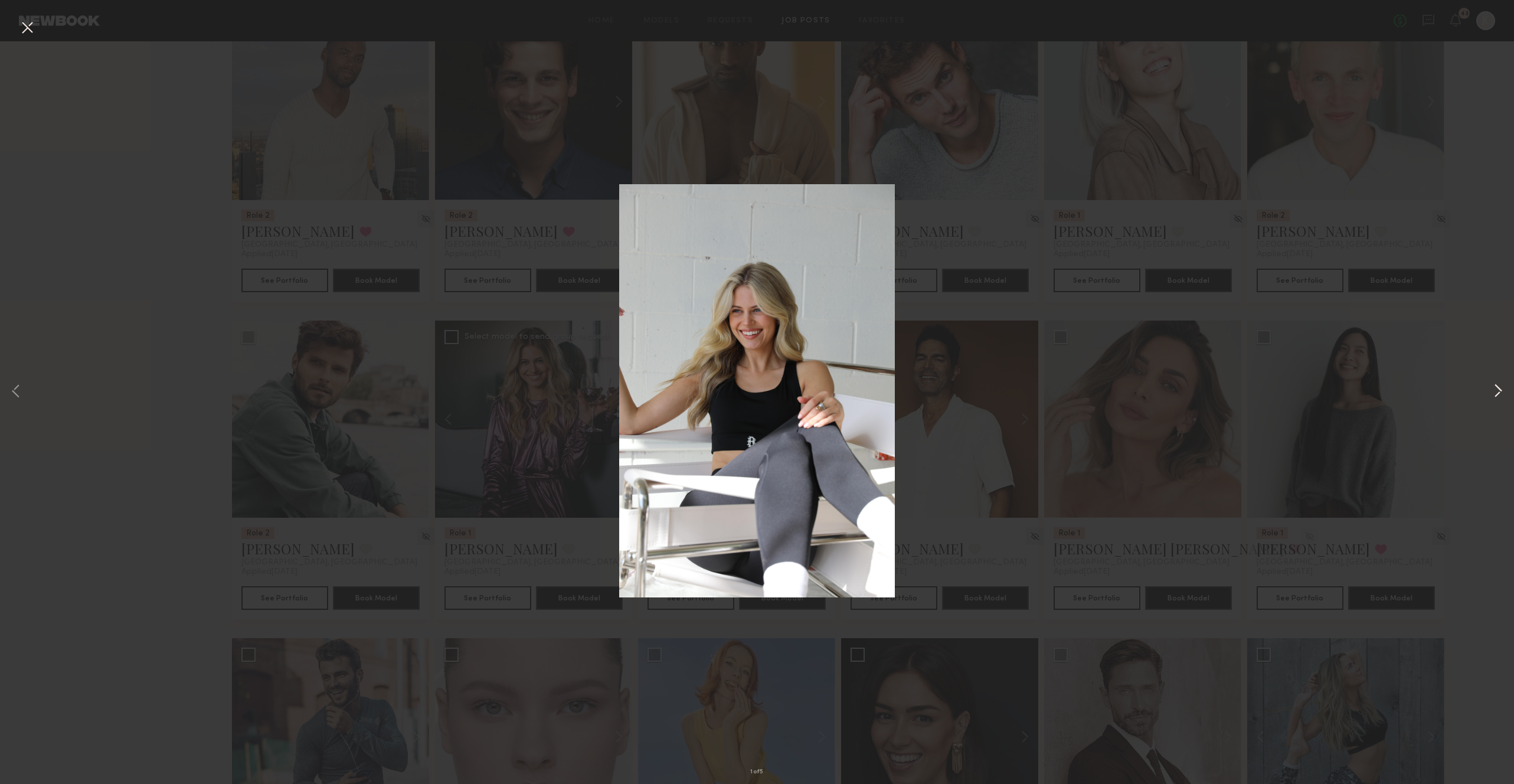
click at [1499, 393] on button at bounding box center [1498, 392] width 14 height 627
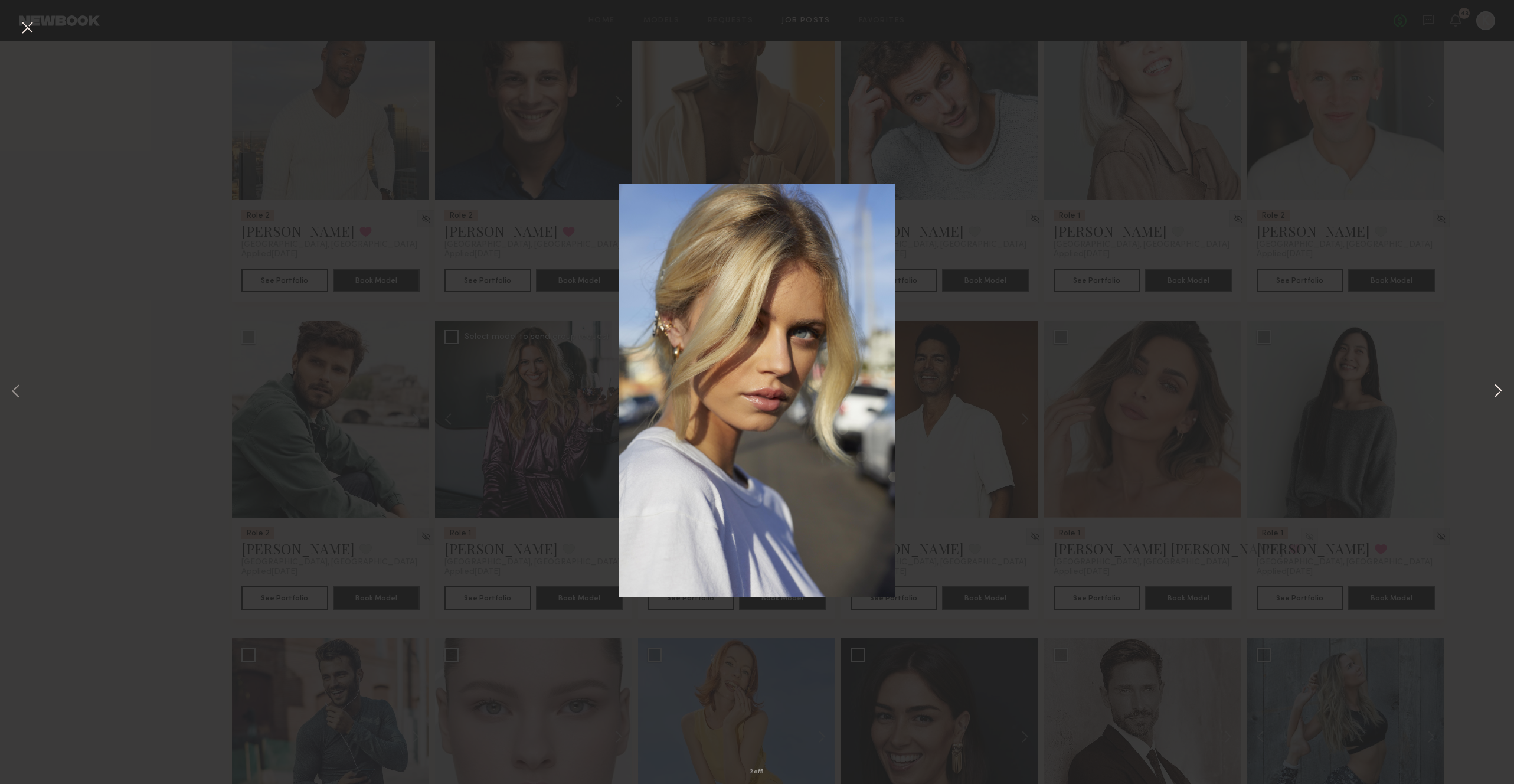
click at [1499, 394] on button at bounding box center [1498, 392] width 14 height 627
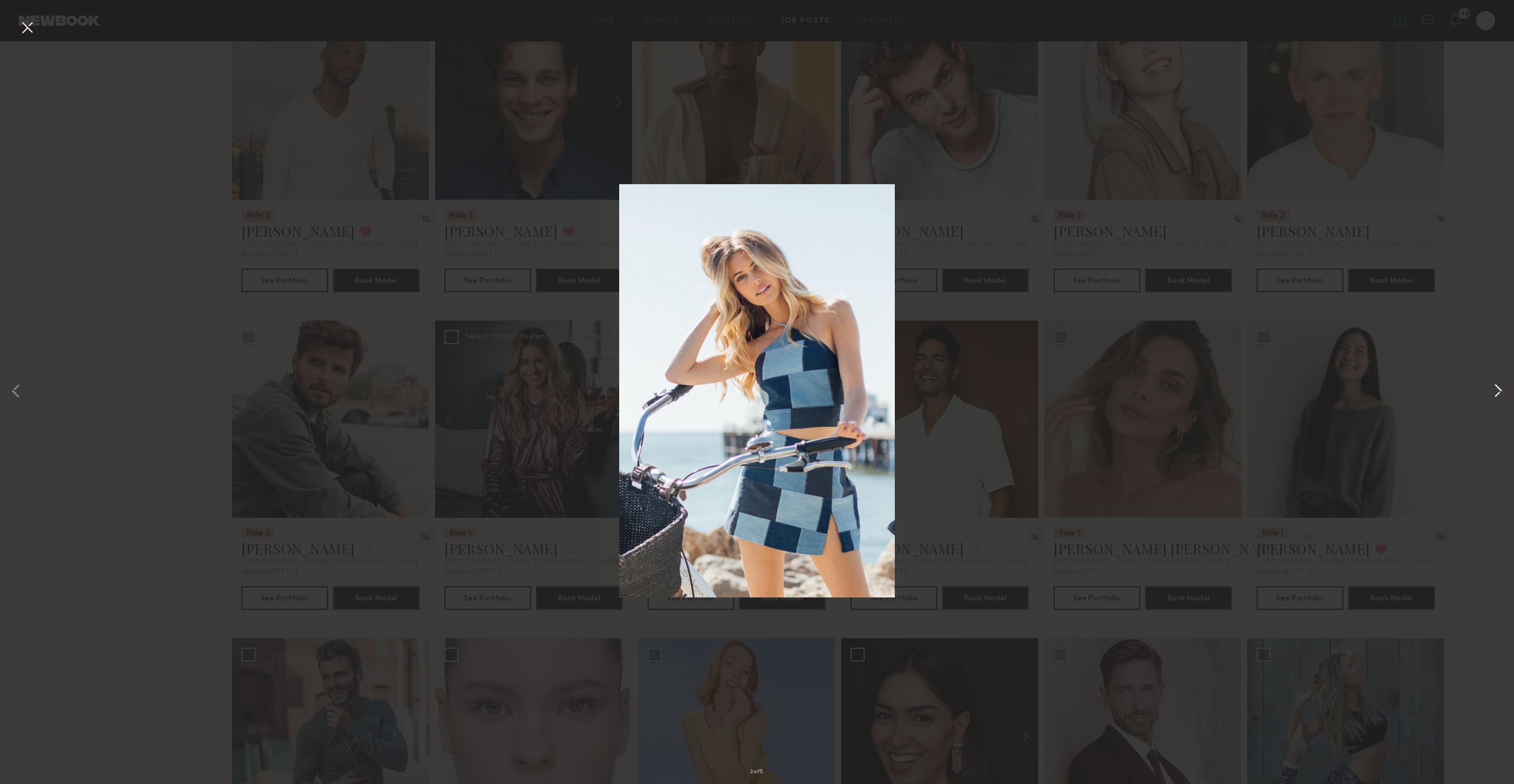
click at [1499, 394] on button at bounding box center [1498, 392] width 14 height 627
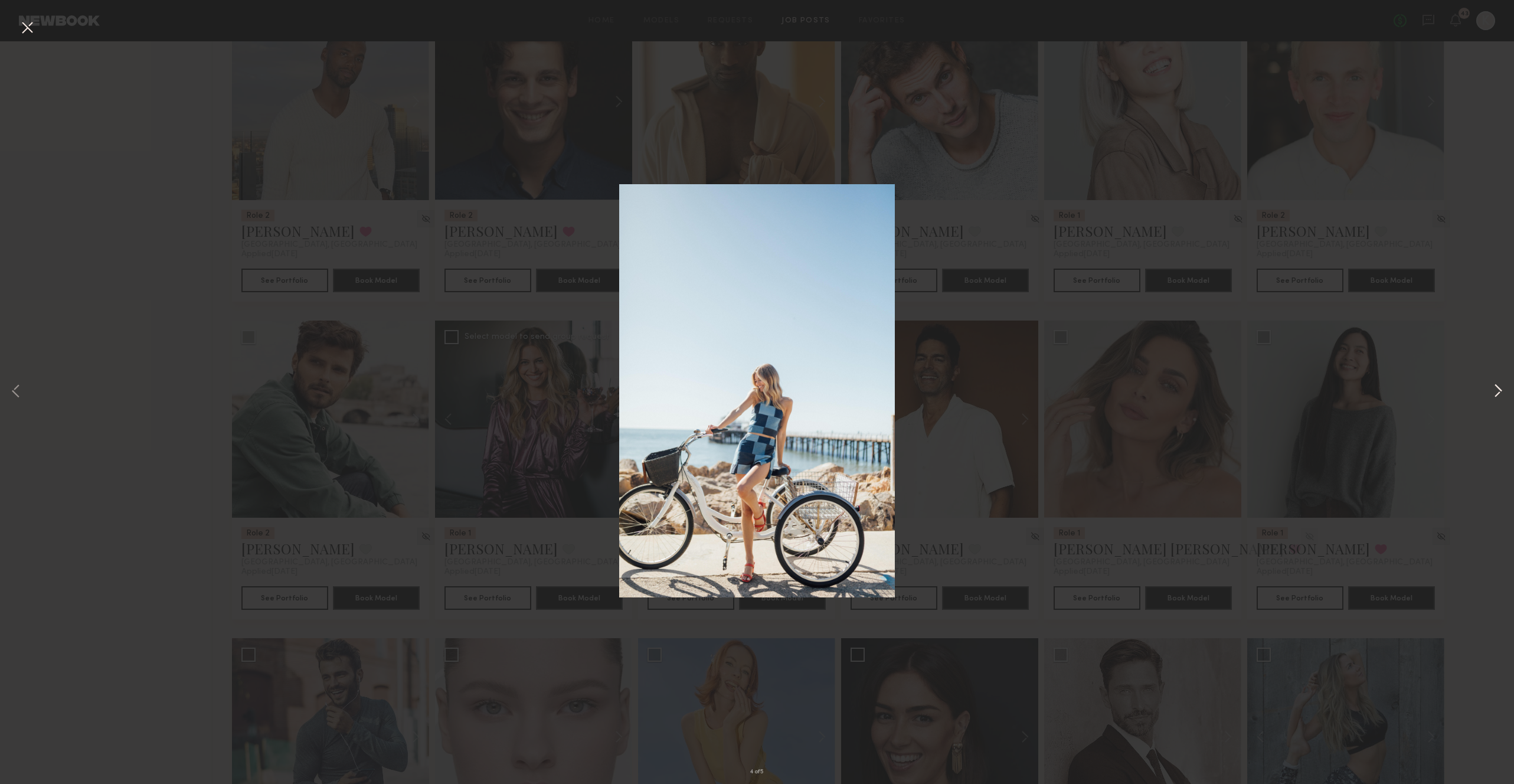
click at [1499, 394] on button at bounding box center [1498, 392] width 14 height 627
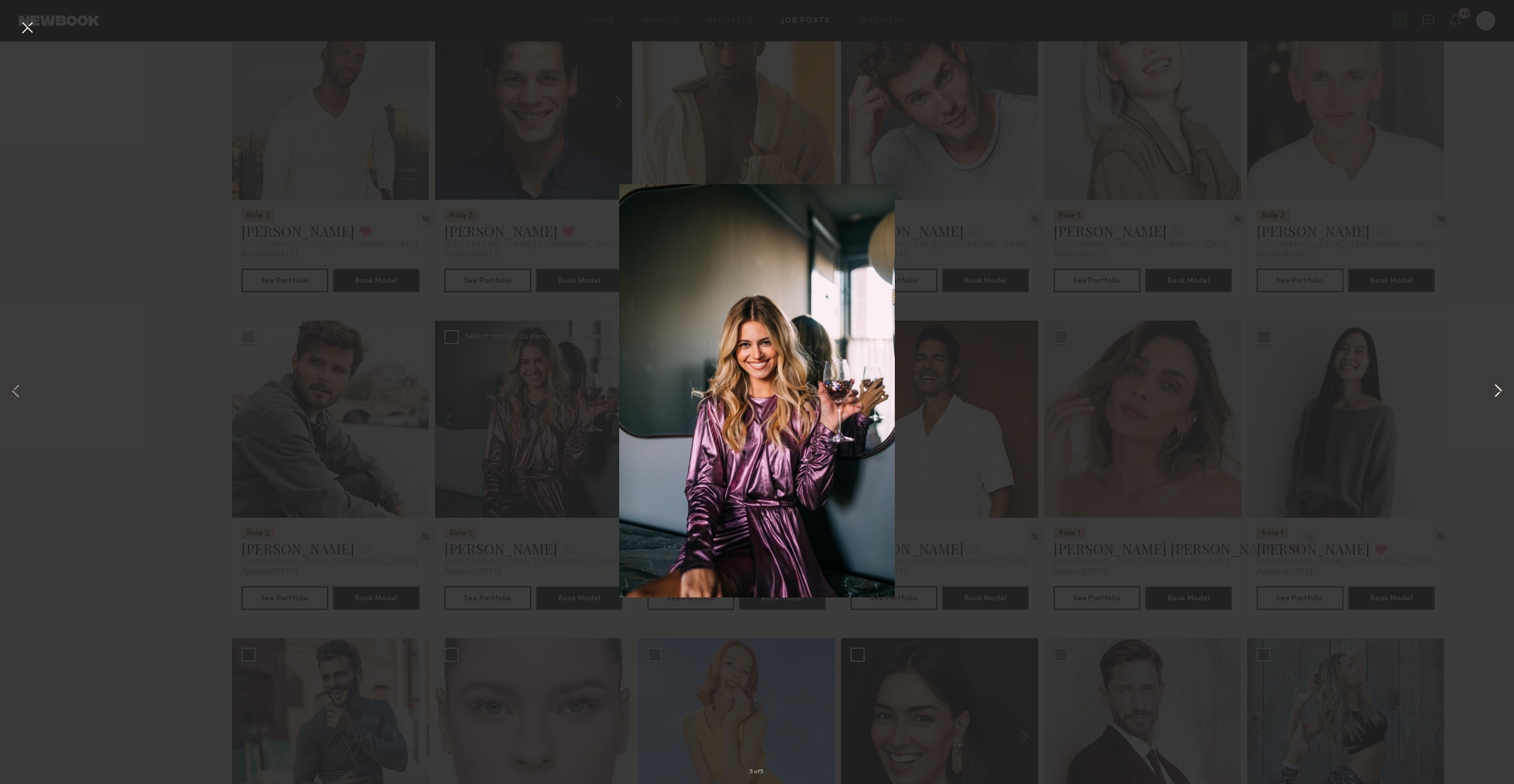
click at [1499, 394] on button at bounding box center [1498, 392] width 14 height 627
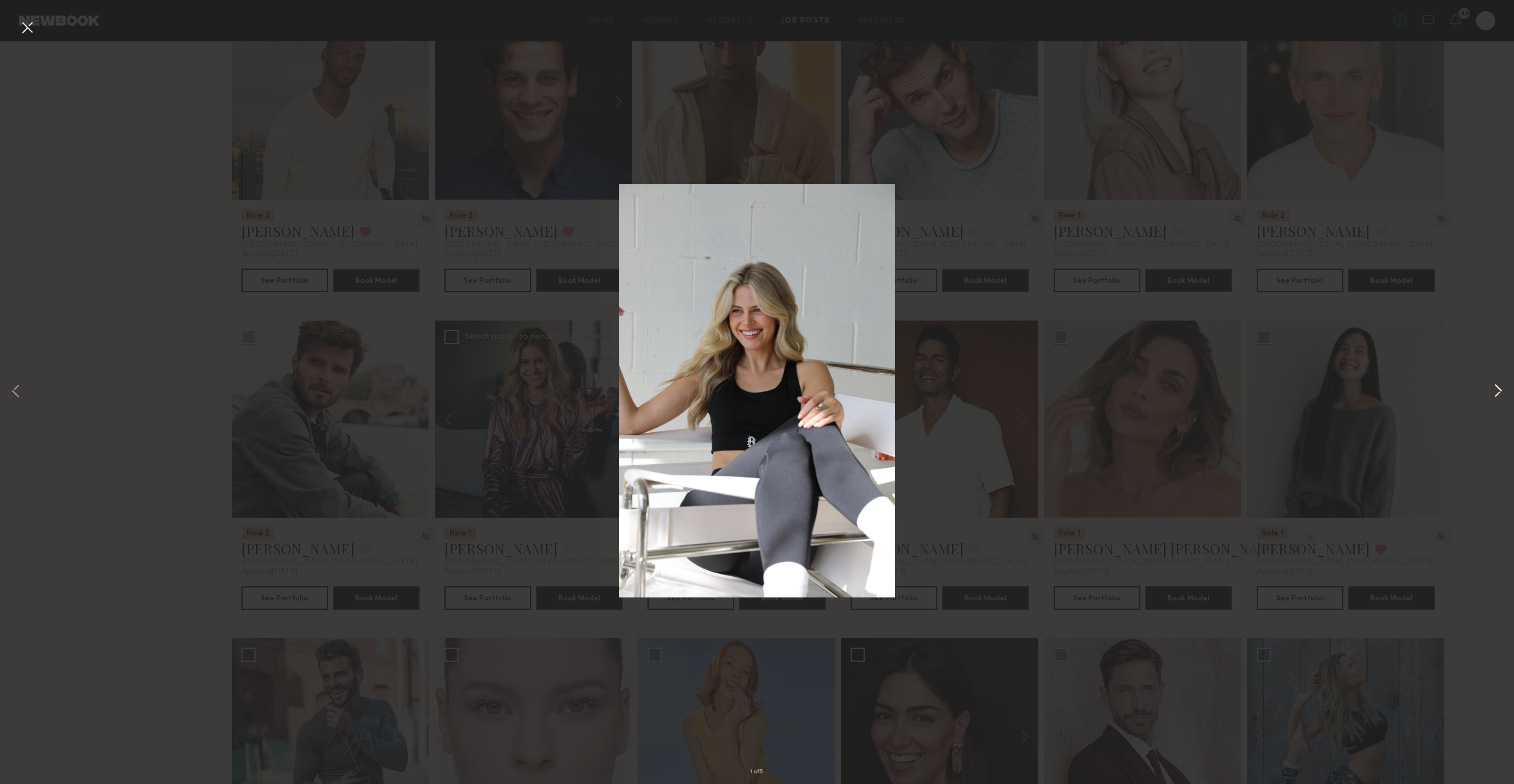
click at [1499, 394] on button at bounding box center [1498, 392] width 14 height 627
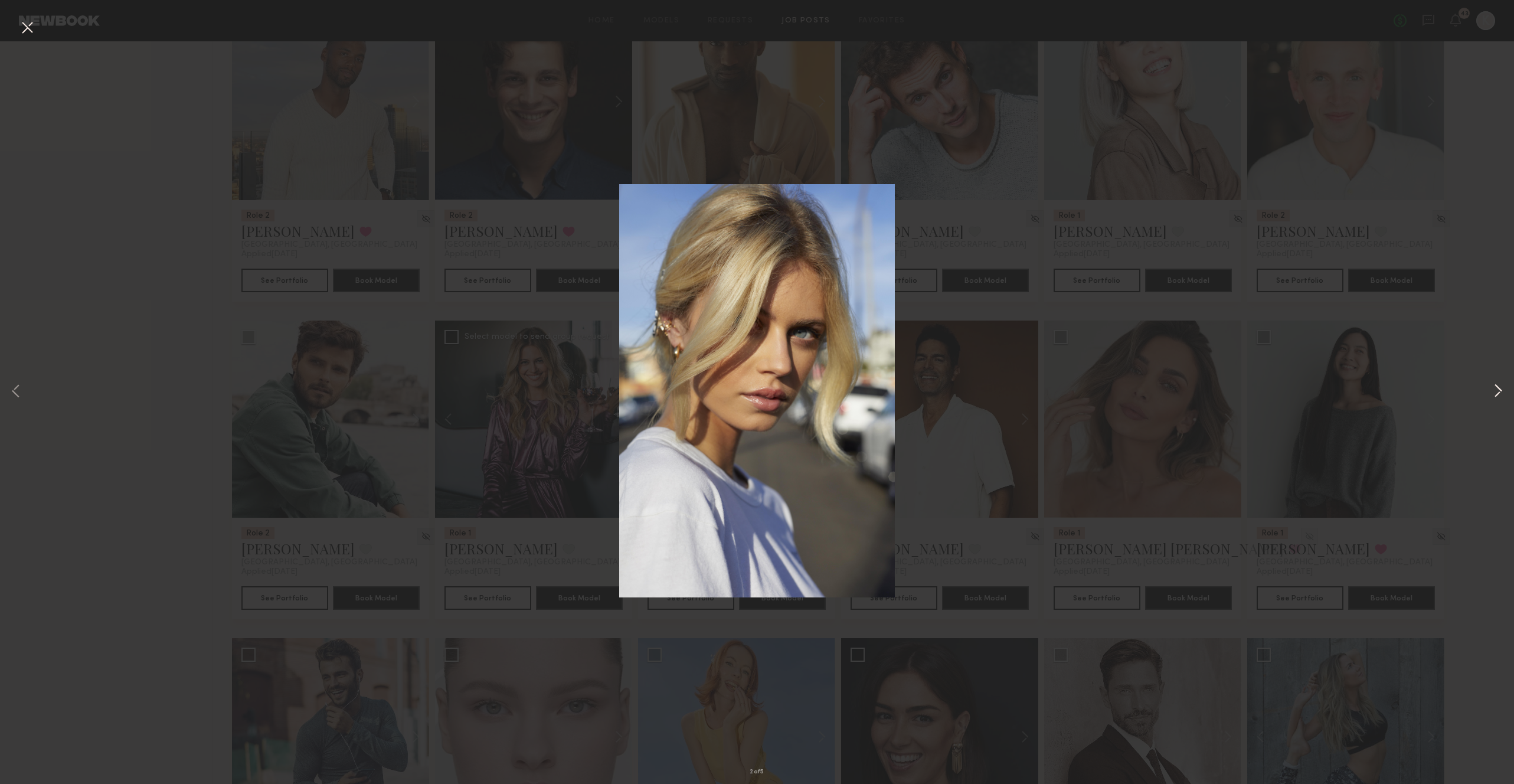
click at [1499, 394] on button at bounding box center [1498, 392] width 14 height 627
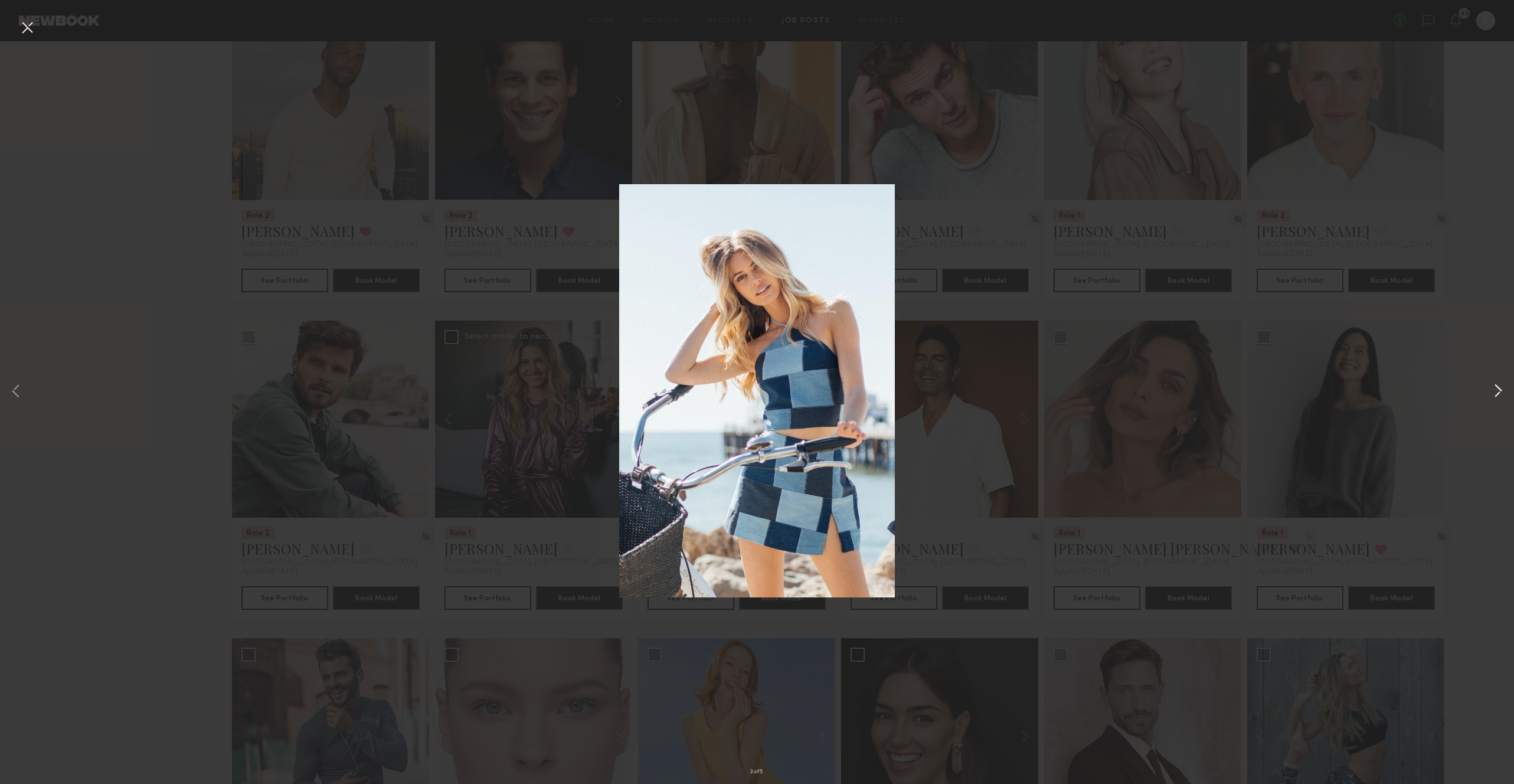
click at [1499, 394] on button at bounding box center [1498, 392] width 14 height 627
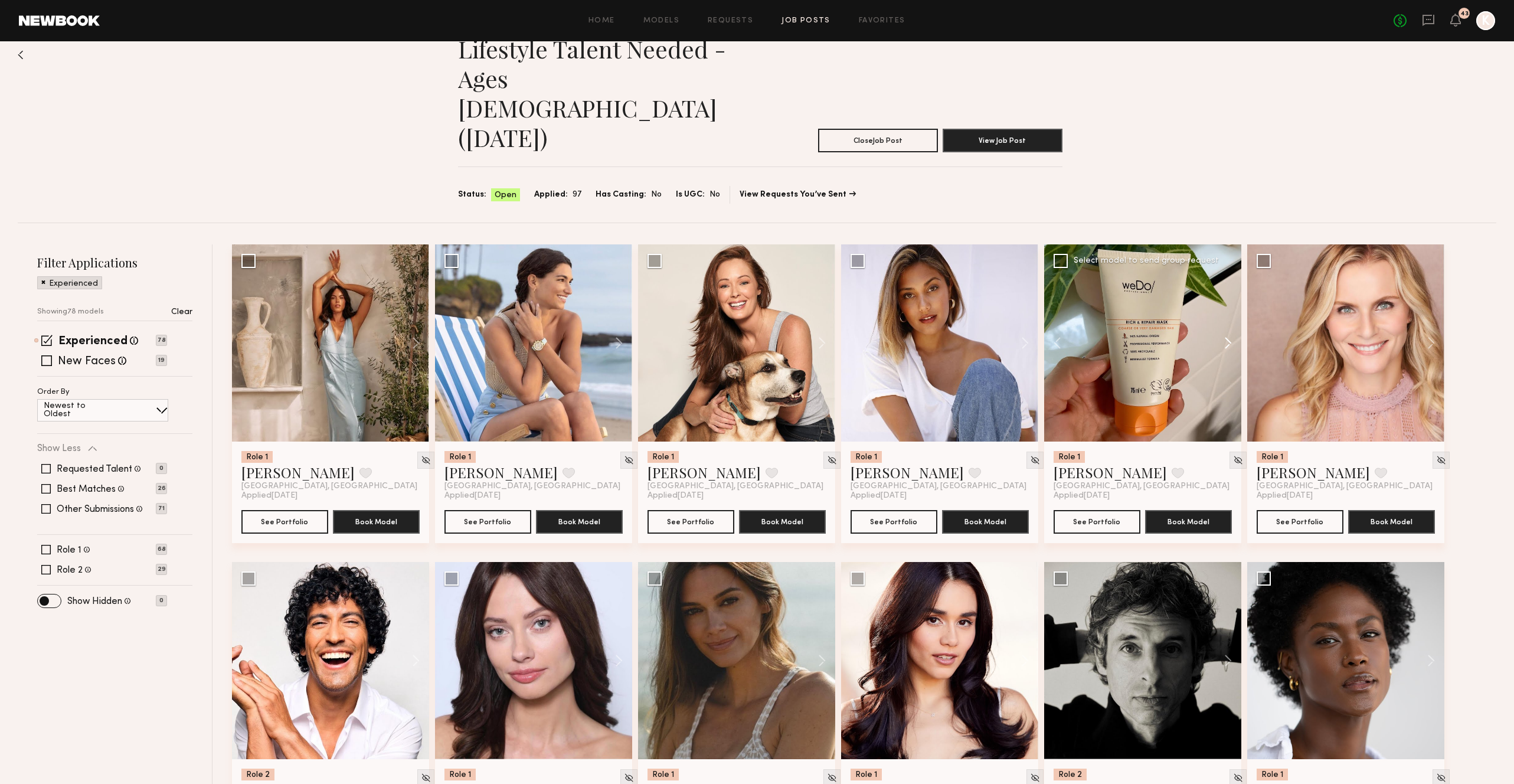
scroll to position [35, 0]
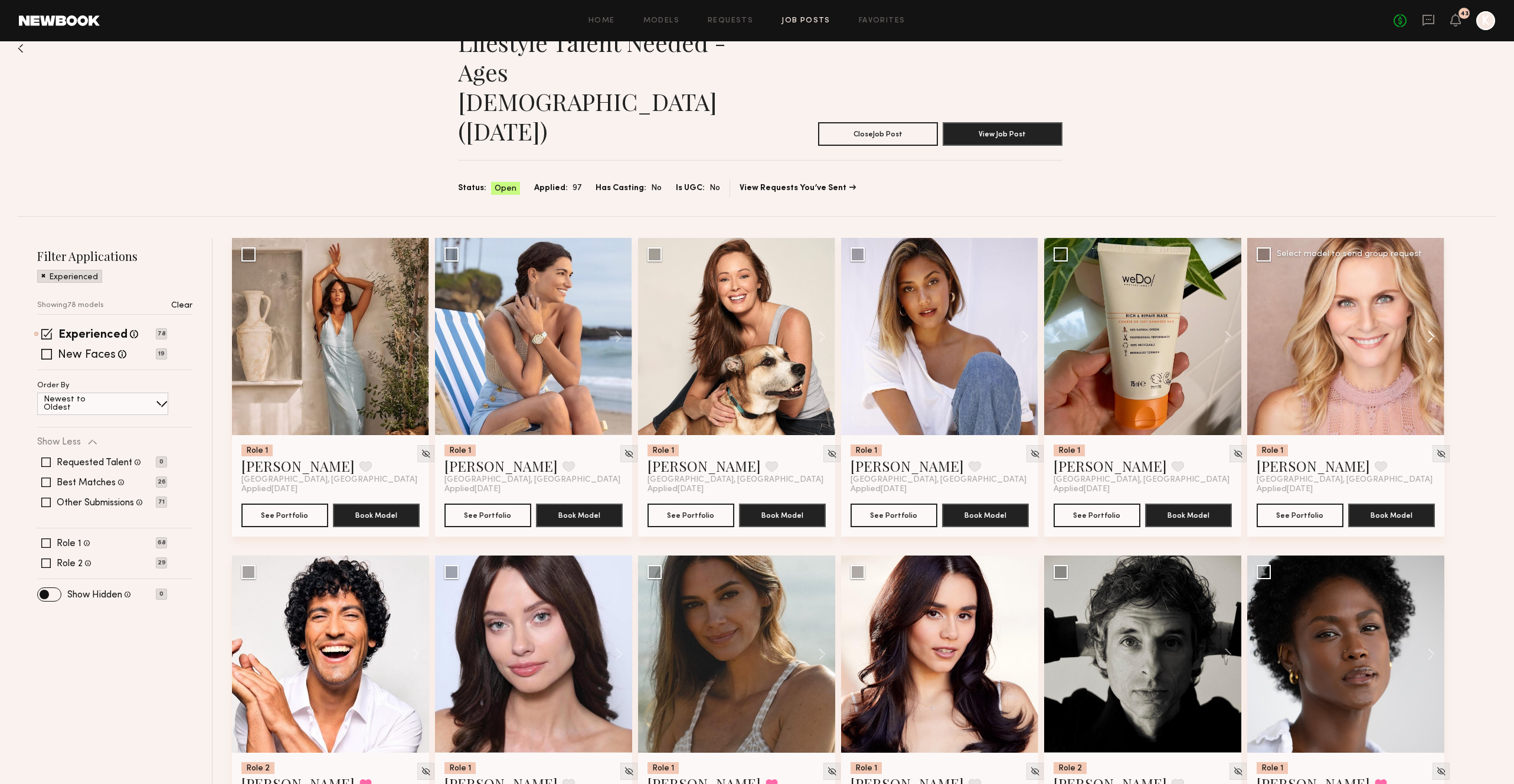
click at [1433, 275] on button at bounding box center [1426, 336] width 38 height 197
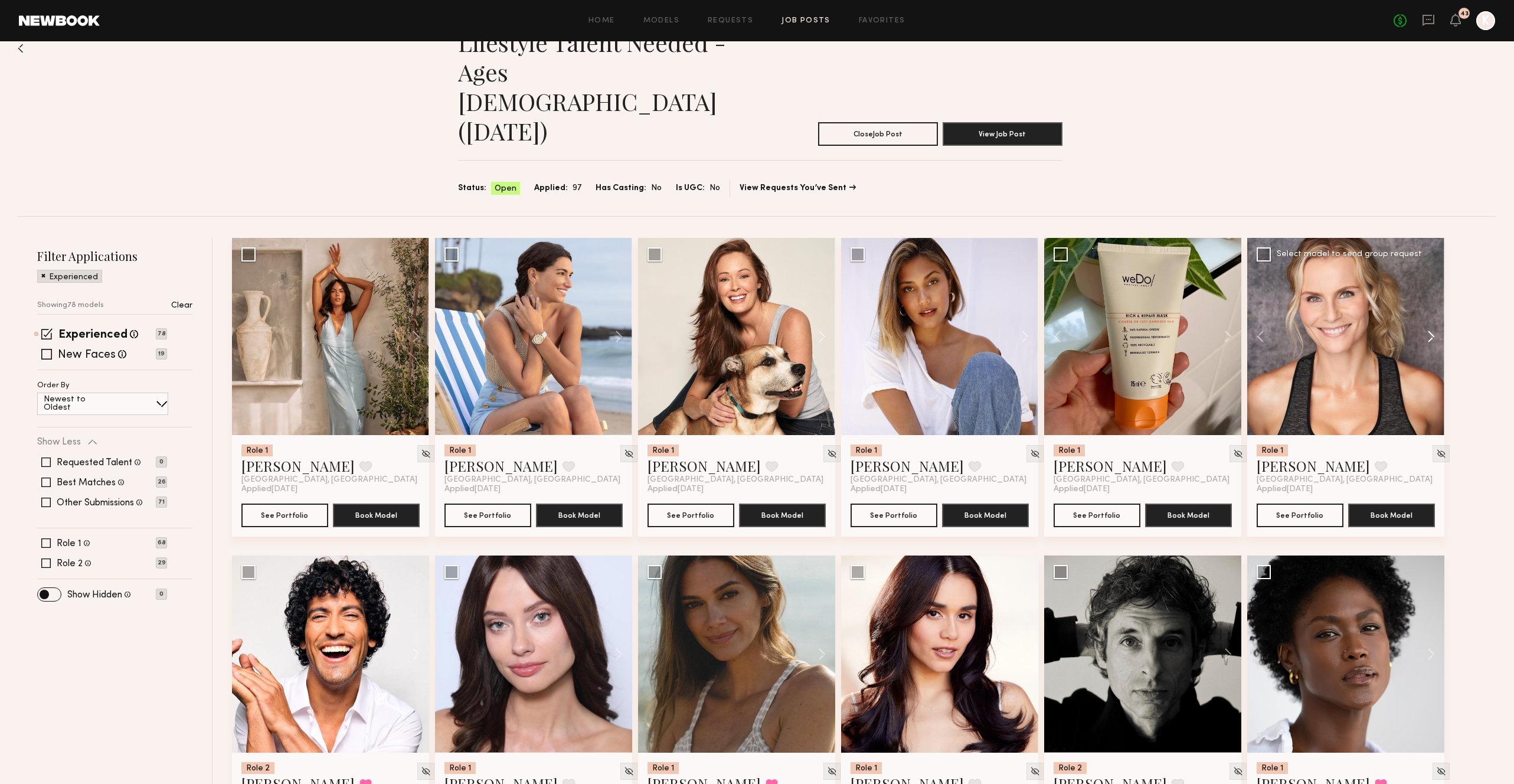
click at [1433, 275] on button at bounding box center [1426, 336] width 38 height 197
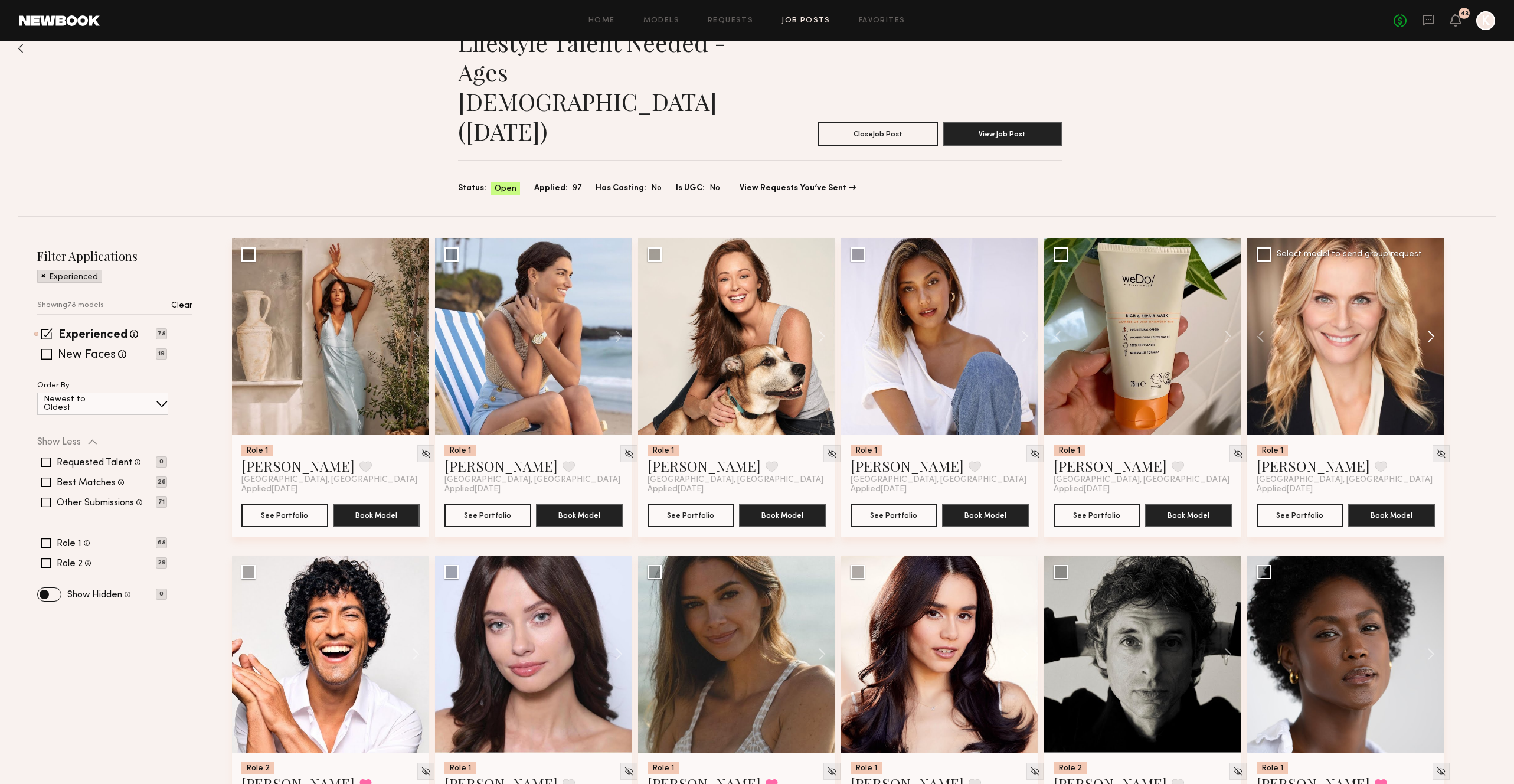
click at [1433, 275] on button at bounding box center [1426, 336] width 38 height 197
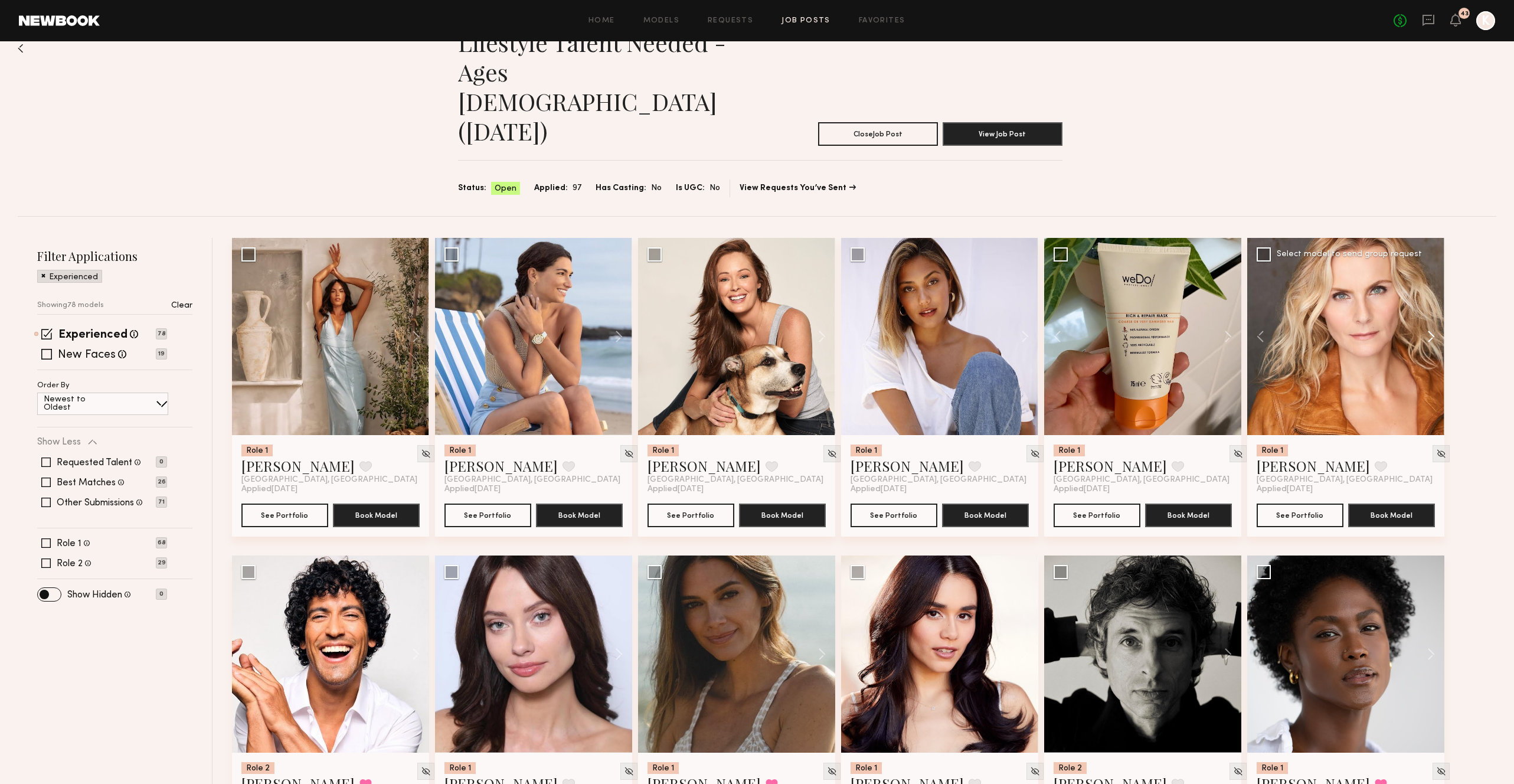
click at [1430, 278] on button at bounding box center [1426, 336] width 38 height 197
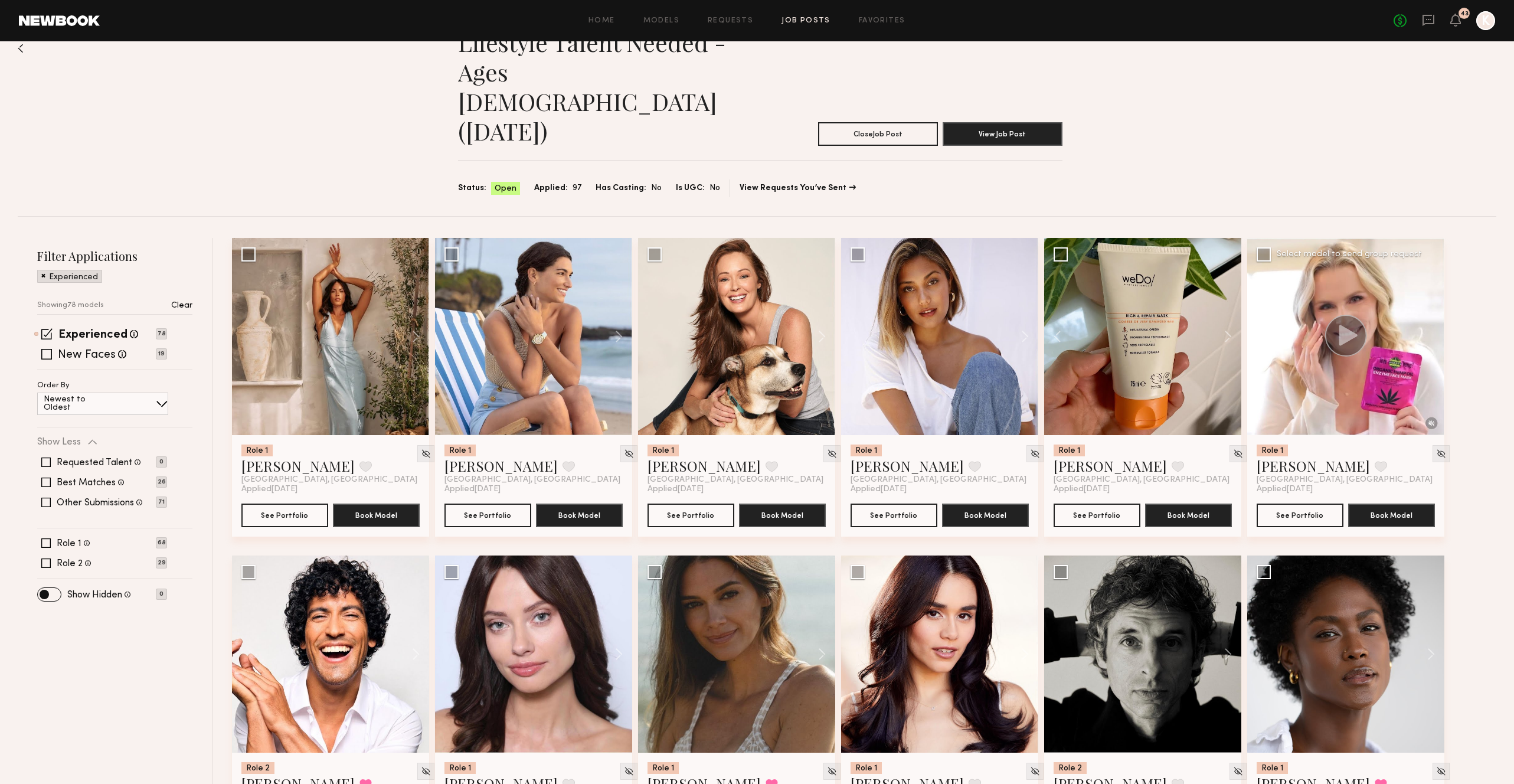
click at [1430, 278] on div at bounding box center [1346, 336] width 197 height 197
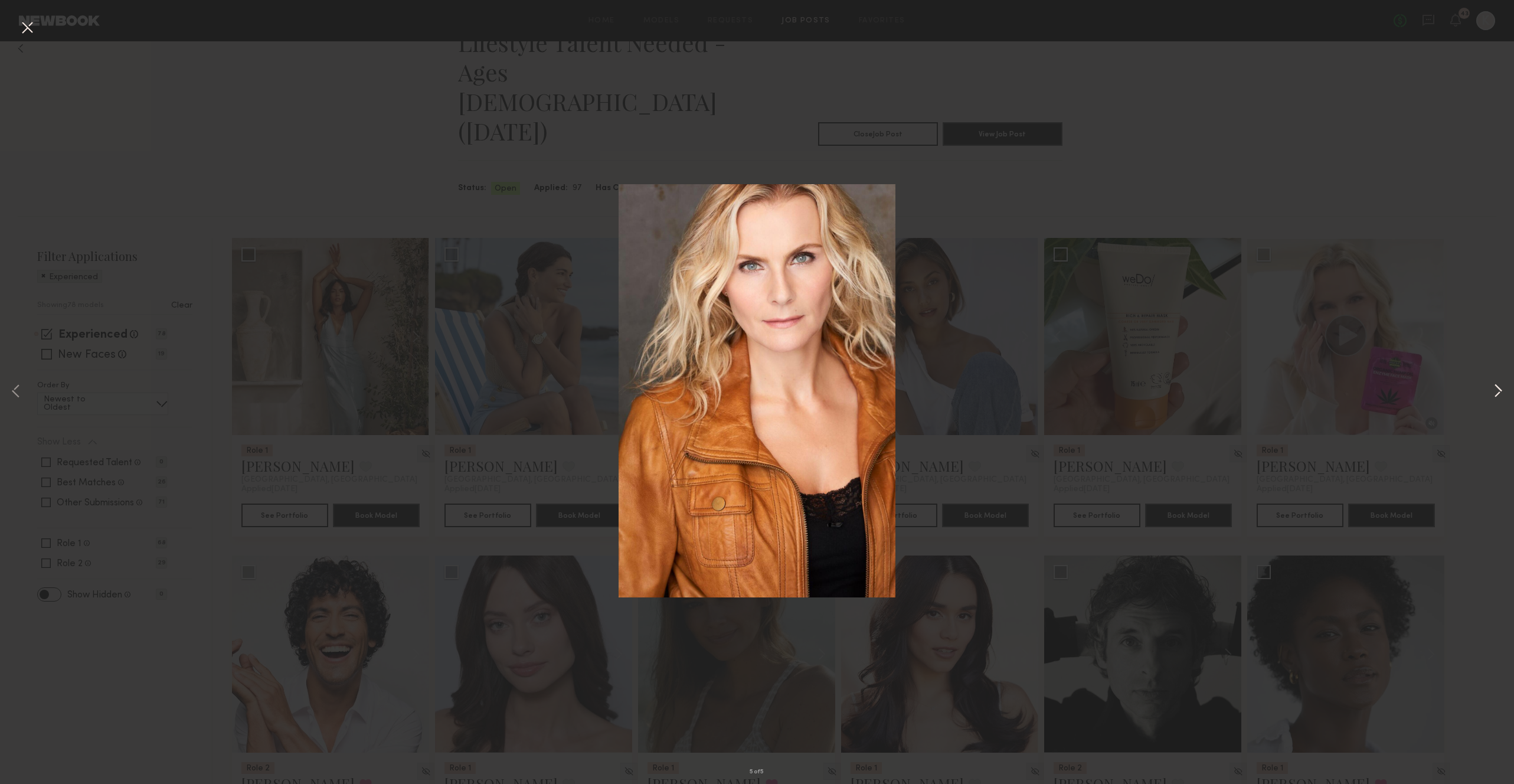
click at [1495, 395] on button at bounding box center [1498, 392] width 14 height 627
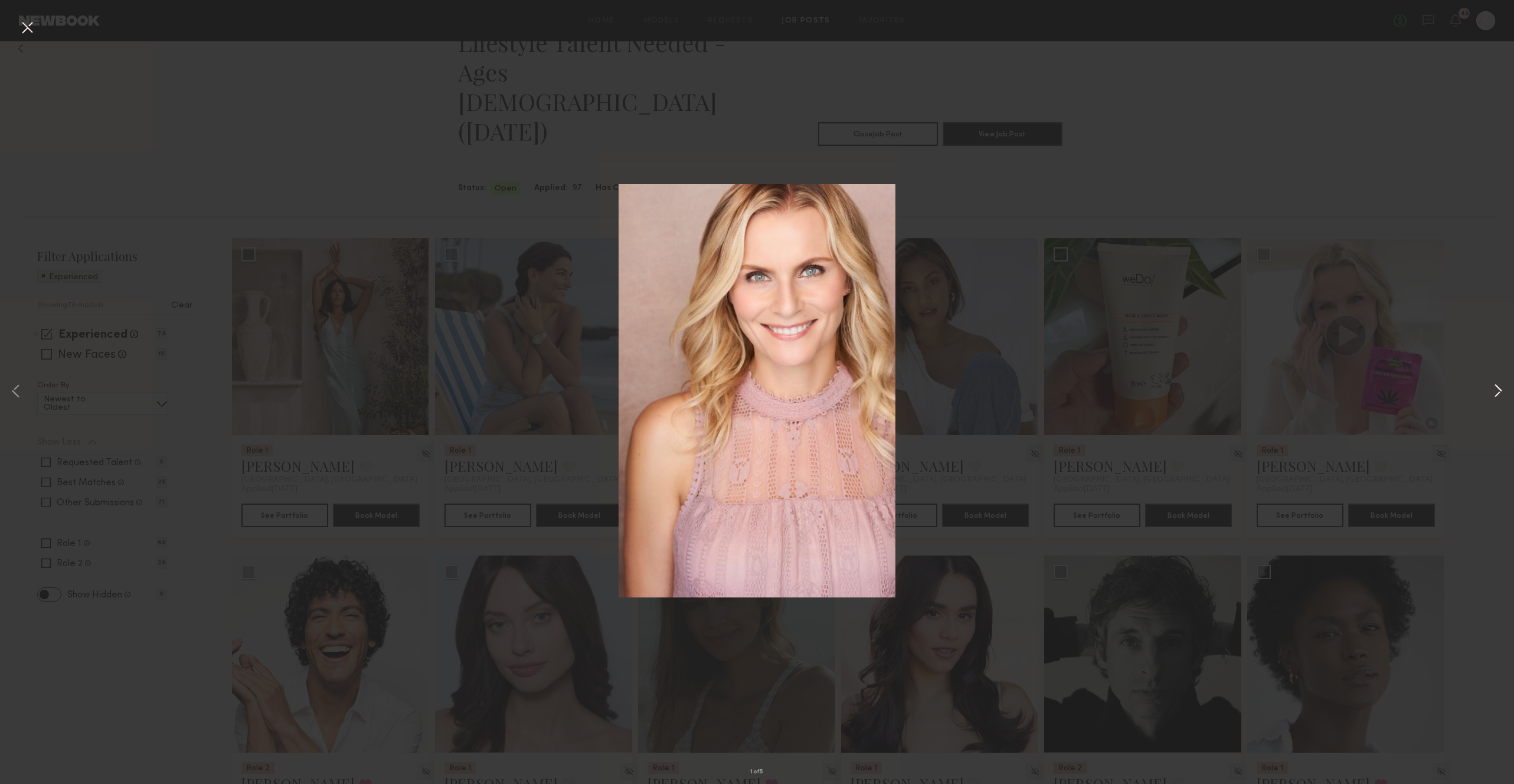
click at [1495, 395] on button at bounding box center [1498, 392] width 14 height 627
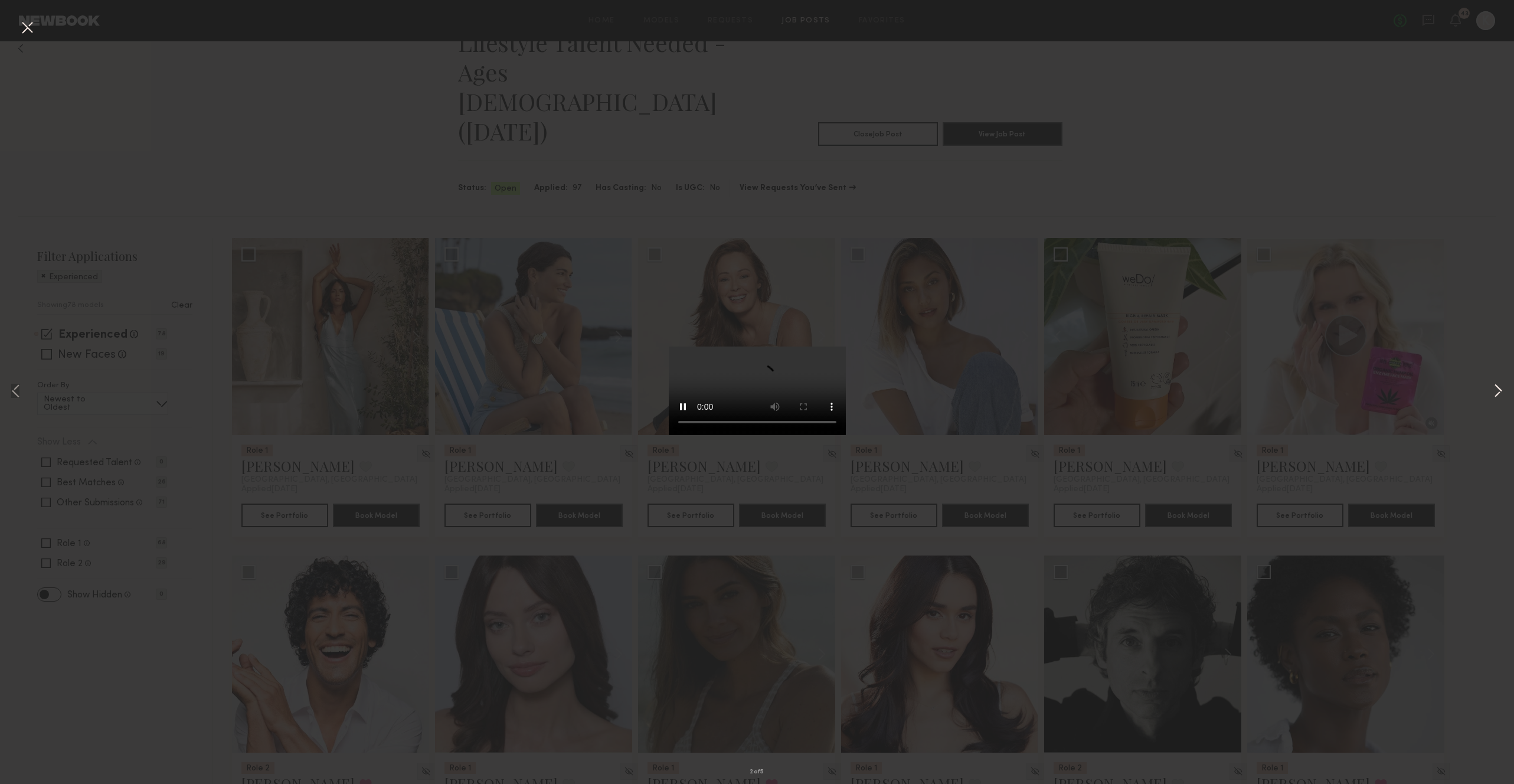
click at [1495, 395] on button at bounding box center [1498, 392] width 14 height 627
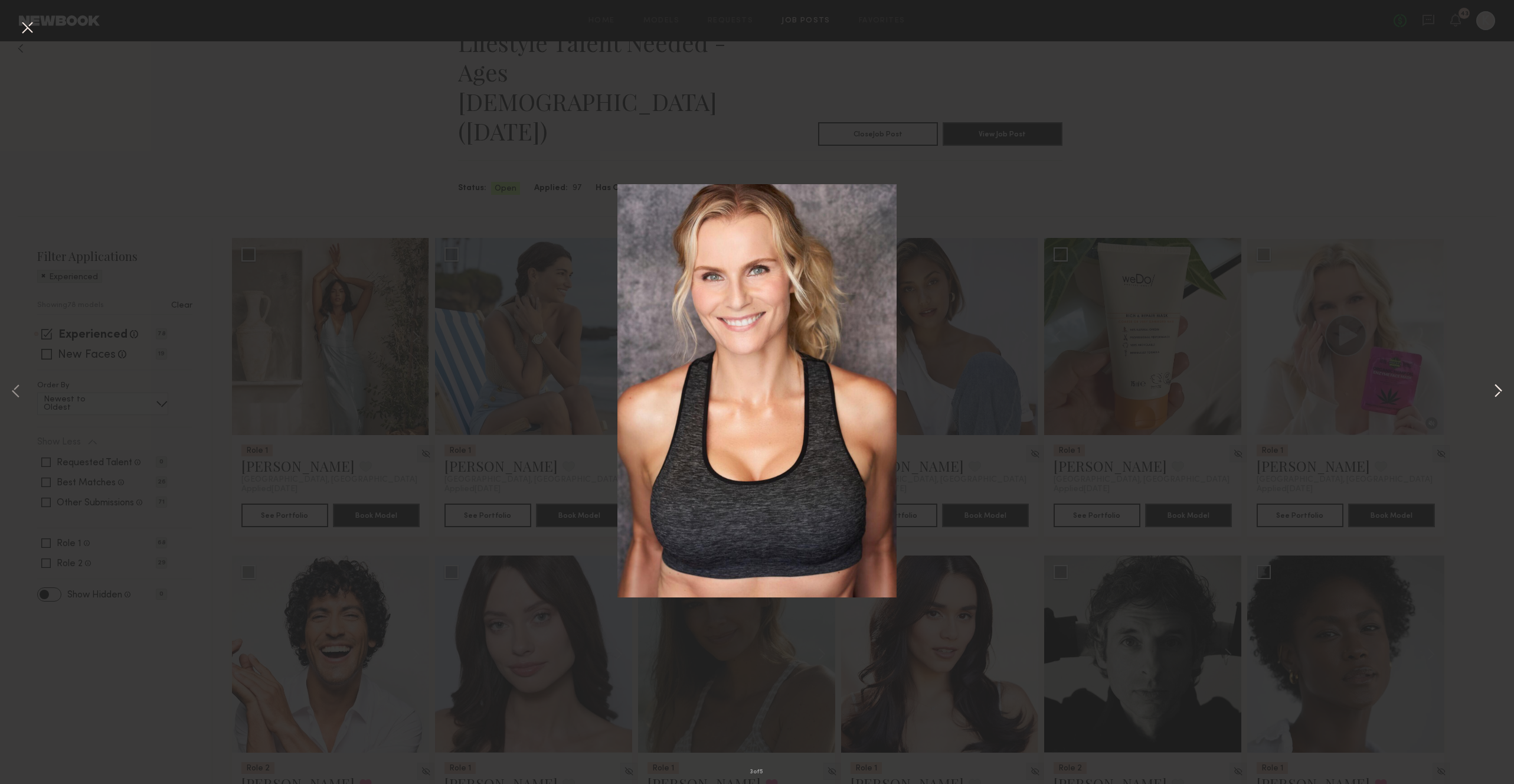
click at [1495, 395] on button at bounding box center [1498, 392] width 14 height 627
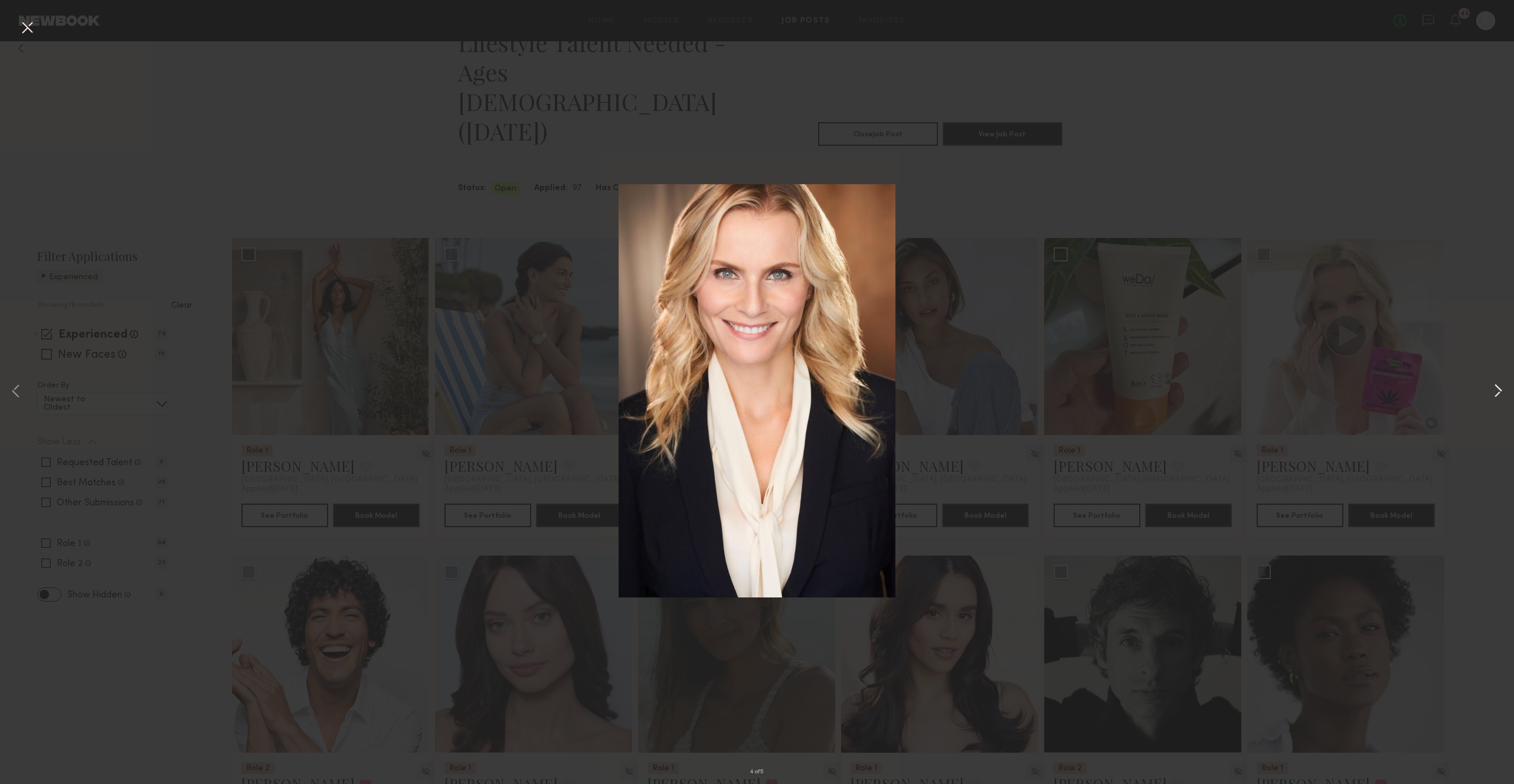
click at [1495, 395] on button at bounding box center [1498, 392] width 14 height 627
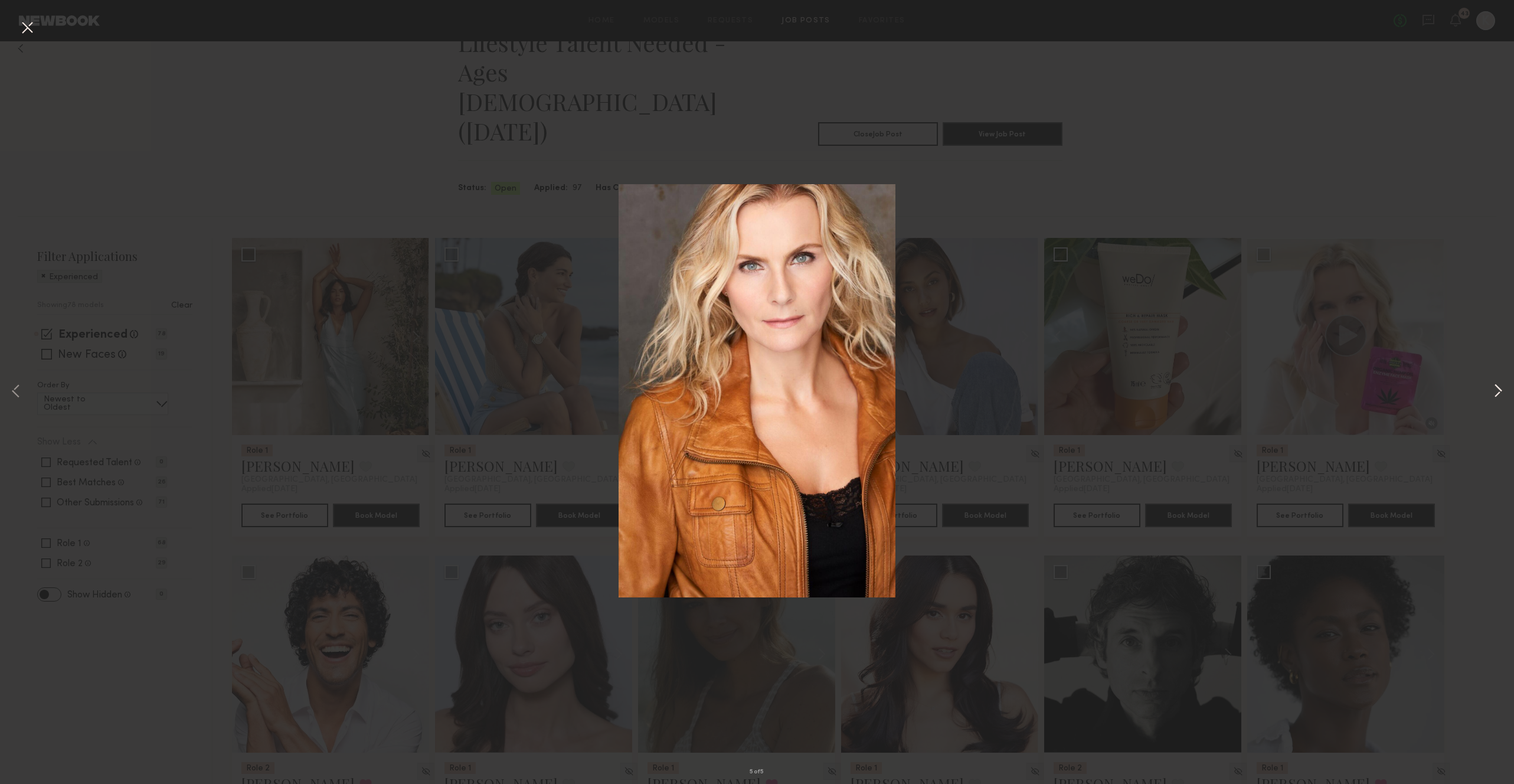
click at [1495, 395] on button at bounding box center [1498, 392] width 14 height 627
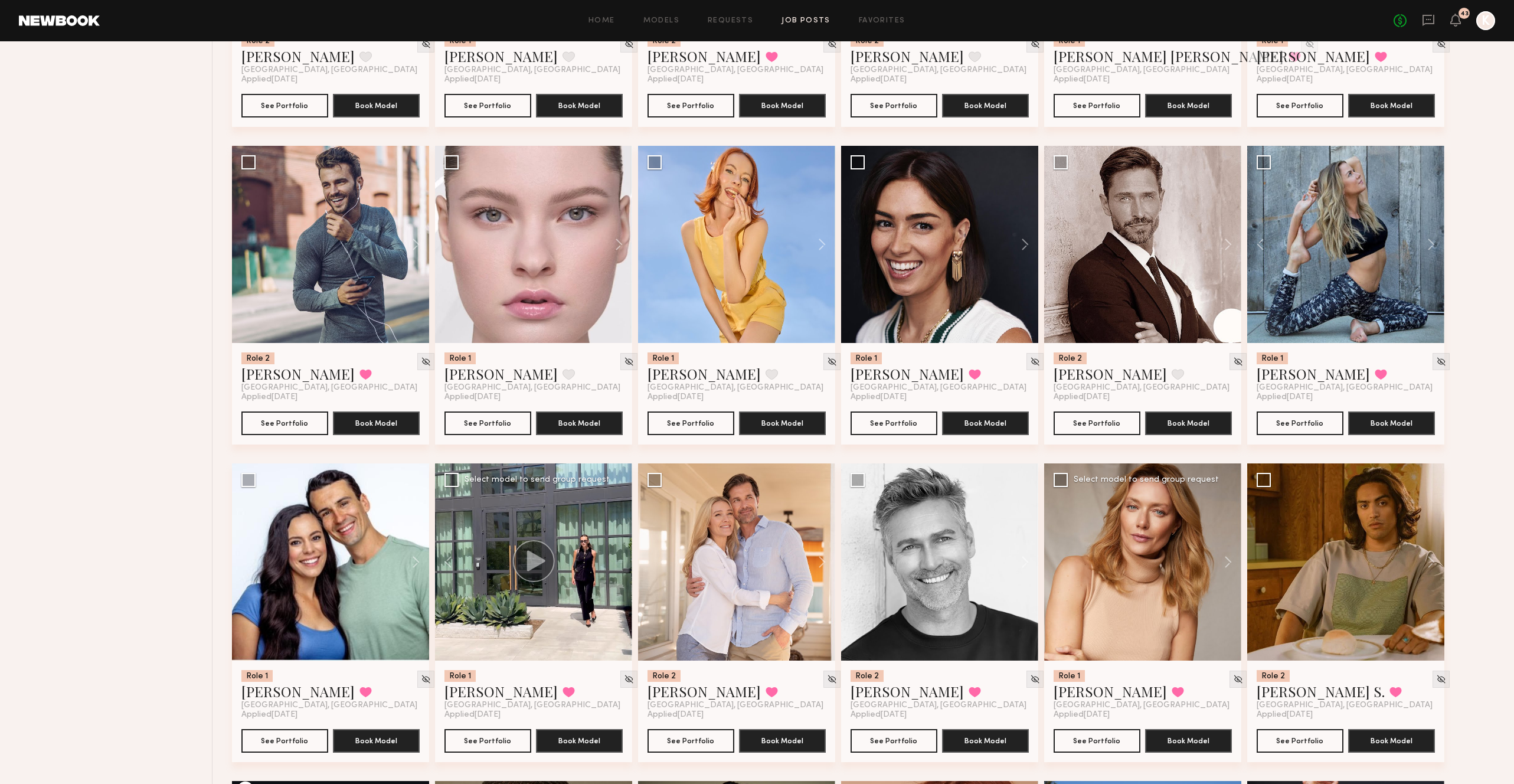
scroll to position [1473, 0]
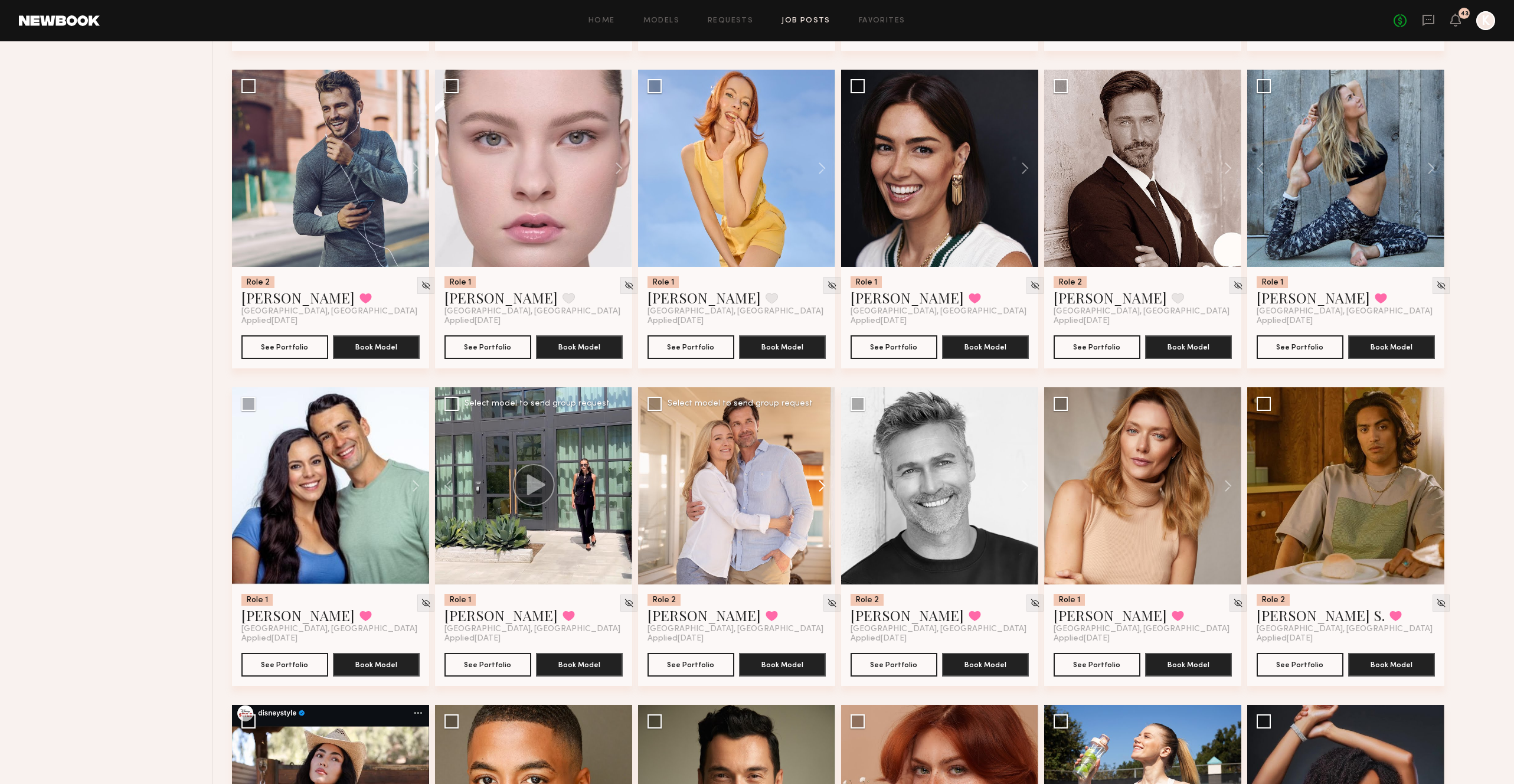
click at [822, 425] on button at bounding box center [816, 486] width 38 height 197
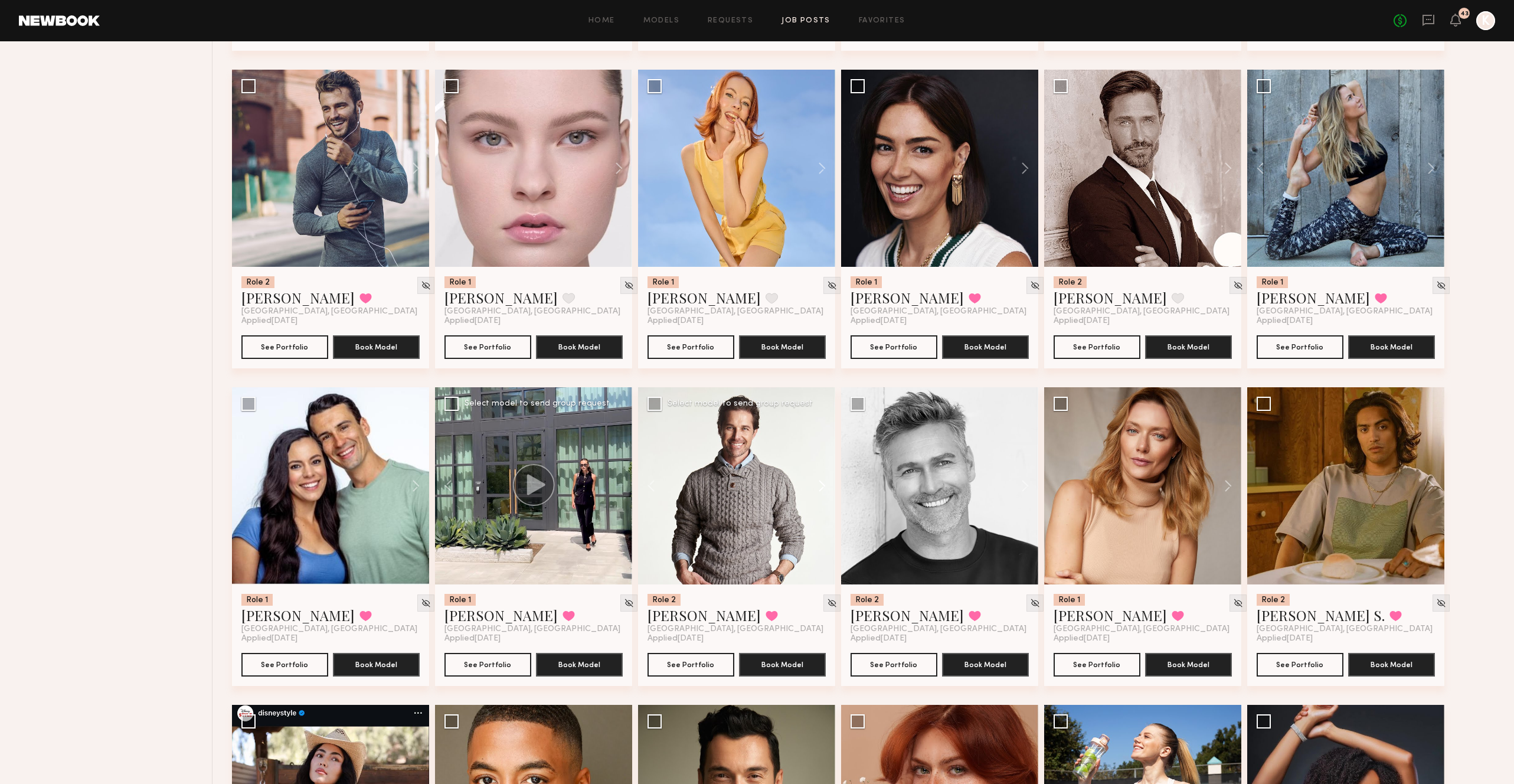
click at [822, 425] on button at bounding box center [816, 486] width 38 height 197
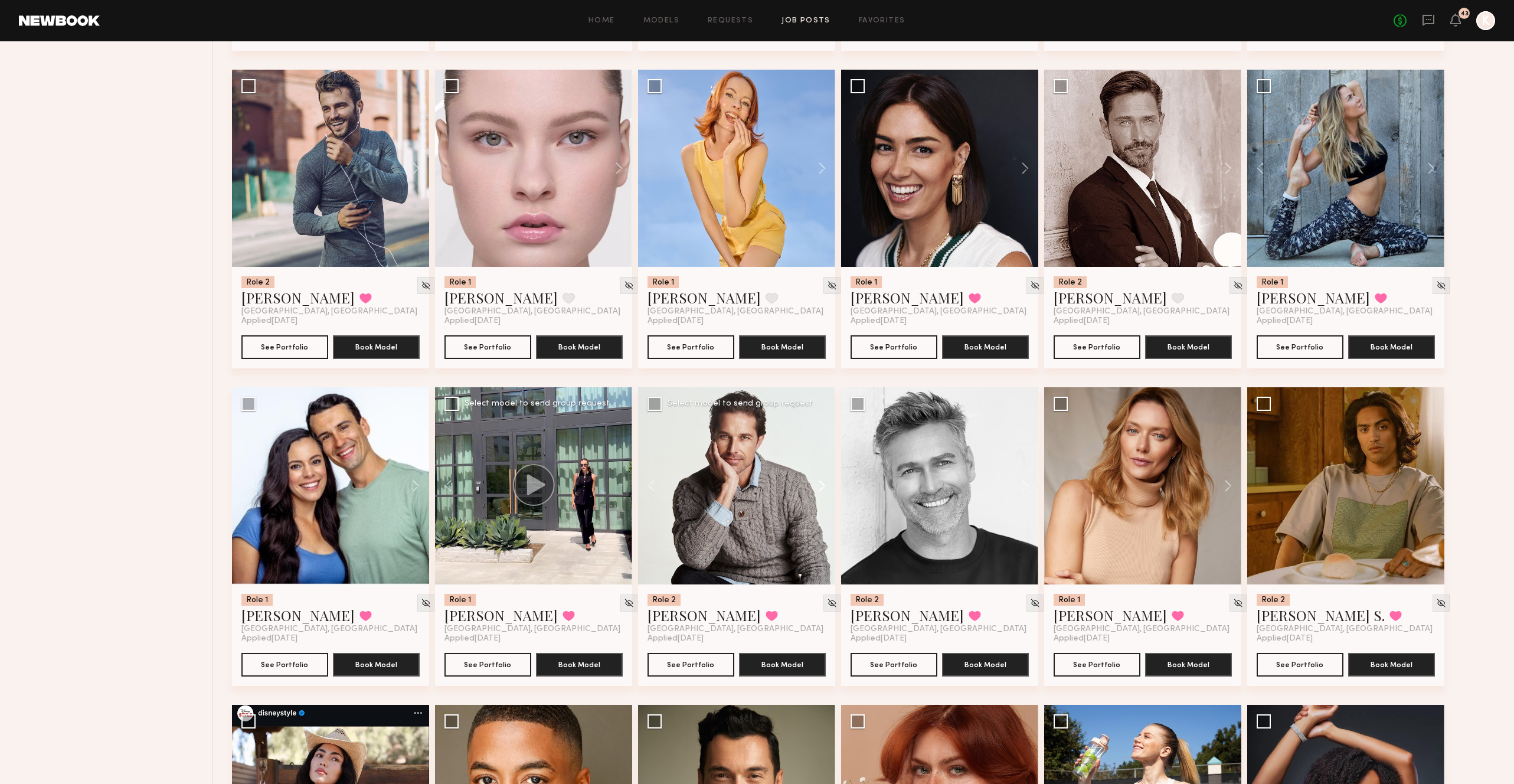
click at [822, 425] on button at bounding box center [816, 486] width 38 height 197
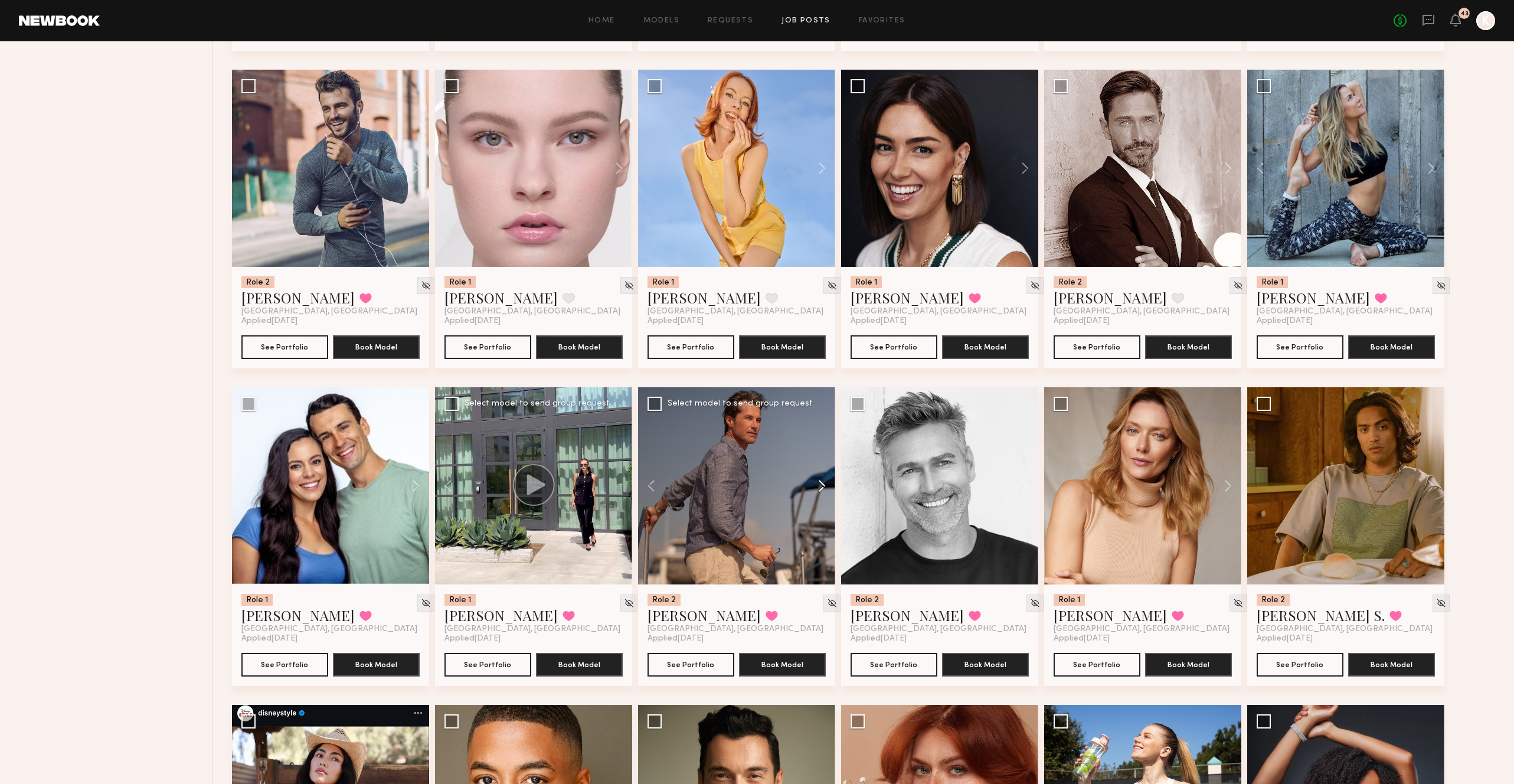
click at [822, 425] on button at bounding box center [816, 486] width 38 height 197
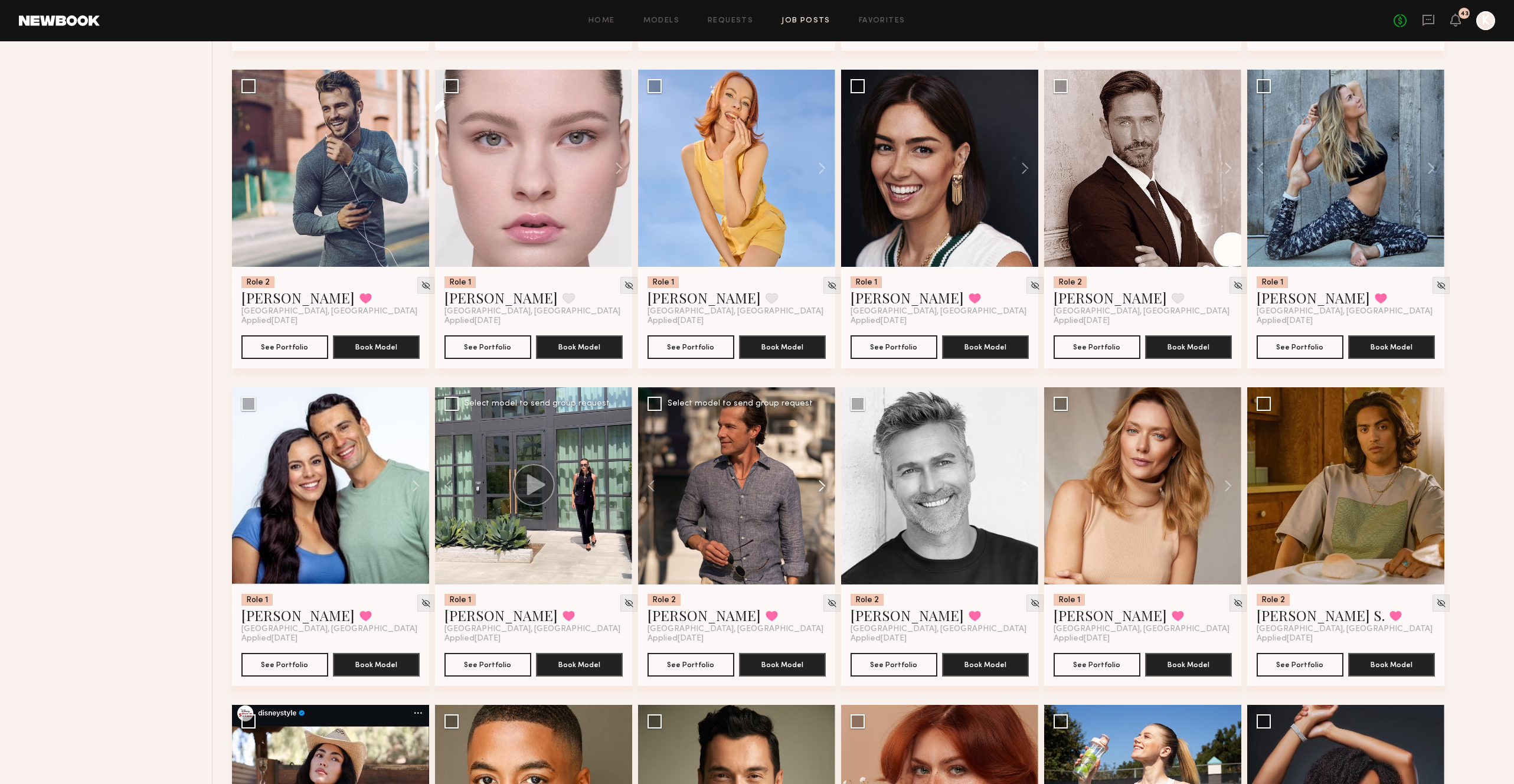
click at [822, 425] on button at bounding box center [816, 486] width 38 height 197
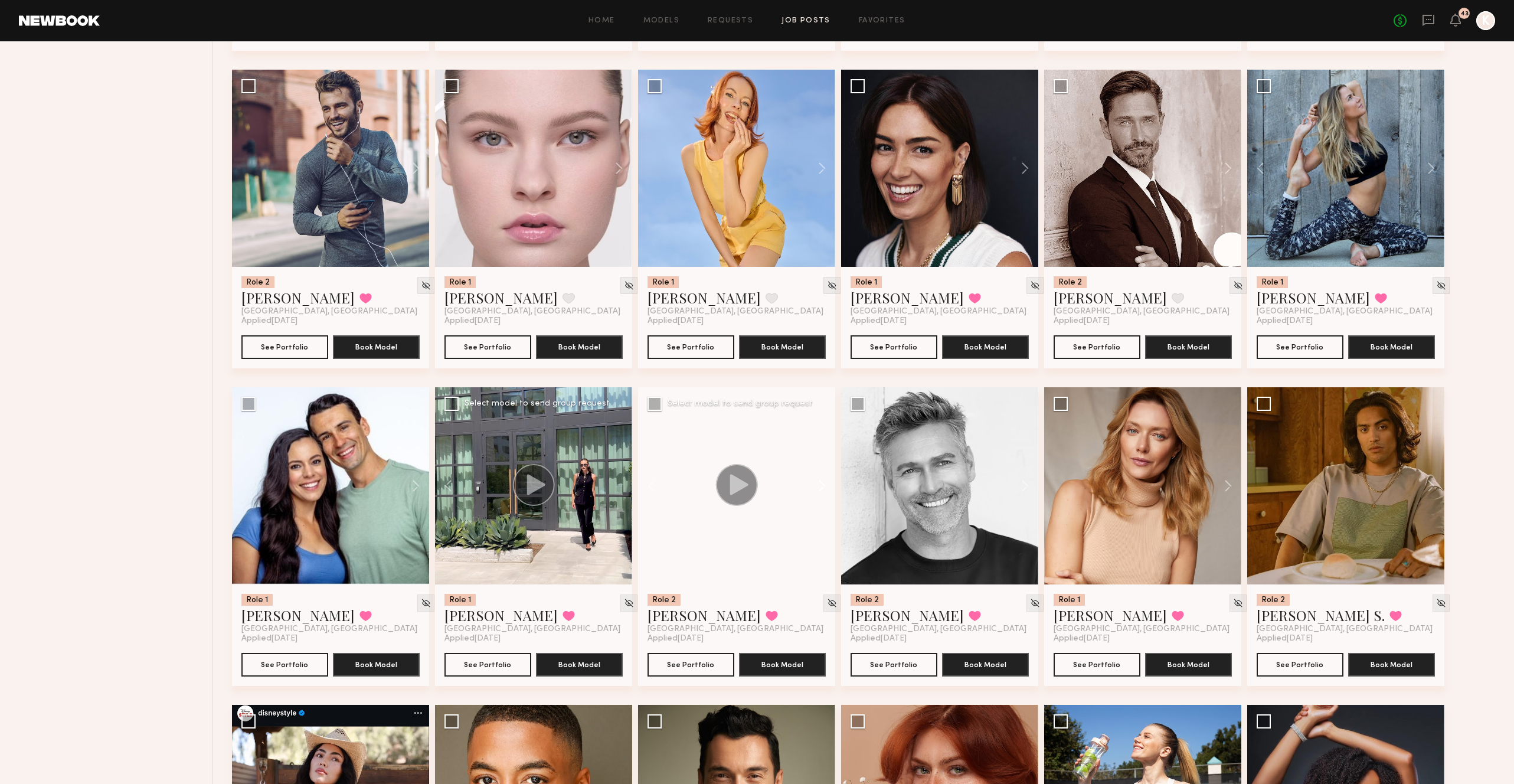
click at [822, 425] on button at bounding box center [816, 486] width 38 height 197
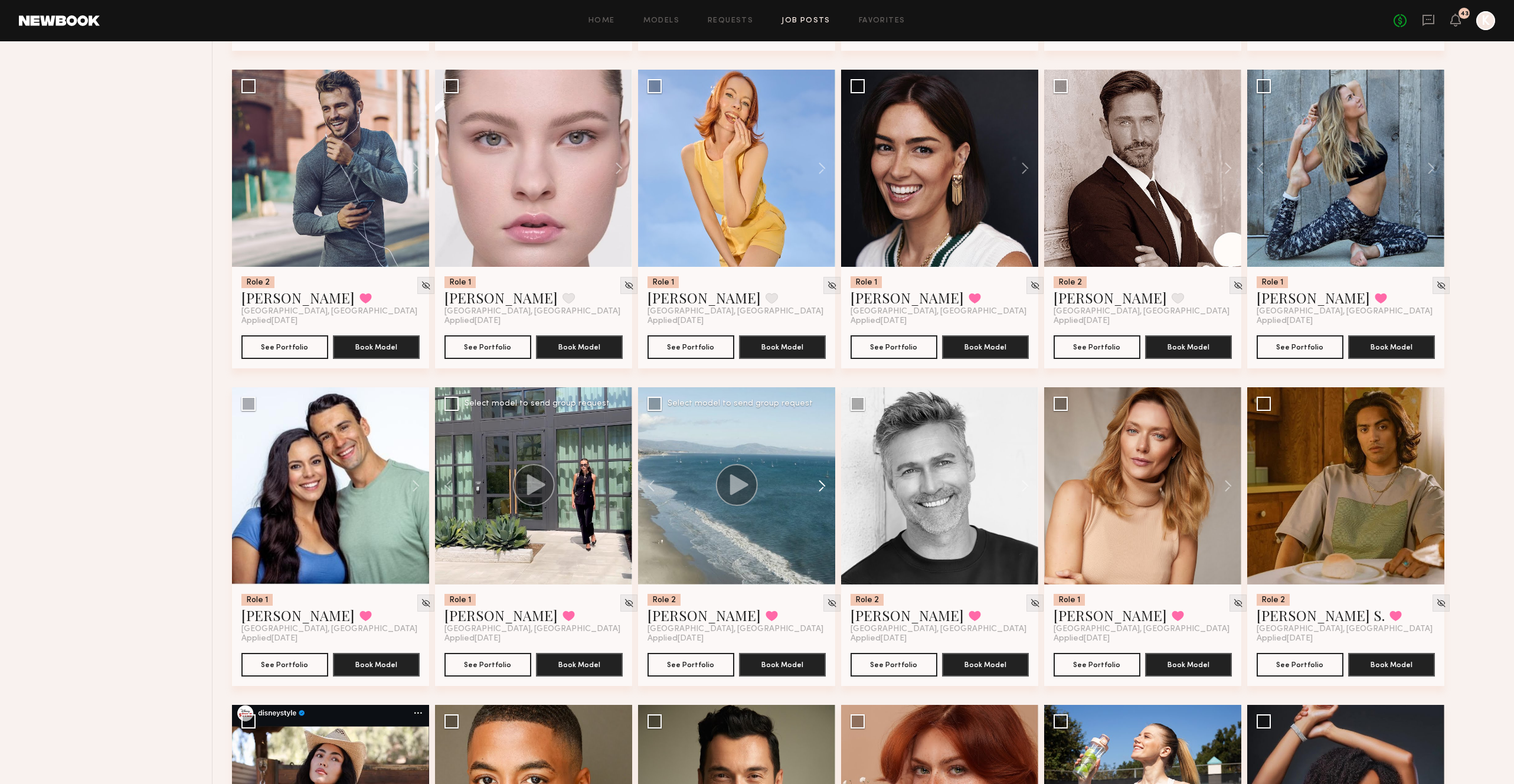
click at [822, 425] on button at bounding box center [816, 486] width 38 height 197
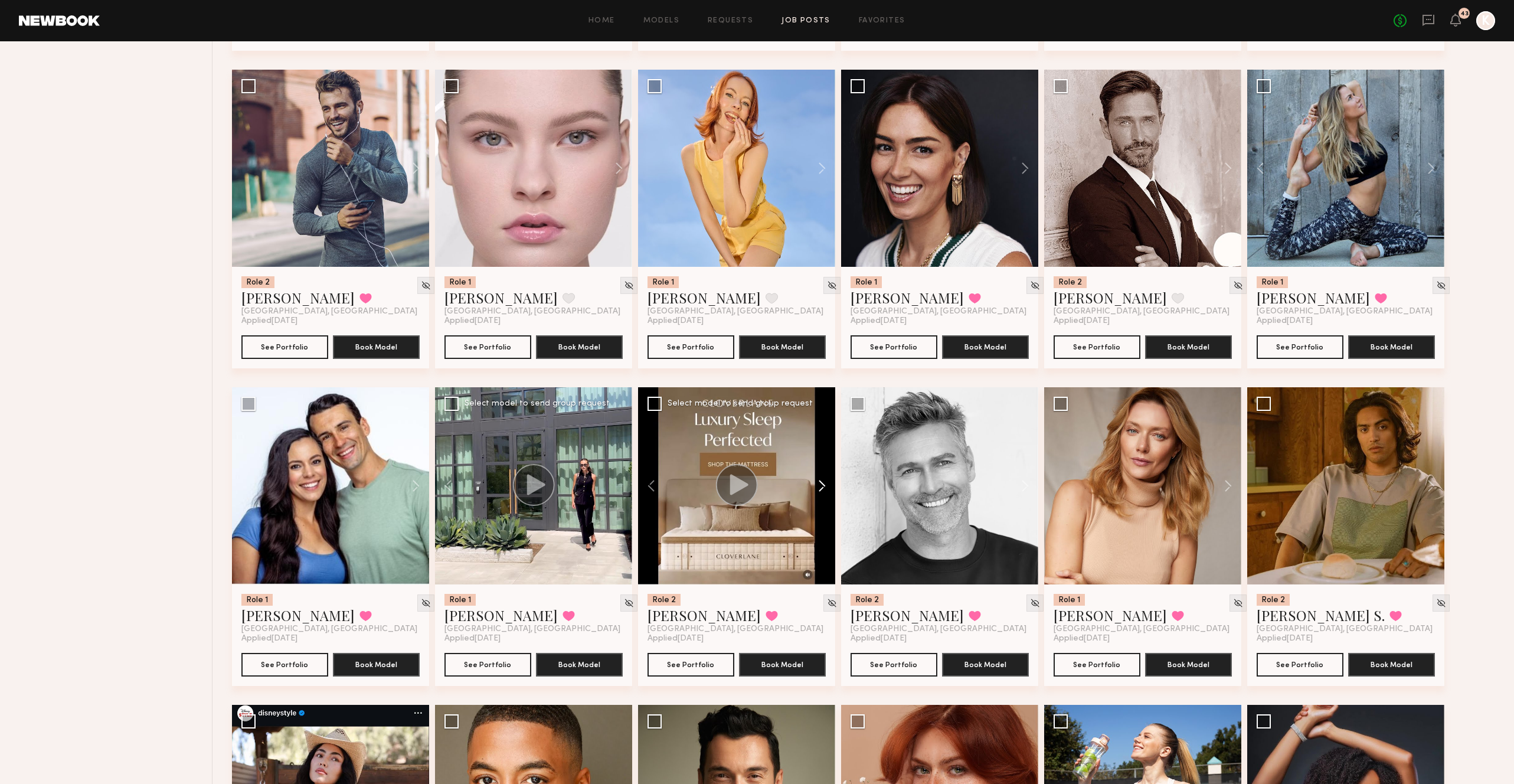
click at [822, 425] on button at bounding box center [816, 486] width 38 height 197
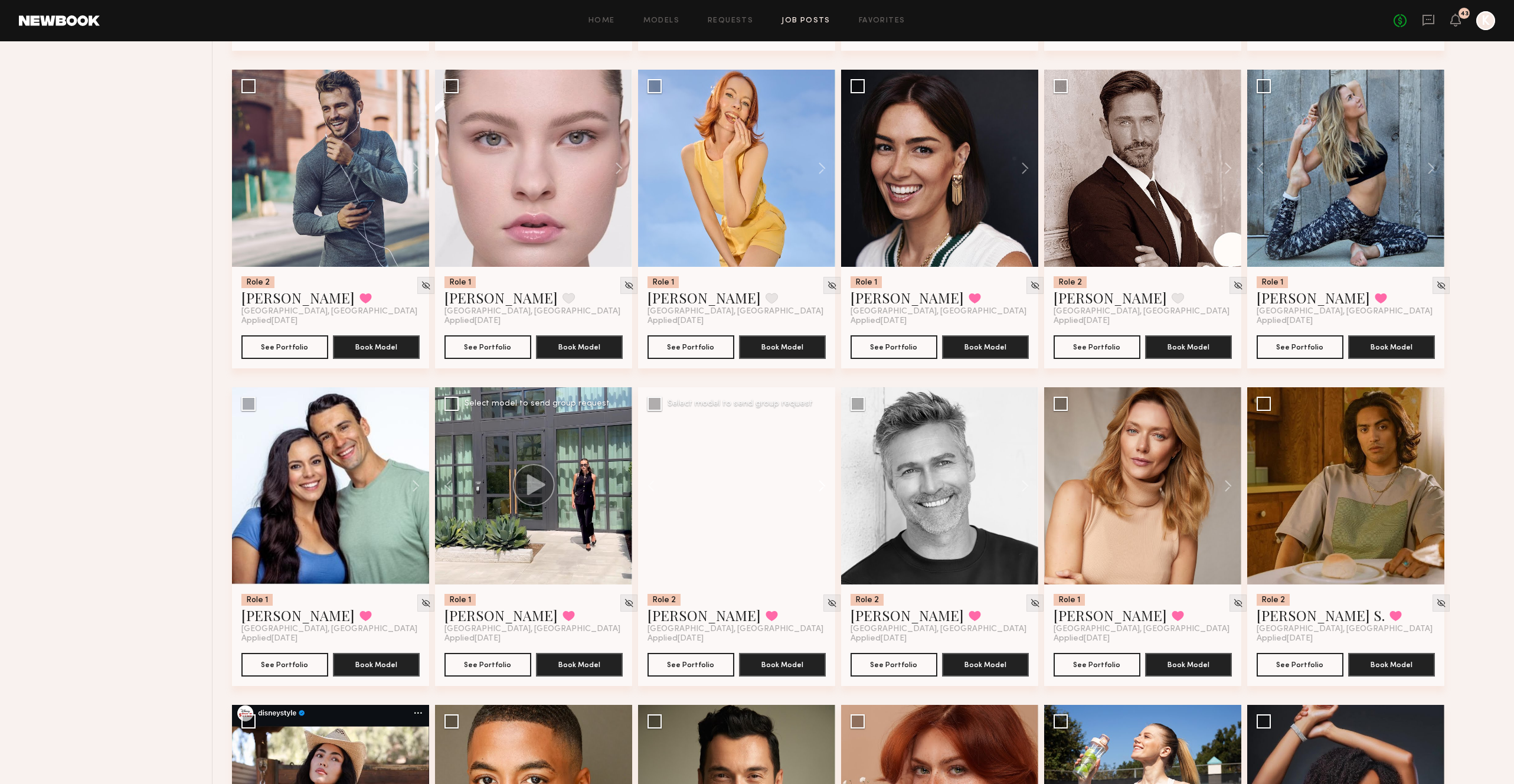
click at [822, 425] on button at bounding box center [816, 486] width 38 height 197
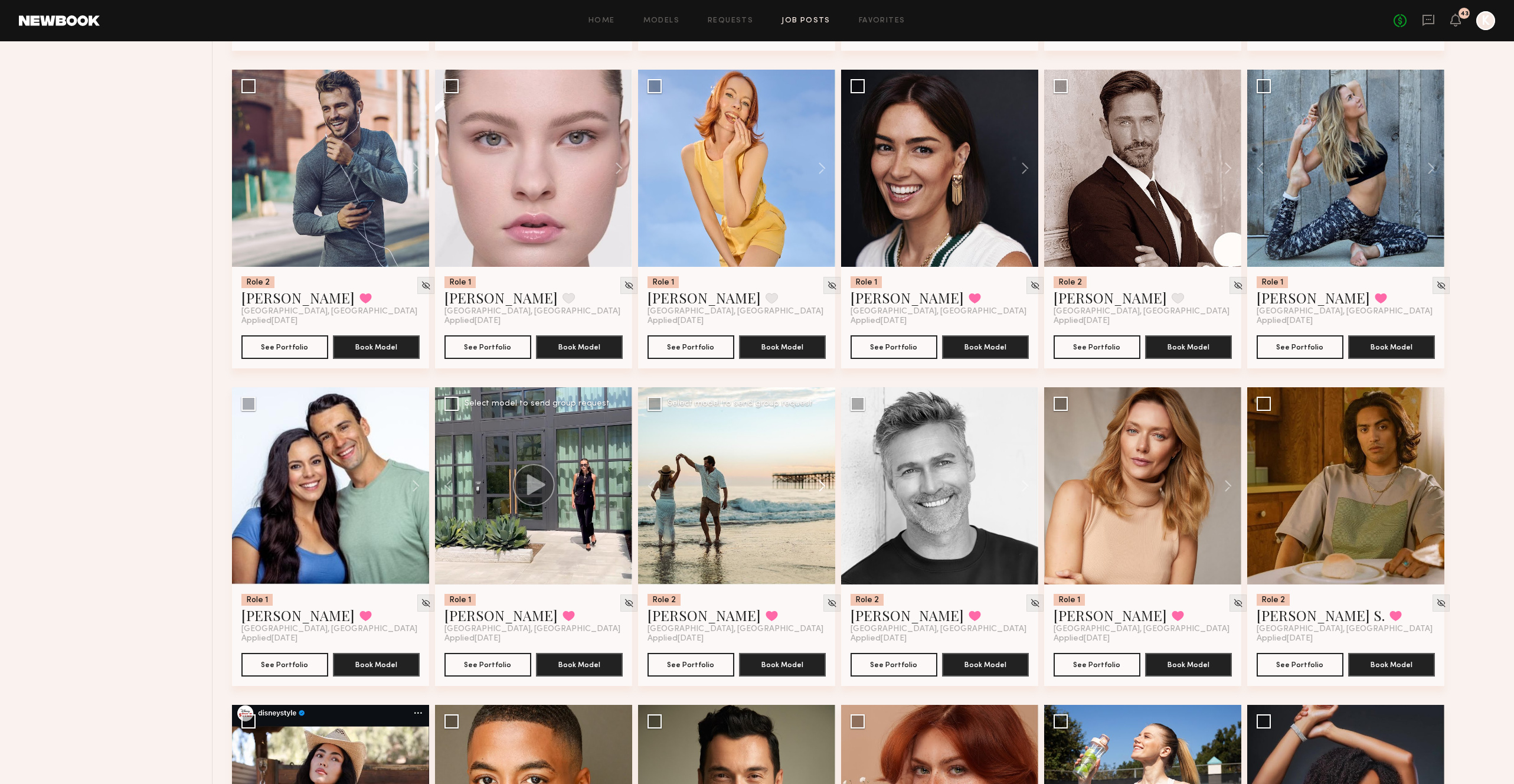
click at [822, 425] on button at bounding box center [816, 486] width 38 height 197
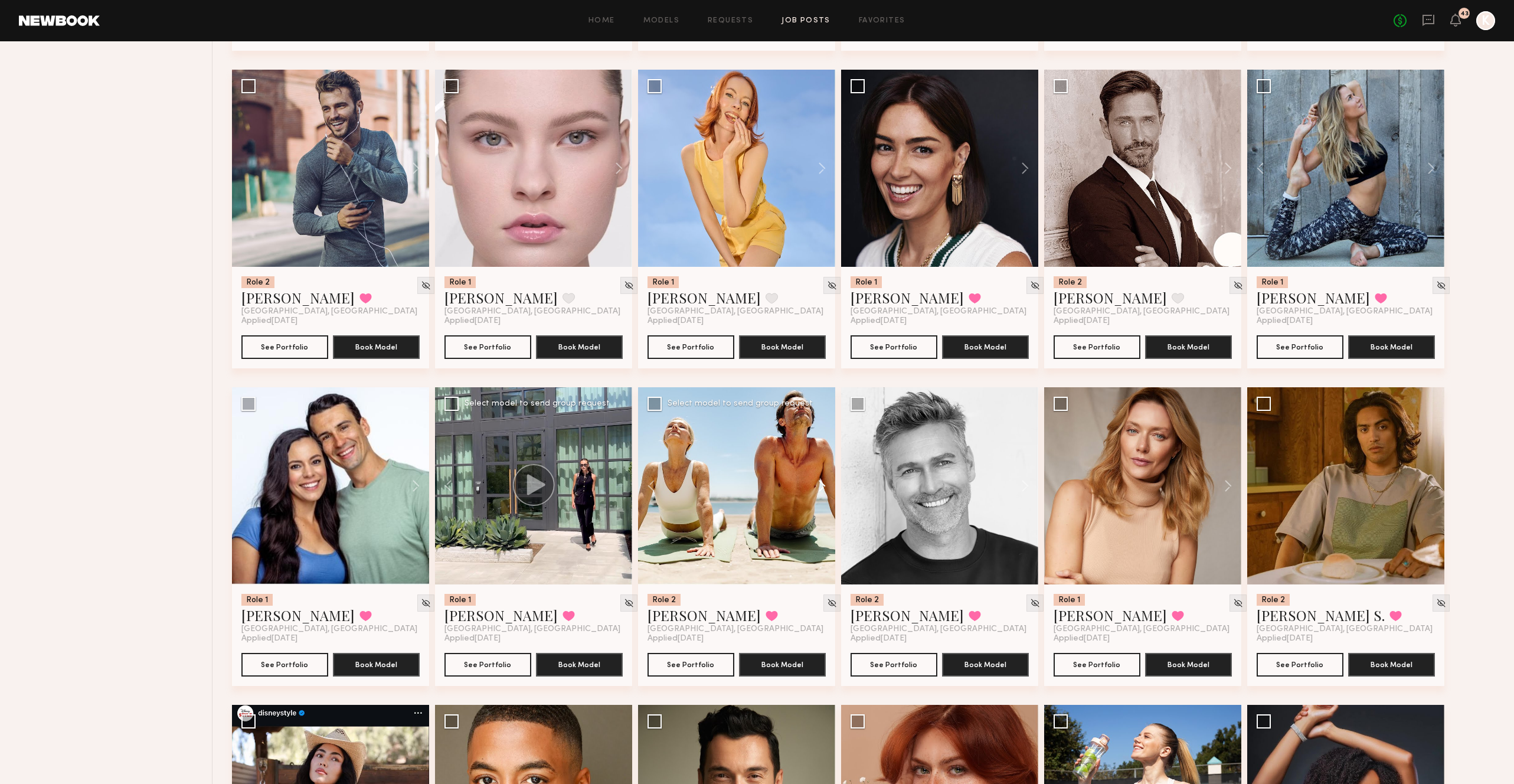
click at [822, 425] on button at bounding box center [816, 486] width 38 height 197
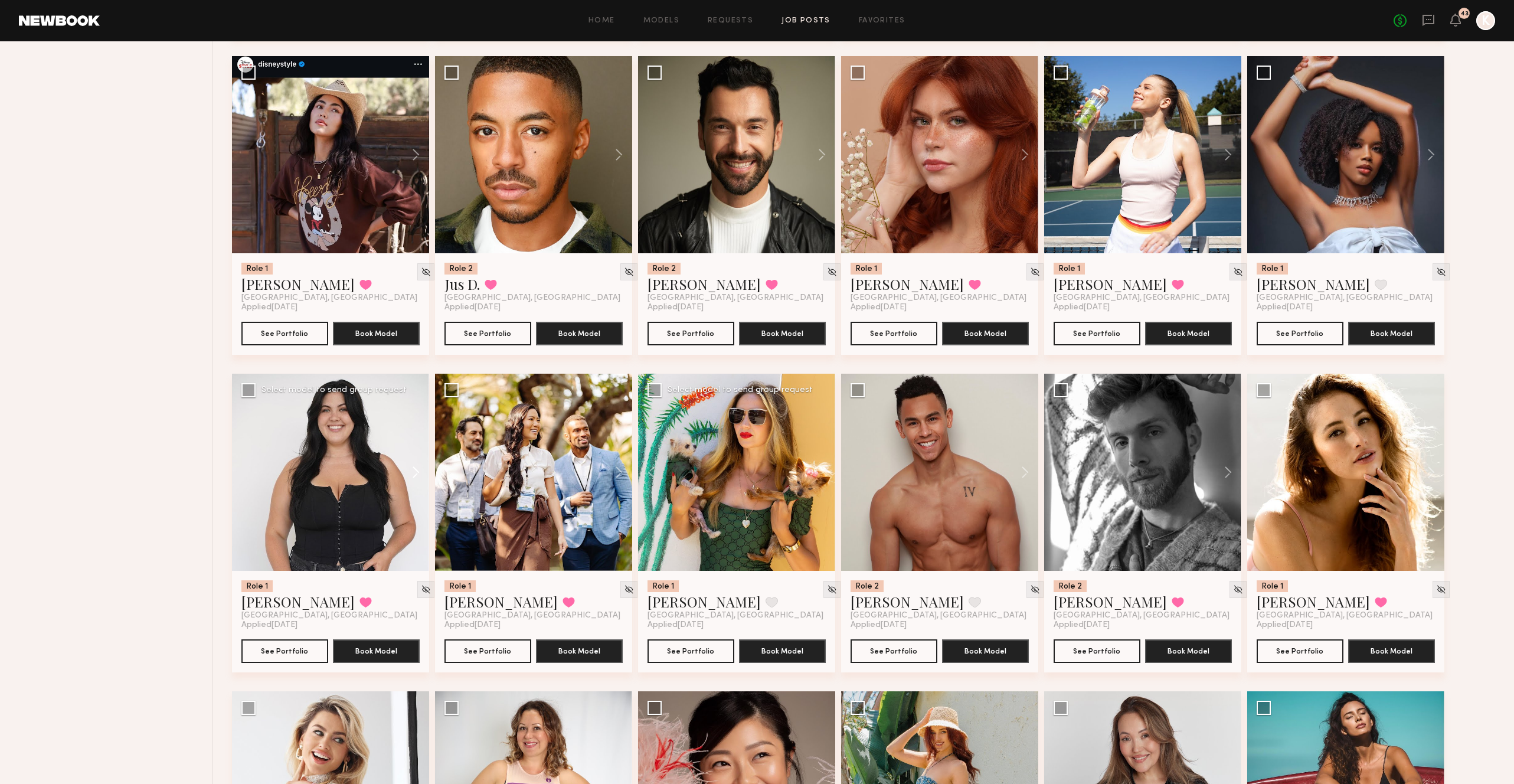
scroll to position [2202, 0]
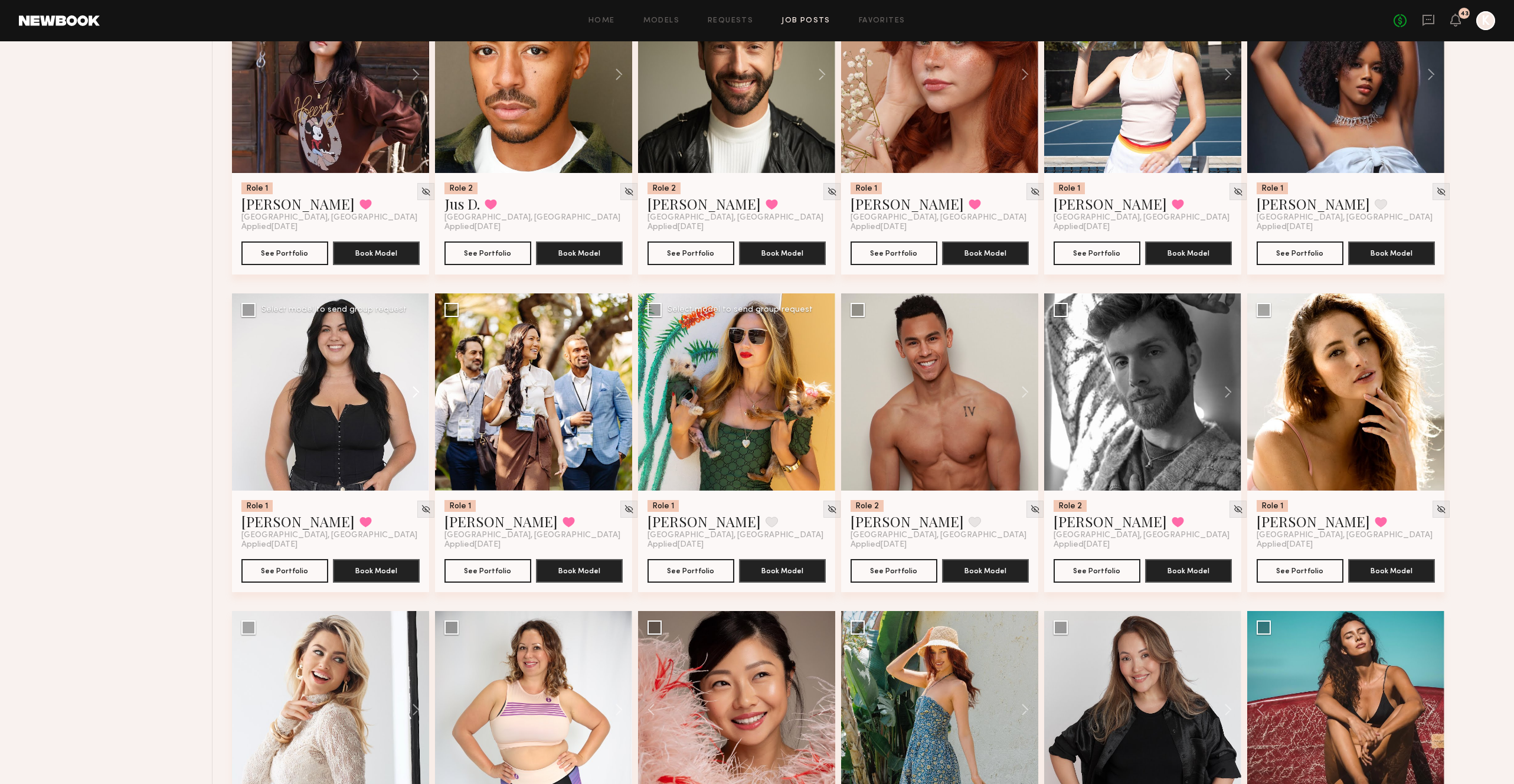
click at [419, 329] on button at bounding box center [411, 392] width 38 height 197
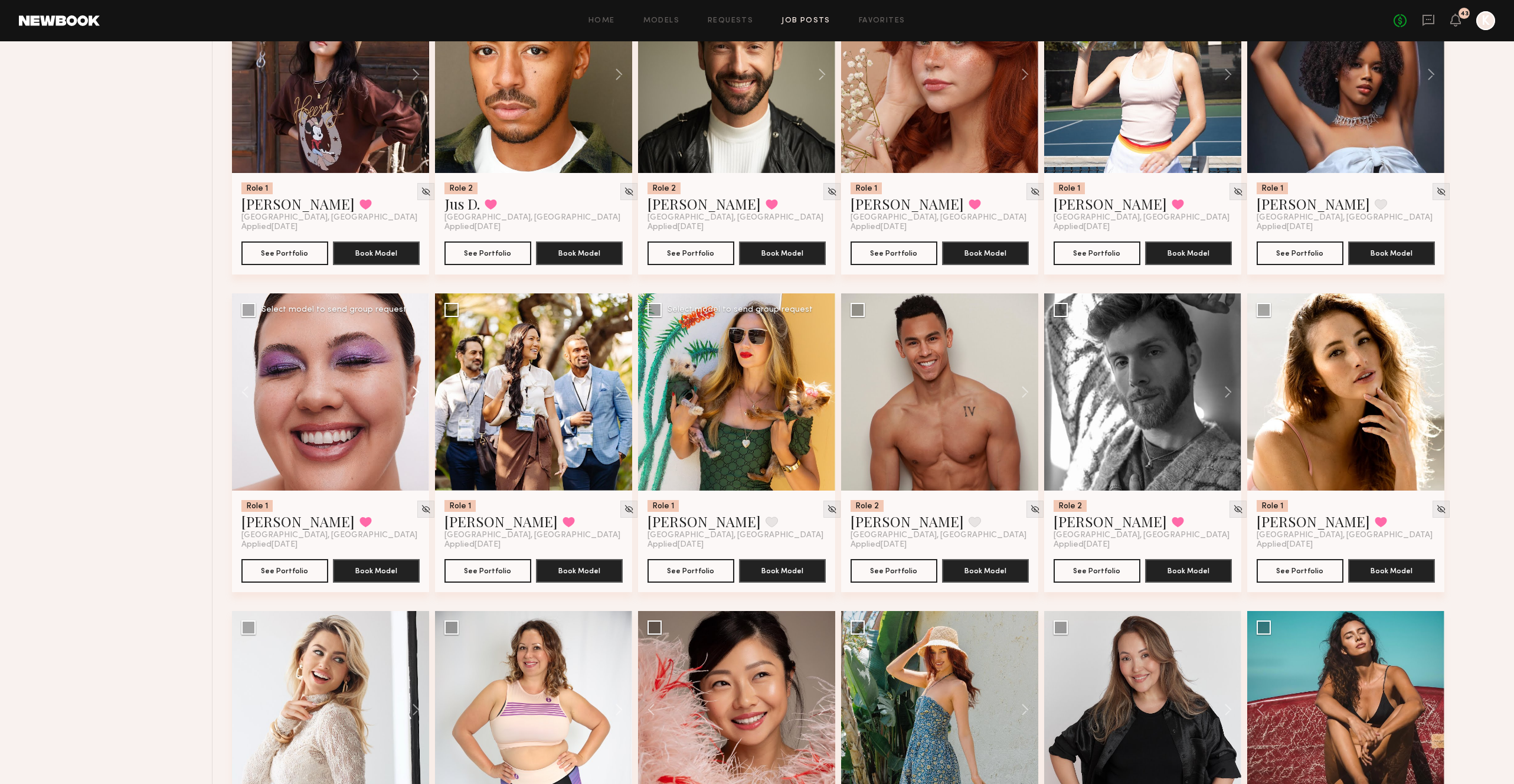
click at [417, 329] on button at bounding box center [411, 392] width 38 height 197
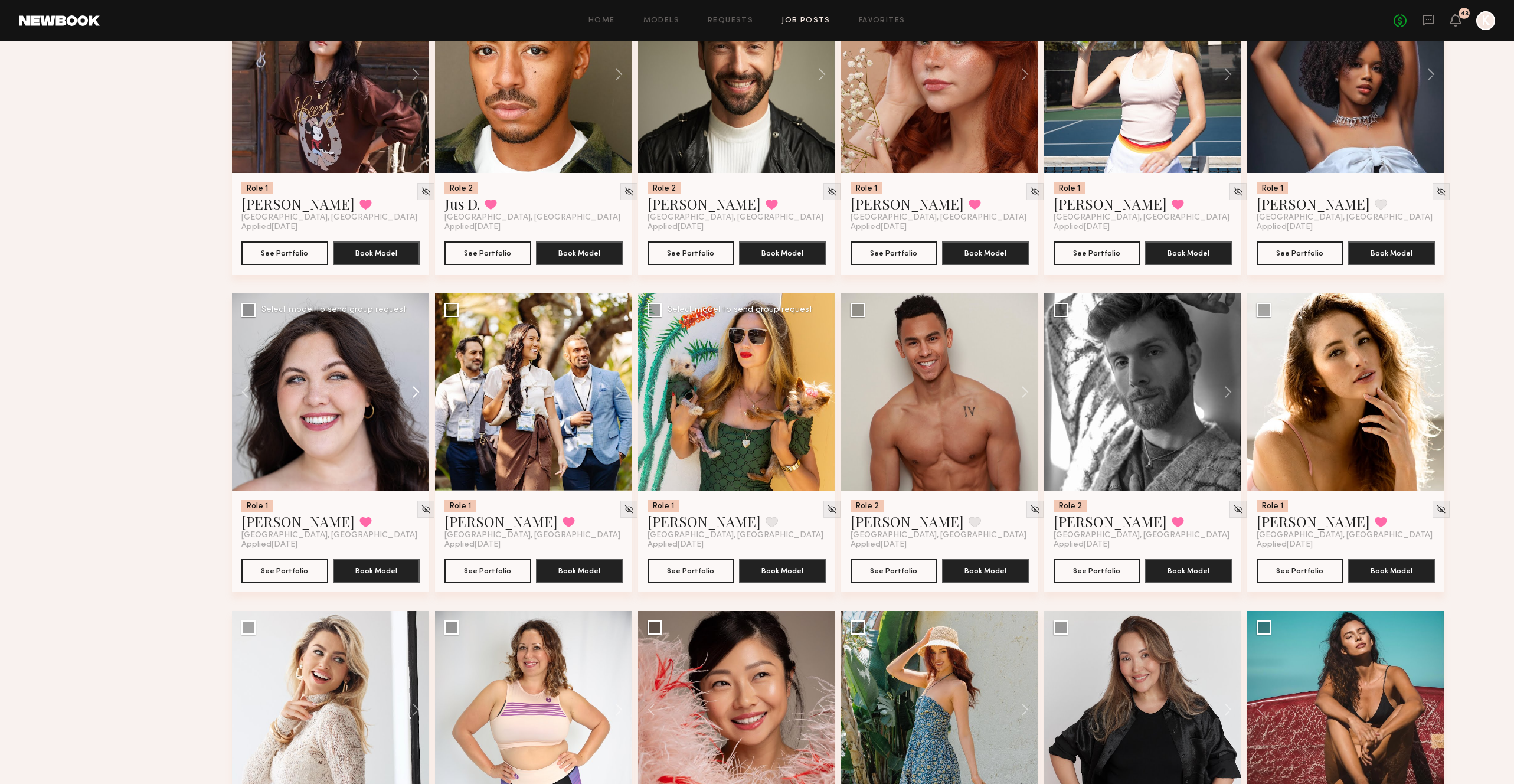
click at [417, 329] on button at bounding box center [411, 392] width 38 height 197
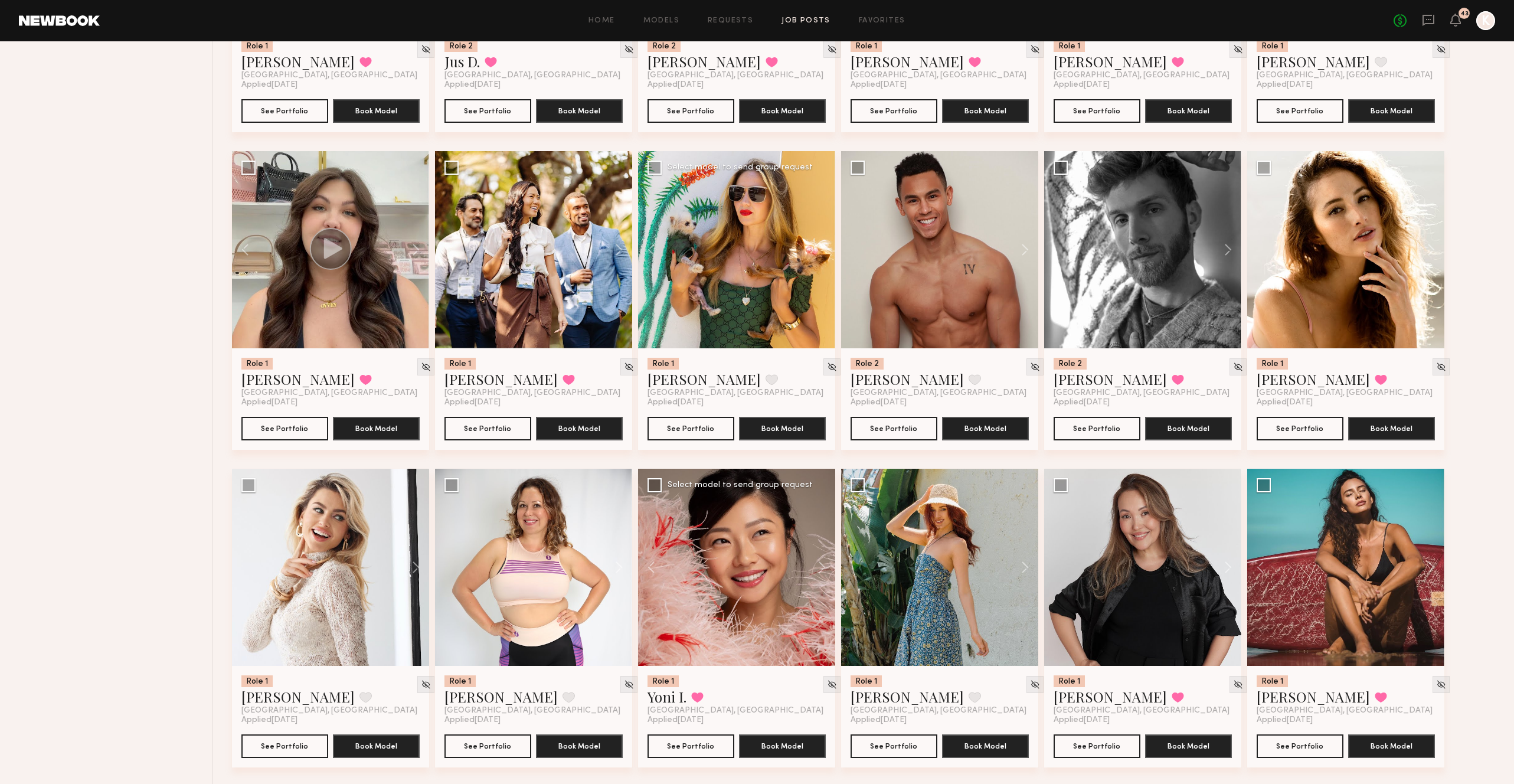
scroll to position [2346, 0]
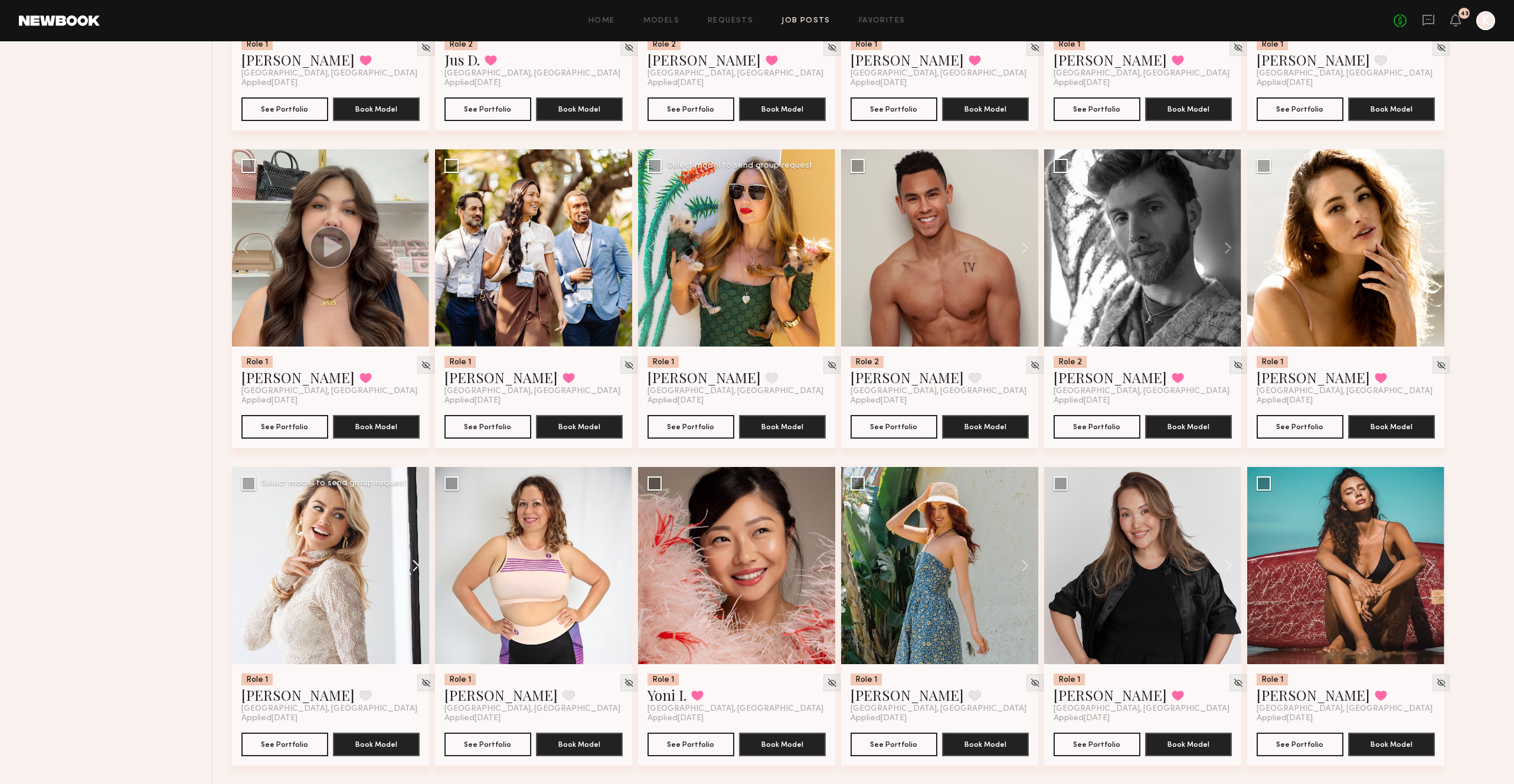
click at [412, 506] on button at bounding box center [411, 565] width 38 height 197
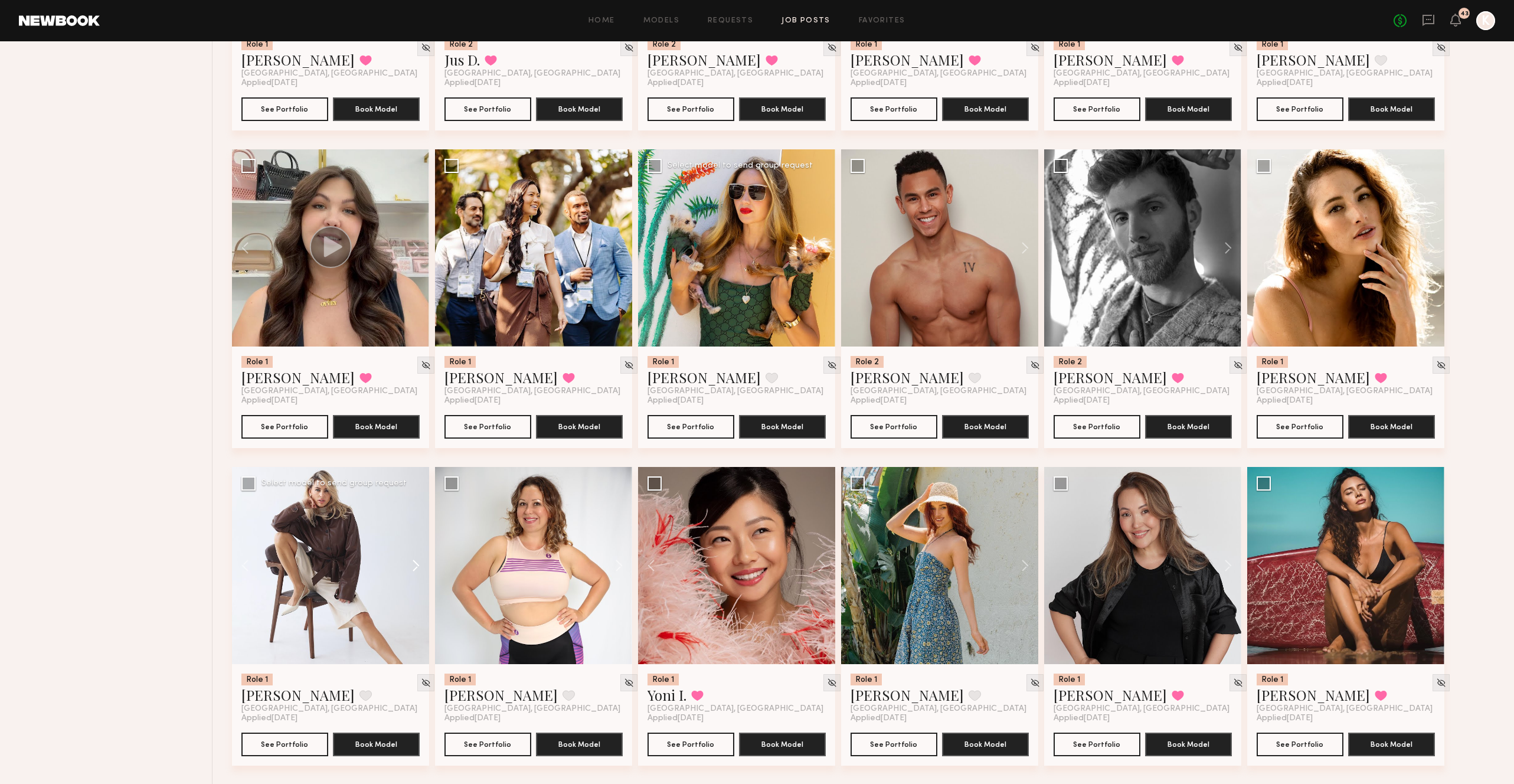
click at [412, 506] on button at bounding box center [411, 565] width 38 height 197
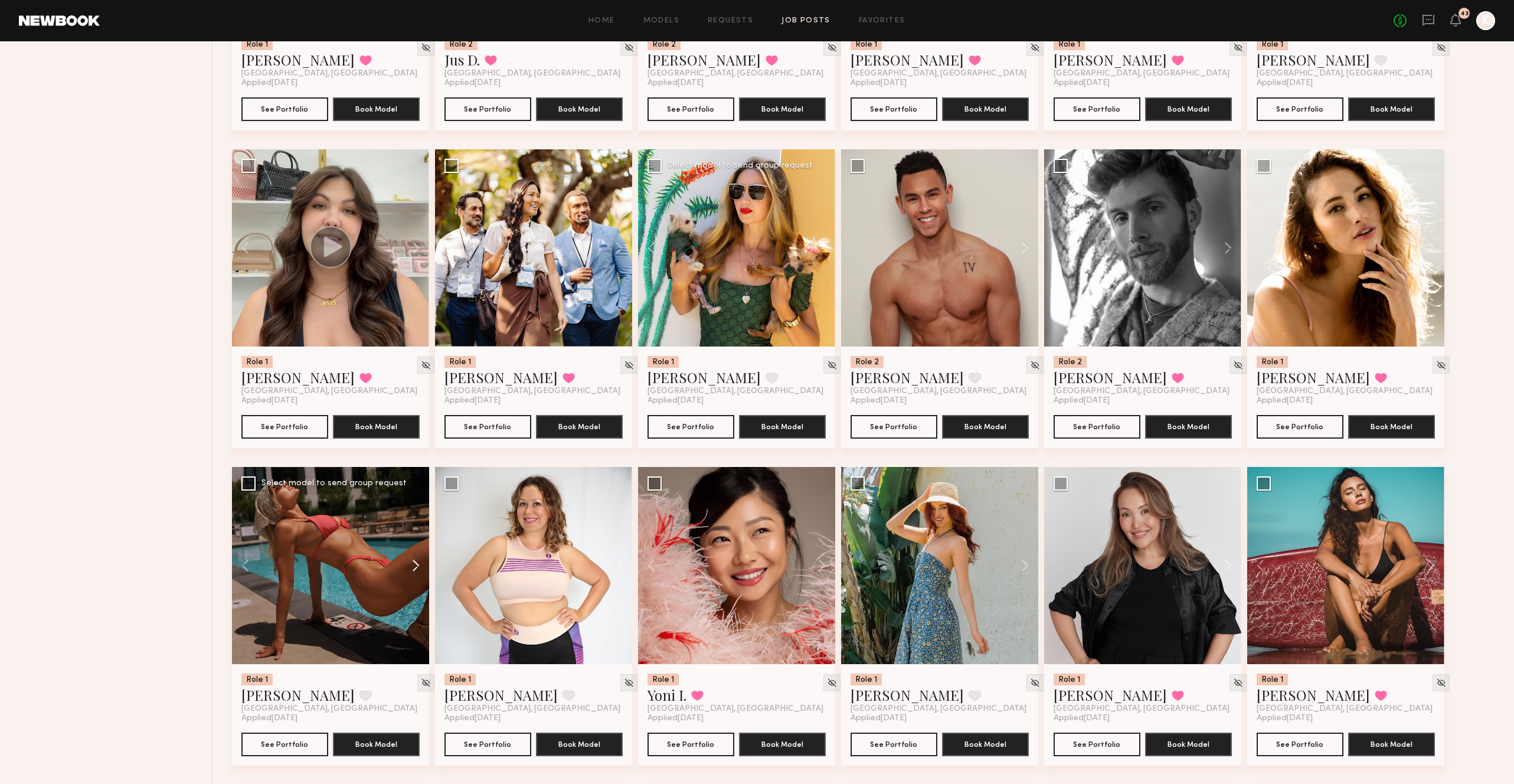
click at [412, 506] on button at bounding box center [411, 565] width 38 height 197
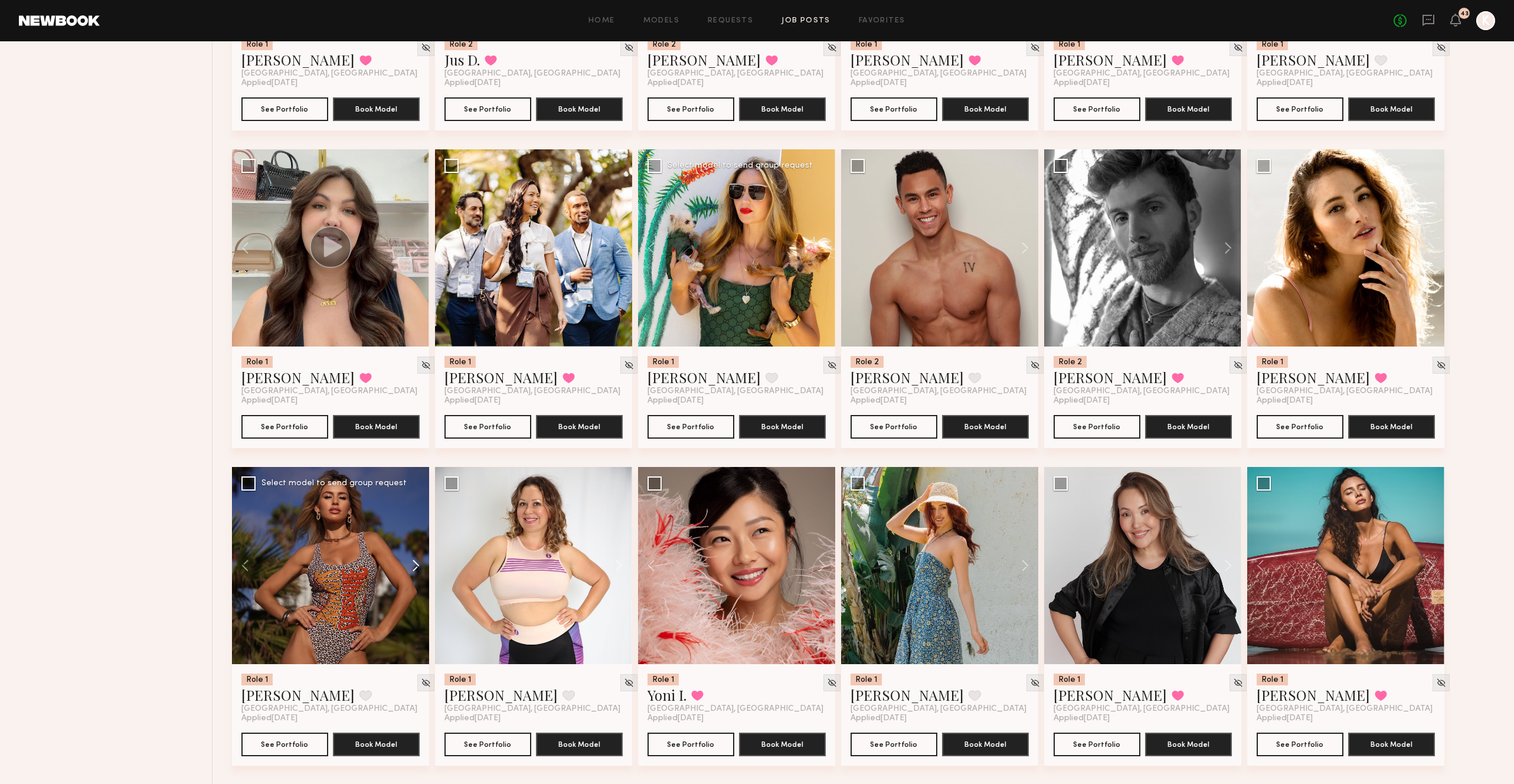
click at [412, 506] on button at bounding box center [411, 565] width 38 height 197
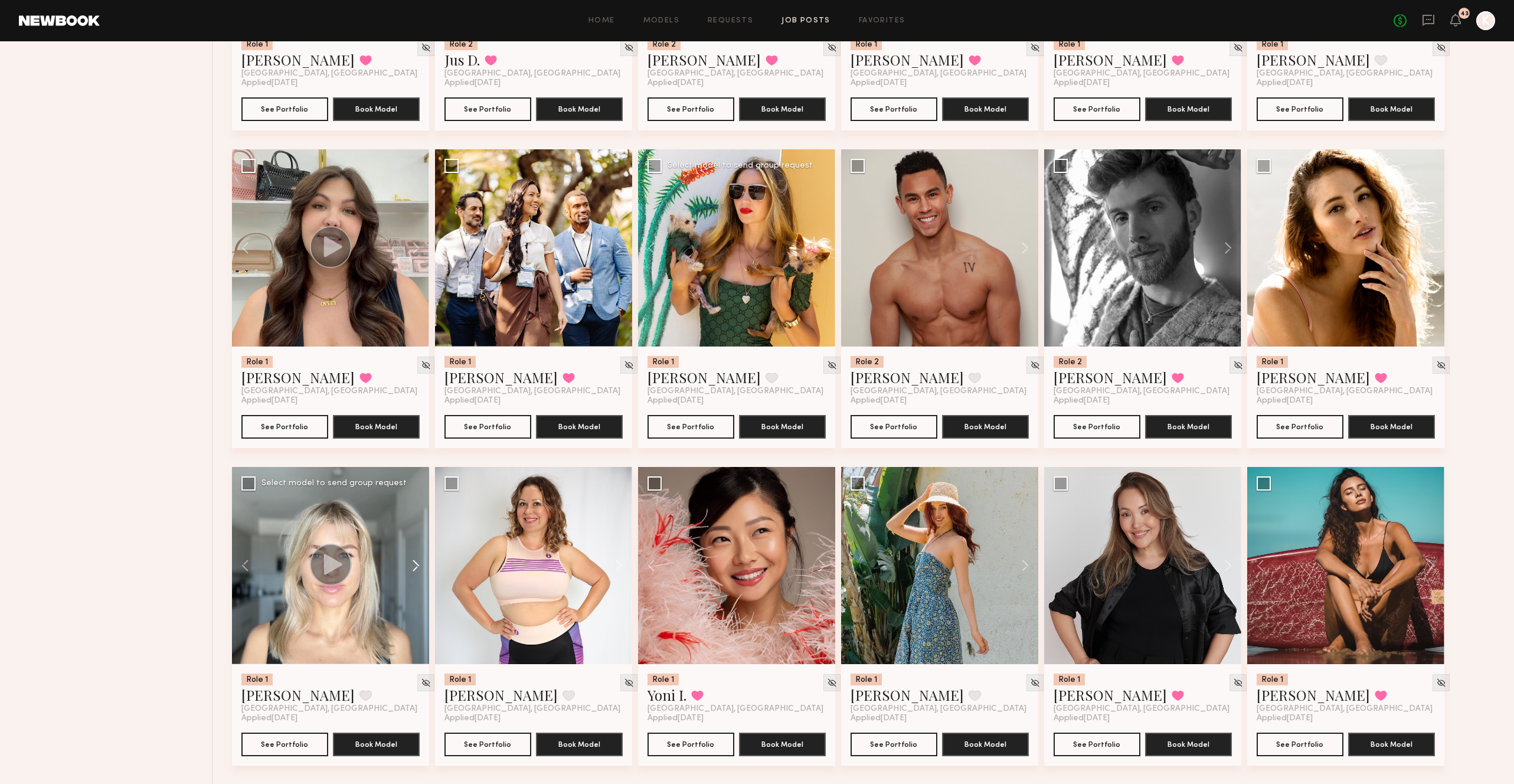
click at [412, 506] on button at bounding box center [411, 565] width 38 height 197
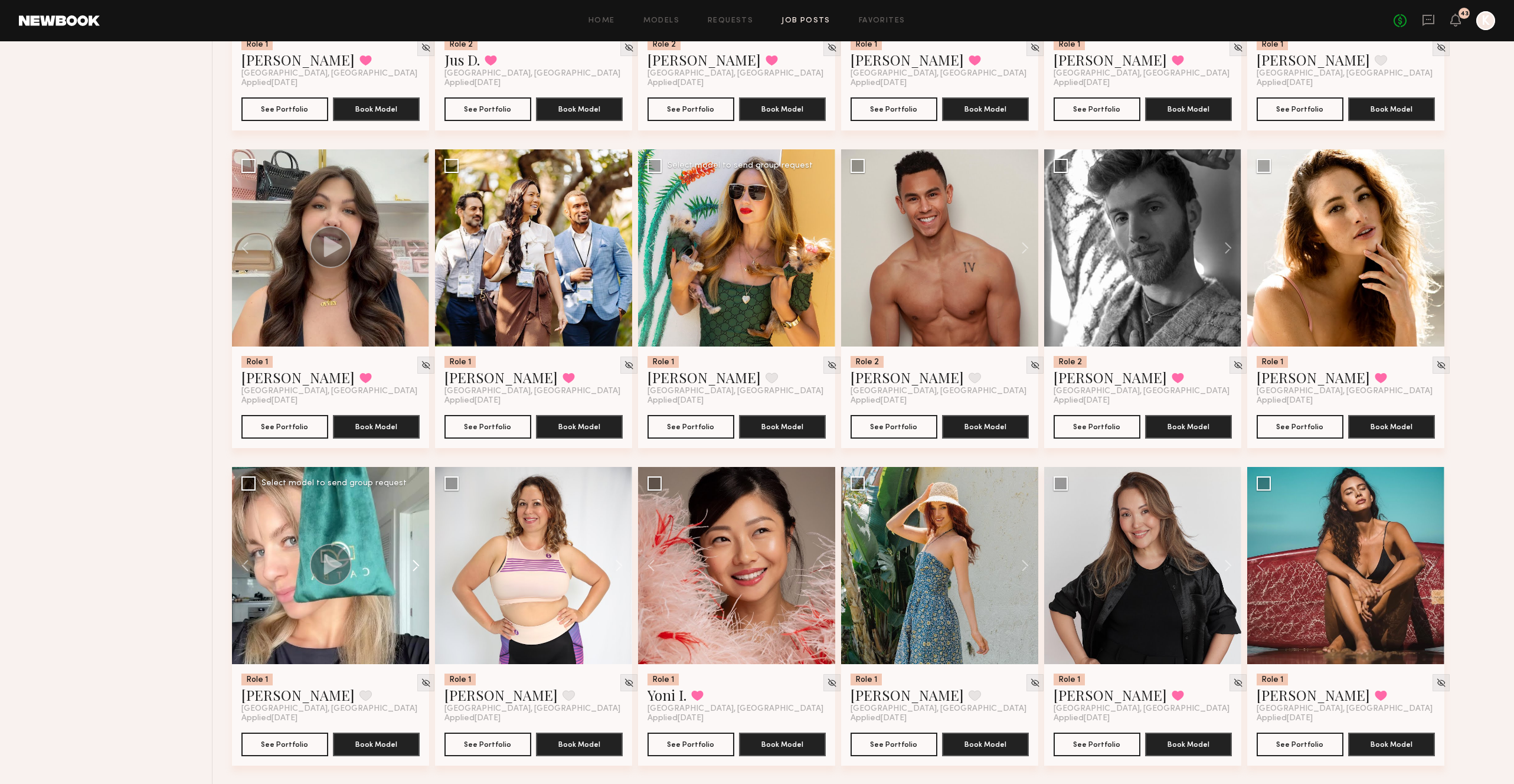
click at [412, 506] on button at bounding box center [411, 565] width 38 height 197
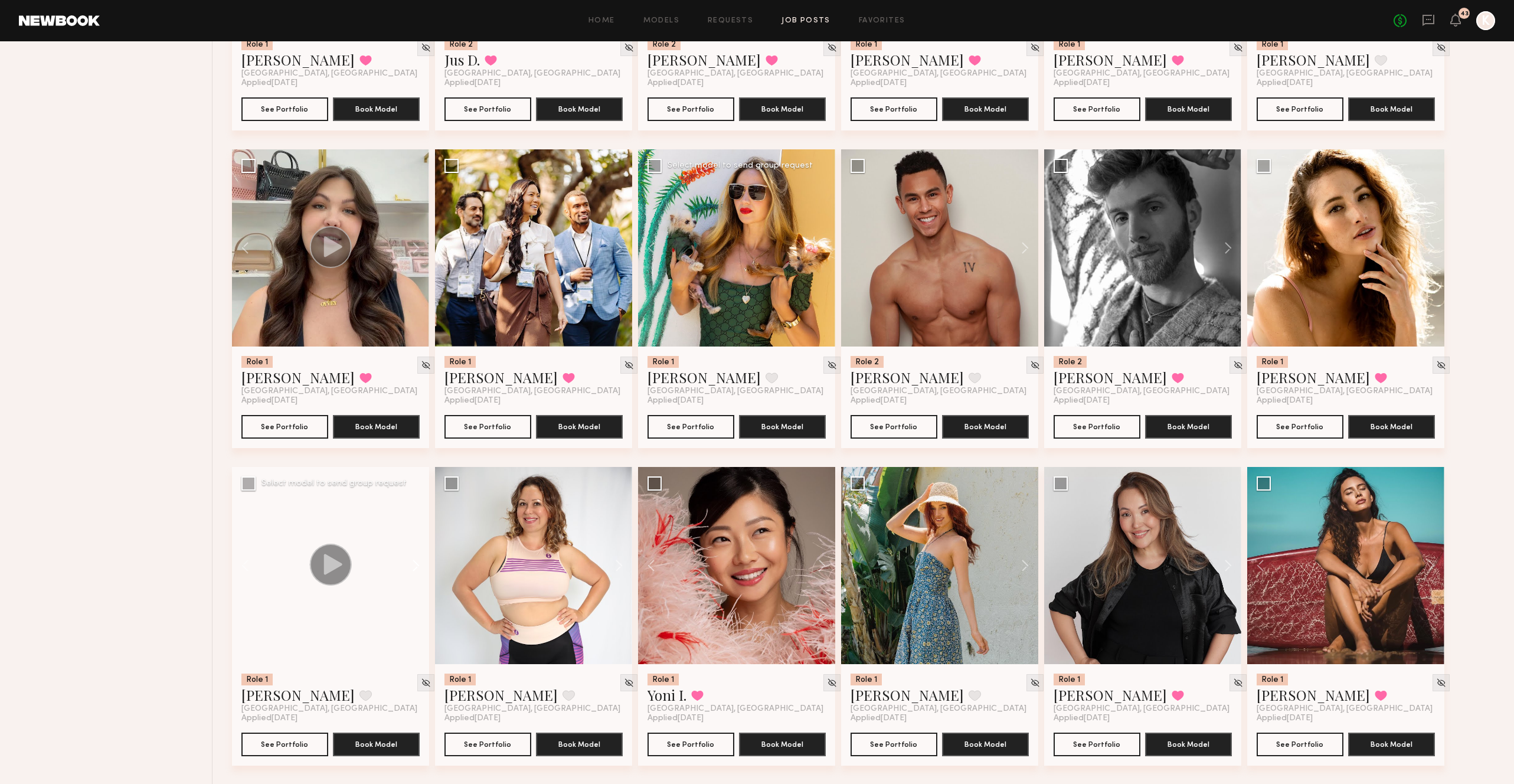
click at [412, 506] on button at bounding box center [411, 565] width 38 height 197
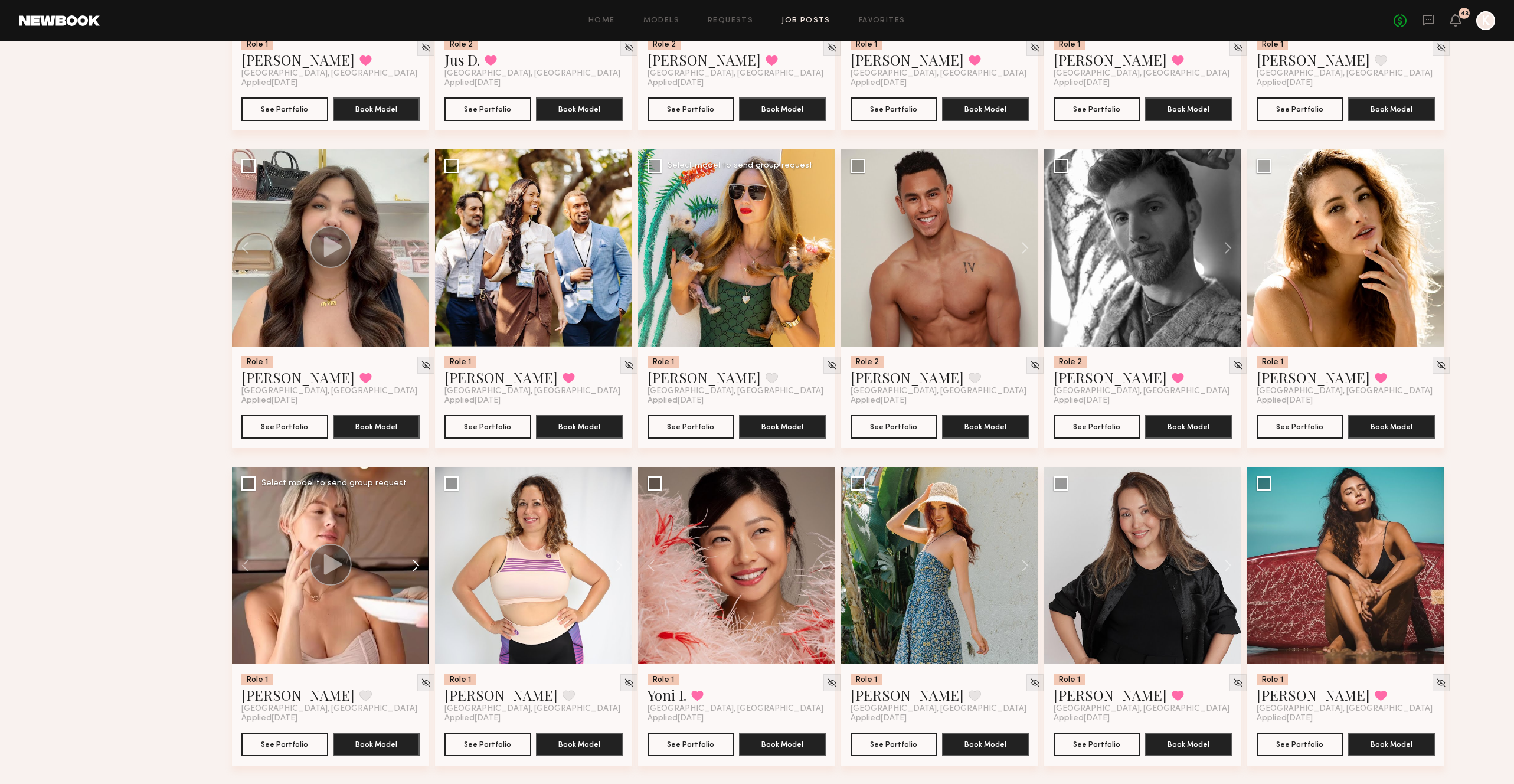
click at [412, 506] on button at bounding box center [411, 565] width 38 height 197
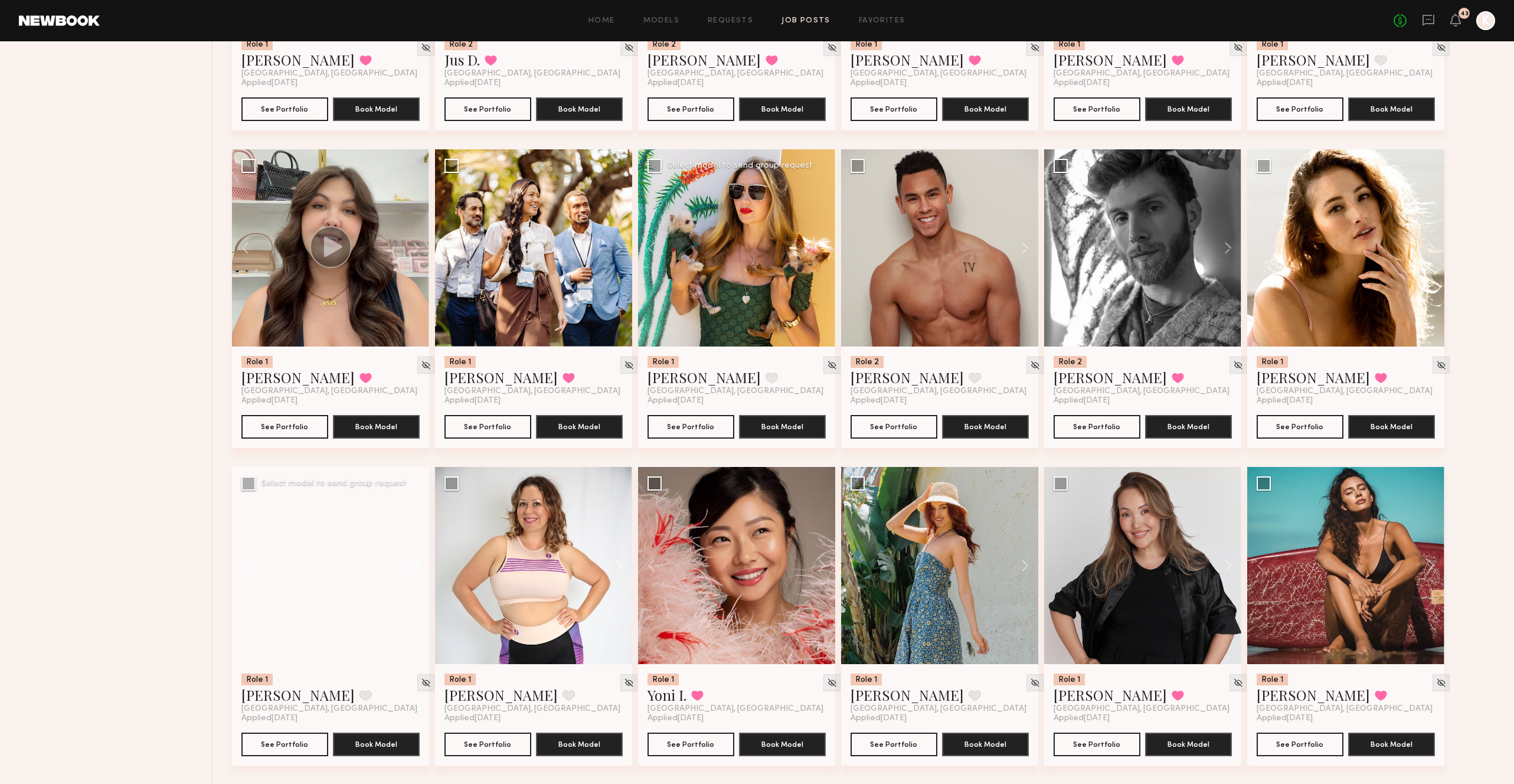
click at [412, 506] on button at bounding box center [411, 565] width 38 height 197
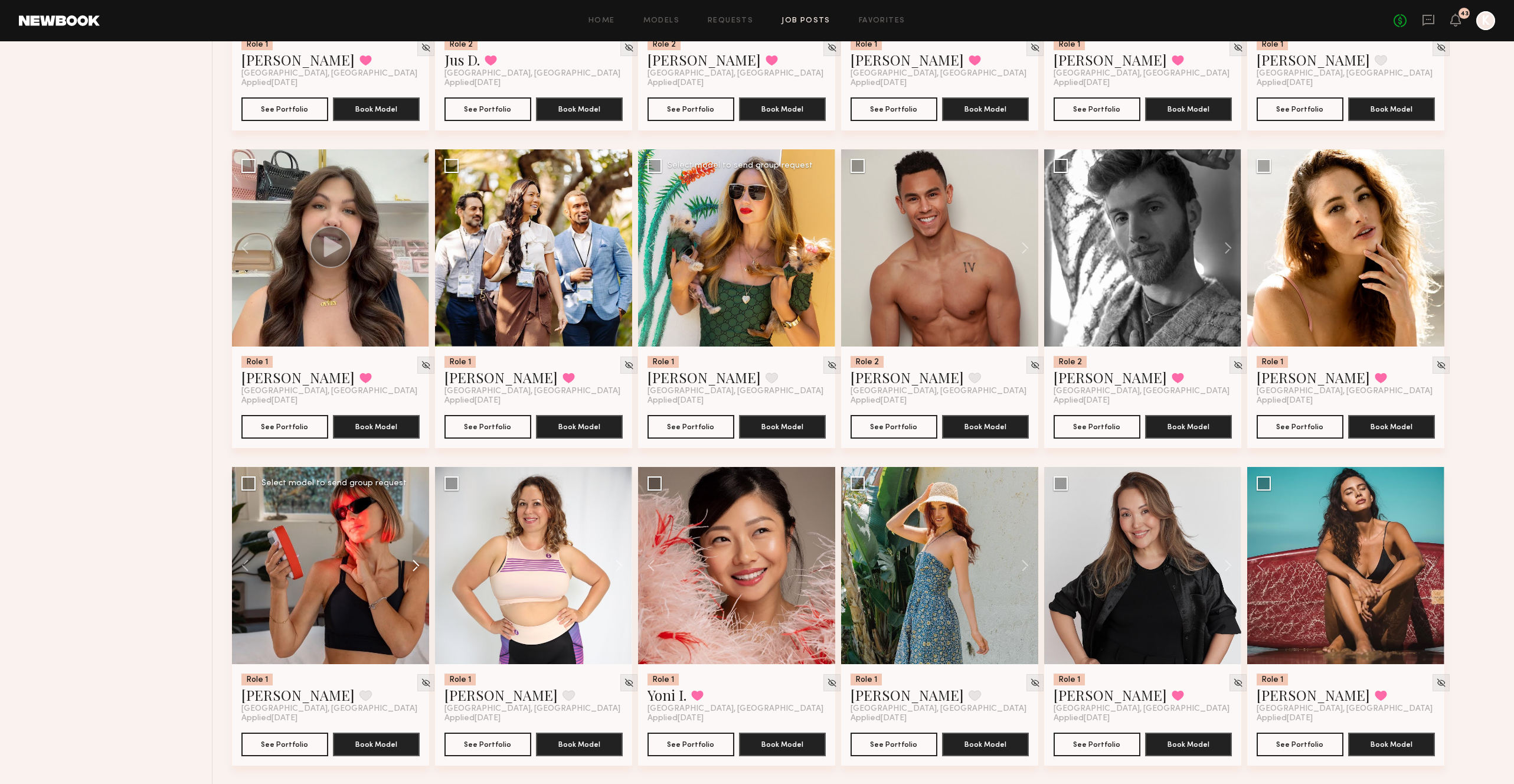
click at [412, 506] on button at bounding box center [411, 565] width 38 height 197
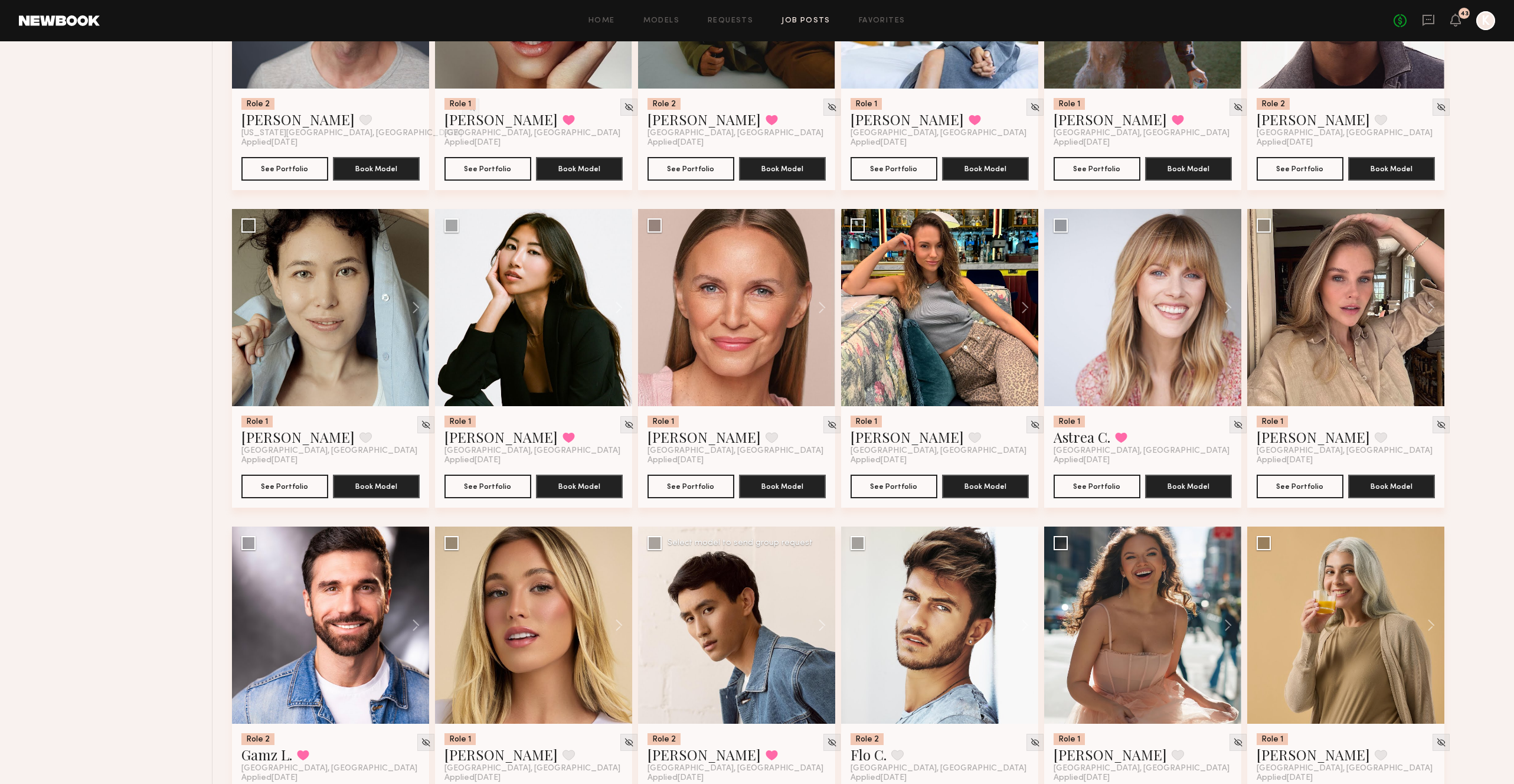
scroll to position [3558, 0]
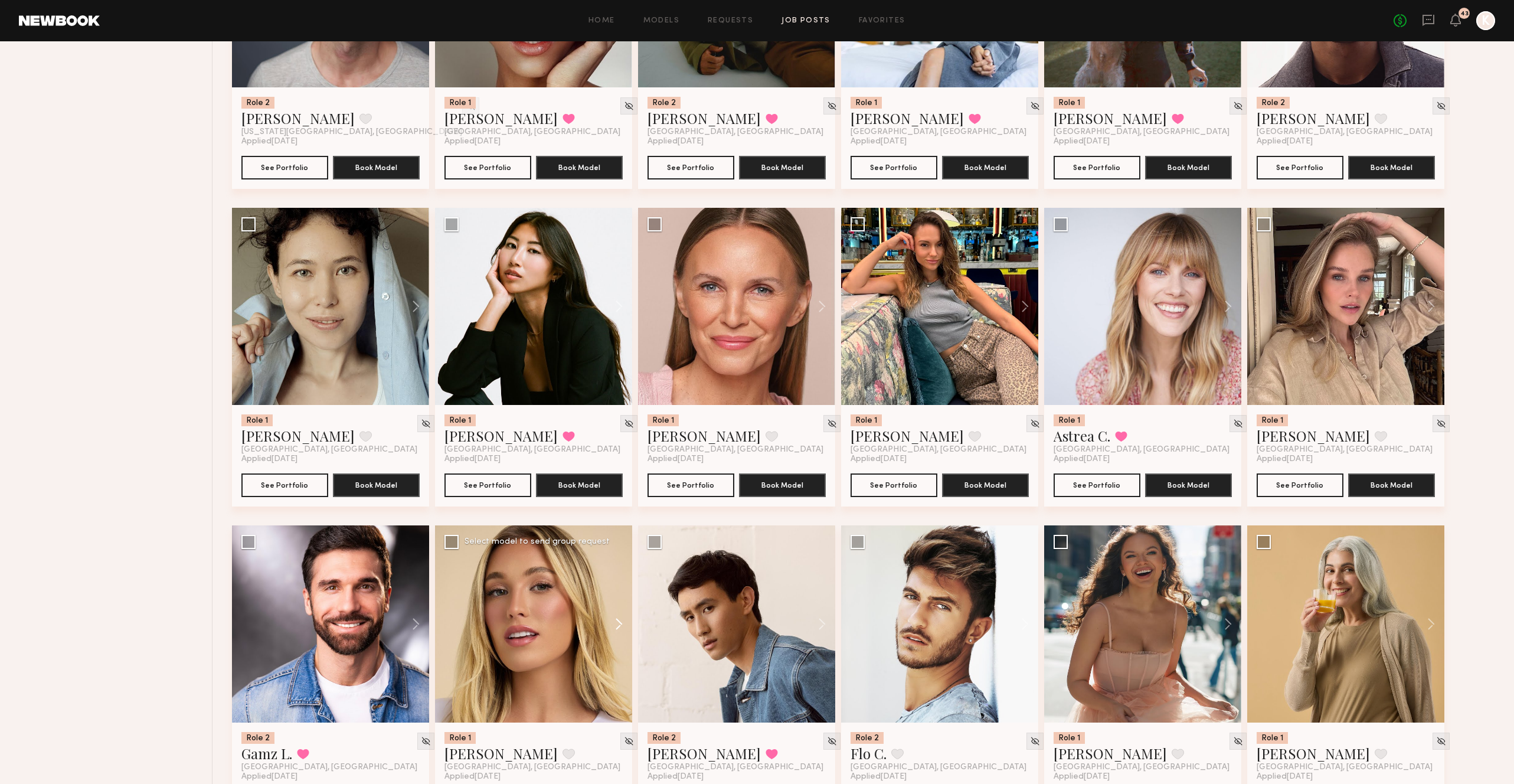
click at [619, 563] on button at bounding box center [613, 624] width 38 height 197
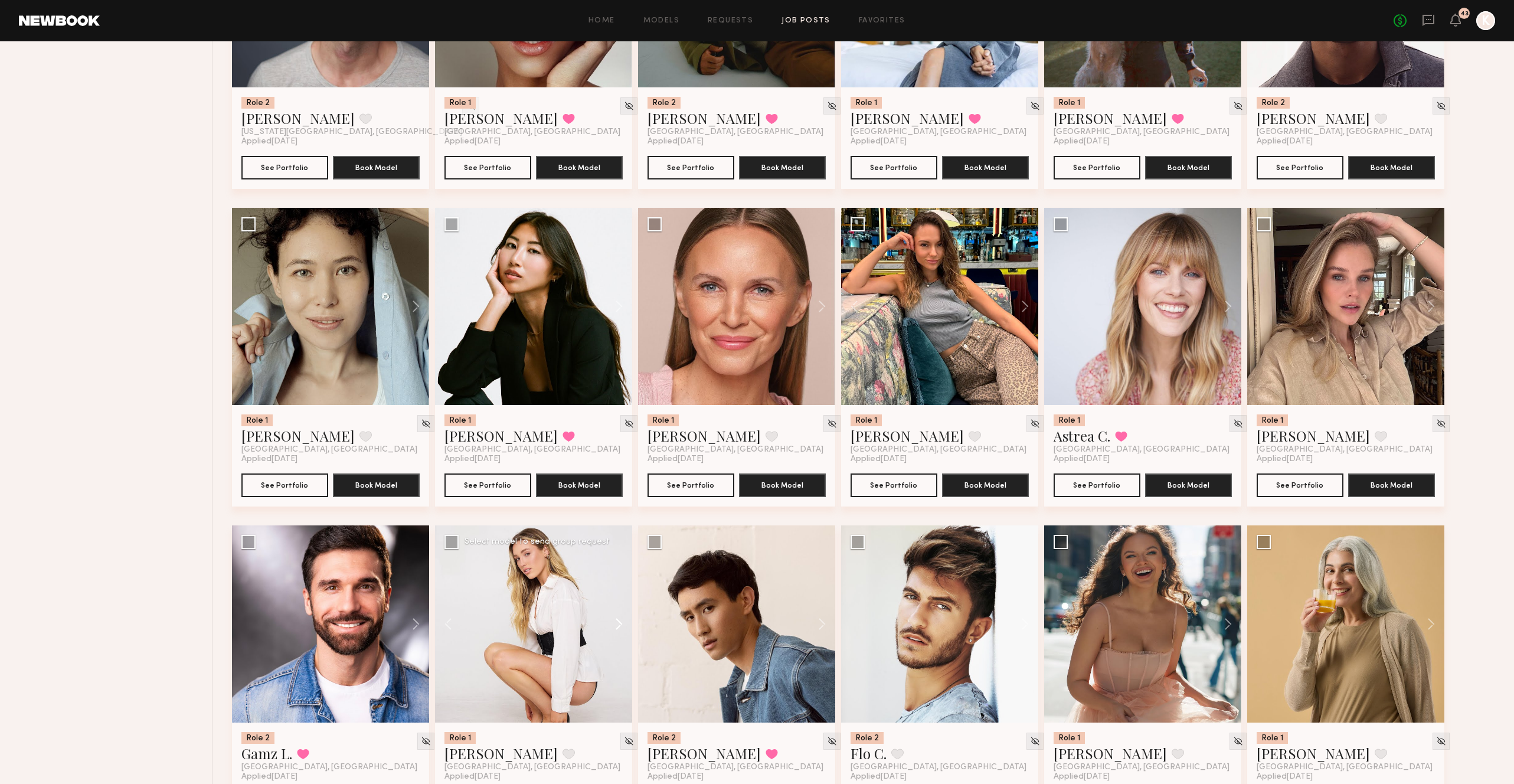
click at [619, 563] on button at bounding box center [613, 624] width 38 height 197
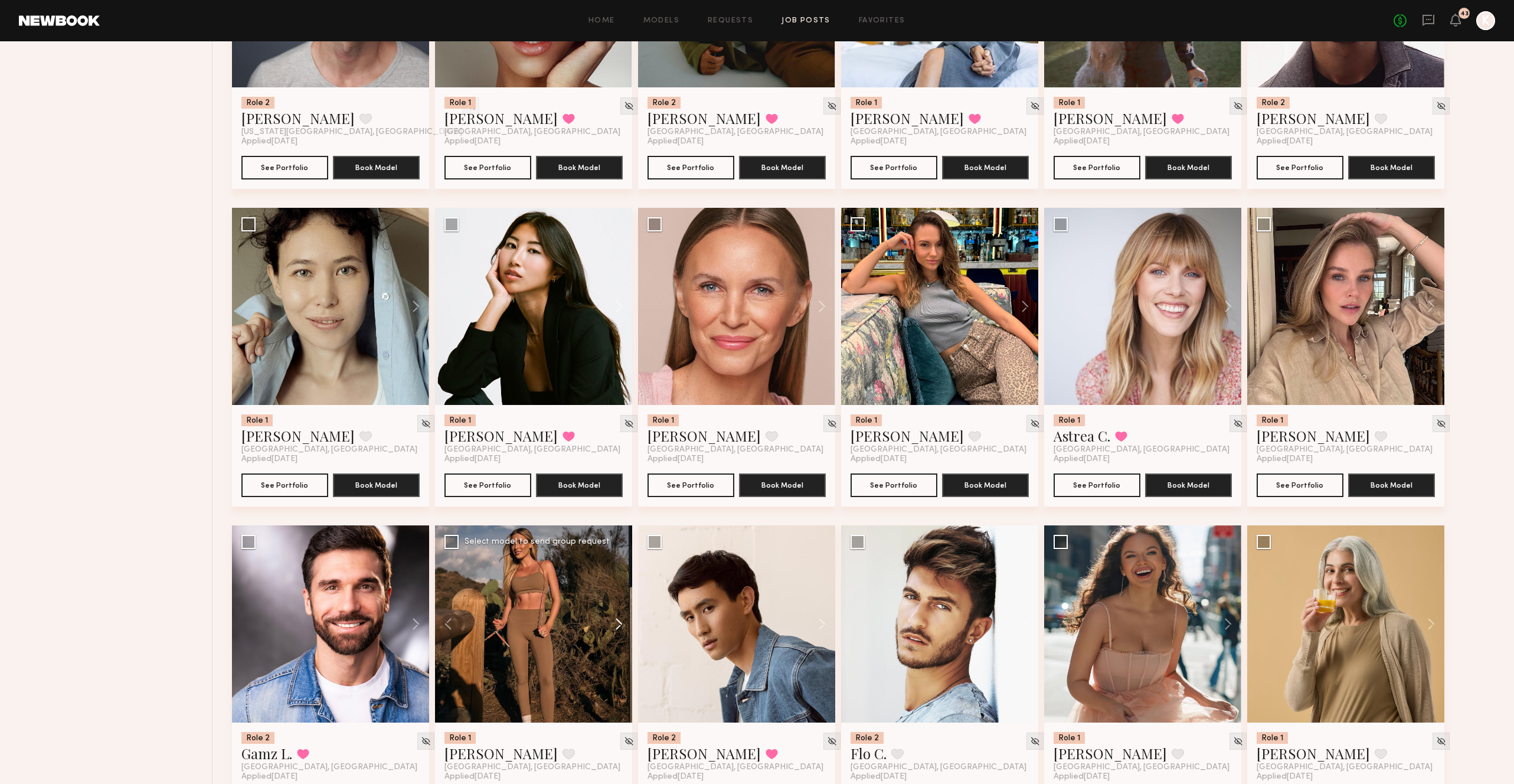
click at [619, 563] on button at bounding box center [613, 624] width 38 height 197
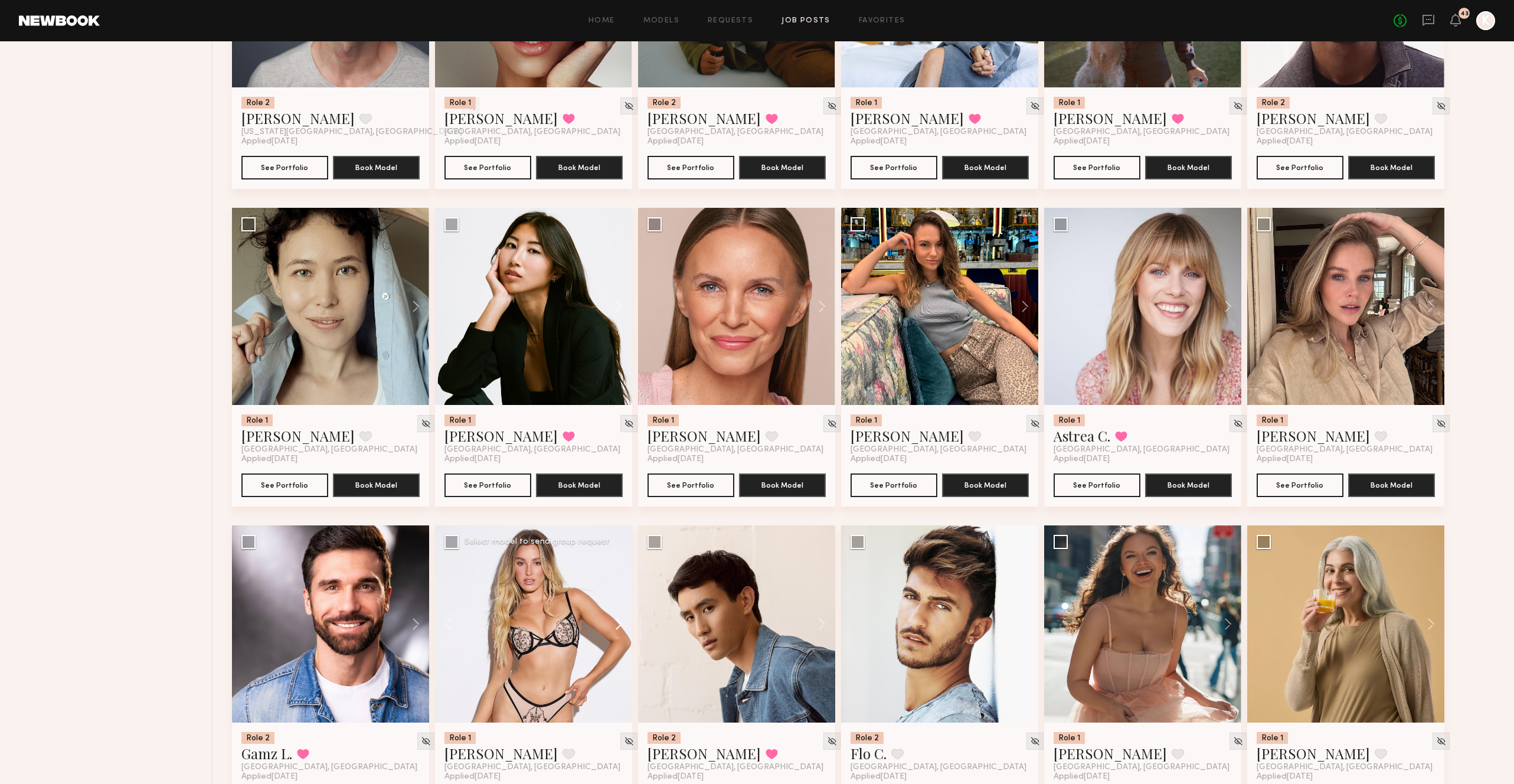
click at [619, 563] on button at bounding box center [613, 624] width 38 height 197
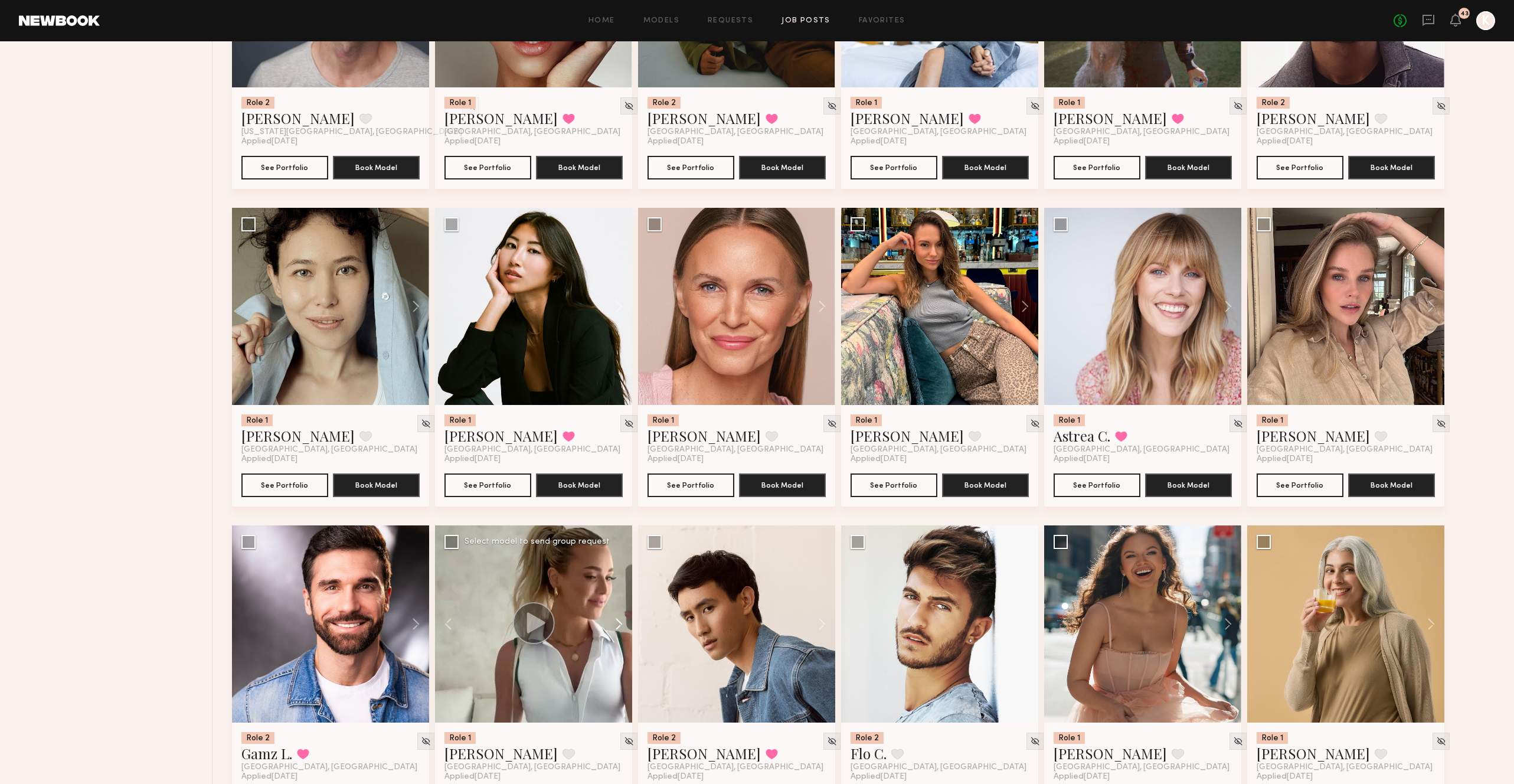
click at [619, 563] on button at bounding box center [613, 624] width 38 height 197
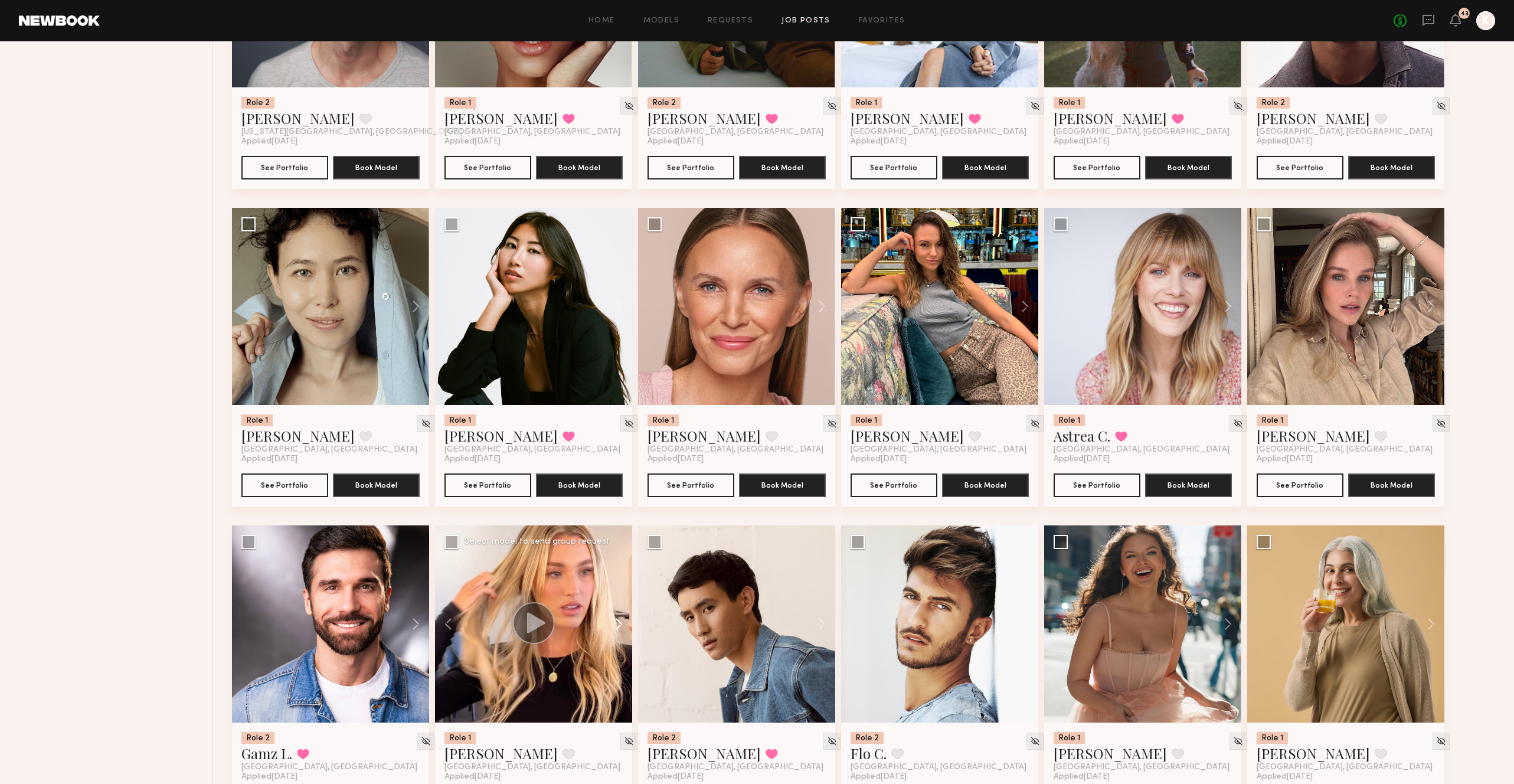
click at [619, 563] on button at bounding box center [613, 624] width 38 height 197
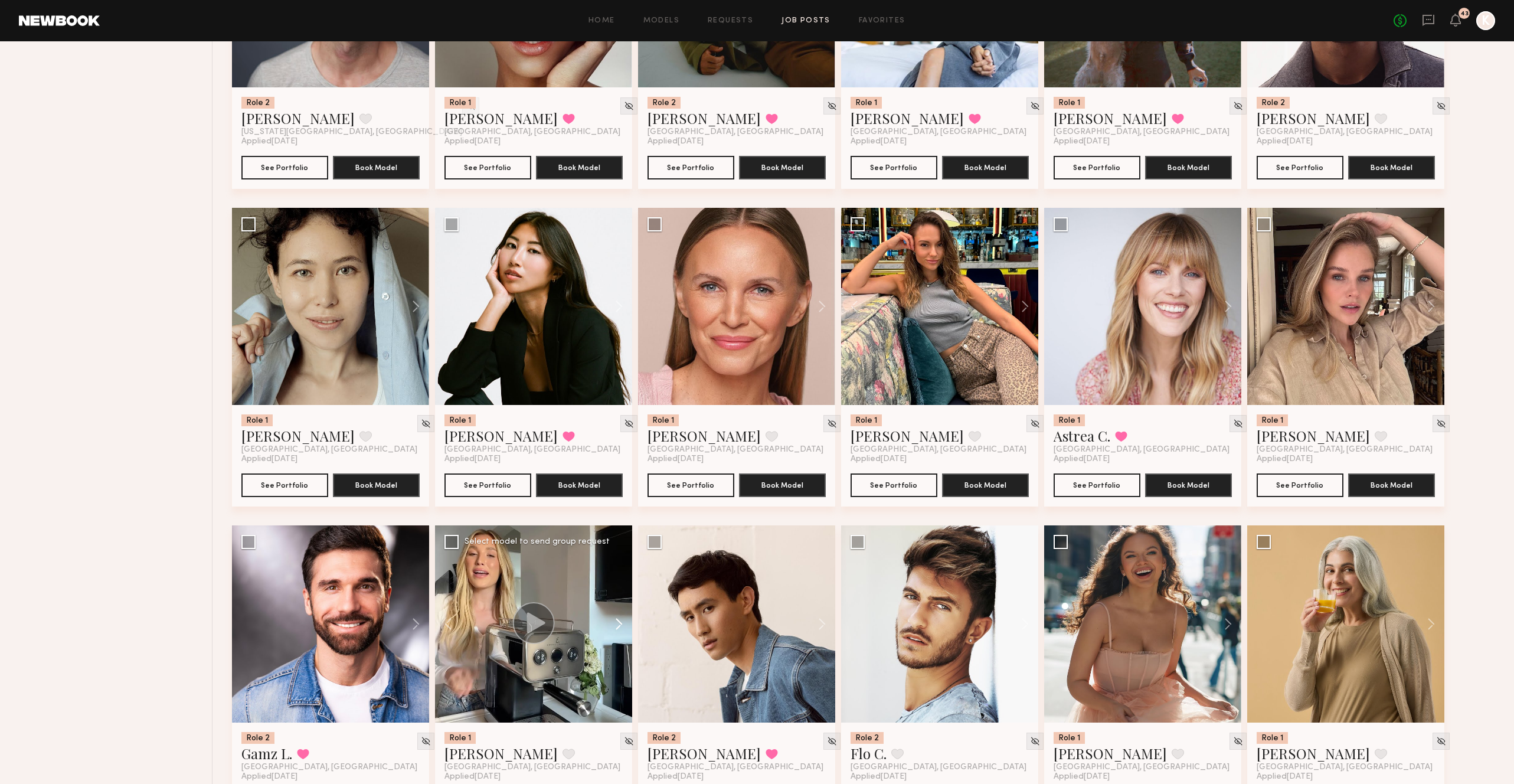
click at [619, 563] on button at bounding box center [613, 624] width 38 height 197
click at [619, 563] on div at bounding box center [534, 624] width 197 height 197
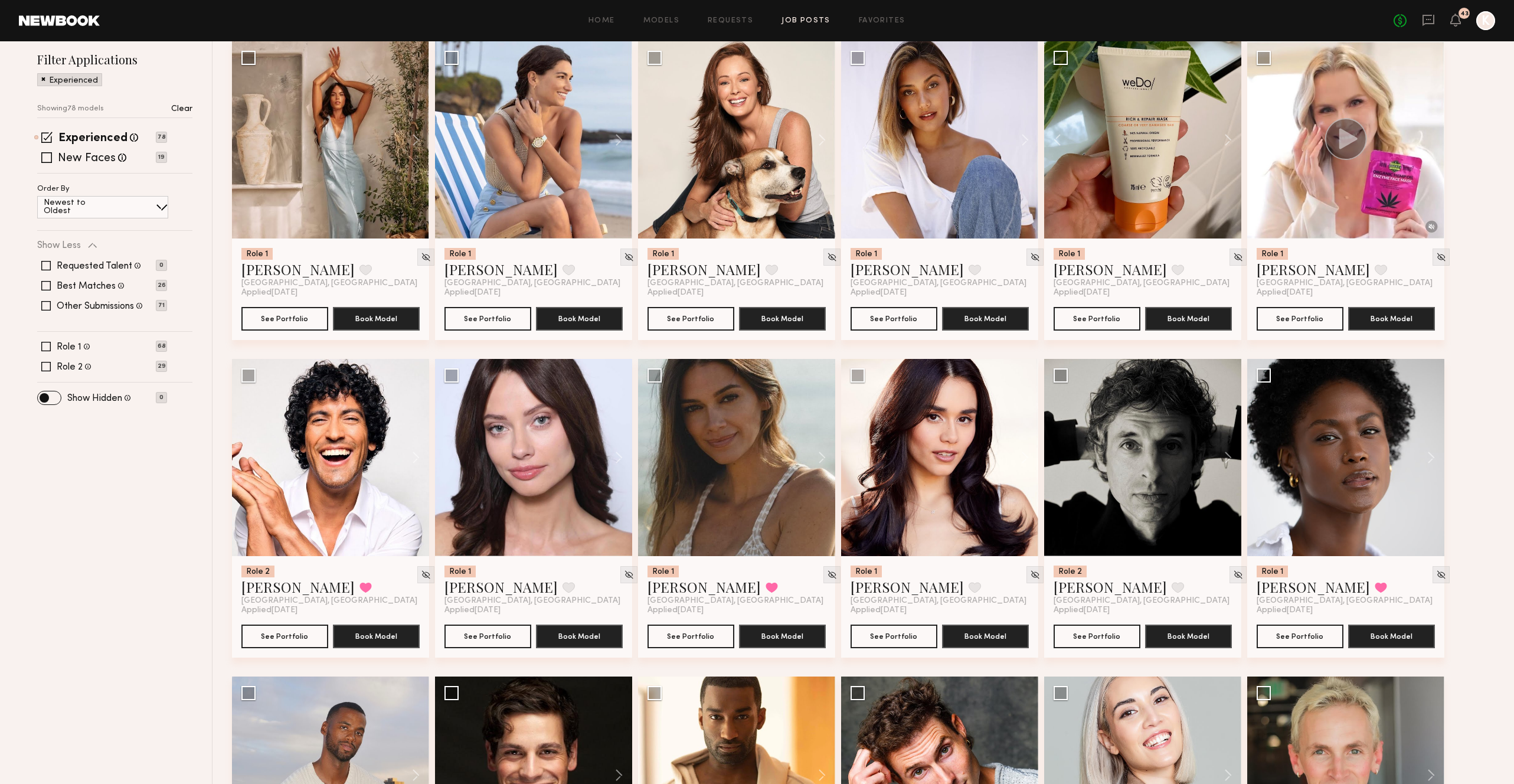
scroll to position [0, 0]
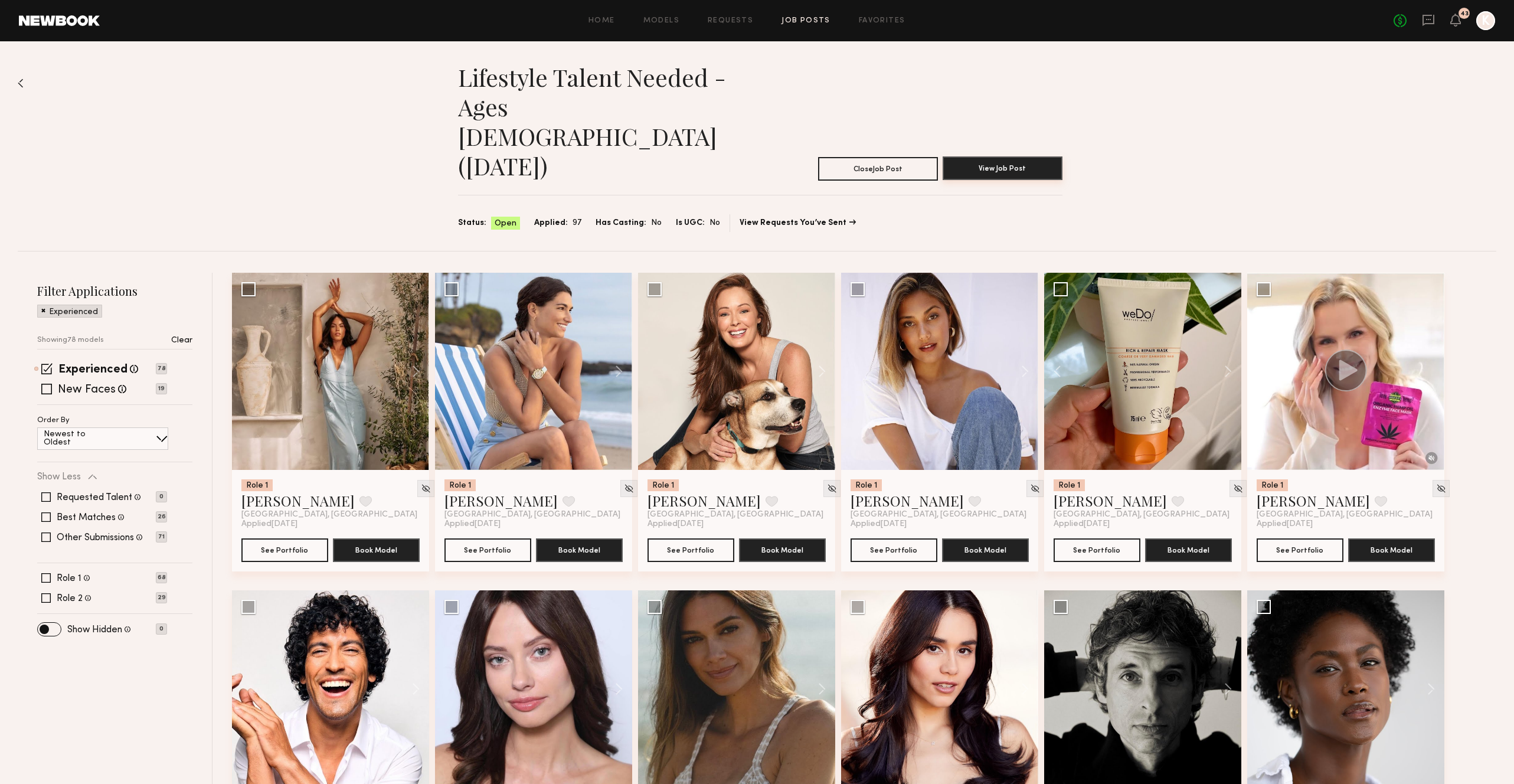
click at [989, 156] on button "View Job Post" at bounding box center [1003, 168] width 120 height 24
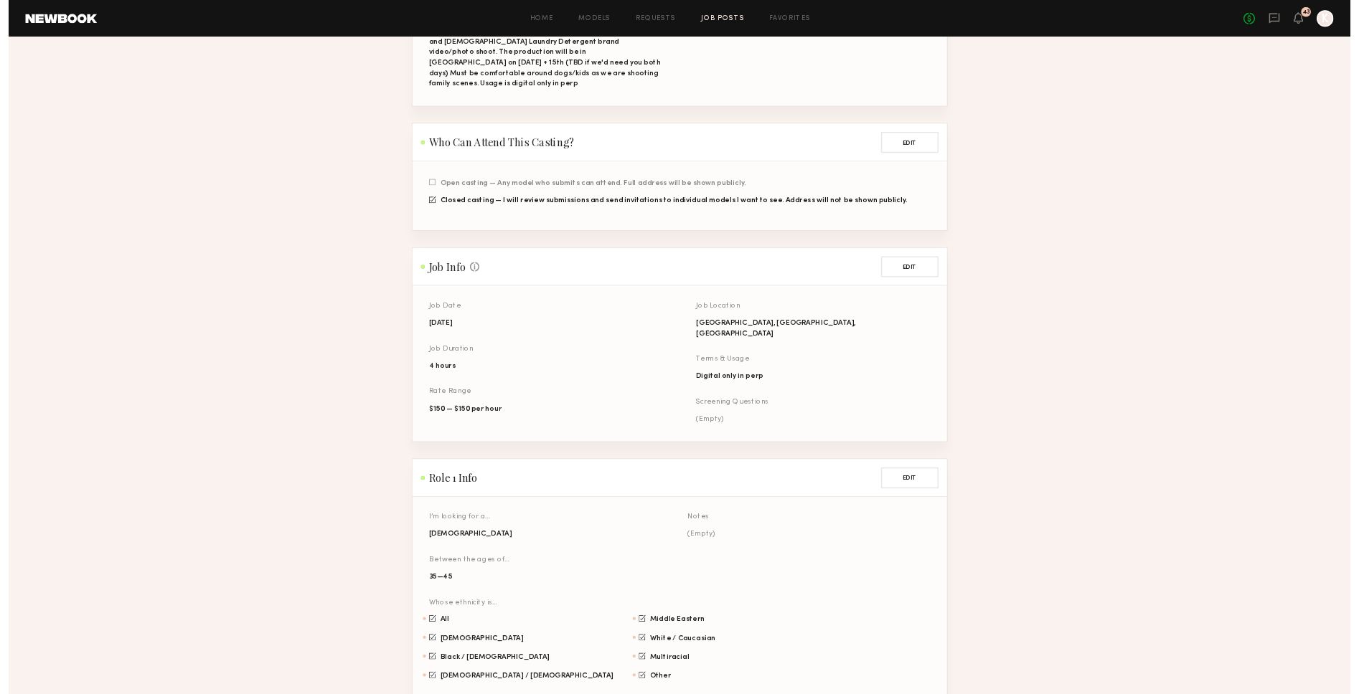
scroll to position [381, 0]
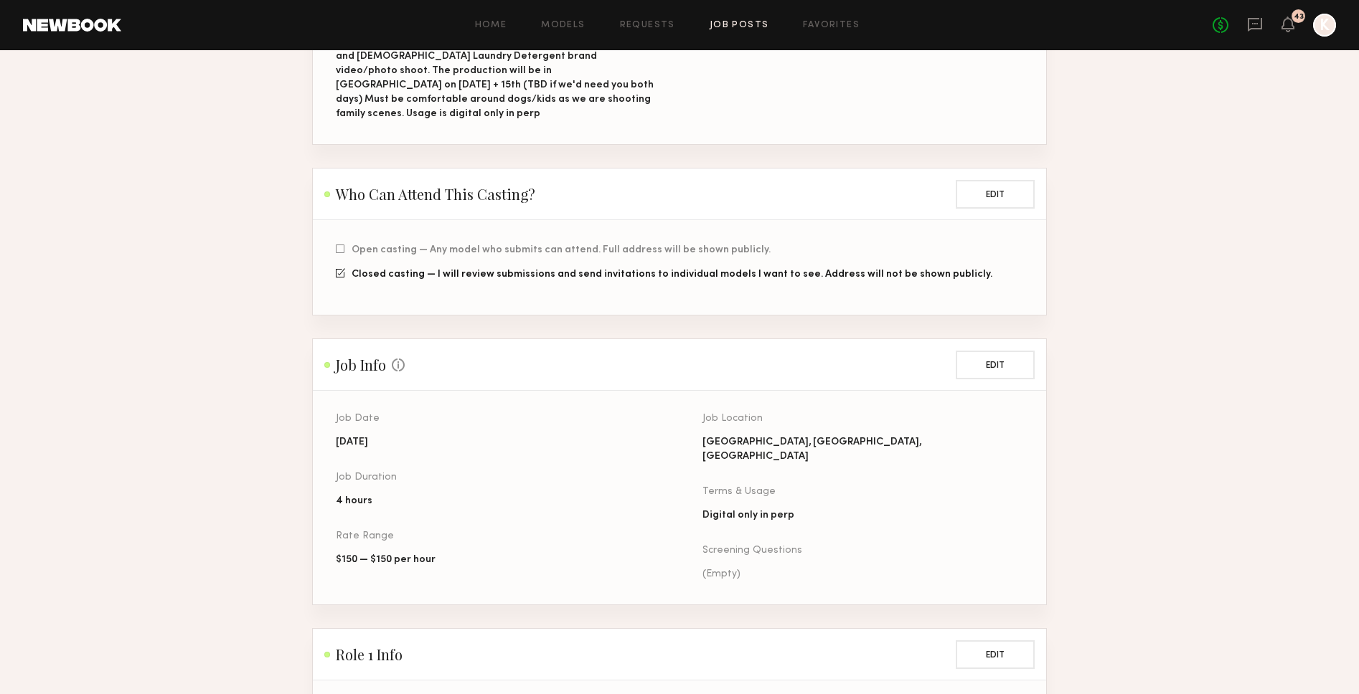
click at [176, 66] on section "Lifestyle Talent Needed - Ages [DEMOGRAPHIC_DATA] ([DATE]) Project Info This in…" at bounding box center [679, 606] width 1359 height 1822
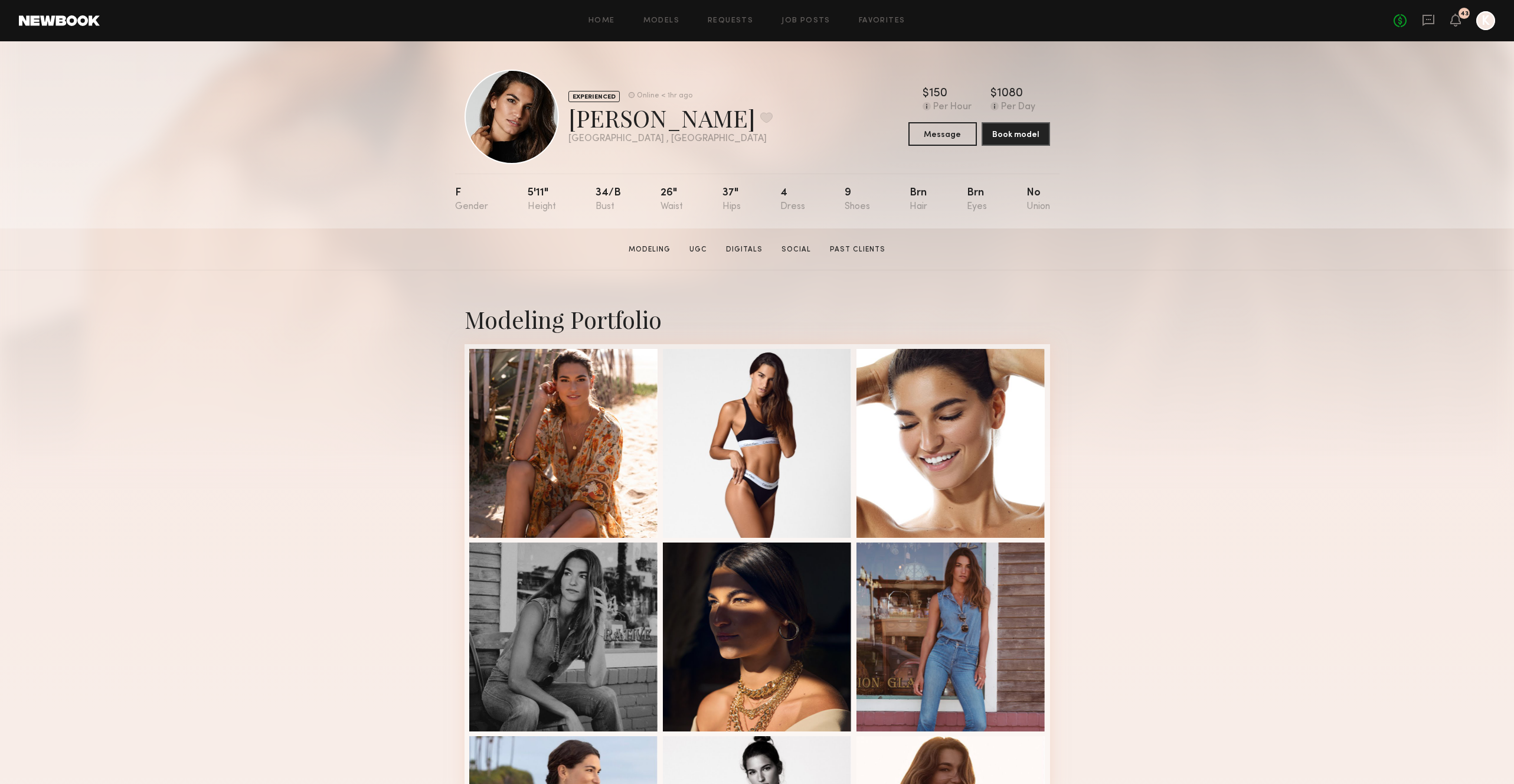
scroll to position [1, 0]
